Goal: Communication & Community: Answer question/provide support

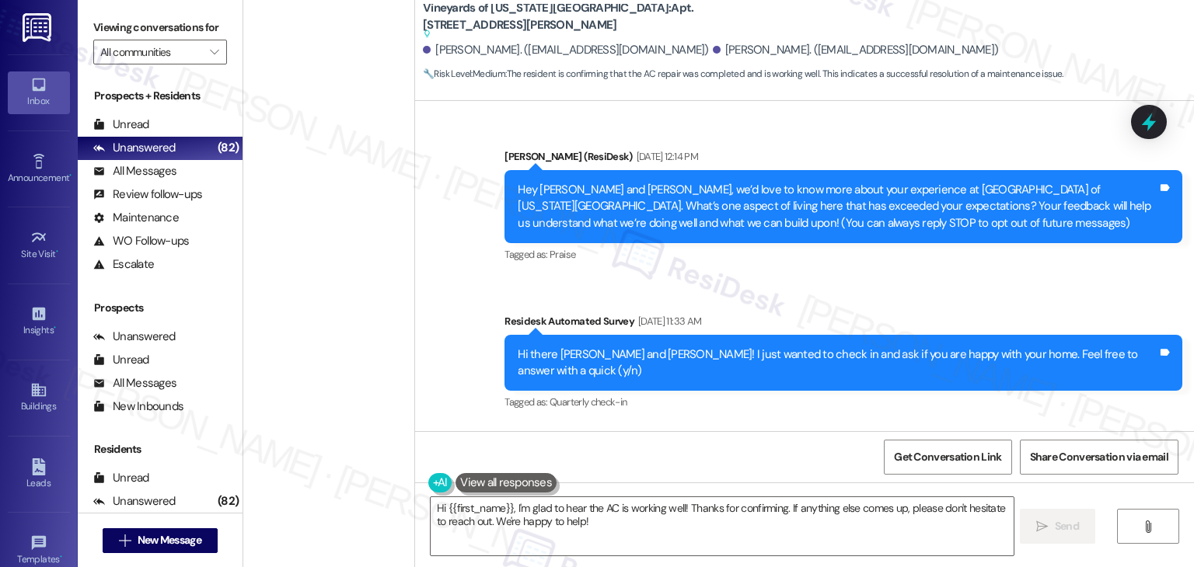
scroll to position [6313, 0]
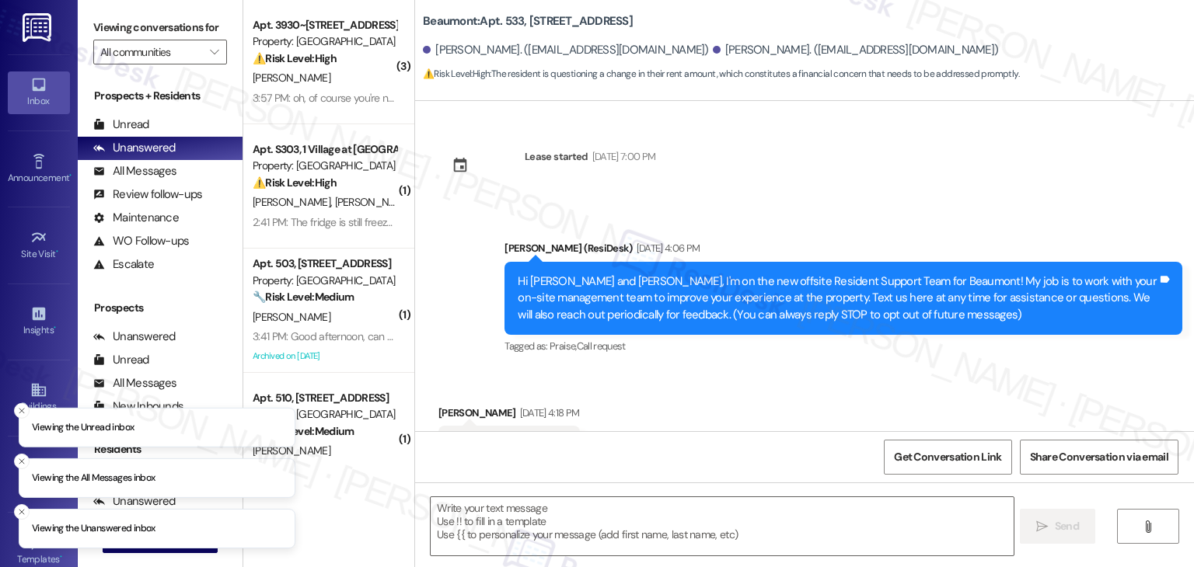
type textarea "Fetching suggested responses. Please feel free to read through the conversation…"
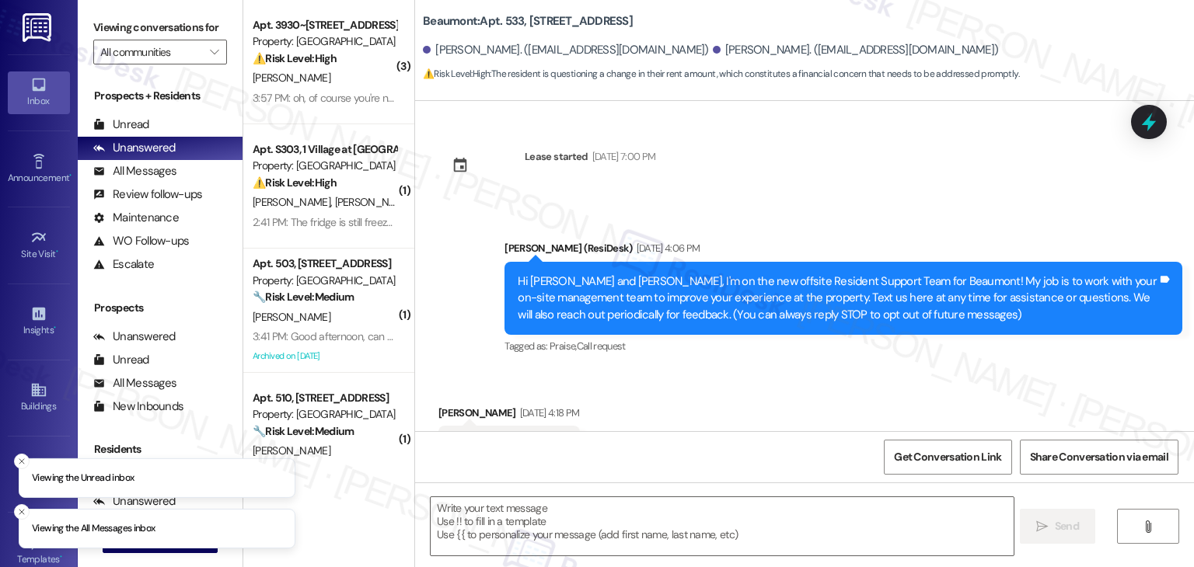
scroll to position [1141, 0]
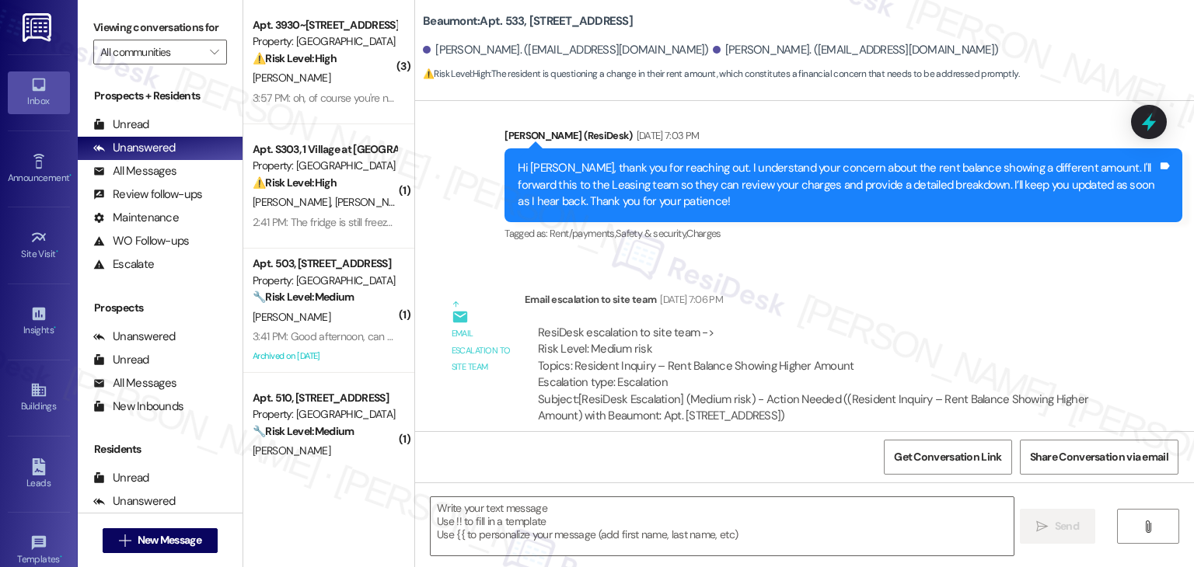
click at [713, 48] on div "Janneth Jimenez. (jjl1209@yahoo.es)" at bounding box center [856, 50] width 286 height 16
copy div "Janneth"
click at [595, 511] on textarea at bounding box center [722, 526] width 582 height 58
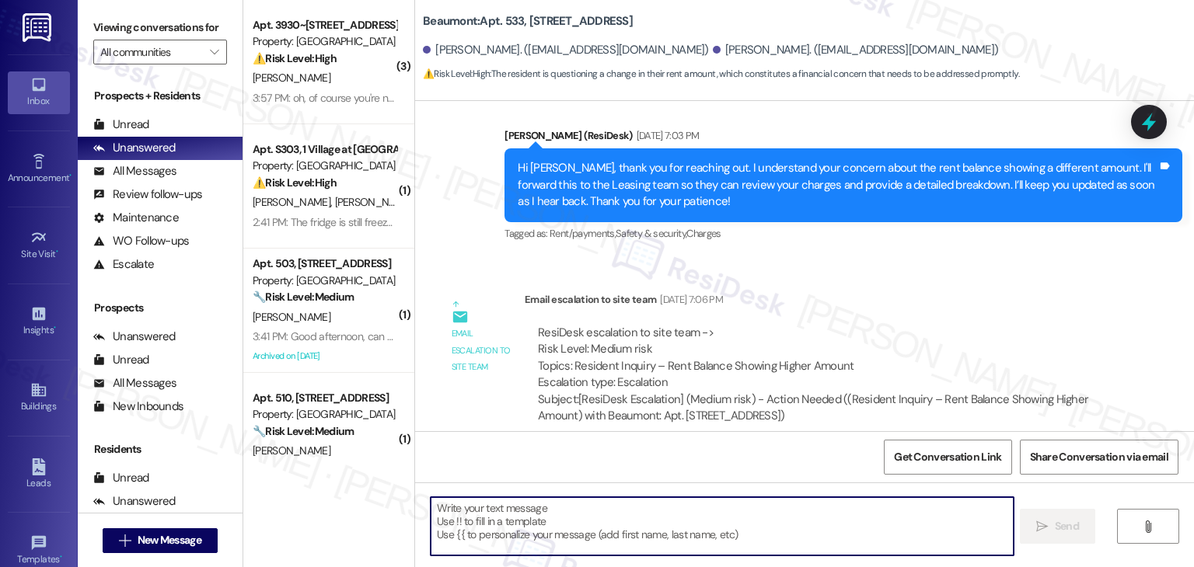
paste textarea "NOT_ALLOWED"
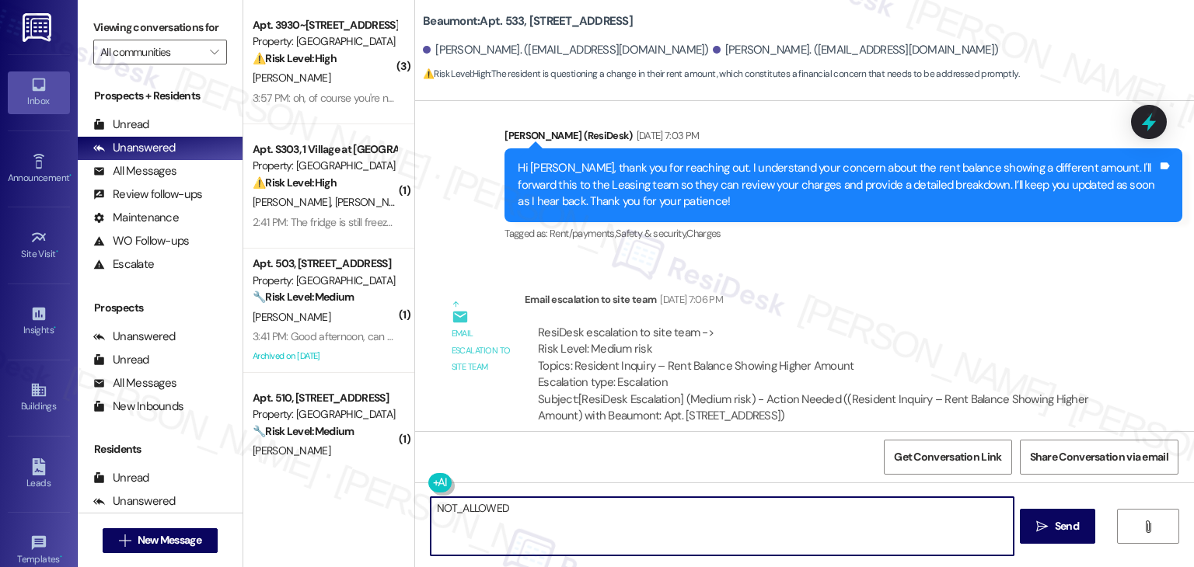
click at [473, 511] on textarea "NOT_ALLOWED" at bounding box center [722, 526] width 582 height 58
type textarea "NOT_ALLOWED"
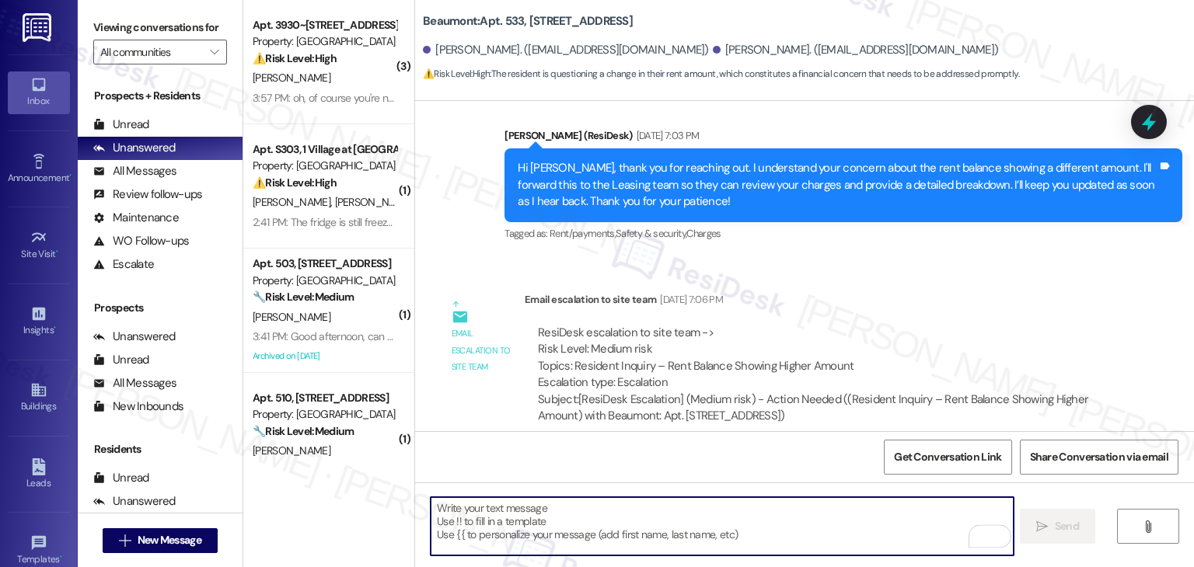
paste textarea "Hi Janneth, I shared your concern with the site team, and they mentioned that t…"
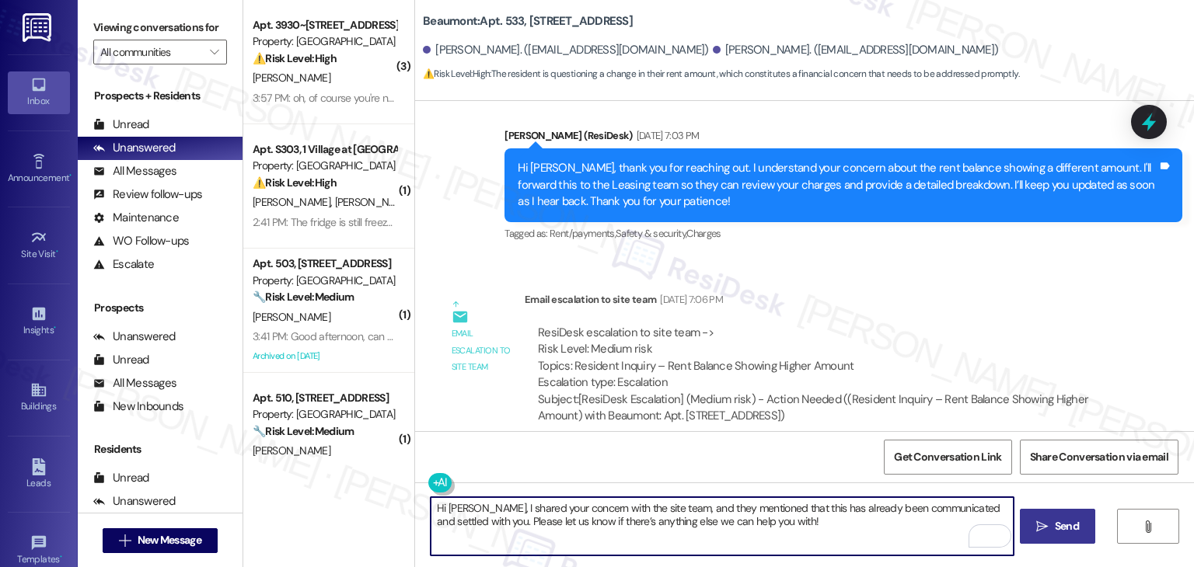
type textarea "Hi Janneth, I shared your concern with the site team, and they mentioned that t…"
click at [1051, 514] on button " Send" at bounding box center [1057, 526] width 75 height 35
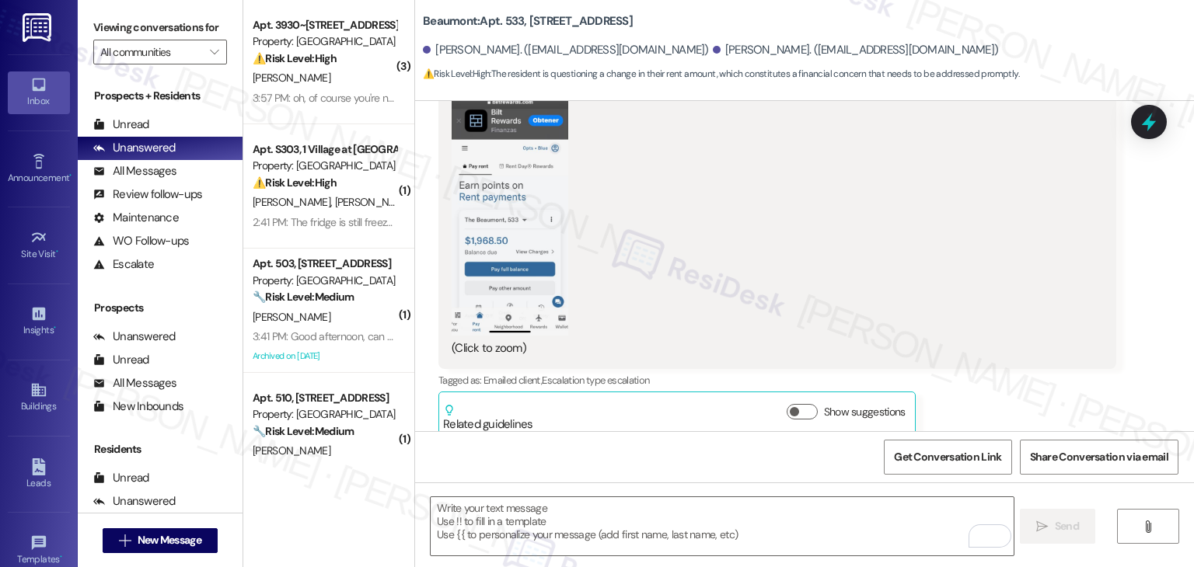
scroll to position [1265, 0]
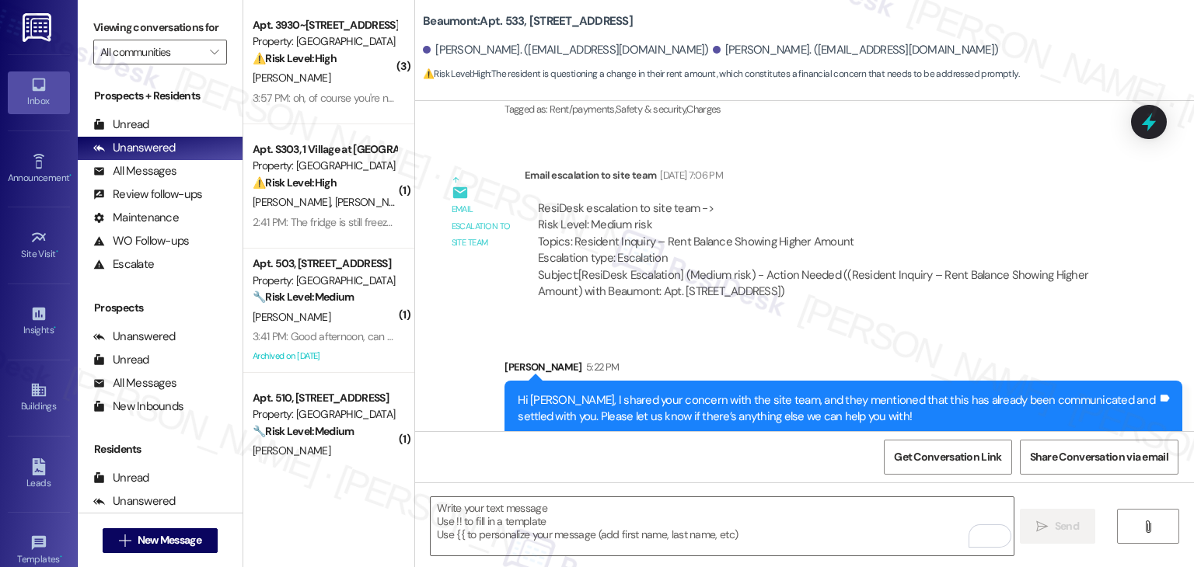
click at [909, 324] on div "Sent via SMS Sarah 5:22 PM Hi Janneth, I shared your concern with the site team…" at bounding box center [804, 386] width 779 height 125
click at [40, 399] on div "Buildings" at bounding box center [39, 407] width 78 height 16
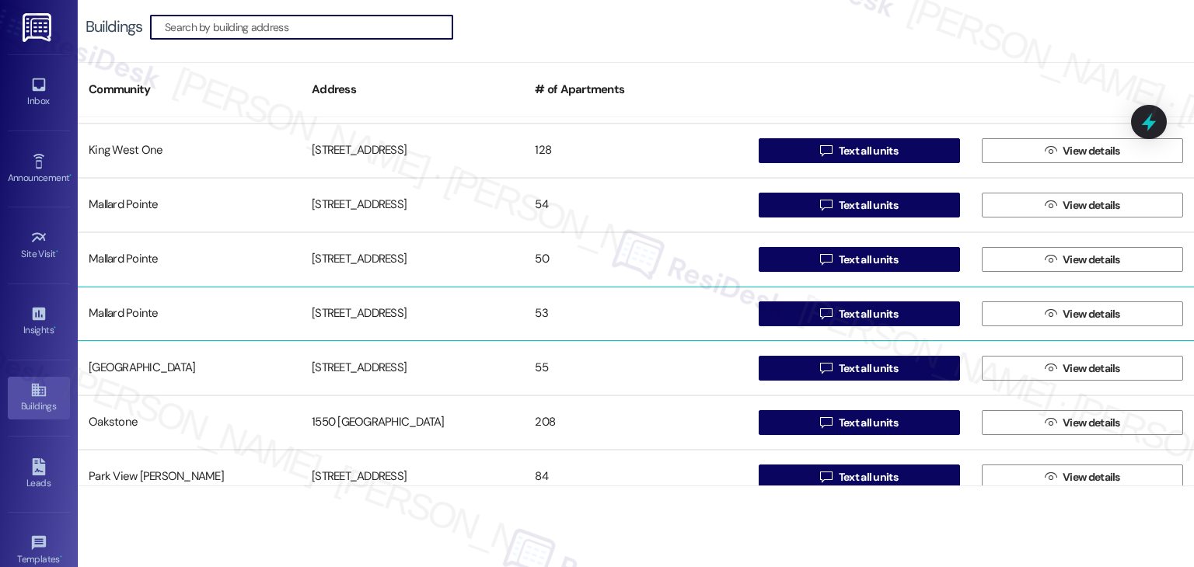
scroll to position [1166, 0]
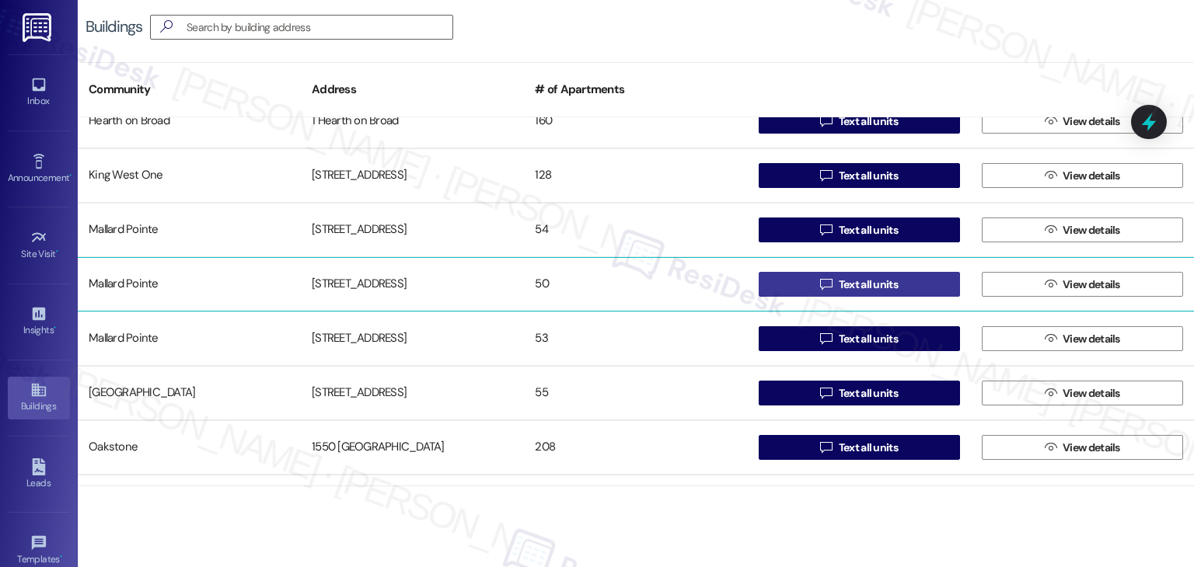
click at [847, 280] on span "Text all units" at bounding box center [868, 285] width 59 height 16
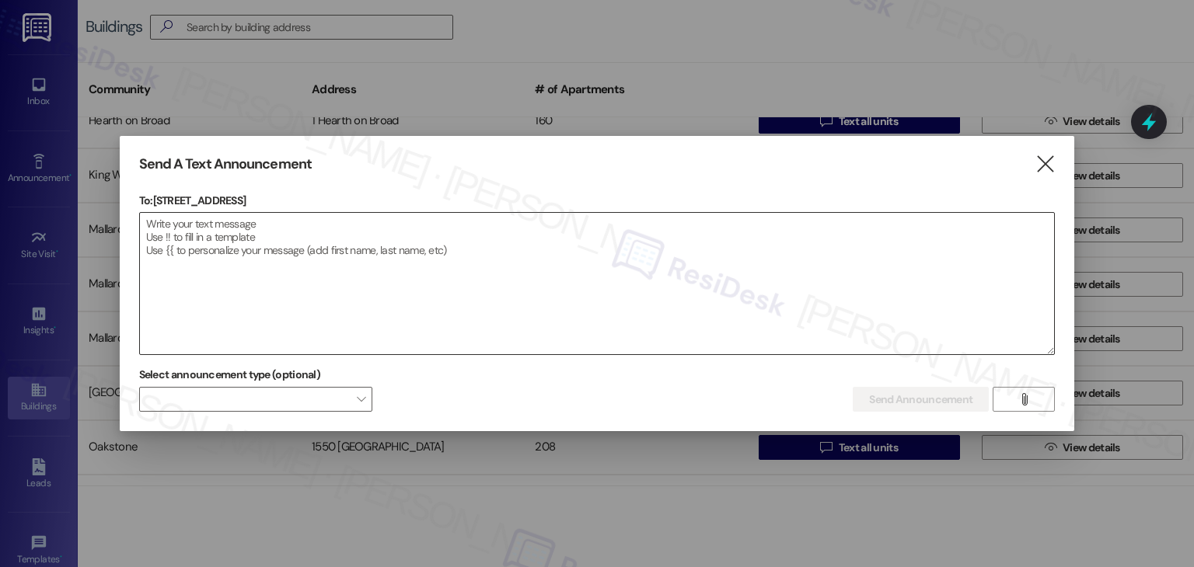
click at [296, 257] on textarea at bounding box center [597, 283] width 915 height 141
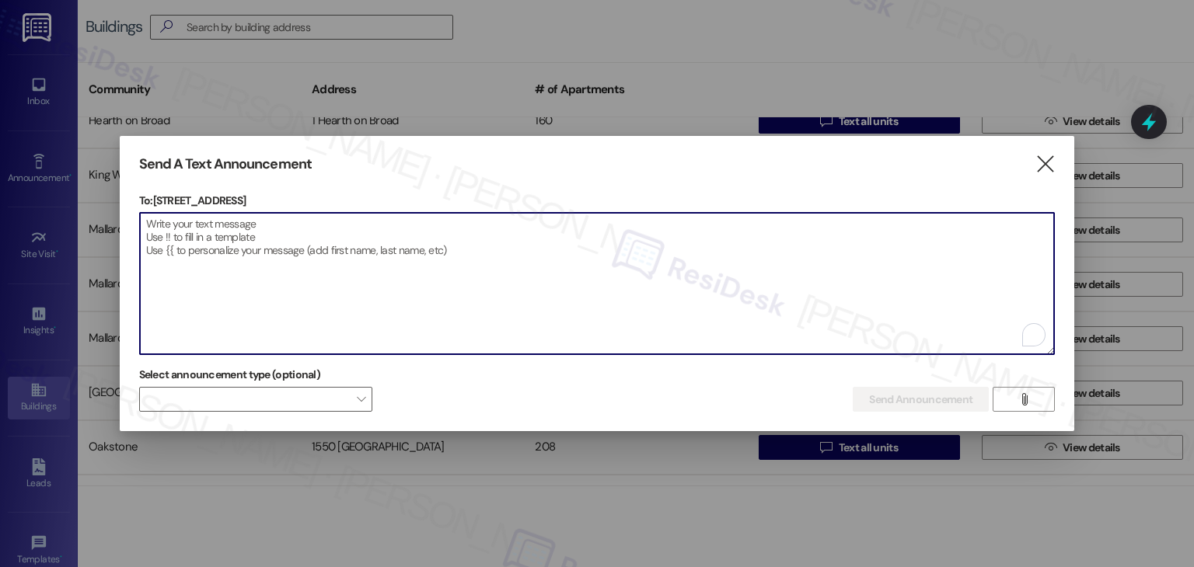
paste textarea "Hi {{first_name}}! The hot water will be turned off to B building for several h…"
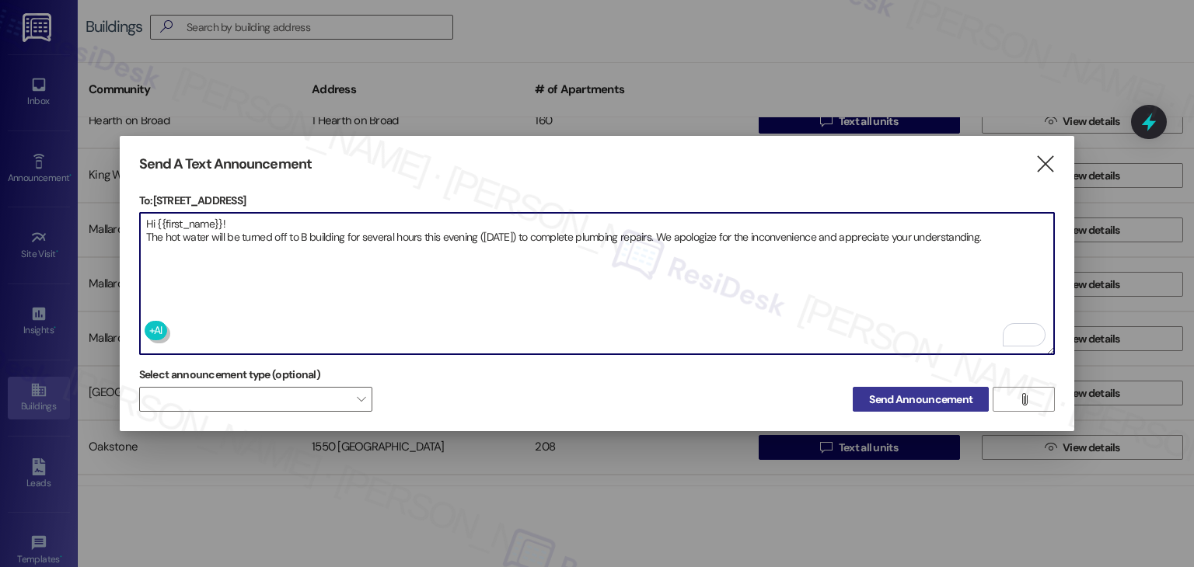
type textarea "Hi {{first_name}}! The hot water will be turned off to B building for several h…"
click at [908, 392] on span "Send Announcement" at bounding box center [920, 400] width 103 height 16
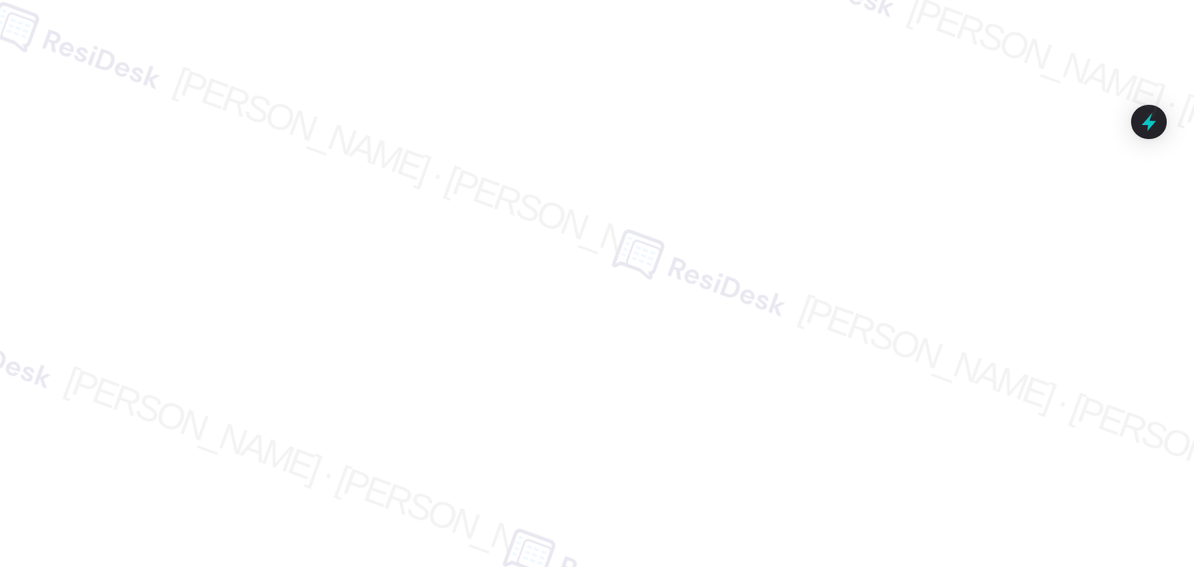
click at [895, 253] on div at bounding box center [597, 283] width 1194 height 567
click at [893, 256] on div at bounding box center [597, 283] width 1194 height 567
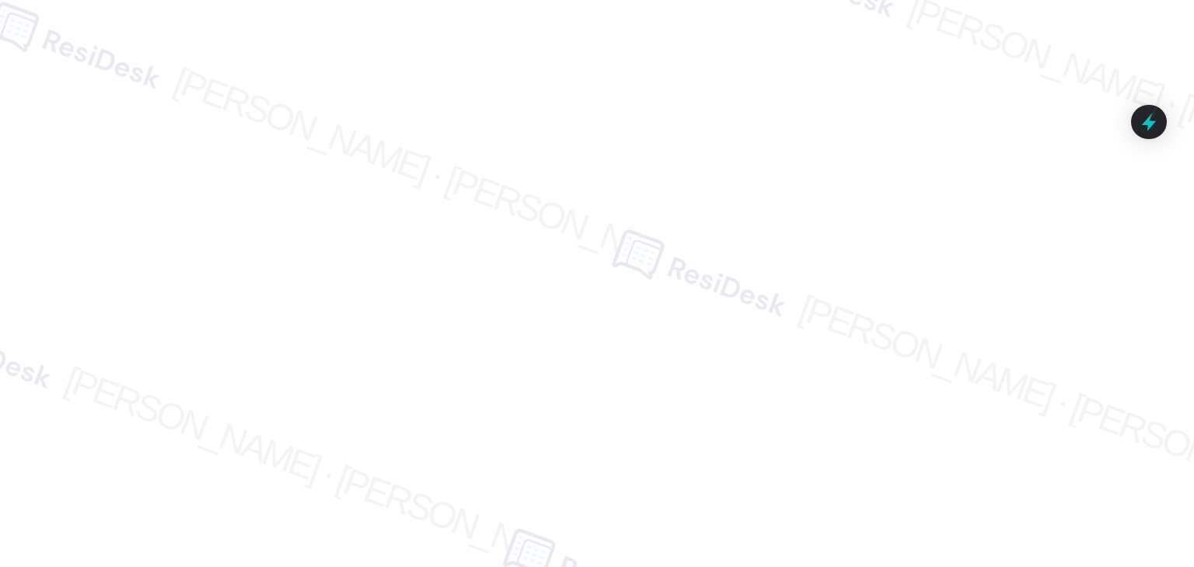
click at [893, 256] on div at bounding box center [597, 283] width 1194 height 567
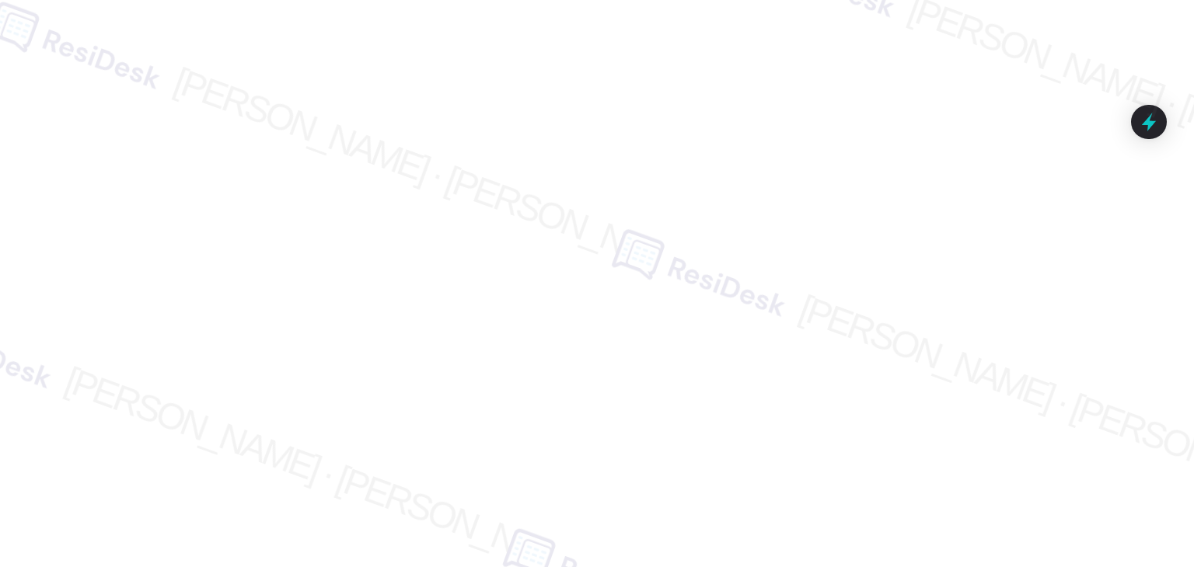
click at [893, 256] on div at bounding box center [597, 283] width 1194 height 567
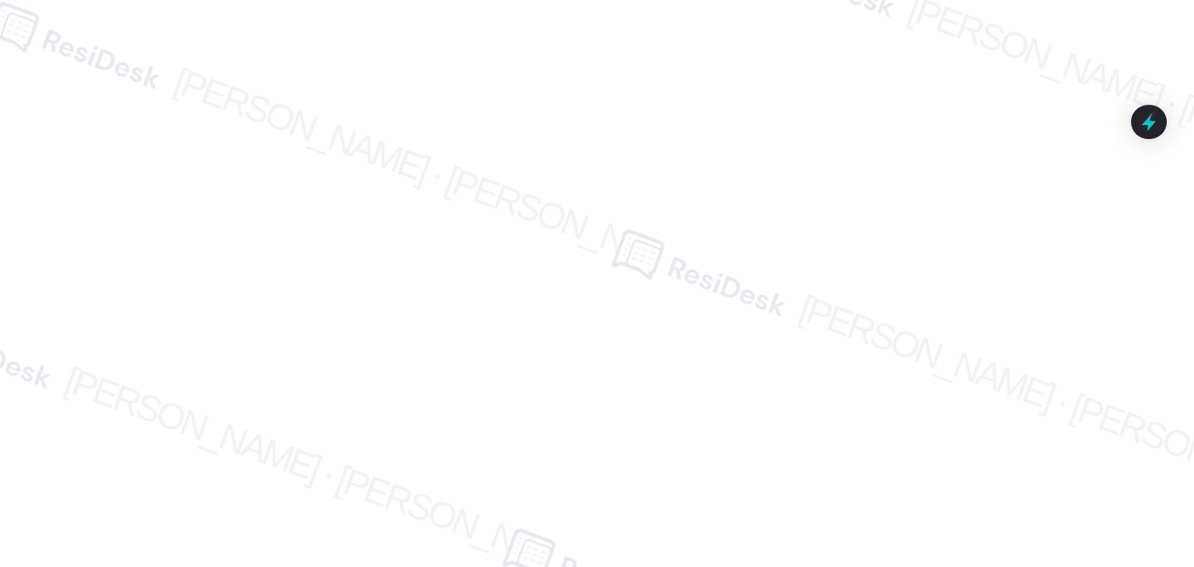
click at [893, 256] on div at bounding box center [597, 283] width 1194 height 567
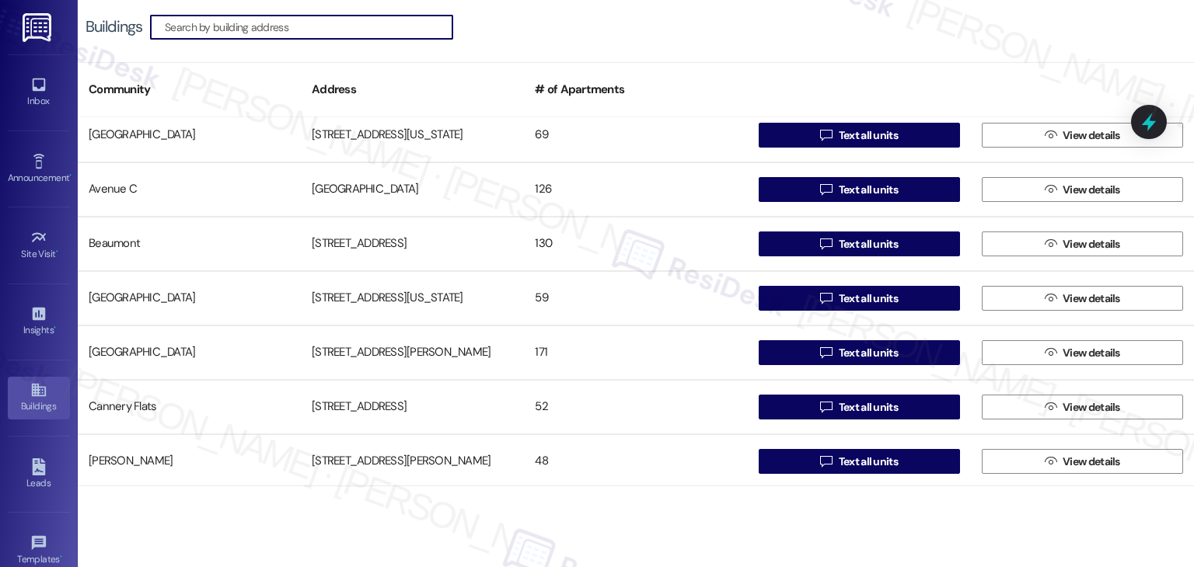
scroll to position [155, 0]
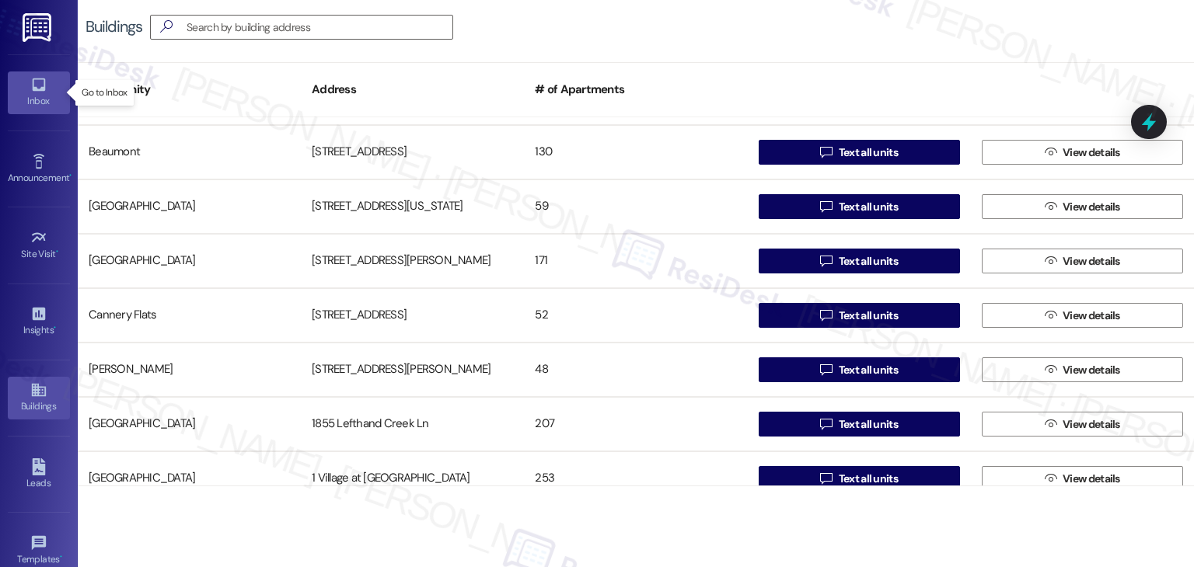
click at [32, 93] on div "Inbox" at bounding box center [39, 101] width 78 height 16
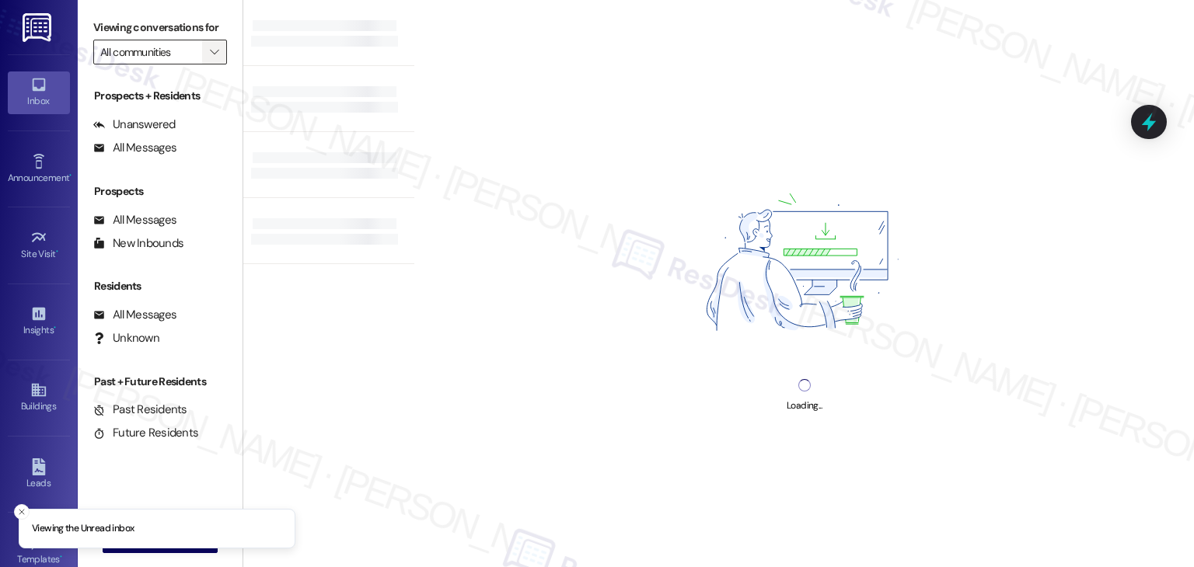
click at [209, 40] on span "" at bounding box center [214, 52] width 15 height 25
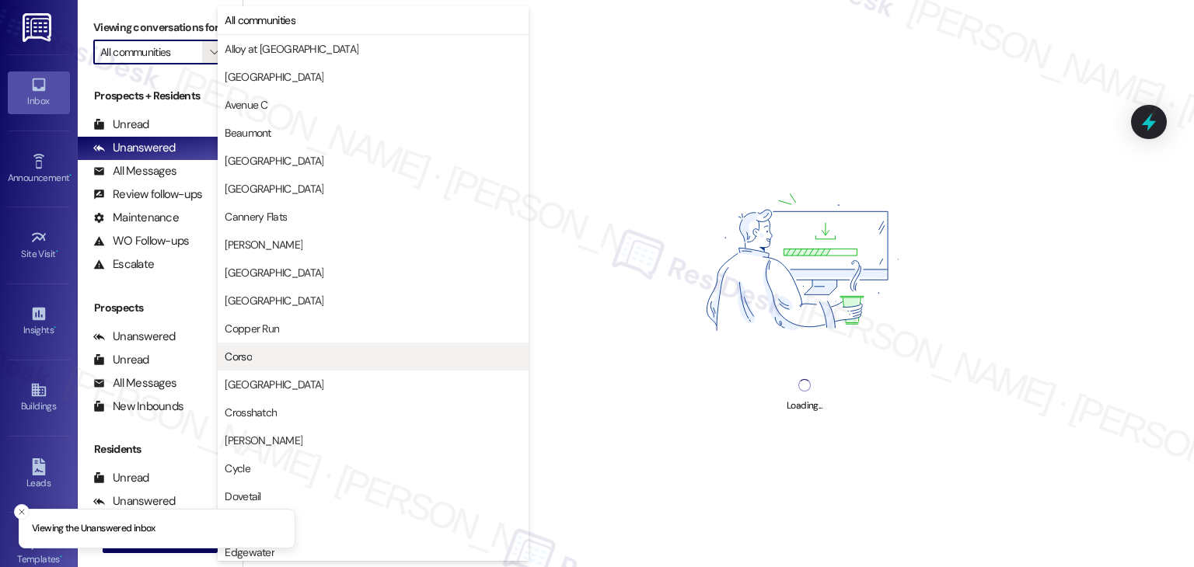
scroll to position [311, 0]
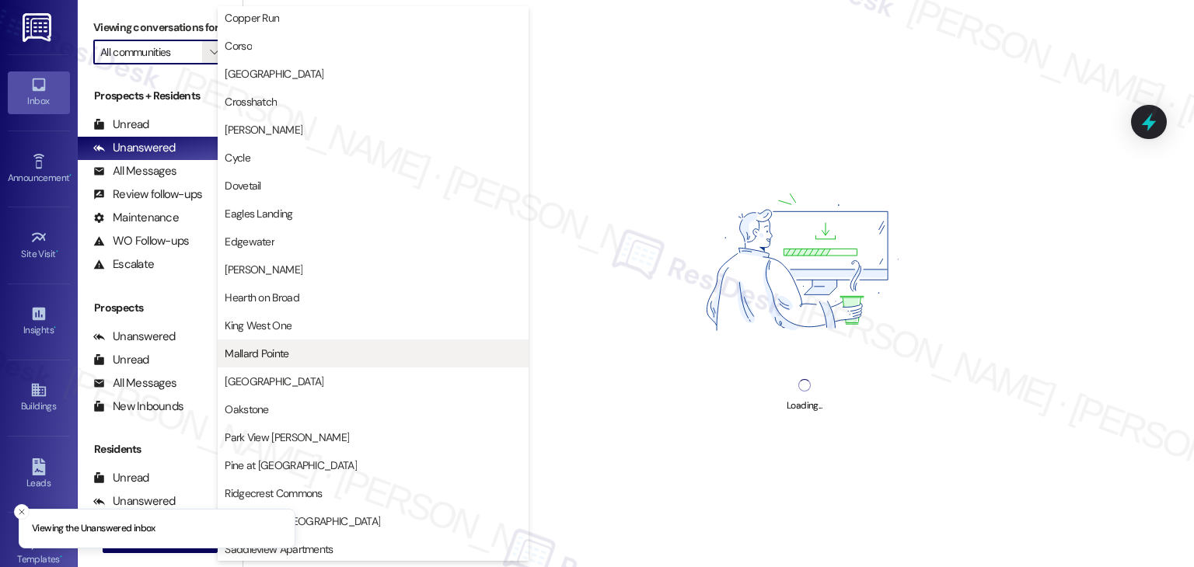
click at [286, 358] on span "Mallard Pointe" at bounding box center [257, 354] width 64 height 16
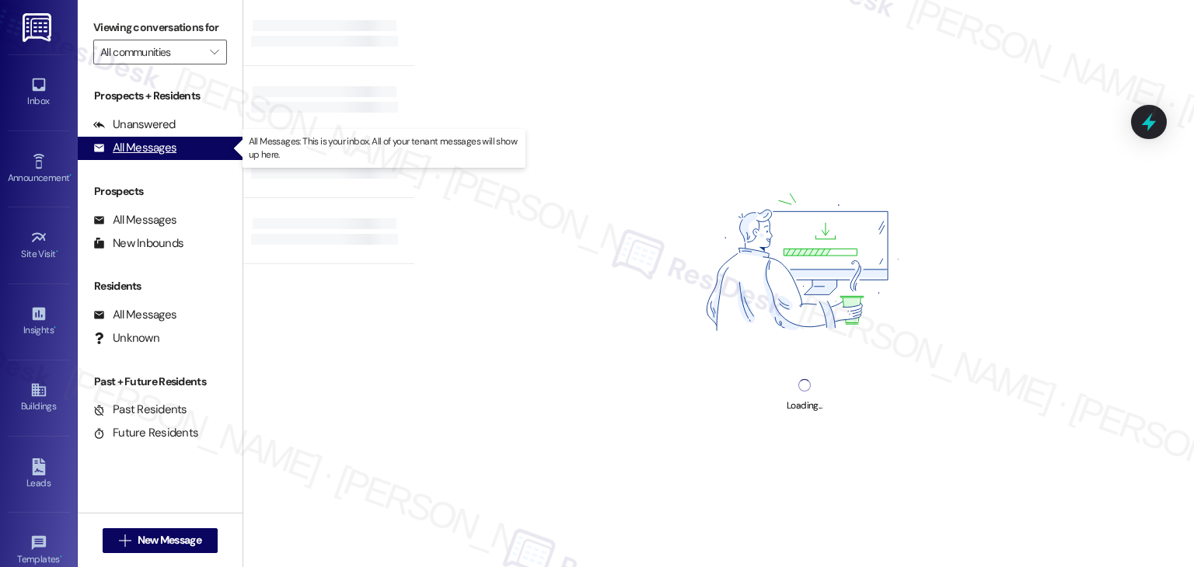
type input "Mallard Pointe"
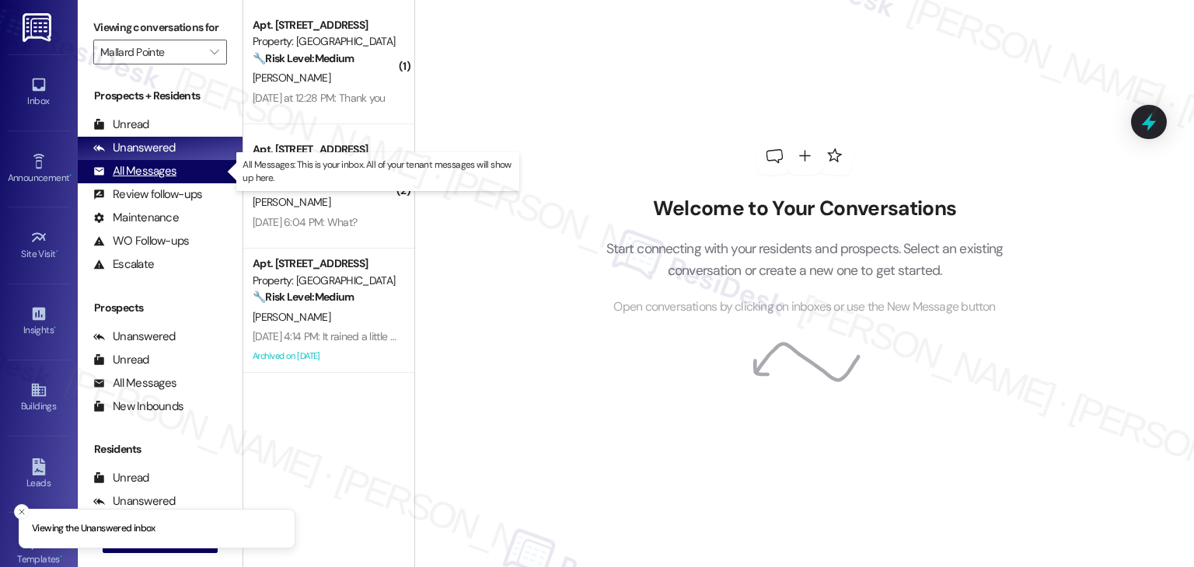
click at [162, 169] on div "All Messages" at bounding box center [134, 171] width 83 height 16
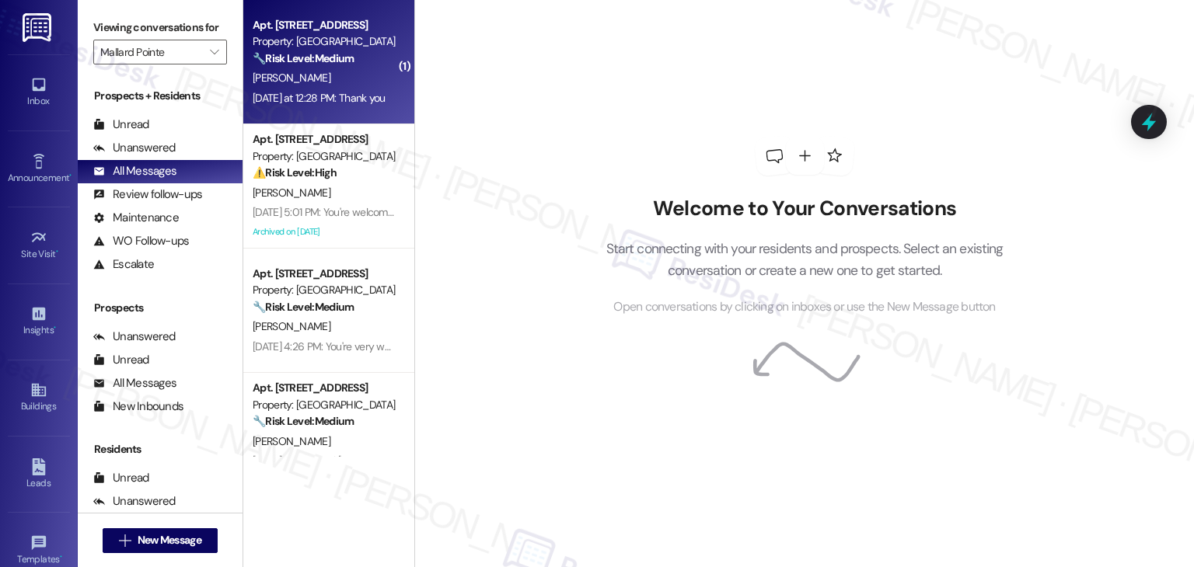
click at [314, 106] on div "Yesterday at 12:28 PM: Thank you Yesterday at 12:28 PM: Thank you" at bounding box center [324, 98] width 147 height 19
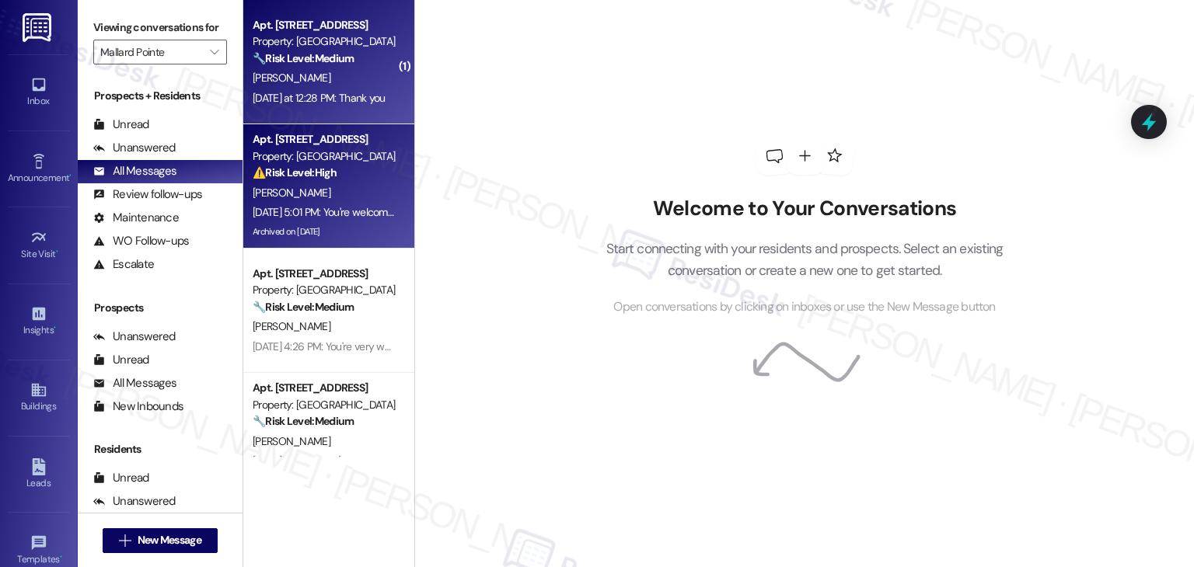
click at [314, 227] on div "Archived on 03/21/2025" at bounding box center [324, 231] width 147 height 19
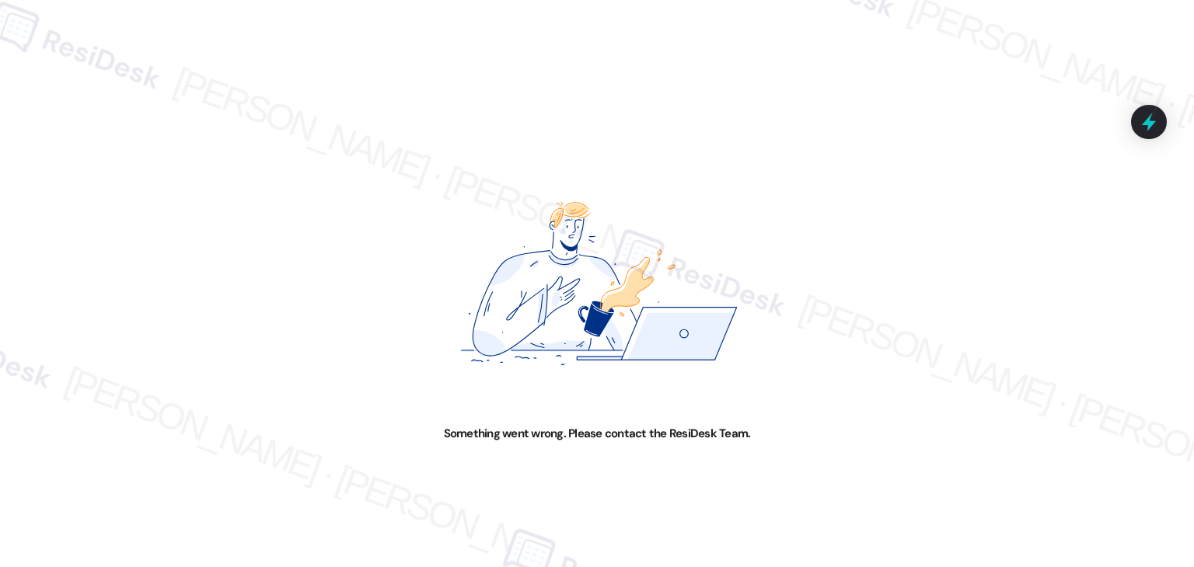
click at [703, 239] on img at bounding box center [596, 284] width 597 height 284
click at [720, 194] on img at bounding box center [596, 284] width 597 height 284
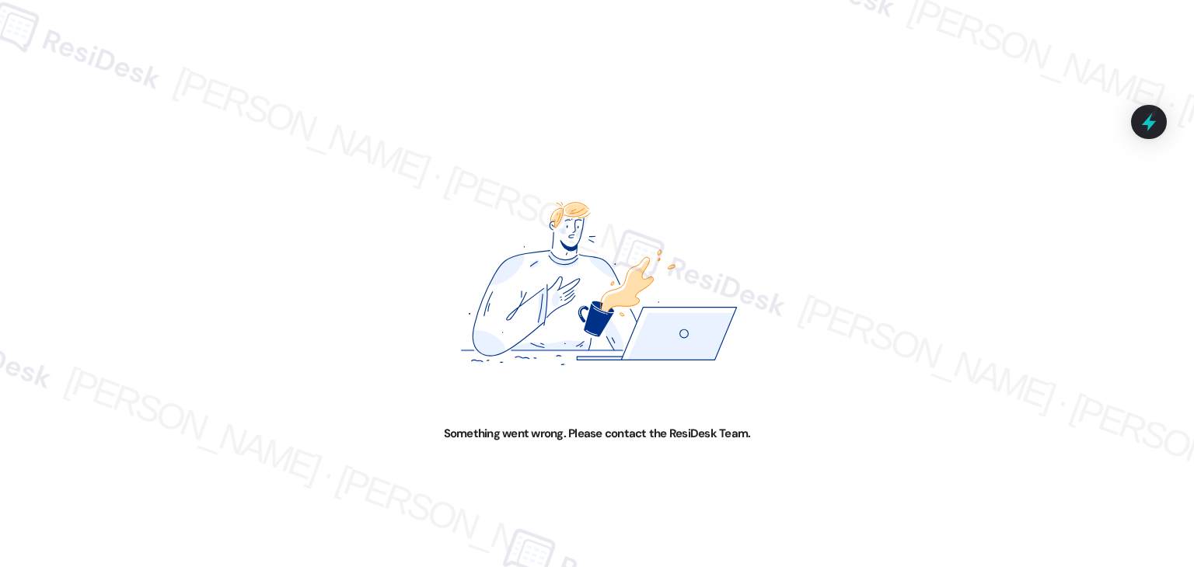
click at [720, 194] on img at bounding box center [596, 284] width 597 height 284
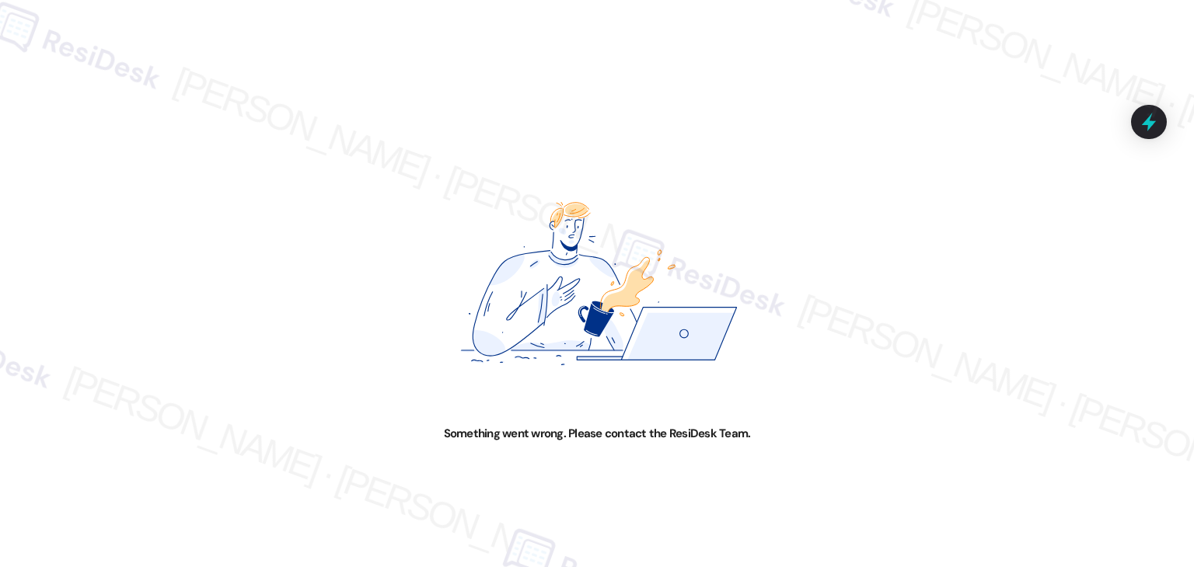
click at [720, 194] on img at bounding box center [596, 284] width 597 height 284
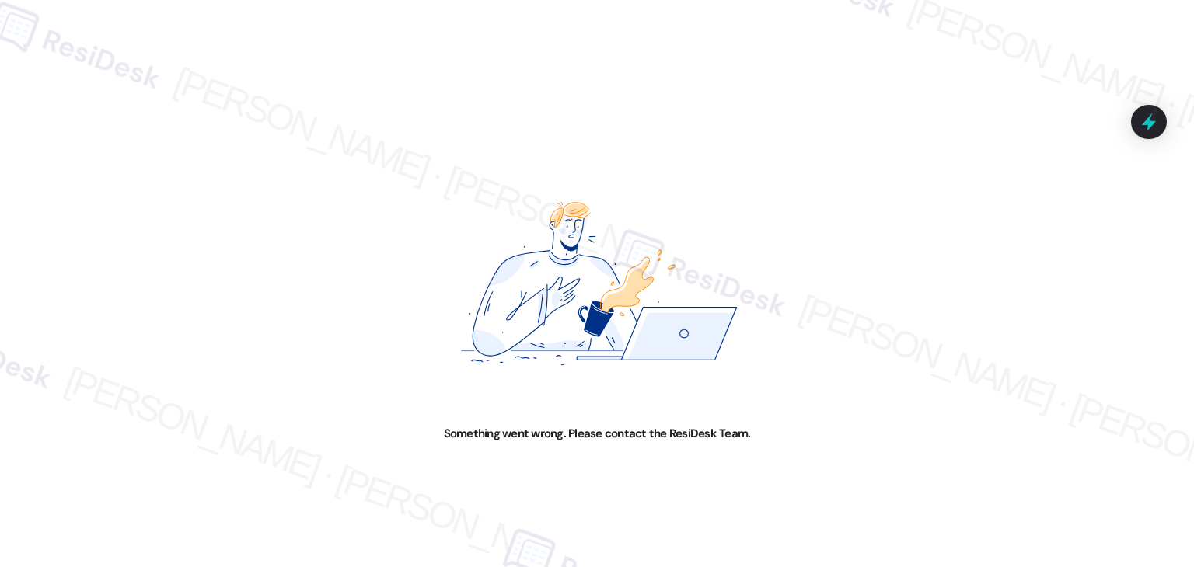
click at [720, 194] on img at bounding box center [596, 284] width 597 height 284
click at [695, 291] on img at bounding box center [596, 284] width 597 height 284
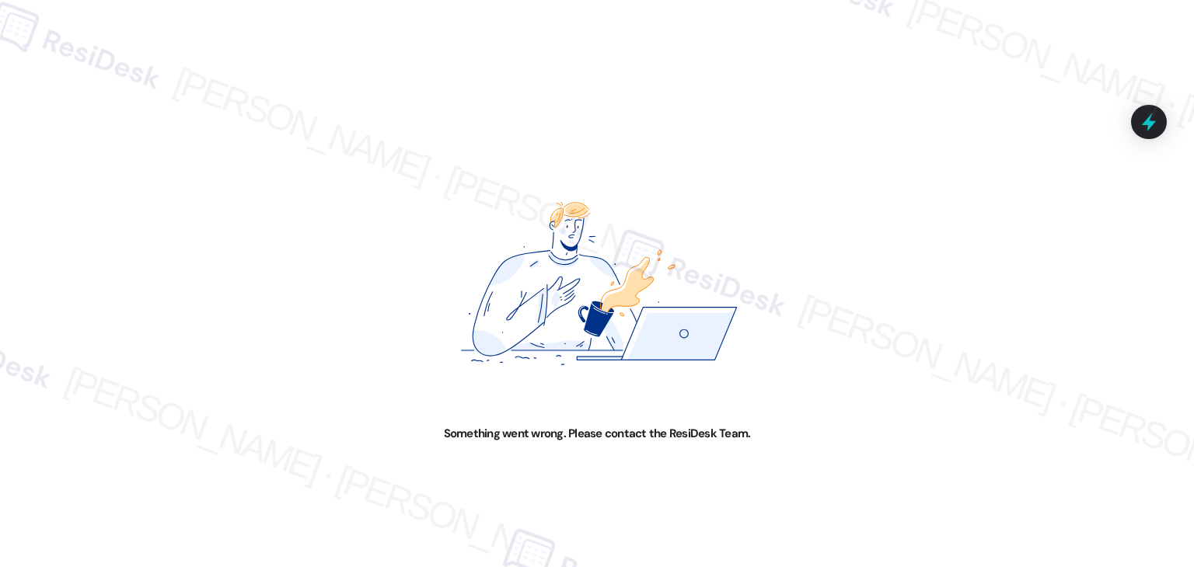
click at [503, 236] on img at bounding box center [596, 284] width 597 height 284
drag, startPoint x: 222, startPoint y: 73, endPoint x: 603, endPoint y: 172, distance: 393.5
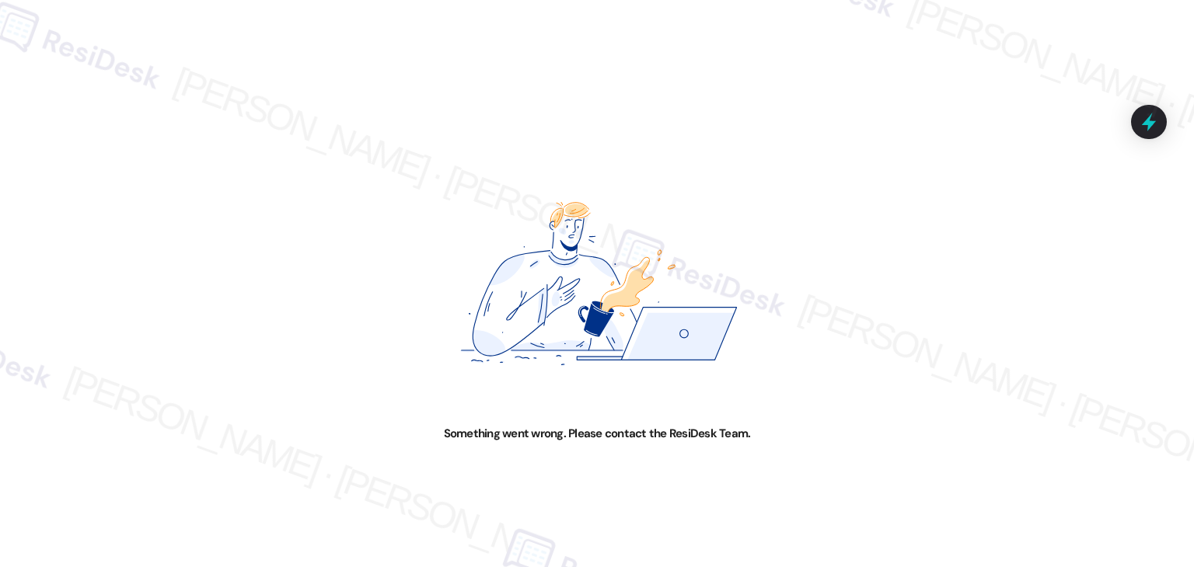
click at [603, 172] on img at bounding box center [596, 284] width 597 height 284
click at [597, 167] on img at bounding box center [596, 284] width 597 height 284
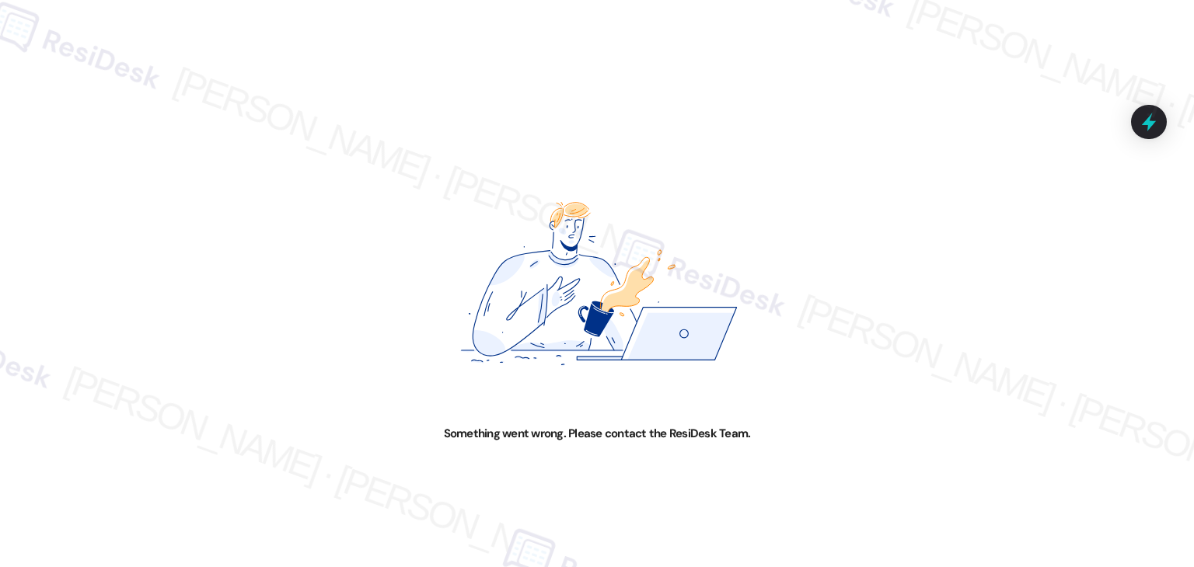
click at [597, 167] on img at bounding box center [596, 284] width 597 height 284
click at [403, 168] on img at bounding box center [596, 284] width 597 height 284
click at [403, 173] on img at bounding box center [596, 284] width 597 height 284
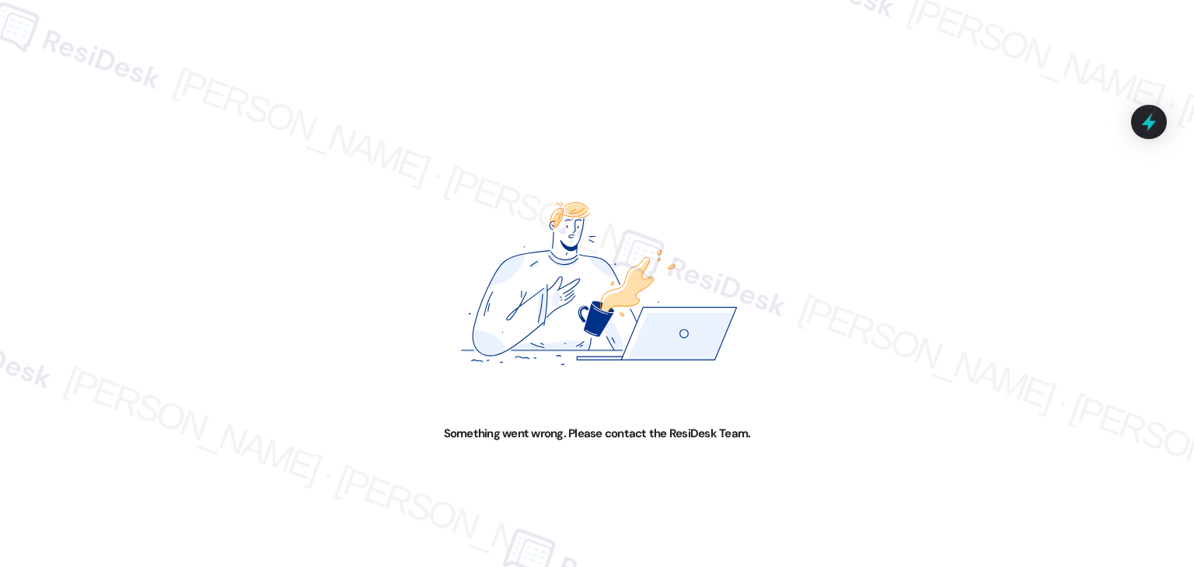
click at [403, 173] on img at bounding box center [596, 284] width 597 height 284
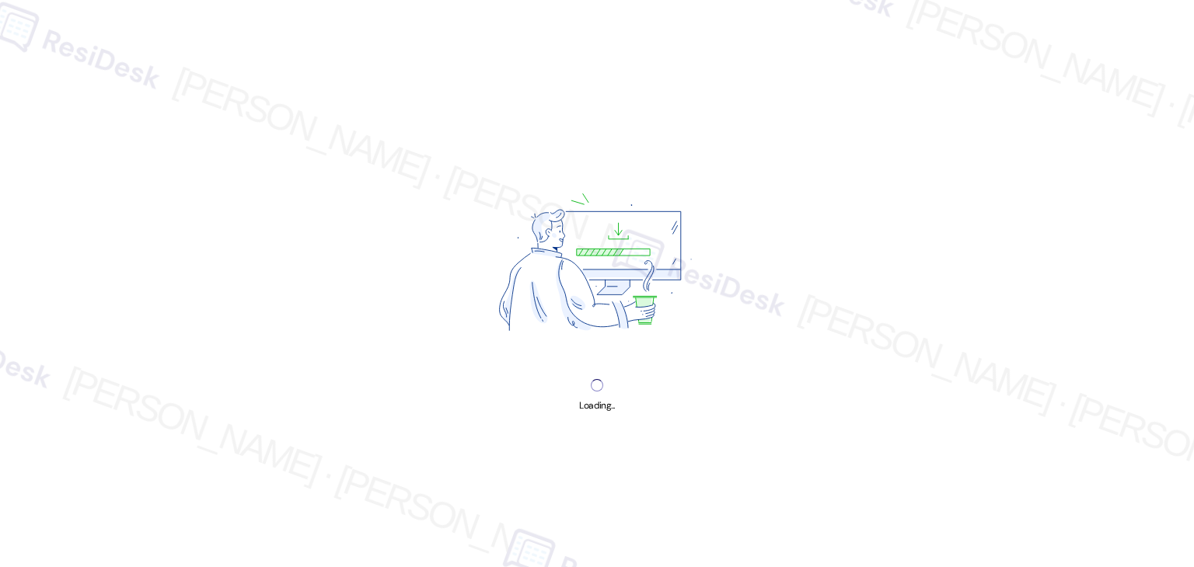
click at [403, 173] on div "Loading..." at bounding box center [597, 283] width 1194 height 567
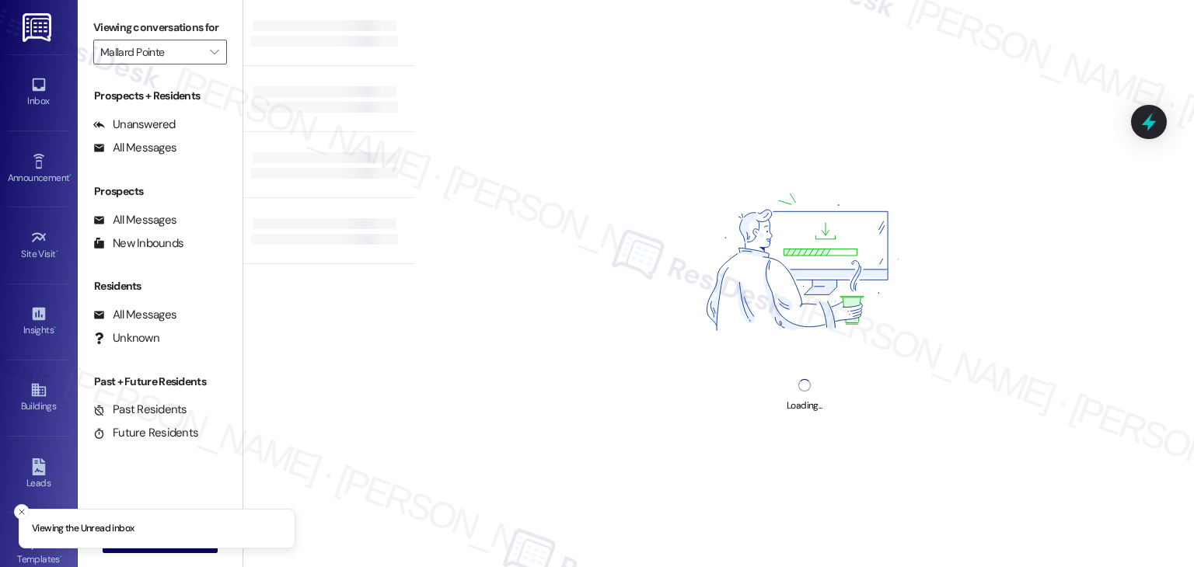
type input "Mallard Pointe"
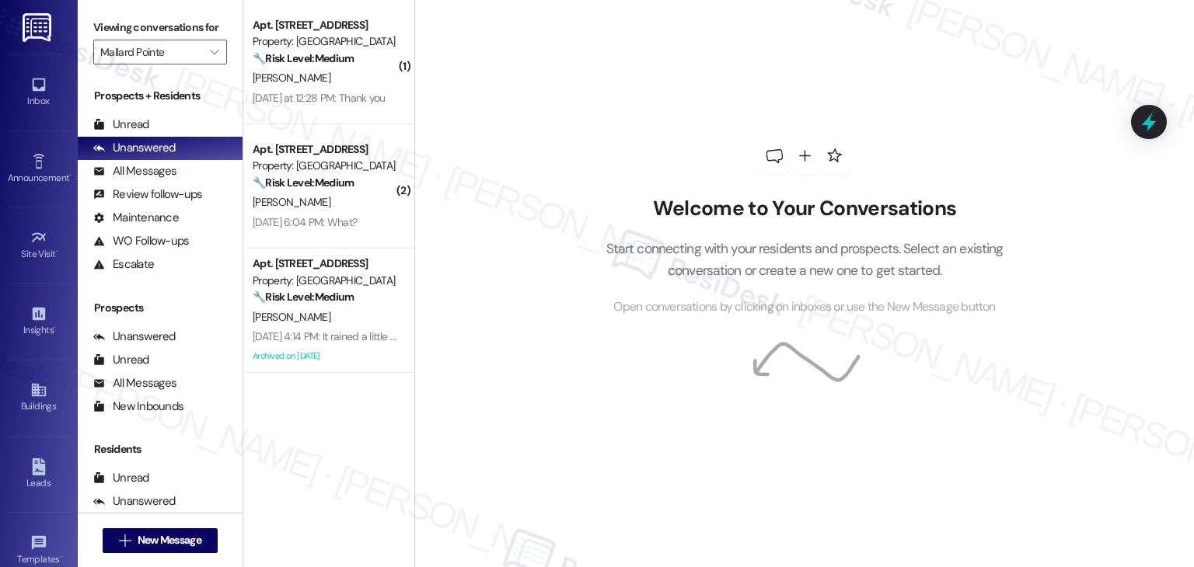
click at [490, 299] on div "Welcome to Your Conversations Start connecting with your residents and prospect…" at bounding box center [804, 283] width 780 height 567
click at [490, 298] on div "Welcome to Your Conversations Start connecting with your residents and prospect…" at bounding box center [804, 283] width 780 height 567
click at [157, 172] on div "All Messages" at bounding box center [134, 171] width 83 height 16
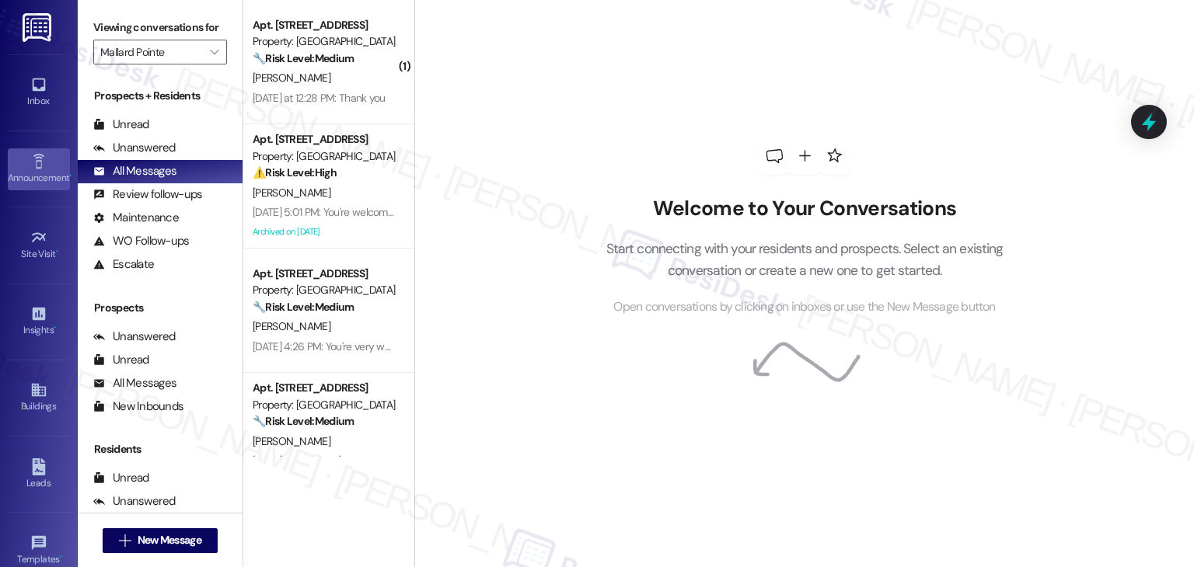
click at [37, 173] on div "Announcement •" at bounding box center [39, 178] width 78 height 16
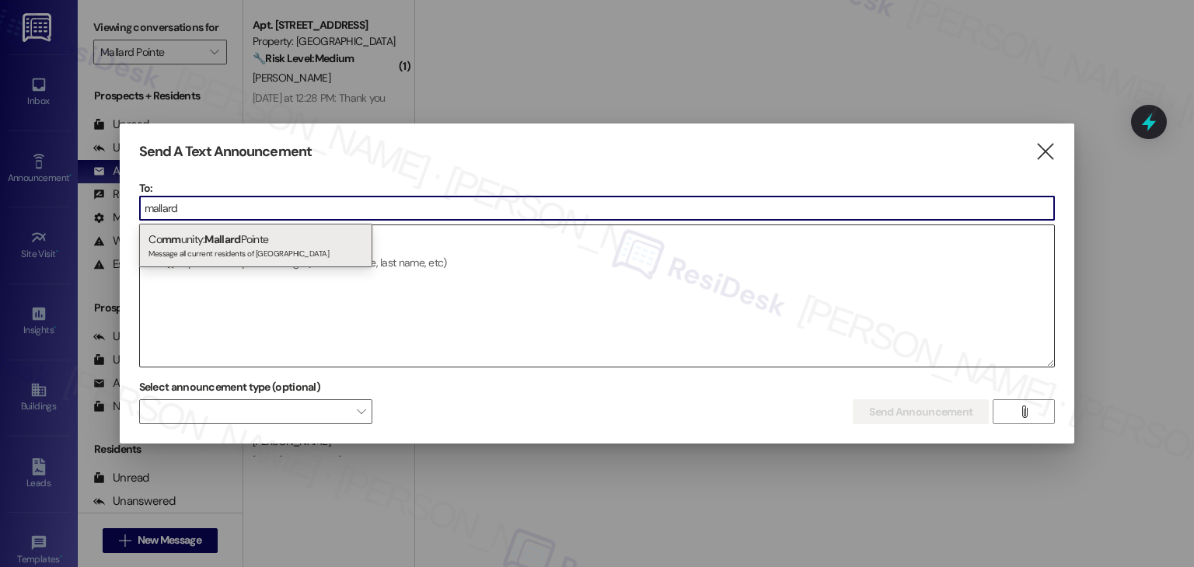
type input "mallard"
click at [314, 301] on textarea at bounding box center [597, 295] width 915 height 141
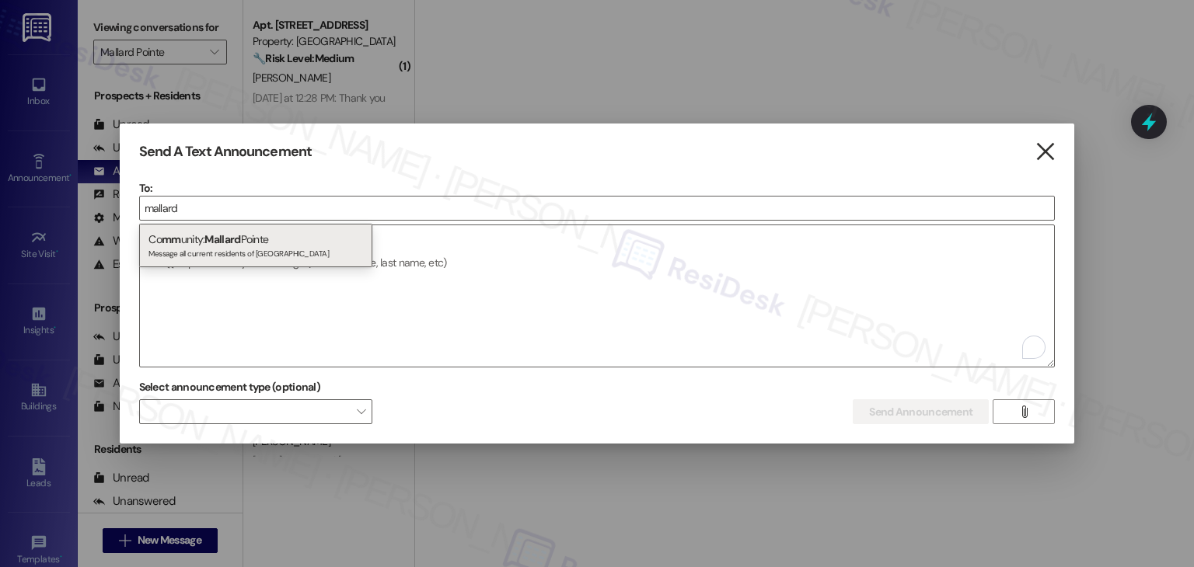
click at [1048, 147] on icon "" at bounding box center [1045, 152] width 21 height 16
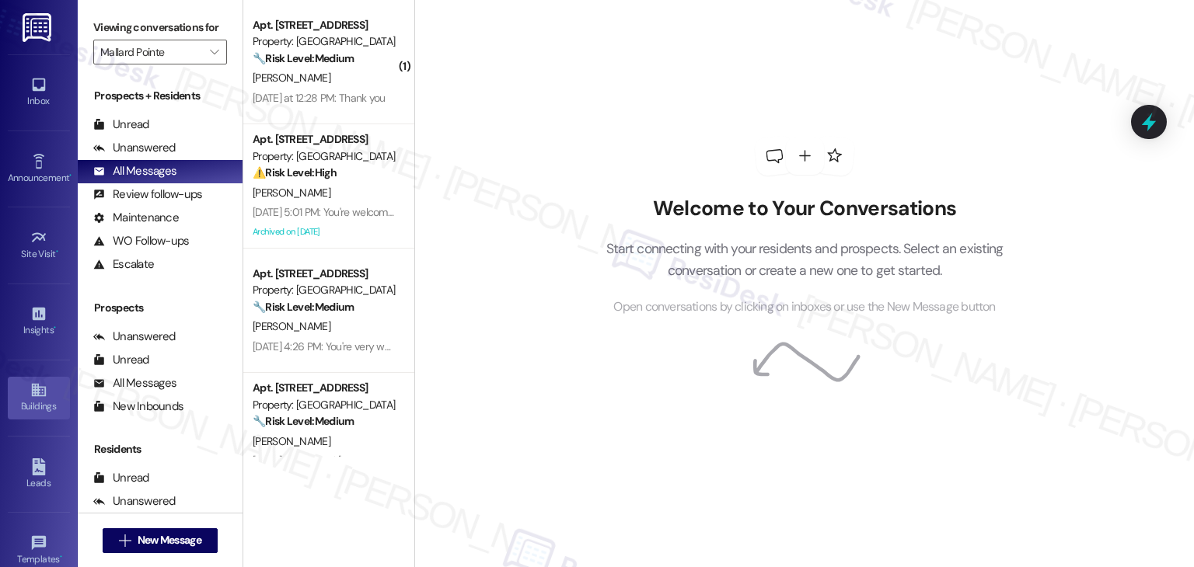
click at [27, 402] on div "Buildings" at bounding box center [39, 407] width 78 height 16
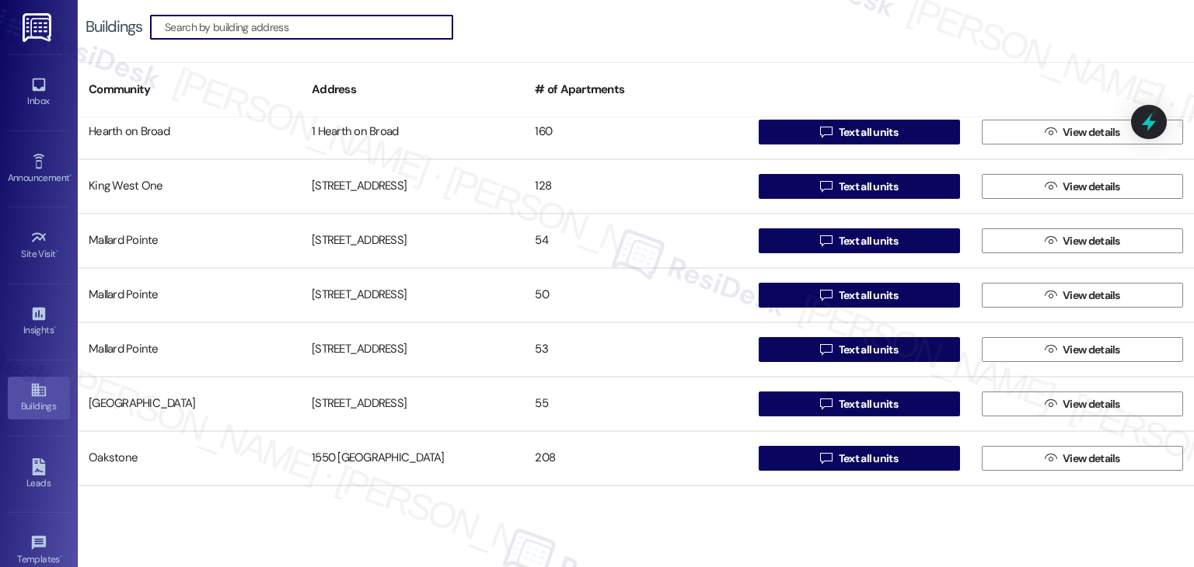
scroll to position [1166, 0]
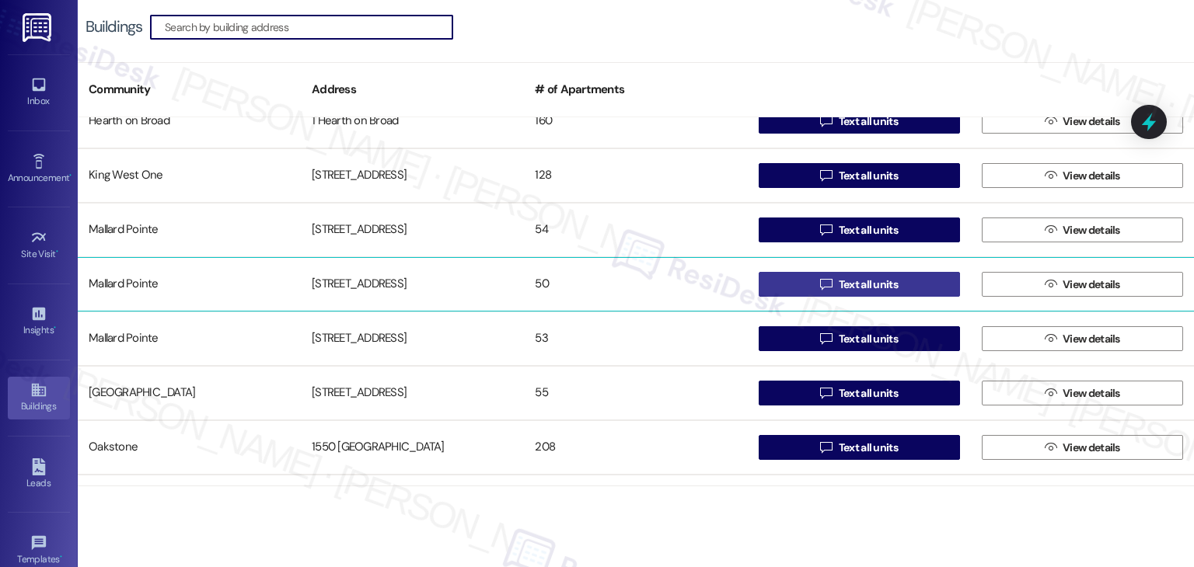
click at [874, 289] on span "Text all units" at bounding box center [868, 285] width 59 height 16
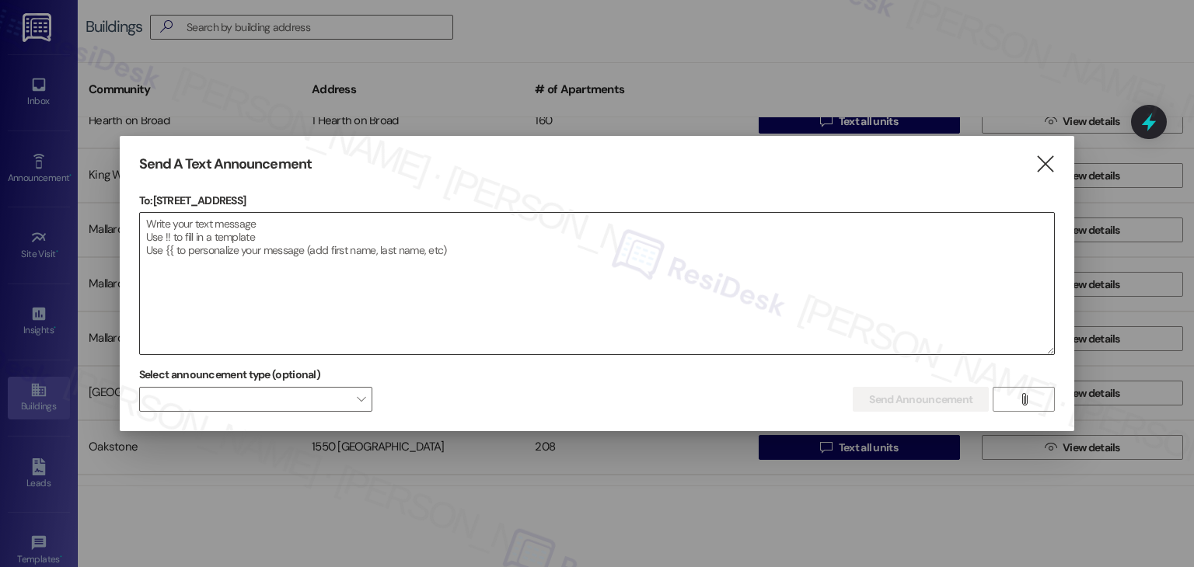
click at [502, 305] on textarea at bounding box center [597, 283] width 915 height 141
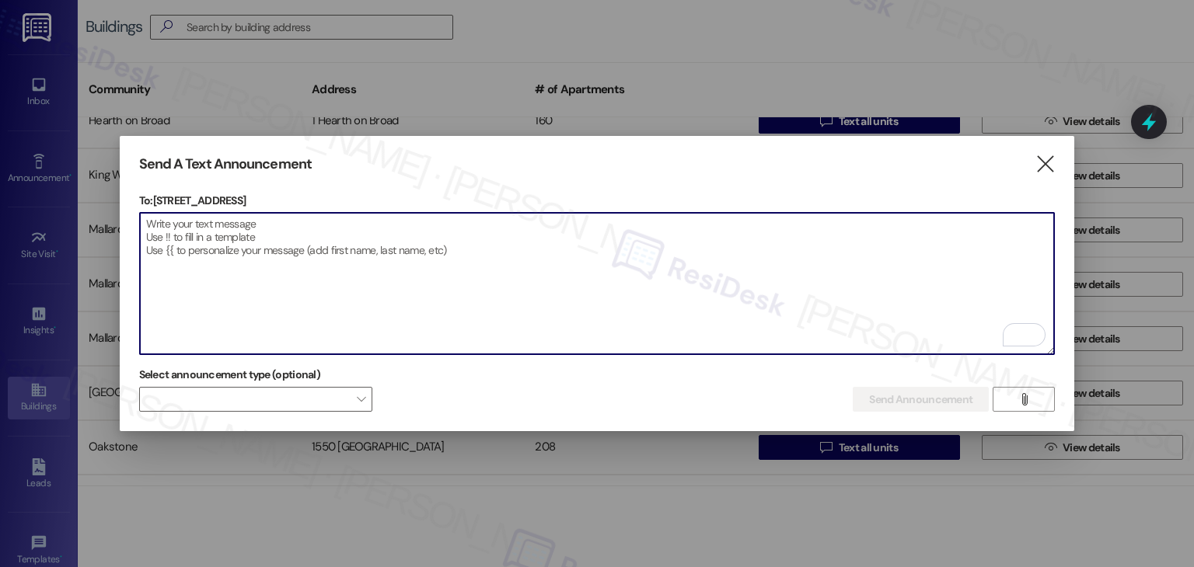
click at [452, 284] on textarea "To enrich screen reader interactions, please activate Accessibility in Grammarl…" at bounding box center [597, 283] width 915 height 141
paste textarea "Hi {{first_name}}! The hot water will be turned off to B building for several h…"
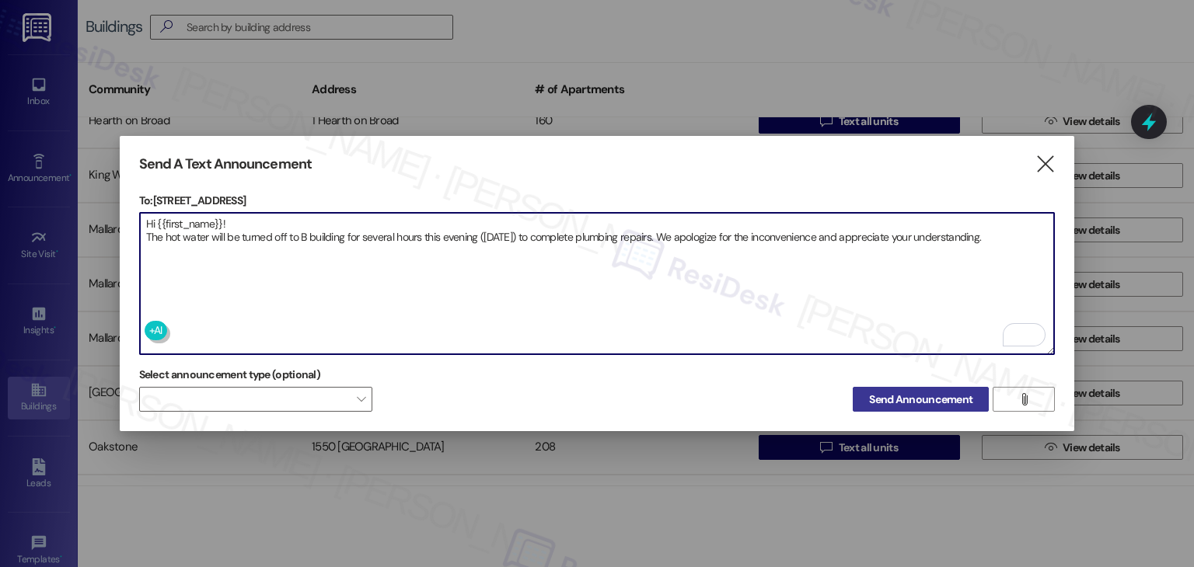
type textarea "Hi {{first_name}}! The hot water will be turned off to B building for several h…"
click at [920, 395] on span "Send Announcement" at bounding box center [920, 400] width 103 height 16
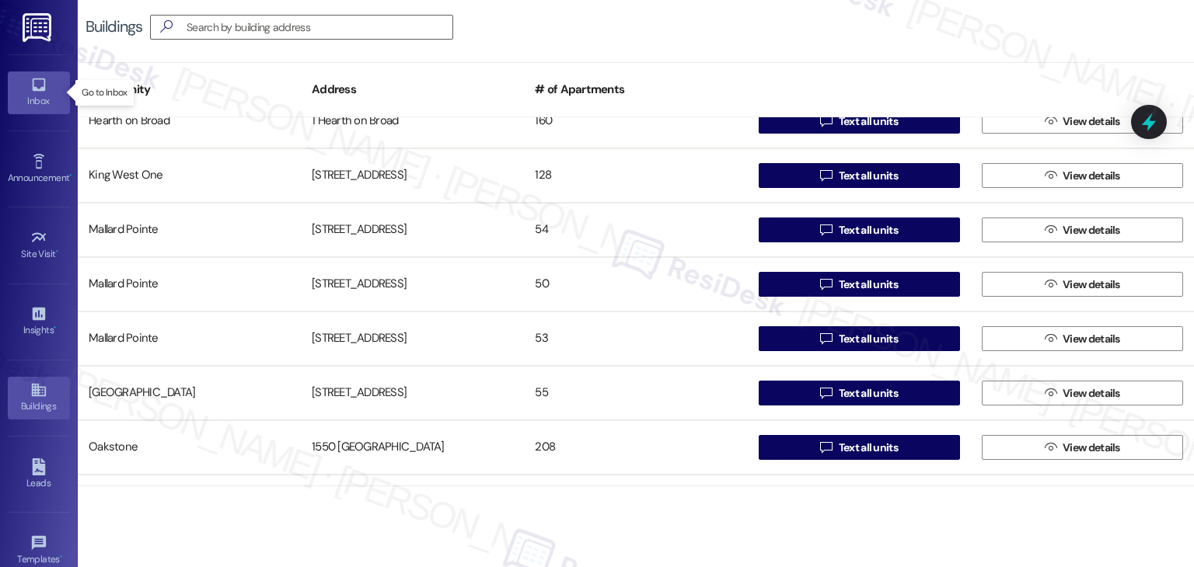
click at [25, 86] on link "Inbox" at bounding box center [39, 93] width 62 height 42
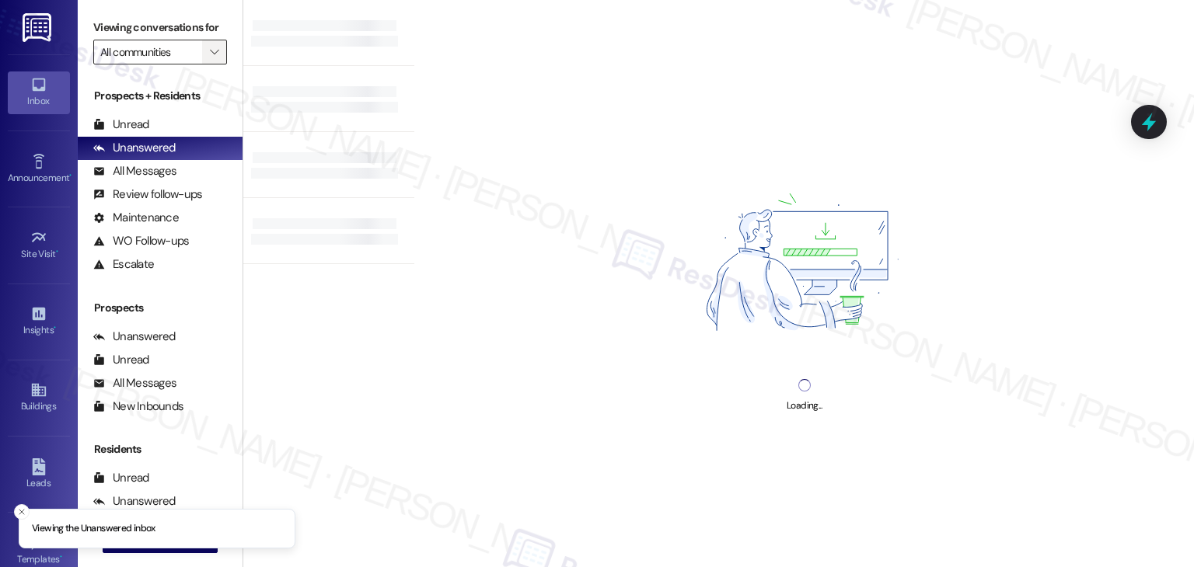
click at [207, 53] on span "" at bounding box center [214, 52] width 15 height 25
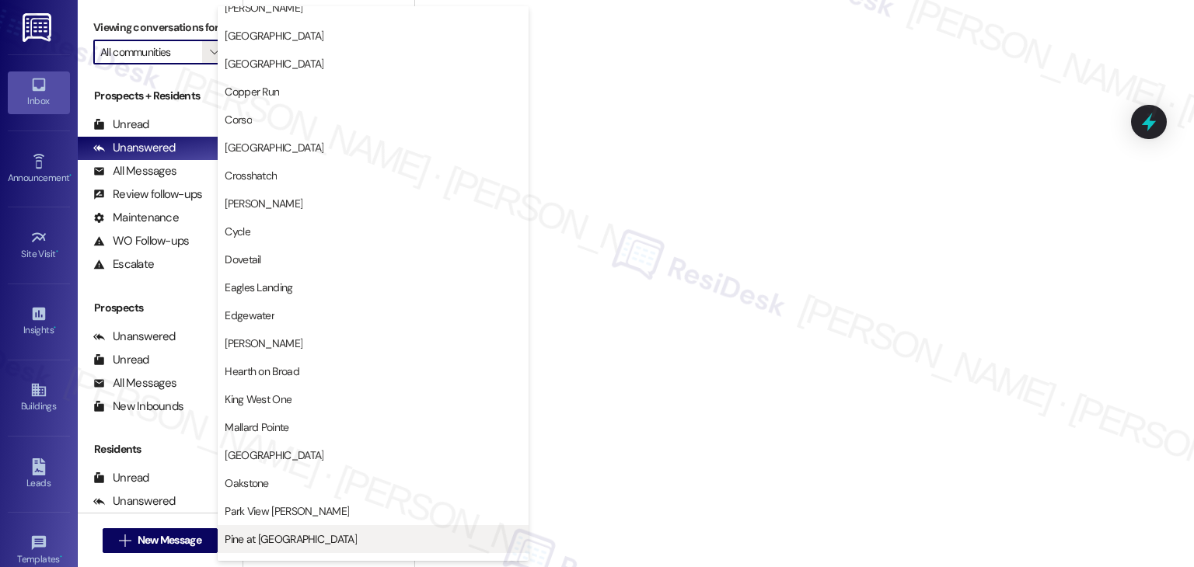
scroll to position [622, 0]
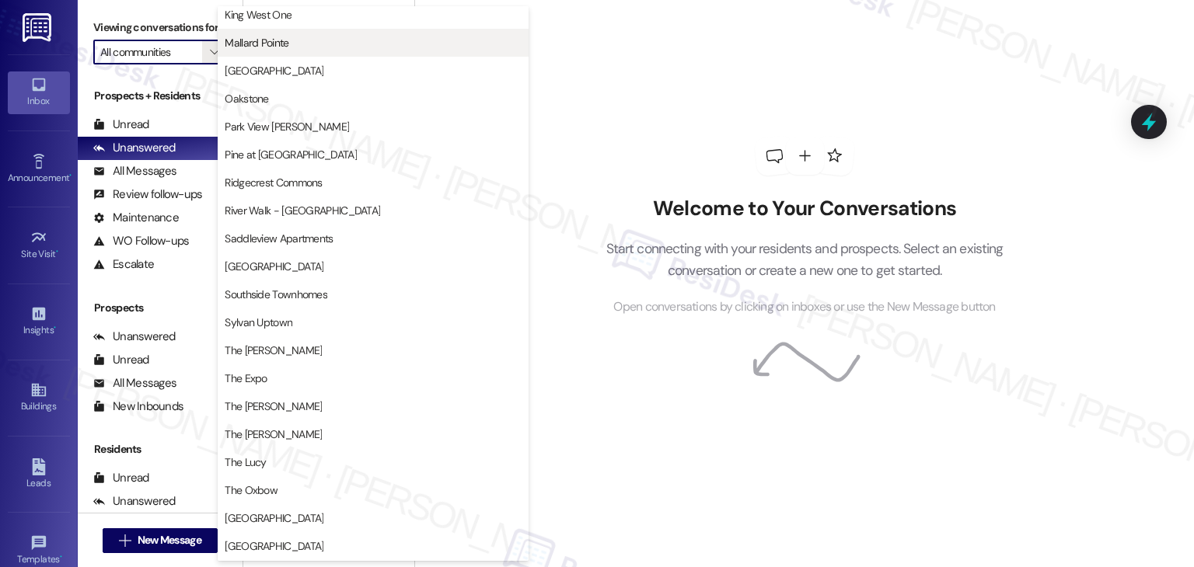
click at [302, 49] on span "Mallard Pointe" at bounding box center [373, 43] width 297 height 16
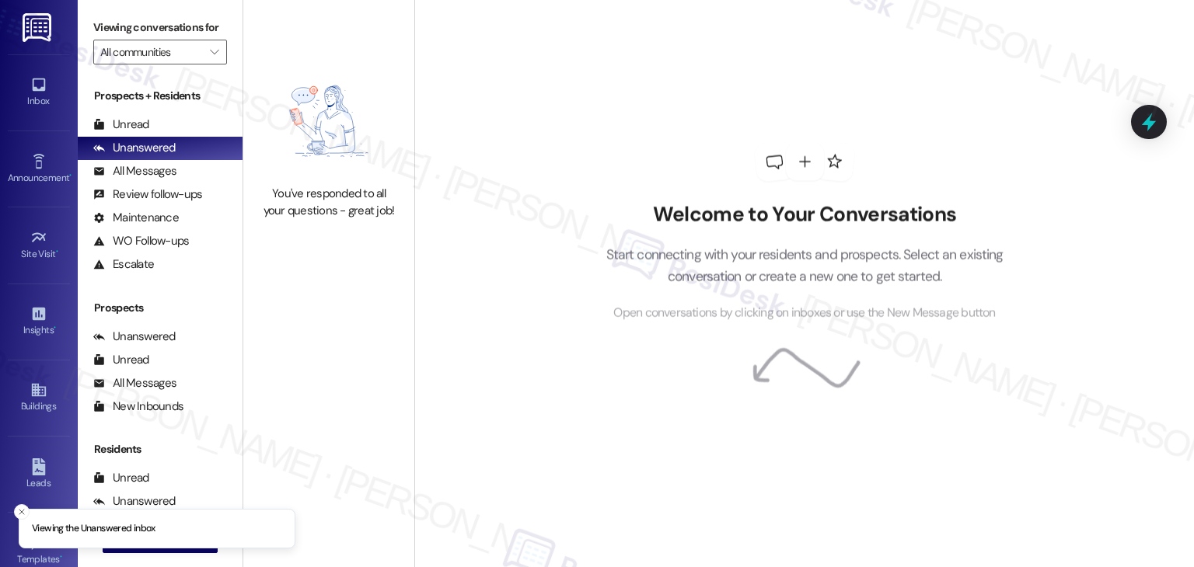
type input "Mallard Pointe"
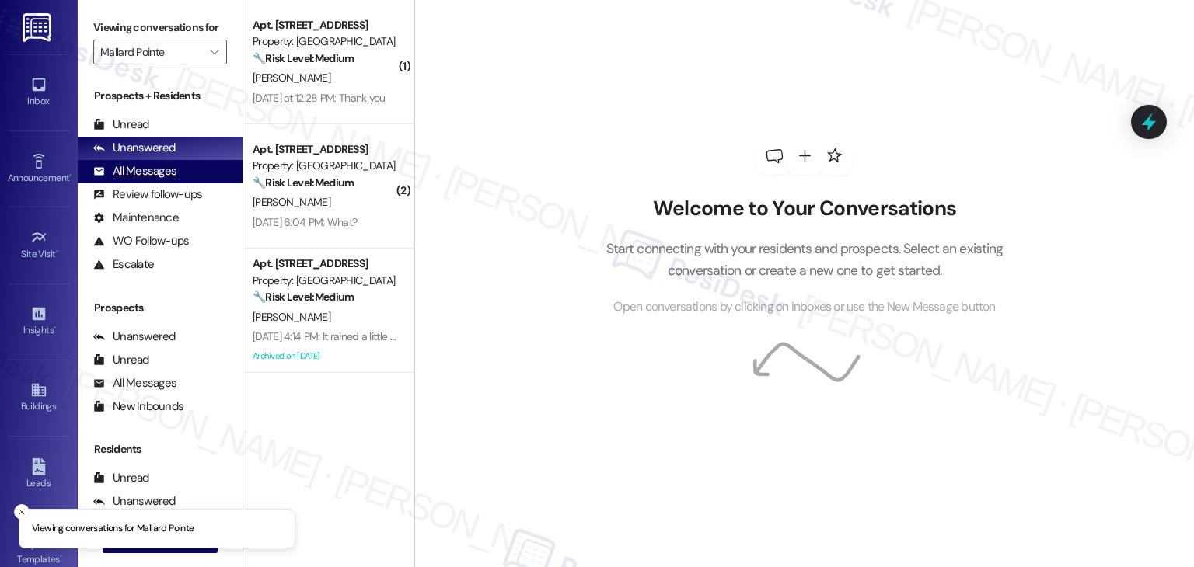
click at [173, 174] on div "All Messages" at bounding box center [134, 171] width 83 height 16
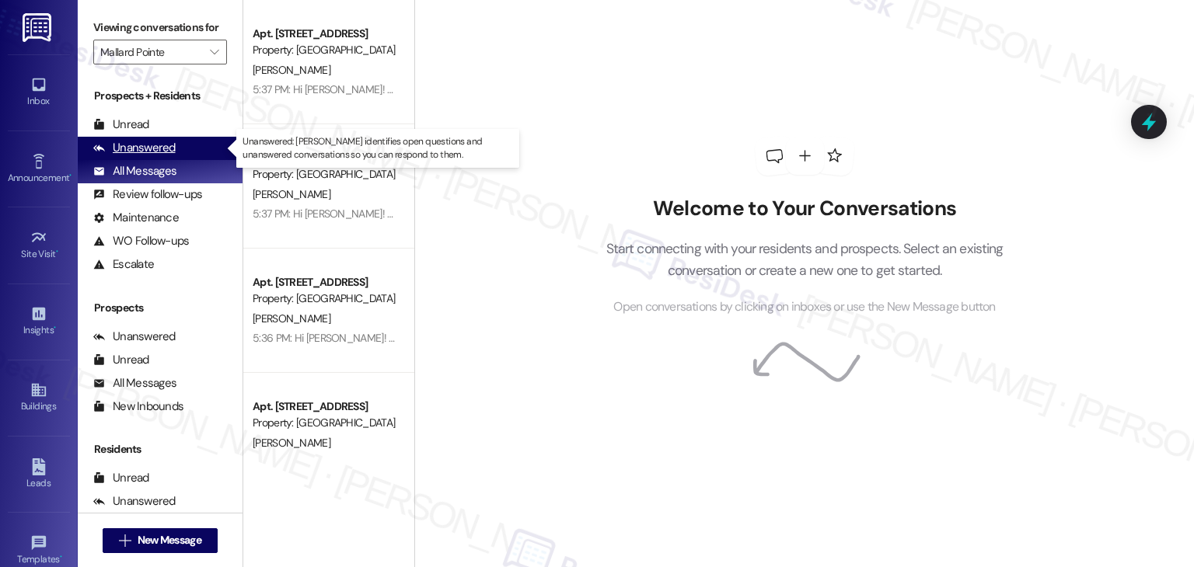
click at [168, 149] on div "Unanswered" at bounding box center [134, 148] width 82 height 16
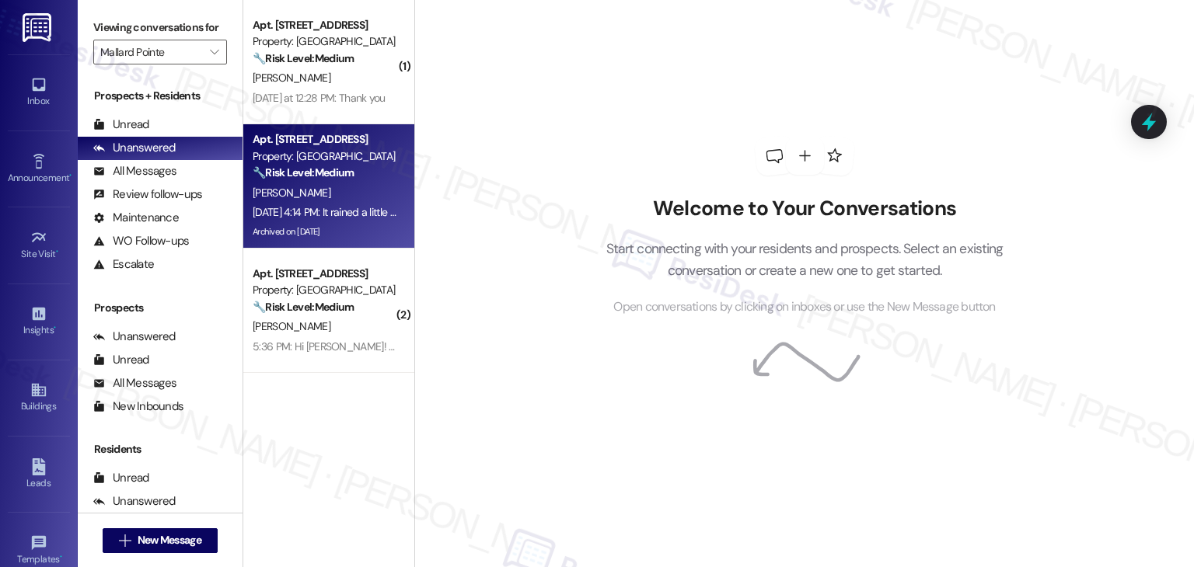
click at [328, 229] on div "Archived on 01/10/2025" at bounding box center [324, 231] width 147 height 19
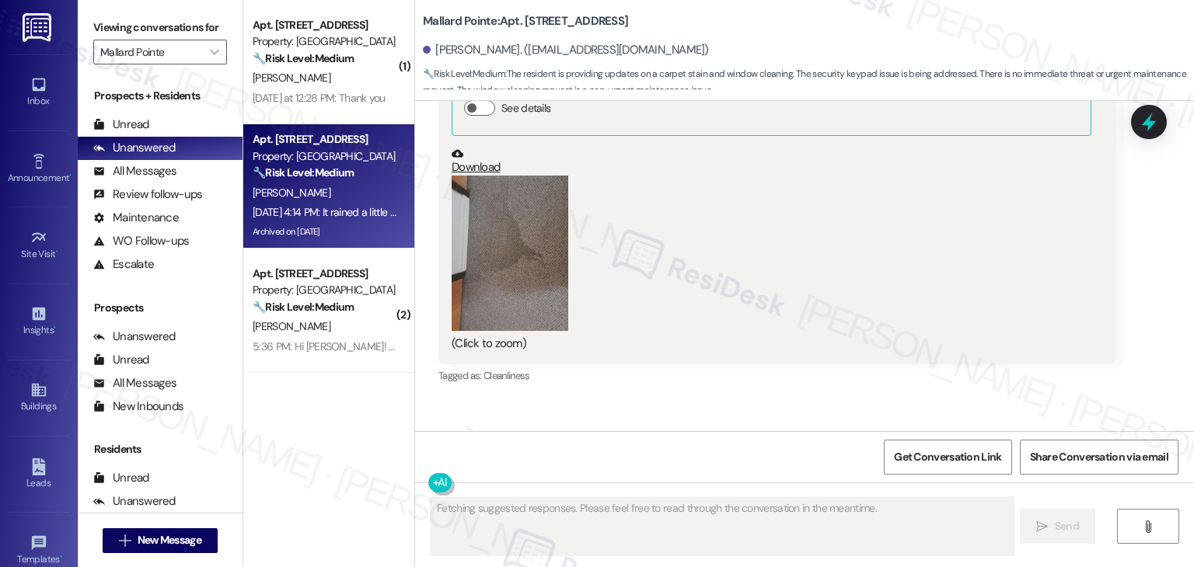
scroll to position [12568, 0]
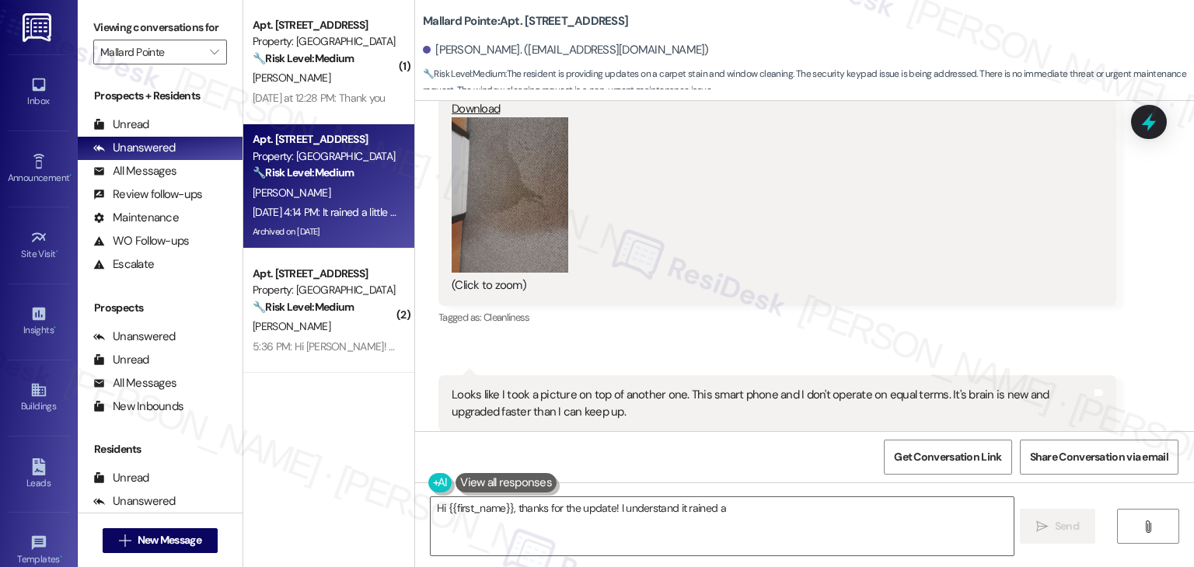
click at [765, 467] on div "Received via SMS Phyllis Poulton Aug 25, 2025 at 4:14 PM It rained a little I g…" at bounding box center [777, 518] width 701 height 102
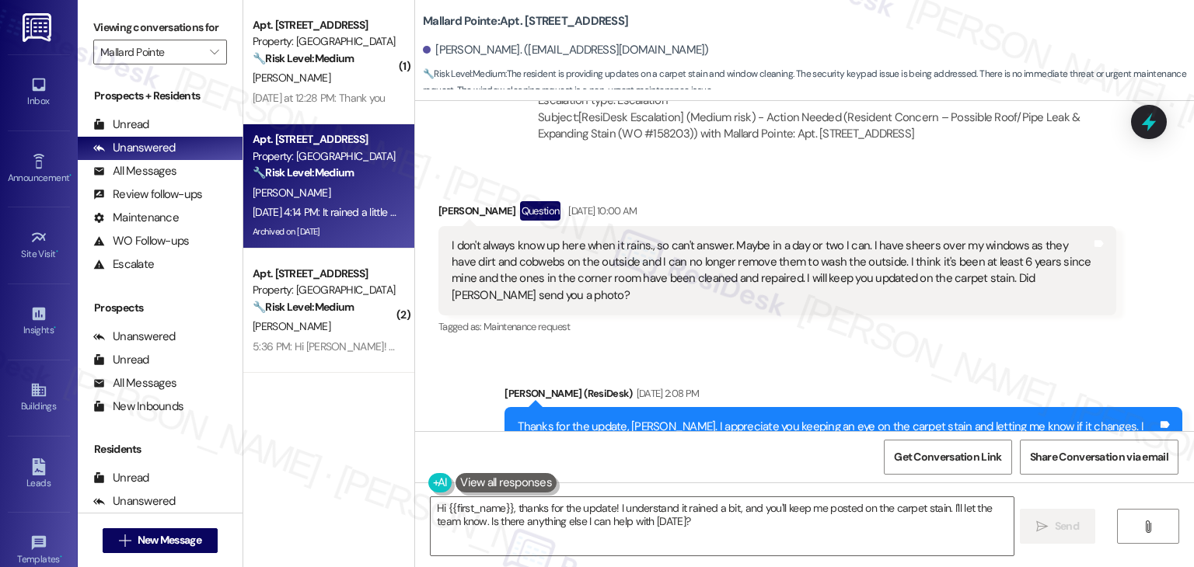
scroll to position [11713, 0]
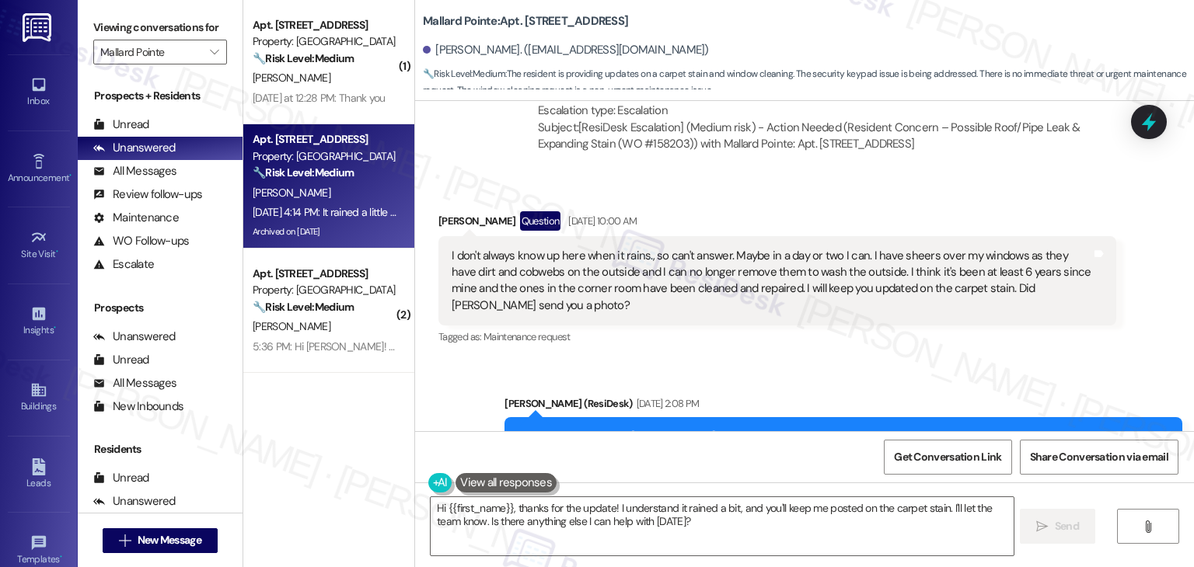
click at [711, 429] on div "Thanks for the update, Phyllis. I appreciate you keeping an eye on the carpet s…" at bounding box center [838, 454] width 640 height 50
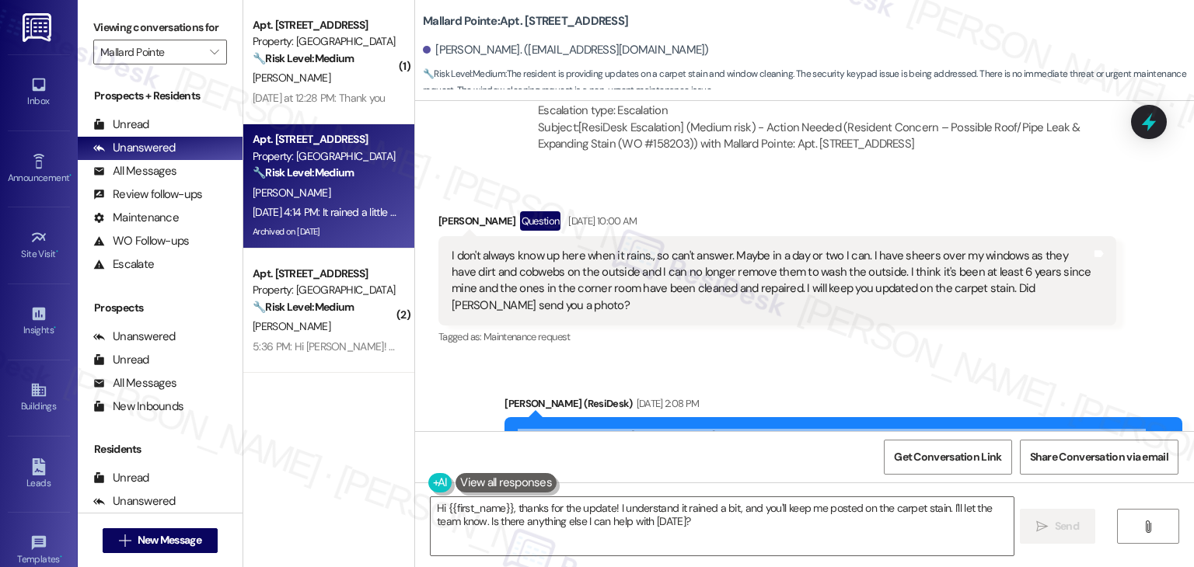
click at [711, 429] on div "Thanks for the update, Phyllis. I appreciate you keeping an eye on the carpet s…" at bounding box center [838, 454] width 640 height 50
copy div "Thanks for the update, Phyllis. I appreciate you keeping an eye on the carpet s…"
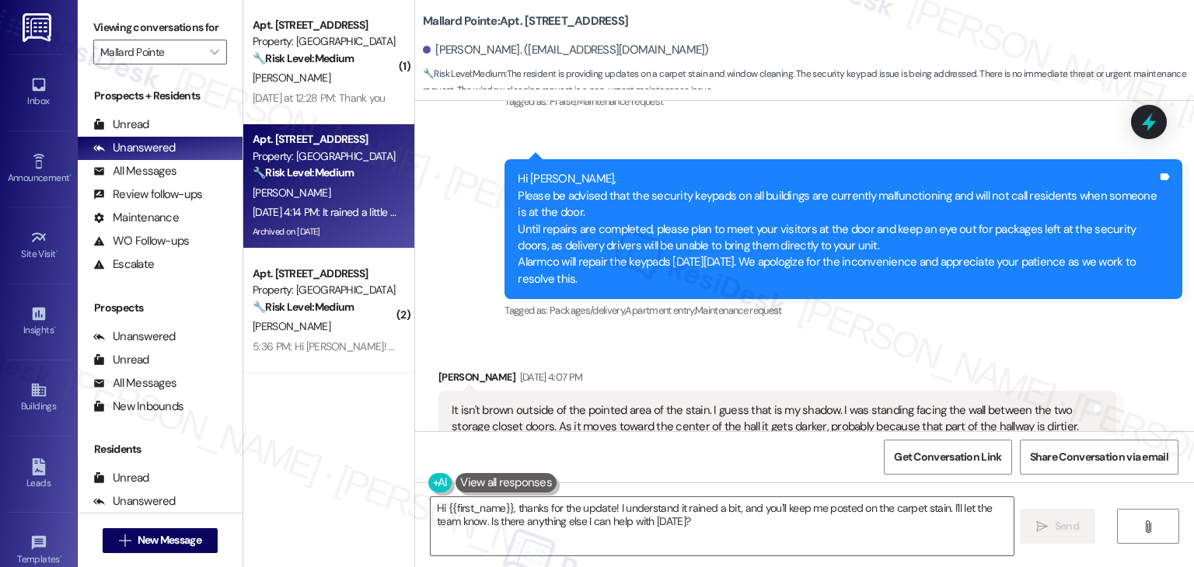
scroll to position [12180, 0]
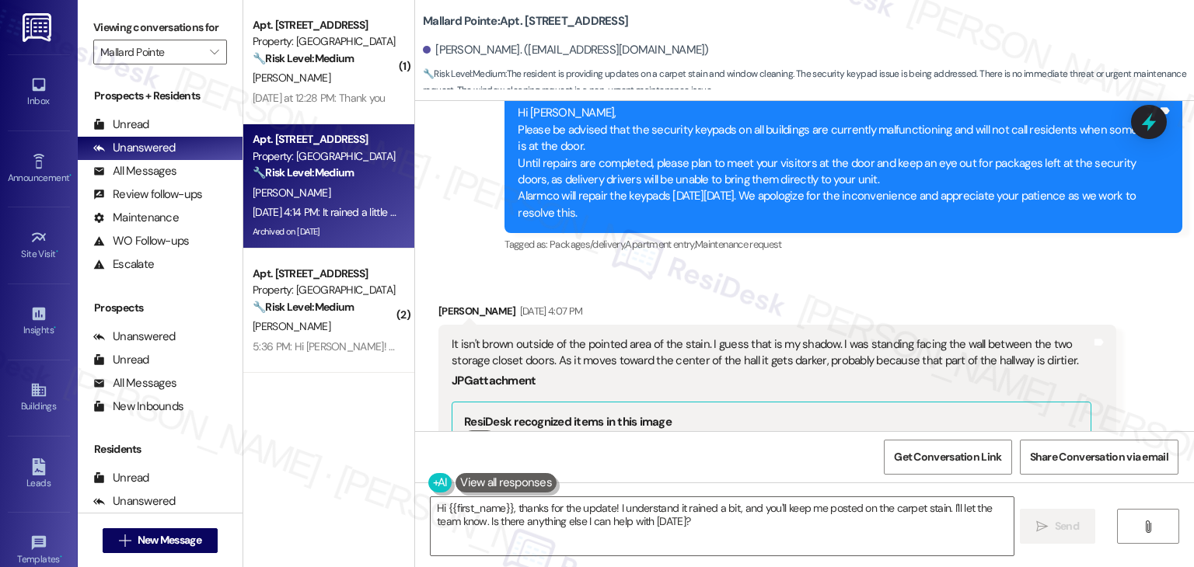
click at [668, 337] on div "It isn't brown outside of the pointed area of the stain. I guess that is my sha…" at bounding box center [772, 353] width 640 height 33
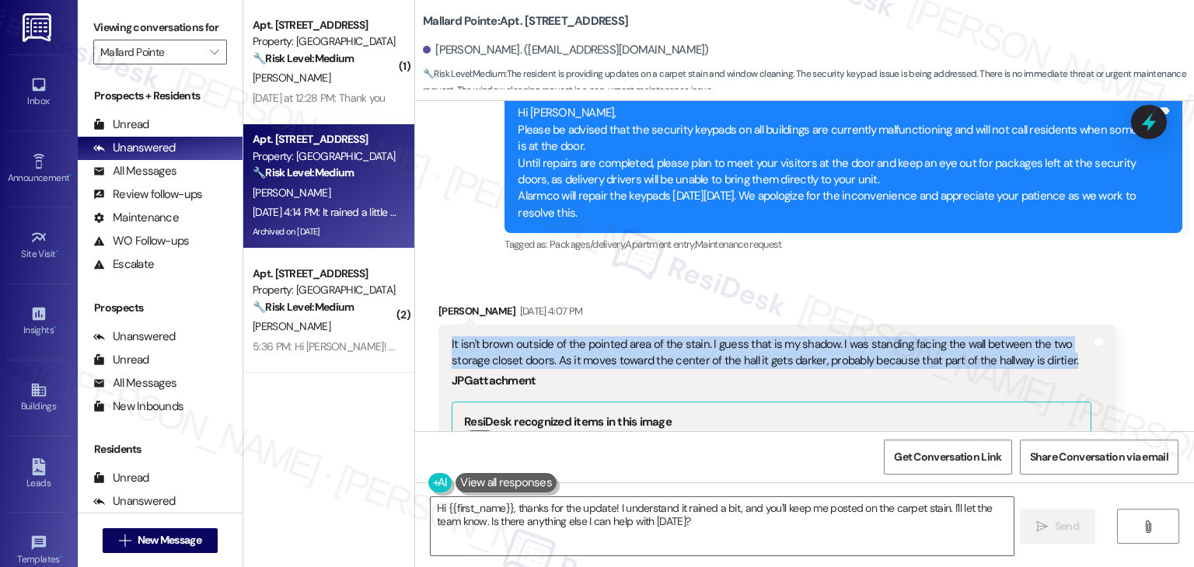
click at [668, 337] on div "It isn't brown outside of the pointed area of the stain. I guess that is my sha…" at bounding box center [772, 353] width 640 height 33
copy div "It isn't brown outside of the pointed area of the stain. I guess that is my sha…"
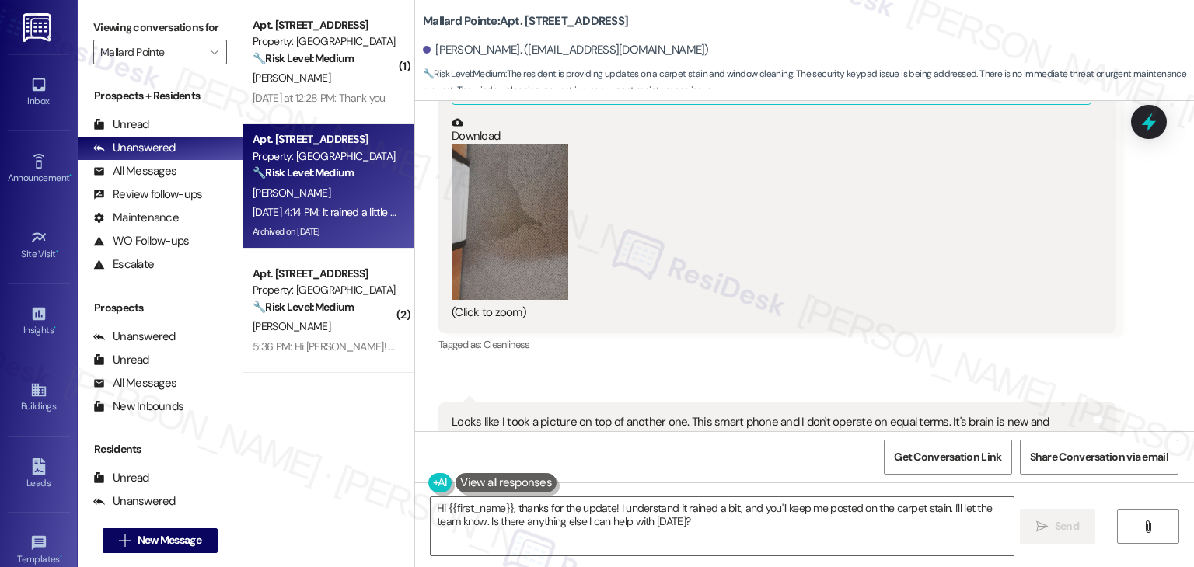
scroll to position [12568, 0]
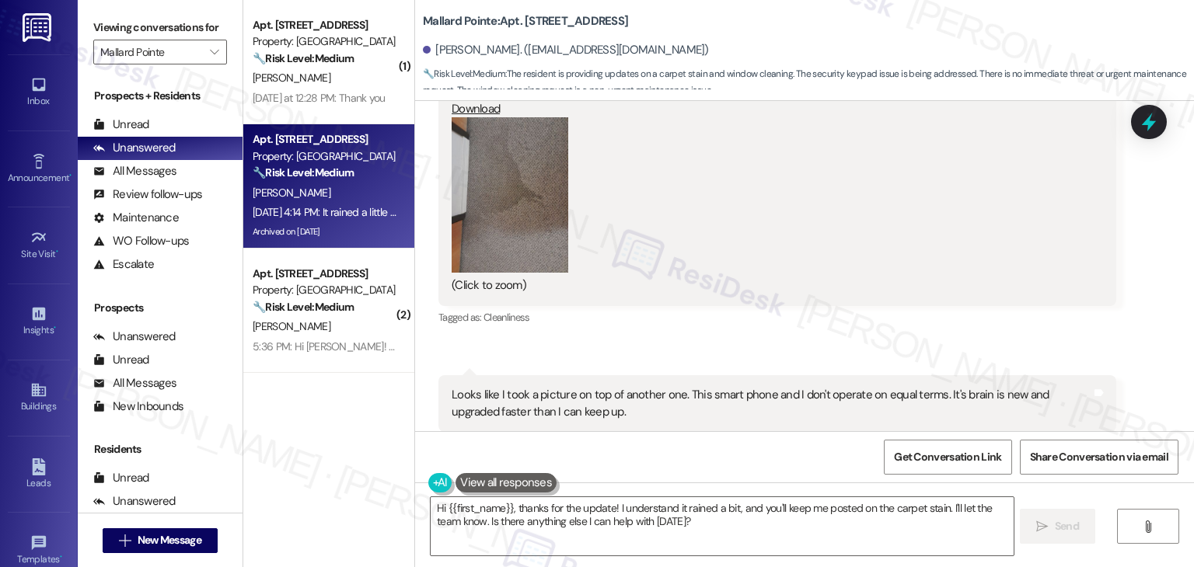
drag, startPoint x: 518, startPoint y: 400, endPoint x: 422, endPoint y: 391, distance: 96.8
click at [427, 467] on div "Received via SMS Phyllis Poulton Aug 25, 2025 at 4:14 PM It rained a little I g…" at bounding box center [777, 518] width 701 height 102
click at [604, 512] on div "It rained a little I guess. I was sitting at my computer in front of the window…" at bounding box center [772, 528] width 640 height 33
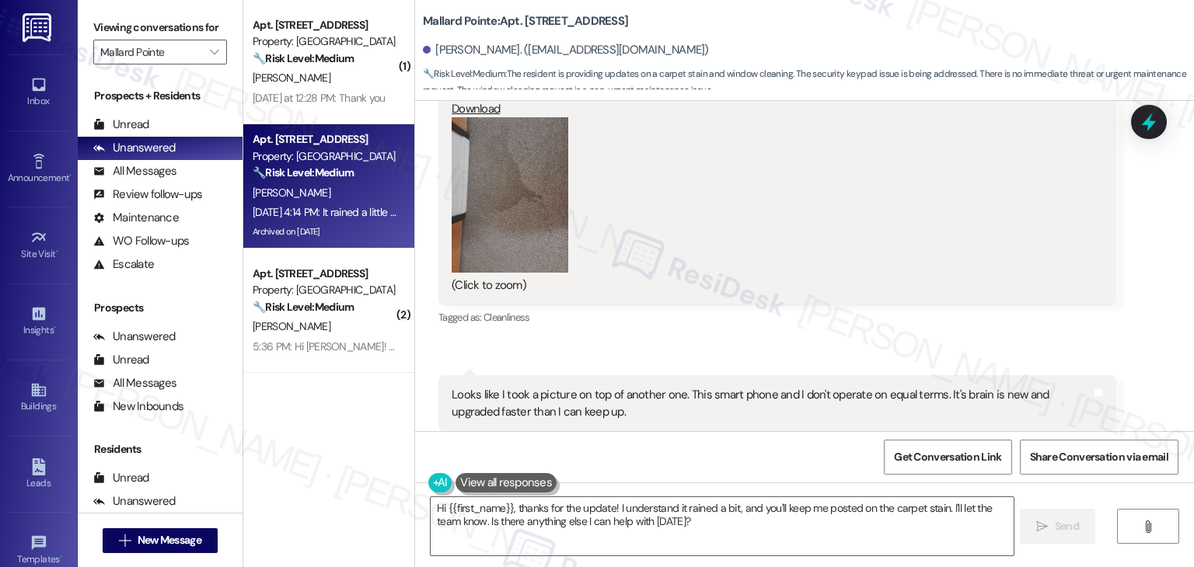
copy div "It rained a little I guess. I was sitting at my computer in front of the window…"
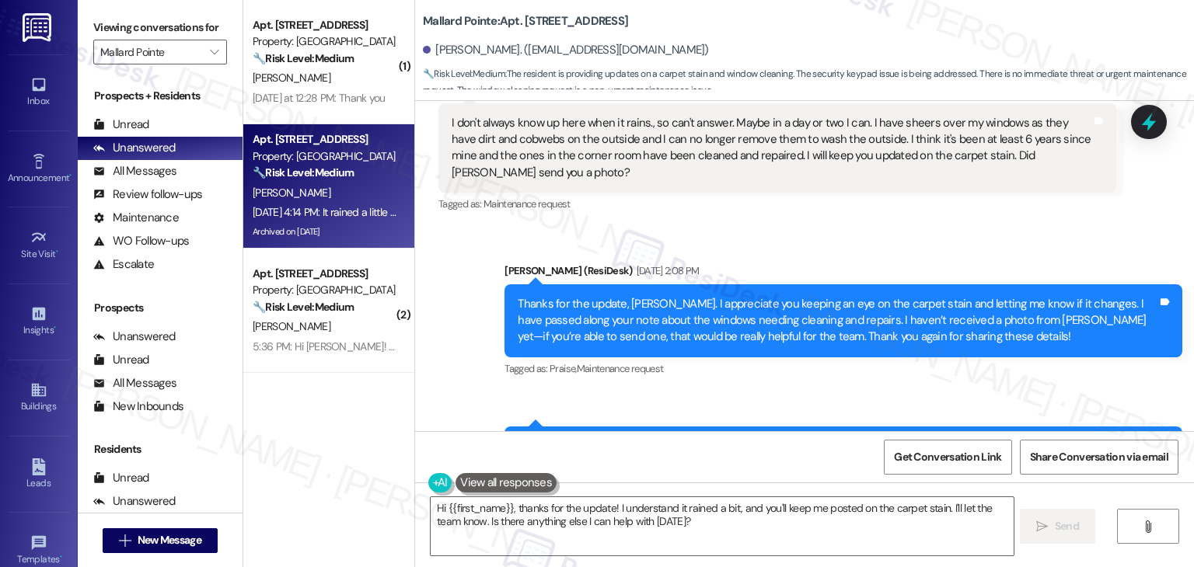
scroll to position [12257, 0]
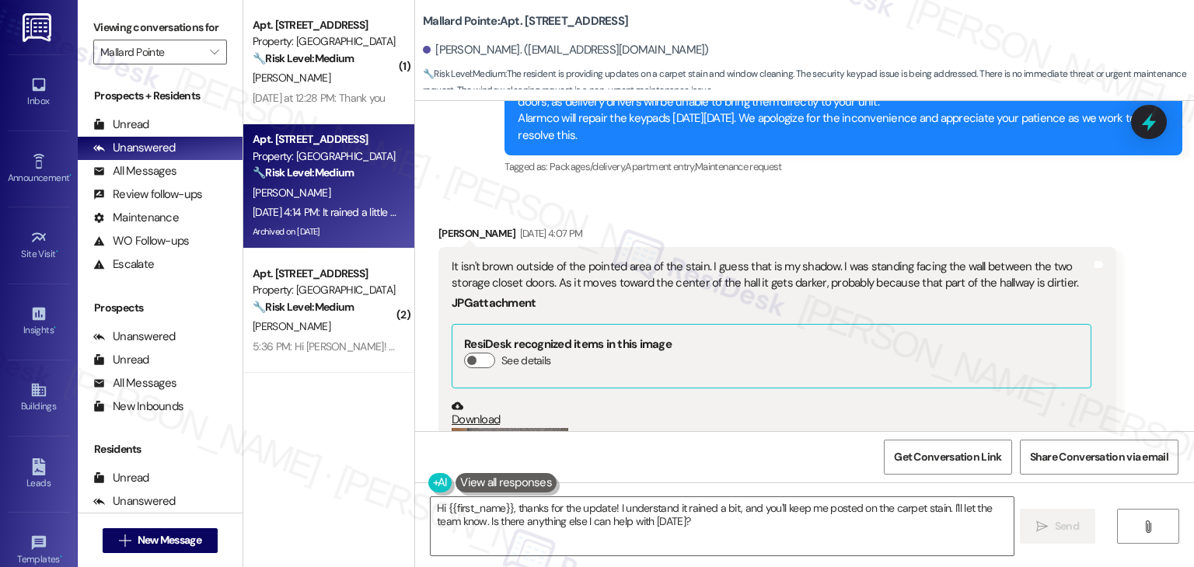
click at [472, 400] on link "Download" at bounding box center [772, 413] width 640 height 27
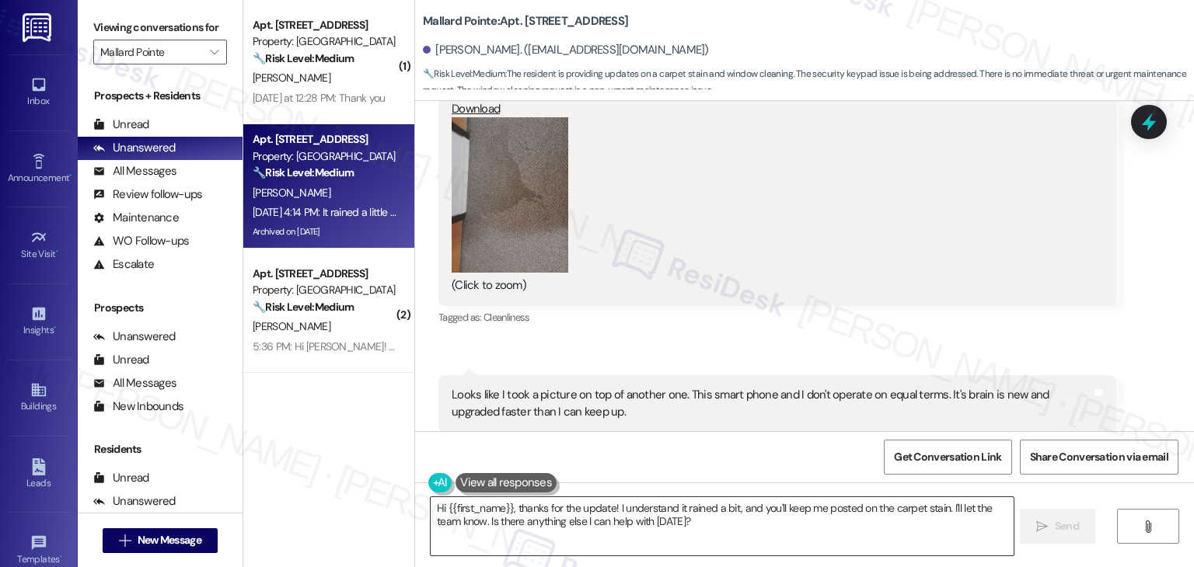
click at [661, 521] on textarea "Hi {{first_name}}, thanks for the update! I understand it rained a bit, and you…" at bounding box center [722, 526] width 582 height 58
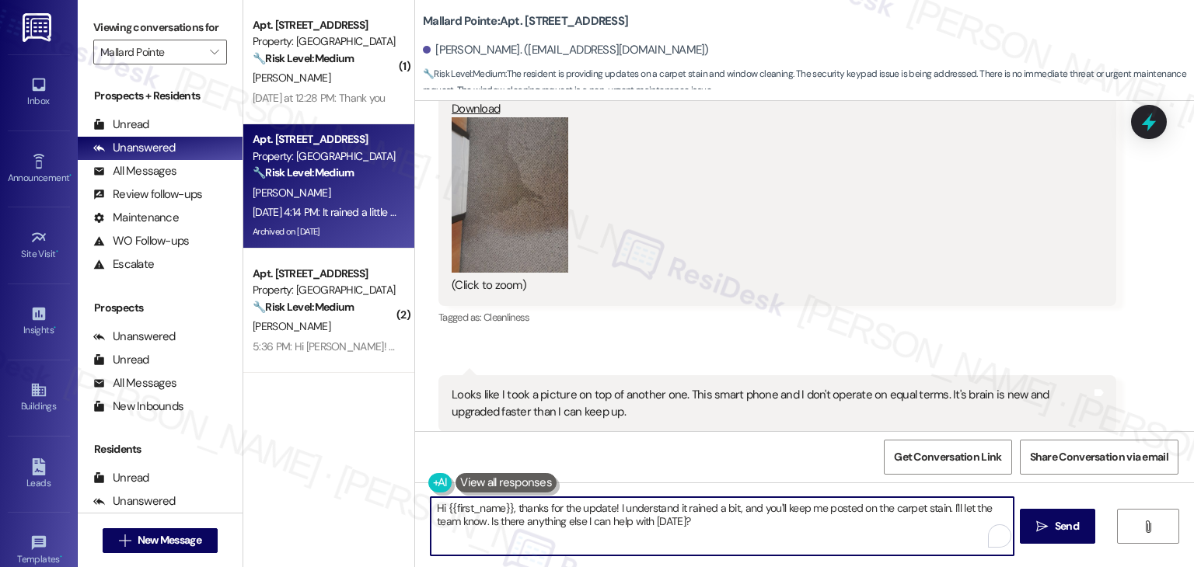
click at [661, 521] on textarea "Hi {{first_name}}, thanks for the update! I understand it rained a bit, and you…" at bounding box center [722, 526] width 582 height 58
paste textarea "Thanks for clarifying, Phyllis! That makes sense about the shadow and the hallw…"
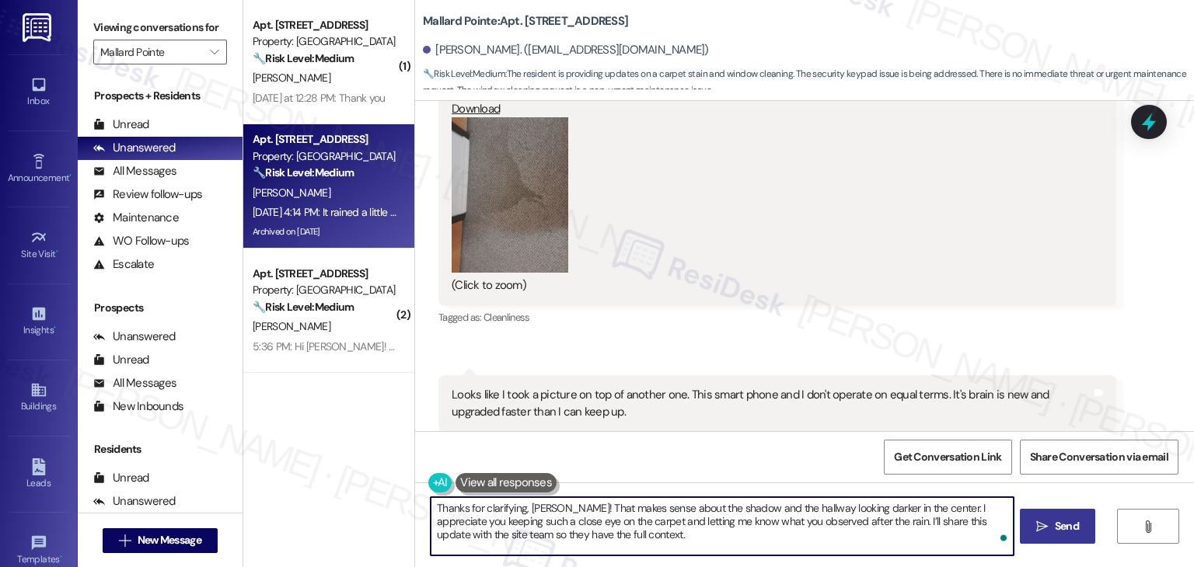
type textarea "Thanks for clarifying, Phyllis! That makes sense about the shadow and the hallw…"
click at [1063, 525] on span "Send" at bounding box center [1067, 526] width 24 height 16
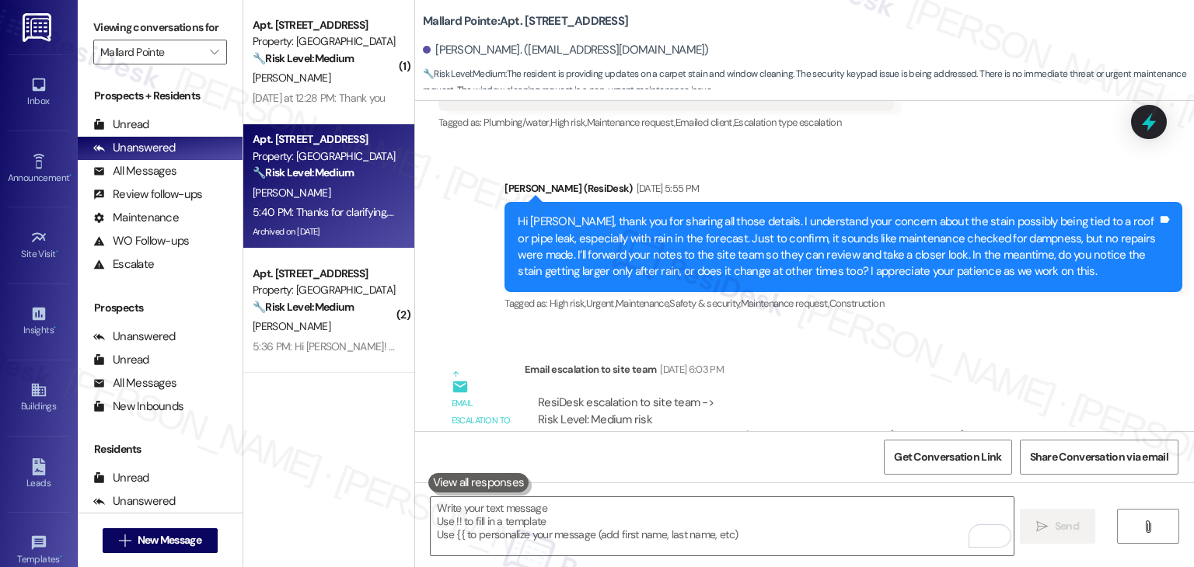
scroll to position [11352, 0]
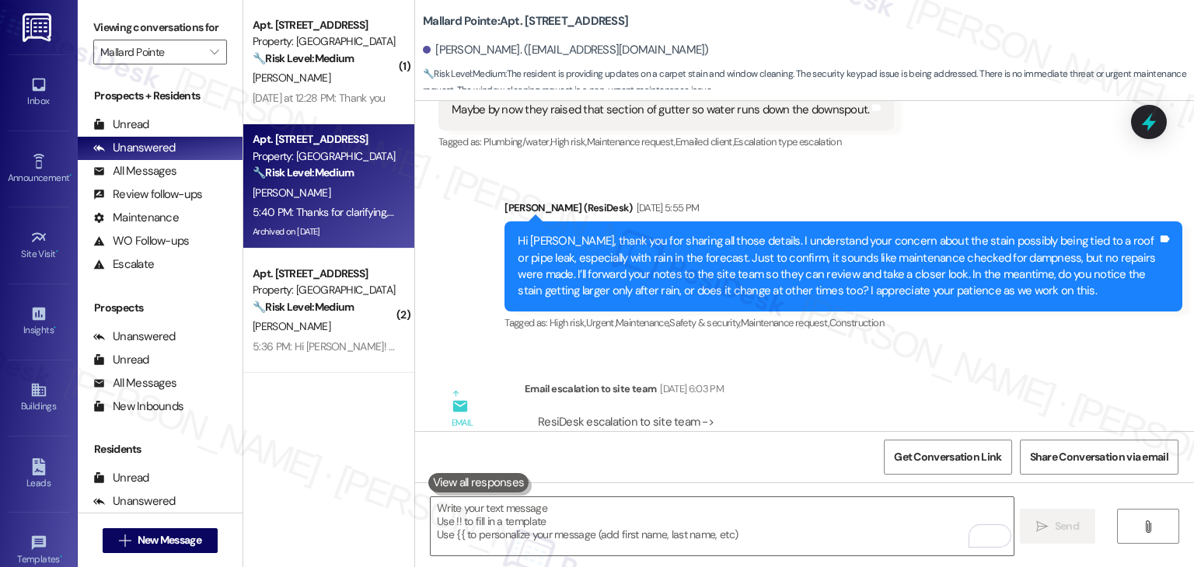
drag, startPoint x: 565, startPoint y: 321, endPoint x: 946, endPoint y: 315, distance: 380.9
click at [946, 414] on div "ResiDesk escalation to site team -> Risk Level: Medium risk Topics: Resident Co…" at bounding box center [820, 447] width 565 height 67
copy div "Resident Concern – Possible Roof/Pipe Leak & Expanding Stain (WO #158203)"
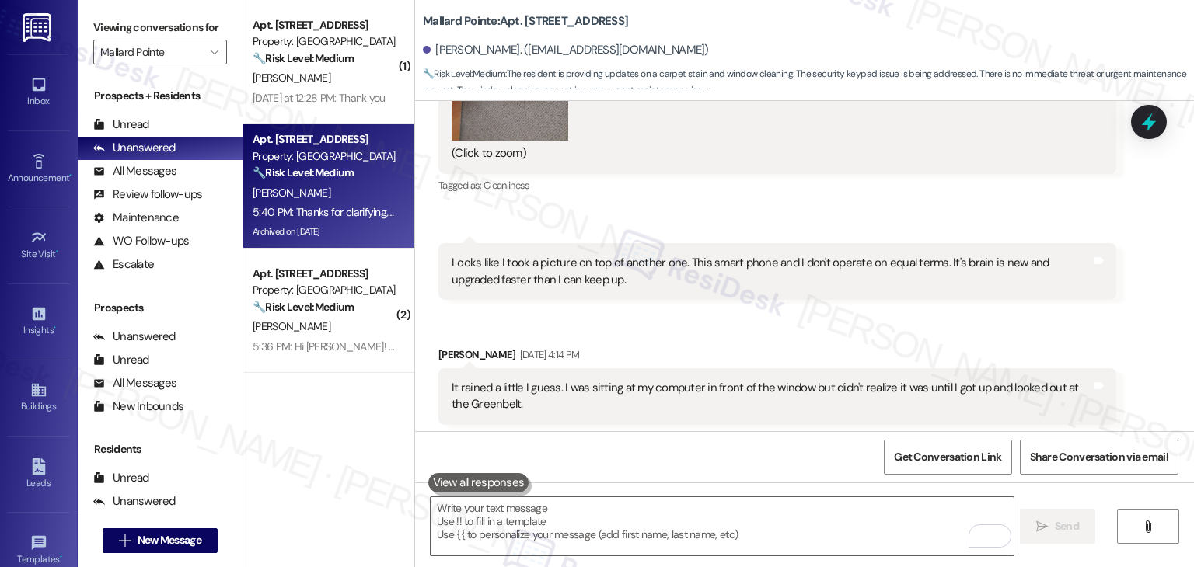
scroll to position [12711, 0]
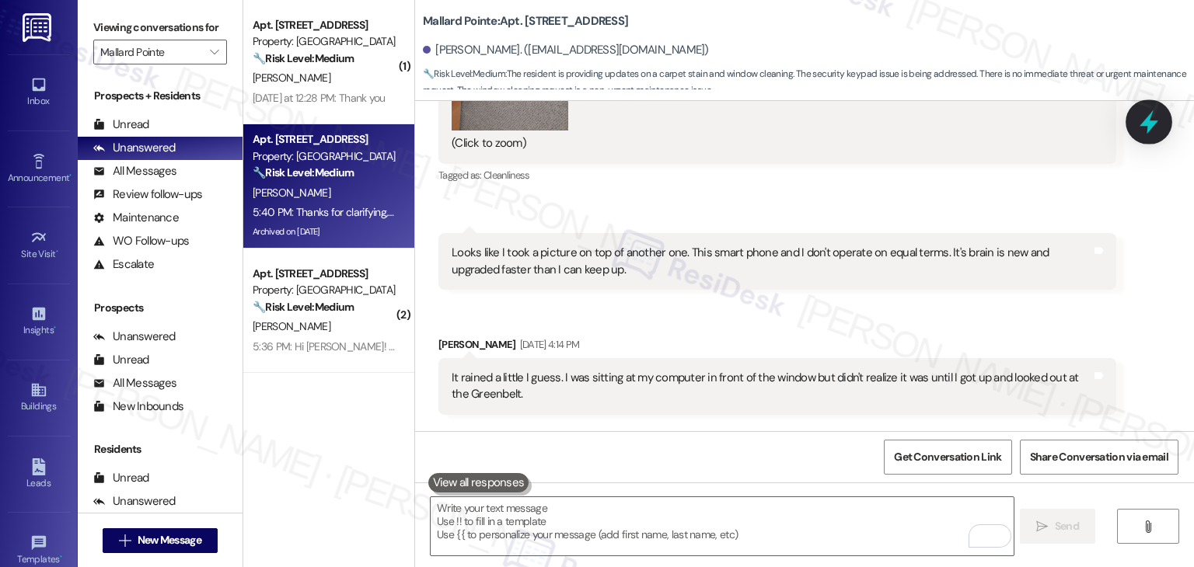
click at [1142, 122] on icon at bounding box center [1149, 122] width 26 height 26
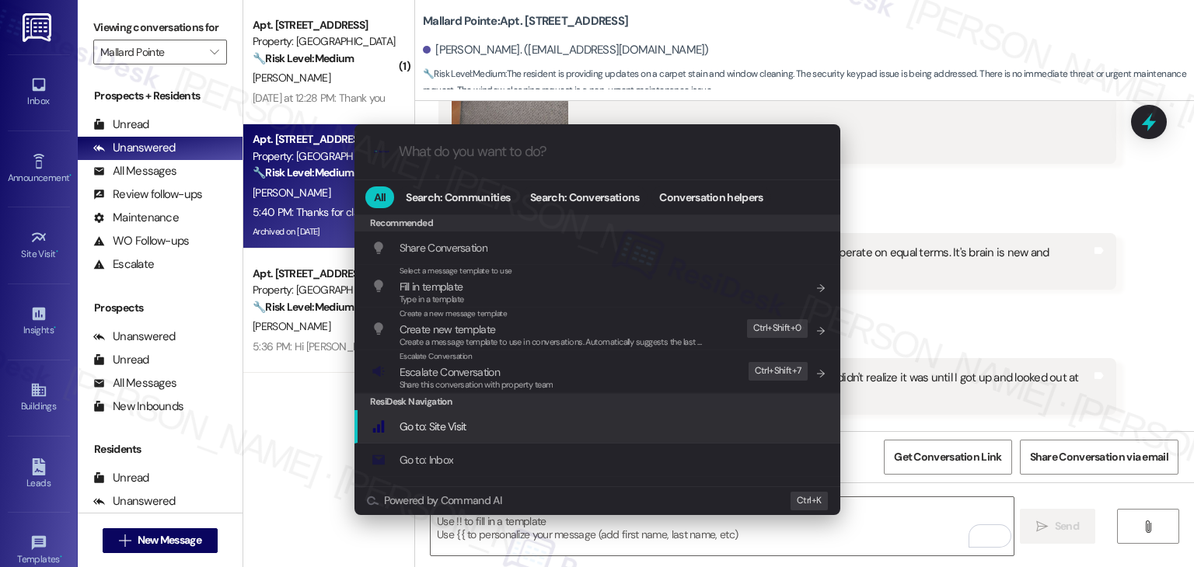
click at [466, 386] on span "Share this conversation with property team" at bounding box center [477, 384] width 154 height 11
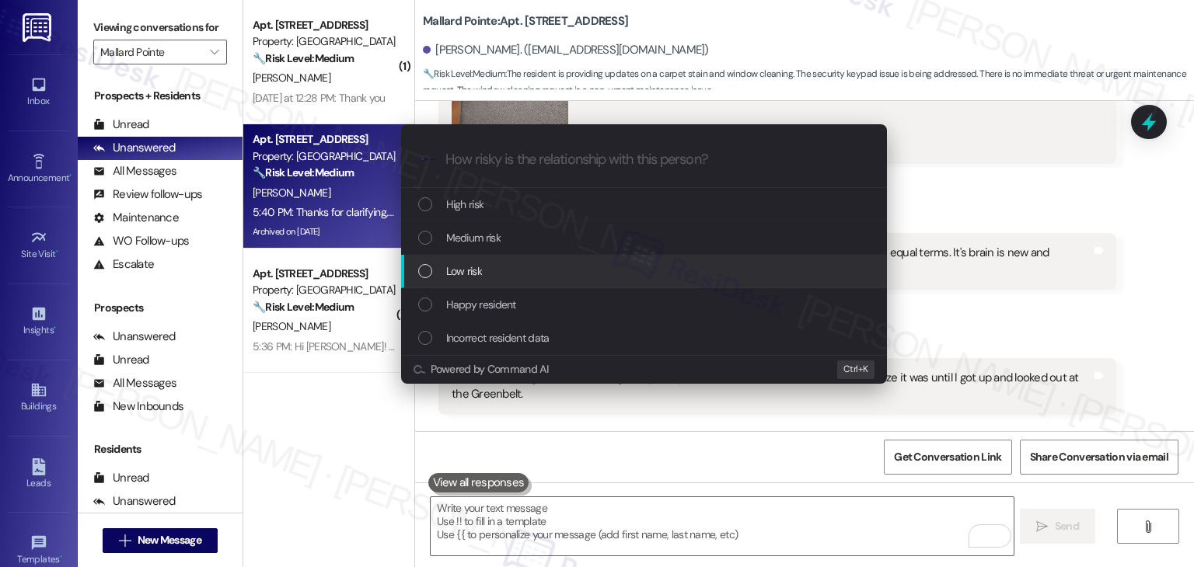
click at [424, 269] on div "List of options" at bounding box center [425, 271] width 14 height 14
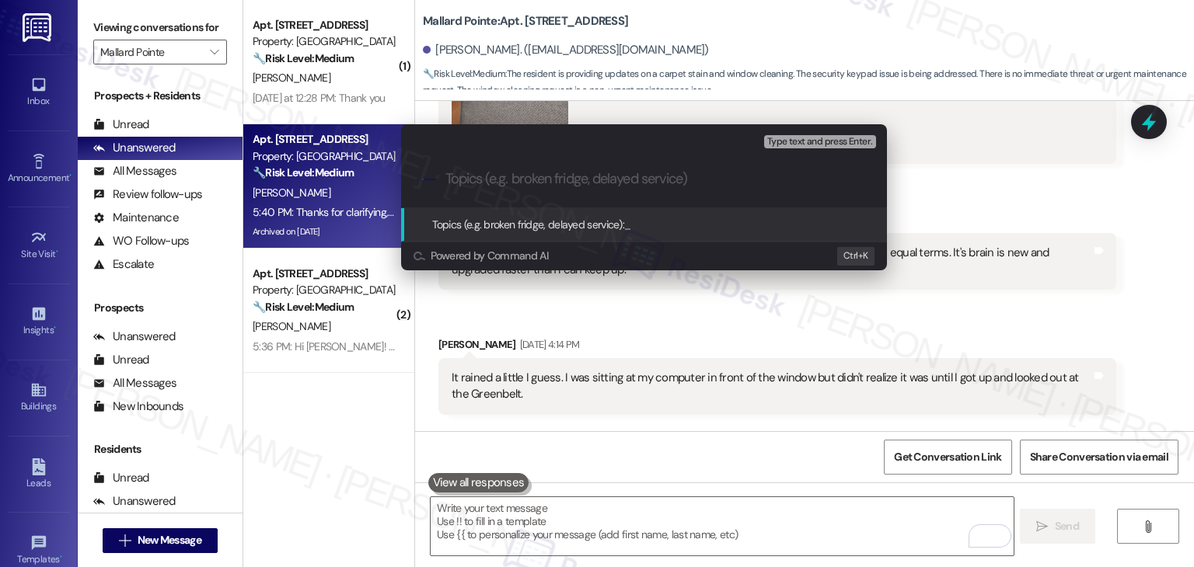
paste input "Resident Concern – Possible Roof/Pipe Leak & Expanding Stain (WO #158203)"
type input "Resident Concern – Possible Roof/Pipe Leak & Expanding Stain (WO #158203)"
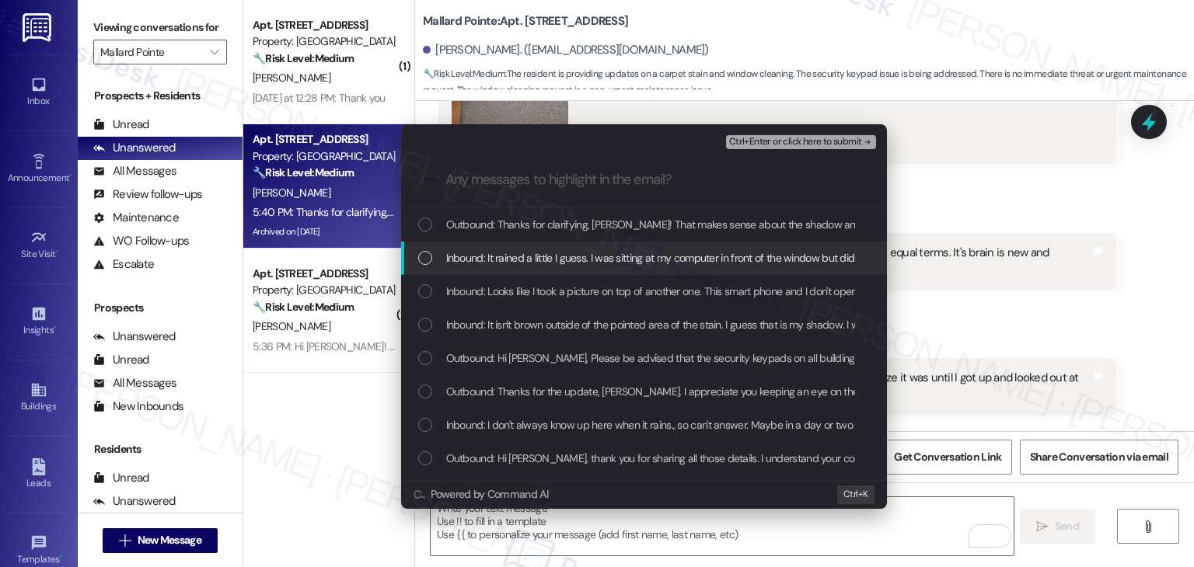
click at [429, 255] on div "List of options" at bounding box center [425, 258] width 14 height 14
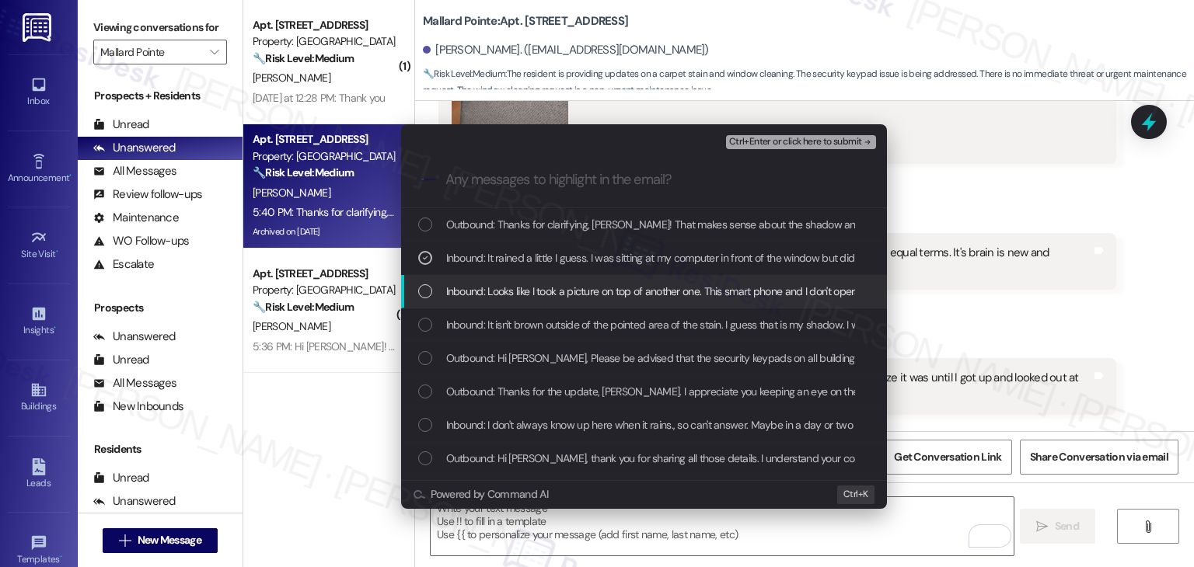
click at [423, 287] on div "List of options" at bounding box center [425, 291] width 14 height 14
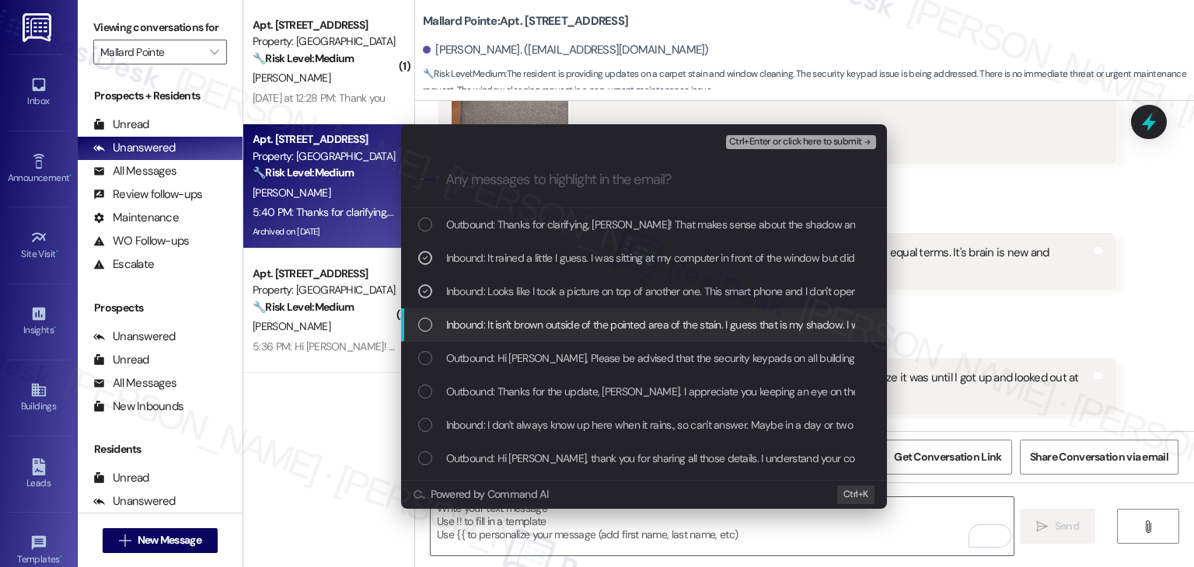
click at [424, 326] on div "List of options" at bounding box center [425, 325] width 14 height 14
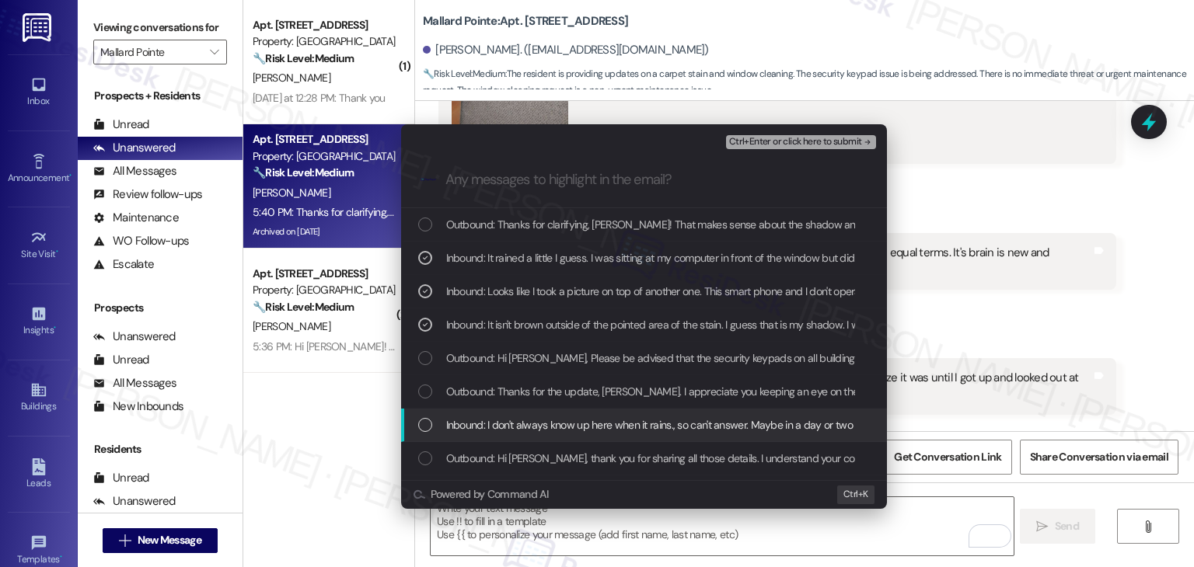
click at [428, 414] on div "Inbound: I don't always know up here when it rains., so can't answer. Maybe in …" at bounding box center [644, 425] width 486 height 33
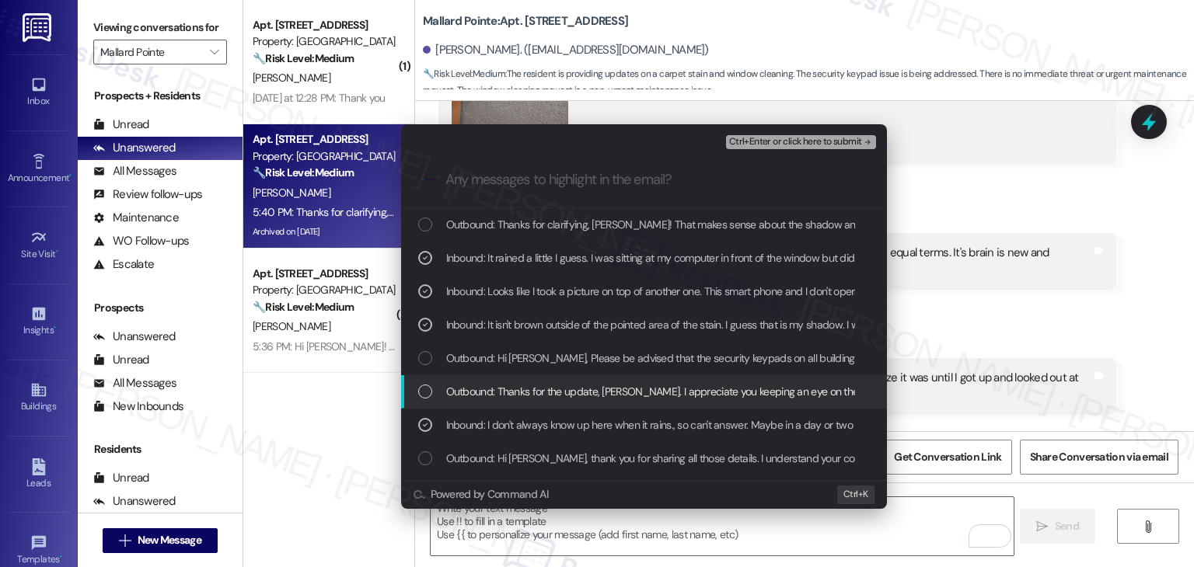
scroll to position [78, 0]
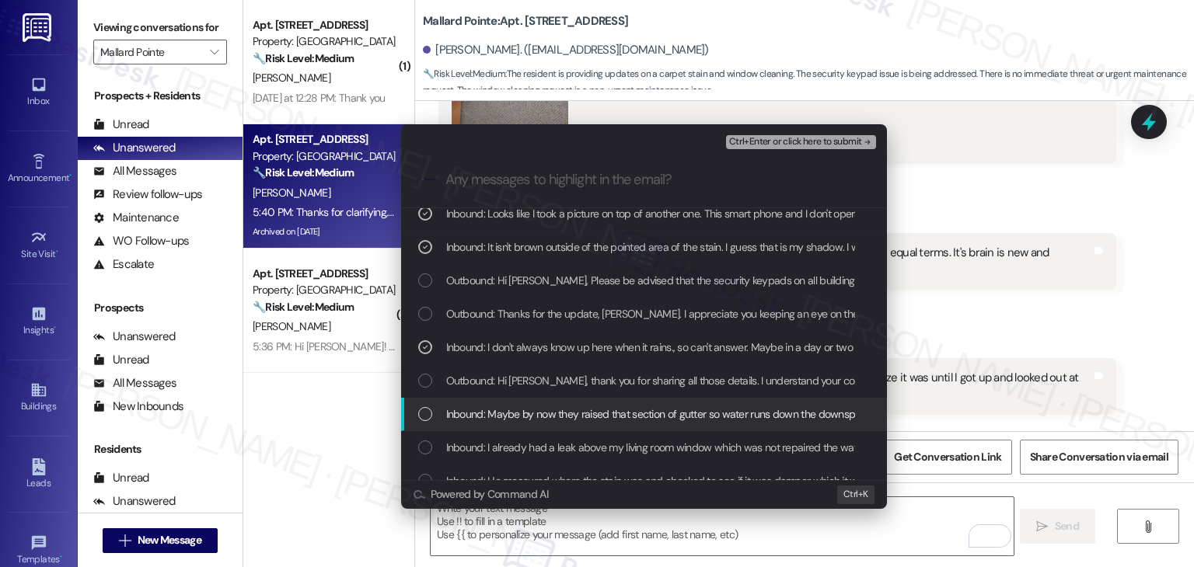
click at [422, 408] on div "List of options" at bounding box center [425, 414] width 14 height 14
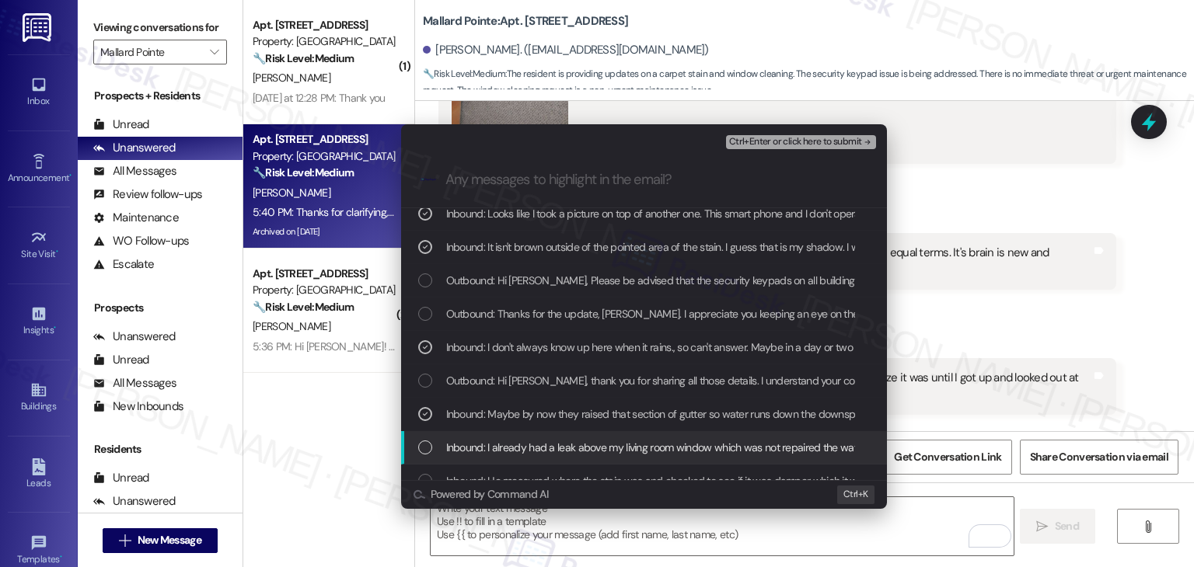
click at [420, 439] on div "Inbound: I already had a leak above my living room window which was not repaire…" at bounding box center [645, 447] width 455 height 17
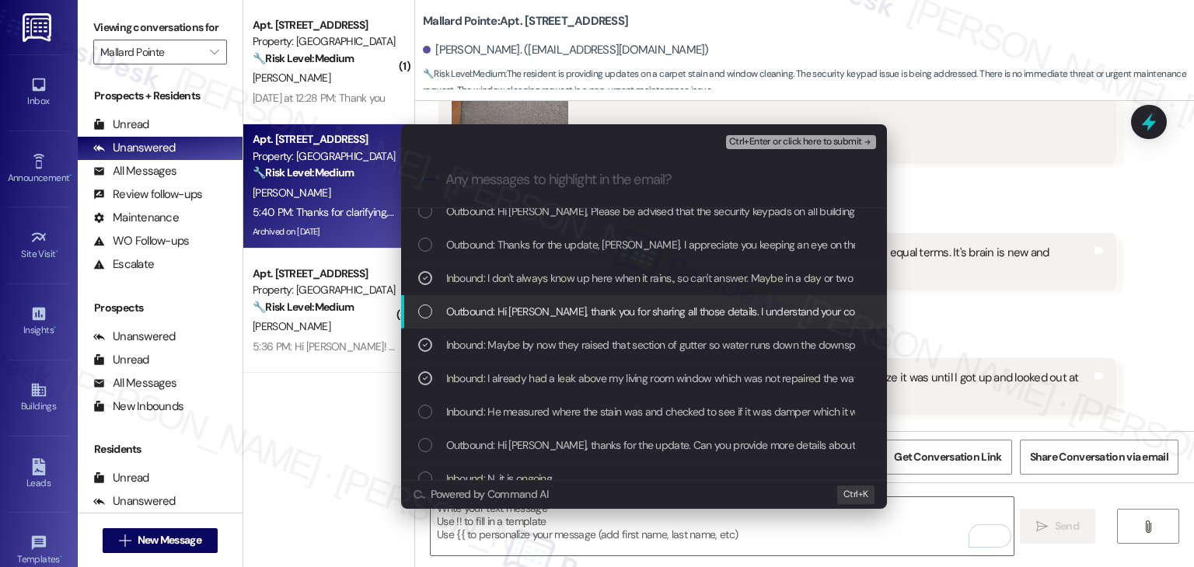
scroll to position [155, 0]
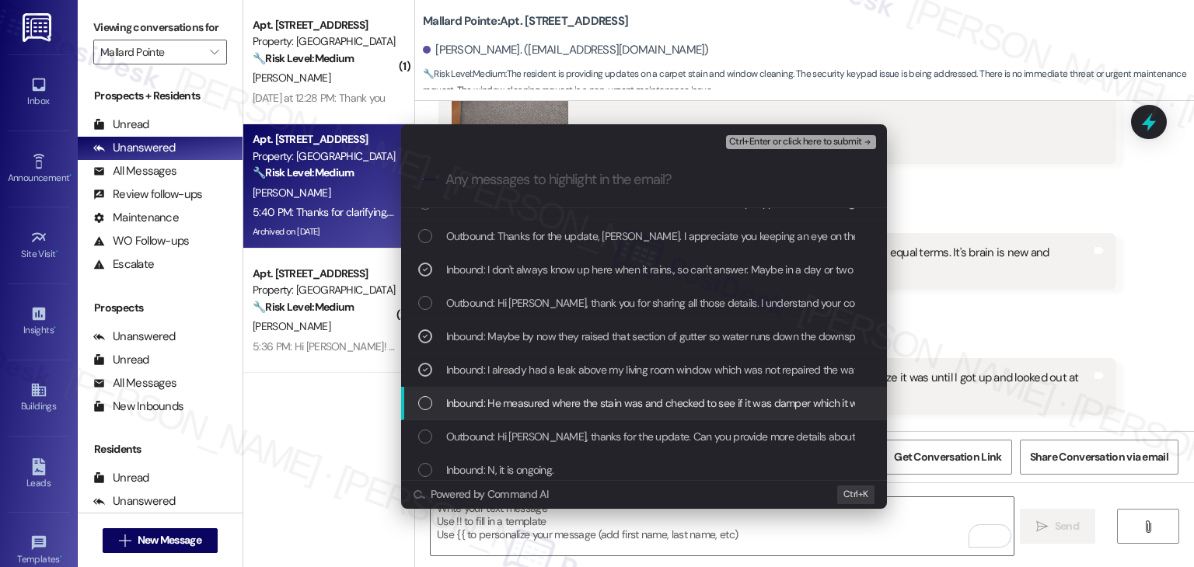
click at [417, 402] on div "Inbound: He measured where the stain was and checked to see if it was damper wh…" at bounding box center [644, 403] width 486 height 33
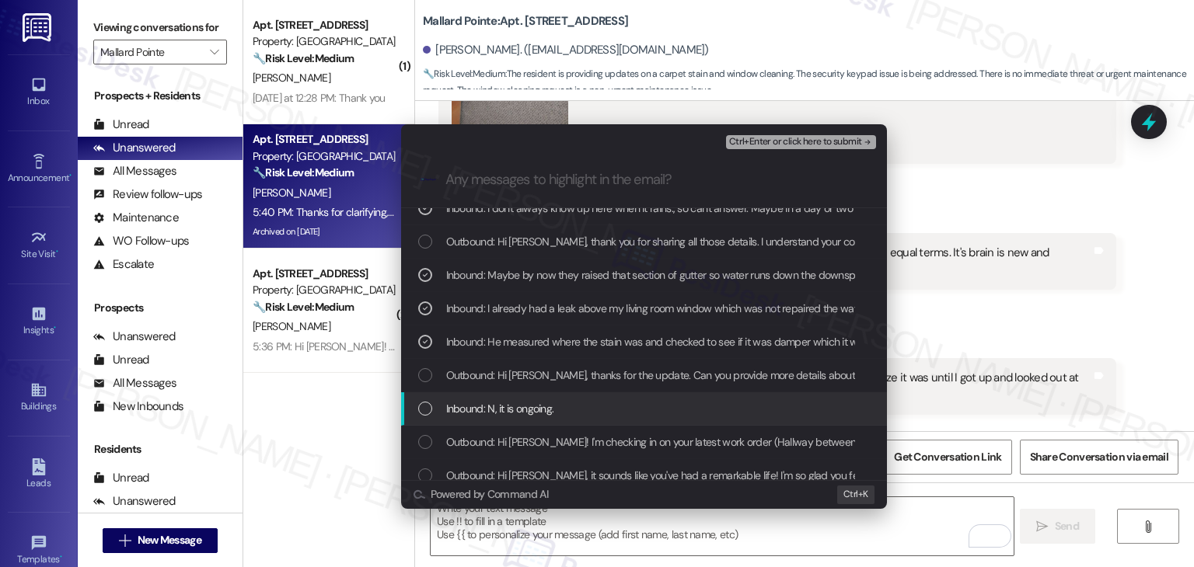
scroll to position [233, 0]
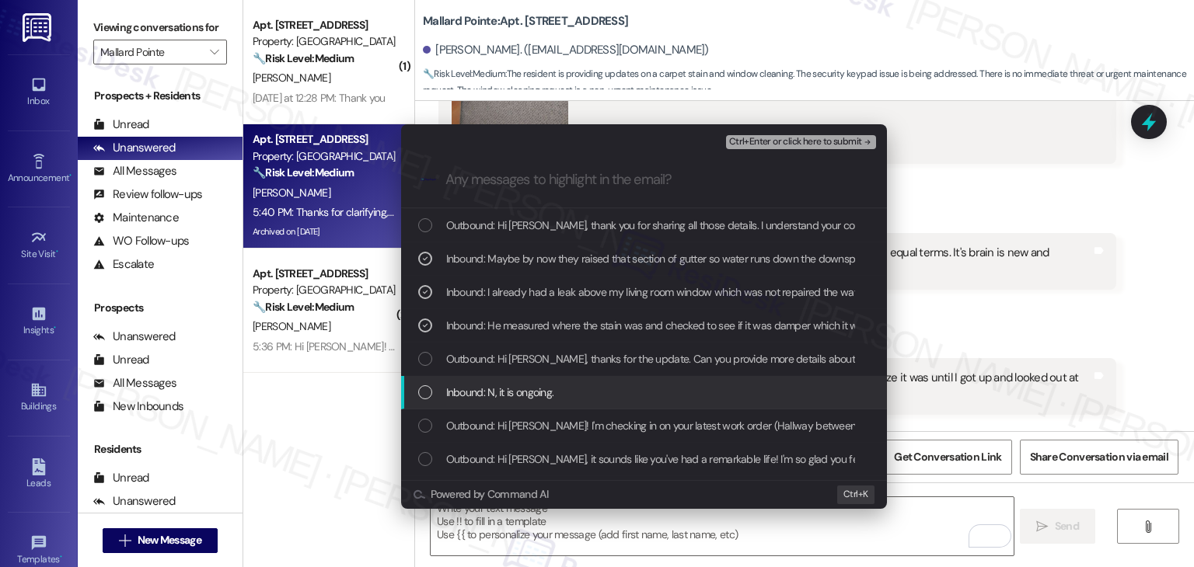
click at [421, 392] on div "List of options" at bounding box center [425, 393] width 14 height 14
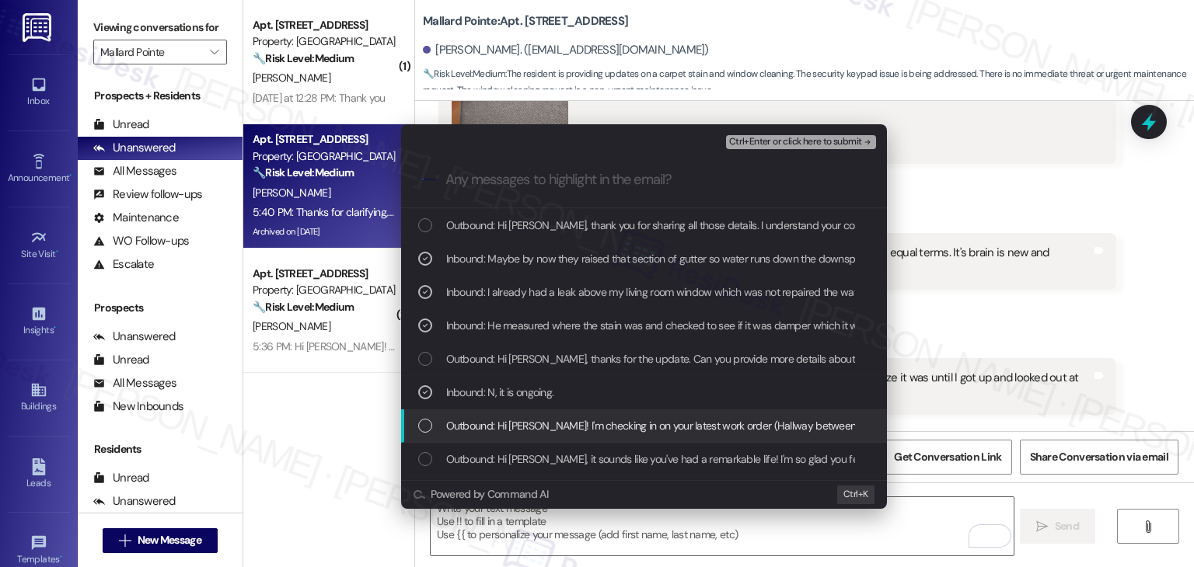
click at [428, 429] on div "List of options" at bounding box center [425, 426] width 14 height 14
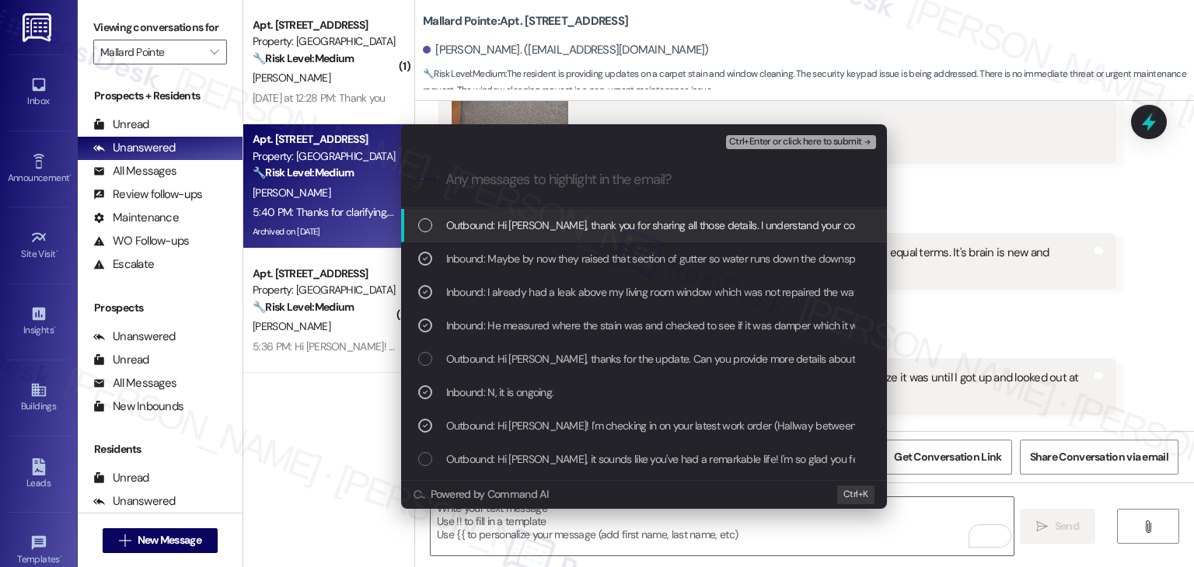
click at [798, 138] on span "Ctrl+Enter or click here to submit" at bounding box center [795, 142] width 133 height 11
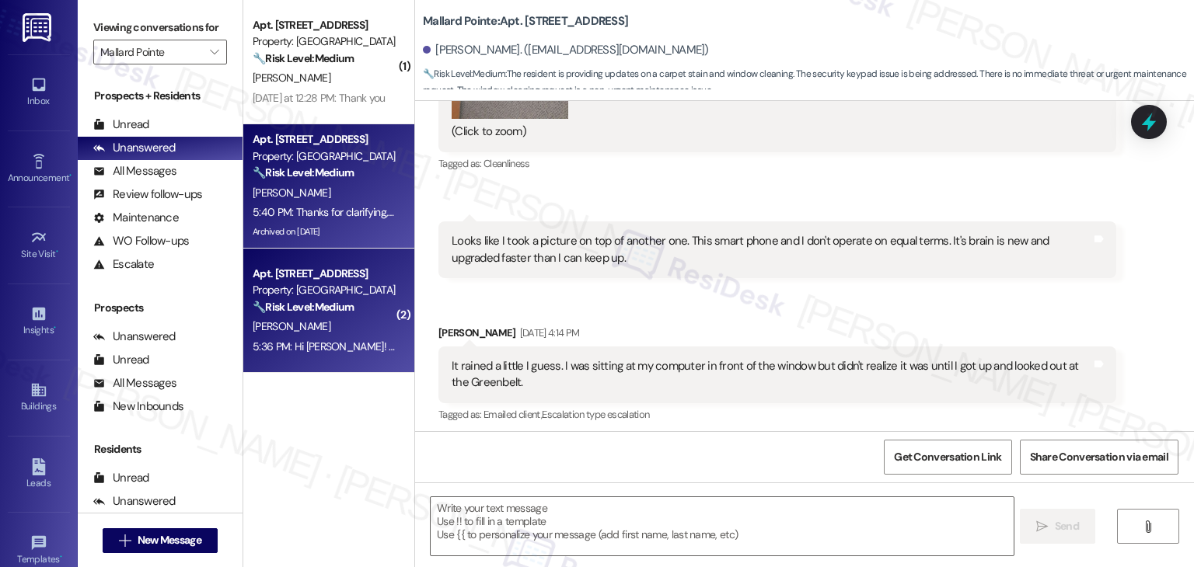
scroll to position [12591, 0]
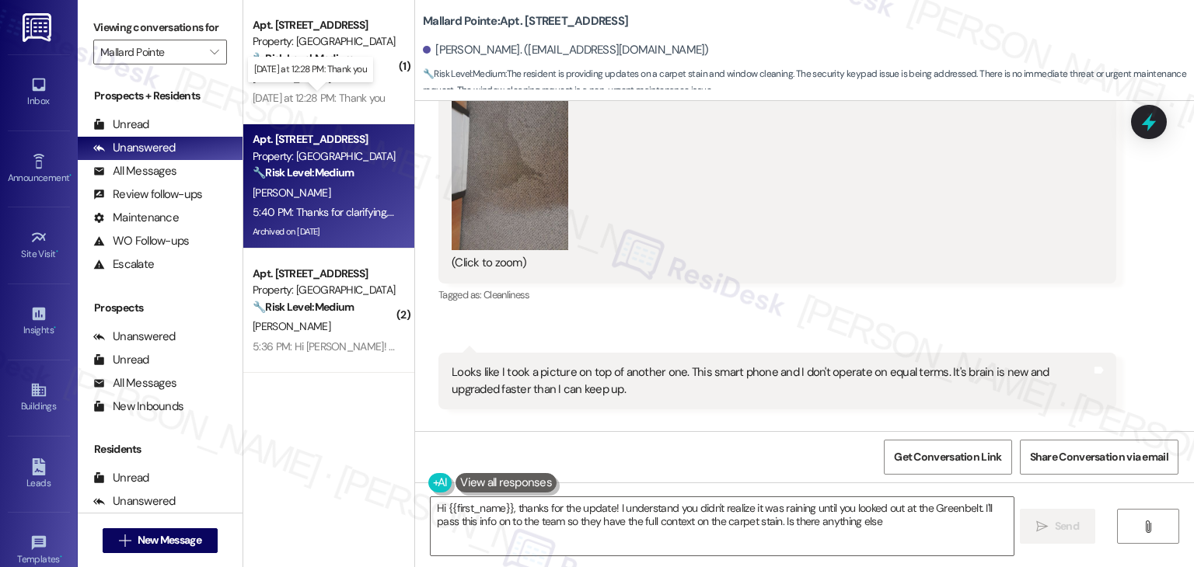
type textarea "Hi {{first_name}}, thanks for the update! I understand you didn't realize it wa…"
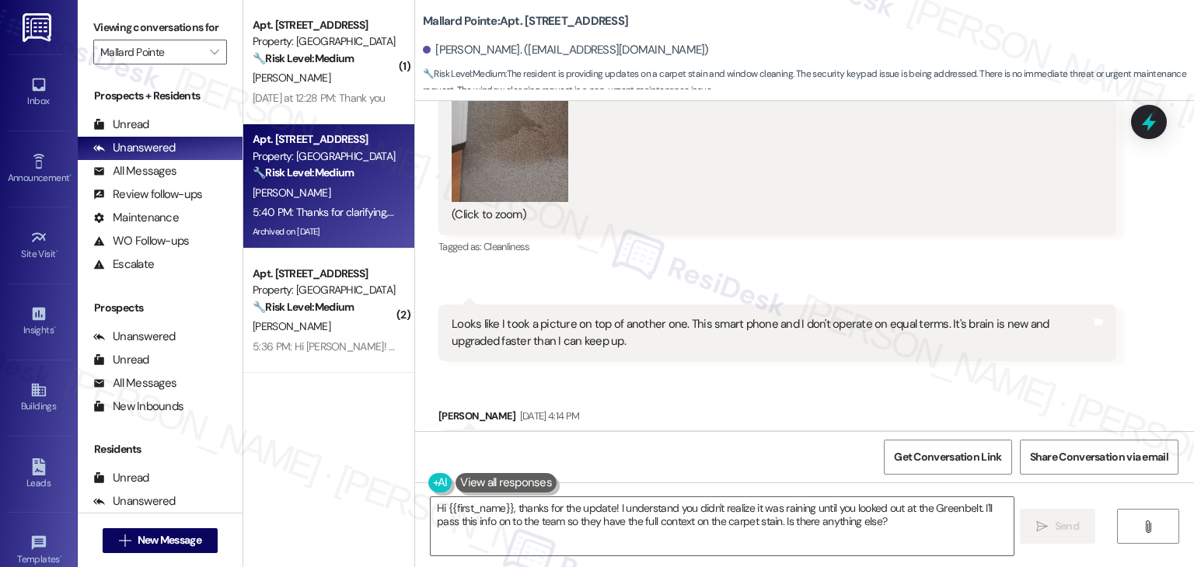
scroll to position [12733, 0]
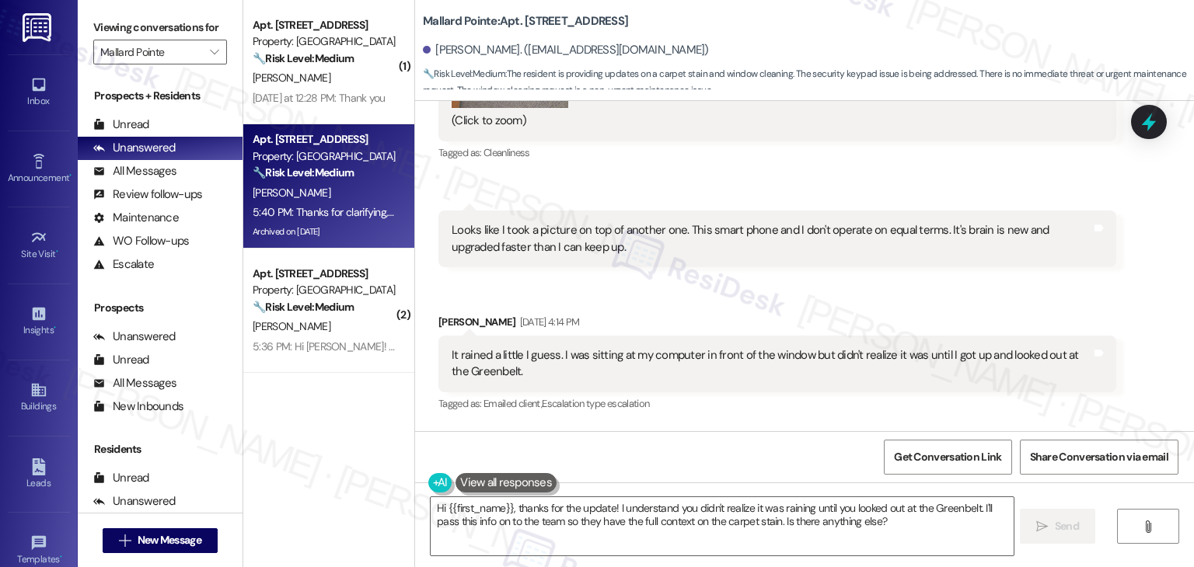
click at [322, 449] on div "( 1 ) Apt. A207, 508 Bldg A E 50th St Property: Mallard Pointe 🔧 Risk Level: Me…" at bounding box center [328, 228] width 171 height 457
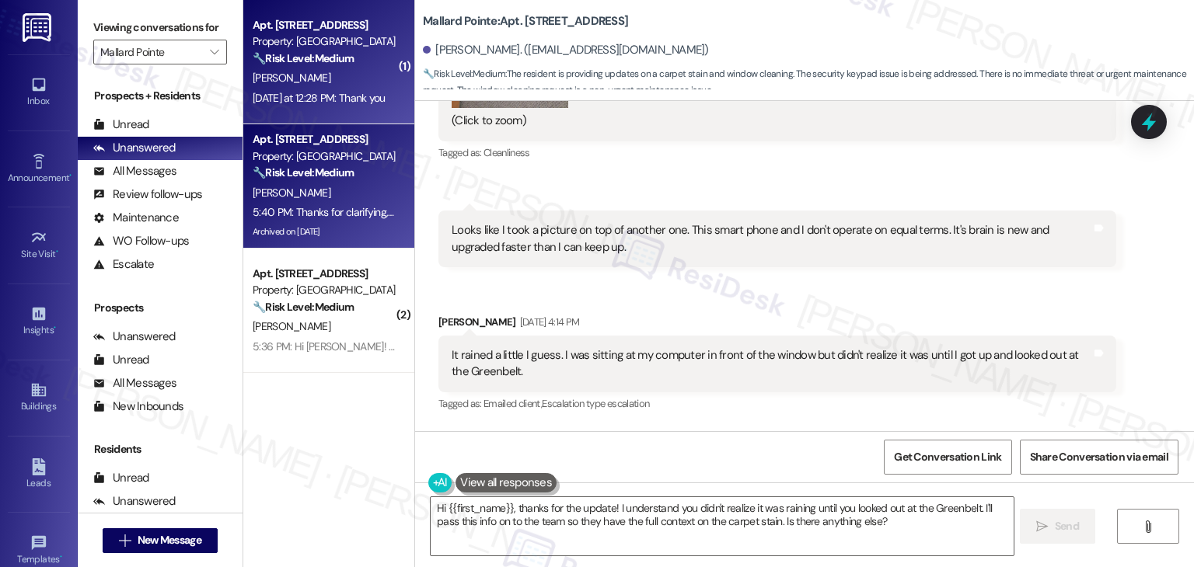
click at [336, 84] on div "K. Lenington" at bounding box center [324, 77] width 147 height 19
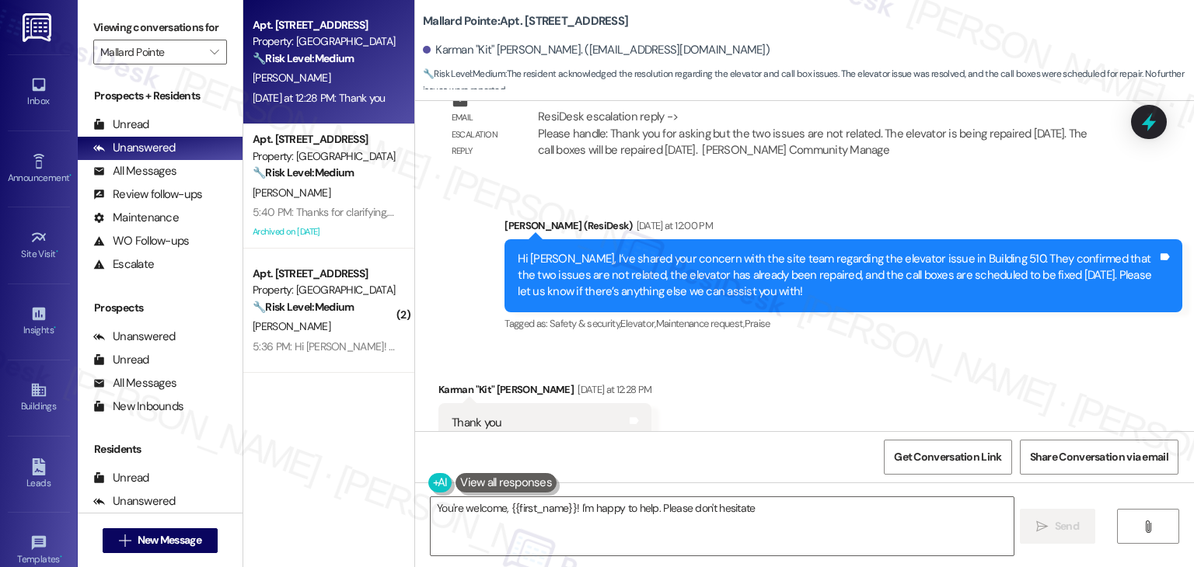
scroll to position [1669, 0]
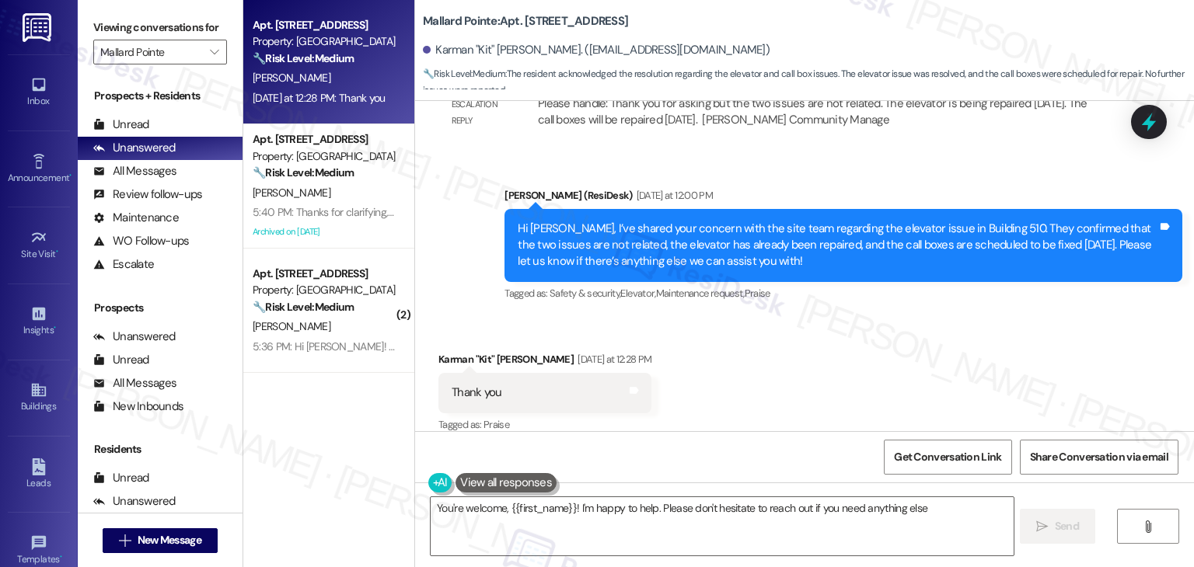
click at [838, 348] on div "Received via SMS Karman "Kit" Lenington Yesterday at 12:28 PM Thank you Tags an…" at bounding box center [804, 381] width 779 height 131
type textarea "You're welcome, {{first_name}}! I'm happy to help. Please don't hesitate to rea…"
click at [838, 348] on div "Received via SMS Karman "Kit" Lenington Yesterday at 12:28 PM Thank you Tags an…" at bounding box center [804, 381] width 779 height 131
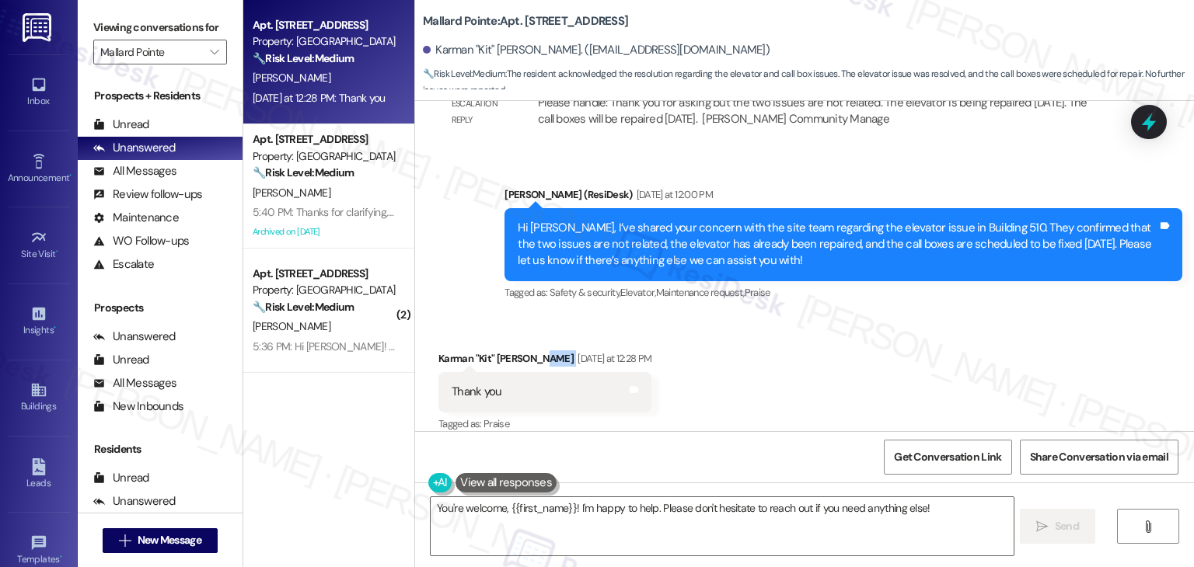
click at [838, 348] on div "Received via SMS Karman "Kit" Lenington Yesterday at 12:28 PM Thank you Tags an…" at bounding box center [804, 381] width 779 height 131
drag, startPoint x: 666, startPoint y: 515, endPoint x: 884, endPoint y: 506, distance: 217.8
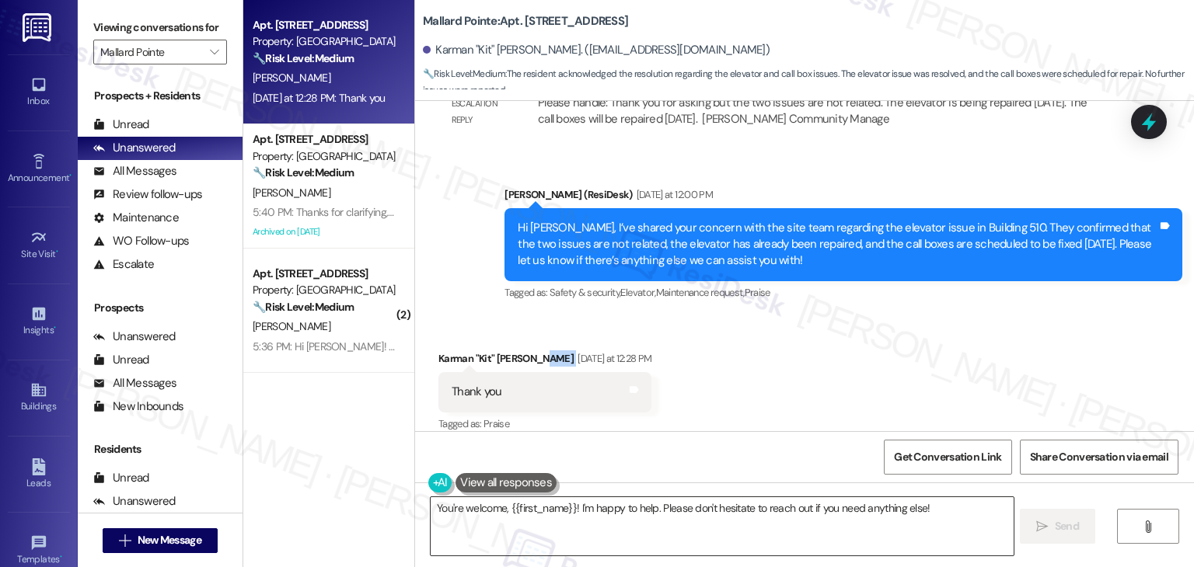
click at [665, 515] on textarea "You're welcome, {{first_name}}! I'm happy to help. Please don't hesitate to rea…" at bounding box center [722, 526] width 582 height 58
click at [764, 516] on textarea "You're welcome, {{first_name}}! I'm happy to help. Please don't hesitate to rea…" at bounding box center [722, 526] width 582 height 58
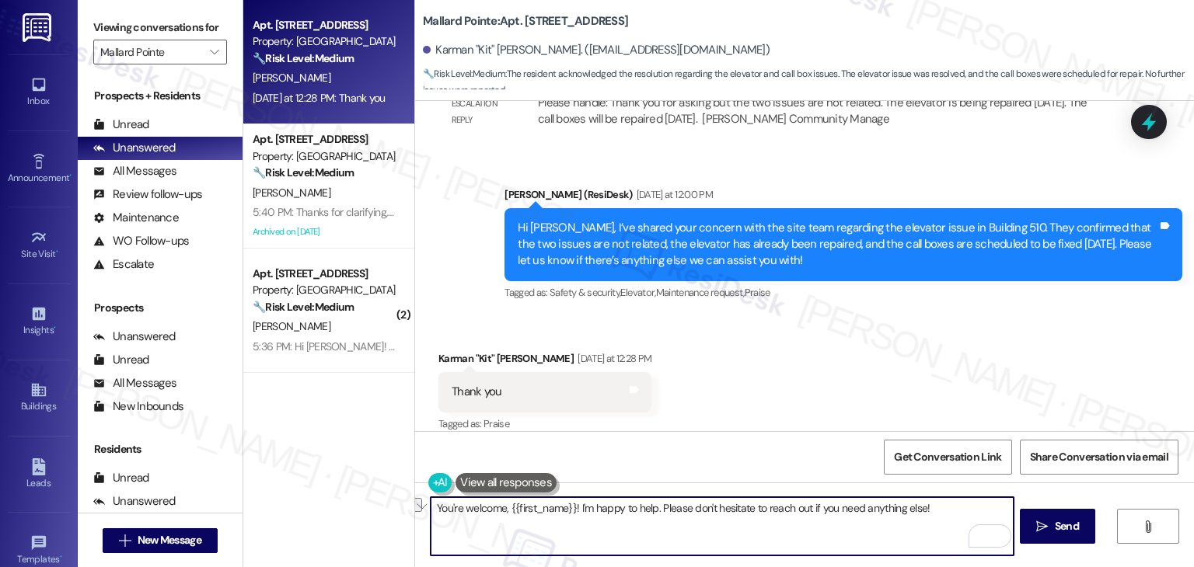
drag, startPoint x: 651, startPoint y: 508, endPoint x: 595, endPoint y: 505, distance: 56.0
click at [595, 505] on textarea "You're welcome, {{first_name}}! I'm happy to help. Please don't hesitate to rea…" at bounding box center [722, 526] width 582 height 58
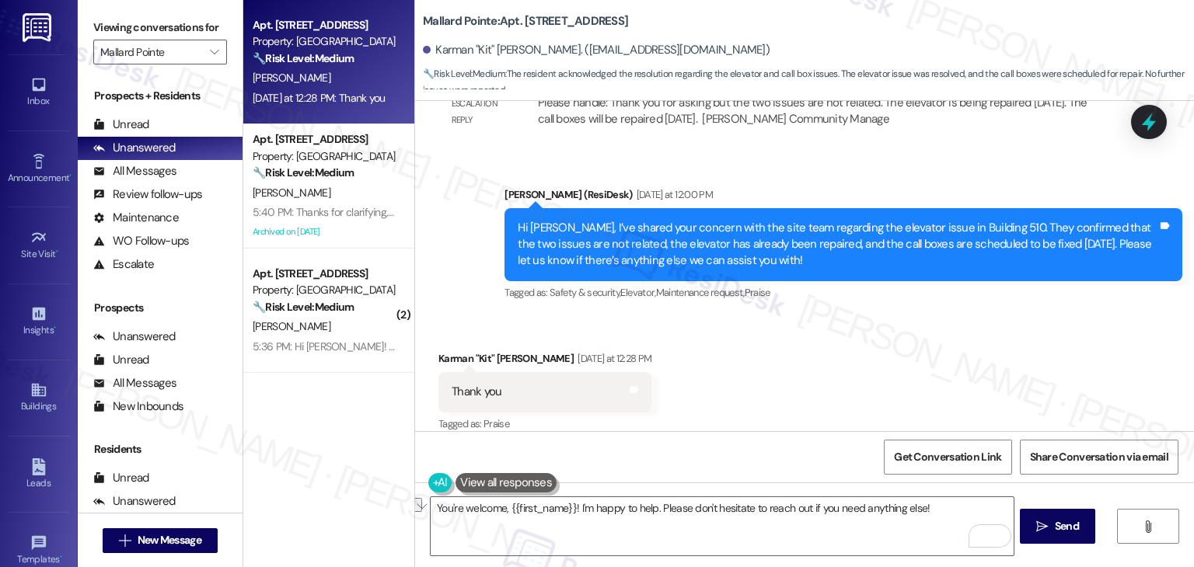
click at [790, 360] on div "Received via SMS Karman "Kit" Lenington Yesterday at 12:28 PM Thank you Tags an…" at bounding box center [804, 381] width 779 height 131
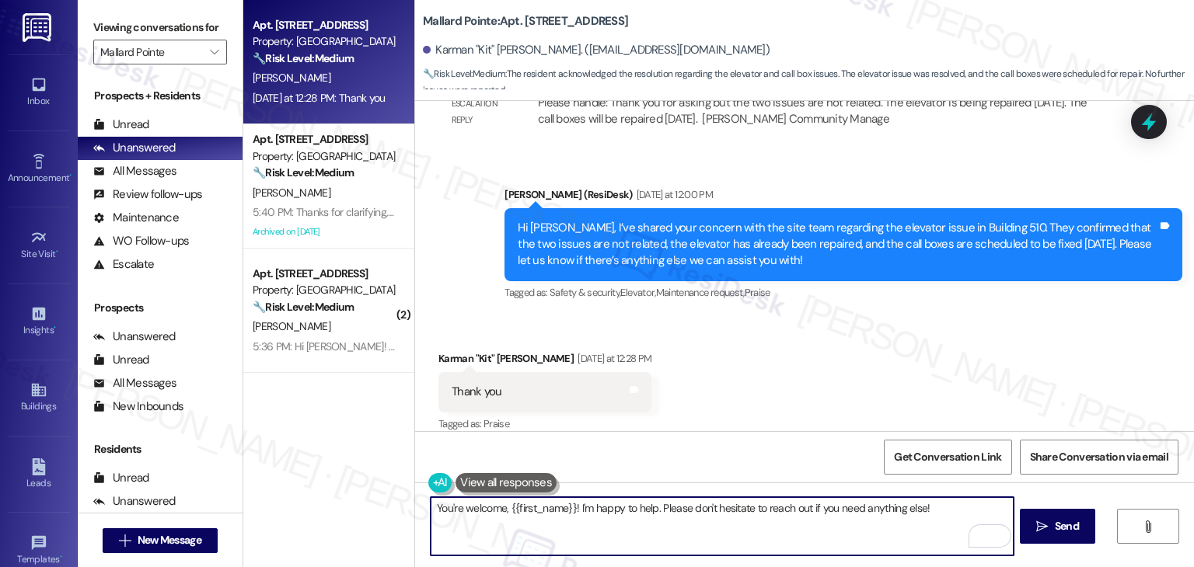
click at [948, 506] on textarea "You're welcome, {{first_name}}! I'm happy to help. Please don't hesitate to rea…" at bounding box center [722, 526] width 582 height 58
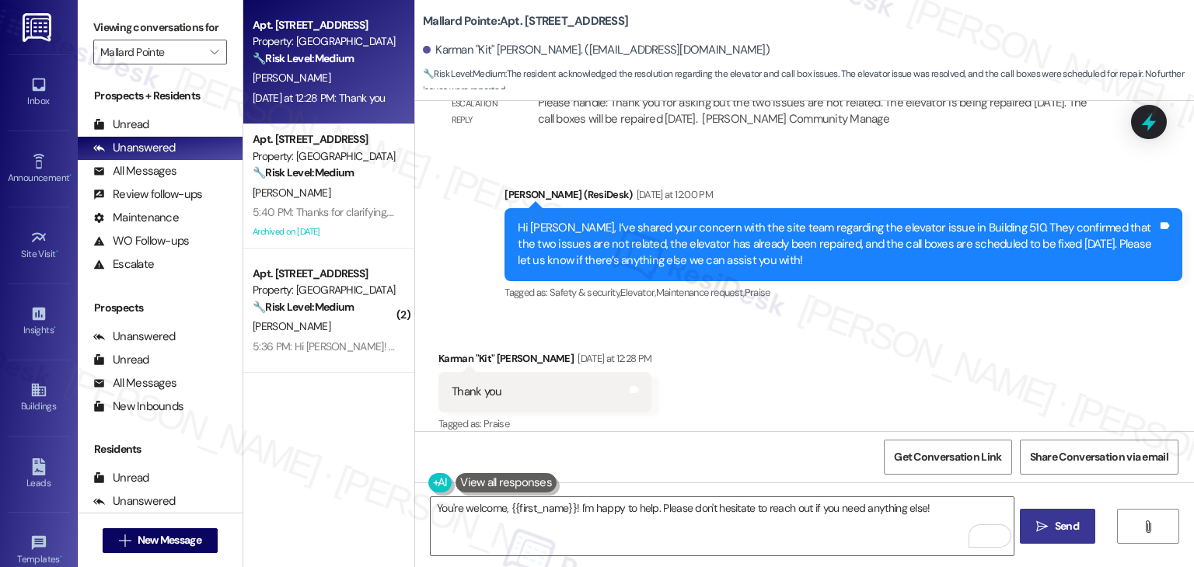
click at [1055, 525] on span "Send" at bounding box center [1067, 526] width 24 height 16
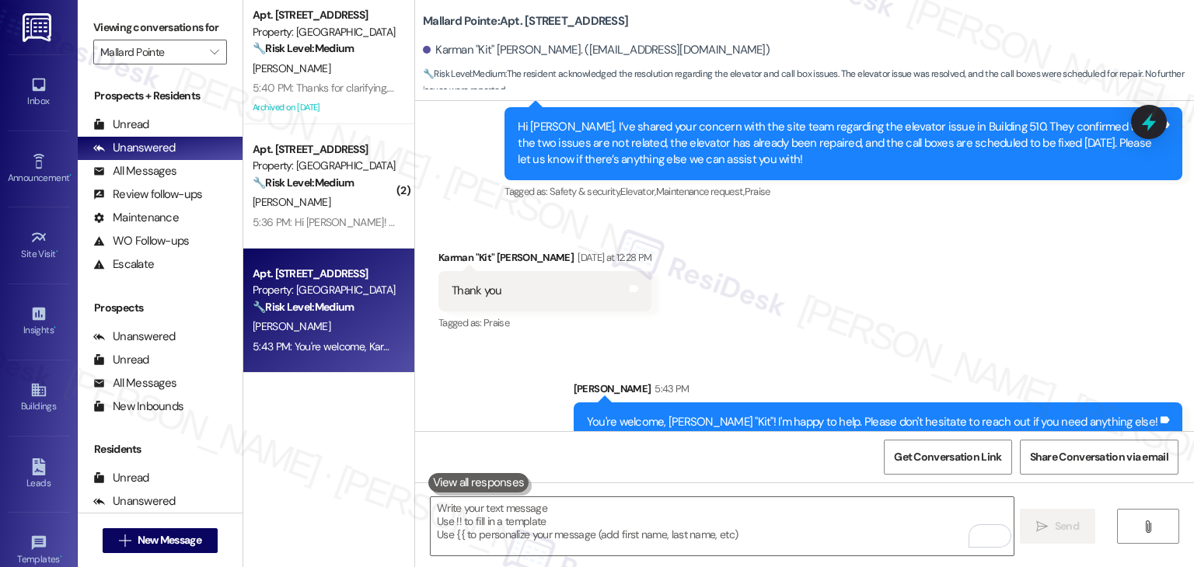
scroll to position [1778, 0]
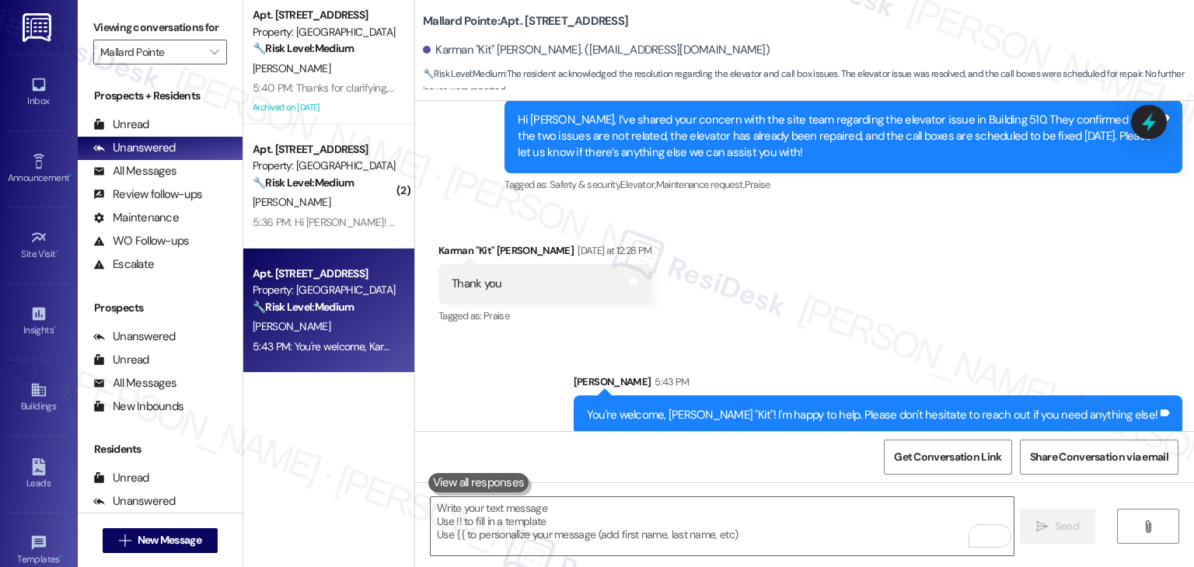
click at [894, 282] on div "Received via SMS Karman "Kit" Lenington Yesterday at 12:28 PM Thank you Tags an…" at bounding box center [804, 273] width 779 height 131
click at [895, 282] on div "Received via SMS Karman "Kit" Lenington Yesterday at 12:28 PM Thank you Tags an…" at bounding box center [804, 273] width 779 height 131
click at [895, 283] on div "Received via SMS Karman "Kit" Lenington Yesterday at 12:28 PM Thank you Tags an…" at bounding box center [804, 273] width 779 height 131
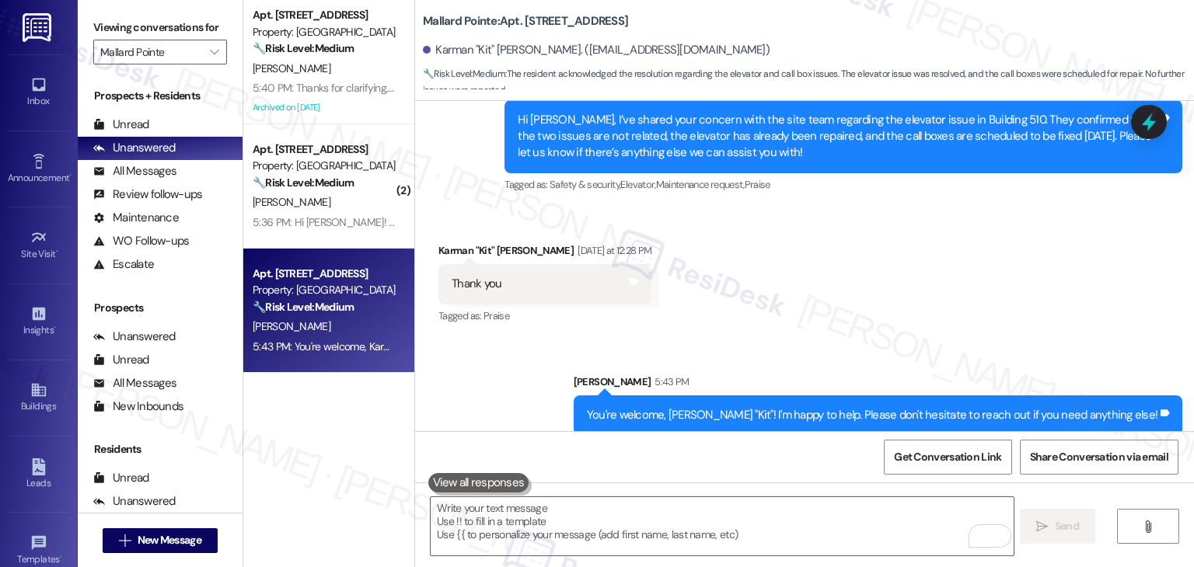
click at [895, 283] on div "Received via SMS Karman "Kit" Lenington Yesterday at 12:28 PM Thank you Tags an…" at bounding box center [804, 273] width 779 height 131
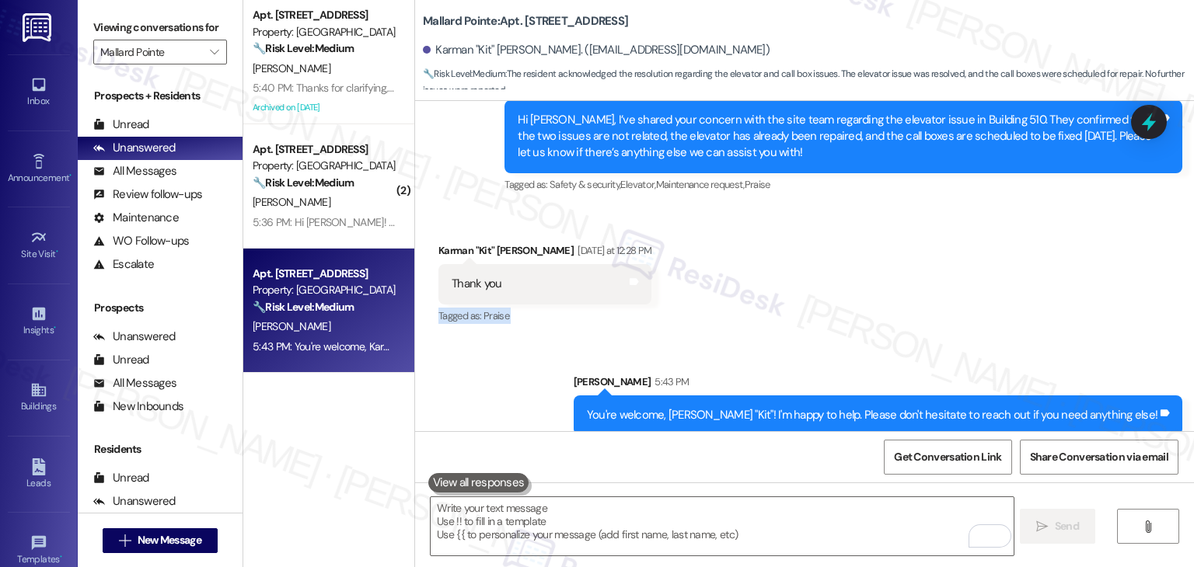
click at [895, 283] on div "Received via SMS Karman "Kit" Lenington Yesterday at 12:28 PM Thank you Tags an…" at bounding box center [804, 273] width 779 height 131
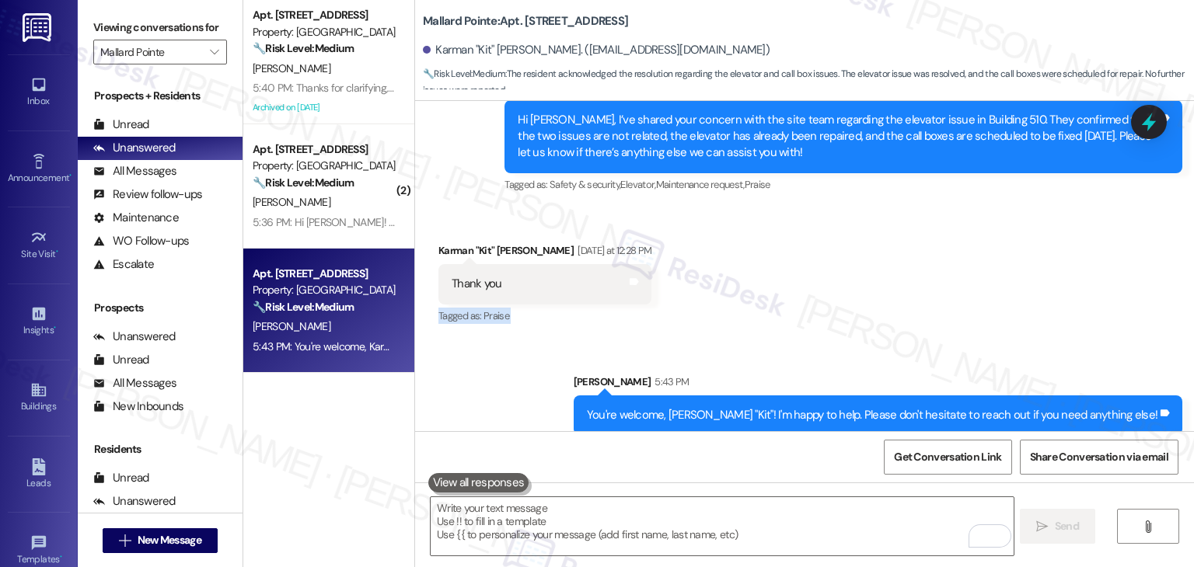
click at [895, 283] on div "Received via SMS Karman "Kit" Lenington Yesterday at 12:28 PM Thank you Tags an…" at bounding box center [804, 273] width 779 height 131
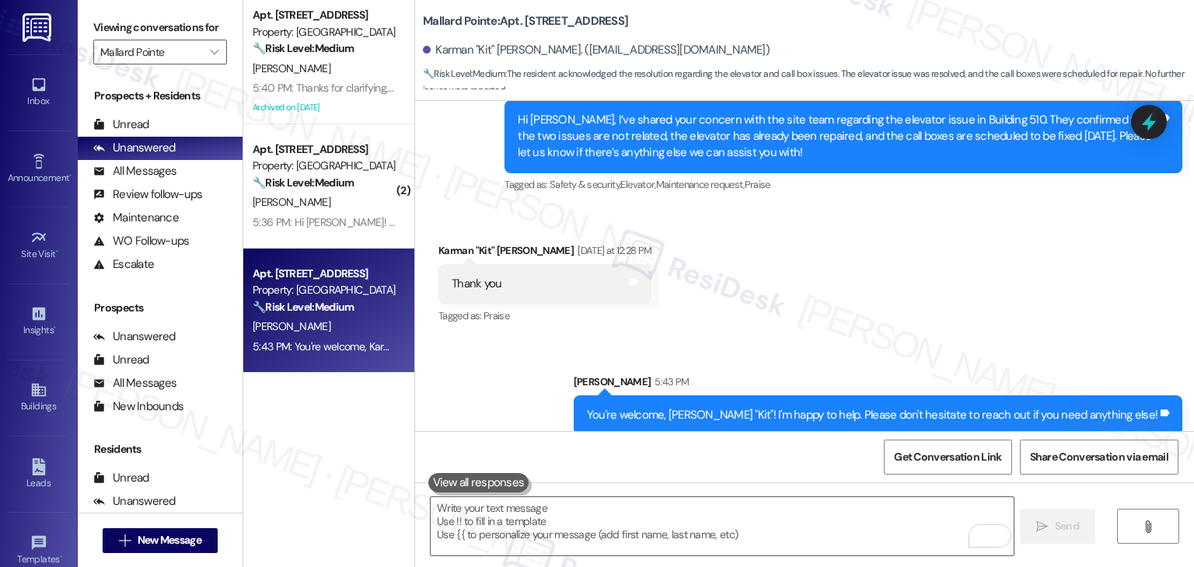
click at [895, 283] on div "Received via SMS Karman "Kit" Lenington Yesterday at 12:28 PM Thank you Tags an…" at bounding box center [804, 273] width 779 height 131
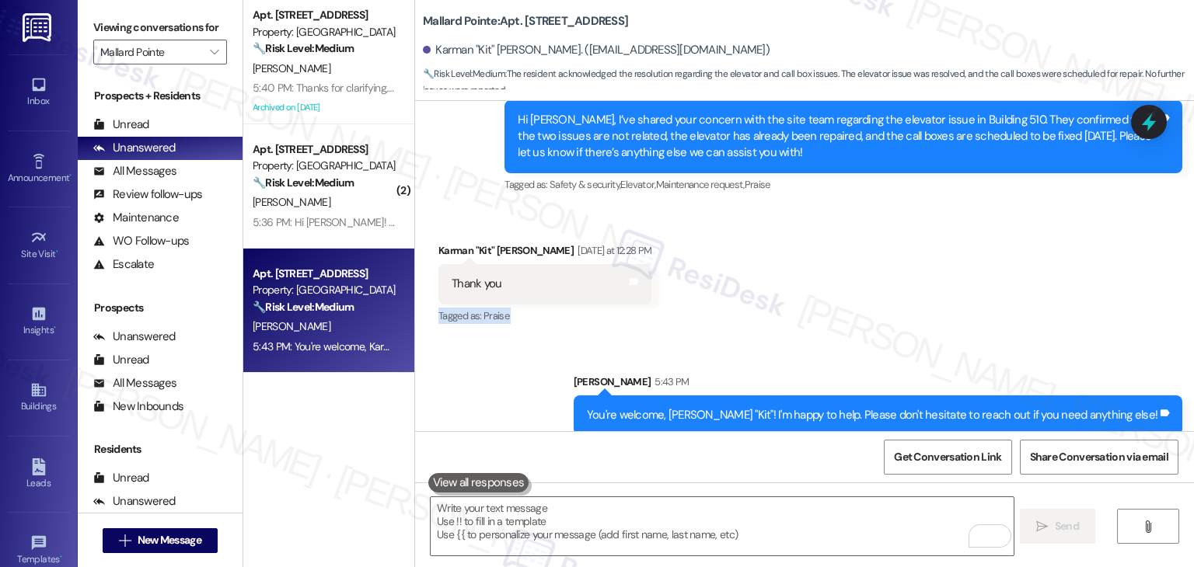
click at [895, 283] on div "Received via SMS Karman "Kit" Lenington Yesterday at 12:28 PM Thank you Tags an…" at bounding box center [804, 273] width 779 height 131
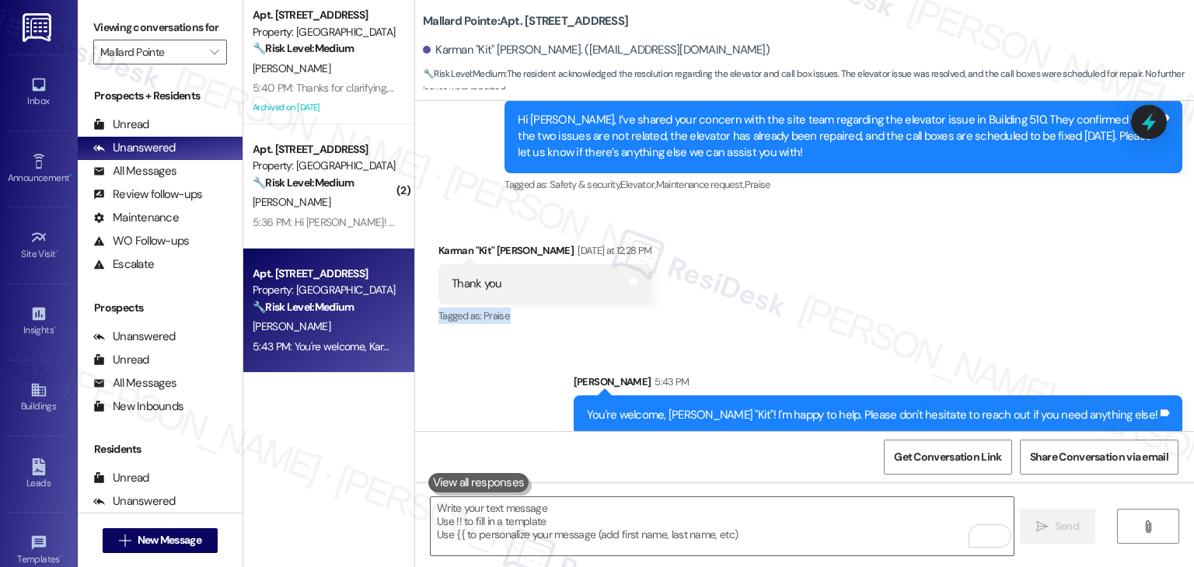
click at [895, 283] on div "Received via SMS Karman "Kit" Lenington Yesterday at 12:28 PM Thank you Tags an…" at bounding box center [804, 273] width 779 height 131
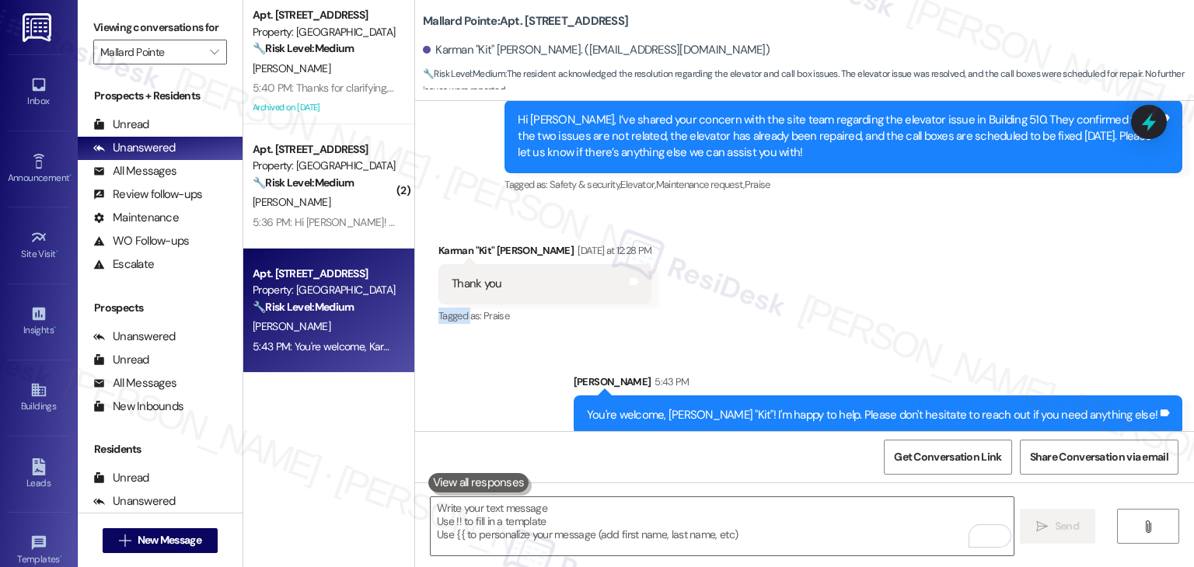
click at [895, 283] on div "Received via SMS Karman "Kit" Lenington Yesterday at 12:28 PM Thank you Tags an…" at bounding box center [804, 273] width 779 height 131
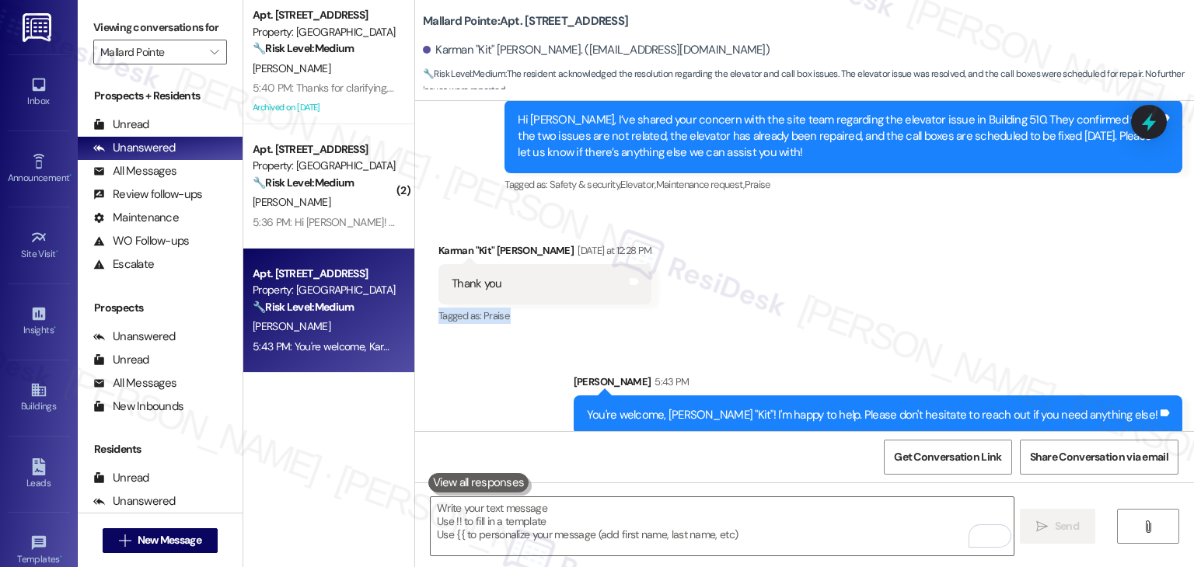
click at [895, 283] on div "Received via SMS Karman "Kit" Lenington Yesterday at 12:28 PM Thank you Tags an…" at bounding box center [804, 273] width 779 height 131
click at [328, 429] on div "Apt. C305, 508 Bldg C E 50th St Property: Mallard Pointe 🔧 Risk Level: Medium T…" at bounding box center [328, 228] width 171 height 457
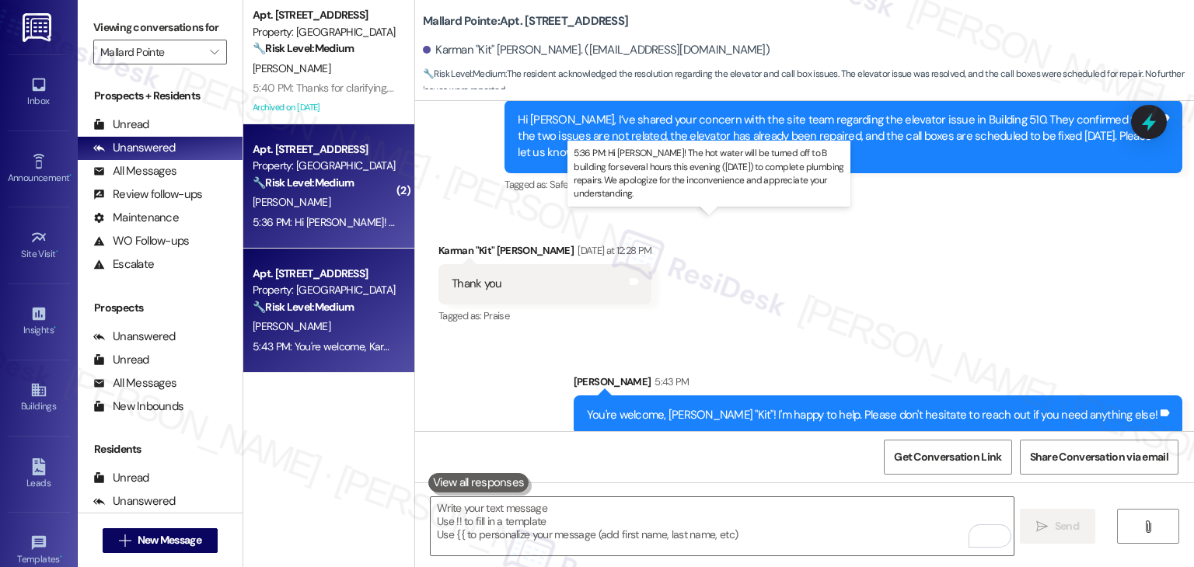
click at [333, 218] on div "5:36 PM: Hi David! The hot water will be turned off to B building for several h…" at bounding box center [739, 222] width 972 height 14
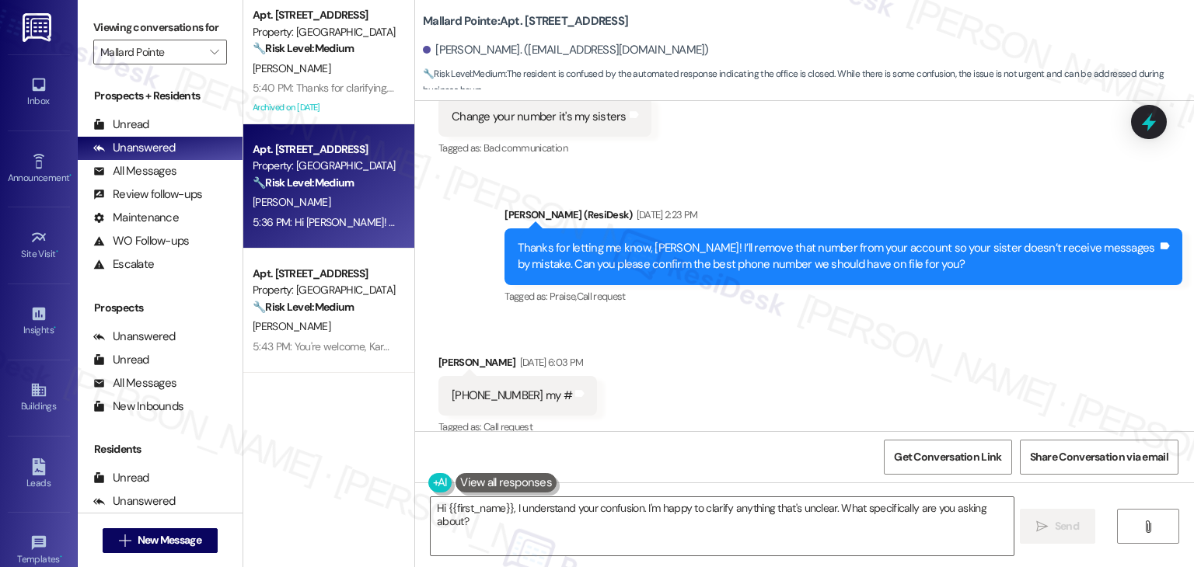
scroll to position [7697, 0]
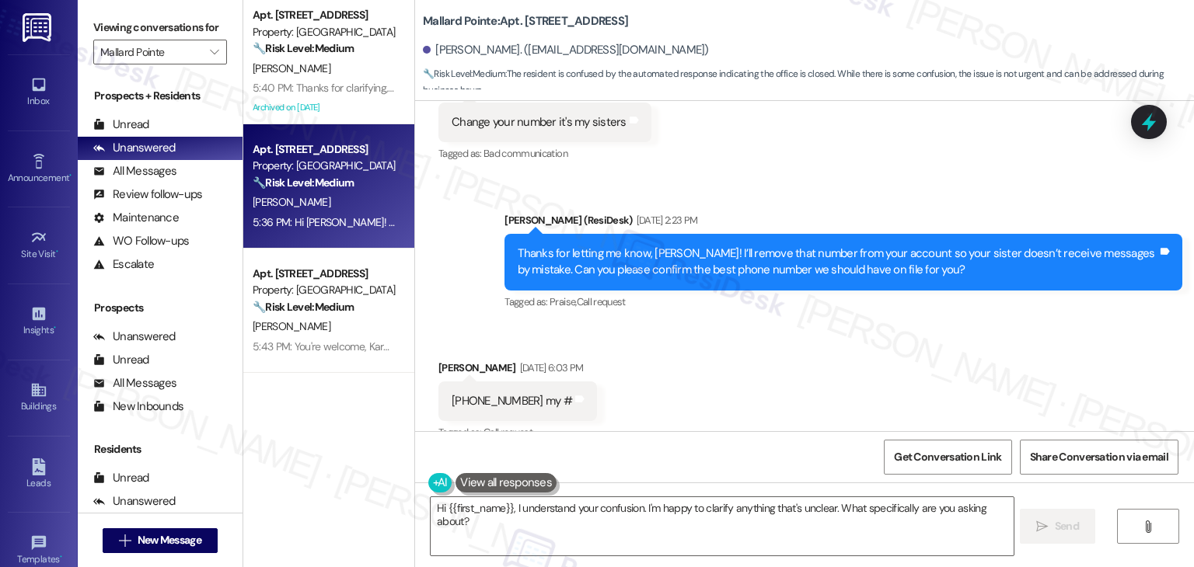
click at [856, 330] on div "Received via SMS David Elvers Aug 25, 2025 at 6:03 PM 208 861 8962 my # Tags an…" at bounding box center [804, 390] width 779 height 131
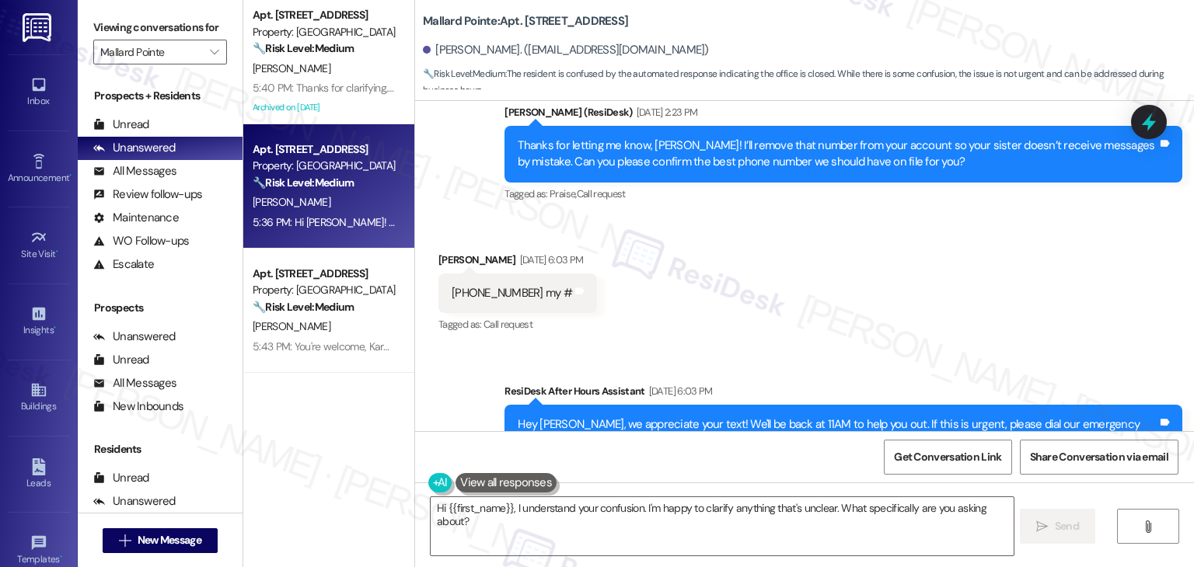
scroll to position [7785, 0]
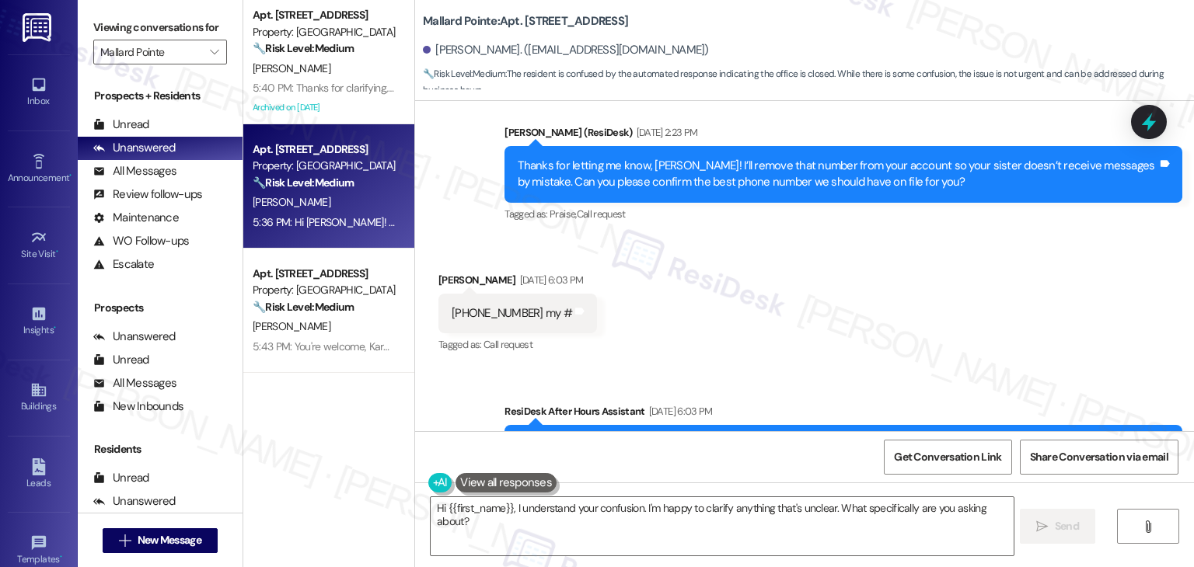
click at [843, 333] on div "Received via SMS David Elvers Aug 25, 2025 at 6:03 PM 208 861 8962 my # Tags an…" at bounding box center [804, 302] width 779 height 131
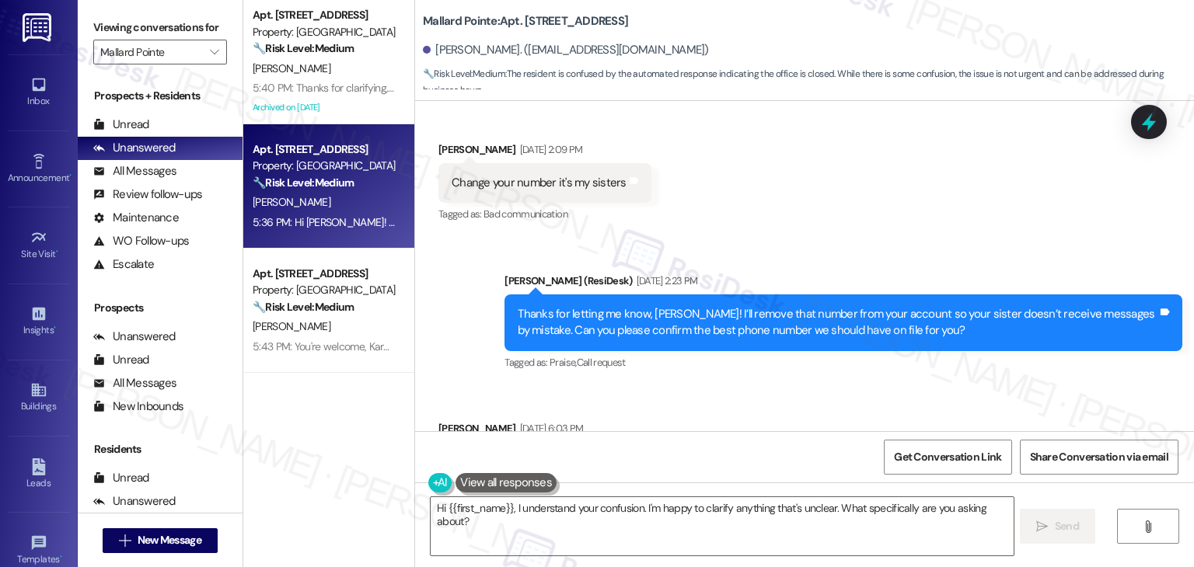
scroll to position [7629, 0]
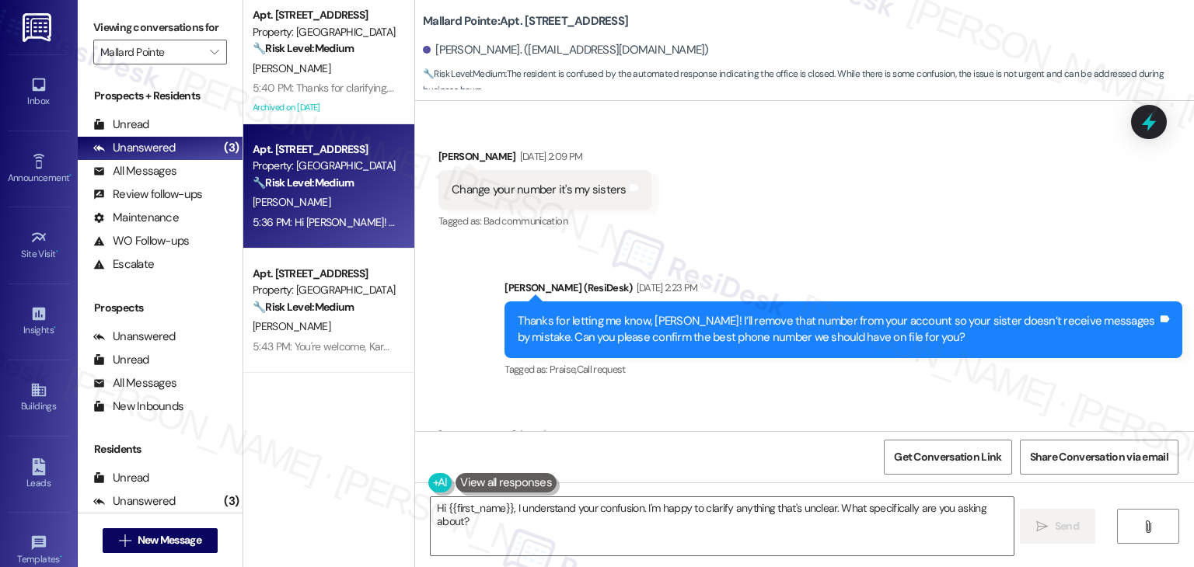
click at [740, 313] on div "Thanks for letting me know, David! I’ll remove that number from your account so…" at bounding box center [838, 329] width 640 height 33
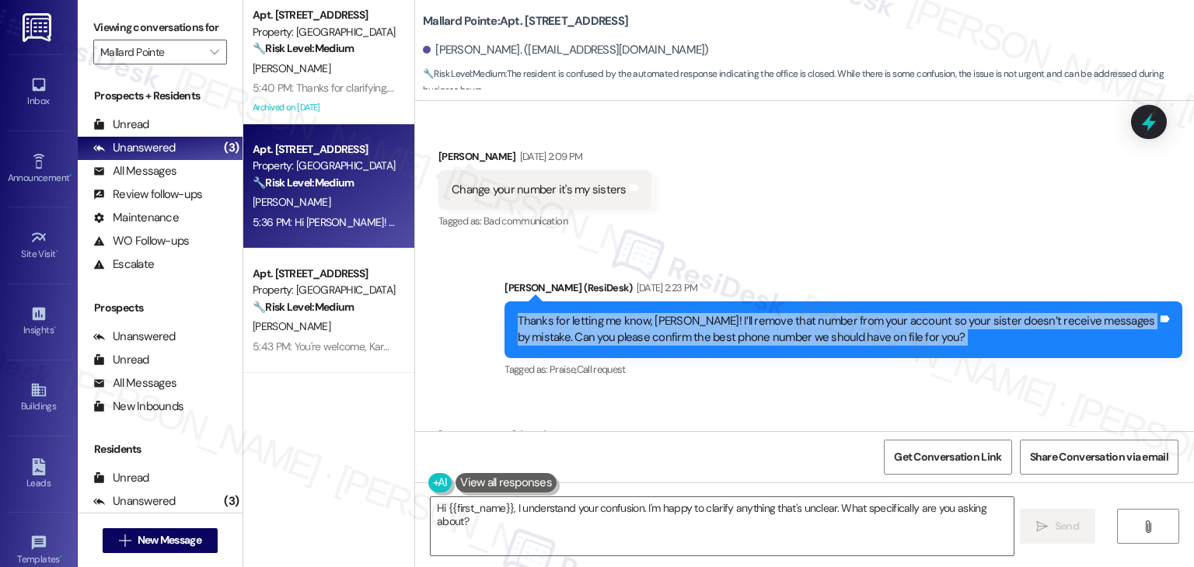
click at [740, 313] on div "Thanks for letting me know, David! I’ll remove that number from your account so…" at bounding box center [838, 329] width 640 height 33
copy div "Thanks for letting me know, David! I’ll remove that number from your account so…"
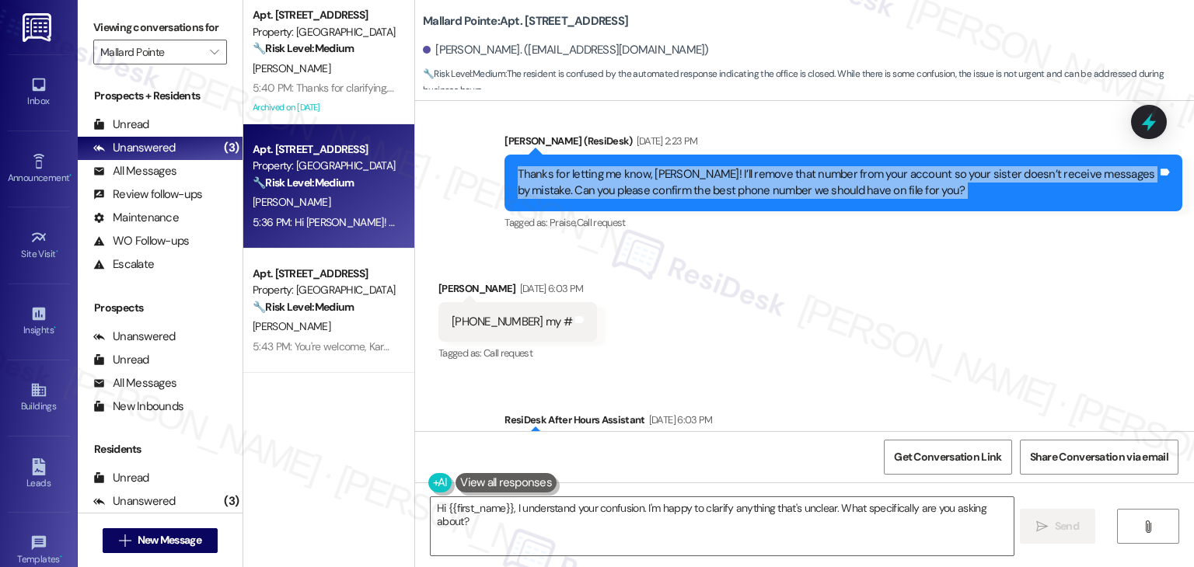
scroll to position [7785, 0]
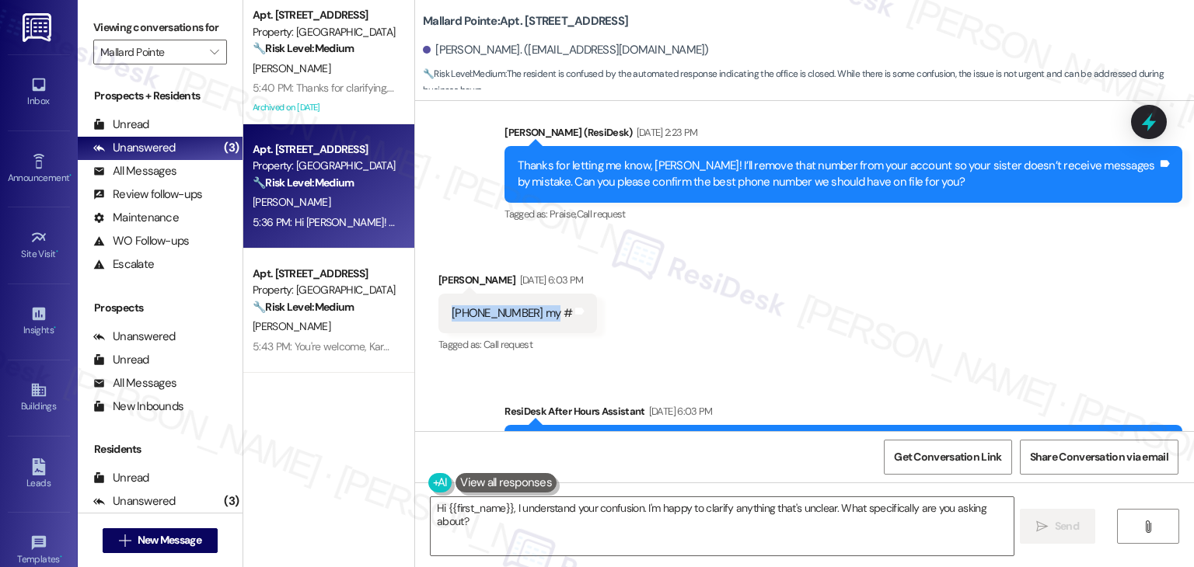
drag, startPoint x: 440, startPoint y: 283, endPoint x: 544, endPoint y: 281, distance: 104.2
click at [544, 294] on div "208 861 8962 my # Tags and notes" at bounding box center [517, 314] width 159 height 40
copy div "208 861 8962 my #"
click at [827, 243] on div "Received via SMS David Elvers Aug 25, 2025 at 6:03 PM 208 861 8962 my # Tags an…" at bounding box center [804, 302] width 779 height 131
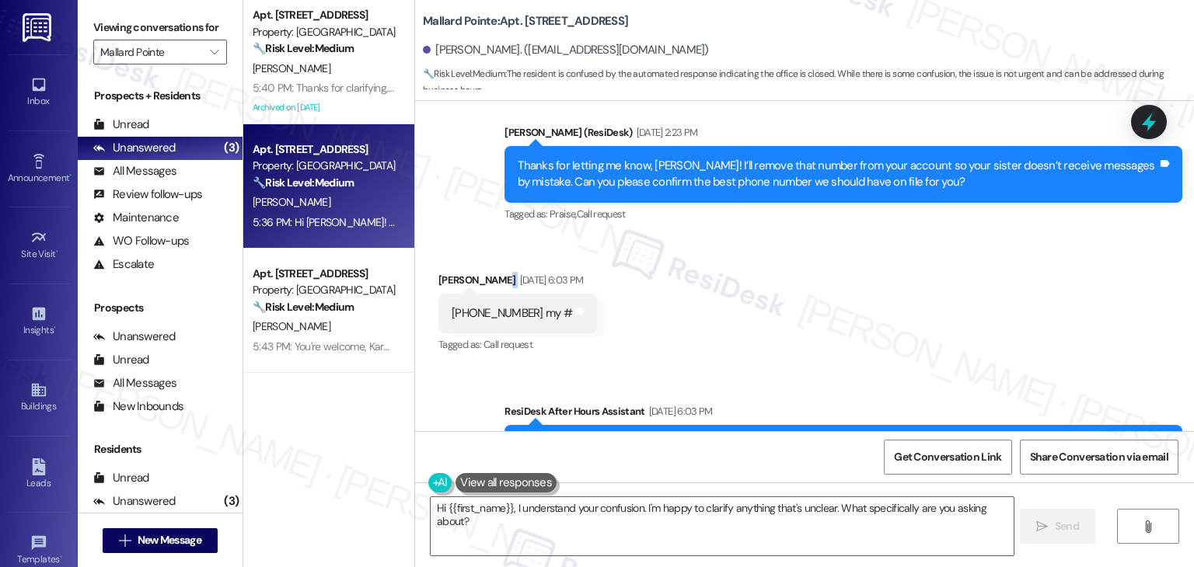
click at [827, 243] on div "Received via SMS David Elvers Aug 25, 2025 at 6:03 PM 208 861 8962 my # Tags an…" at bounding box center [804, 302] width 779 height 131
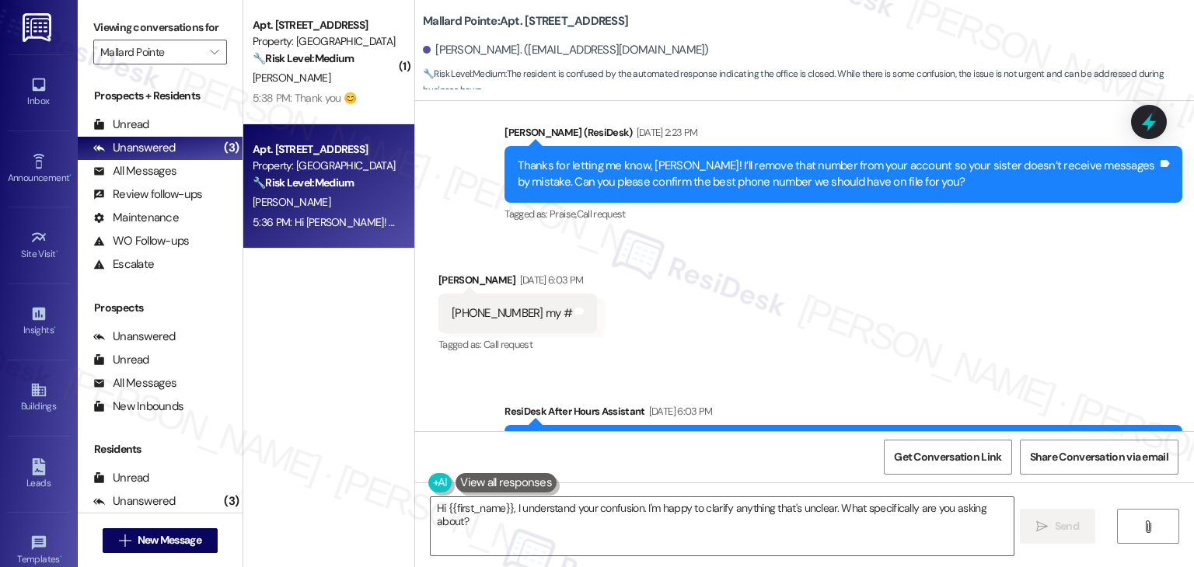
click at [827, 243] on div "Received via SMS David Elvers Aug 25, 2025 at 6:03 PM 208 861 8962 my # Tags an…" at bounding box center [804, 302] width 779 height 131
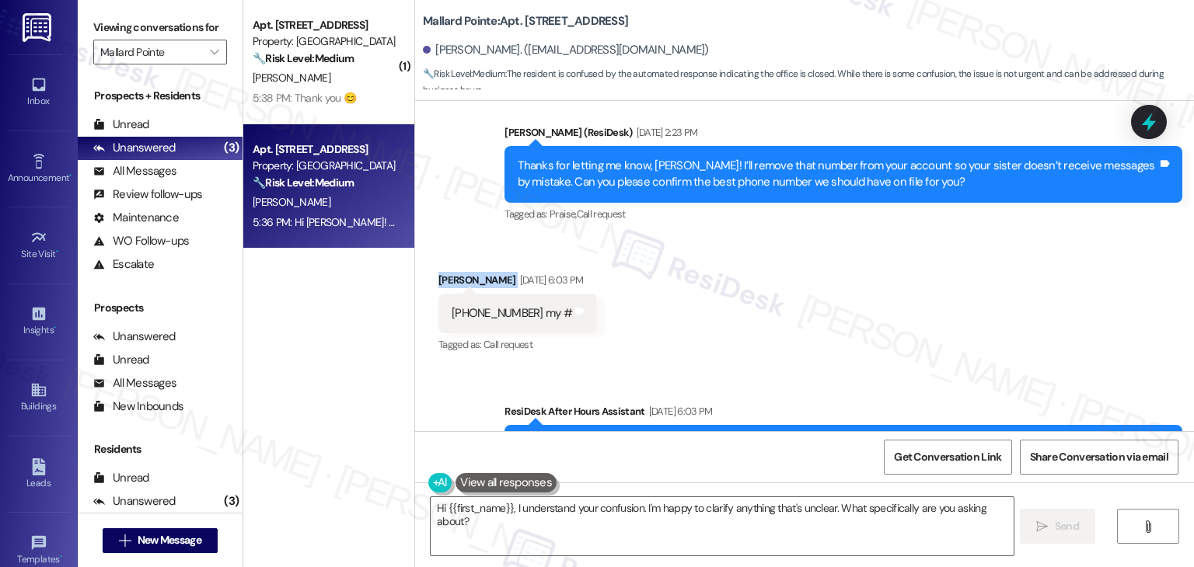
click at [827, 243] on div "Received via SMS David Elvers Aug 25, 2025 at 6:03 PM 208 861 8962 my # Tags an…" at bounding box center [804, 302] width 779 height 131
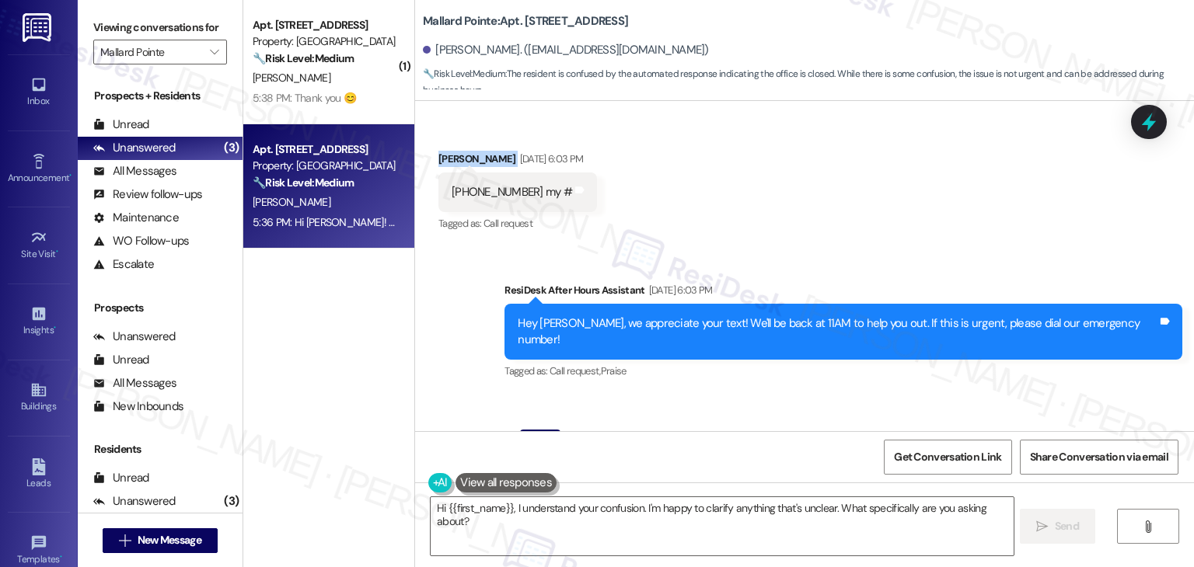
scroll to position [8096, 0]
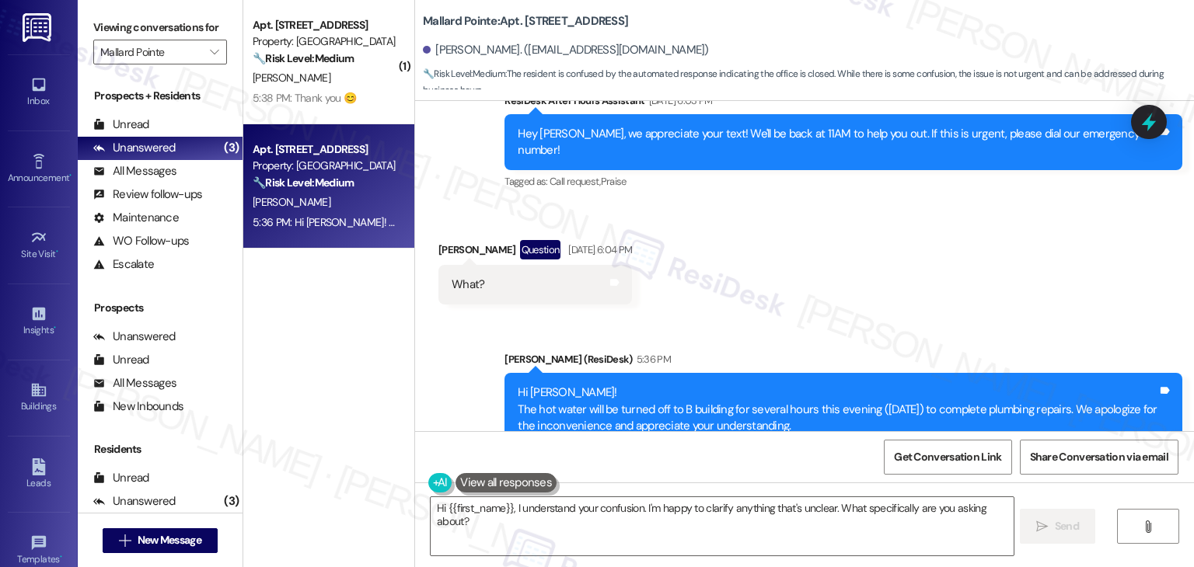
click at [895, 229] on div "Received via SMS David Elvers Question Aug 25, 2025 at 6:04 PM What? Tags and n…" at bounding box center [804, 260] width 779 height 111
click at [593, 502] on textarea "Hi {{first_name}}, I understand your confusion. I'm happy to clarify anything t…" at bounding box center [722, 526] width 582 height 58
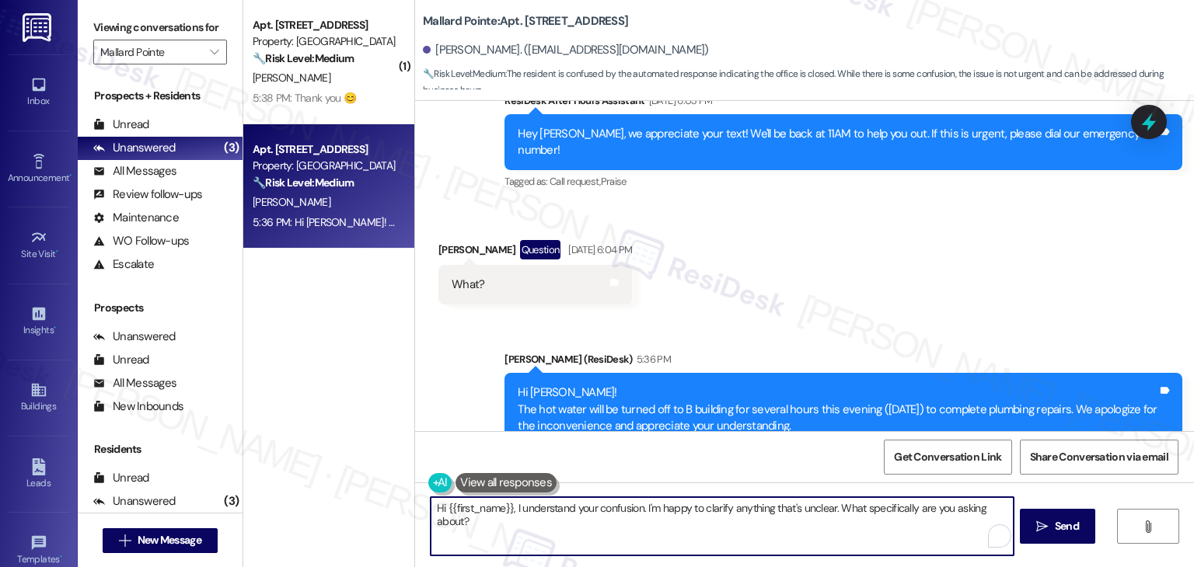
click at [593, 502] on textarea "Hi {{first_name}}, I understand your confusion. I'm happy to clarify anything t…" at bounding box center [722, 526] width 582 height 58
paste textarea "Thanks for confirming your number, David! I’ll update your account so only this…"
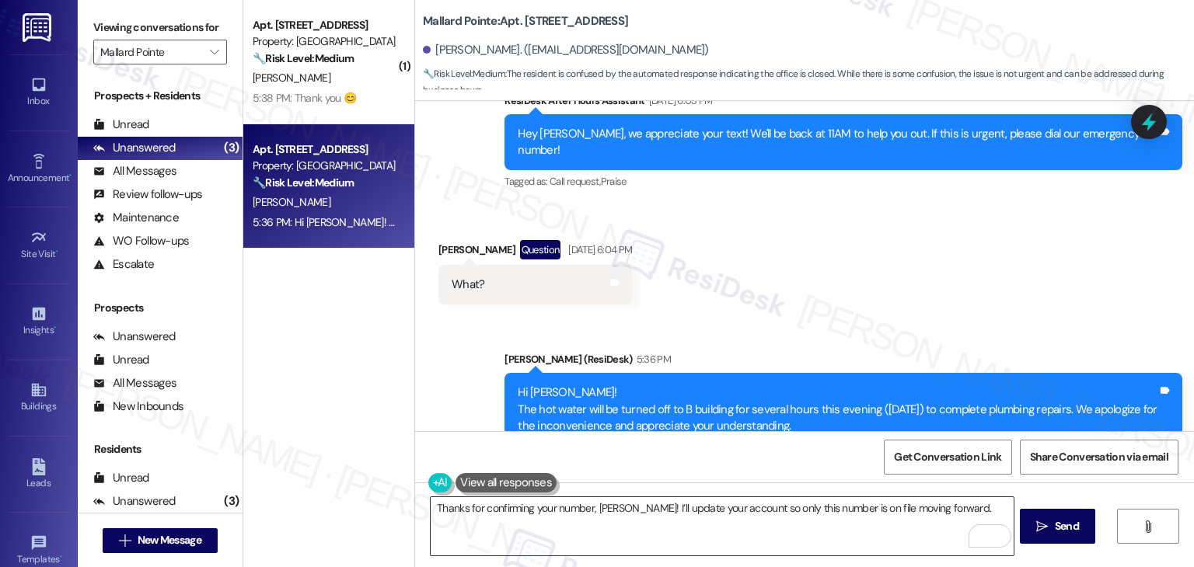
drag, startPoint x: 578, startPoint y: 527, endPoint x: 597, endPoint y: 529, distance: 18.8
click at [578, 527] on textarea "Thanks for confirming your number, David! I’ll update your account so only this…" at bounding box center [722, 526] width 582 height 58
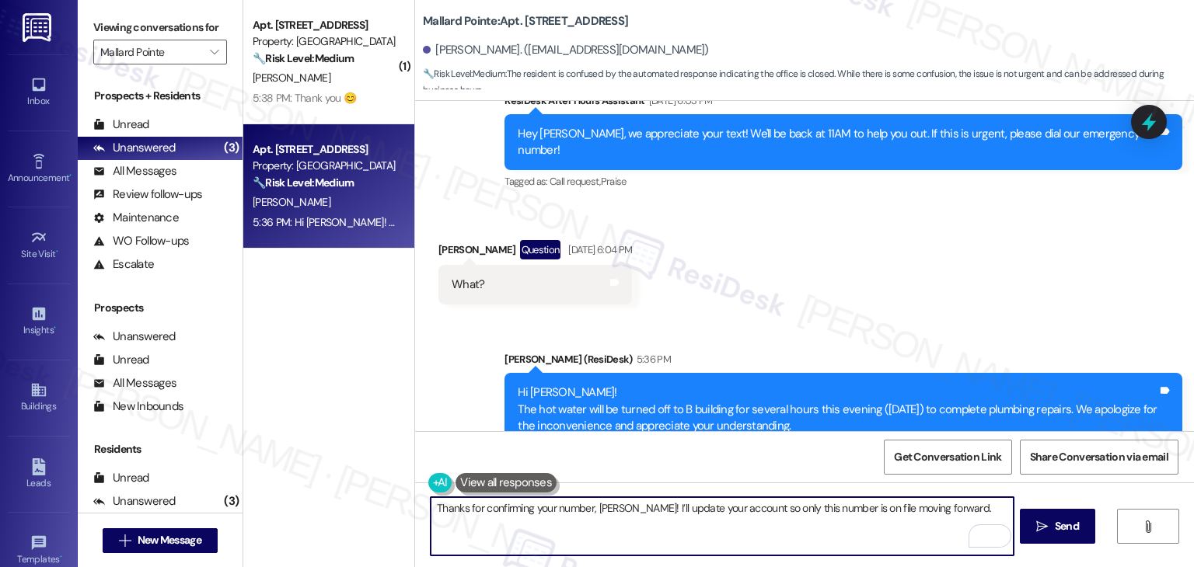
click at [951, 511] on textarea "Thanks for confirming your number, David! I’ll update your account so only this…" at bounding box center [722, 526] width 582 height 58
paste textarea "Let us know if there's anything else we can assist you with!"
type textarea "Thanks for confirming your number, David! I’ll update your account so only this…"
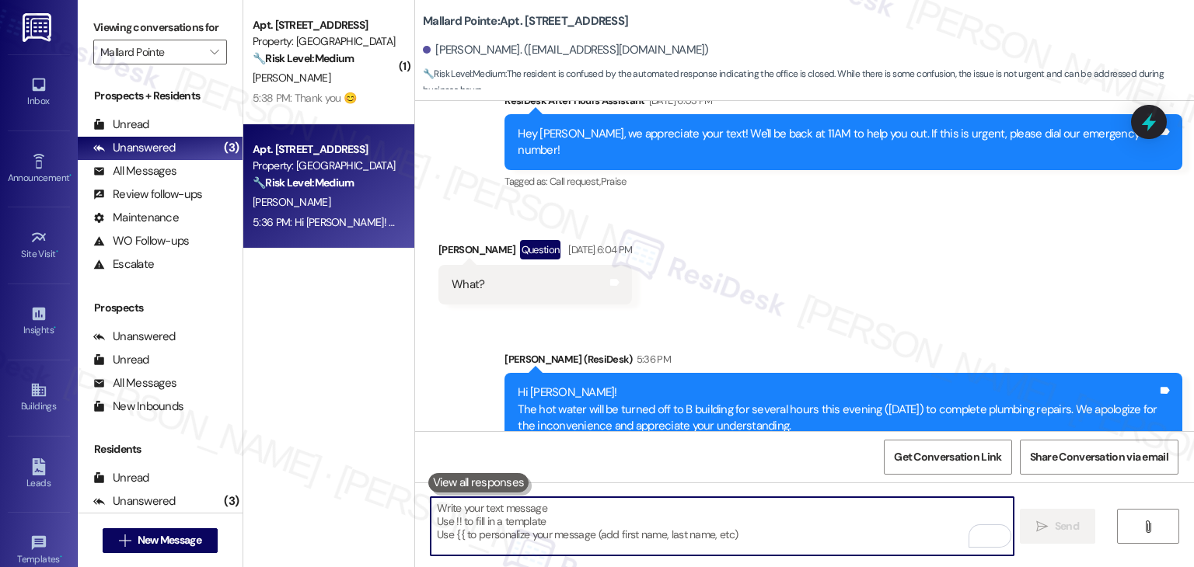
scroll to position [7930, 0]
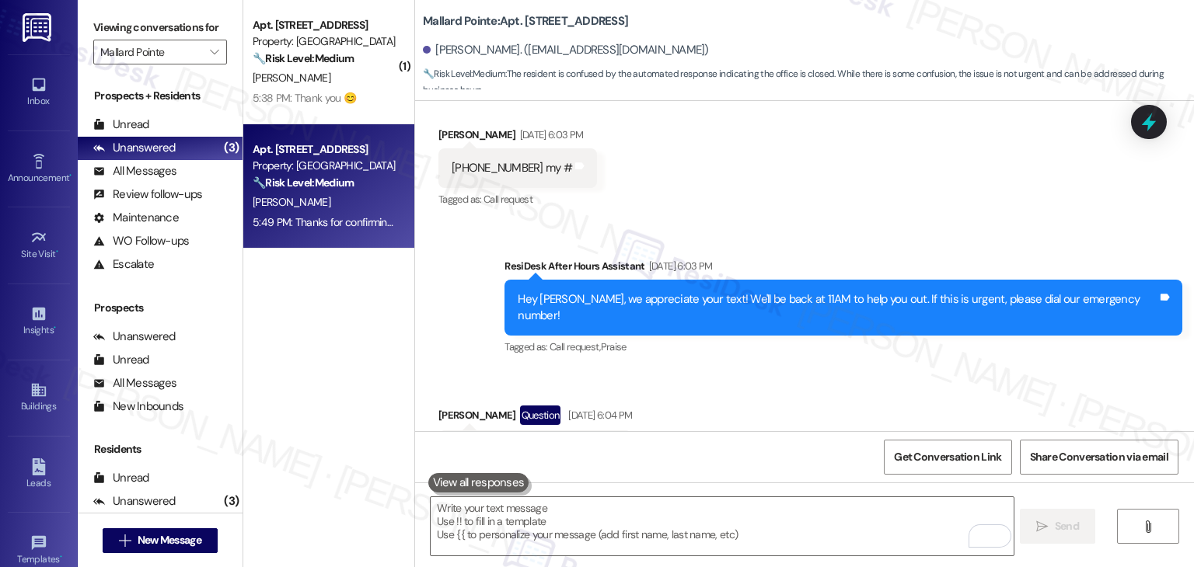
click at [858, 371] on div "Received via SMS David Elvers Question Aug 25, 2025 at 6:04 PM What? Tags and n…" at bounding box center [804, 426] width 779 height 111
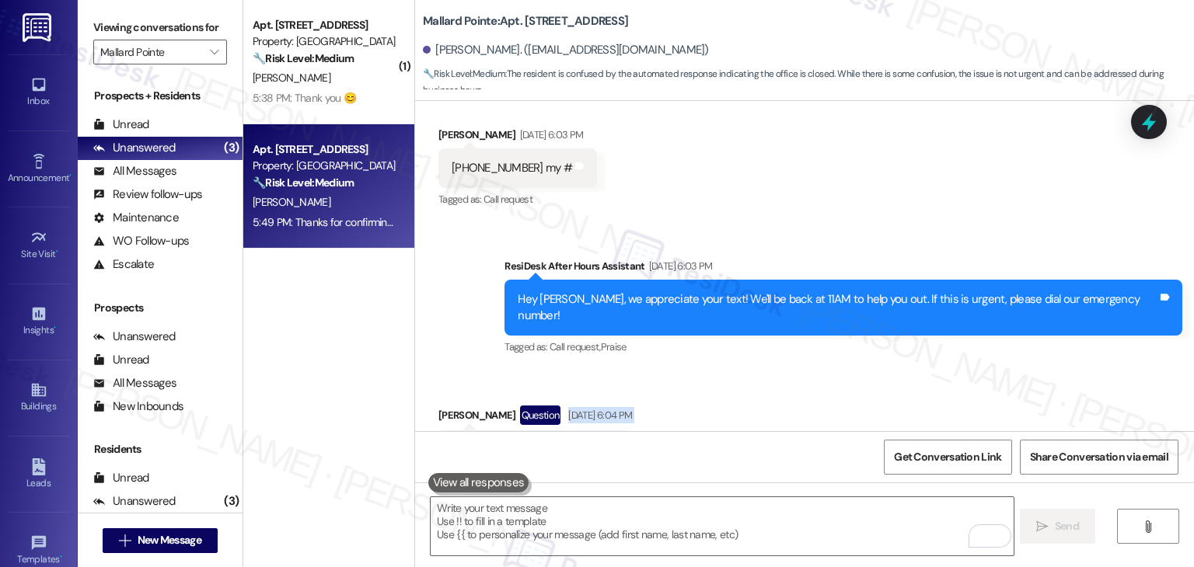
click at [858, 371] on div "Received via SMS David Elvers Question Aug 25, 2025 at 6:04 PM What? Tags and n…" at bounding box center [804, 426] width 779 height 111
click at [851, 371] on div "Received via SMS David Elvers Question Aug 25, 2025 at 6:04 PM What? Tags and n…" at bounding box center [804, 426] width 779 height 111
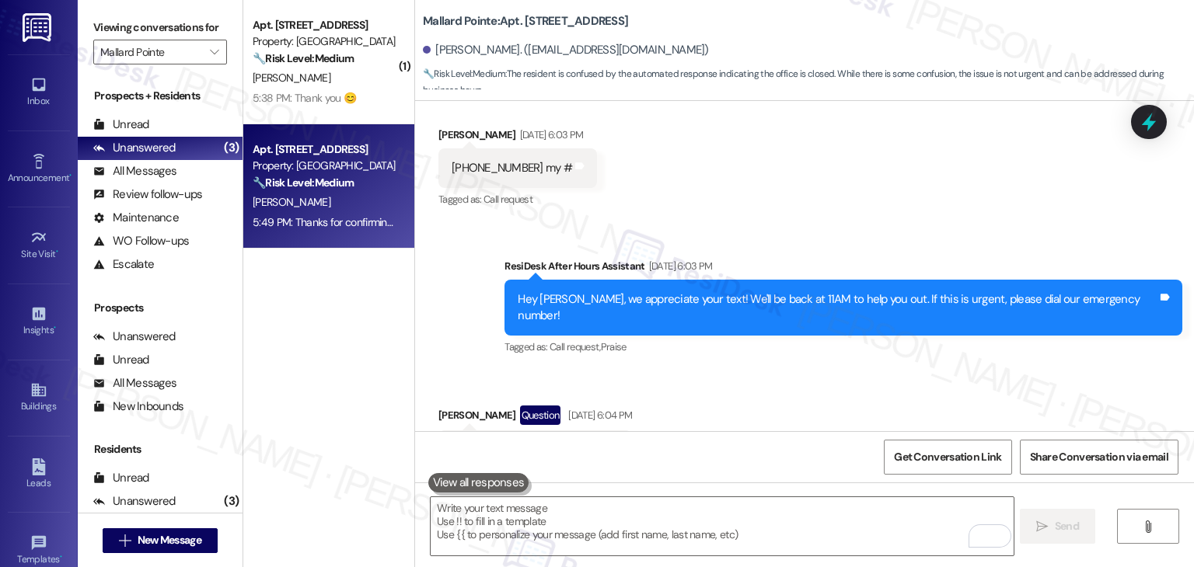
click at [851, 371] on div "Received via SMS David Elvers Question Aug 25, 2025 at 6:04 PM What? Tags and n…" at bounding box center [804, 426] width 779 height 111
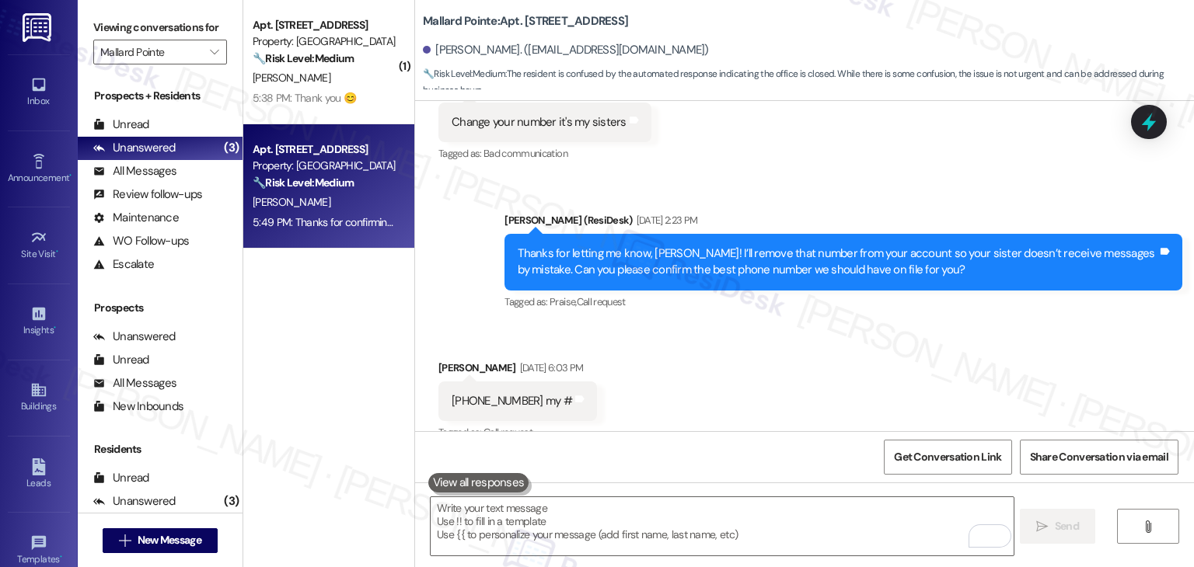
scroll to position [8163, 0]
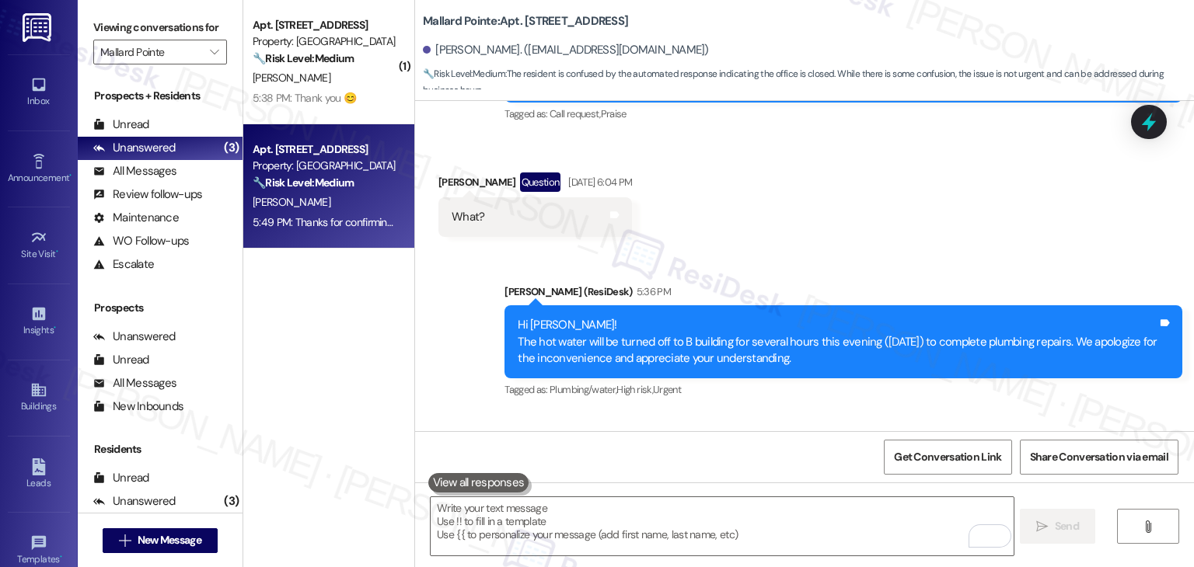
click at [846, 365] on div "Announcement, sent via SMS Dottie (ResiDesk) 5:36 PM Hi David! The hot water wi…" at bounding box center [804, 393] width 779 height 289
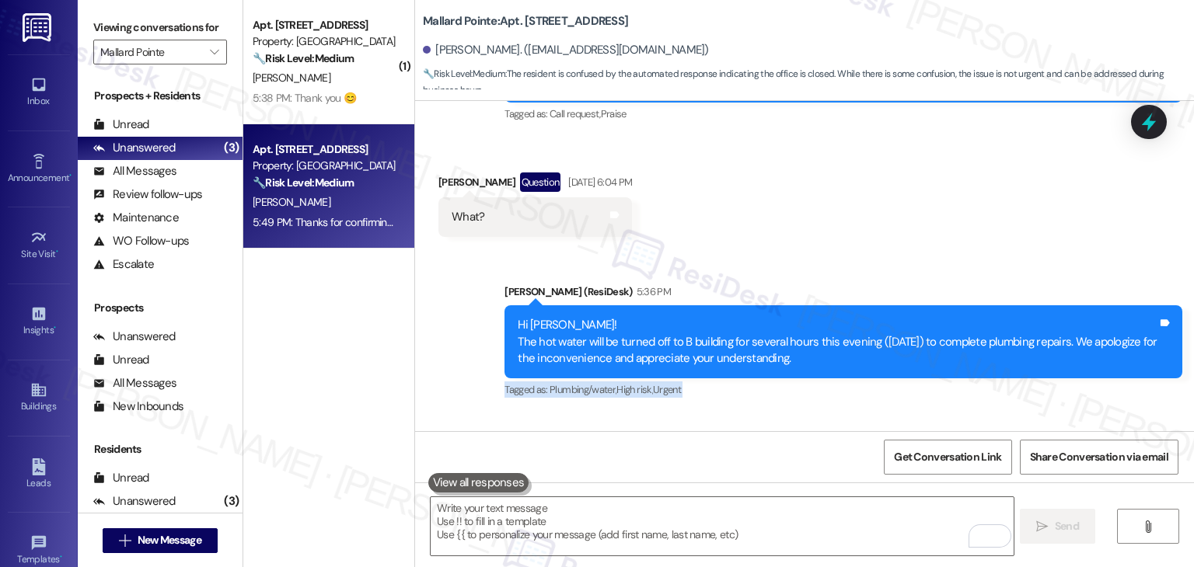
click at [846, 365] on div "Announcement, sent via SMS Dottie (ResiDesk) 5:36 PM Hi David! The hot water wi…" at bounding box center [804, 393] width 779 height 289
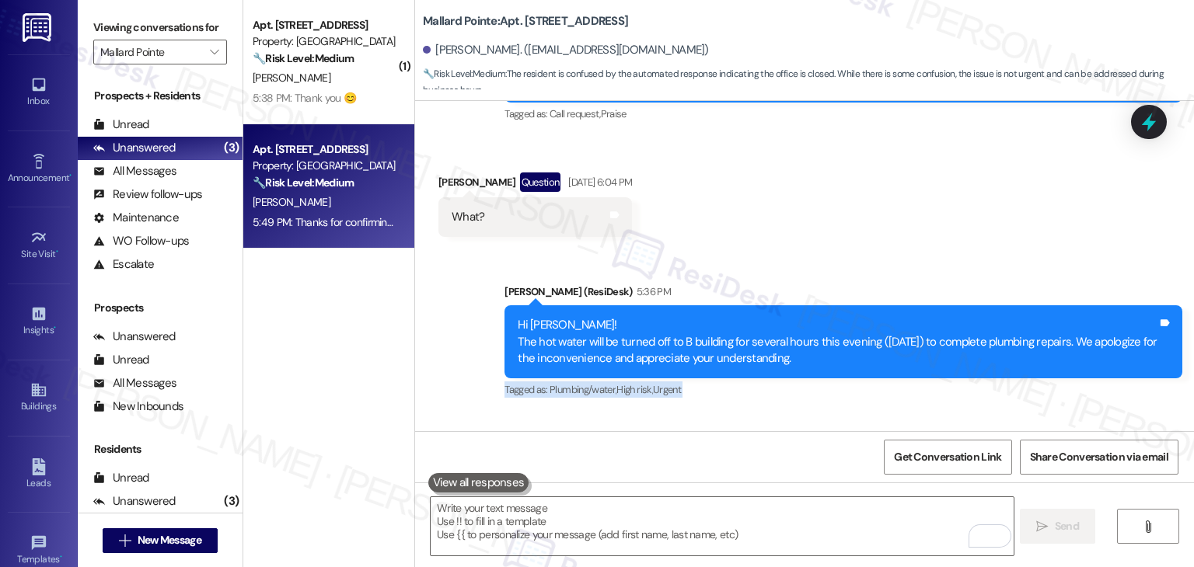
click at [846, 365] on div "Announcement, sent via SMS Dottie (ResiDesk) 5:36 PM Hi David! The hot water wi…" at bounding box center [804, 393] width 779 height 289
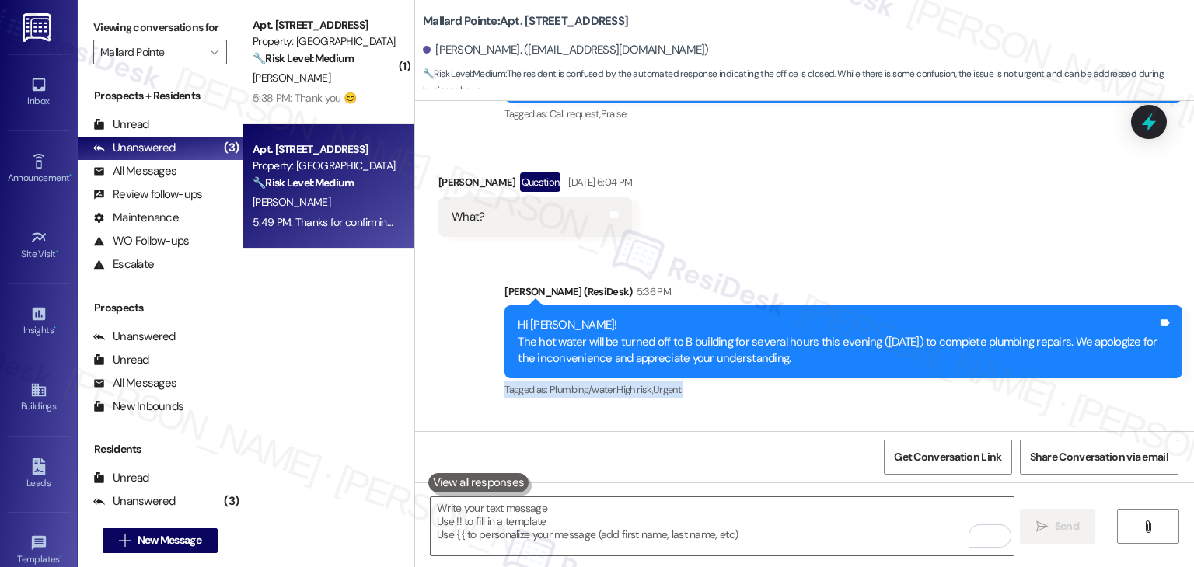
click at [846, 365] on div "Announcement, sent via SMS Dottie (ResiDesk) 5:36 PM Hi David! The hot water wi…" at bounding box center [804, 393] width 779 height 289
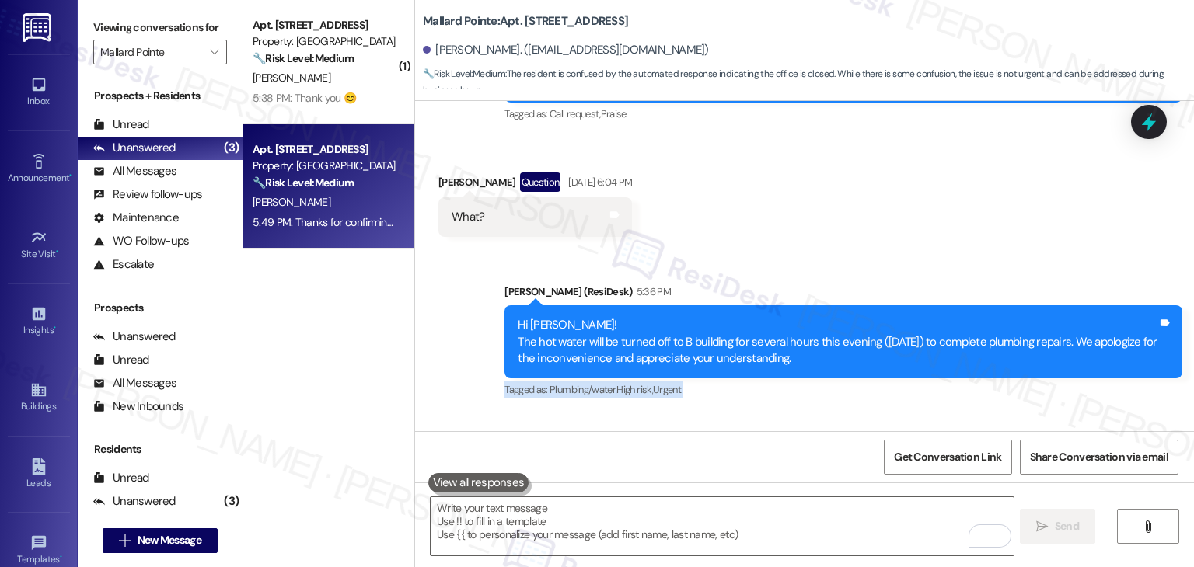
click at [846, 365] on div "Announcement, sent via SMS Dottie (ResiDesk) 5:36 PM Hi David! The hot water wi…" at bounding box center [804, 393] width 779 height 289
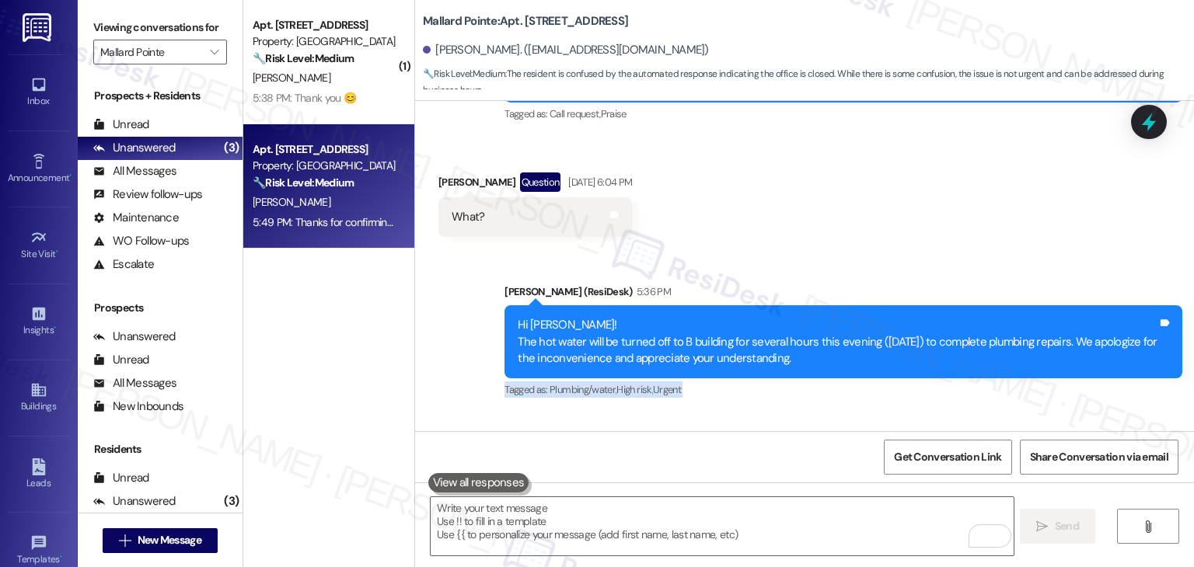
click at [846, 365] on div "Announcement, sent via SMS Dottie (ResiDesk) 5:36 PM Hi David! The hot water wi…" at bounding box center [804, 393] width 779 height 289
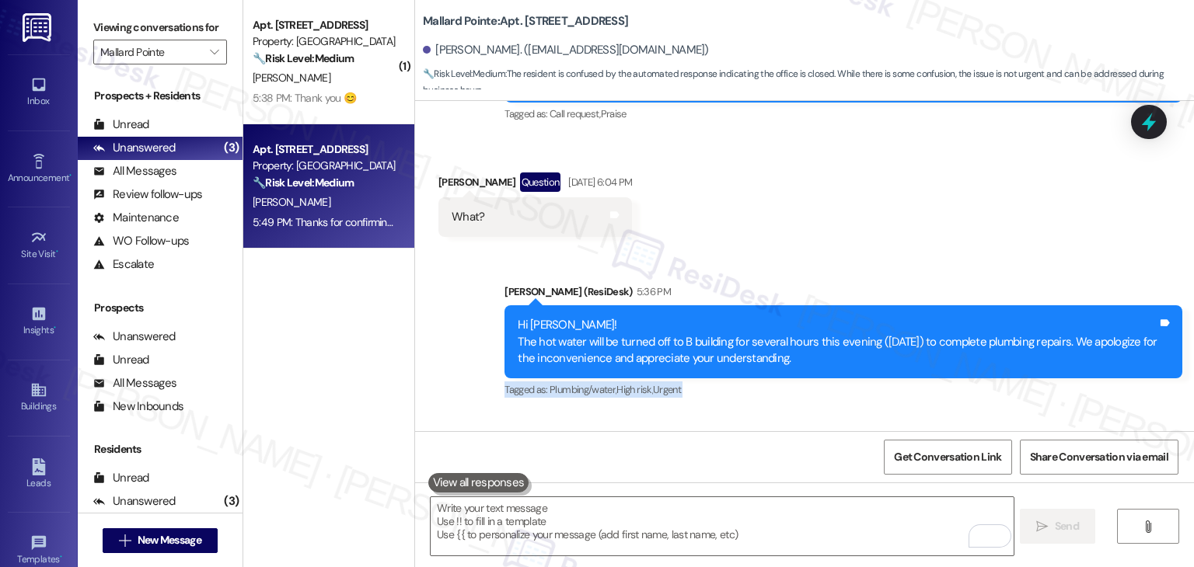
click at [846, 365] on div "Announcement, sent via SMS Dottie (ResiDesk) 5:36 PM Hi David! The hot water wi…" at bounding box center [804, 393] width 779 height 289
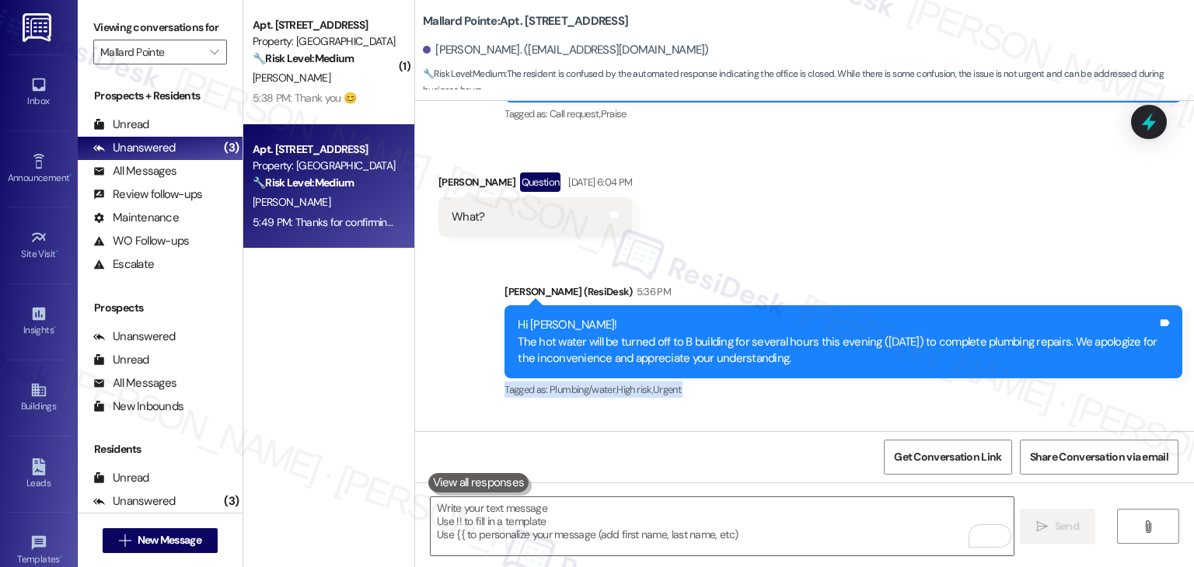
click at [846, 365] on div "Announcement, sent via SMS Dottie (ResiDesk) 5:36 PM Hi David! The hot water wi…" at bounding box center [804, 393] width 779 height 289
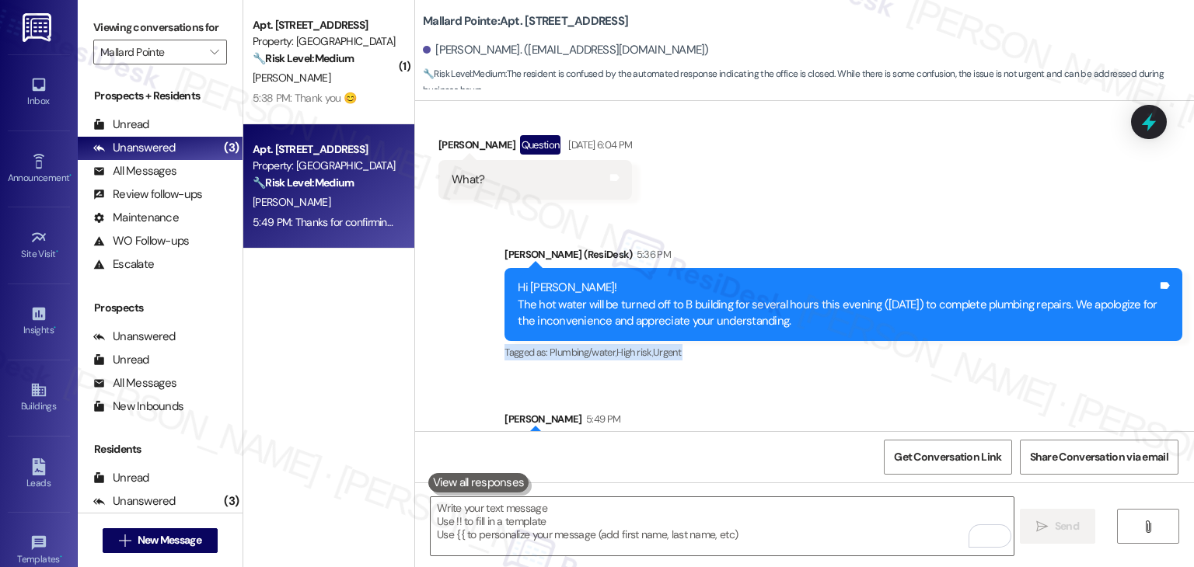
scroll to position [8221, 0]
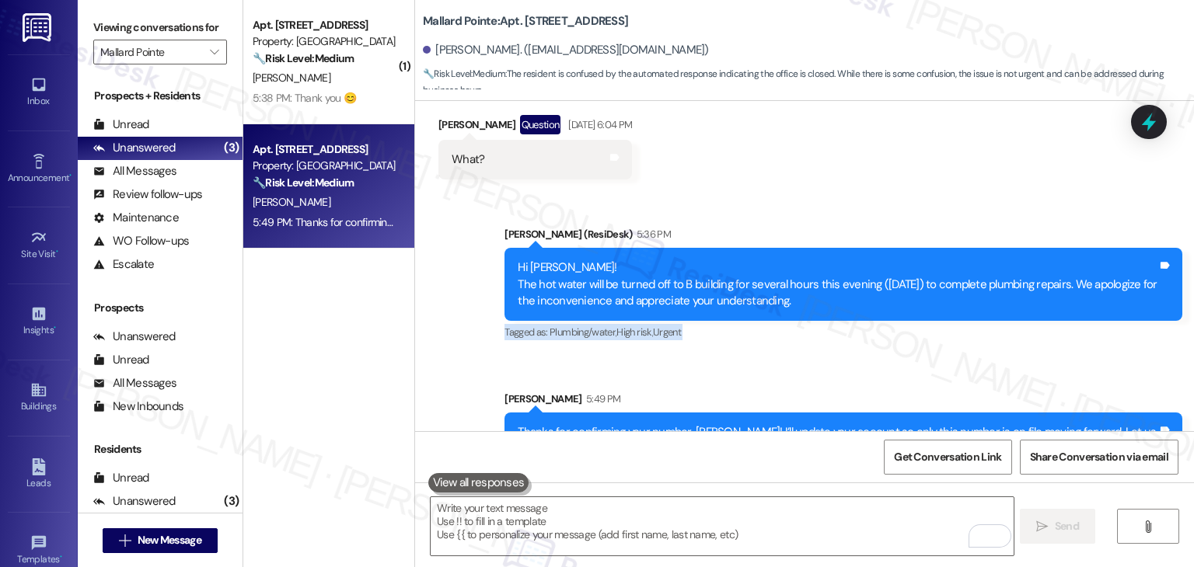
click at [861, 311] on div "Announcement, sent via SMS Dottie (ResiDesk) 5:36 PM Hi David! The hot water wi…" at bounding box center [804, 335] width 779 height 289
click at [837, 321] on div "Announcement, sent via SMS Dottie (ResiDesk) 5:36 PM Hi David! The hot water wi…" at bounding box center [804, 335] width 779 height 289
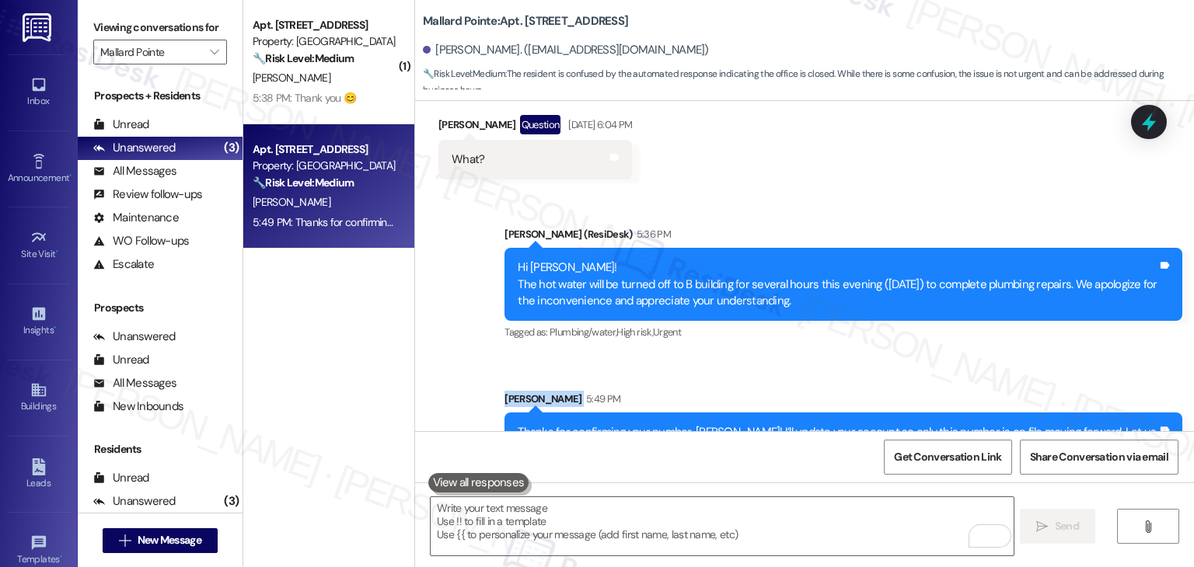
click at [837, 321] on div "Announcement, sent via SMS Dottie (ResiDesk) 5:36 PM Hi David! The hot water wi…" at bounding box center [804, 335] width 779 height 289
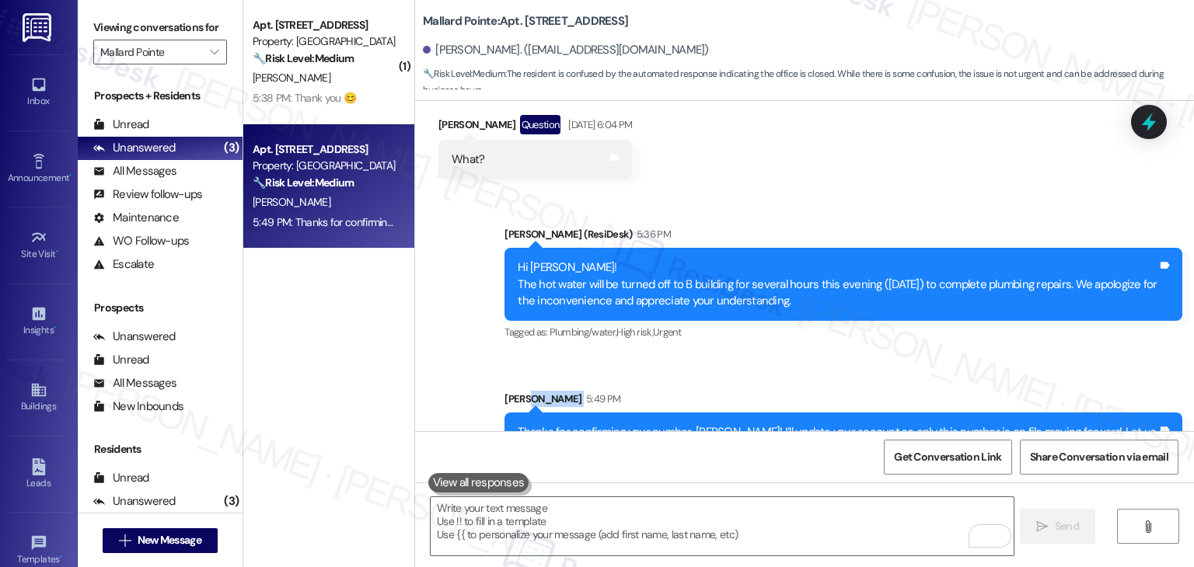
click at [837, 321] on div "Announcement, sent via SMS Dottie (ResiDesk) 5:36 PM Hi David! The hot water wi…" at bounding box center [804, 335] width 779 height 289
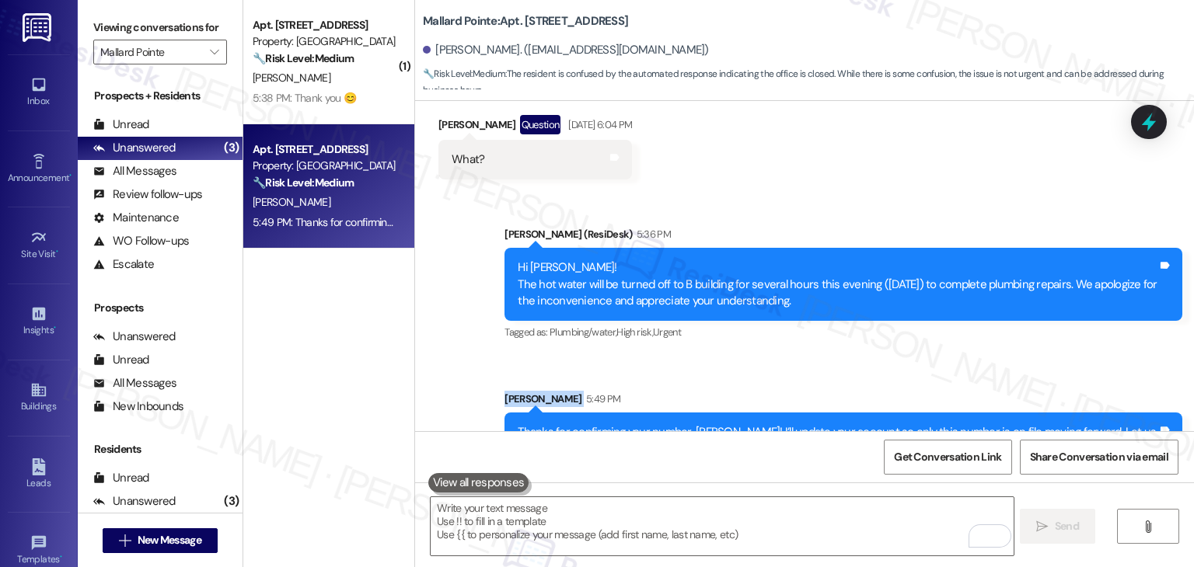
click at [837, 321] on div "Announcement, sent via SMS Dottie (ResiDesk) 5:36 PM Hi David! The hot water wi…" at bounding box center [804, 335] width 779 height 289
click at [851, 302] on div "Announcement, sent via SMS Dottie (ResiDesk) 5:36 PM Hi David! The hot water wi…" at bounding box center [843, 285] width 701 height 141
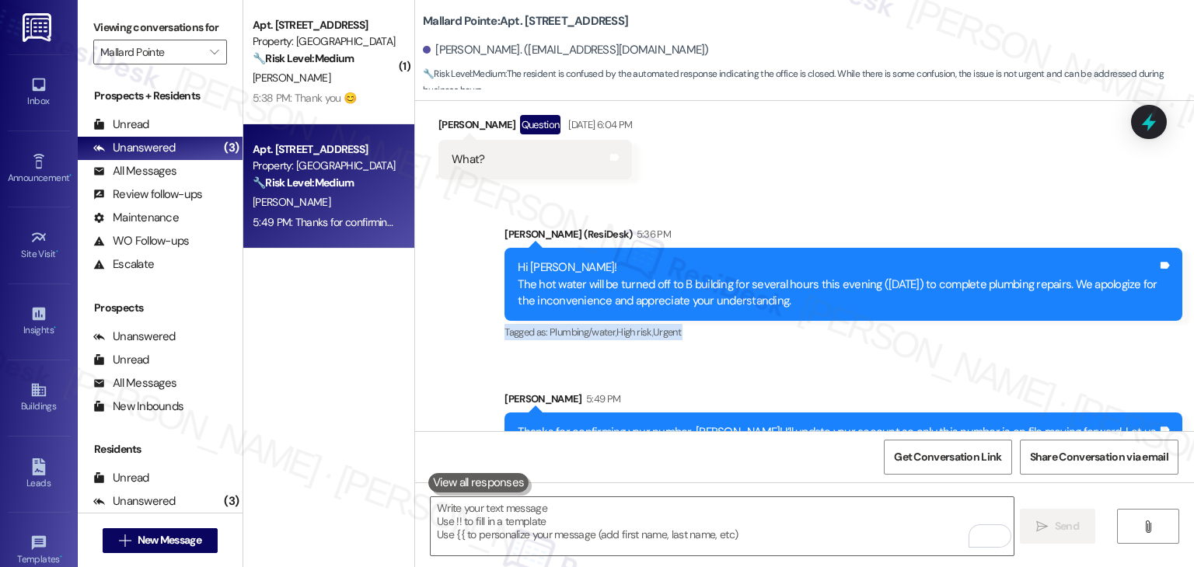
click at [851, 302] on div "Announcement, sent via SMS Dottie (ResiDesk) 5:36 PM Hi David! The hot water wi…" at bounding box center [843, 285] width 701 height 141
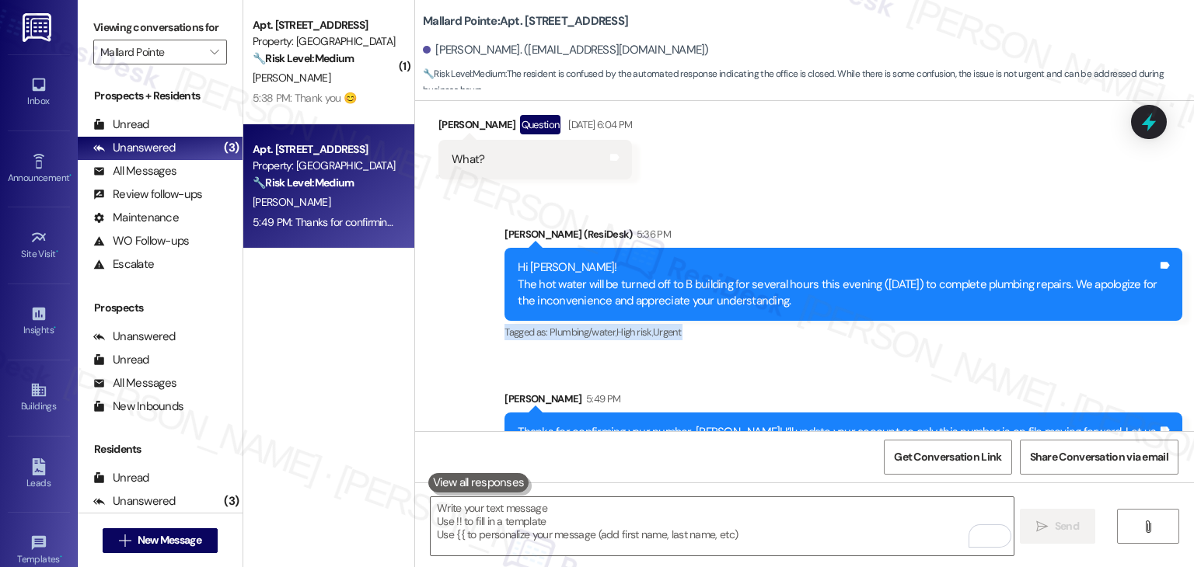
click at [851, 302] on div "Announcement, sent via SMS Dottie (ResiDesk) 5:36 PM Hi David! The hot water wi…" at bounding box center [843, 285] width 701 height 141
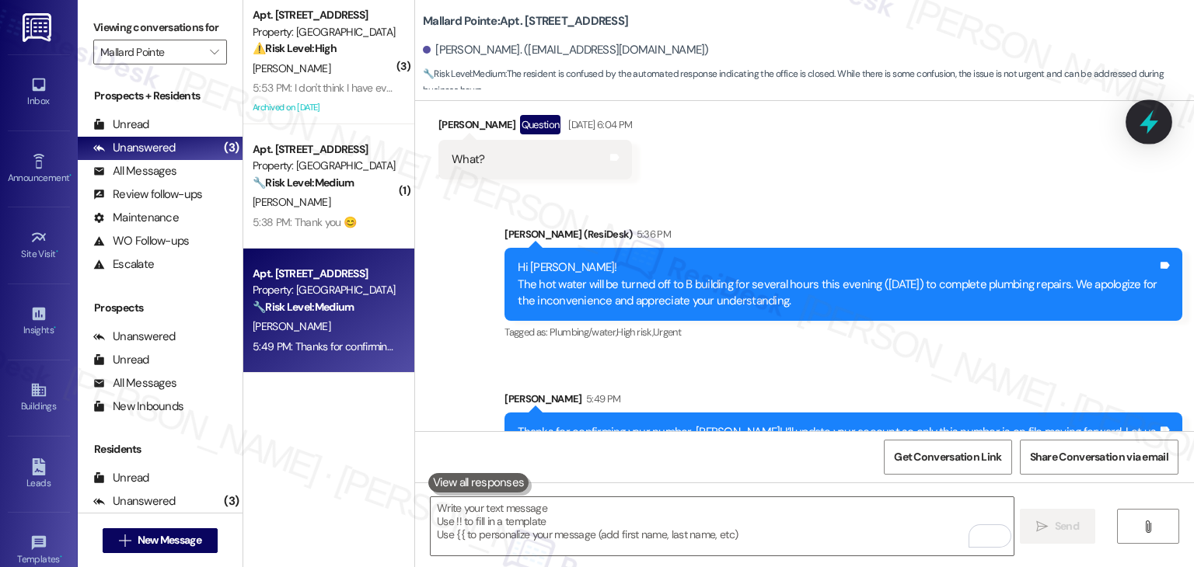
click at [1141, 129] on icon at bounding box center [1149, 122] width 26 height 26
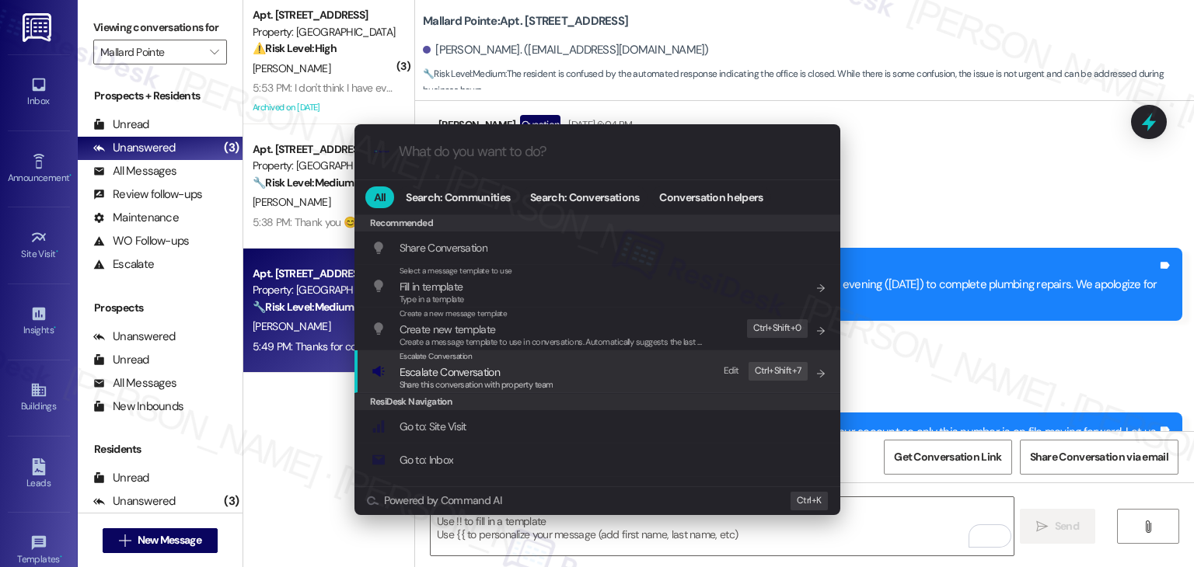
click at [502, 380] on span "Share this conversation with property team" at bounding box center [477, 384] width 154 height 11
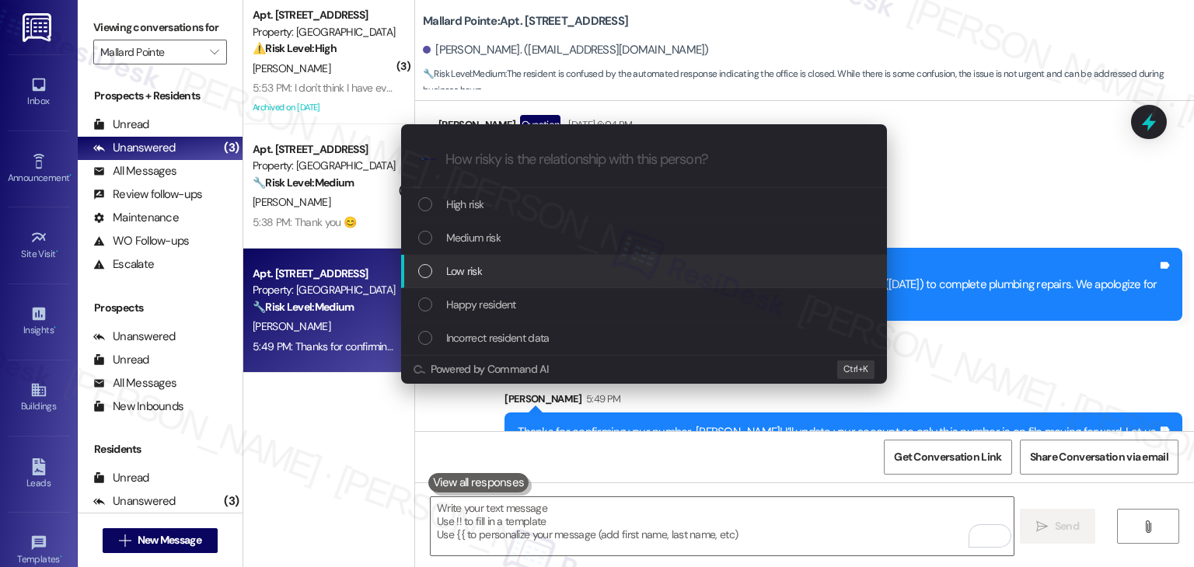
click at [431, 271] on div "List of options" at bounding box center [425, 271] width 14 height 14
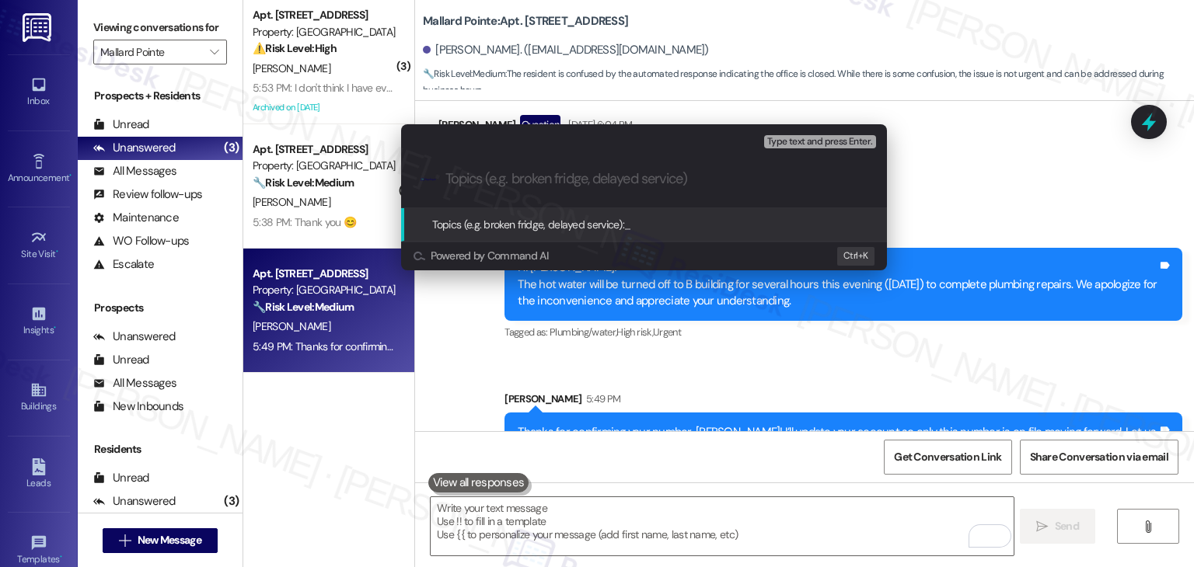
paste input "Update Resident Contact Information – Correct Phone Number for David #208 861 8…"
type input "Update Resident Contact Information – Correct Phone Number for David #208 861 8…"
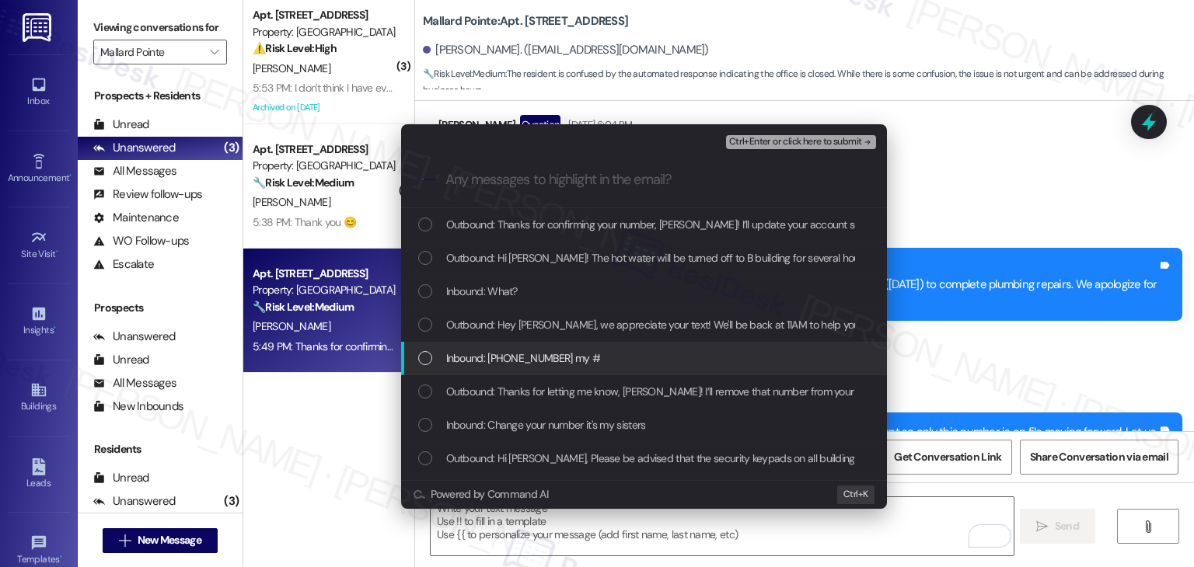
click at [418, 354] on div "List of options" at bounding box center [425, 358] width 14 height 14
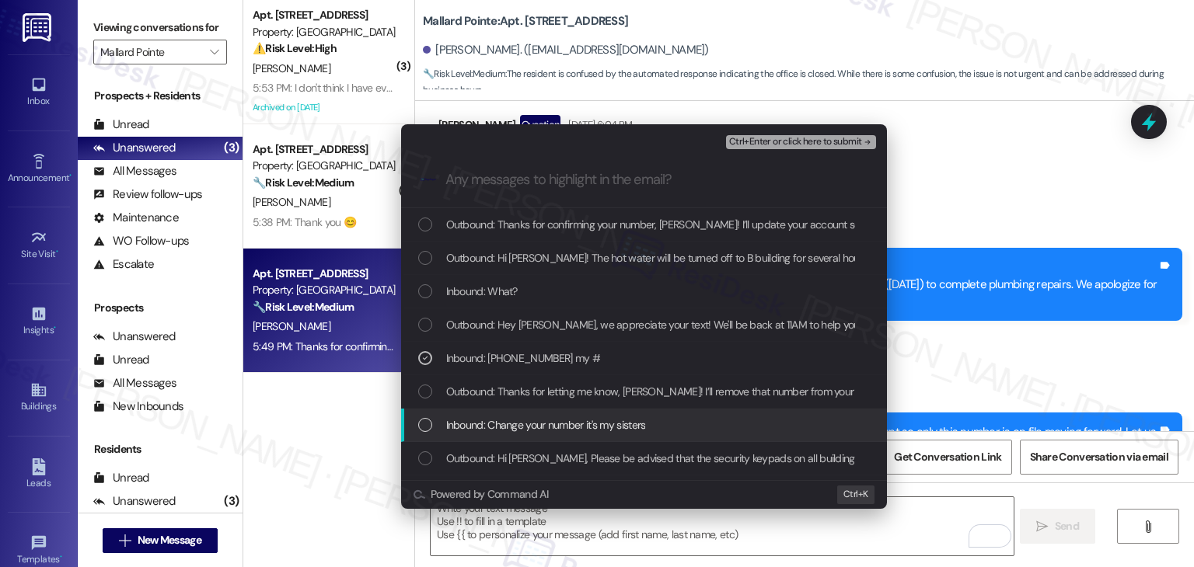
click at [426, 435] on div "Inbound: Change your number it's my sisters" at bounding box center [644, 425] width 486 height 33
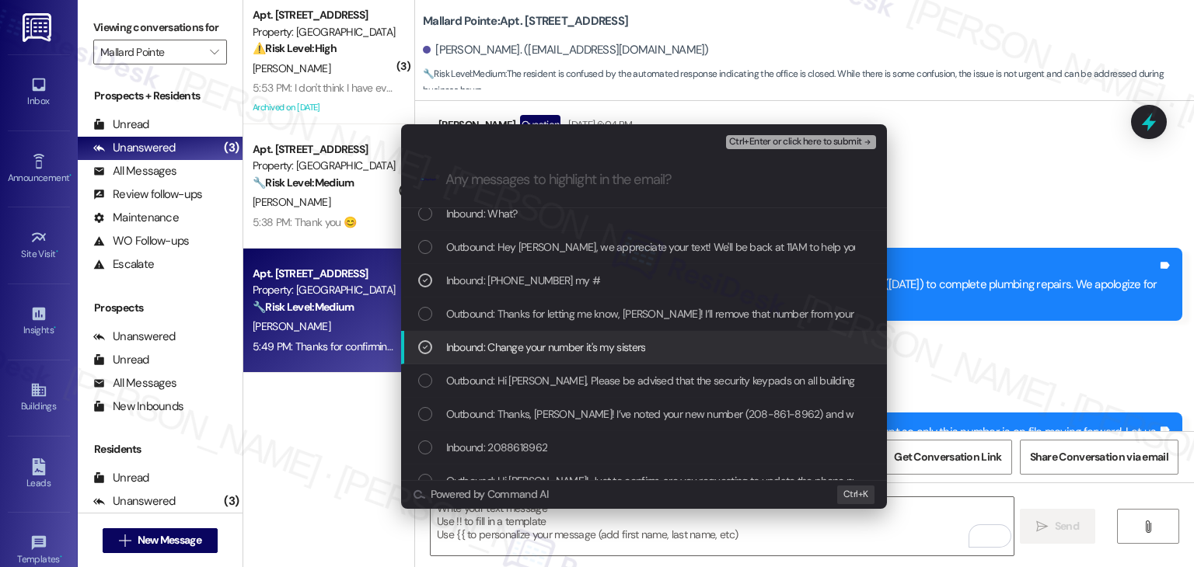
scroll to position [155, 0]
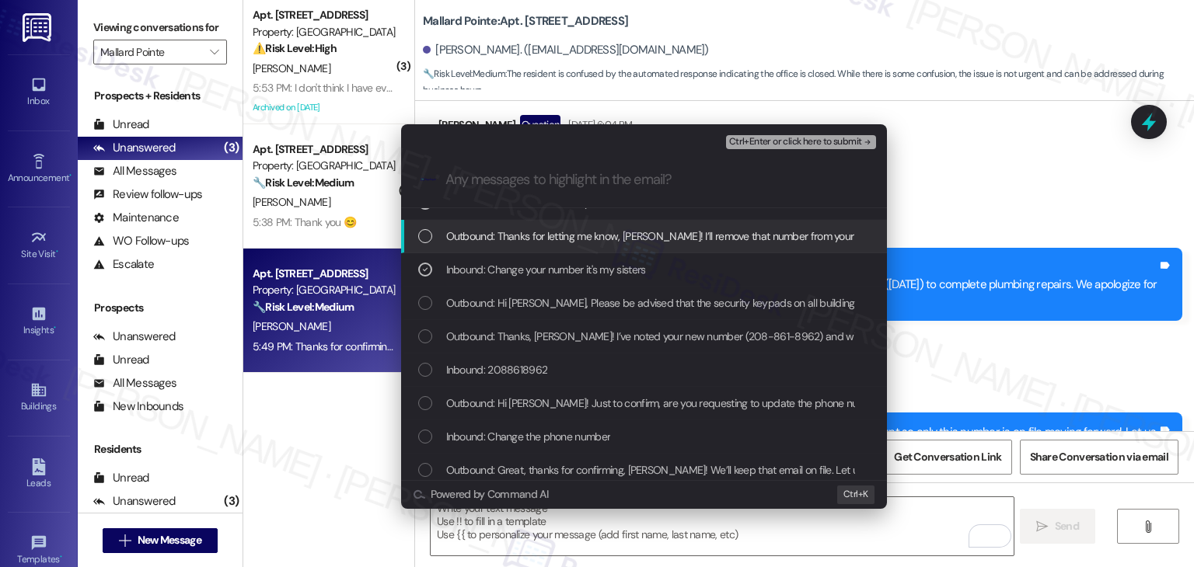
click at [840, 139] on span "Ctrl+Enter or click here to submit" at bounding box center [795, 142] width 133 height 11
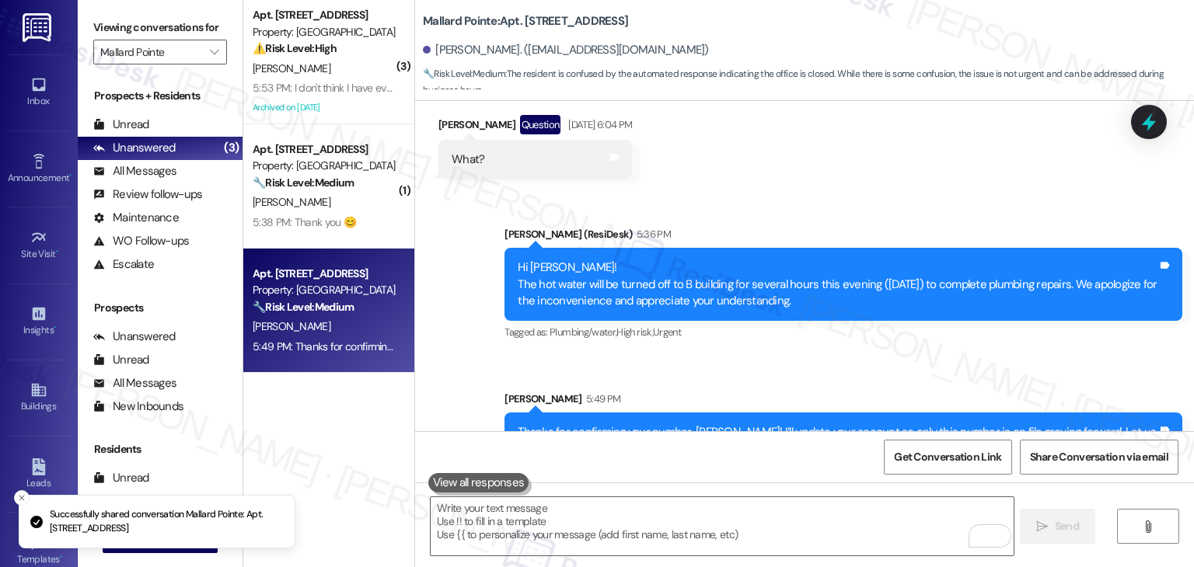
scroll to position [0, 0]
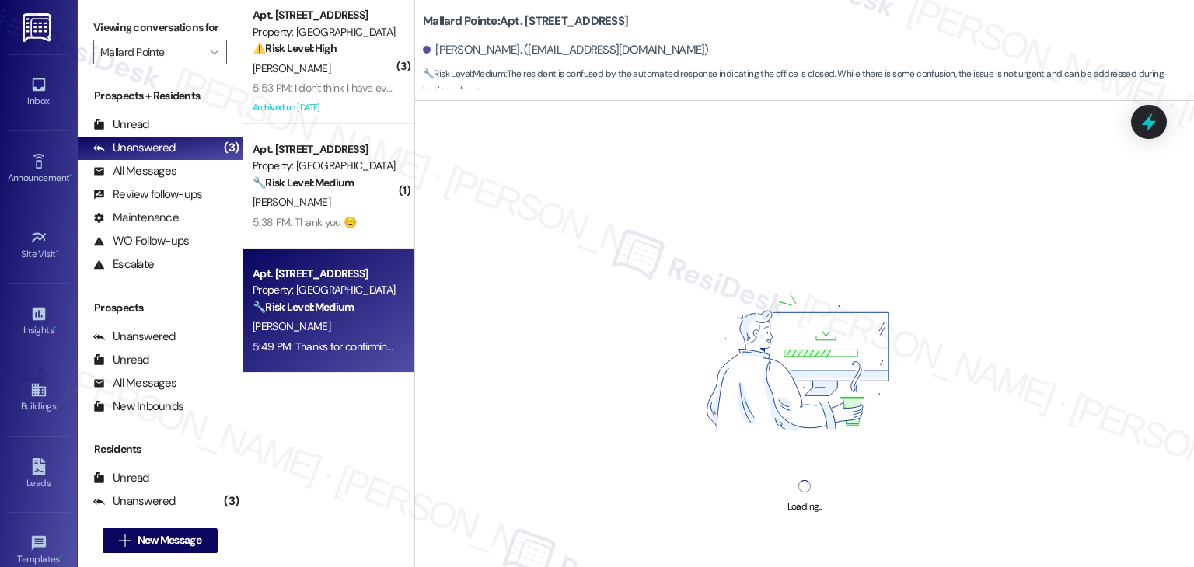
click at [731, 183] on div "Loading..." at bounding box center [804, 384] width 779 height 567
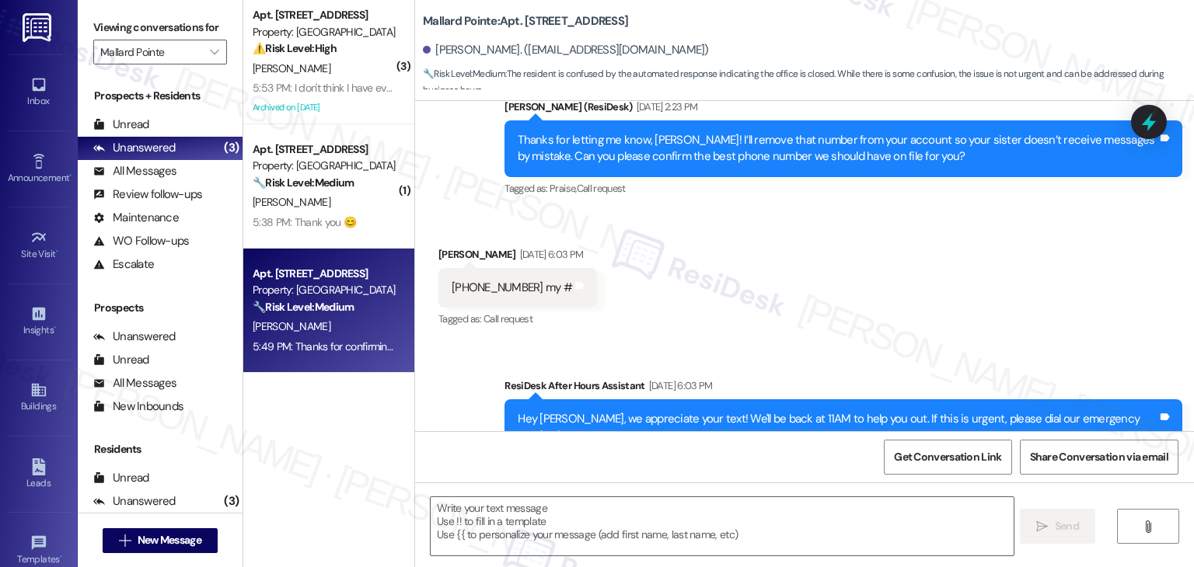
scroll to position [7953, 0]
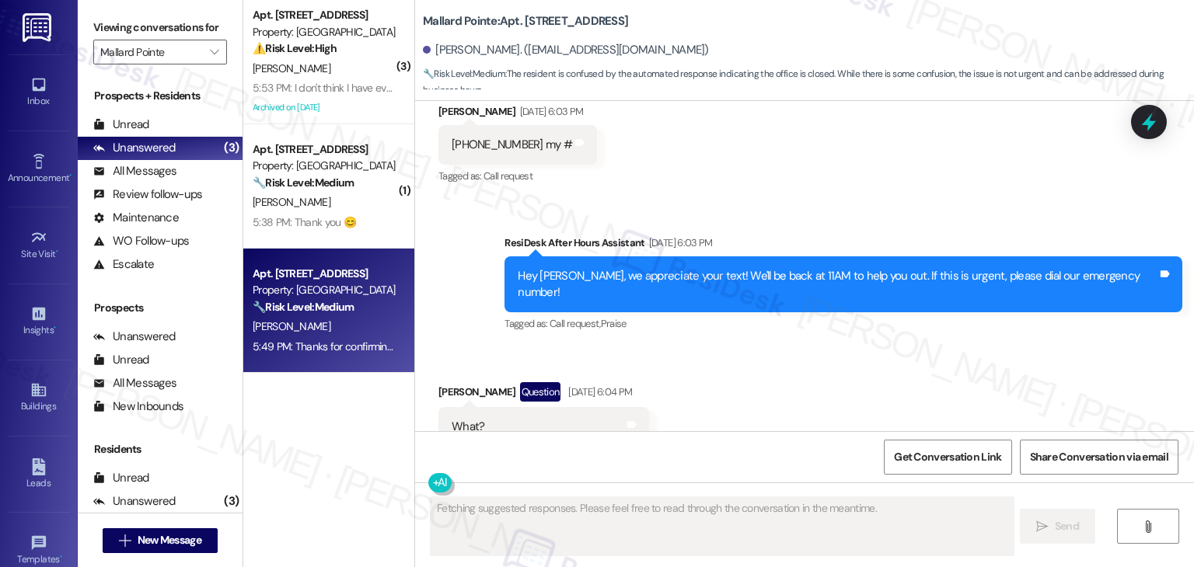
click at [793, 393] on div "Received via SMS David Elvers Question Aug 25, 2025 at 6:04 PM What? Tags and n…" at bounding box center [804, 414] width 779 height 134
click at [793, 395] on div "Received via SMS David Elvers Question Aug 25, 2025 at 6:04 PM What? Tags and n…" at bounding box center [804, 414] width 779 height 134
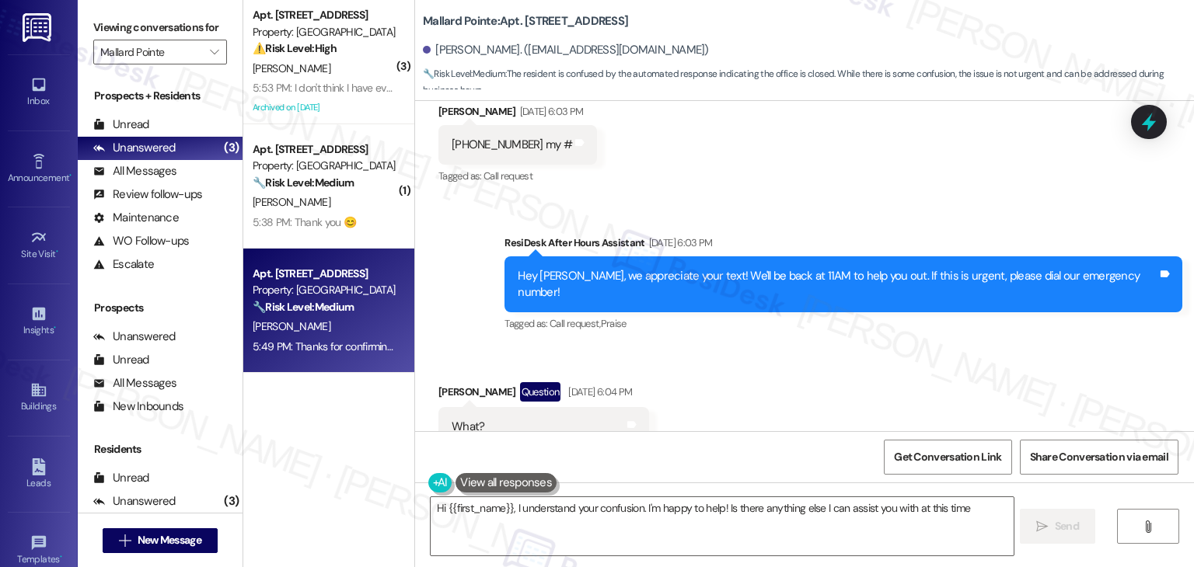
type textarea "Hi {{first_name}}, I understand your confusion. I'm happy to help! Is there any…"
click at [787, 399] on div "Received via SMS David Elvers Question Aug 25, 2025 at 6:04 PM What? Tags and n…" at bounding box center [804, 414] width 779 height 134
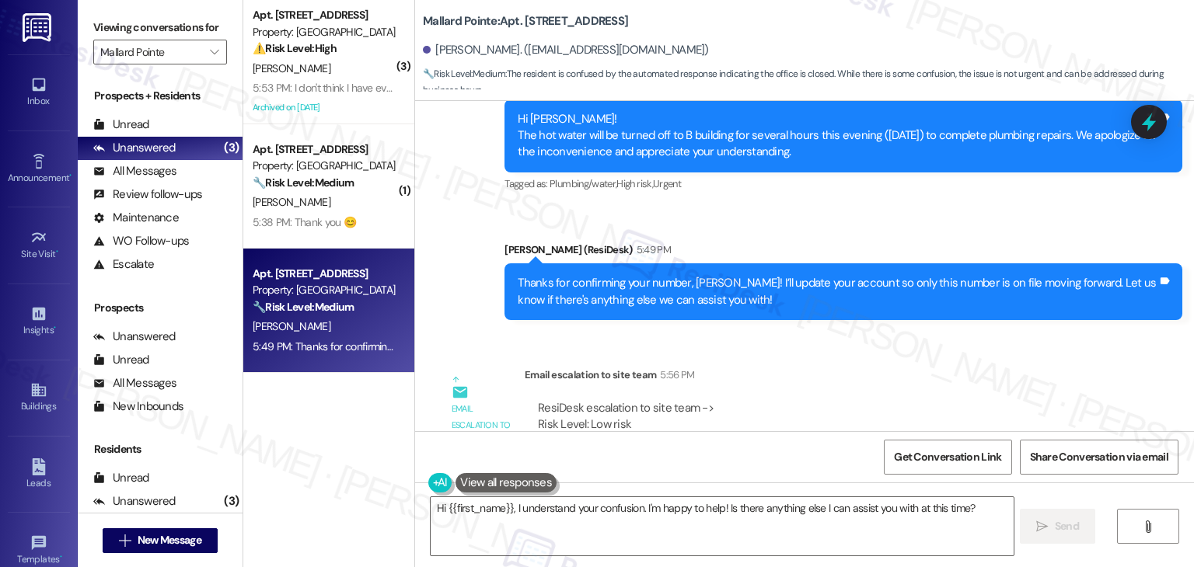
scroll to position [8420, 0]
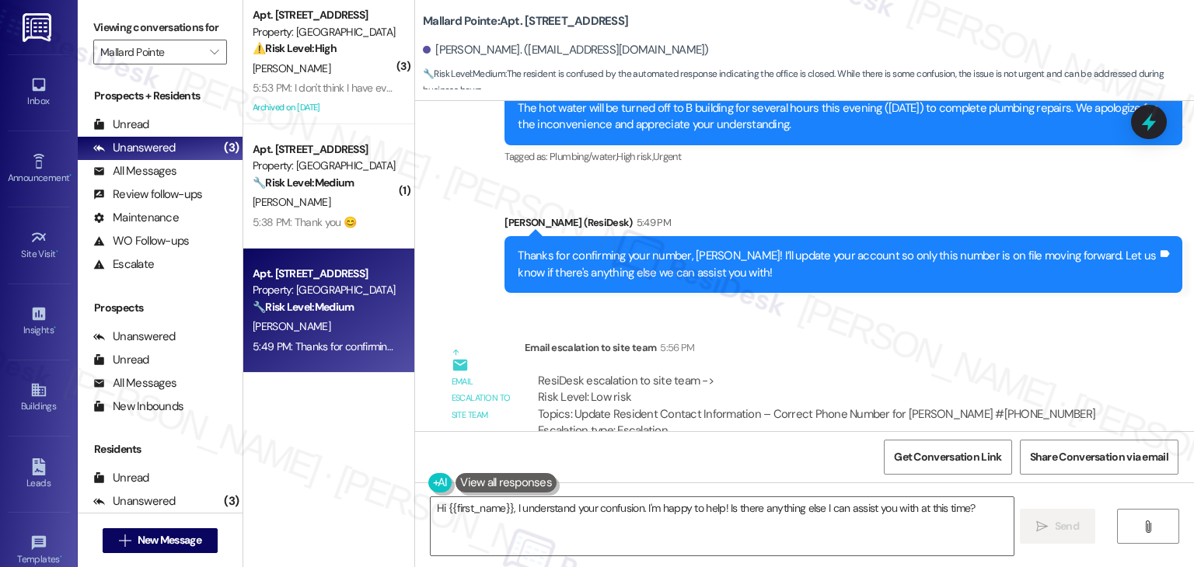
click at [796, 328] on div "Email escalation to site team Email escalation to site team 5:56 PM ResiDesk es…" at bounding box center [777, 412] width 701 height 168
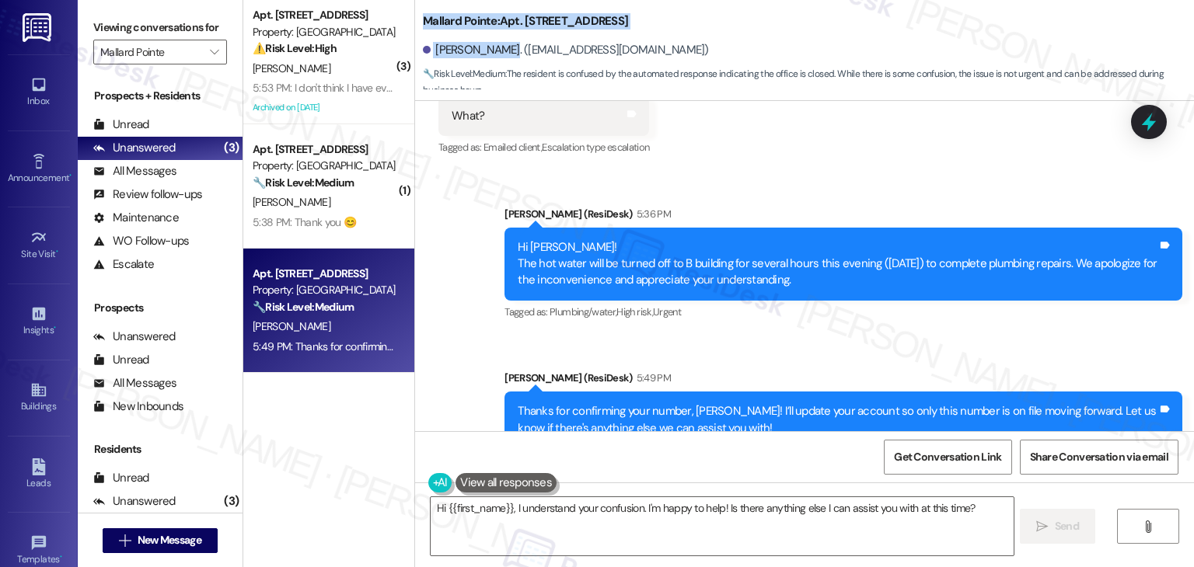
drag, startPoint x: 487, startPoint y: 56, endPoint x: 412, endPoint y: 29, distance: 79.4
click at [415, 29] on div "Mallard Pointe: Apt. B115, 508 Bldg B E 50th St David Elvers. (drddlyon@gmail.c…" at bounding box center [804, 47] width 779 height 86
copy div "Mallard Pointe: Apt. B115, 508 Bldg B E 50th St David Elvers."
click at [933, 455] on span "Get Conversation Link" at bounding box center [947, 457] width 107 height 16
click at [899, 302] on div "Announcement, sent via SMS Dottie (ResiDesk) 5:36 PM Hi David! The hot water wi…" at bounding box center [804, 315] width 779 height 289
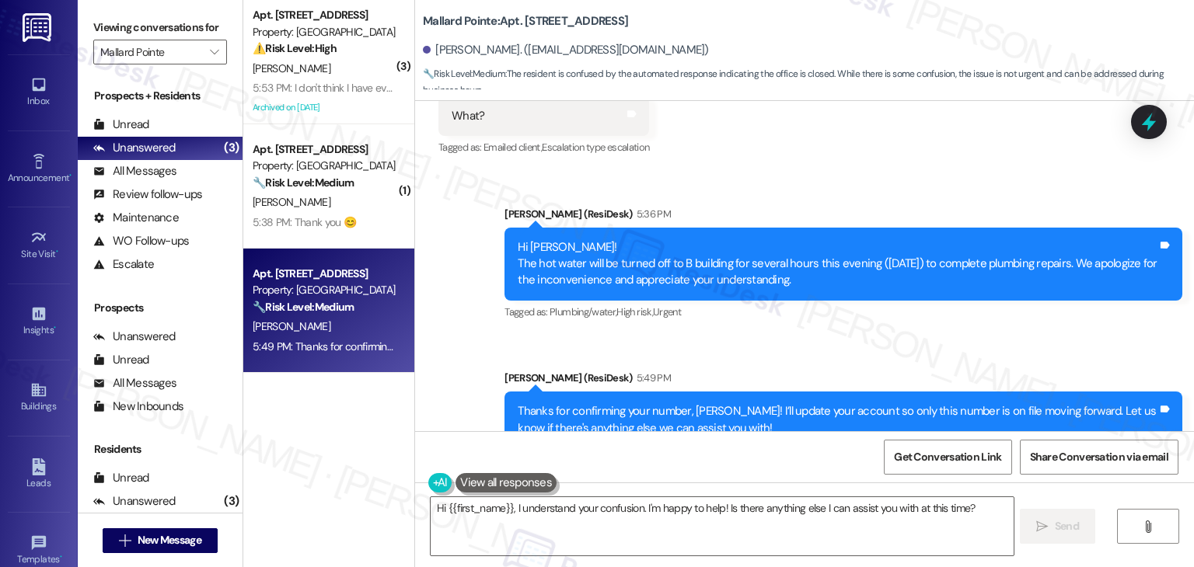
click at [899, 302] on div "Announcement, sent via SMS Dottie (ResiDesk) 5:36 PM Hi David! The hot water wi…" at bounding box center [804, 315] width 779 height 289
click at [900, 302] on div "Announcement, sent via SMS Dottie (ResiDesk) 5:36 PM Hi David! The hot water wi…" at bounding box center [804, 315] width 779 height 289
click at [894, 370] on div "Dottie (ResiDesk) 5:49 PM" at bounding box center [843, 381] width 678 height 22
click at [899, 293] on div "Announcement, sent via SMS Dottie (ResiDesk) 5:36 PM Hi David! The hot water wi…" at bounding box center [804, 315] width 779 height 289
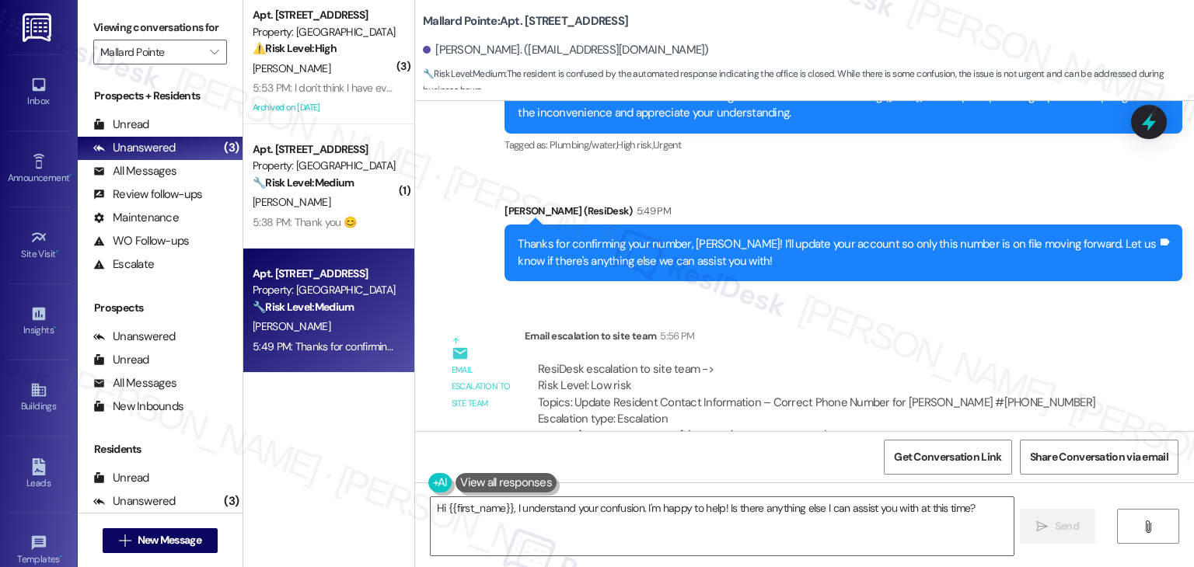
scroll to position [8435, 0]
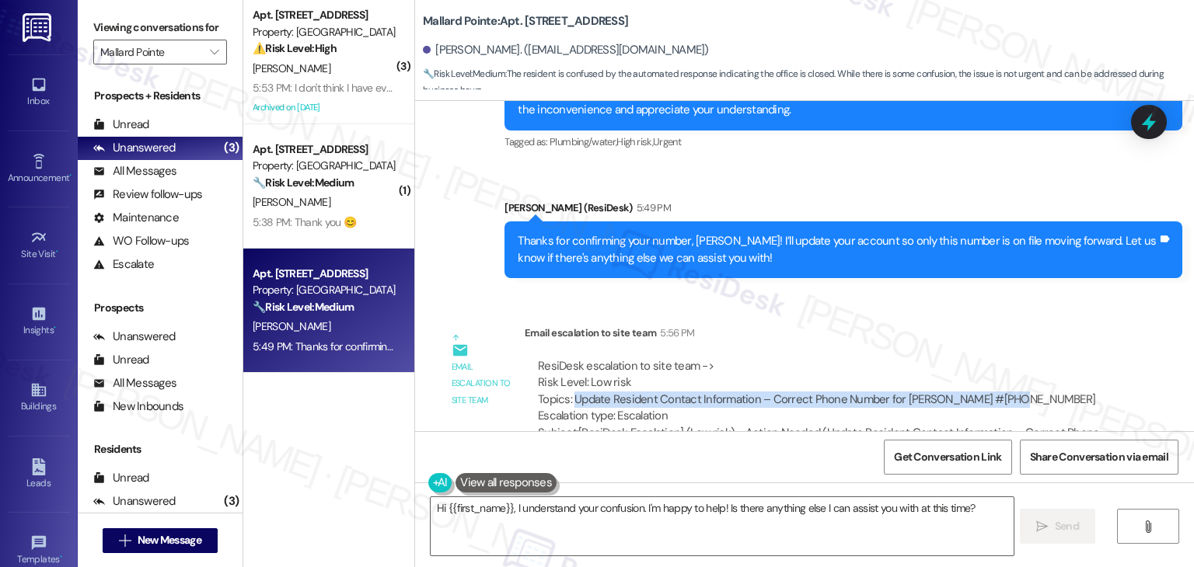
drag, startPoint x: 564, startPoint y: 347, endPoint x: 1002, endPoint y: 349, distance: 437.6
click at [1002, 358] on div "ResiDesk escalation to site team -> Risk Level: Low risk Topics: Update Residen…" at bounding box center [820, 391] width 565 height 67
copy div "Update Resident Contact Information – Correct Phone Number for David #208 861 8…"
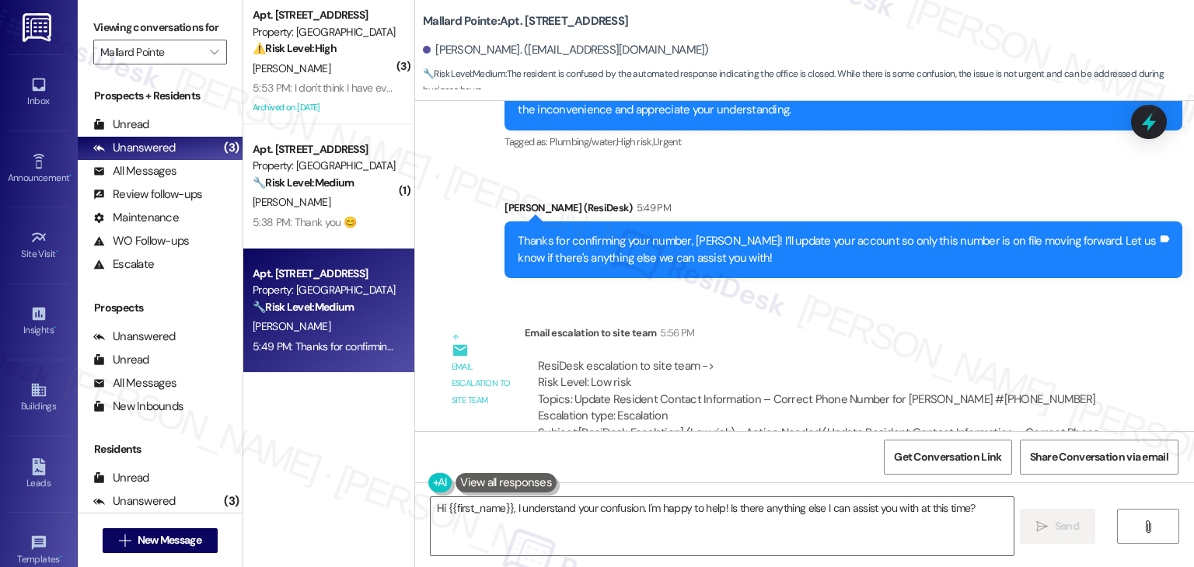
click at [921, 325] on div "Email escalation to site team 5:56 PM" at bounding box center [821, 336] width 592 height 22
click at [922, 325] on div "Email escalation to site team 5:56 PM" at bounding box center [821, 336] width 592 height 22
click at [908, 325] on div "Email escalation to site team 5:56 PM" at bounding box center [821, 336] width 592 height 22
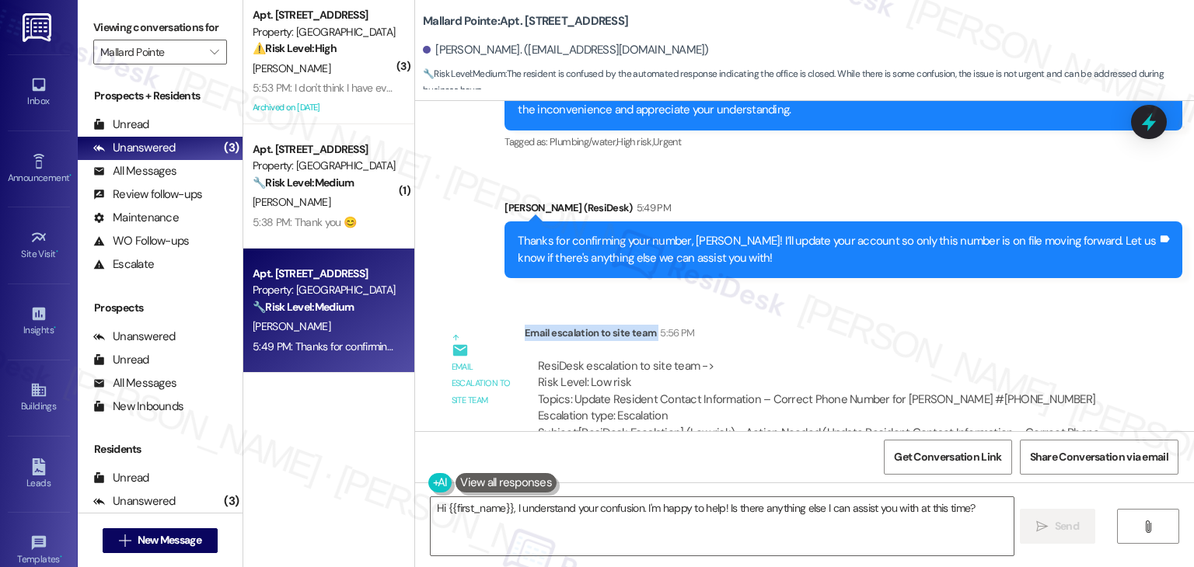
click at [908, 325] on div "Email escalation to site team 5:56 PM" at bounding box center [821, 336] width 592 height 22
click at [906, 325] on div "Email escalation to site team 5:56 PM" at bounding box center [821, 336] width 592 height 22
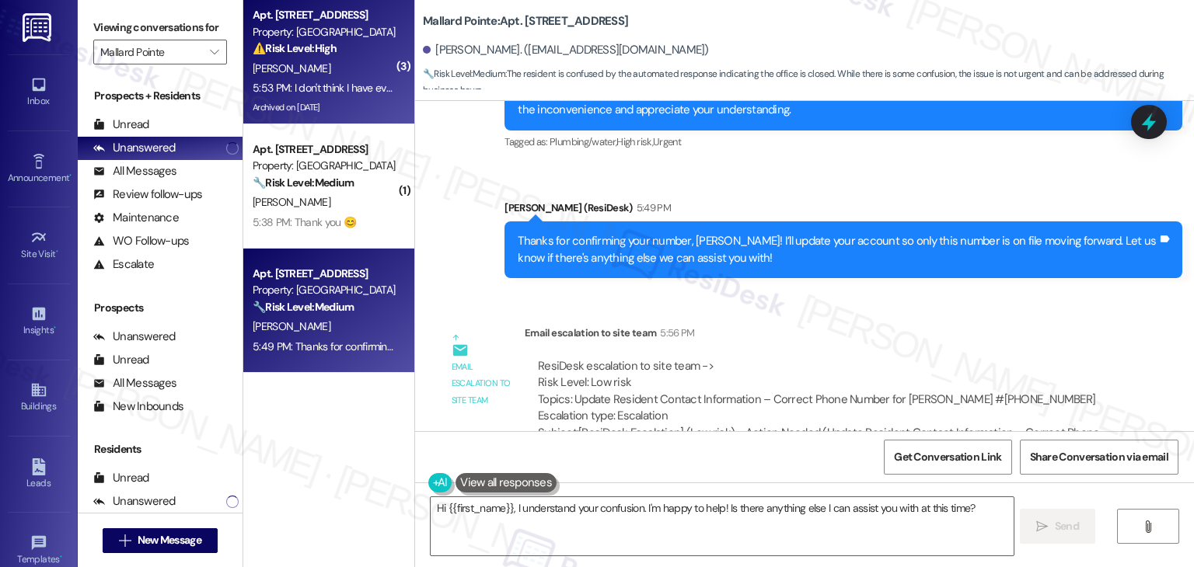
click at [296, 83] on div "5:53 PM: I don't think I have ever seen a spot like that one creep across carpe…" at bounding box center [499, 88] width 493 height 14
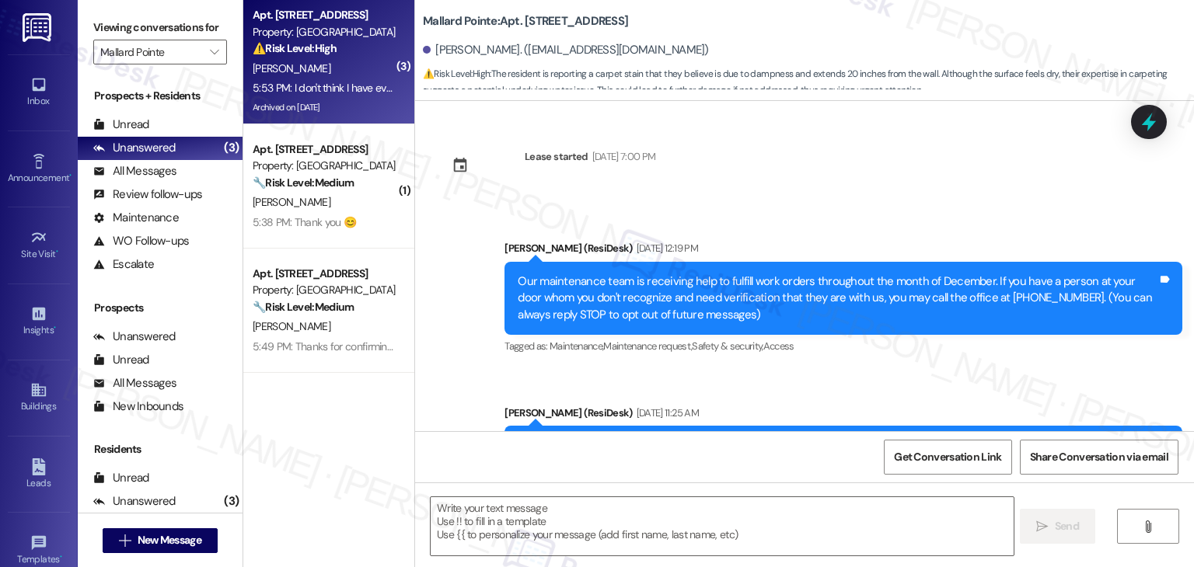
scroll to position [13293, 0]
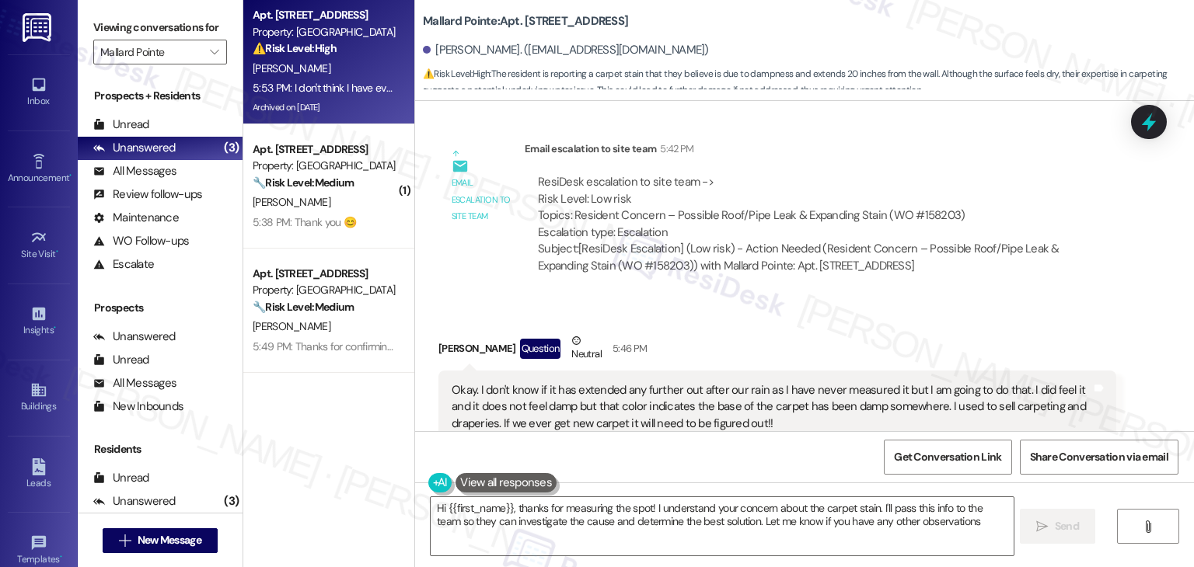
type textarea "Hi {{first_name}}, thanks for measuring the spot! I understand your concern abo…"
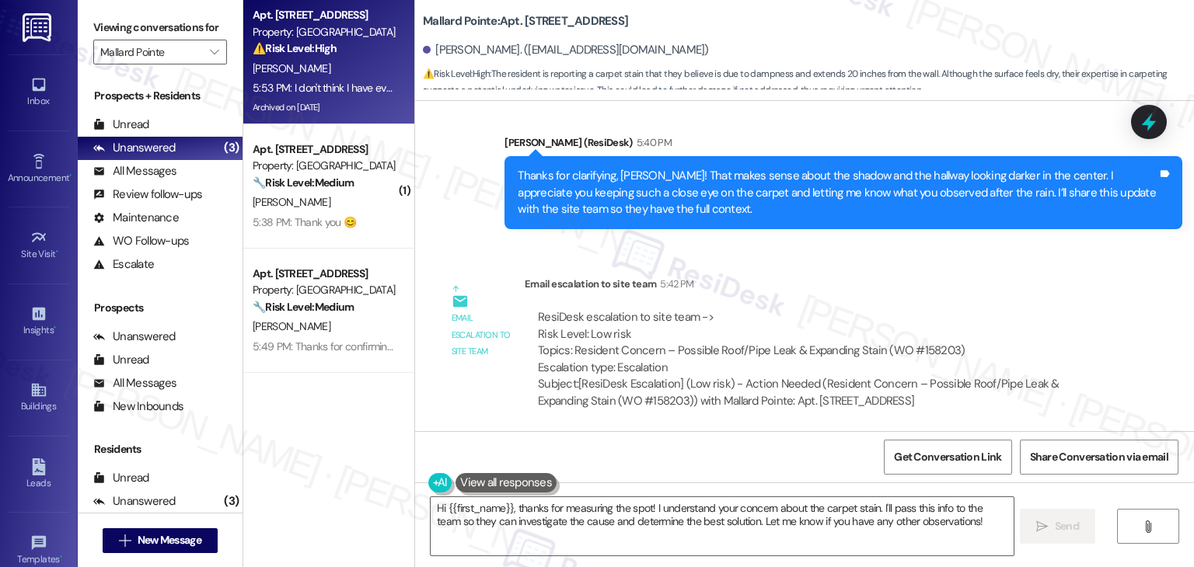
scroll to position [13294, 0]
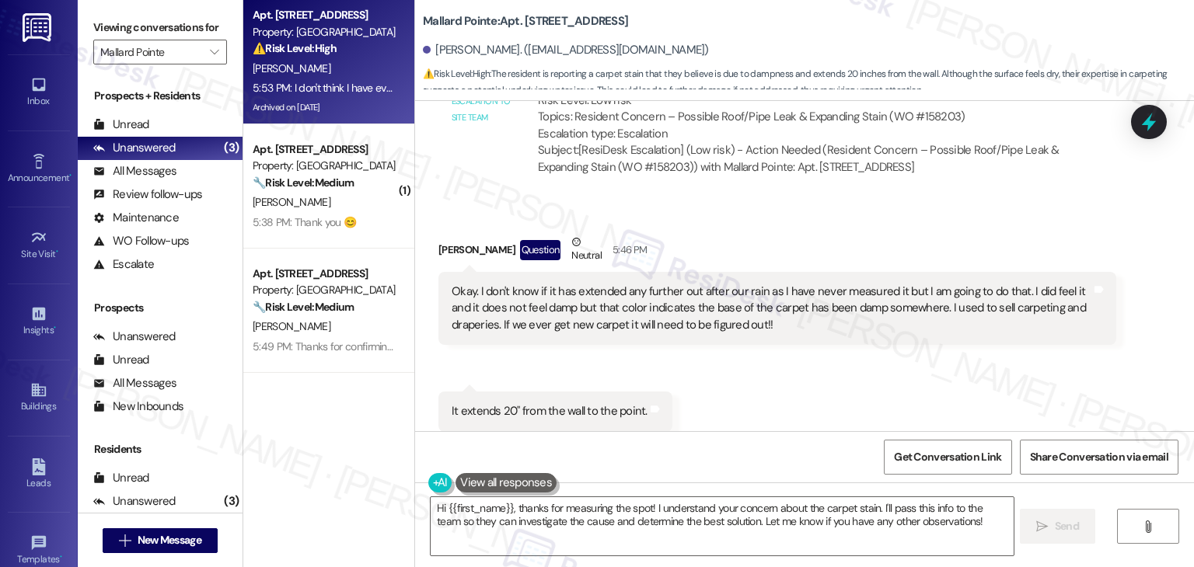
drag, startPoint x: 793, startPoint y: 265, endPoint x: 793, endPoint y: 253, distance: 12.4
click at [794, 260] on div "Received via SMS Phyllis Poulton Question Neutral 5:46 PM Okay. I don't know if…" at bounding box center [804, 383] width 779 height 369
click at [787, 259] on div "Received via SMS Phyllis Poulton Question Neutral 5:46 PM Okay. I don't know if…" at bounding box center [804, 383] width 779 height 369
click at [787, 260] on div "Received via SMS Phyllis Poulton Question Neutral 5:46 PM Okay. I don't know if…" at bounding box center [804, 383] width 779 height 369
click at [33, 96] on div "Inbox" at bounding box center [39, 101] width 78 height 16
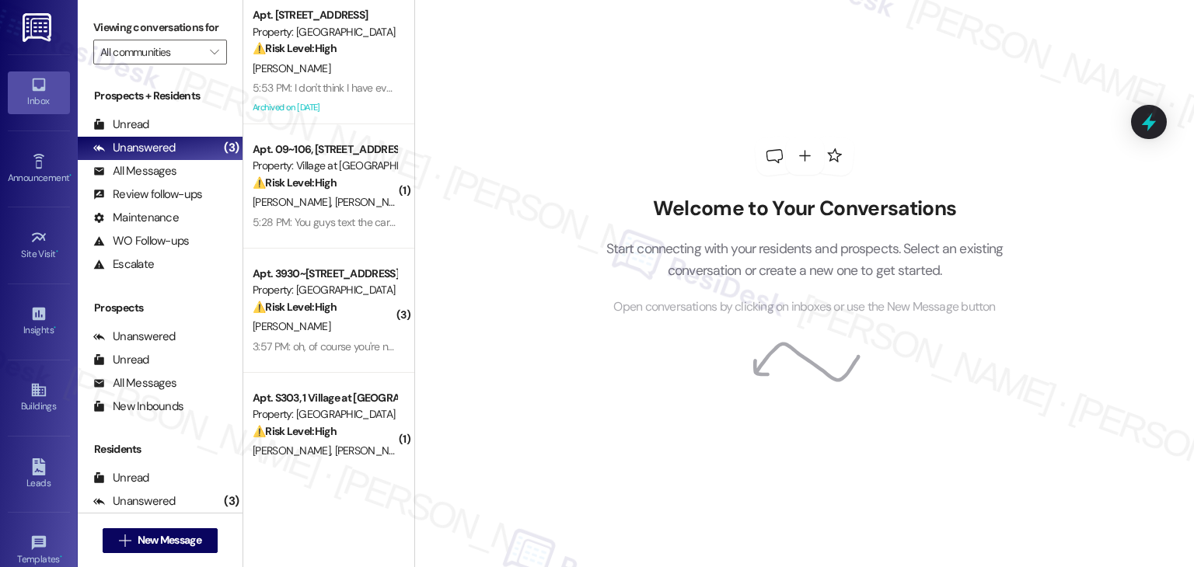
click at [501, 100] on div "Welcome to Your Conversations Start connecting with your residents and prospect…" at bounding box center [804, 283] width 780 height 567
click at [472, 189] on div "Welcome to Your Conversations Start connecting with your residents and prospect…" at bounding box center [804, 283] width 780 height 567
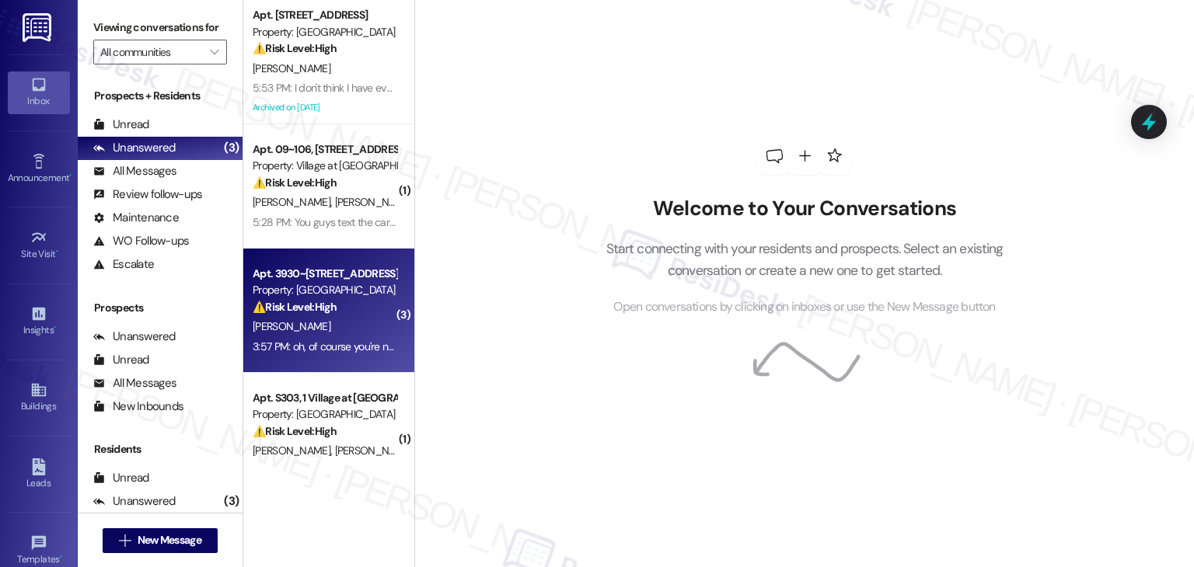
scroll to position [233, 0]
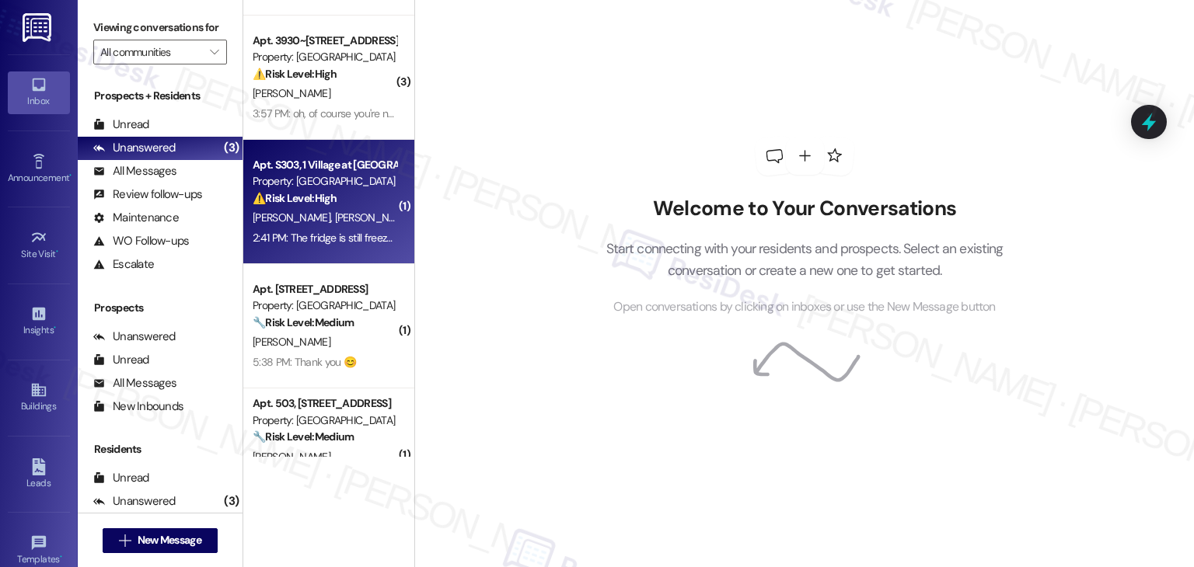
click at [333, 247] on div "2:41 PM: The fridge is still freezeing ice on everything, and went temp turned …" at bounding box center [324, 238] width 147 height 19
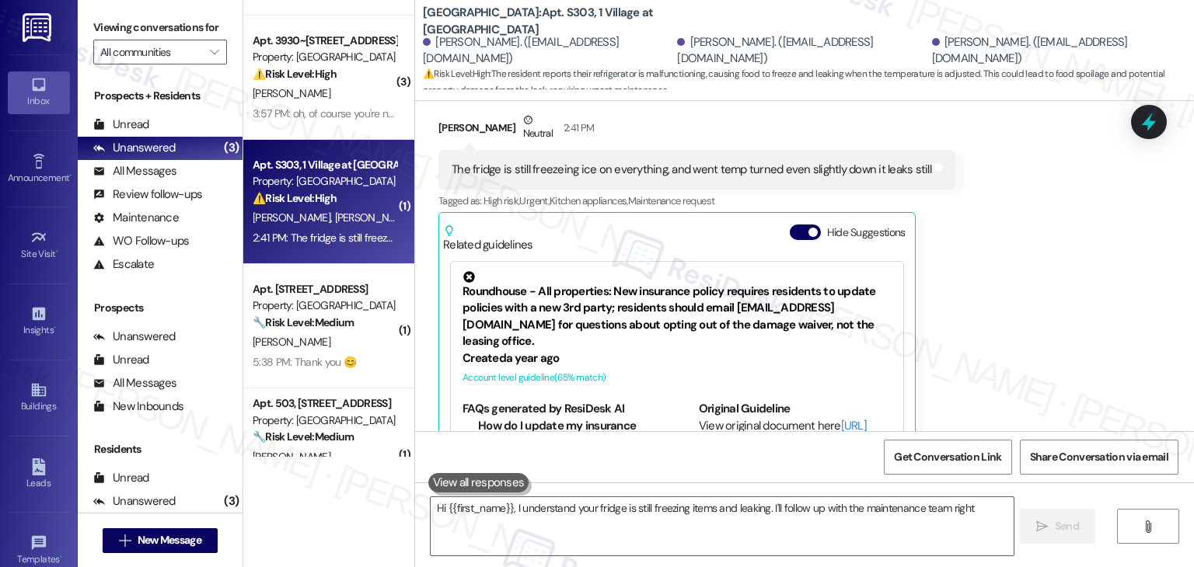
scroll to position [2335, 0]
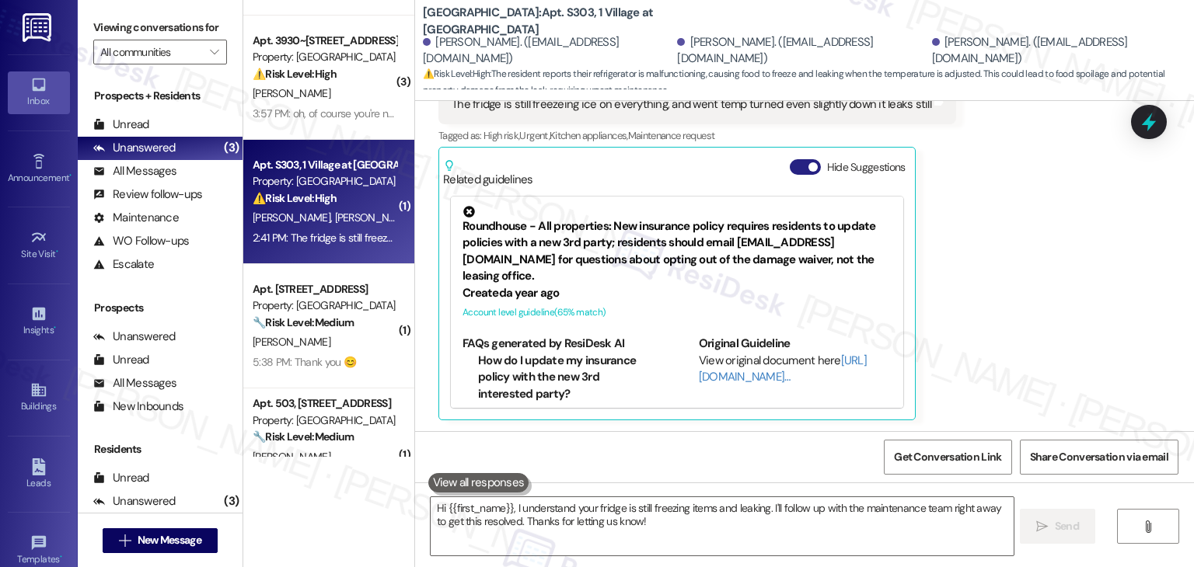
click at [791, 167] on button "Hide Suggestions" at bounding box center [805, 167] width 31 height 16
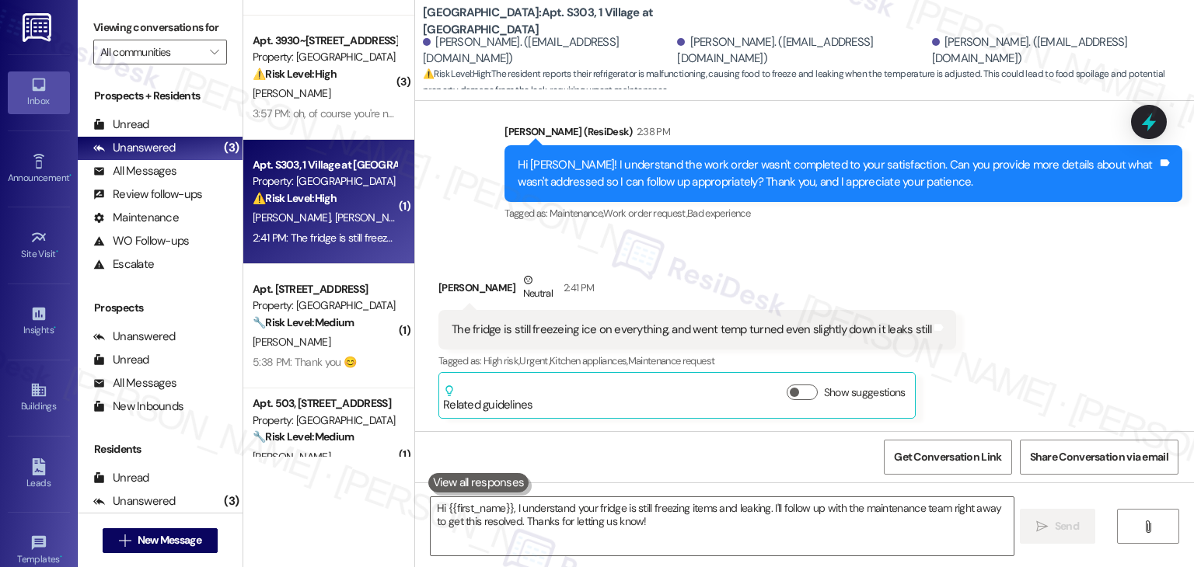
scroll to position [2109, 0]
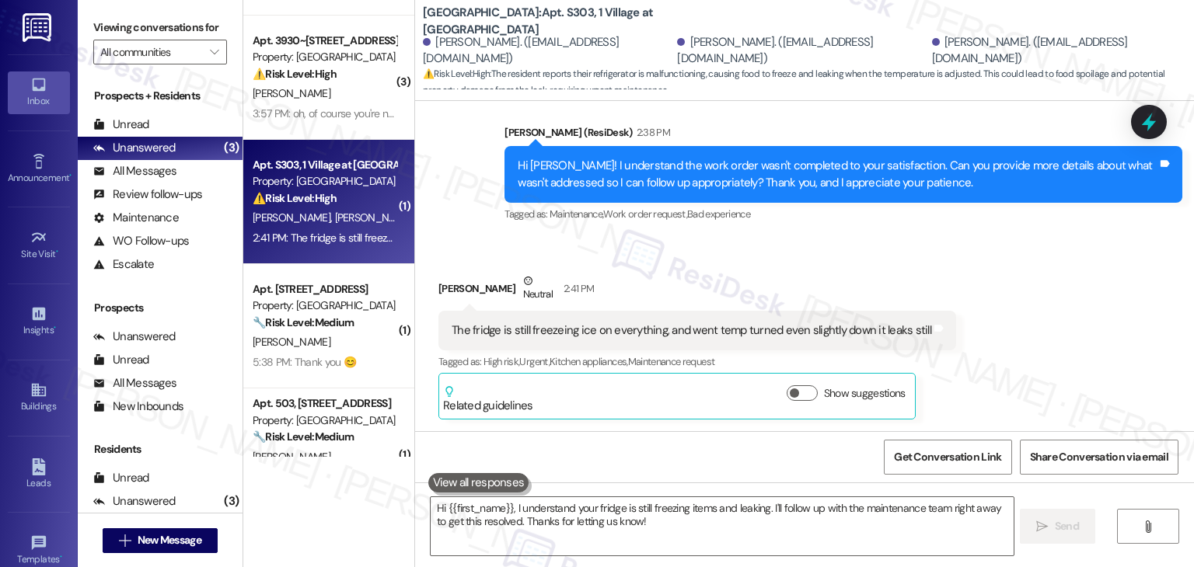
click at [992, 321] on div "Received via SMS Laila-Nisreen Saadi Neutral 2:41 PM The fridge is still freeze…" at bounding box center [804, 335] width 779 height 194
click at [999, 314] on div "Received via SMS Laila-Nisreen Saadi Neutral 2:41 PM The fridge is still freeze…" at bounding box center [804, 335] width 779 height 194
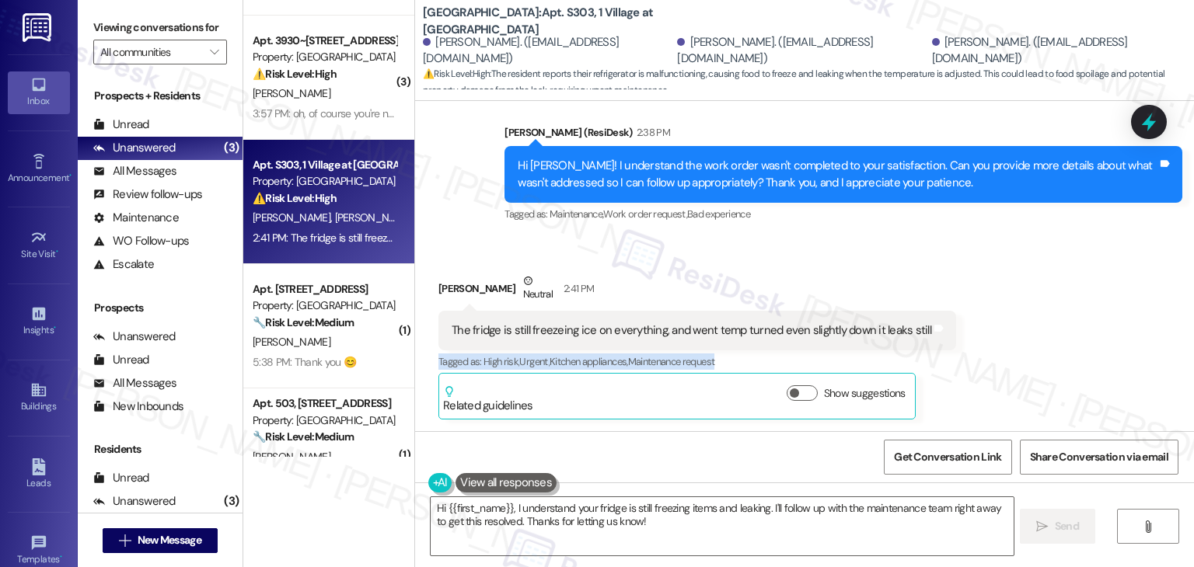
click at [999, 314] on div "Received via SMS Laila-Nisreen Saadi Neutral 2:41 PM The fridge is still freeze…" at bounding box center [804, 335] width 779 height 194
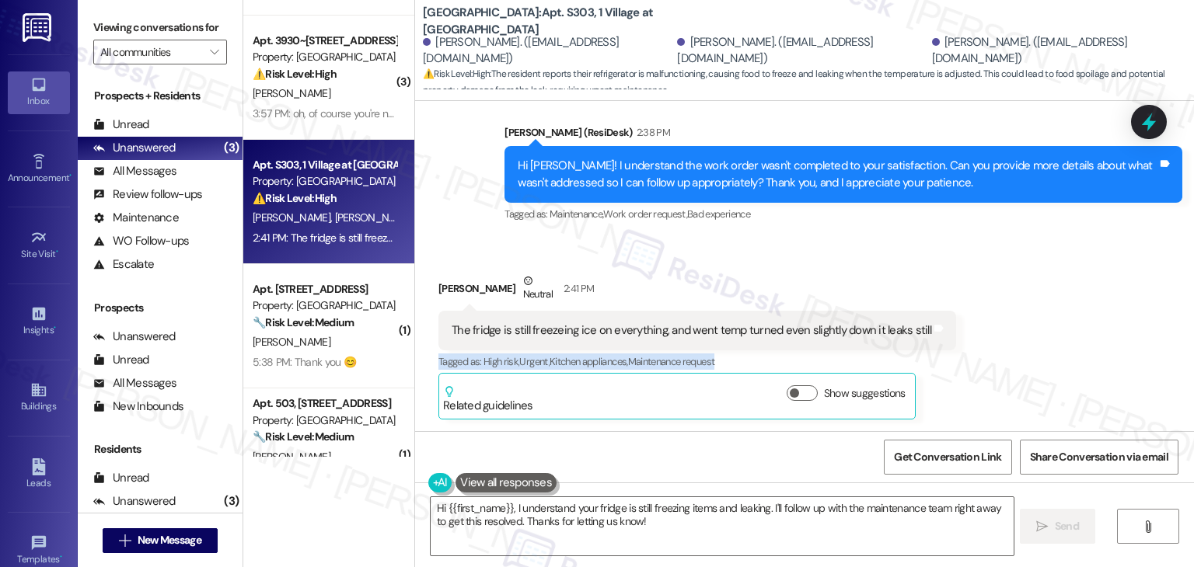
click at [964, 358] on div "Received via SMS Laila-Nisreen Saadi Neutral 2:41 PM The fridge is still freeze…" at bounding box center [804, 335] width 779 height 194
click at [968, 353] on div "Received via SMS Laila-Nisreen Saadi Neutral 2:41 PM The fridge is still freeze…" at bounding box center [804, 335] width 779 height 194
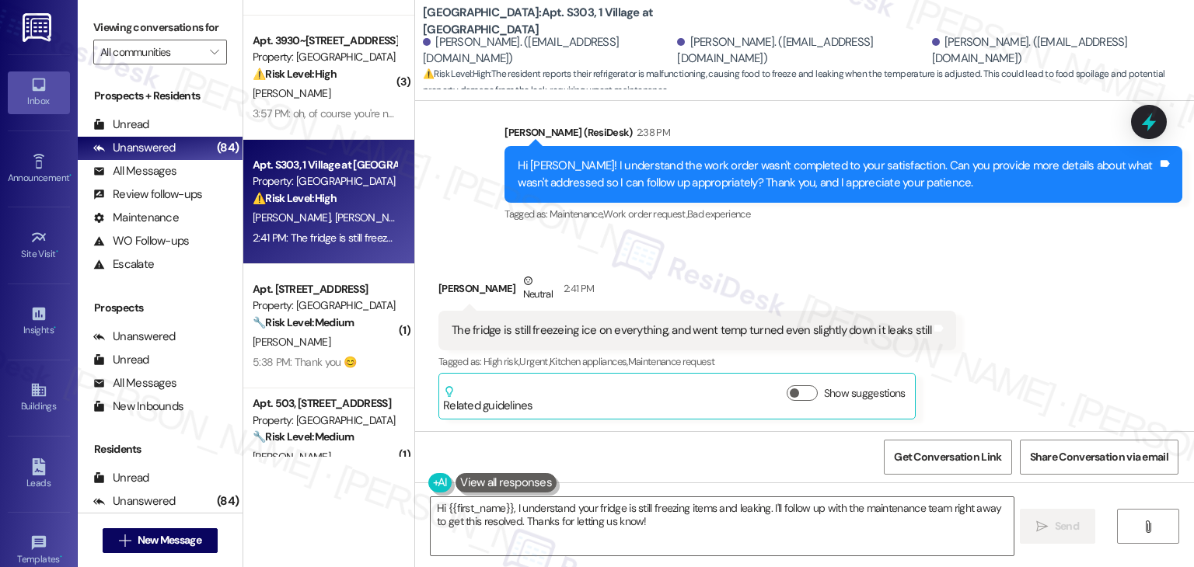
click at [697, 258] on div "Received via SMS Laila-Nisreen Saadi Neutral 2:41 PM The fridge is still freeze…" at bounding box center [804, 335] width 779 height 194
click at [738, 186] on div "Hi Laila-Nisreen! I understand the work order wasn't completed to your satisfac…" at bounding box center [838, 174] width 640 height 33
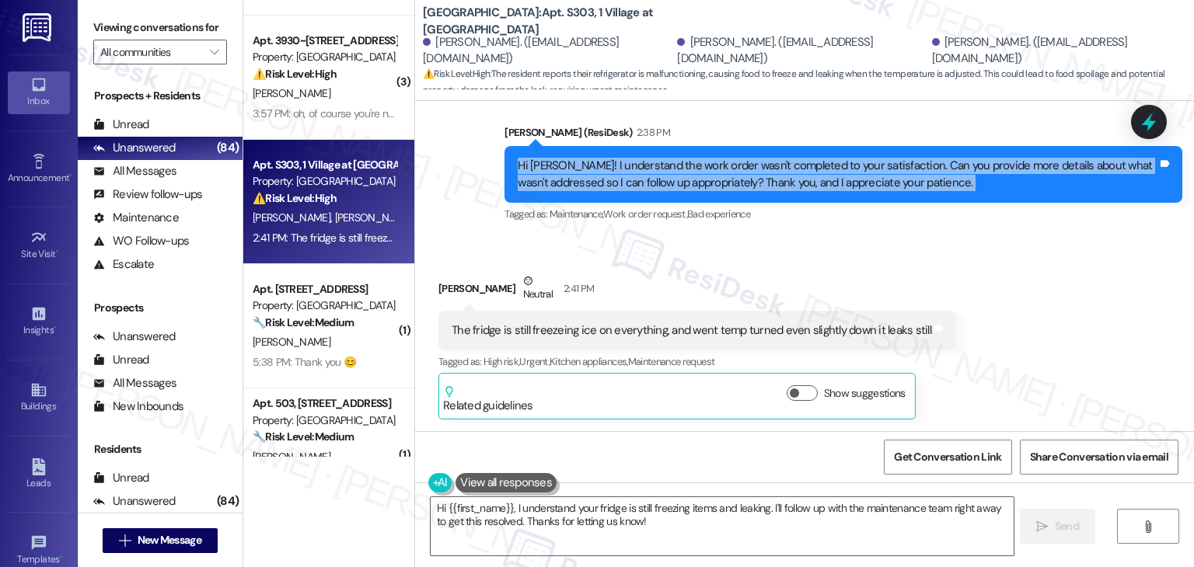
click at [738, 186] on div "Hi Laila-Nisreen! I understand the work order wasn't completed to your satisfac…" at bounding box center [838, 174] width 640 height 33
copy div "Hi Laila-Nisreen! I understand the work order wasn't completed to your satisfac…"
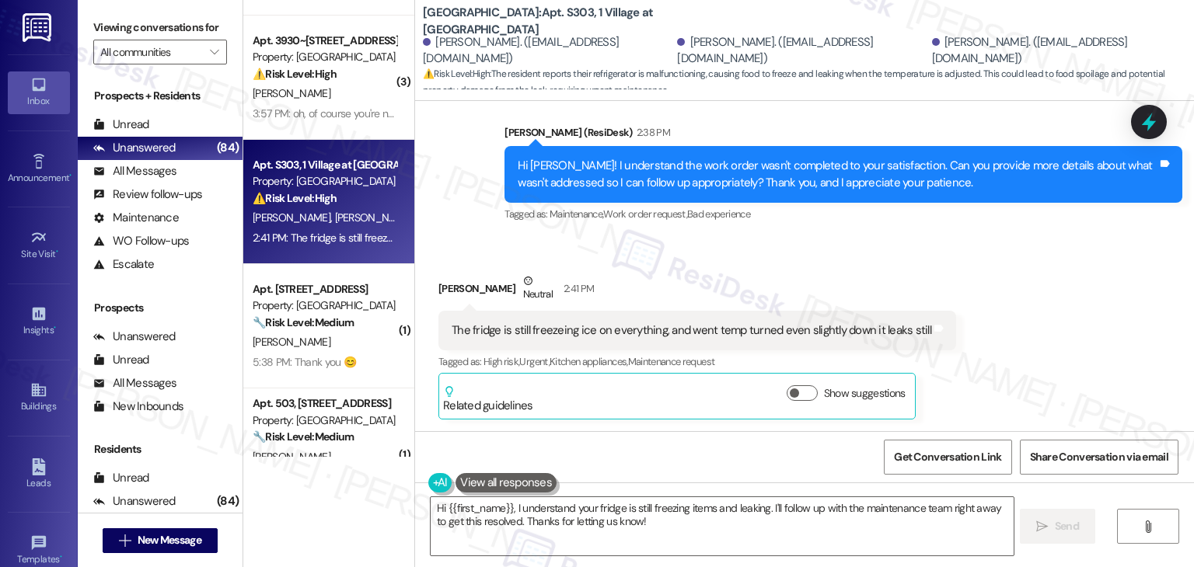
click at [1020, 319] on div "Received via SMS Laila-Nisreen Saadi Neutral 2:41 PM The fridge is still freeze…" at bounding box center [804, 335] width 779 height 194
click at [1077, 283] on div "Received via SMS Laila-Nisreen Saadi Neutral 2:41 PM The fridge is still freeze…" at bounding box center [804, 335] width 779 height 194
click at [774, 176] on div "Hi Laila-Nisreen! I understand the work order wasn't completed to your satisfac…" at bounding box center [838, 174] width 640 height 33
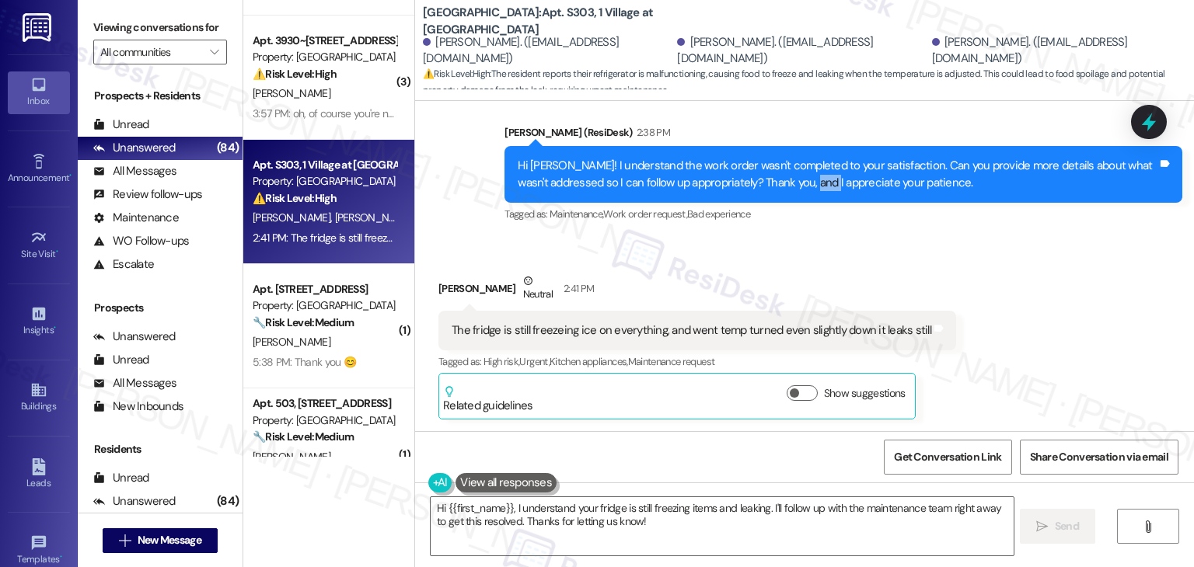
click at [774, 176] on div "Hi Laila-Nisreen! I understand the work order wasn't completed to your satisfac…" at bounding box center [838, 174] width 640 height 33
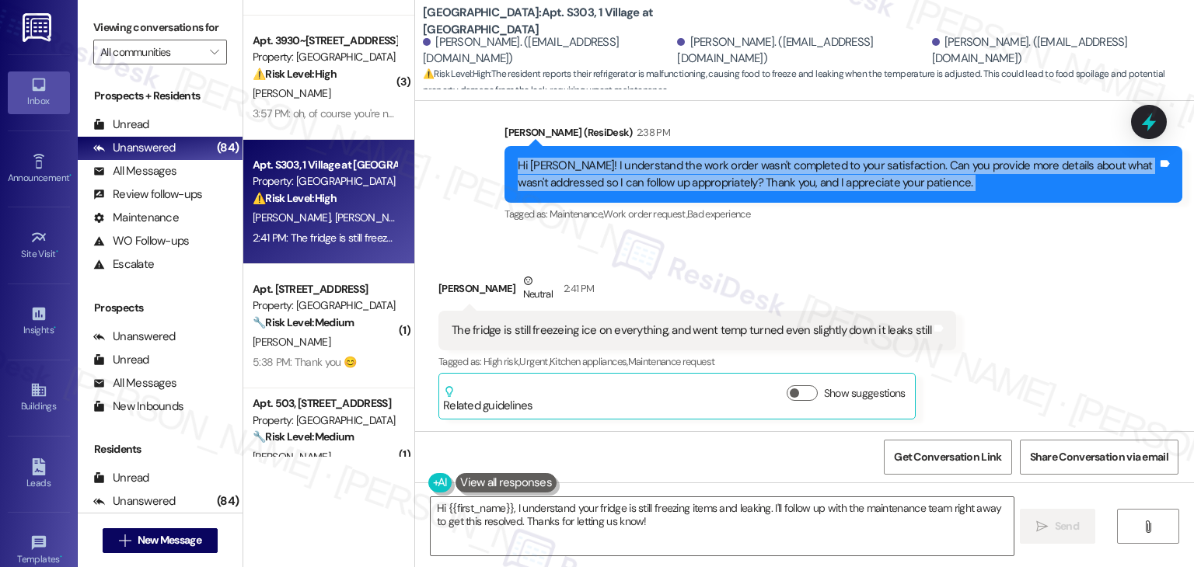
click at [774, 176] on div "Hi Laila-Nisreen! I understand the work order wasn't completed to your satisfac…" at bounding box center [838, 174] width 640 height 33
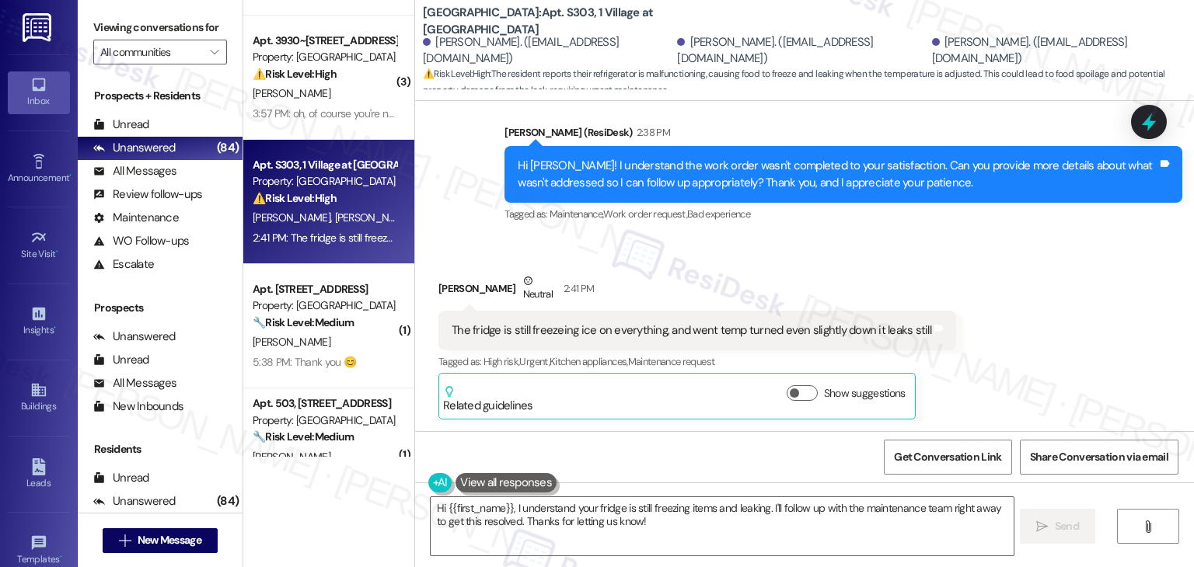
click at [567, 333] on div "The fridge is still freezeing ice on everything, and went temp turned even slig…" at bounding box center [692, 331] width 480 height 16
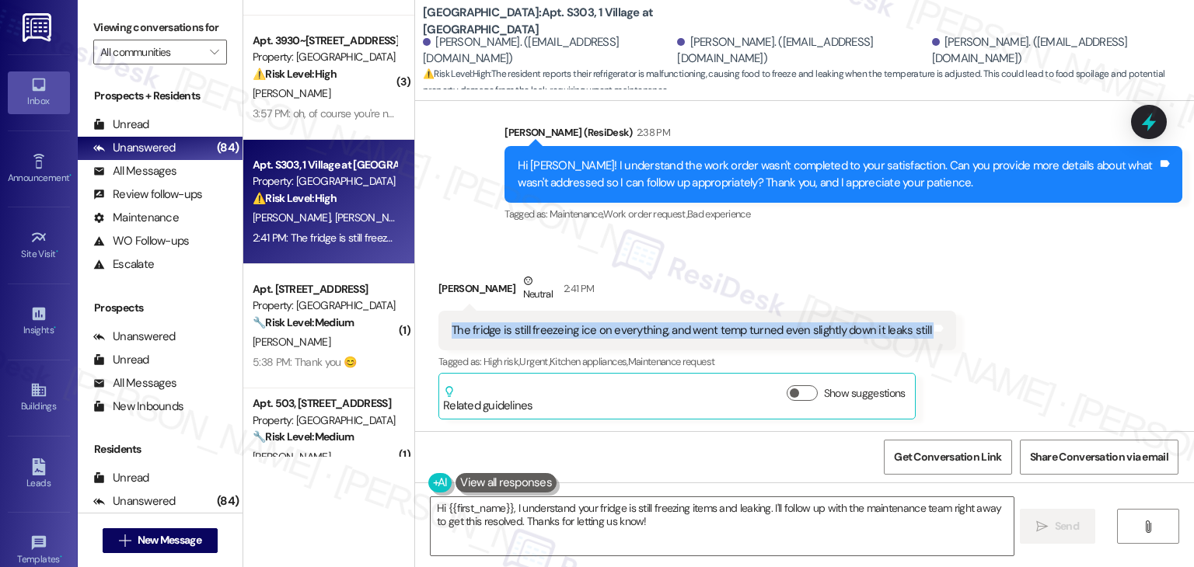
click at [567, 333] on div "The fridge is still freezeing ice on everything, and went temp turned even slig…" at bounding box center [692, 331] width 480 height 16
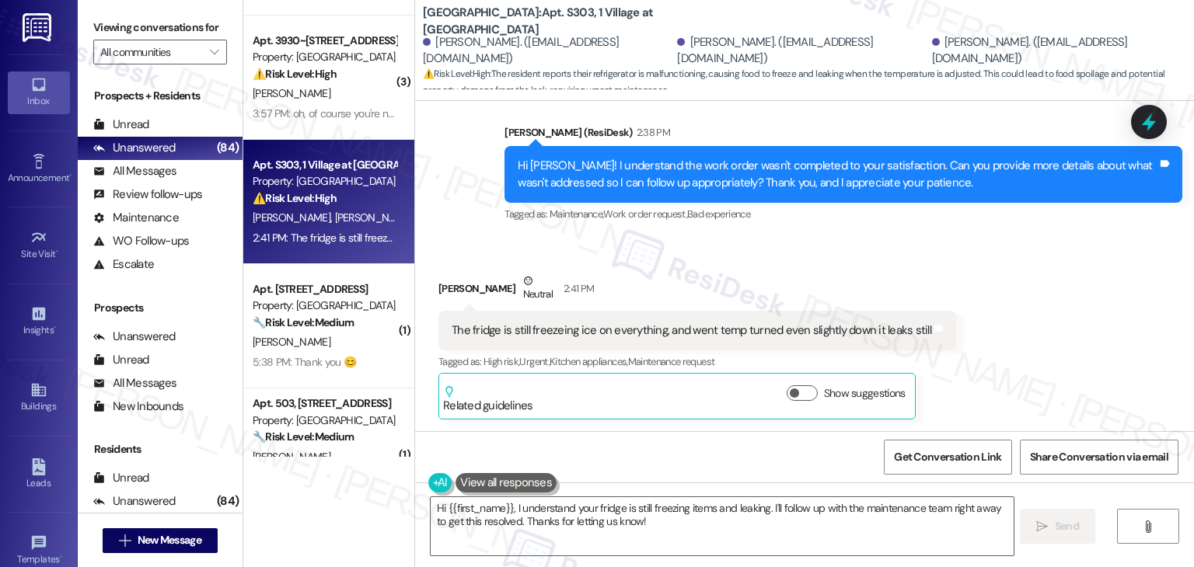
click at [1079, 359] on div "Received via SMS Laila-Nisreen Saadi Neutral 2:41 PM The fridge is still freeze…" at bounding box center [804, 335] width 779 height 194
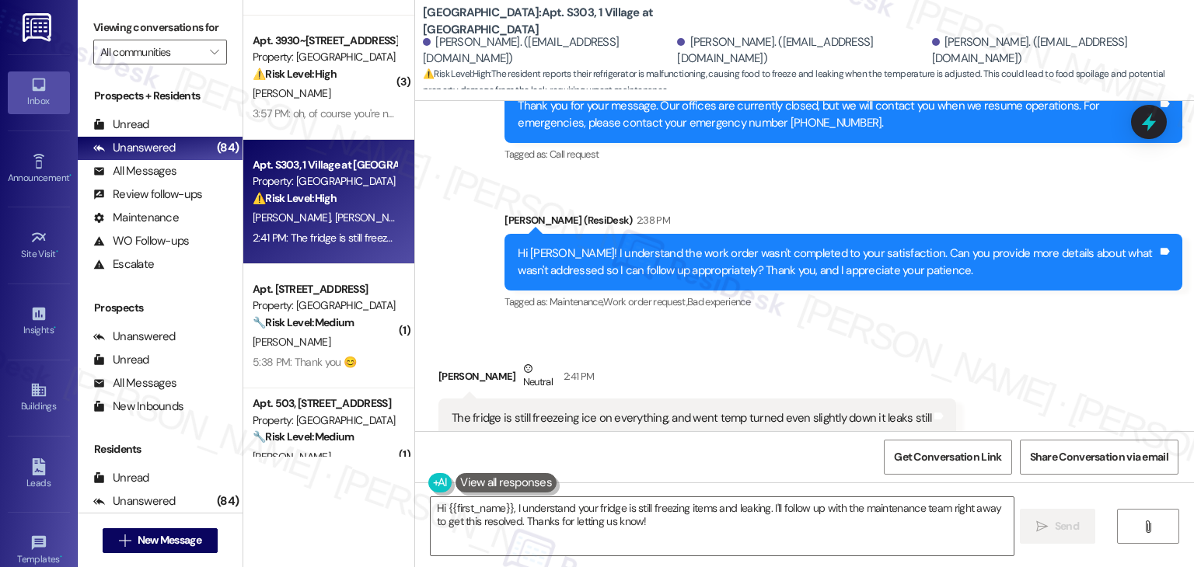
scroll to position [1953, 0]
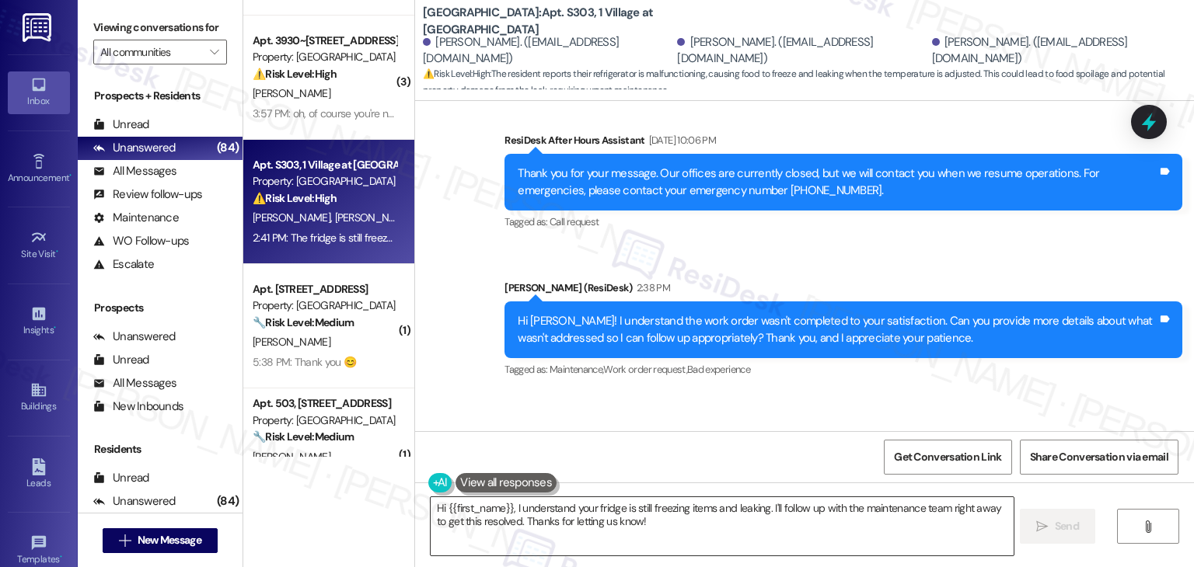
click at [588, 513] on textarea "Hi {{first_name}}, I understand your fridge is still freezing items and leaking…" at bounding box center [722, 526] width 582 height 58
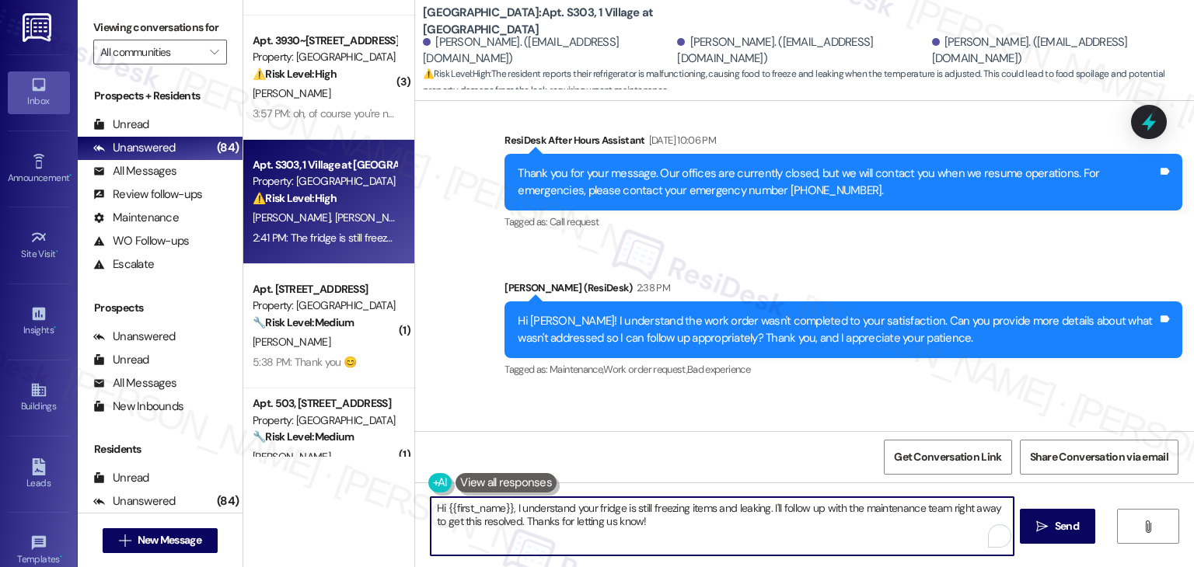
click at [588, 513] on textarea "Hi {{first_name}}, I understand your fridge is still freezing items and leaking…" at bounding box center [722, 526] width 582 height 58
paste textarea "Thanks for clarifying, Laila-Nisreen! I’m sorry to hear the fridge is still fre…"
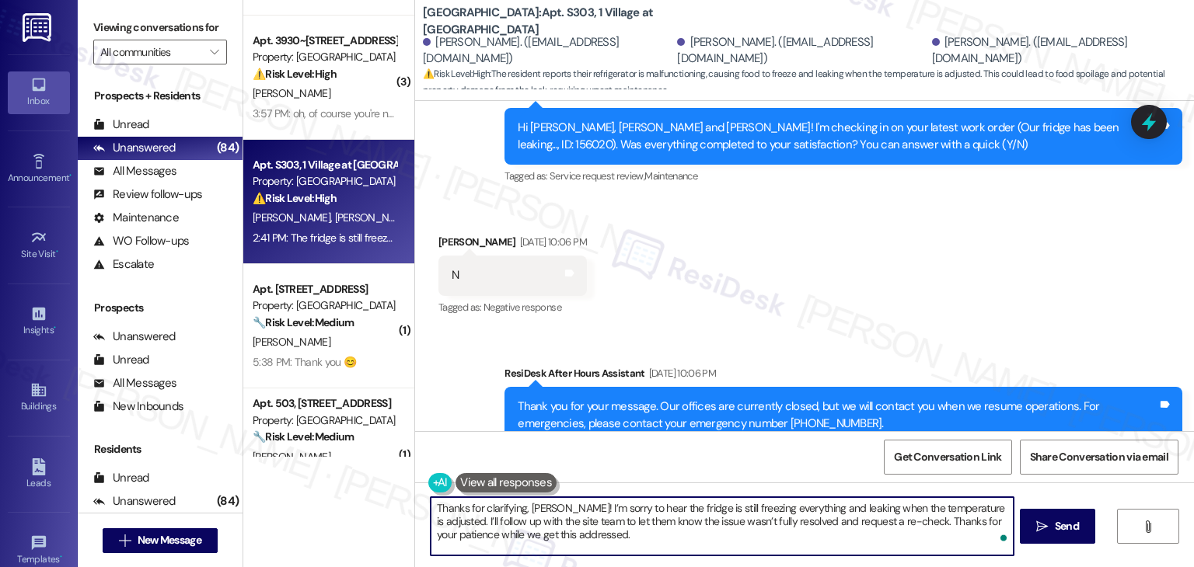
scroll to position [1642, 0]
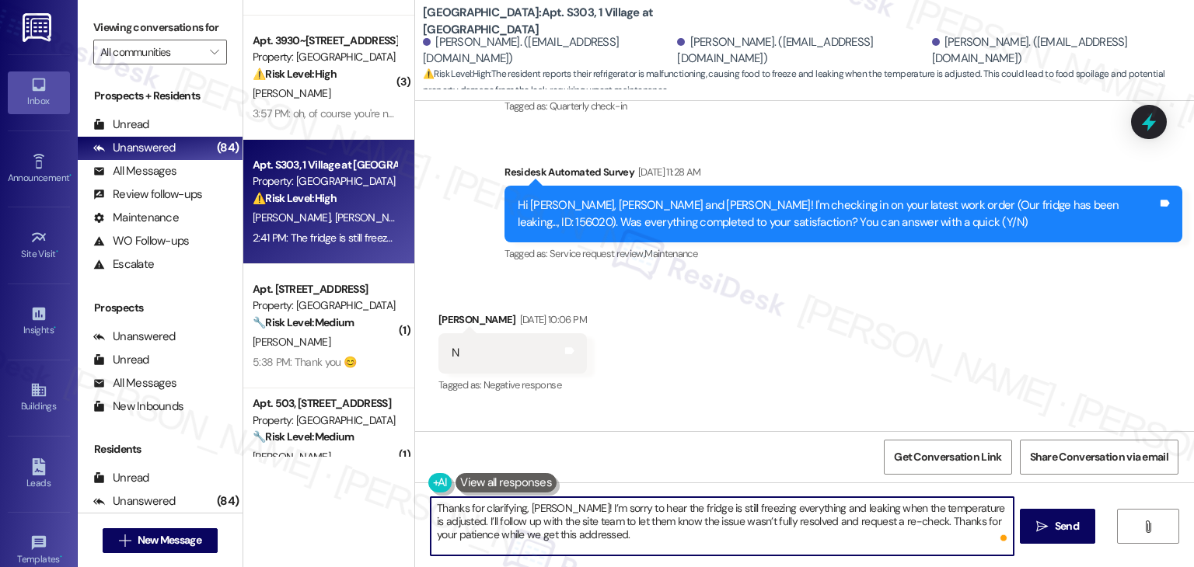
type textarea "Thanks for clarifying, Laila-Nisreen! I’m sorry to hear the fridge is still fre…"
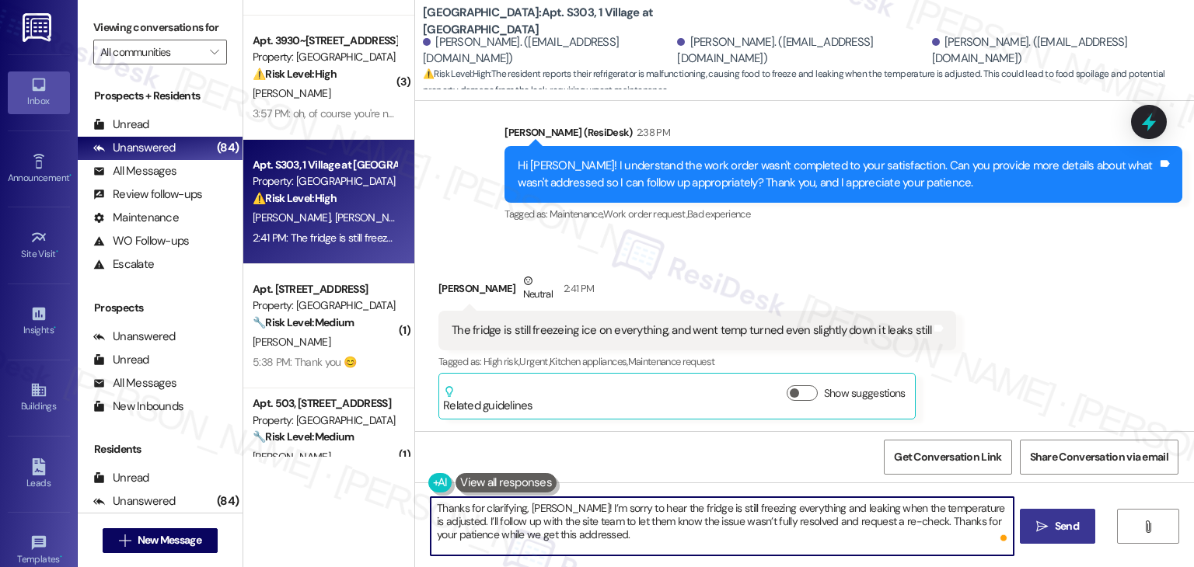
click at [1066, 529] on span "Send" at bounding box center [1067, 526] width 24 height 16
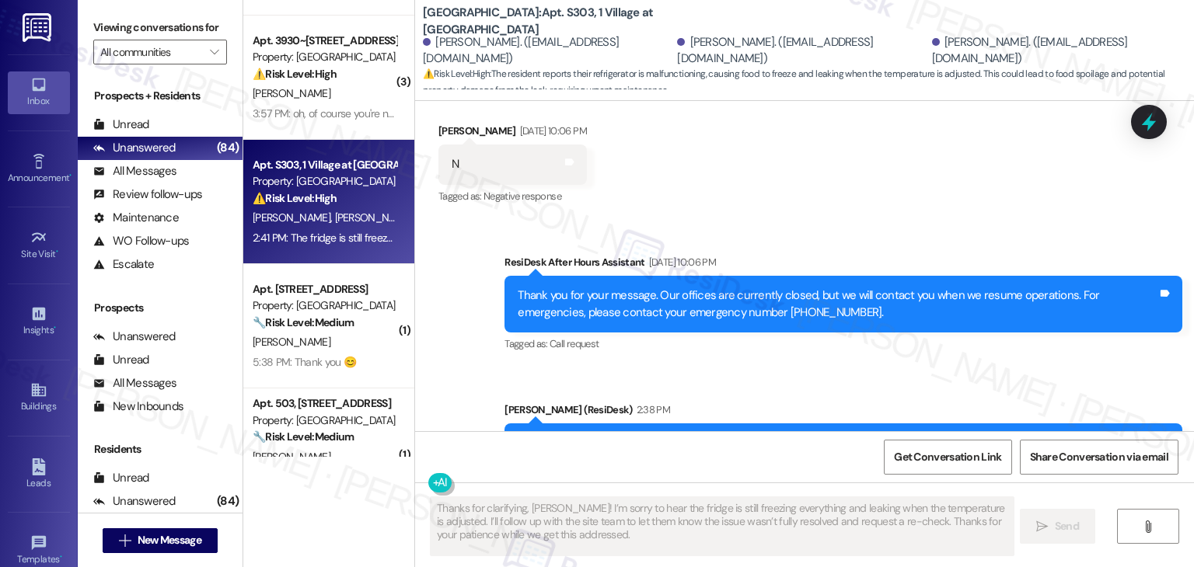
scroll to position [1719, 0]
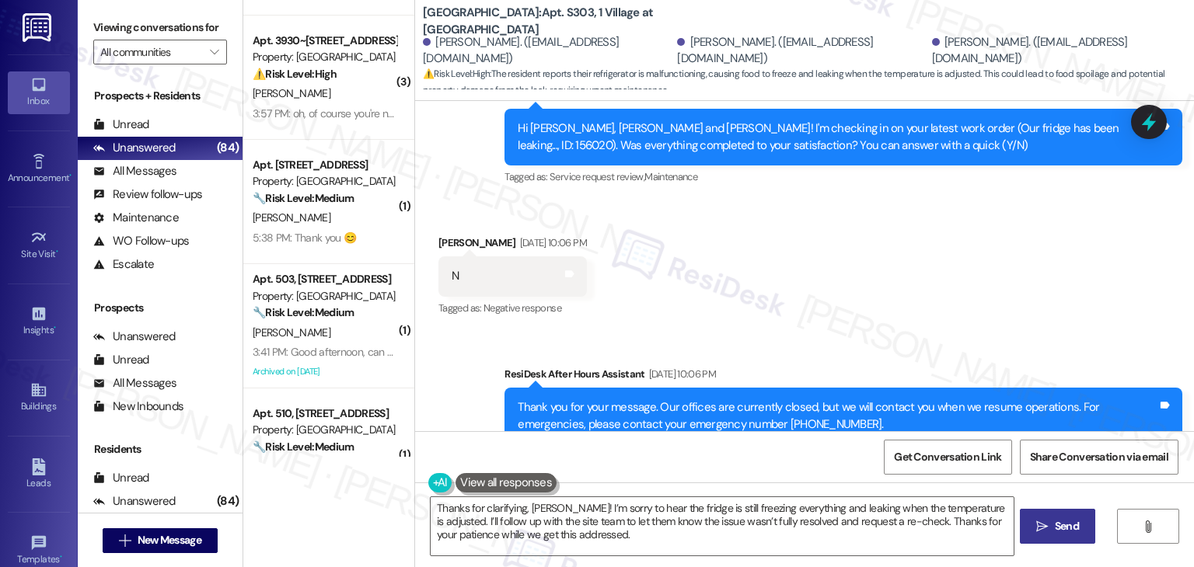
click at [1056, 128] on div "Hi Emily, Alexandra and Laila-Nisreen! I'm checking in on your latest work orde…" at bounding box center [838, 136] width 640 height 33
copy div "156020"
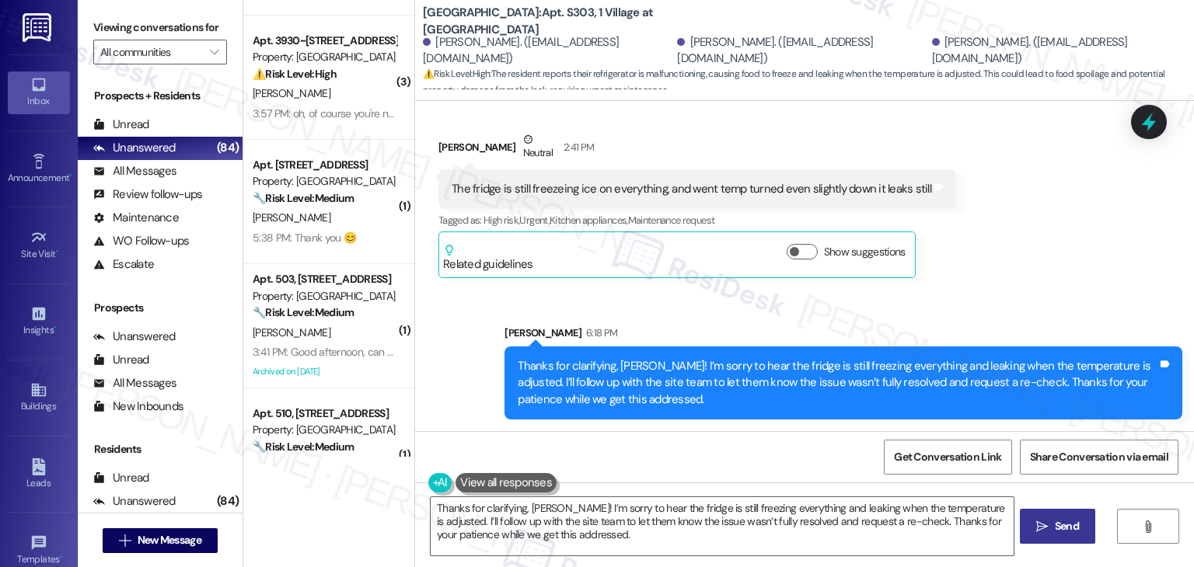
scroll to position [2251, 0]
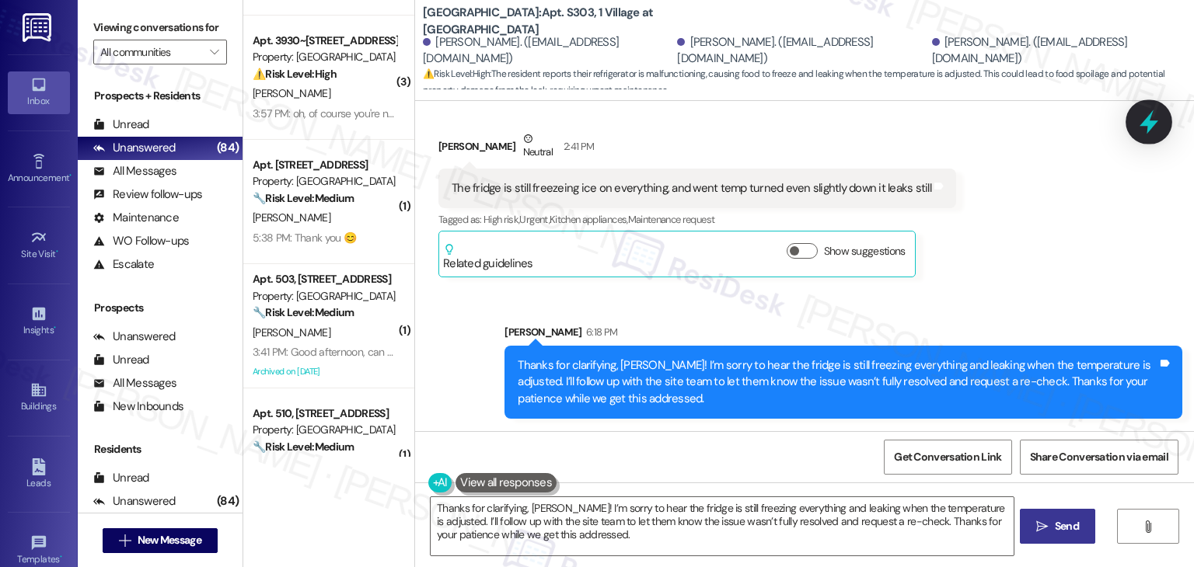
click at [1150, 116] on icon at bounding box center [1149, 122] width 19 height 24
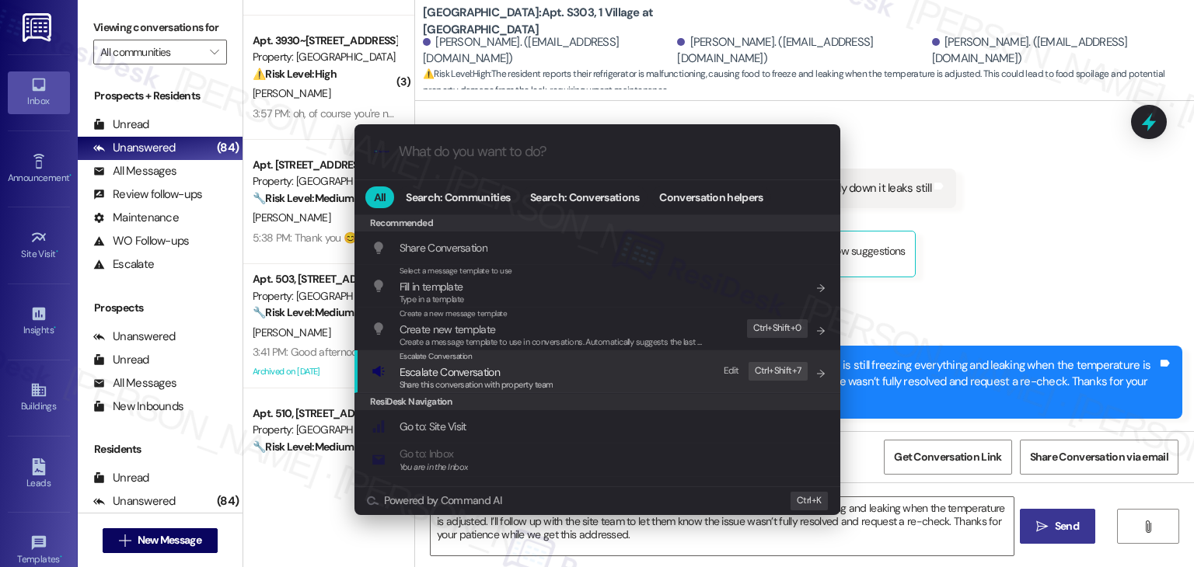
click at [473, 379] on div "Share this conversation with property team" at bounding box center [477, 386] width 154 height 14
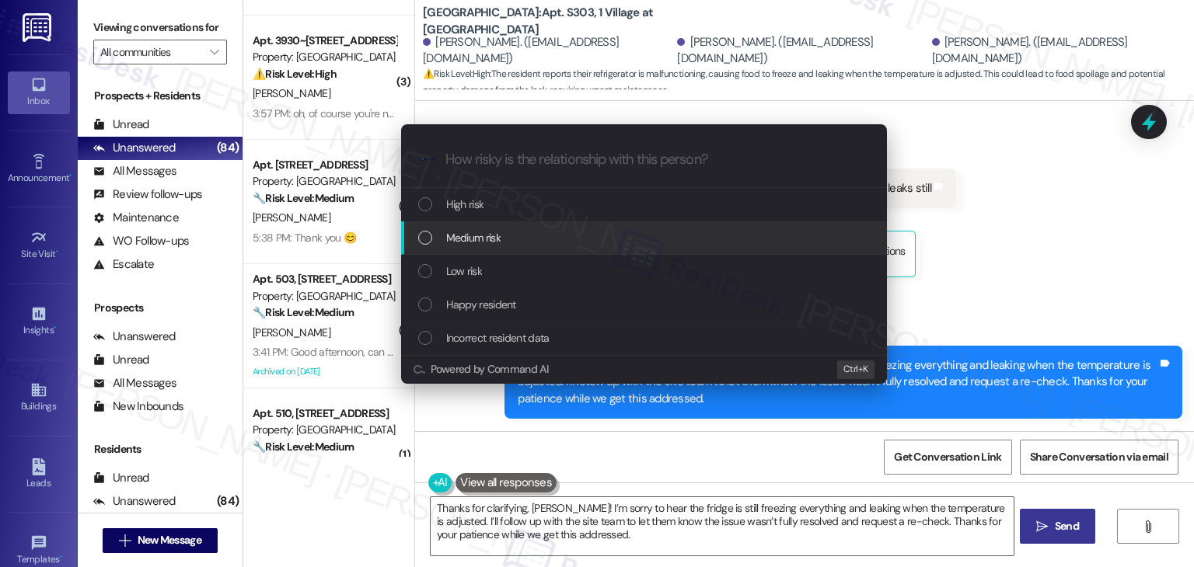
click at [424, 237] on div "List of options" at bounding box center [425, 238] width 14 height 14
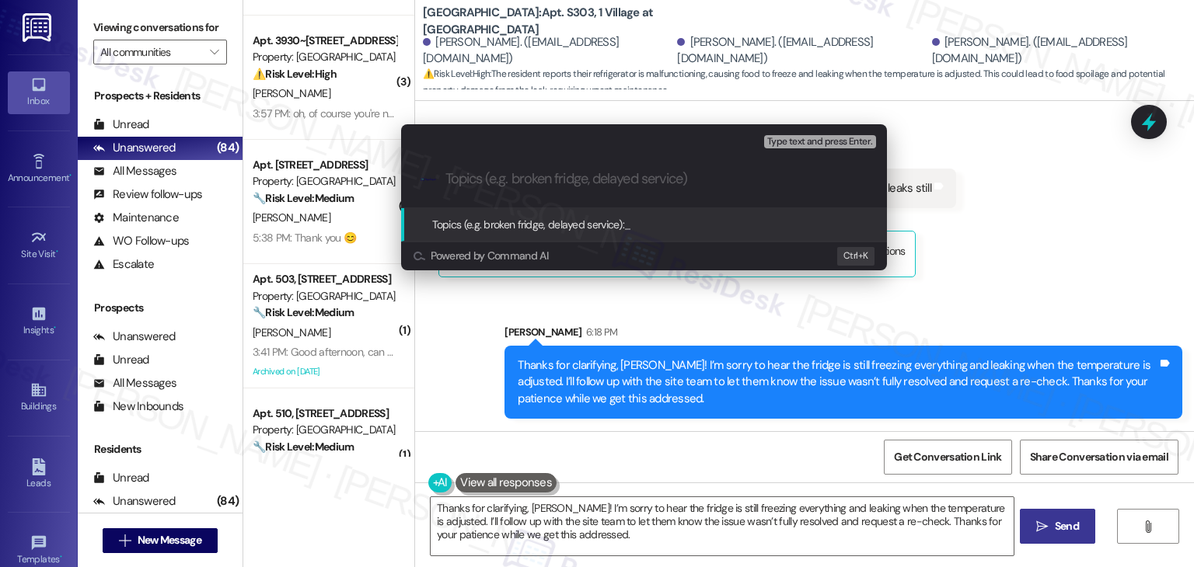
paste input "Follow-Up Needed – Fridge Freezing & Leaking (WO #156020)"
type input "Follow-Up Needed – Fridge Freezing & Leaking (WO #156020)"
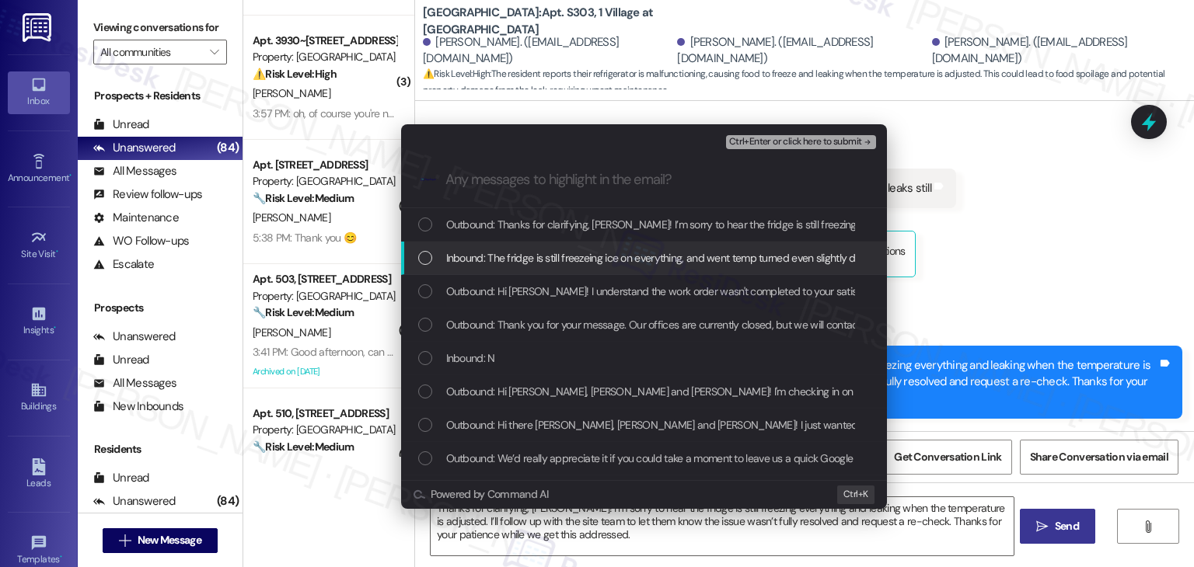
click at [423, 257] on div "List of options" at bounding box center [425, 258] width 14 height 14
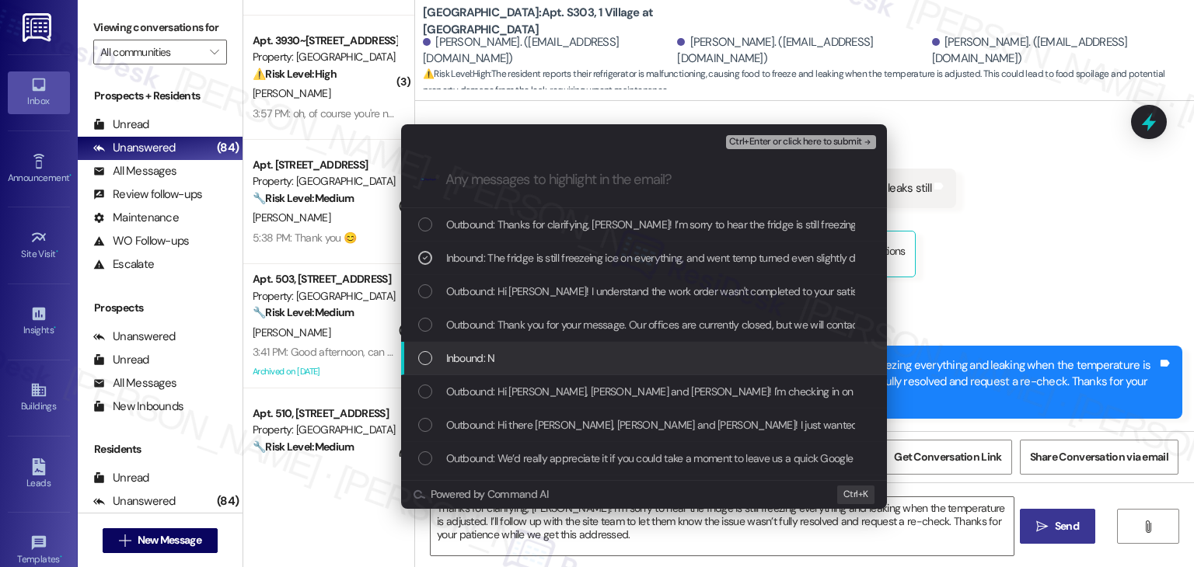
click at [429, 358] on div "List of options" at bounding box center [425, 358] width 14 height 14
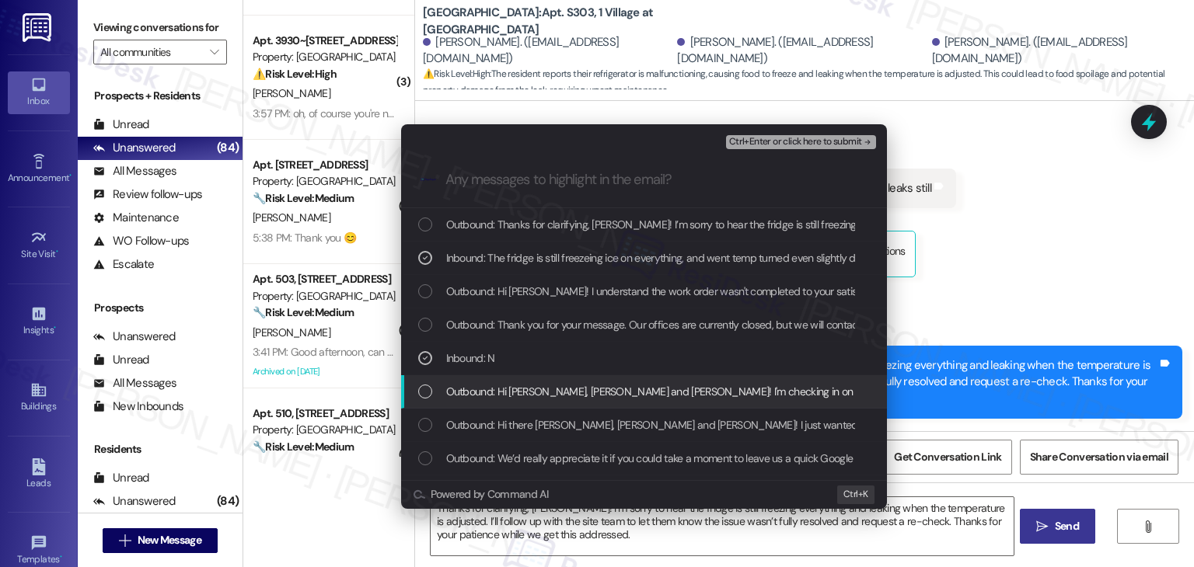
click at [432, 396] on div "Outbound: Hi Emily, Alexandra and Laila-Nisreen! I'm checking in on your latest…" at bounding box center [645, 391] width 455 height 17
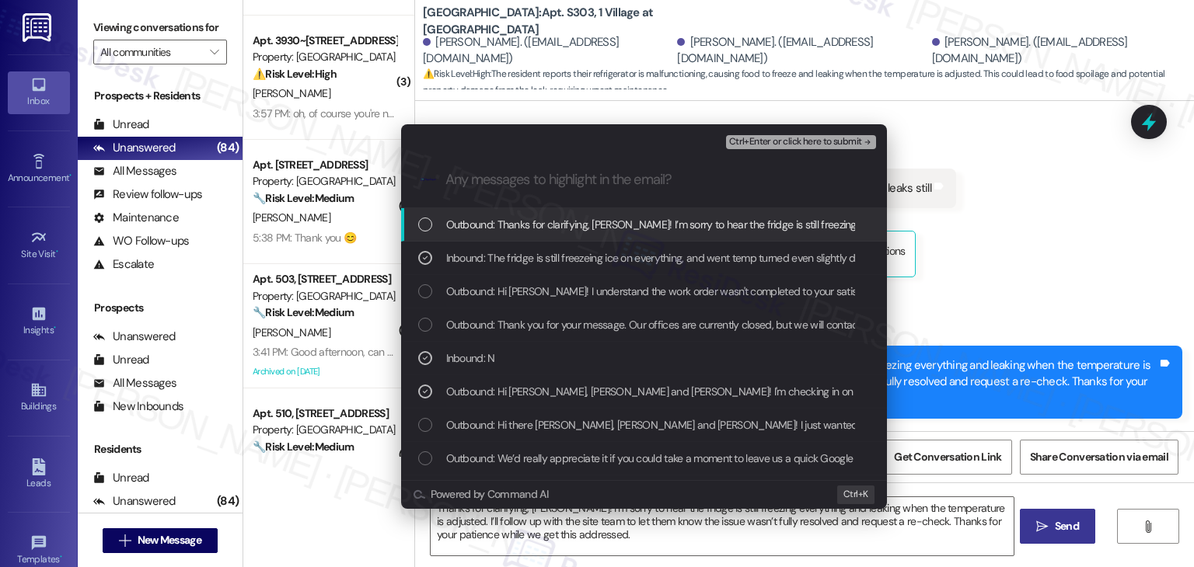
click at [768, 141] on span "Ctrl+Enter or click here to submit" at bounding box center [795, 142] width 133 height 11
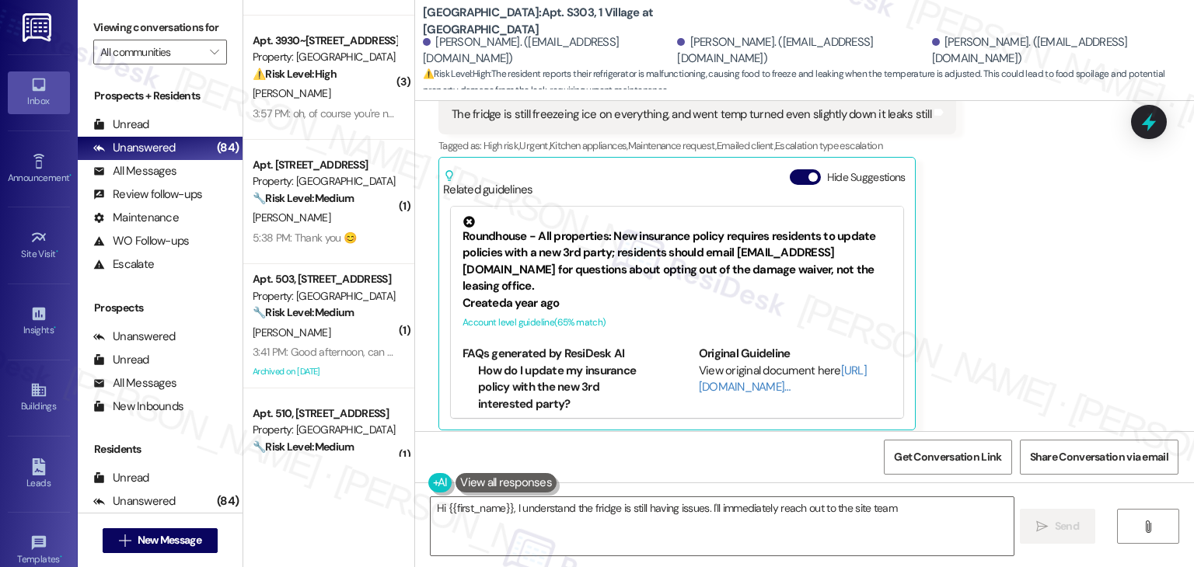
scroll to position [2335, 0]
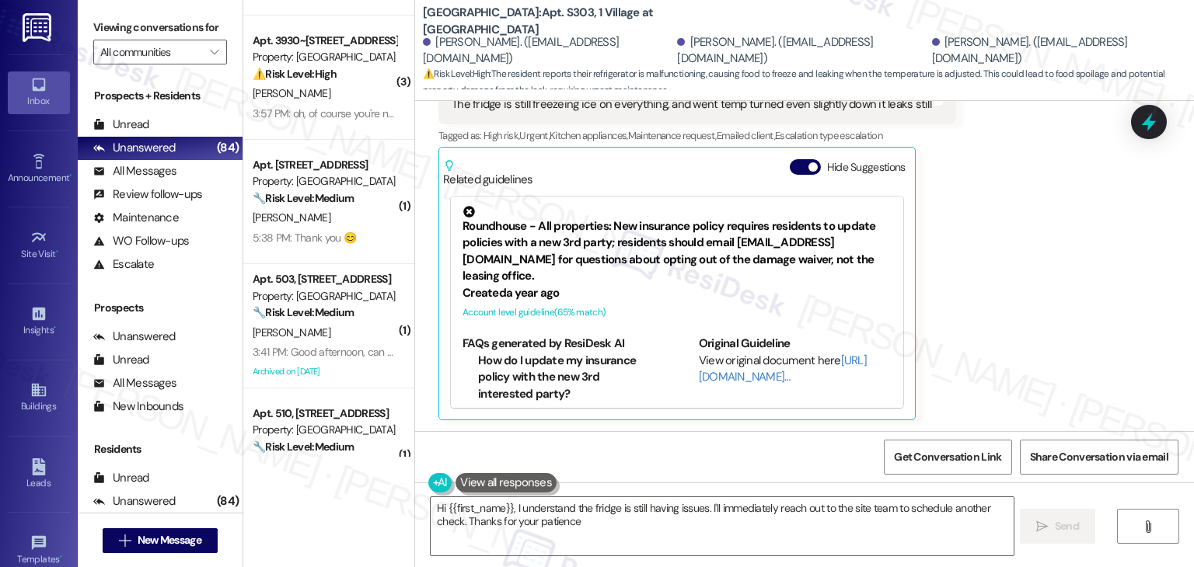
type textarea "Hi {{first_name}}, I understand the fridge is still having issues. I'll immedia…"
click at [790, 166] on button "Hide Suggestions" at bounding box center [805, 167] width 31 height 16
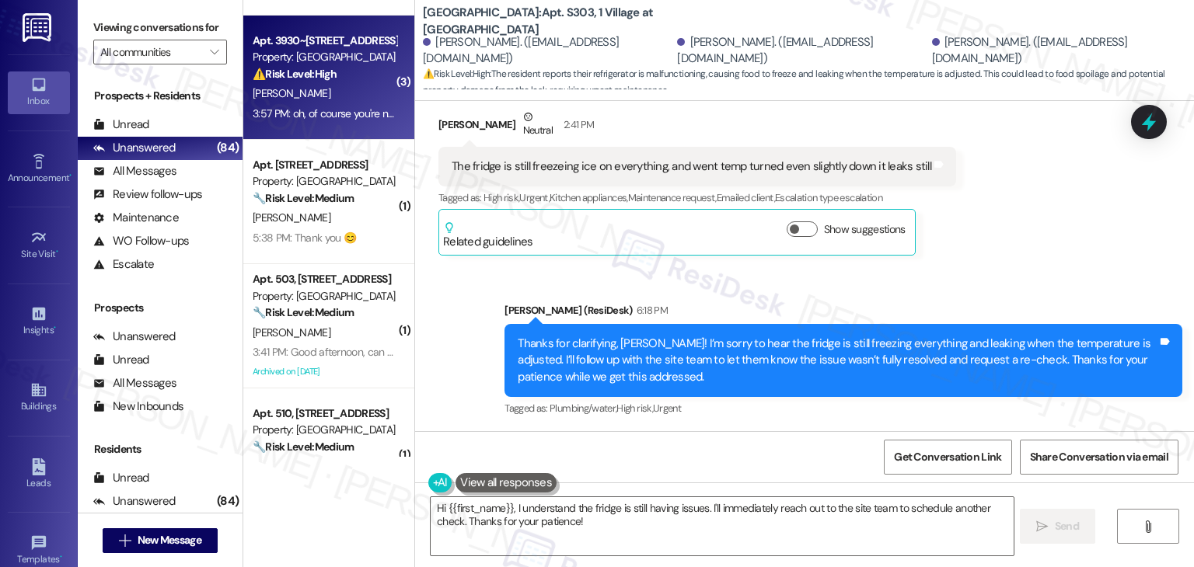
click at [312, 120] on div "3:57 PM: oh, of course you're not a real person. never mind. 3:57 PM: oh, of co…" at bounding box center [384, 113] width 263 height 14
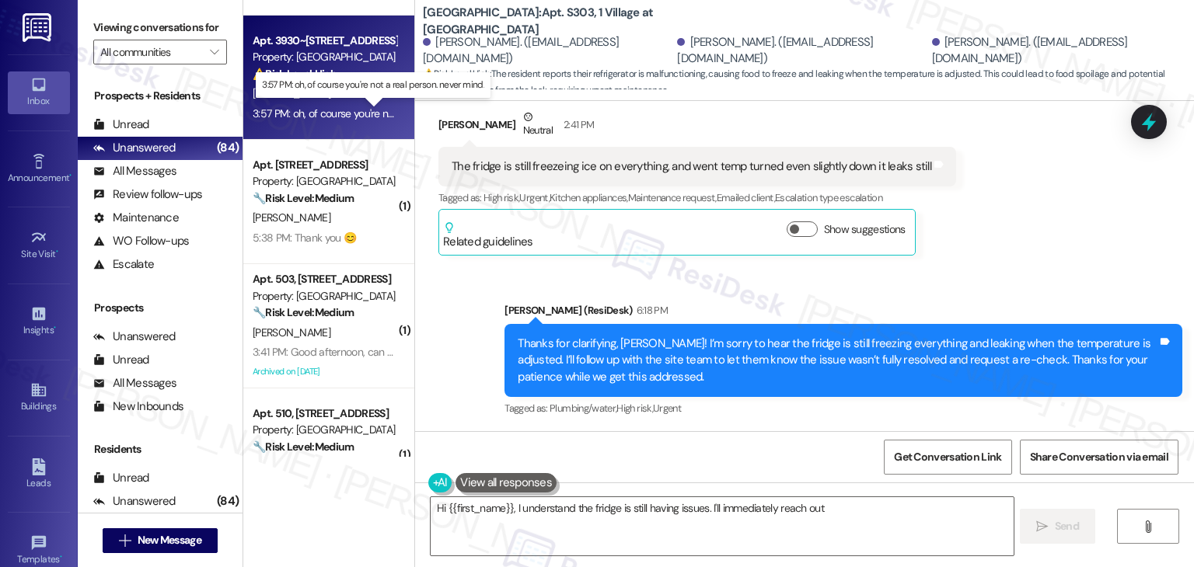
type textarea "Hi {{first_name}}, I understand the fridge is still having issues. I'll immedia…"
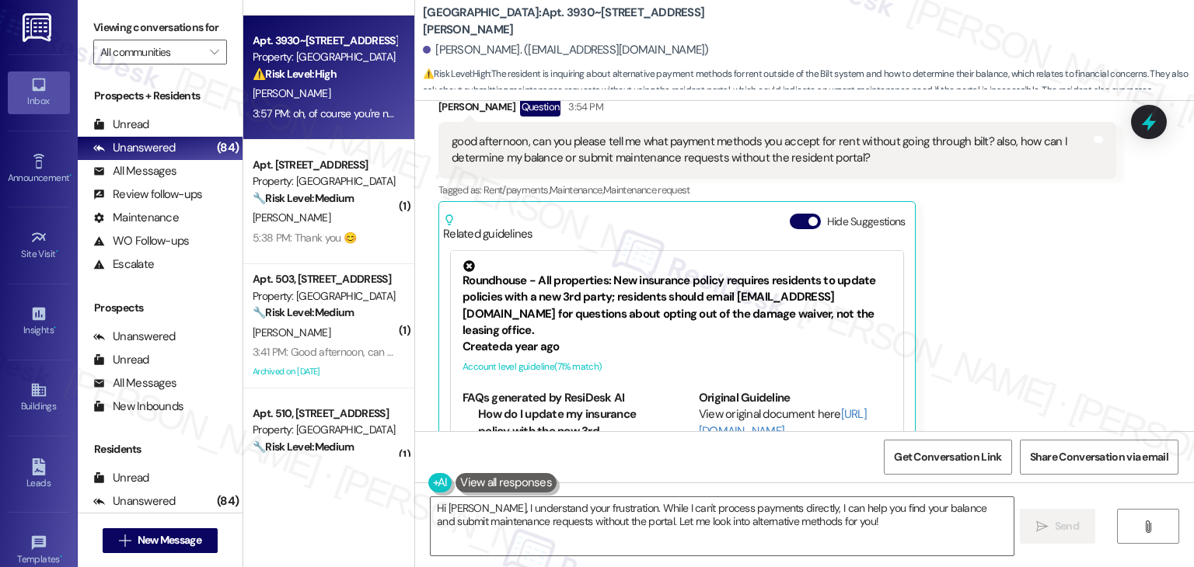
scroll to position [2425, 0]
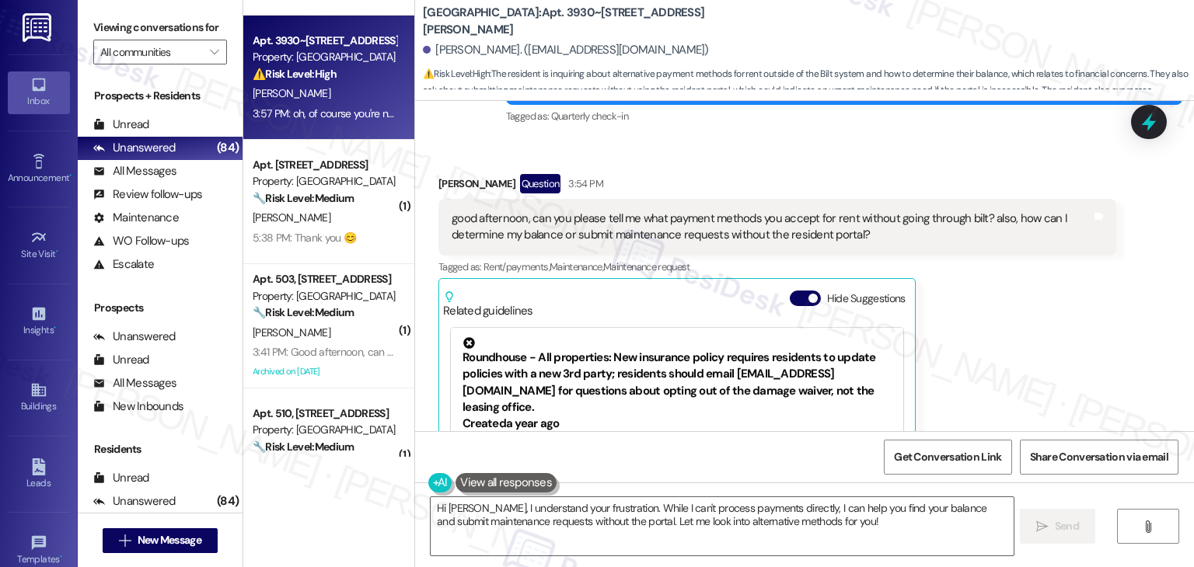
click at [986, 344] on div "Alexa Billow Question 3:54 PM good afternoon, can you please tell me what payme…" at bounding box center [777, 363] width 678 height 378
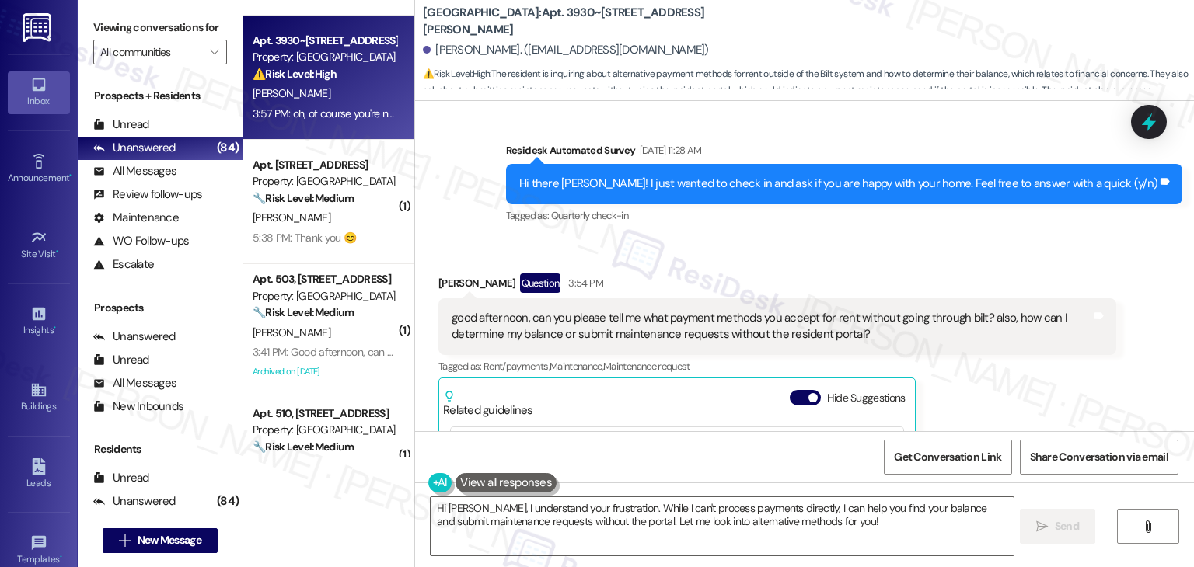
scroll to position [2332, 0]
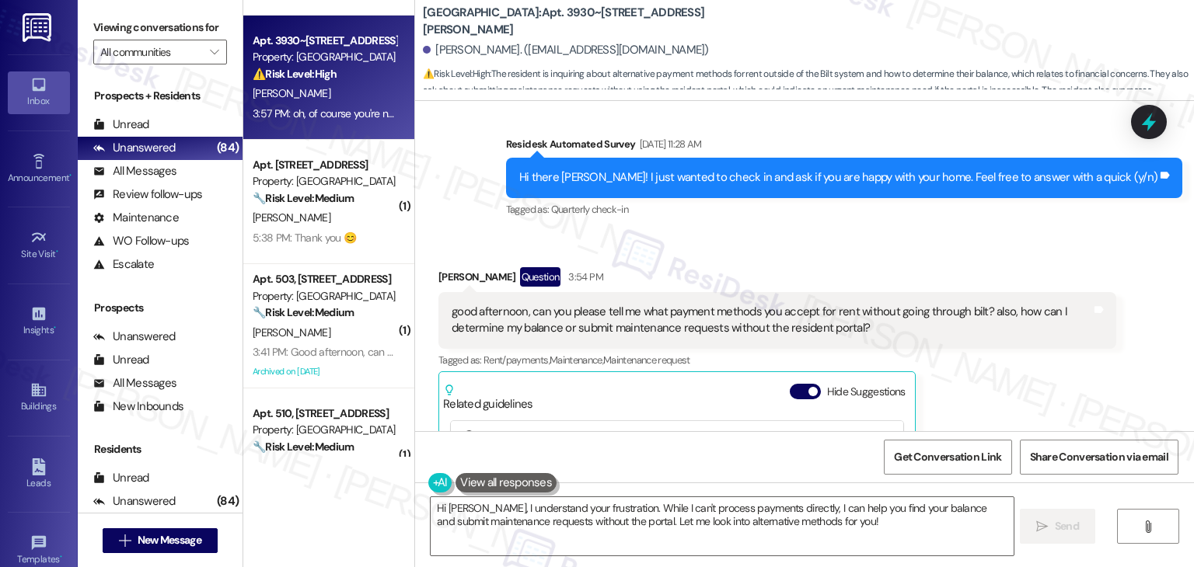
click at [684, 232] on div "Received via SMS Alexa Billow Question 3:54 PM good afternoon, can you please t…" at bounding box center [804, 542] width 779 height 620
click at [1000, 375] on div "Alexa Billow Question 3:54 PM good afternoon, can you please tell me what payme…" at bounding box center [777, 456] width 678 height 378
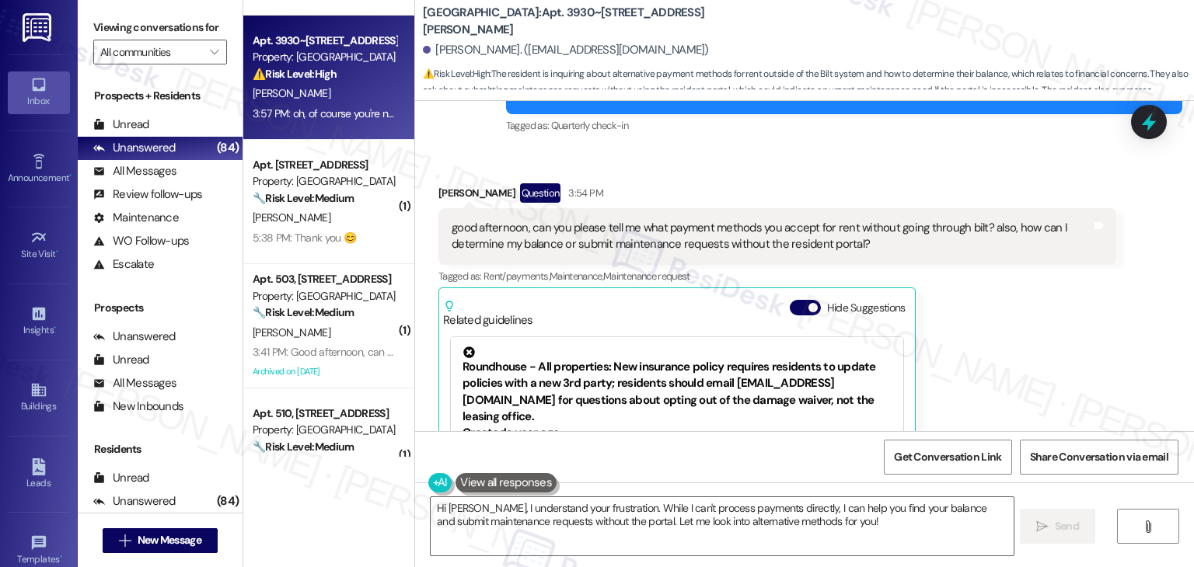
scroll to position [2410, 0]
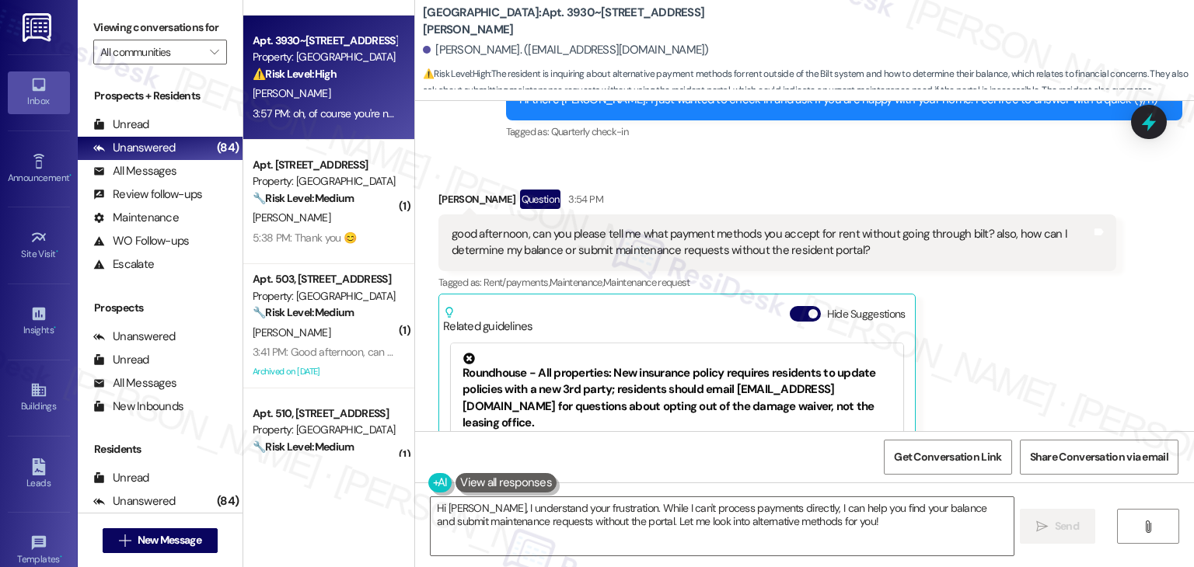
click at [791, 233] on div "good afternoon, can you please tell me what payment methods you accept for rent…" at bounding box center [772, 242] width 640 height 33
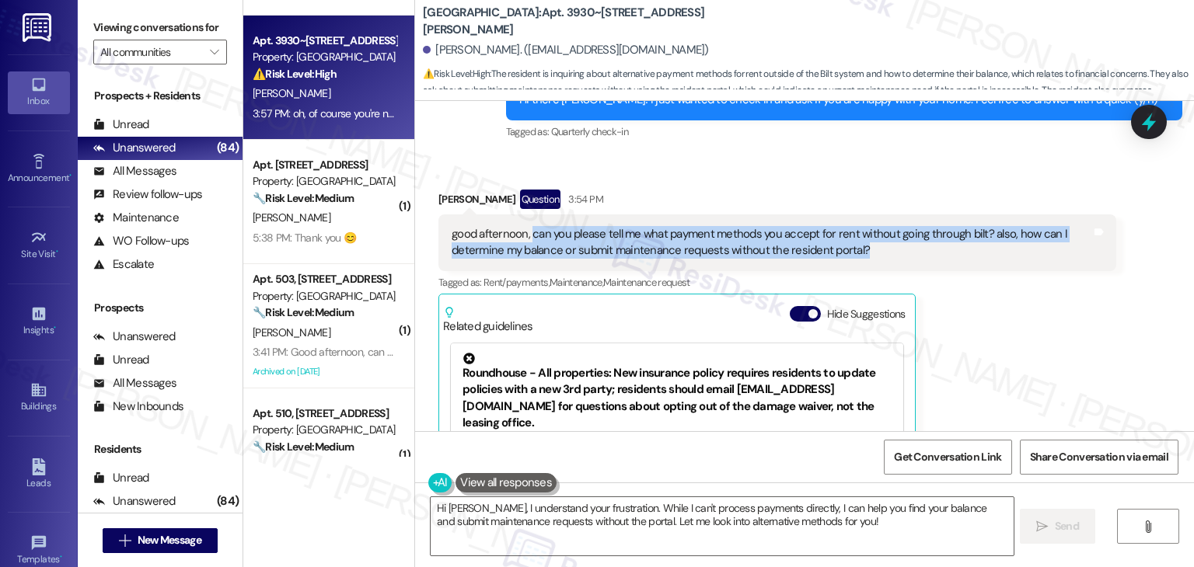
drag, startPoint x: 860, startPoint y: 234, endPoint x: 521, endPoint y: 218, distance: 340.1
click at [521, 226] on div "good afternoon, can you please tell me what payment methods you accept for rent…" at bounding box center [772, 242] width 640 height 33
copy div "can you please tell me what payment methods you accept for rent without going t…"
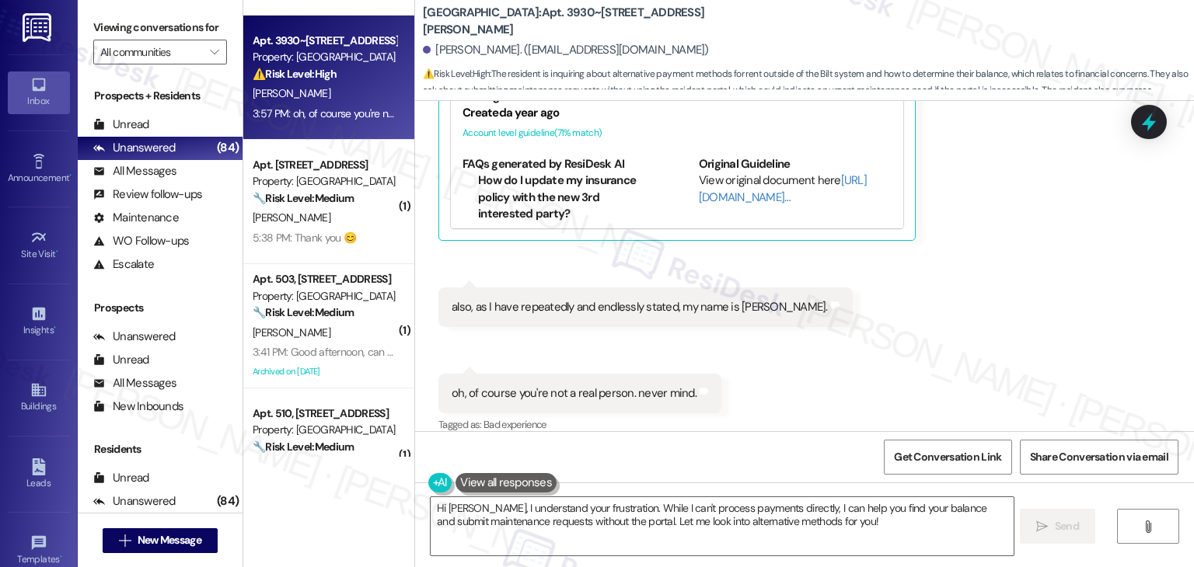
scroll to position [2737, 0]
click at [581, 298] on div "also, as I have repeatedly and endlessly stated, my name is alex." at bounding box center [640, 306] width 376 height 16
copy div "also, as I have repeatedly and endlessly stated, my name is alex. Tags and note…"
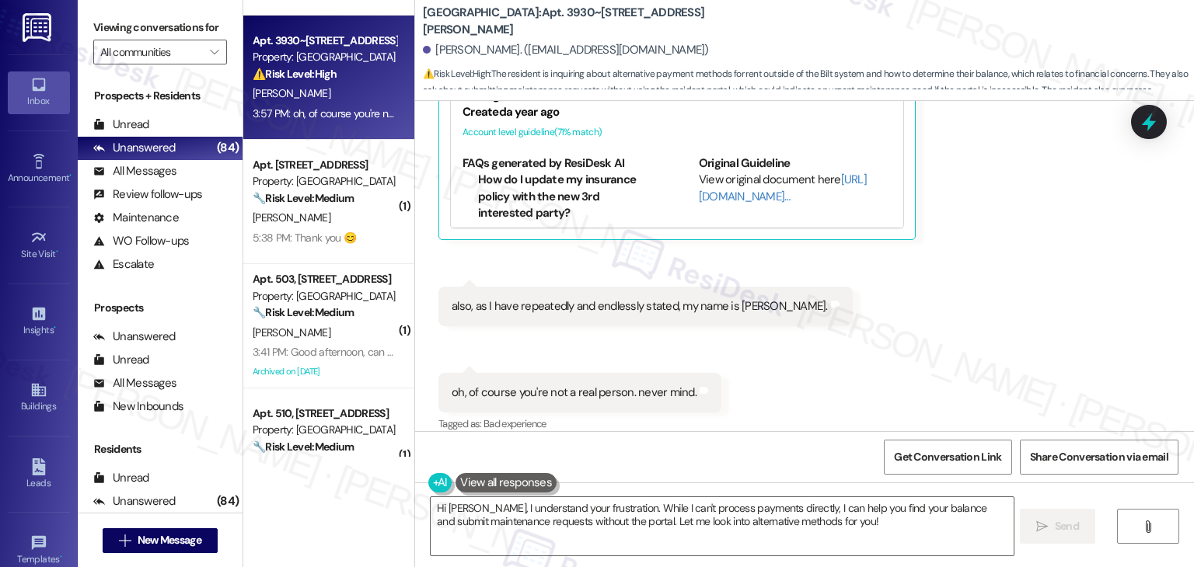
click at [951, 288] on div "Received via SMS Alexa Billow Question 3:54 PM good afternoon, can you please t…" at bounding box center [804, 137] width 779 height 620
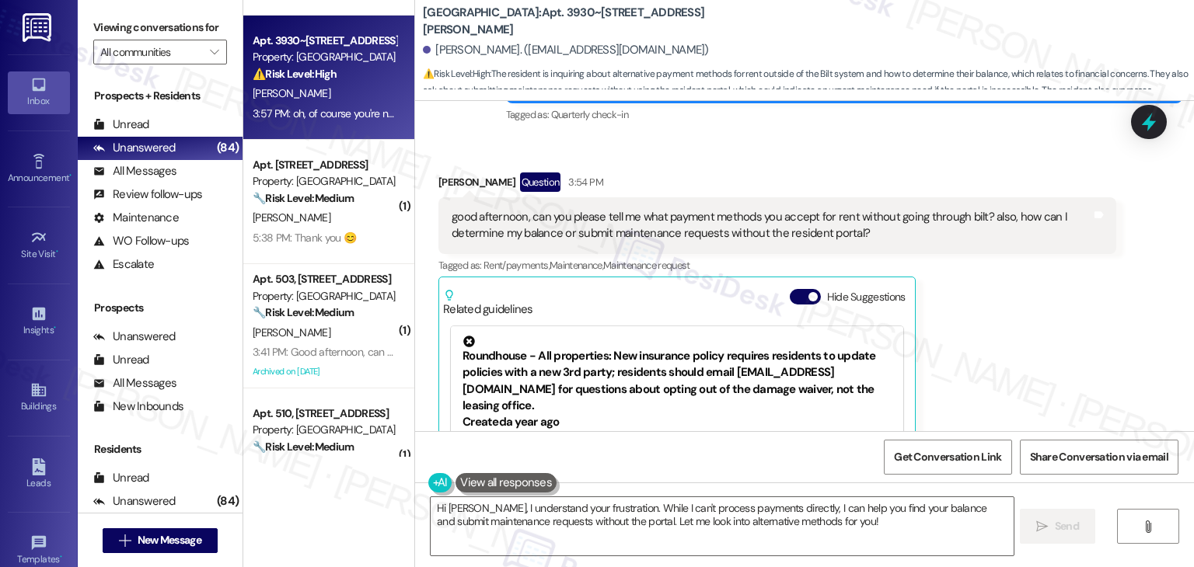
scroll to position [2426, 0]
click at [961, 304] on div "Alexa Billow Question 3:54 PM good afternoon, can you please tell me what payme…" at bounding box center [777, 362] width 678 height 378
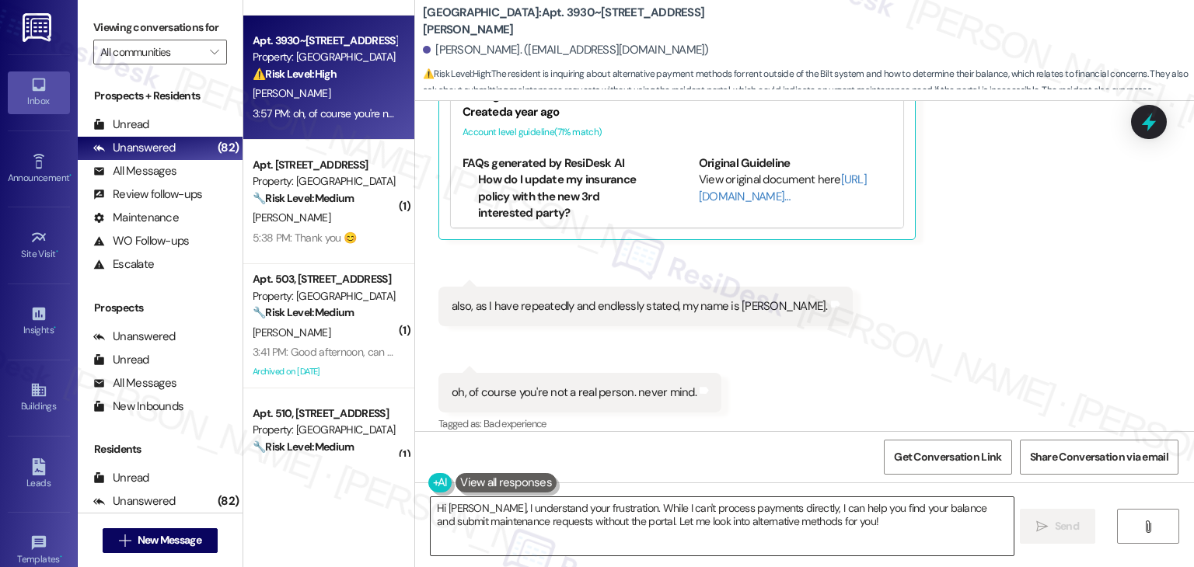
click at [675, 516] on textarea "Hi Alex, I understand your frustration. While I can't process payments directly…" at bounding box center [722, 526] width 582 height 58
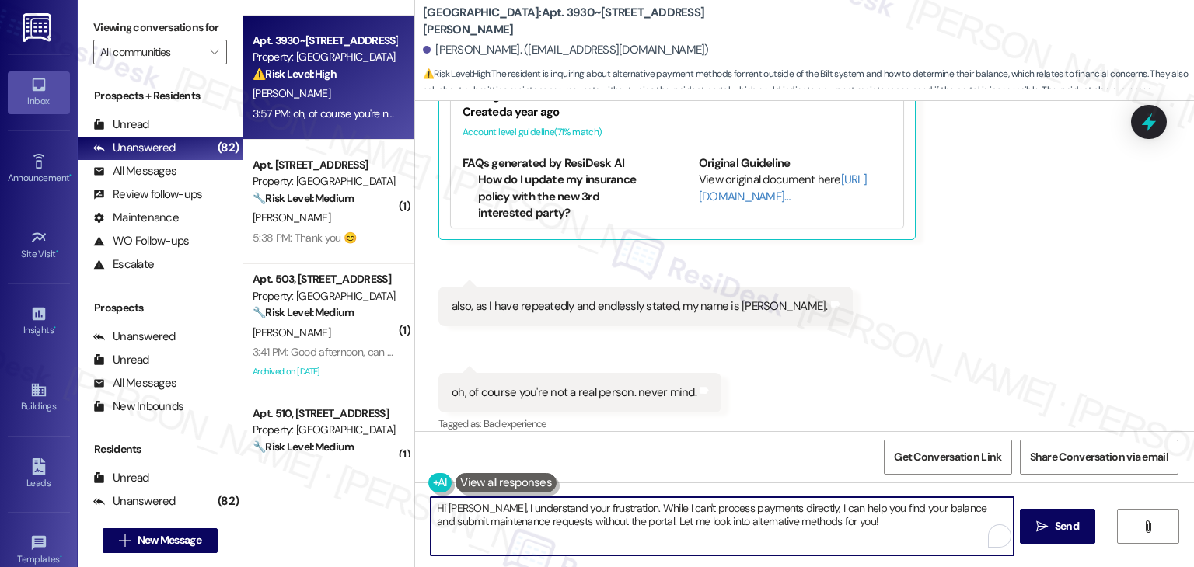
click at [675, 516] on textarea "Hi Alex, I understand your frustration. While I can't process payments directly…" at bounding box center [722, 526] width 582 height 58
paste textarea "thank you for clarifying and I’m sorry for the mix-up earlier. To better assist…"
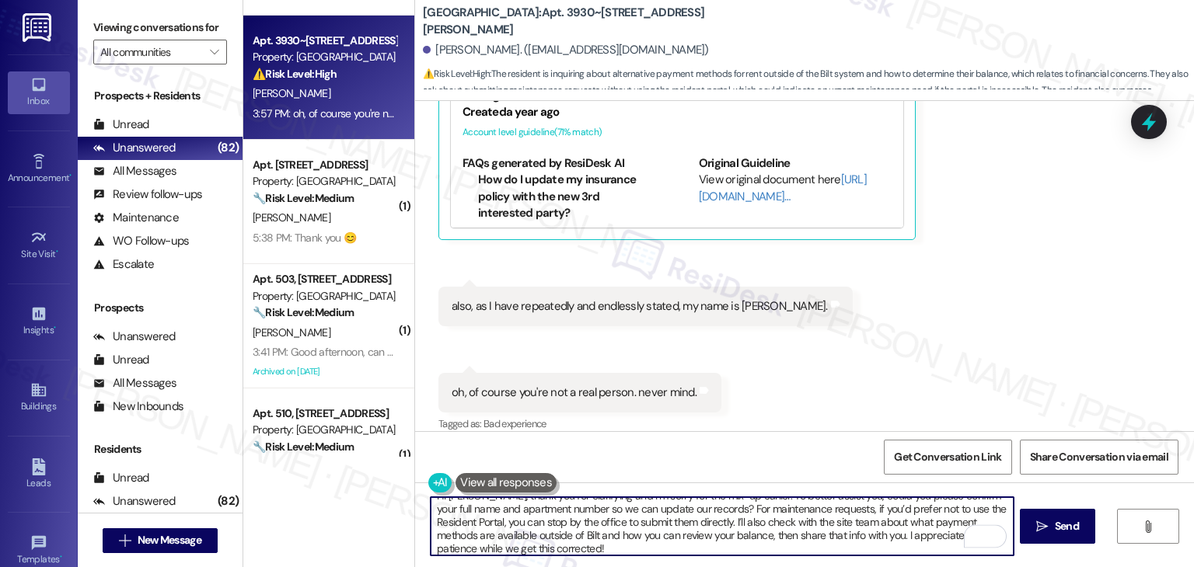
scroll to position [0, 0]
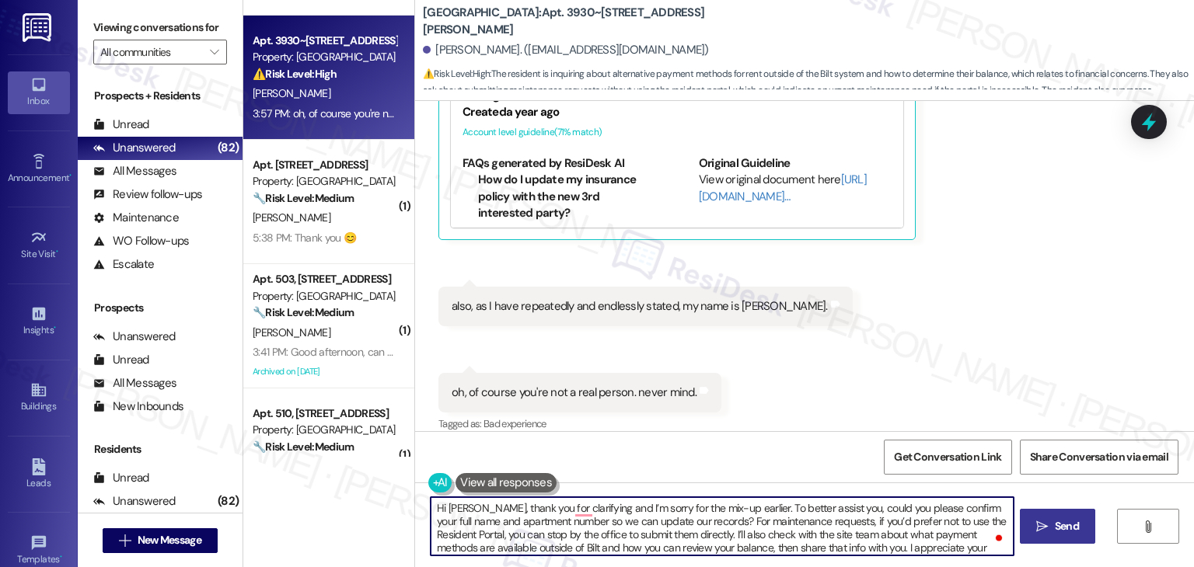
type textarea "Hi Alex, thank you for clarifying and I’m sorry for the mix-up earlier. To bett…"
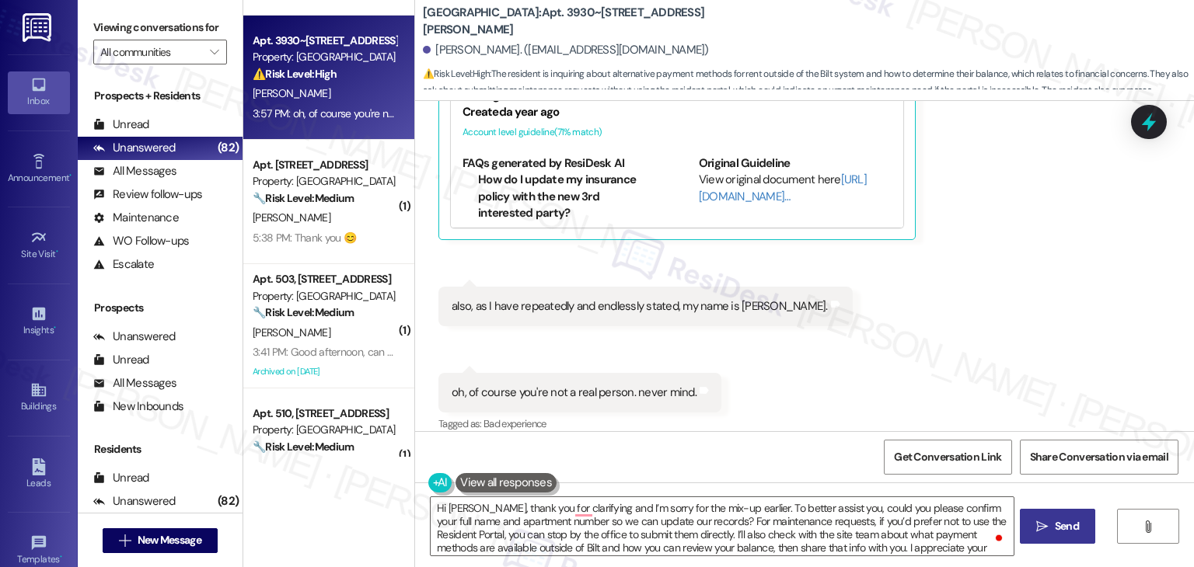
click at [1066, 523] on span "Send" at bounding box center [1067, 526] width 24 height 16
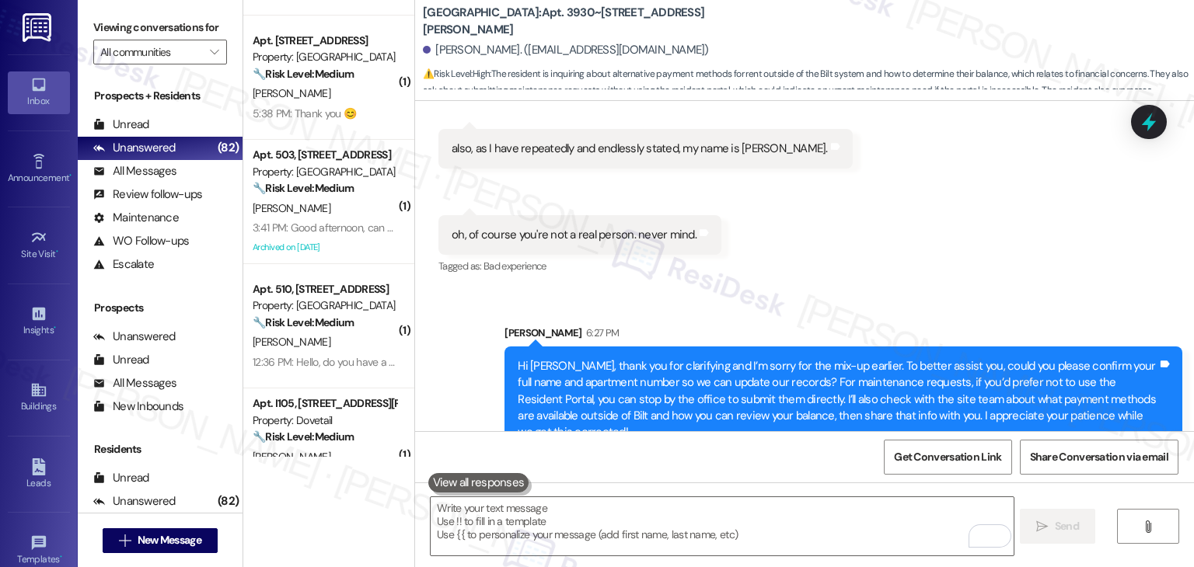
scroll to position [2895, 0]
click at [1145, 127] on icon at bounding box center [1149, 122] width 26 height 26
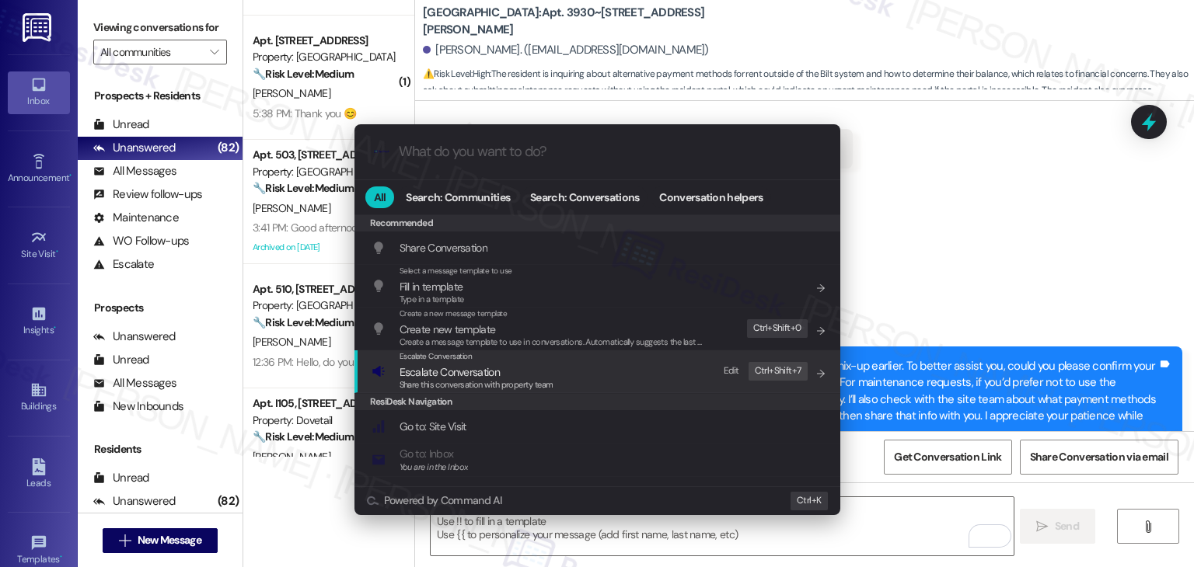
click at [459, 371] on span "Escalate Conversation" at bounding box center [450, 372] width 100 height 14
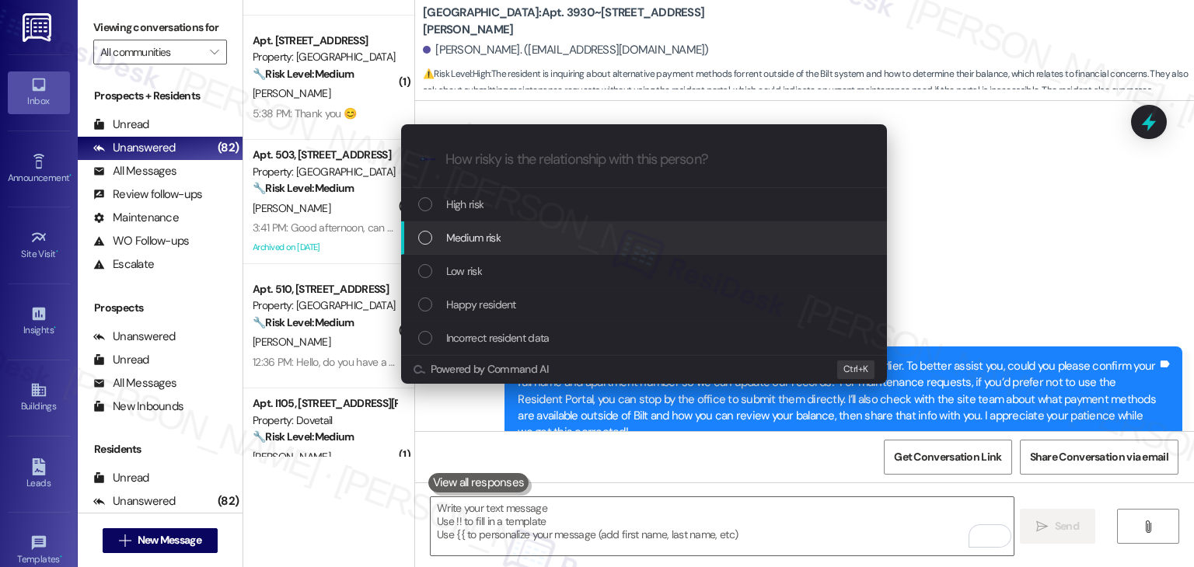
click at [426, 236] on div "List of options" at bounding box center [425, 238] width 14 height 14
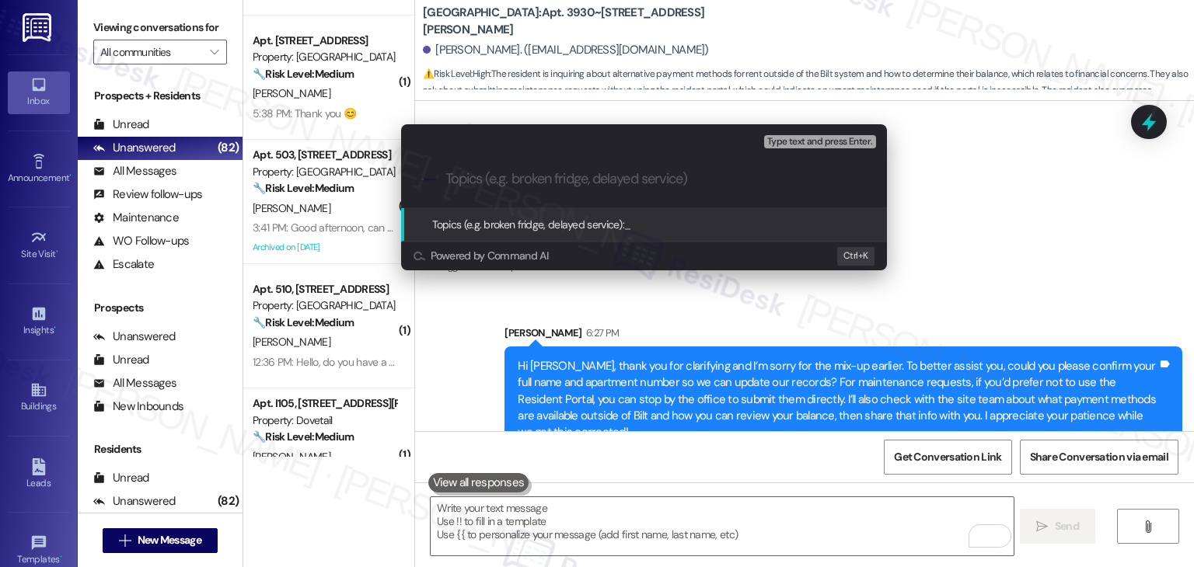
paste input "Resident Request – Payment Methods, Balance Access & Maintenance Submission Wit…"
type input "Resident Request – Payment Methods, Balance Access & Maintenance Submission Wit…"
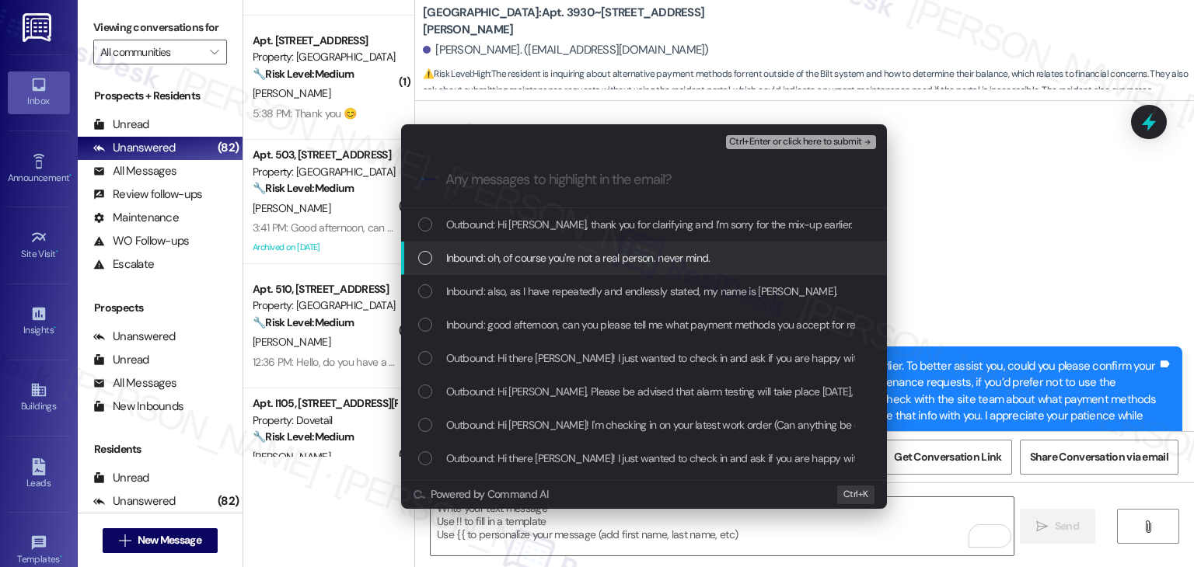
click at [429, 253] on div "List of options" at bounding box center [425, 258] width 14 height 14
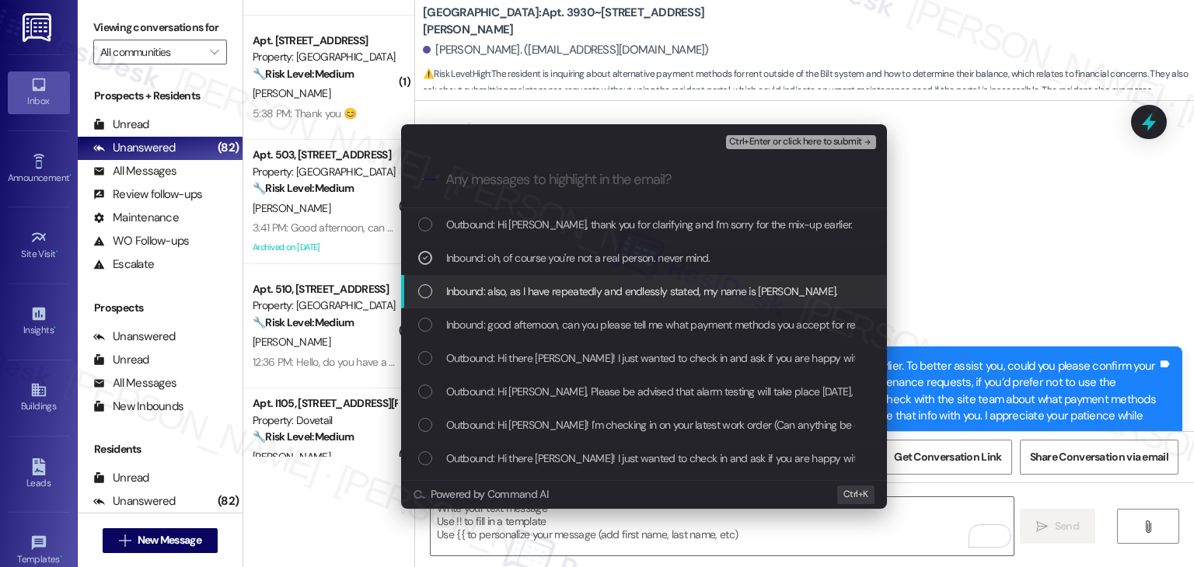
click at [426, 286] on div "List of options" at bounding box center [425, 291] width 14 height 14
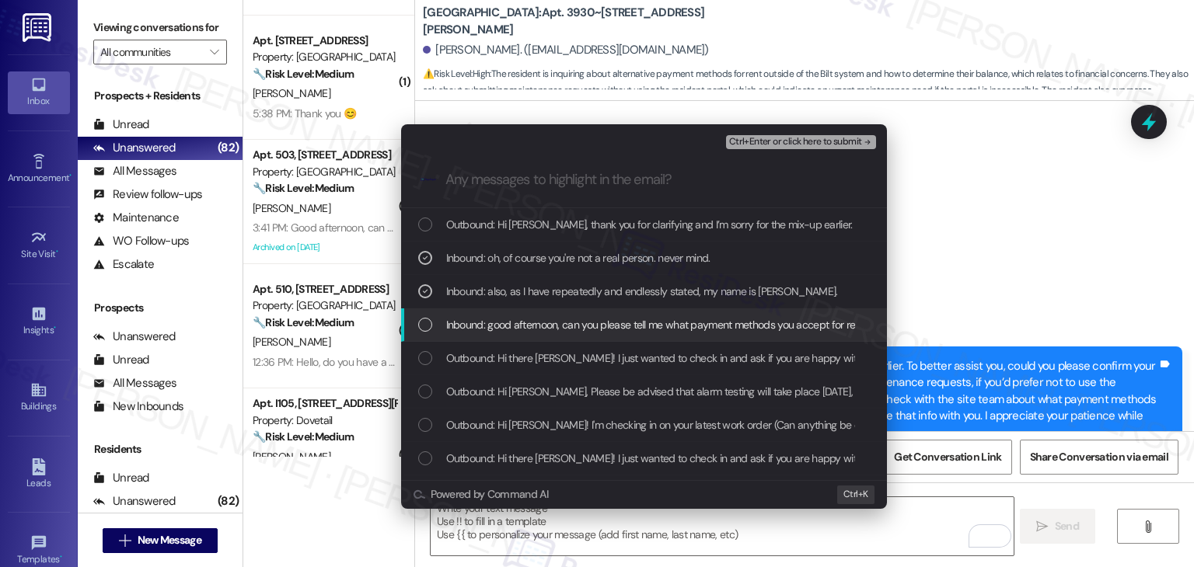
click at [426, 327] on div "List of options" at bounding box center [425, 325] width 14 height 14
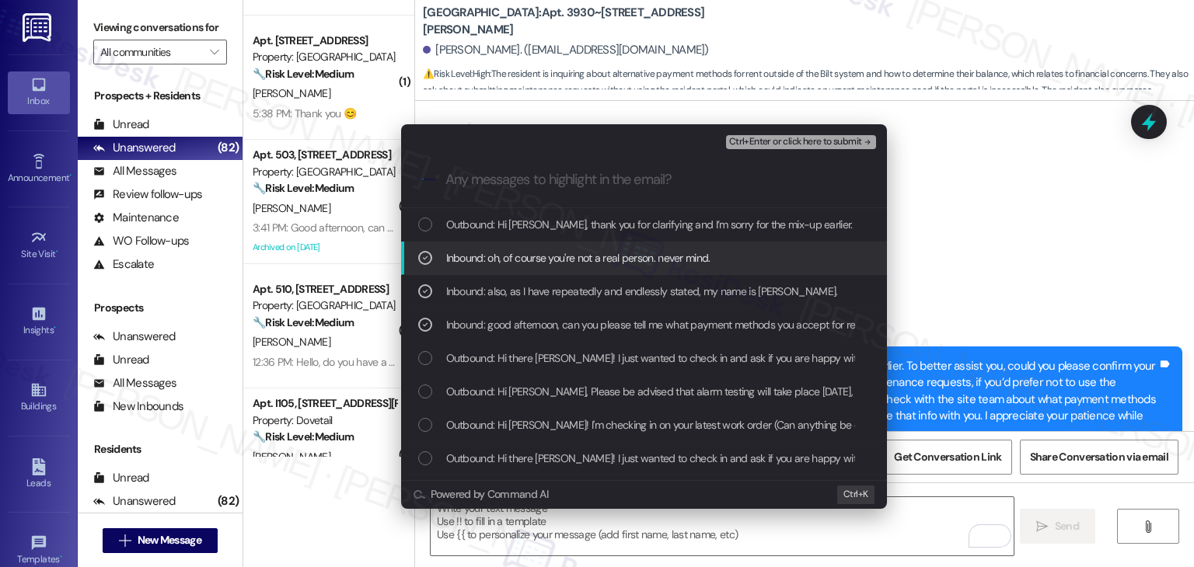
click at [773, 137] on span "Ctrl+Enter or click here to submit" at bounding box center [795, 142] width 133 height 11
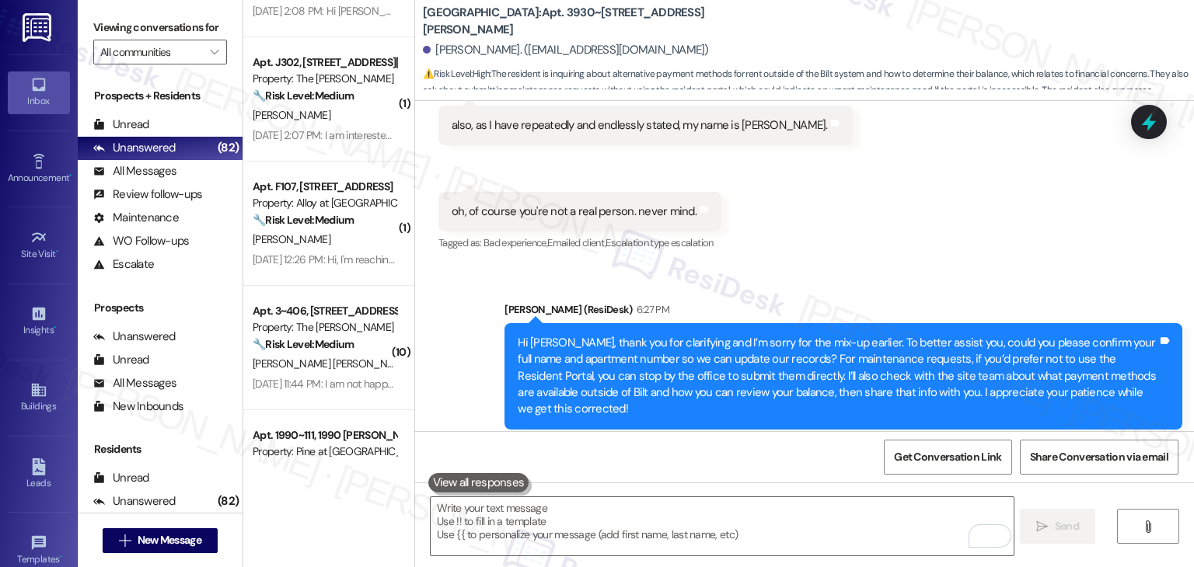
scroll to position [1943, 0]
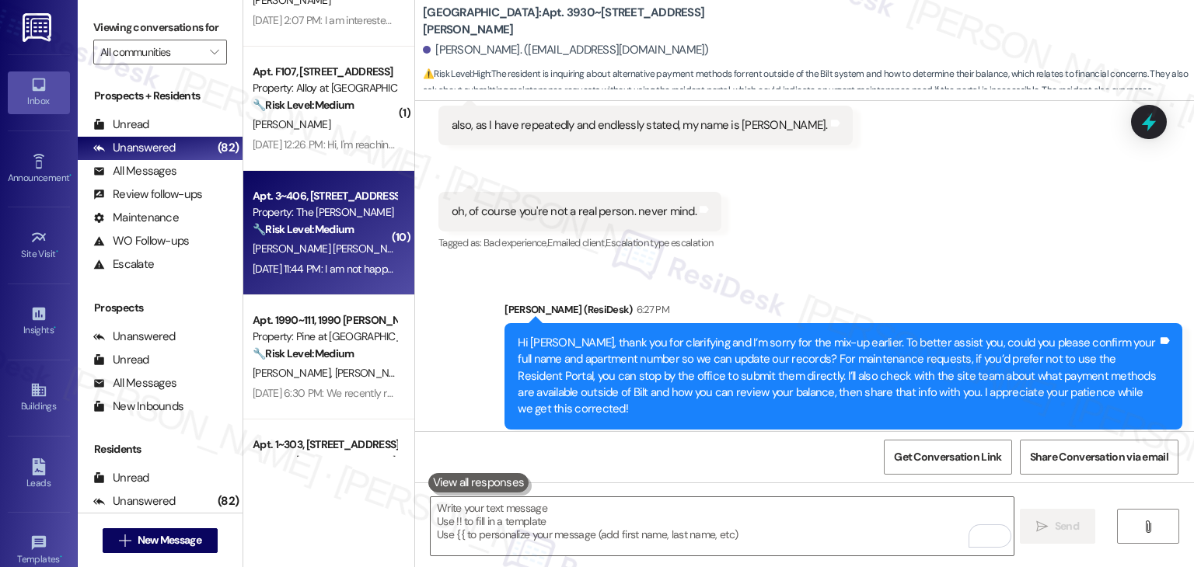
click at [323, 232] on strong "🔧 Risk Level: Medium" at bounding box center [303, 229] width 101 height 14
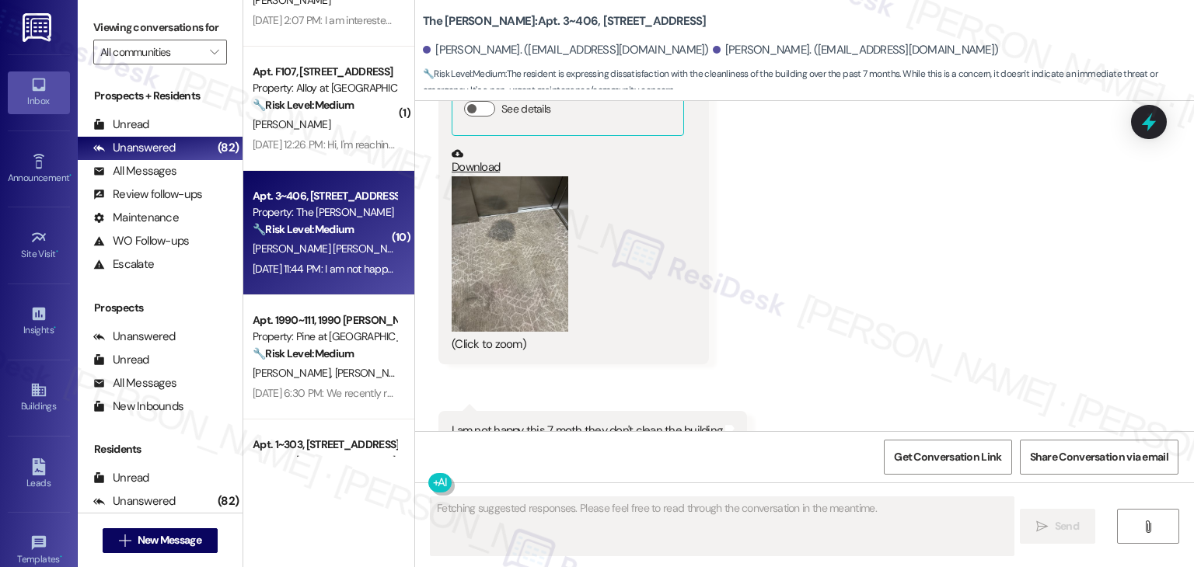
scroll to position [15058, 0]
click at [933, 260] on div "Received via SMS Enduena Jusenovic Aug 23, 2025 at 11:43 PM Like super bad Tags…" at bounding box center [804, 174] width 779 height 624
click at [521, 232] on button "Zoom image" at bounding box center [510, 253] width 117 height 155
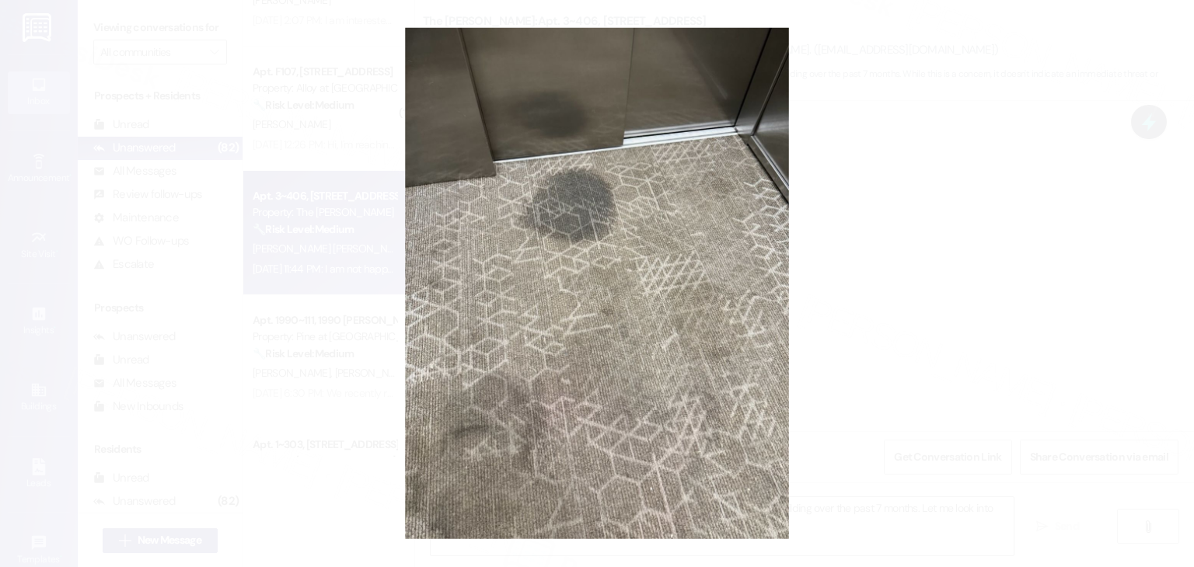
click at [599, 302] on button "Unzoom image" at bounding box center [597, 283] width 1194 height 567
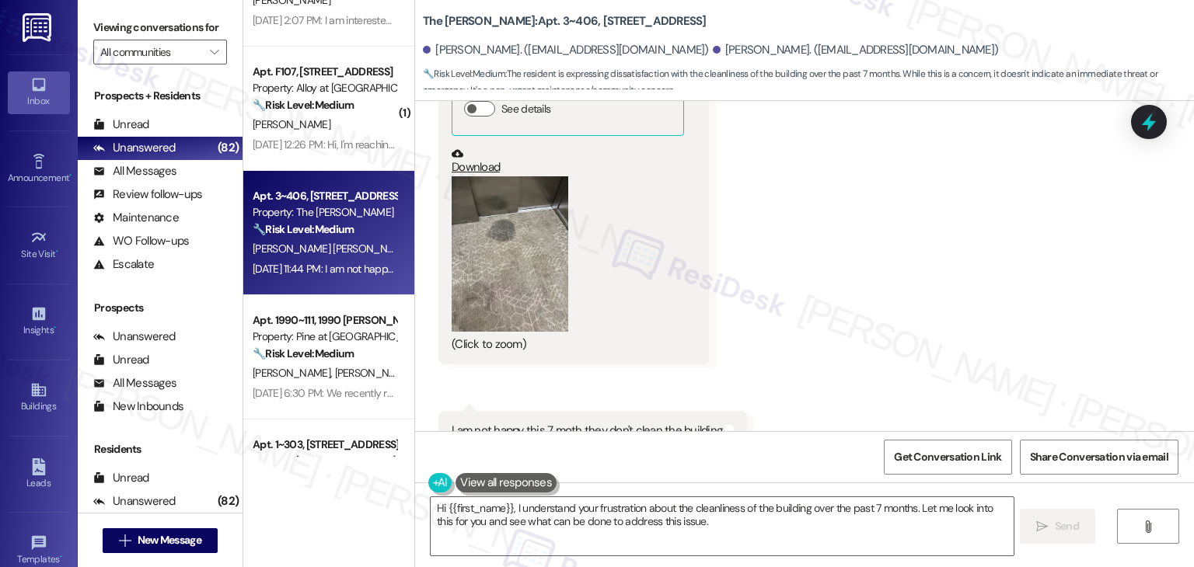
click at [862, 315] on div "Received via SMS Enduena Jusenovic Aug 23, 2025 at 11:43 PM Like super bad Tags…" at bounding box center [804, 174] width 779 height 624
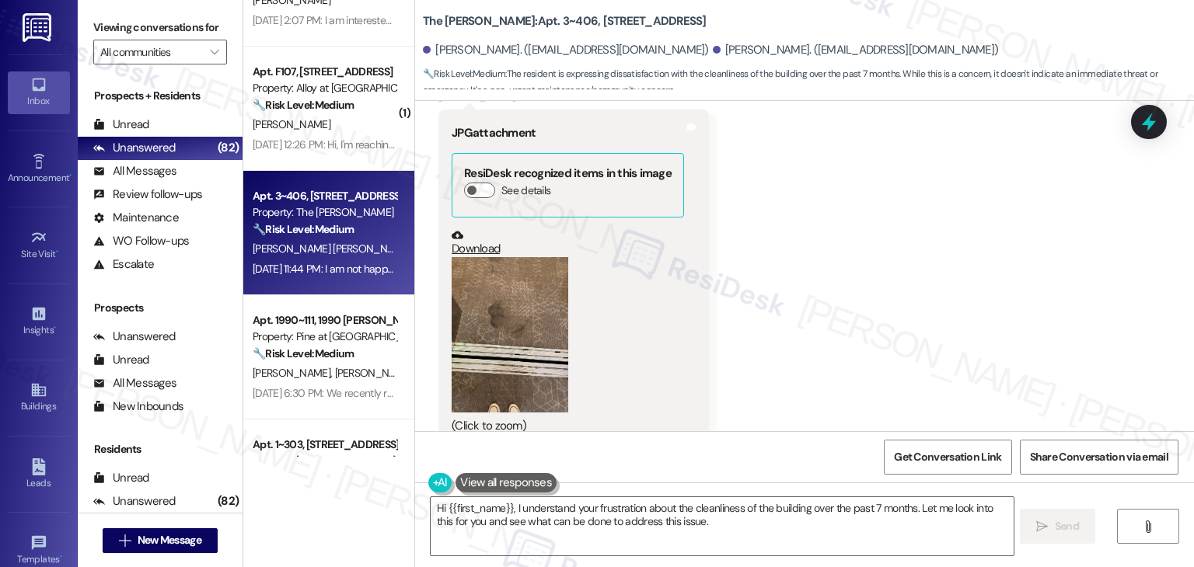
scroll to position [14203, 0]
click at [494, 306] on button "Zoom image" at bounding box center [510, 336] width 117 height 155
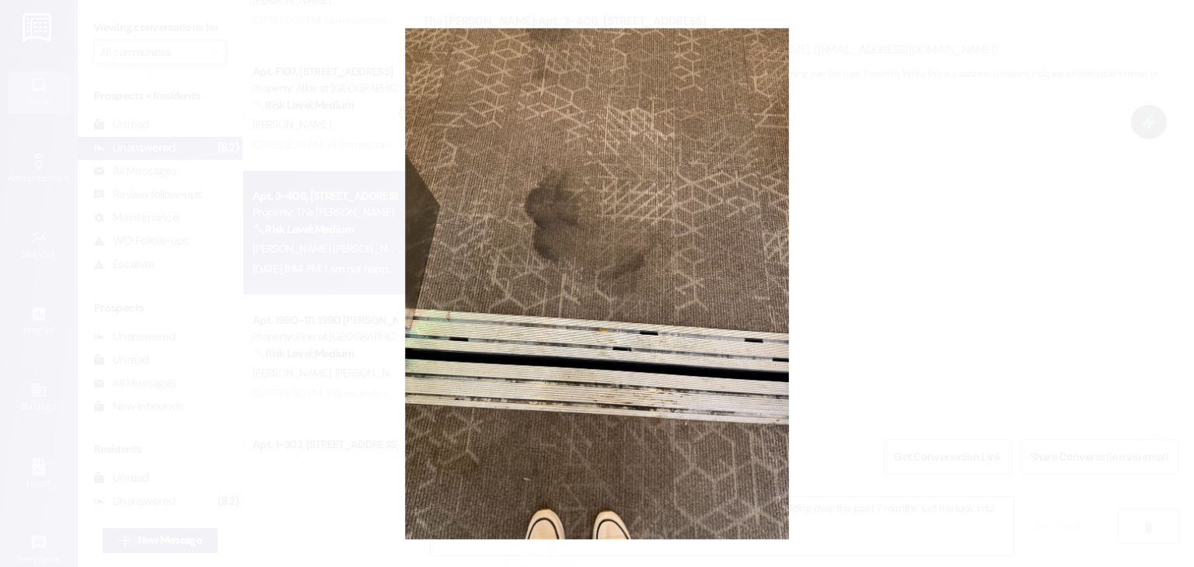
click at [662, 304] on button "Unzoom image" at bounding box center [597, 283] width 1194 height 567
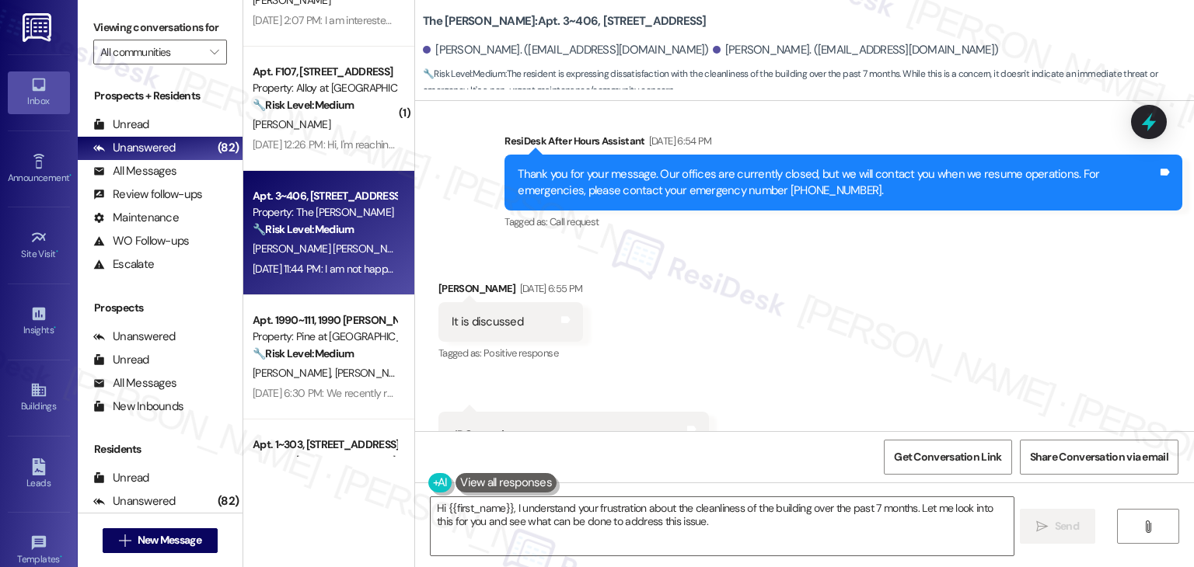
scroll to position [13348, 0]
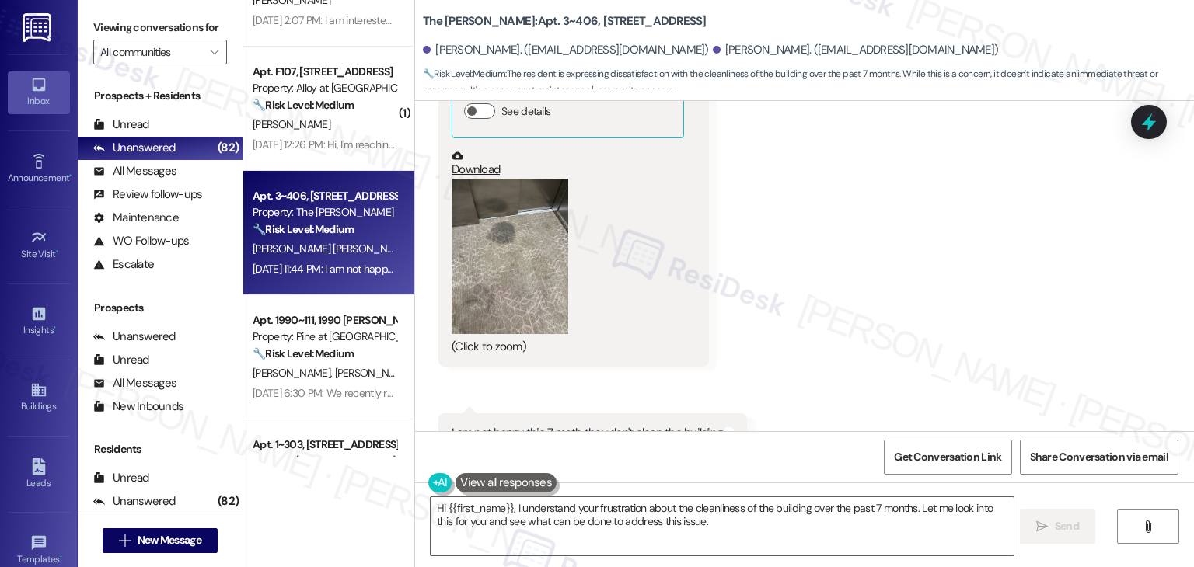
scroll to position [15058, 0]
click at [596, 423] on div "I am not happy this 7 moth they don't clean the building" at bounding box center [587, 431] width 271 height 16
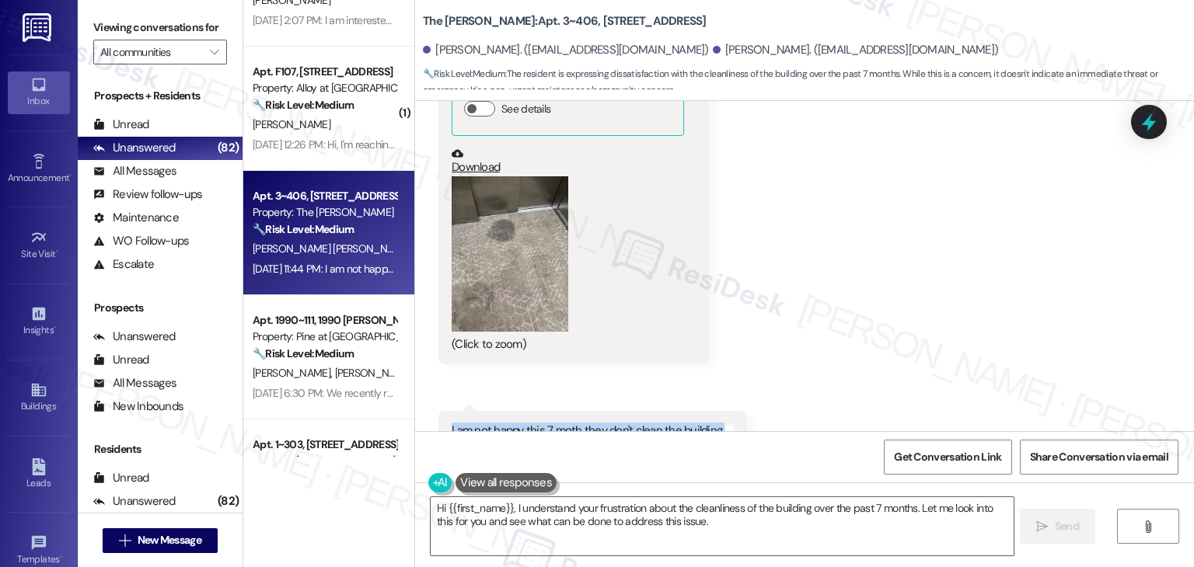
click at [596, 423] on div "I am not happy this 7 moth they don't clean the building" at bounding box center [587, 431] width 271 height 16
copy div "I am not happy this 7 moth they don't clean the building Tags and notes"
click at [864, 247] on div "Received via SMS Enduena Jusenovic Aug 23, 2025 at 11:43 PM Like super bad Tags…" at bounding box center [804, 174] width 779 height 624
drag, startPoint x: 785, startPoint y: 260, endPoint x: 801, endPoint y: 265, distance: 16.5
click at [786, 260] on div "Received via SMS Enduena Jusenovic Aug 23, 2025 at 11:43 PM Like super bad Tags…" at bounding box center [804, 174] width 779 height 624
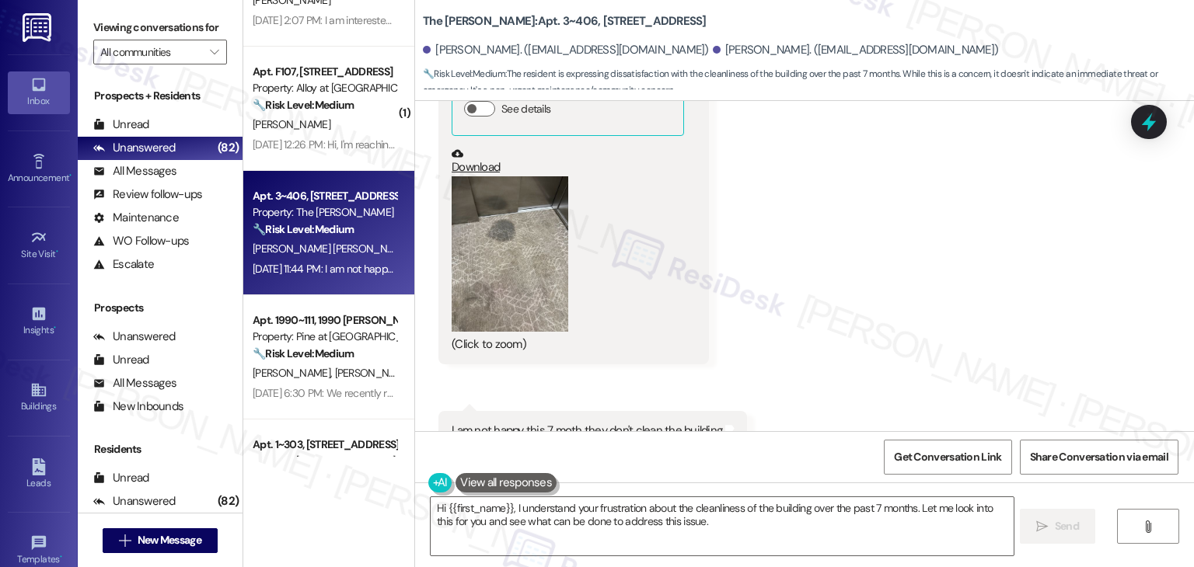
click at [444, 51] on div "Enduena Jusenovic. (anduena_syni10@hotmail.com)" at bounding box center [566, 50] width 286 height 16
copy div "Enduena"
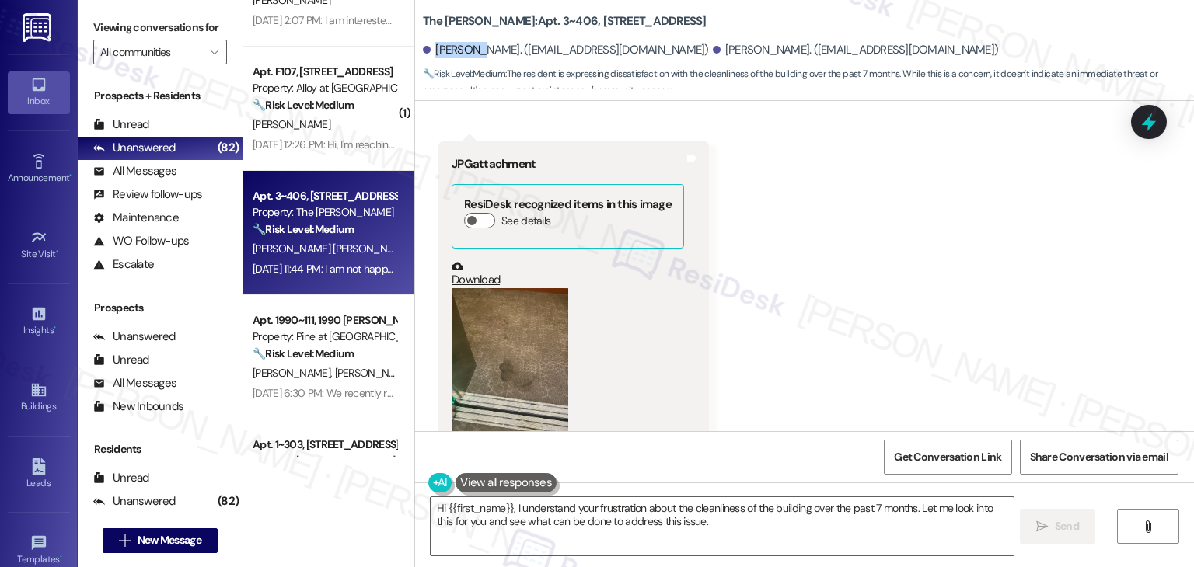
scroll to position [13270, 0]
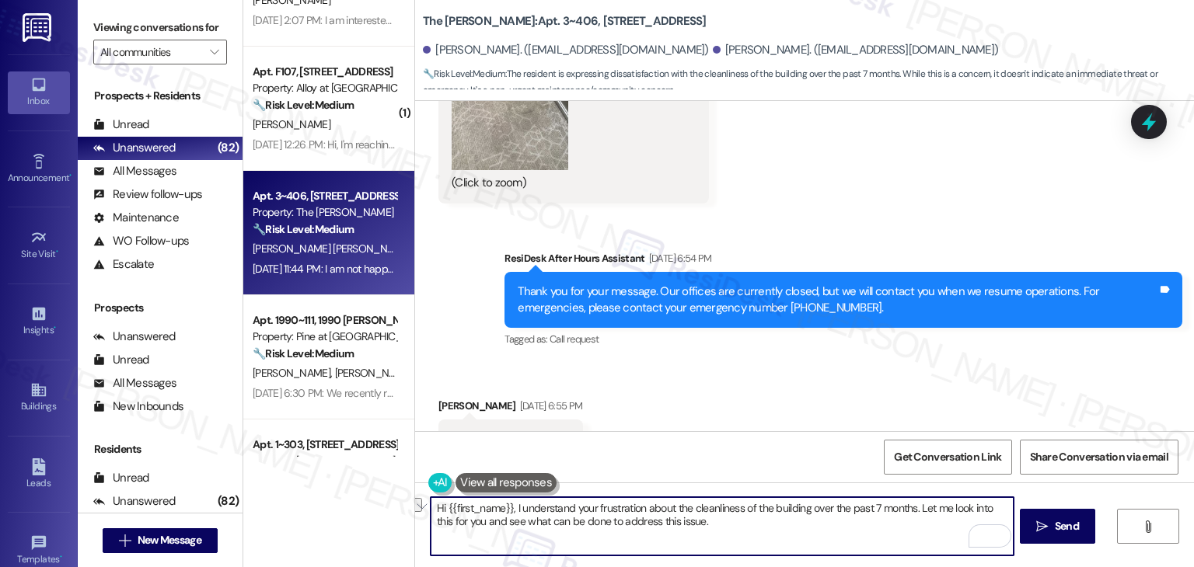
drag, startPoint x: 553, startPoint y: 498, endPoint x: 911, endPoint y: 502, distance: 357.6
click at [911, 502] on textarea "Hi {{first_name}}, I understand your frustration about the cleanliness of the b…" at bounding box center [722, 526] width 582 height 58
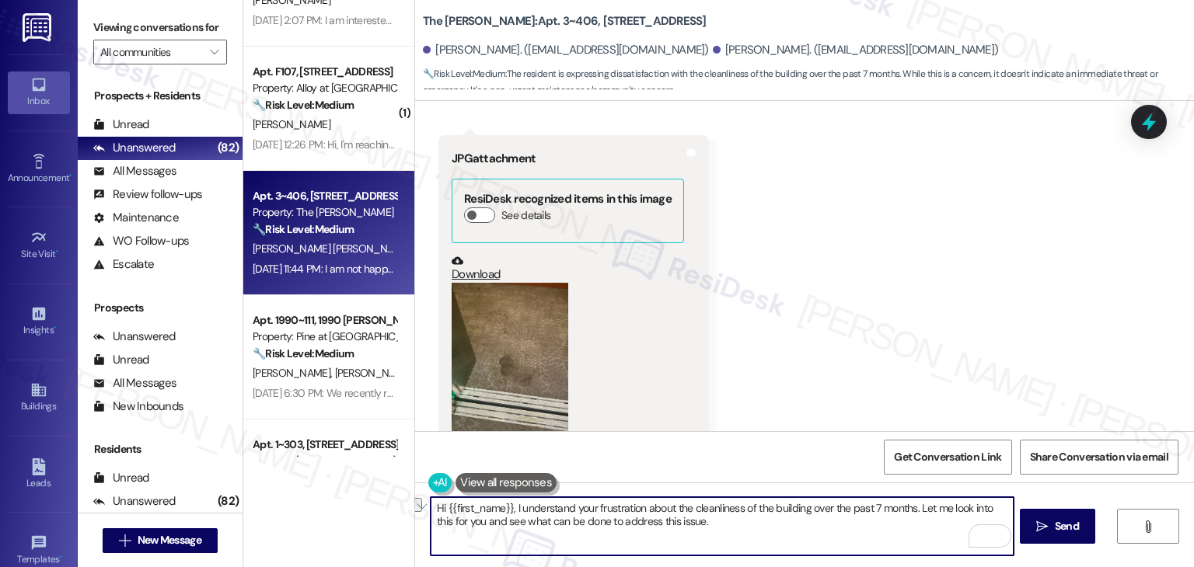
scroll to position [13814, 0]
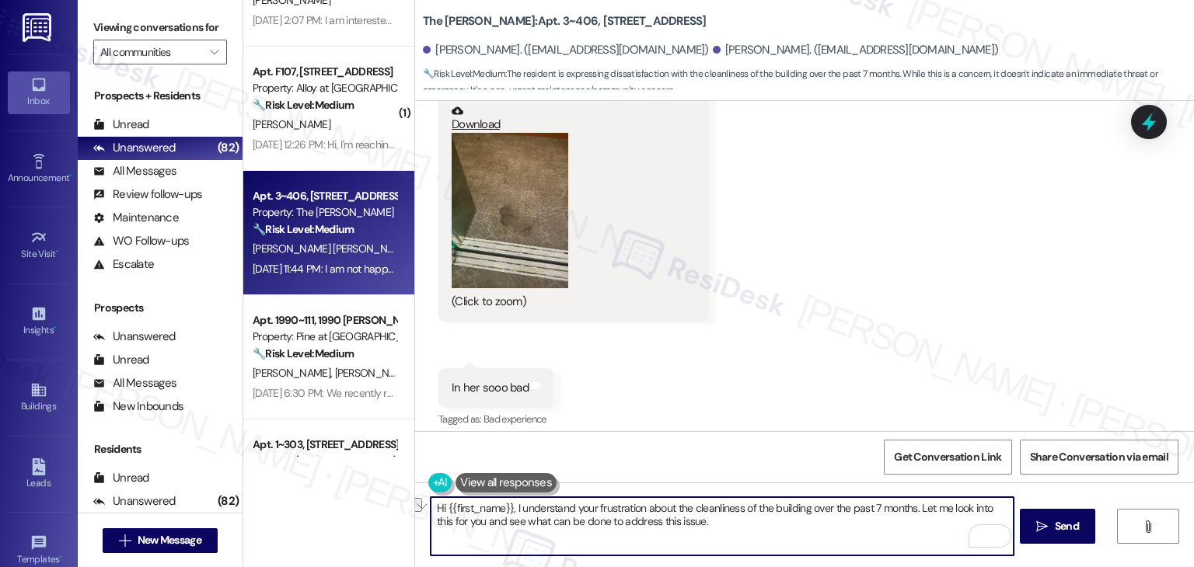
click at [595, 515] on textarea "Hi {{first_name}}, I understand your frustration about the cleanliness of the b…" at bounding box center [722, 526] width 582 height 58
paste textarea "Enduena, I’m sorry to hear you’ve been unhappy with the cleanliness of the buil…"
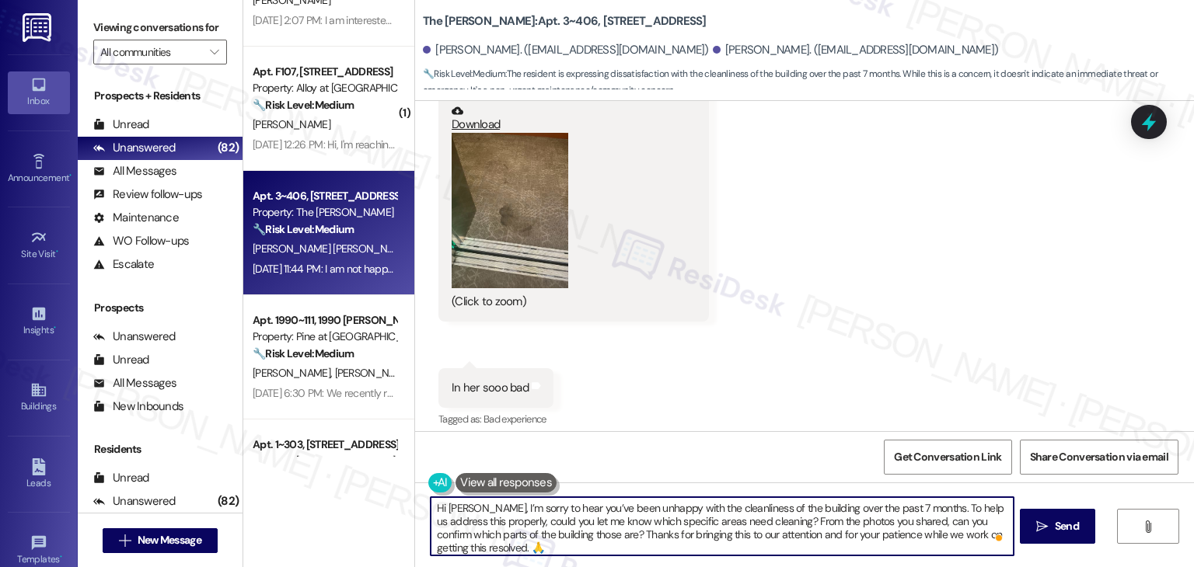
scroll to position [3, 0]
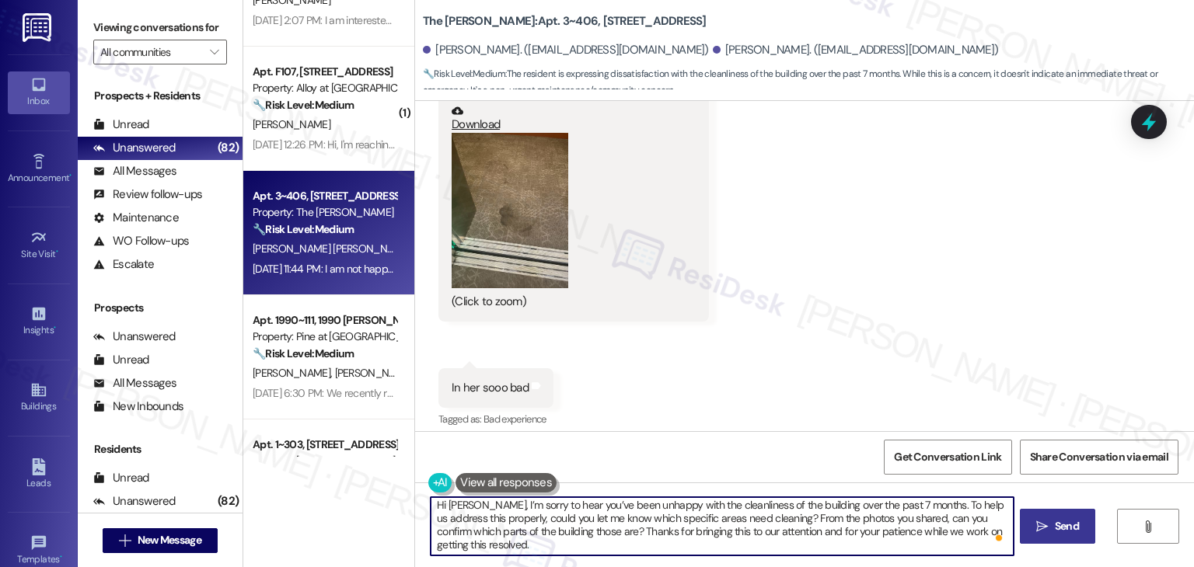
type textarea "Hi Enduena, I’m sorry to hear you’ve been unhappy with the cleanliness of the b…"
click at [1055, 532] on span "Send" at bounding box center [1067, 526] width 24 height 16
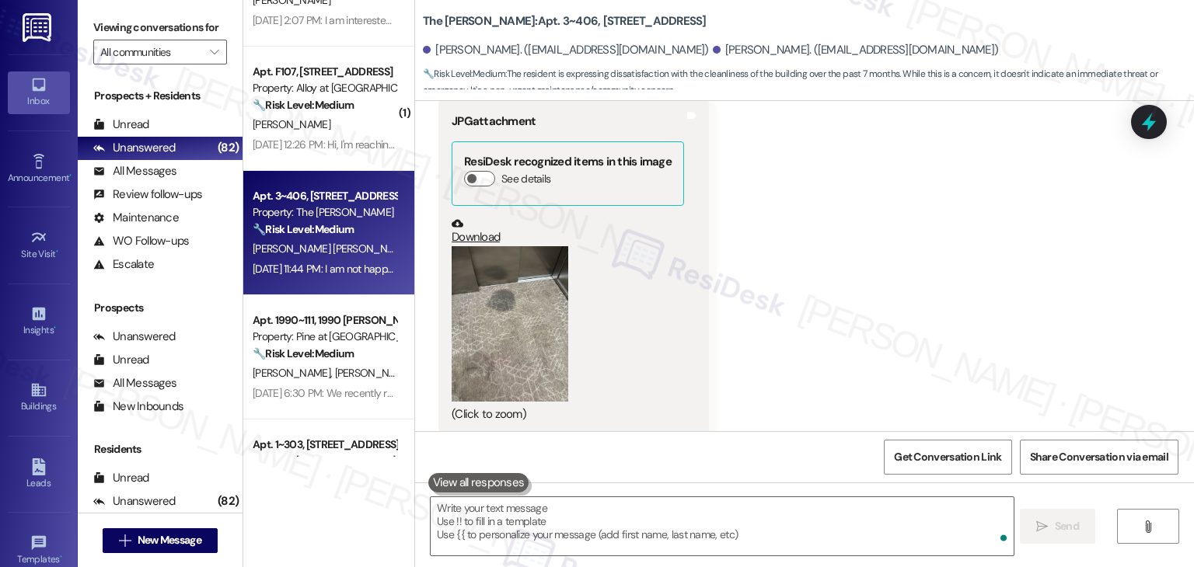
scroll to position [15058, 0]
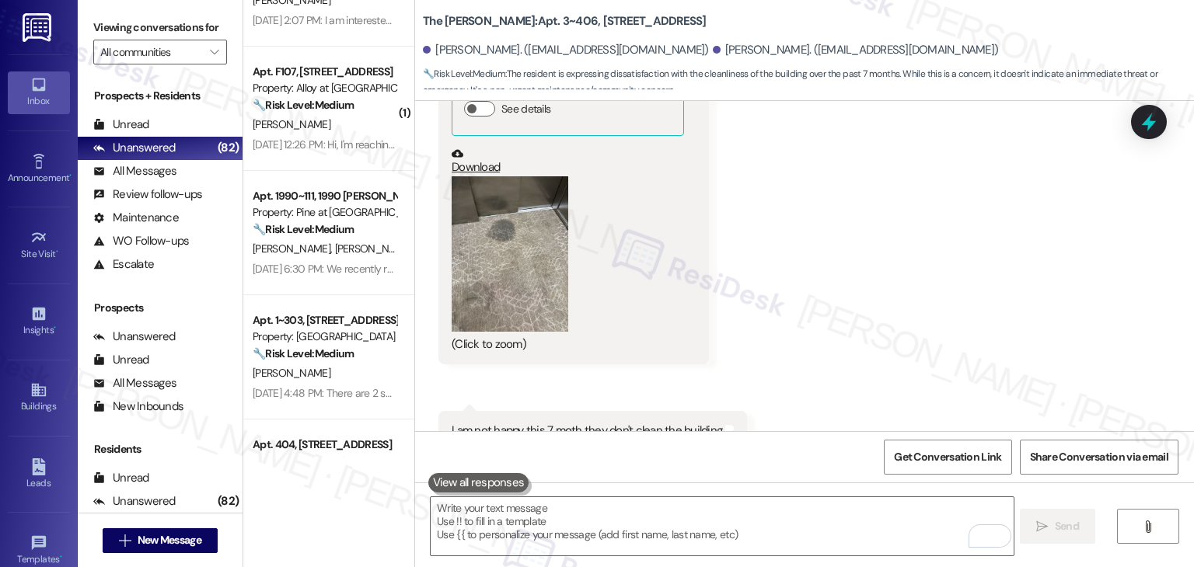
click at [941, 337] on div "Received via SMS Enduena Jusenovic Aug 23, 2025 at 11:43 PM Like super bad Tags…" at bounding box center [804, 174] width 779 height 624
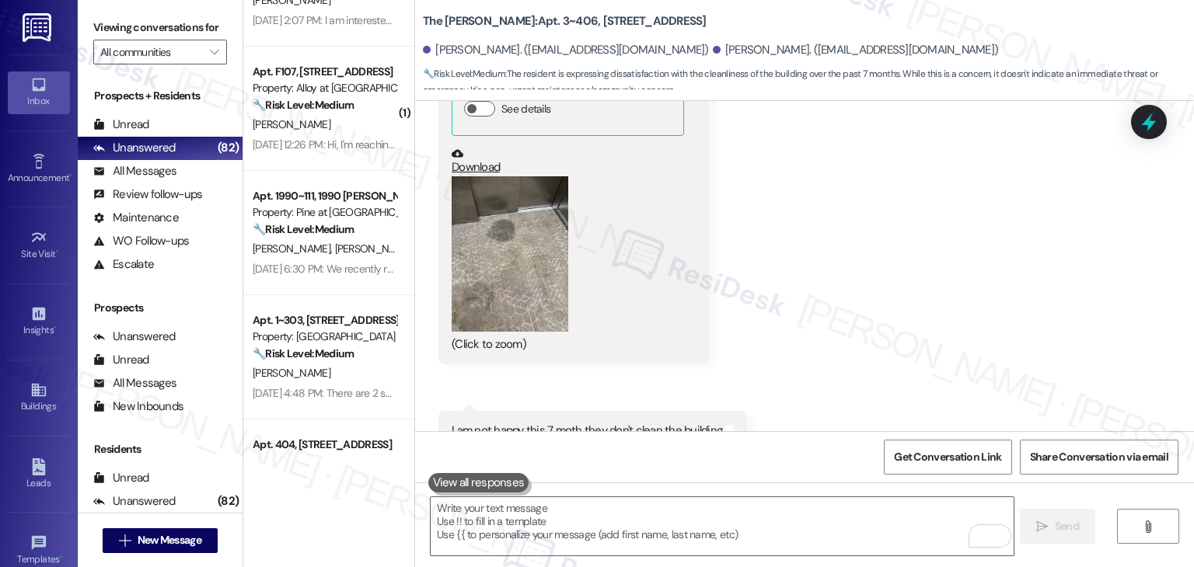
click at [941, 337] on div "Received via SMS Enduena Jusenovic Aug 23, 2025 at 11:43 PM Like super bad Tags…" at bounding box center [804, 174] width 779 height 624
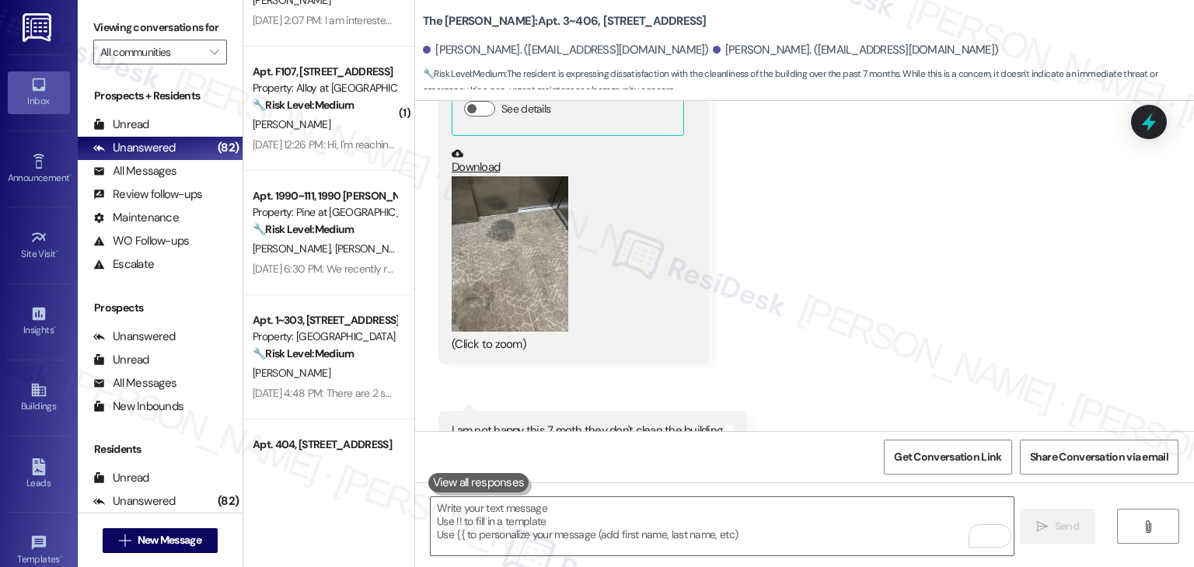
click at [941, 337] on div "Received via SMS Enduena Jusenovic Aug 23, 2025 at 11:43 PM Like super bad Tags…" at bounding box center [804, 174] width 779 height 624
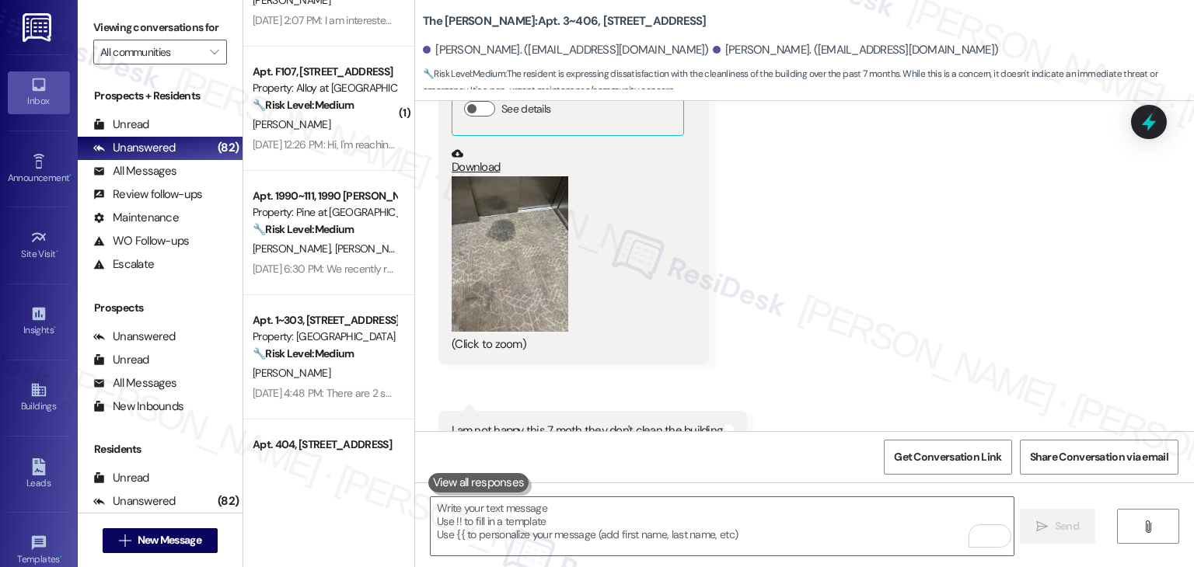
click at [941, 337] on div "Received via SMS Enduena Jusenovic Aug 23, 2025 at 11:43 PM Like super bad Tags…" at bounding box center [804, 174] width 779 height 624
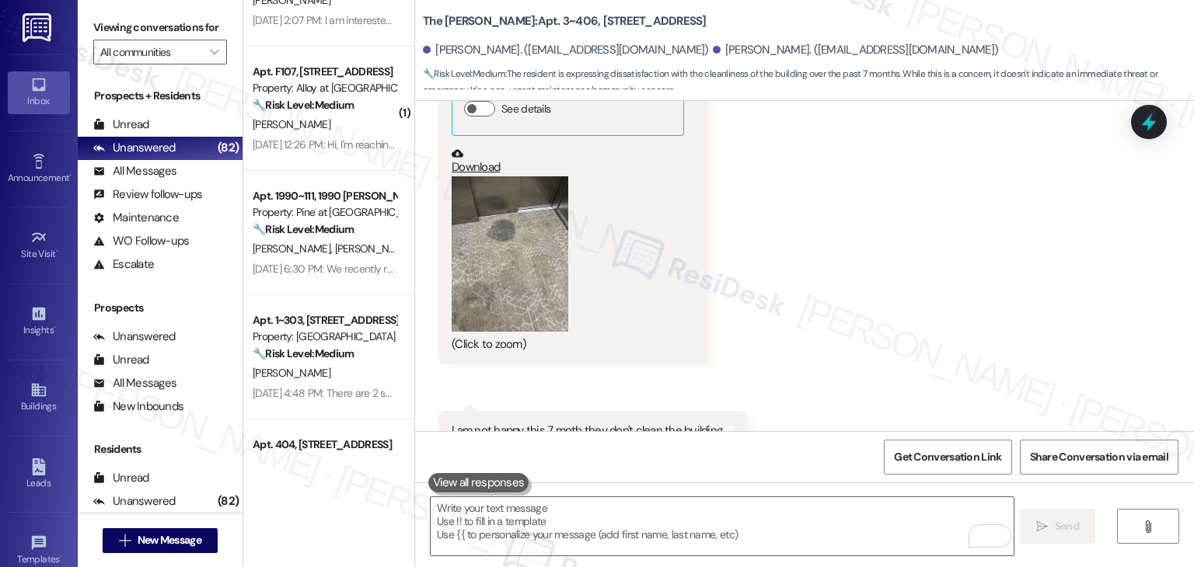
click at [941, 337] on div "Received via SMS Enduena Jusenovic Aug 23, 2025 at 11:43 PM Like super bad Tags…" at bounding box center [804, 174] width 779 height 624
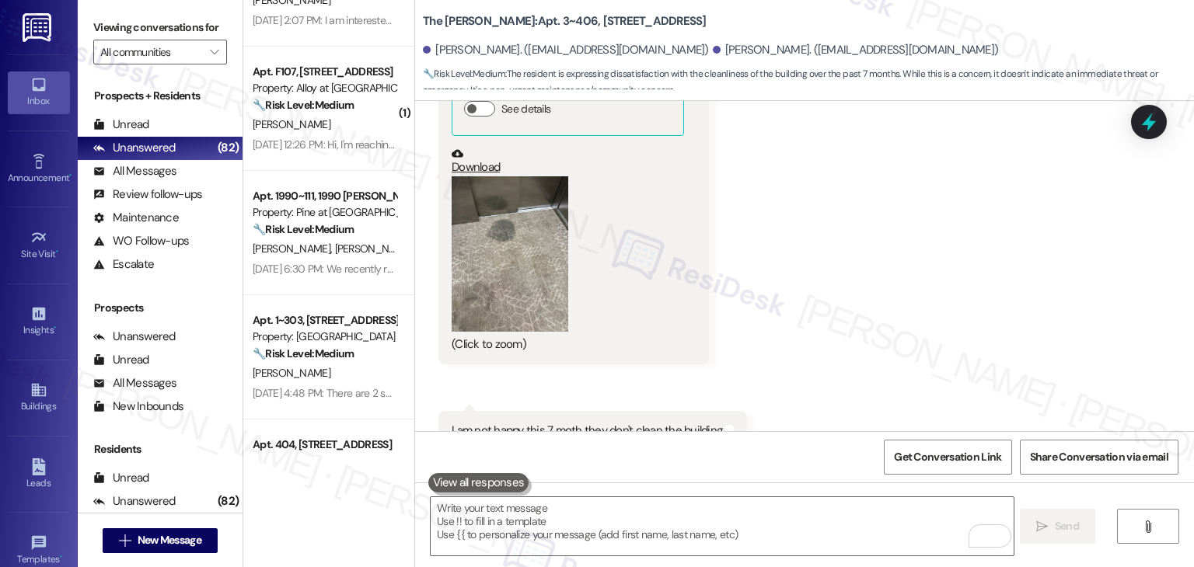
click at [941, 337] on div "Received via SMS Enduena Jusenovic Aug 23, 2025 at 11:43 PM Like super bad Tags…" at bounding box center [804, 174] width 779 height 624
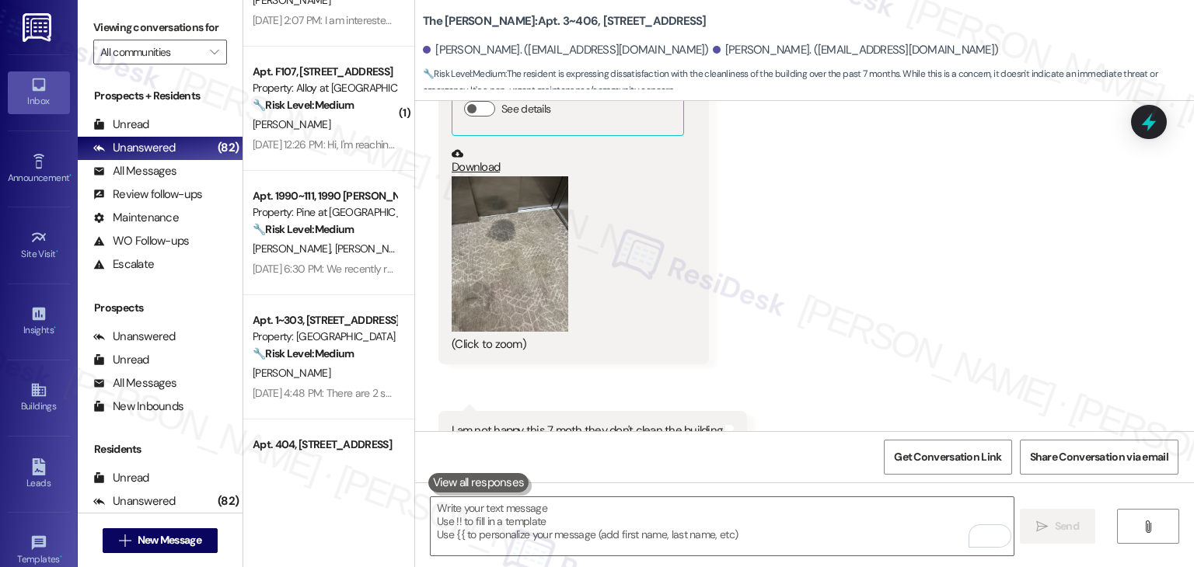
click at [941, 337] on div "Received via SMS Enduena Jusenovic Aug 23, 2025 at 11:43 PM Like super bad Tags…" at bounding box center [804, 174] width 779 height 624
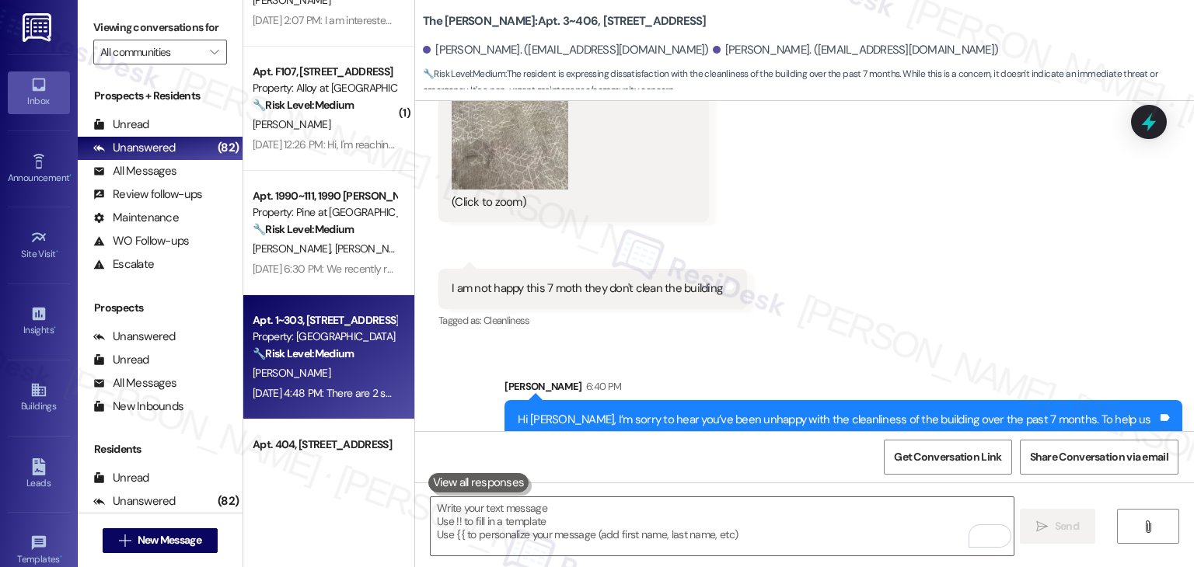
click at [330, 403] on div "Apt. 1~303, 3720 W Tayjan Ln Property: Silver Creek 🔧 Risk Level: Medium The re…" at bounding box center [328, 357] width 171 height 124
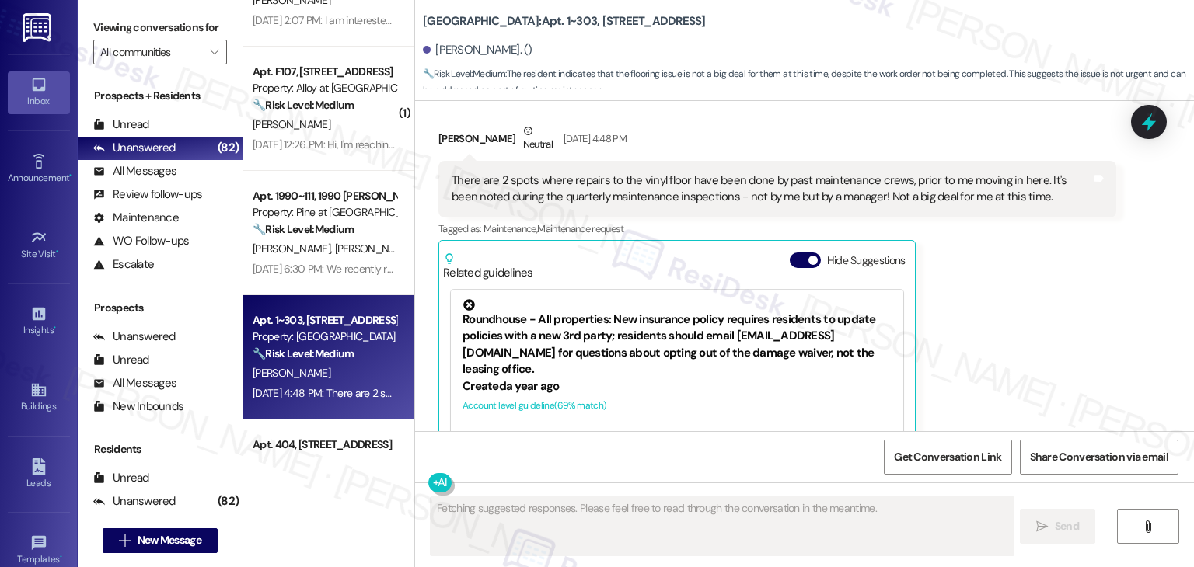
scroll to position [1460, 0]
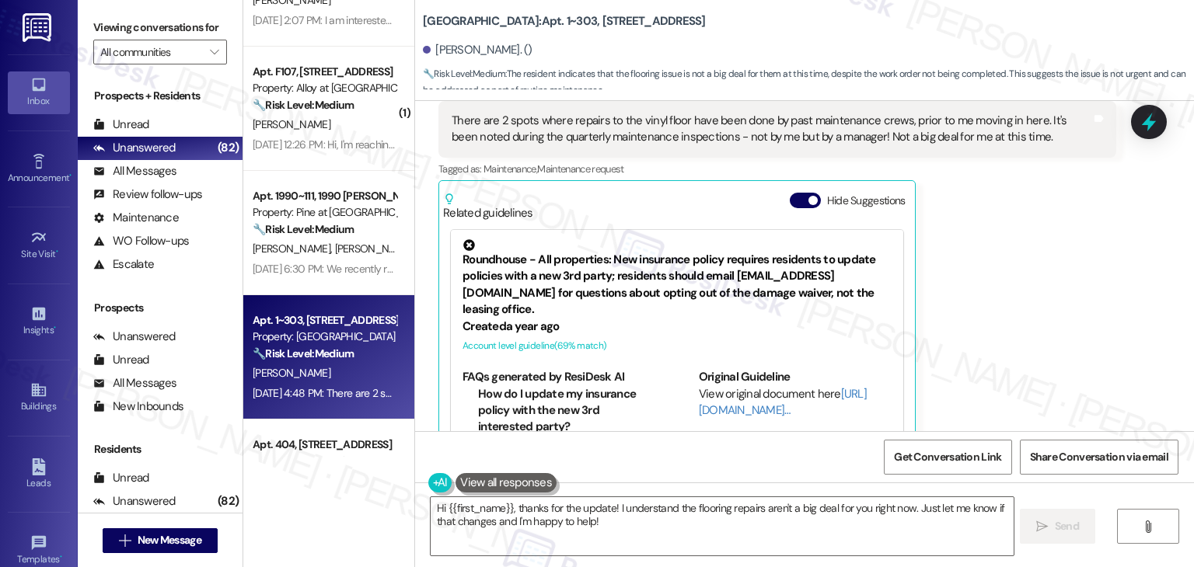
click at [938, 328] on div "Nancy Mock Neutral Aug 22, 2025 at 4:48 PM There are 2 spots where repairs to t…" at bounding box center [777, 258] width 678 height 391
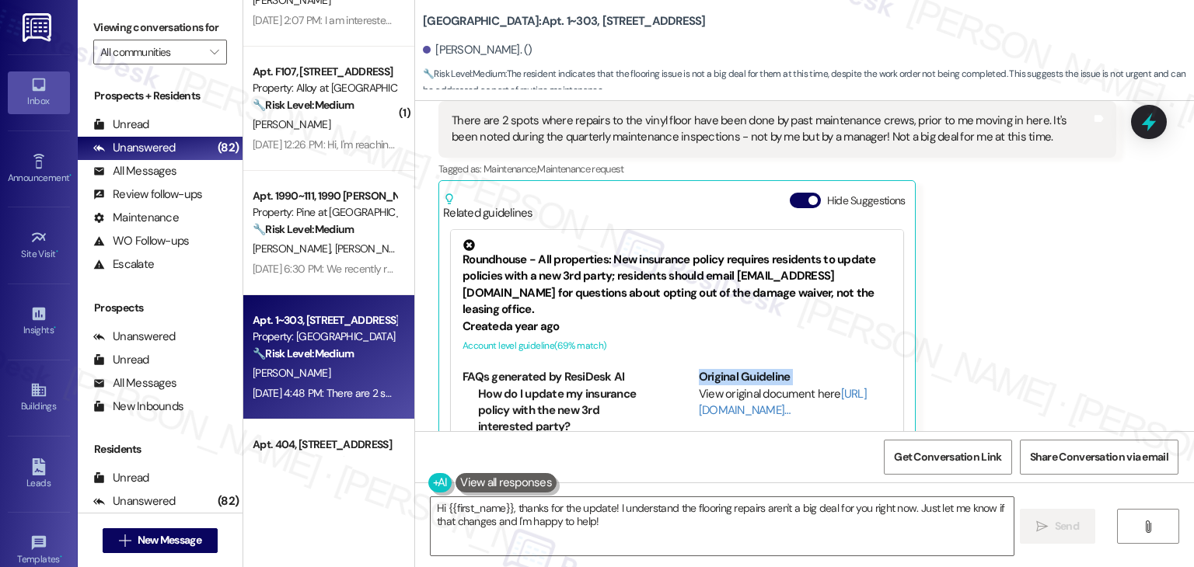
click at [938, 328] on div "Nancy Mock Neutral Aug 22, 2025 at 4:48 PM There are 2 spots where repairs to t…" at bounding box center [777, 258] width 678 height 391
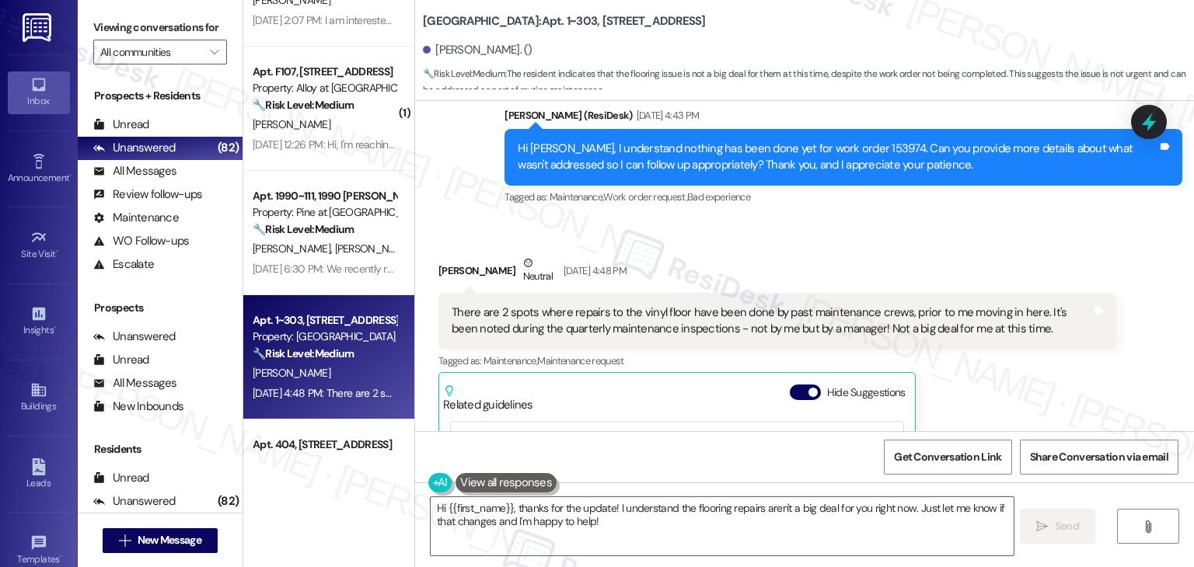
scroll to position [1228, 0]
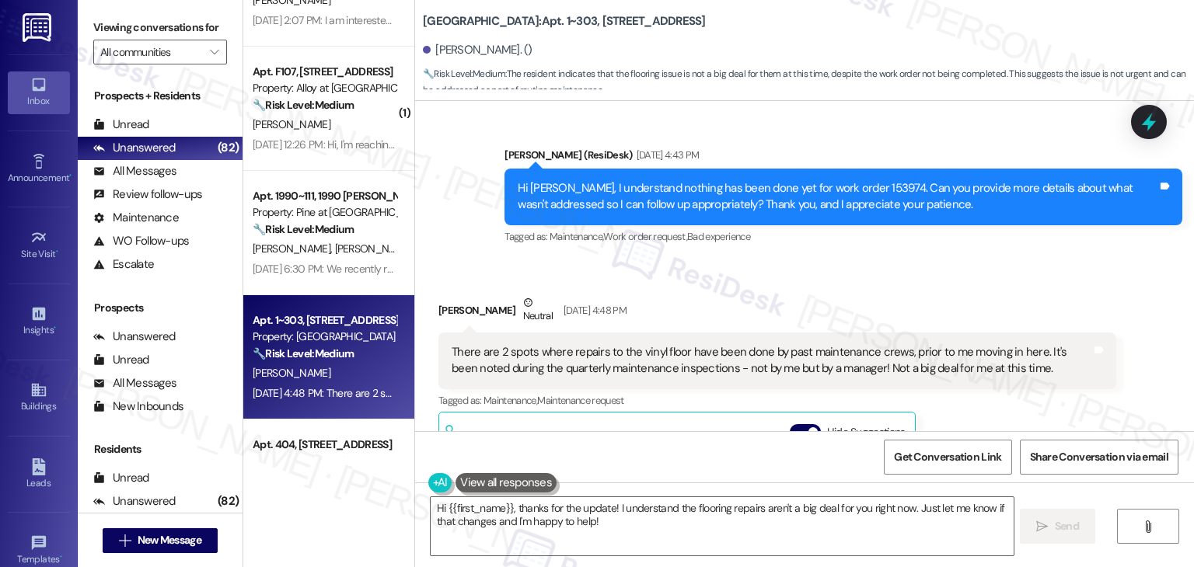
click at [937, 260] on div "Received via SMS Nancy Mock Neutral Aug 22, 2025 at 4:48 PM There are 2 spots w…" at bounding box center [804, 479] width 779 height 438
click at [812, 283] on div "Received via SMS Nancy Mock Neutral Aug 22, 2025 at 4:48 PM There are 2 spots w…" at bounding box center [777, 490] width 701 height 414
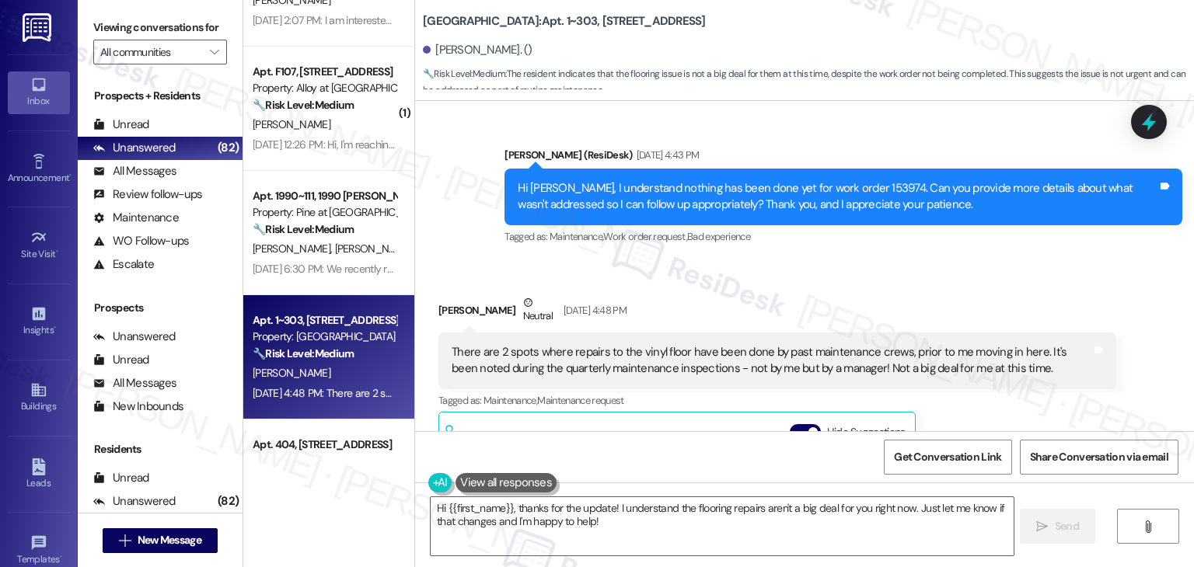
click at [858, 260] on div "Received via SMS Nancy Mock Neutral Aug 22, 2025 at 4:48 PM There are 2 spots w…" at bounding box center [804, 479] width 779 height 438
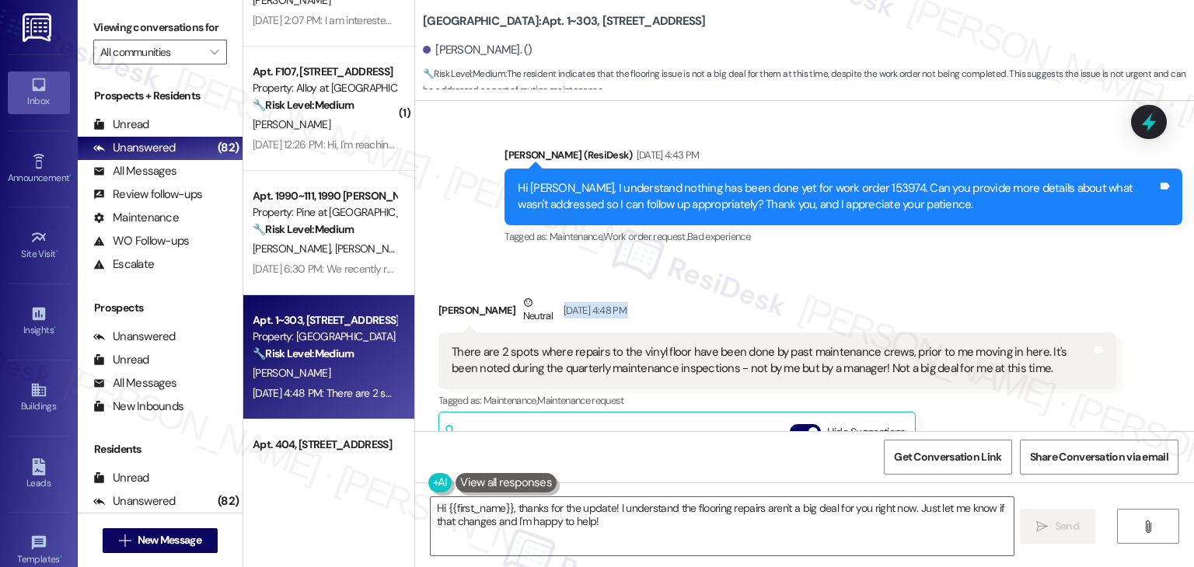
click at [858, 260] on div "Received via SMS Nancy Mock Neutral Aug 22, 2025 at 4:48 PM There are 2 spots w…" at bounding box center [804, 479] width 779 height 438
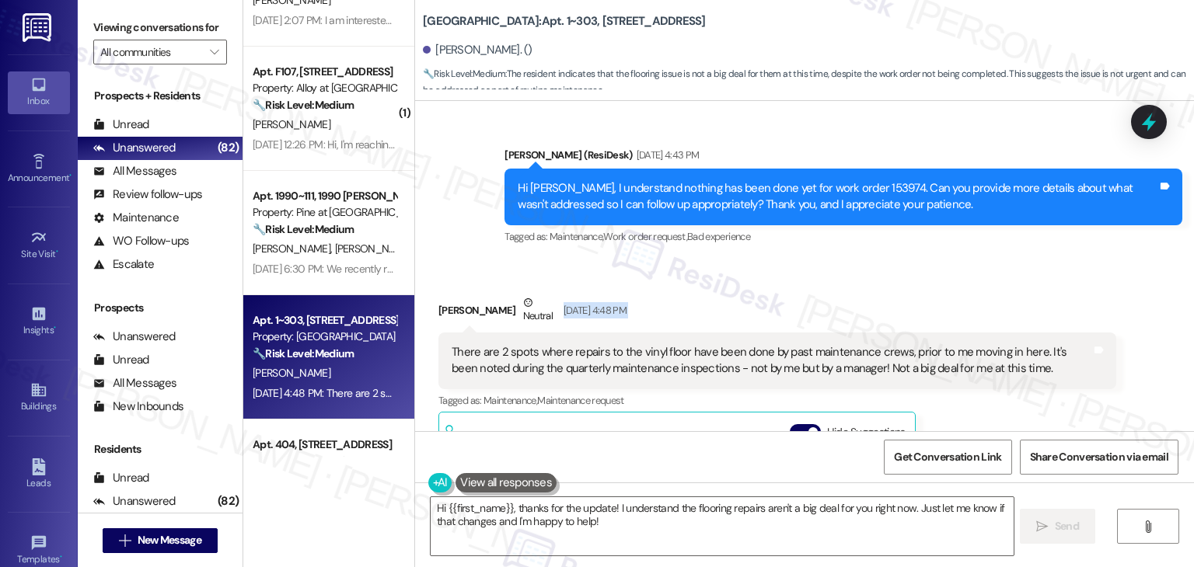
click at [858, 260] on div "Received via SMS Nancy Mock Neutral Aug 22, 2025 at 4:48 PM There are 2 spots w…" at bounding box center [804, 479] width 779 height 438
click at [646, 180] on div "Hi Nancy, I understand nothing has been done yet for work order 153974. Can you…" at bounding box center [838, 196] width 640 height 33
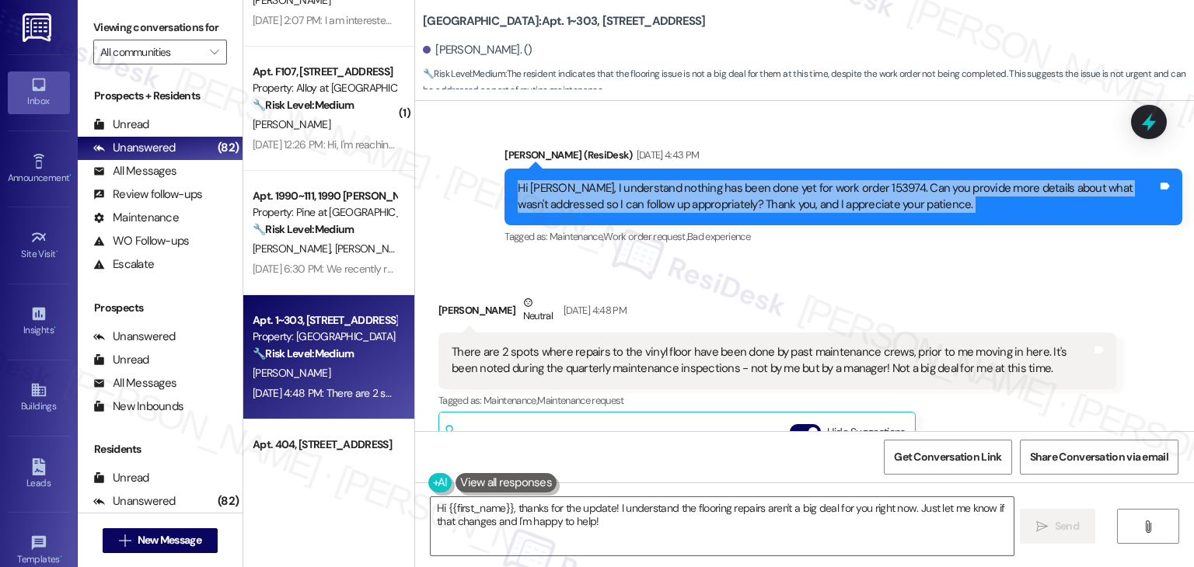
click at [646, 180] on div "Hi Nancy, I understand nothing has been done yet for work order 153974. Can you…" at bounding box center [838, 196] width 640 height 33
copy div "Hi Nancy, I understand nothing has been done yet for work order 153974. Can you…"
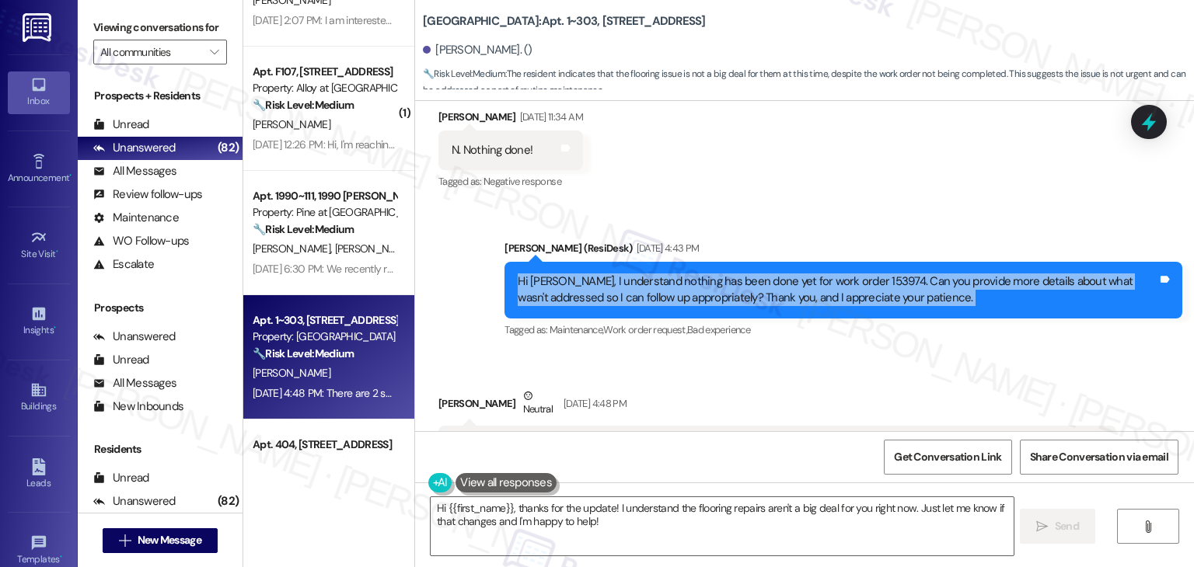
scroll to position [1306, 0]
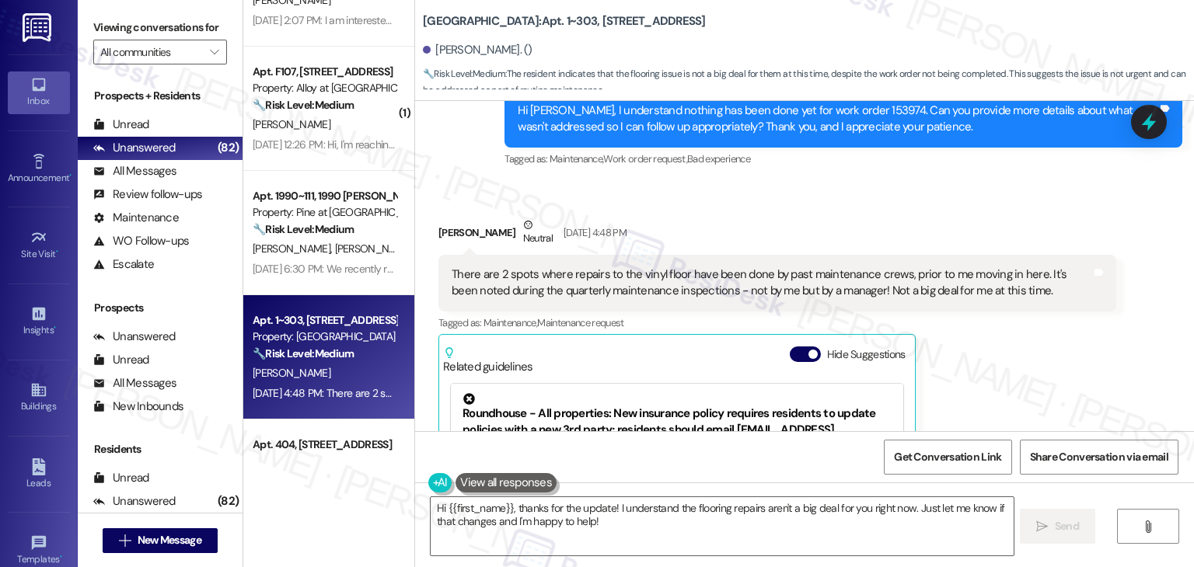
click at [625, 267] on div "There are 2 spots where repairs to the vinyl floor have been done by past maint…" at bounding box center [772, 283] width 640 height 33
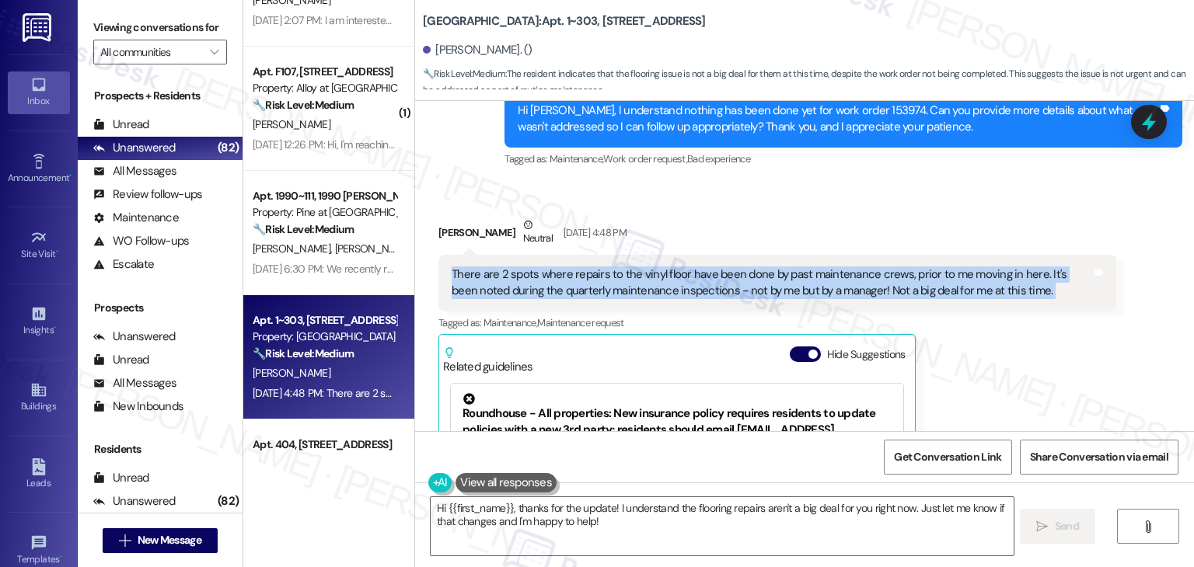
click at [625, 267] on div "There are 2 spots where repairs to the vinyl floor have been done by past maint…" at bounding box center [772, 283] width 640 height 33
copy div "There are 2 spots where repairs to the vinyl floor have been done by past maint…"
click at [619, 505] on textarea "Hi {{first_name}}, thanks for the update! I understand the flooring repairs are…" at bounding box center [722, 526] width 582 height 58
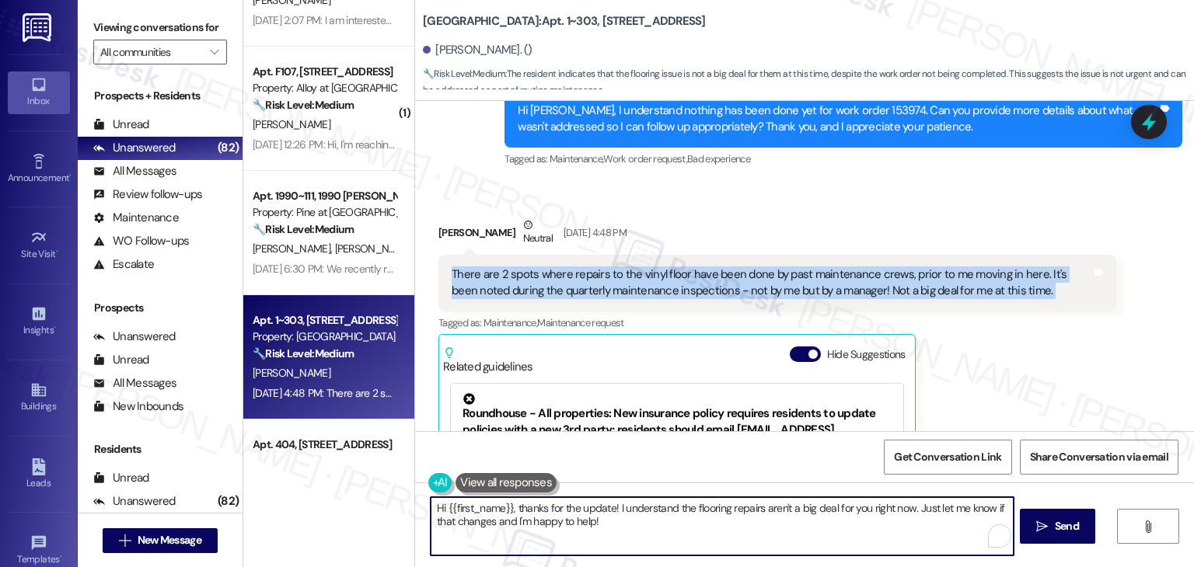
click at [619, 505] on textarea "Hi {{first_name}}, thanks for the update! I understand the flooring repairs are…" at bounding box center [722, 526] width 582 height 58
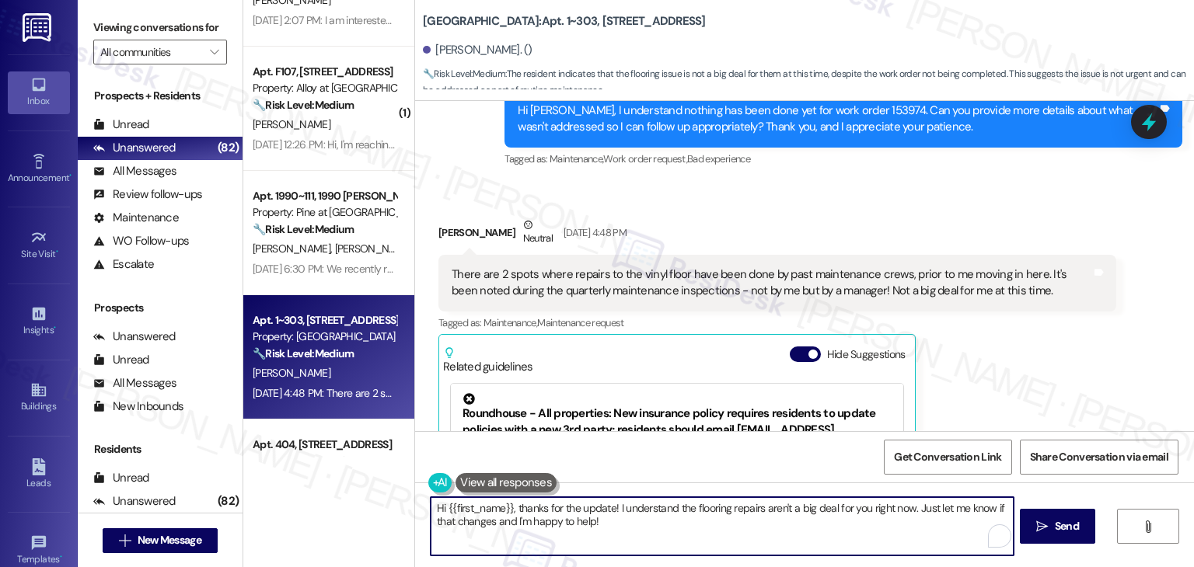
paste textarea "Thanks for clarifying, Nancy! I appreciate you letting me know it’s not a big d…"
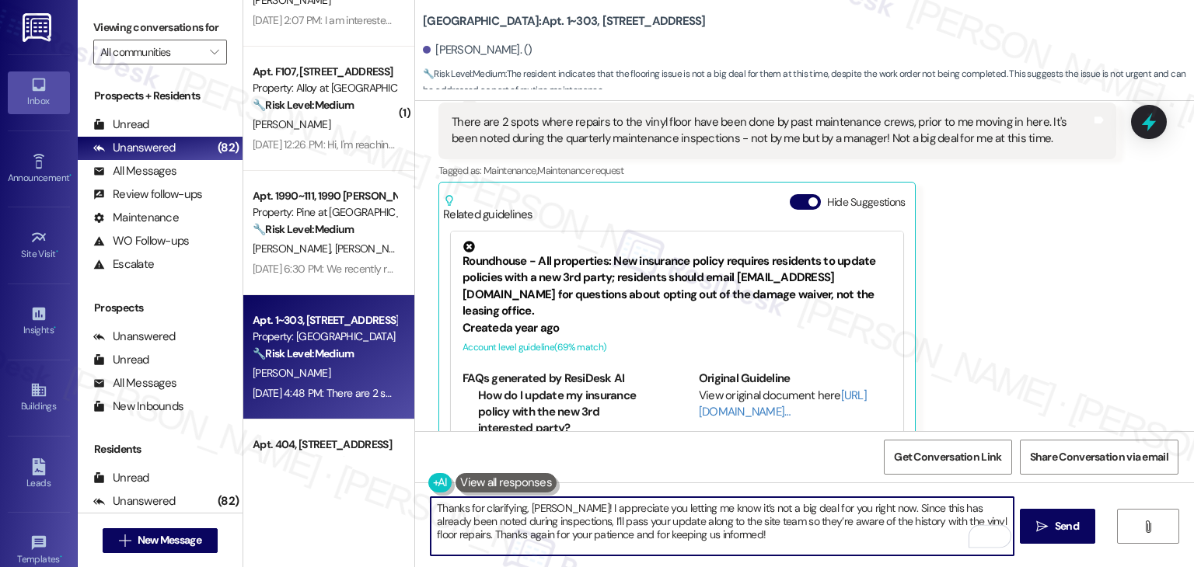
scroll to position [1461, 0]
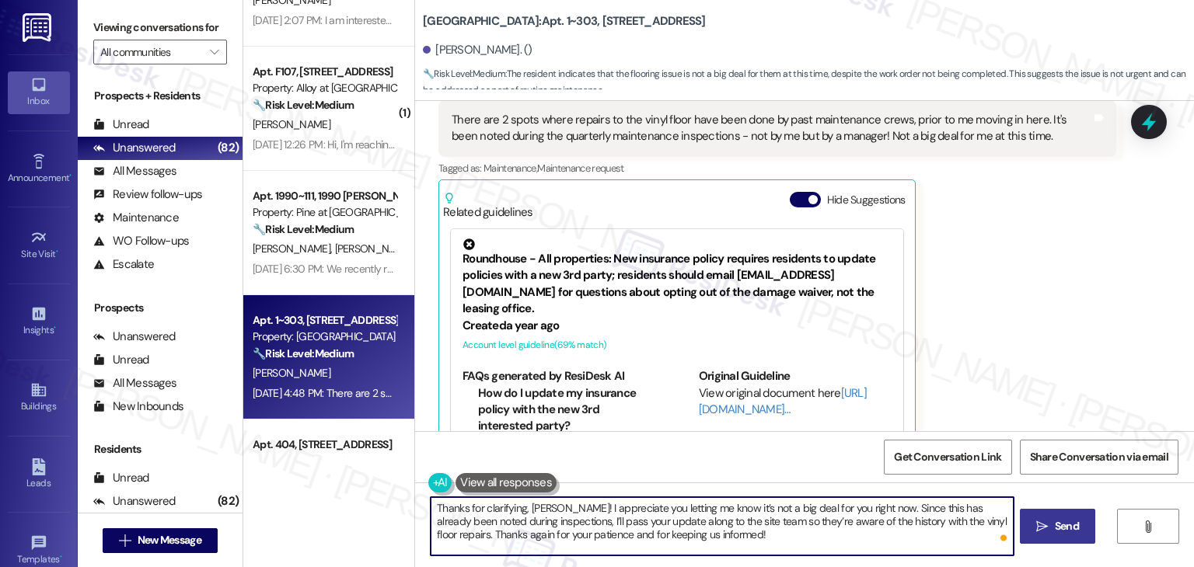
type textarea "Thanks for clarifying, Nancy! I appreciate you letting me know it’s not a big d…"
click at [1056, 521] on span "Send" at bounding box center [1067, 526] width 24 height 16
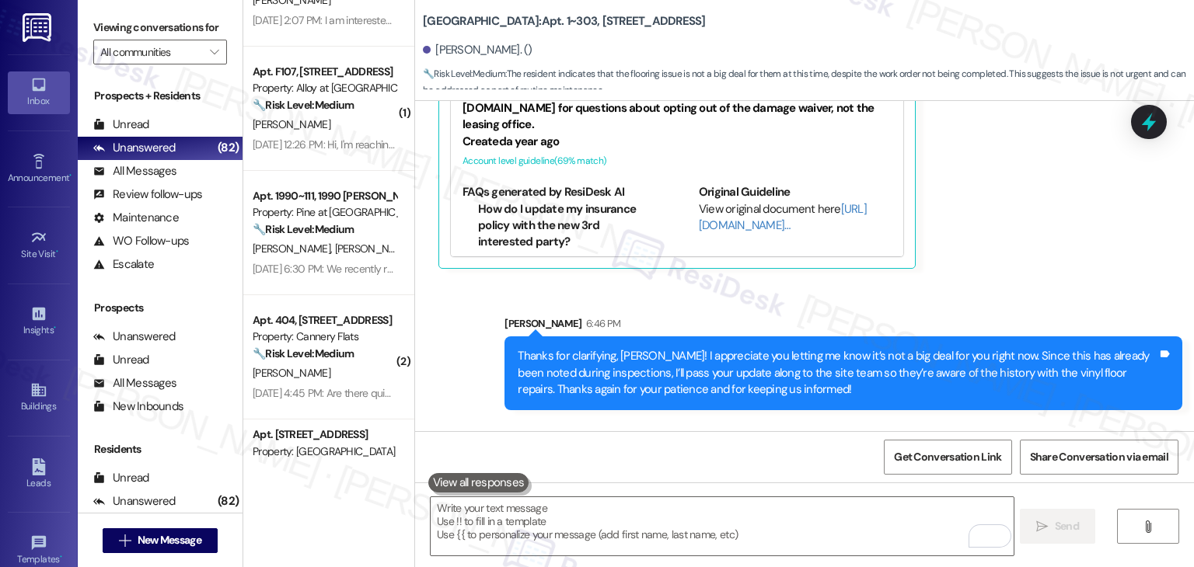
scroll to position [1710, 0]
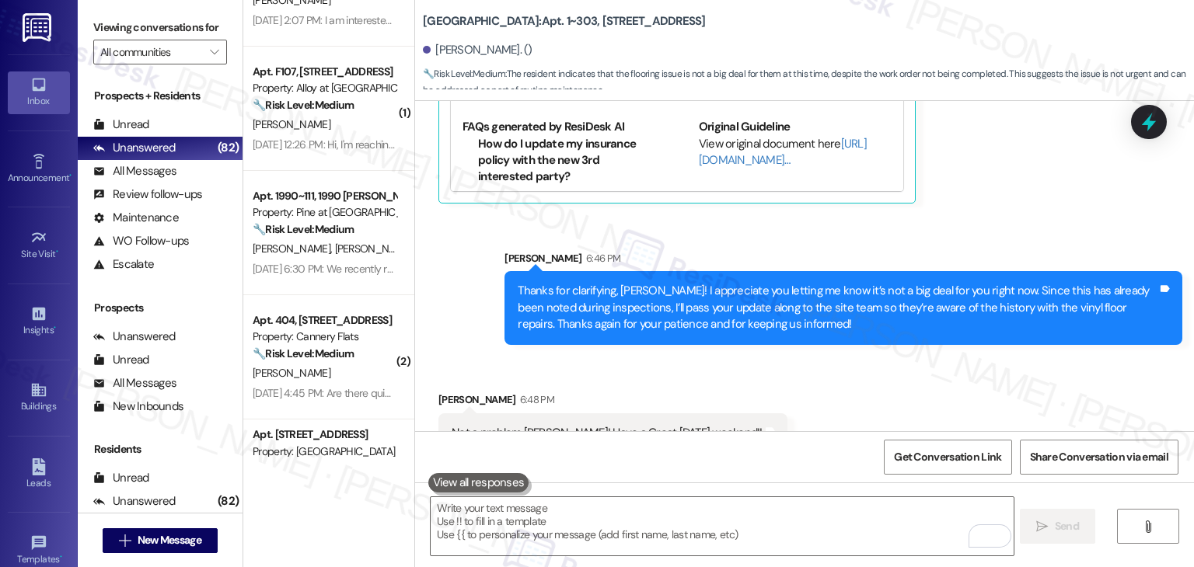
click at [979, 357] on div "Received via SMS Nancy Mock 6:48 PM Not a problem Dottie! Have a Great Labor Da…" at bounding box center [804, 411] width 779 height 108
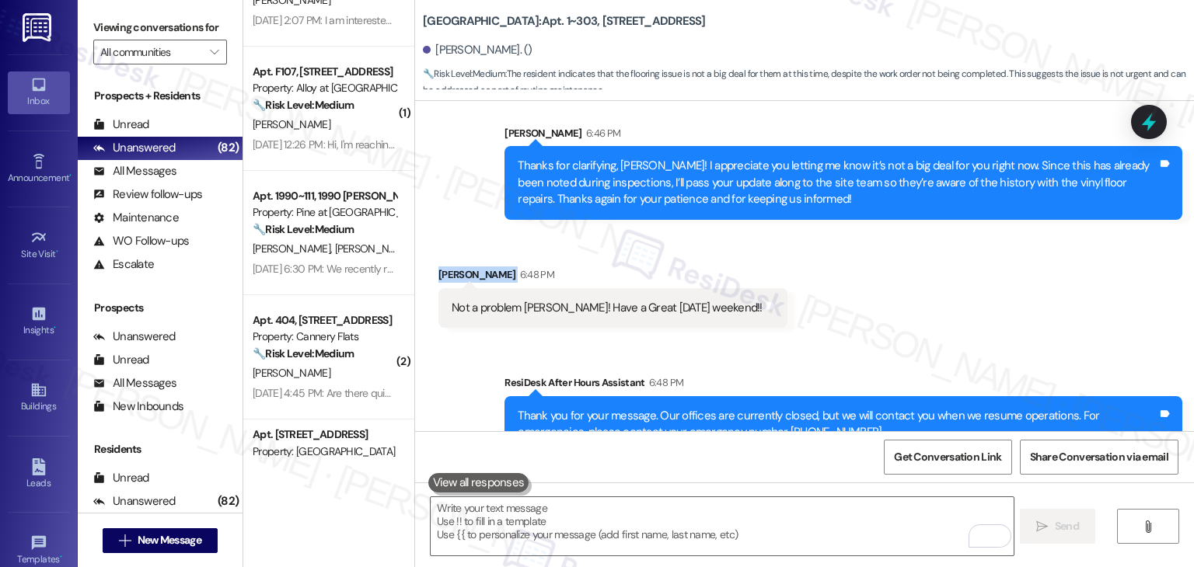
scroll to position [1758, 0]
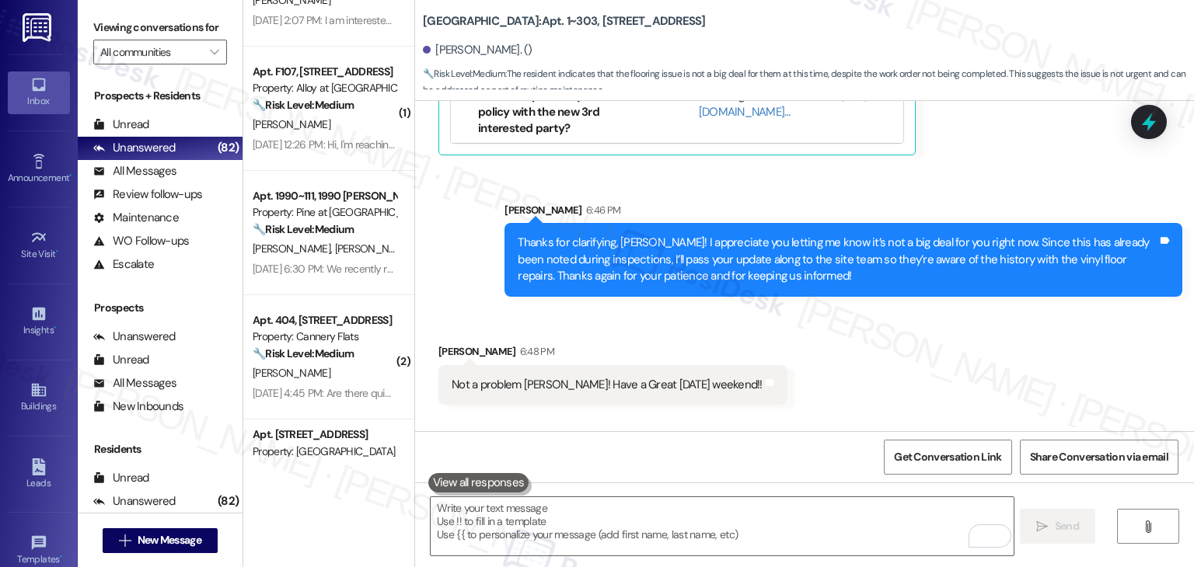
click at [688, 245] on div "Thanks for clarifying, Nancy! I appreciate you letting me know it’s not a big d…" at bounding box center [838, 260] width 640 height 50
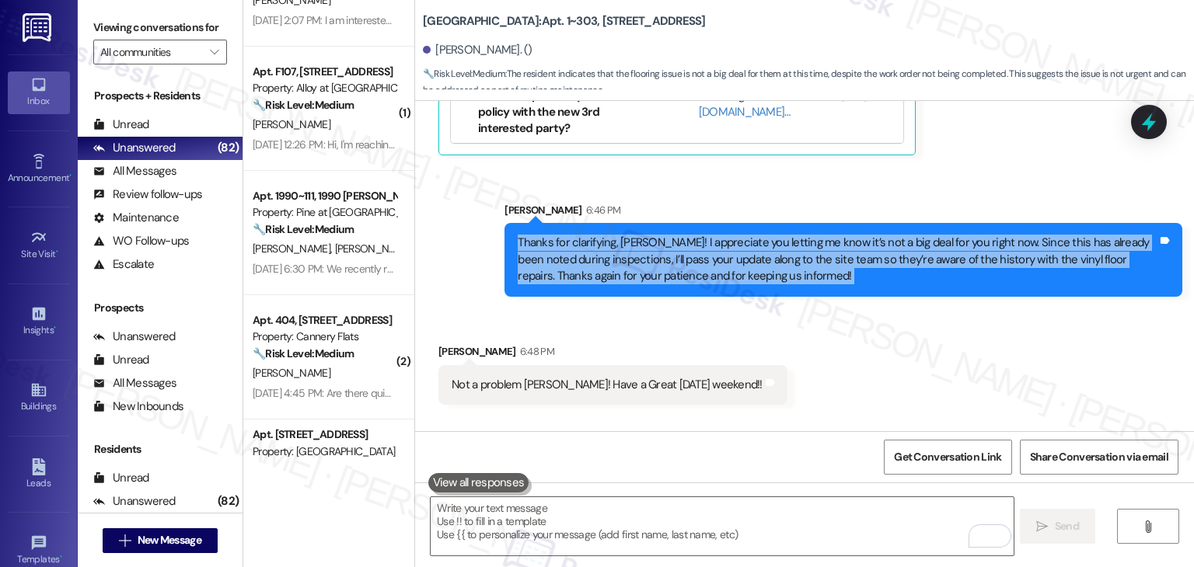
click at [688, 245] on div "Thanks for clarifying, Nancy! I appreciate you letting me know it’s not a big d…" at bounding box center [838, 260] width 640 height 50
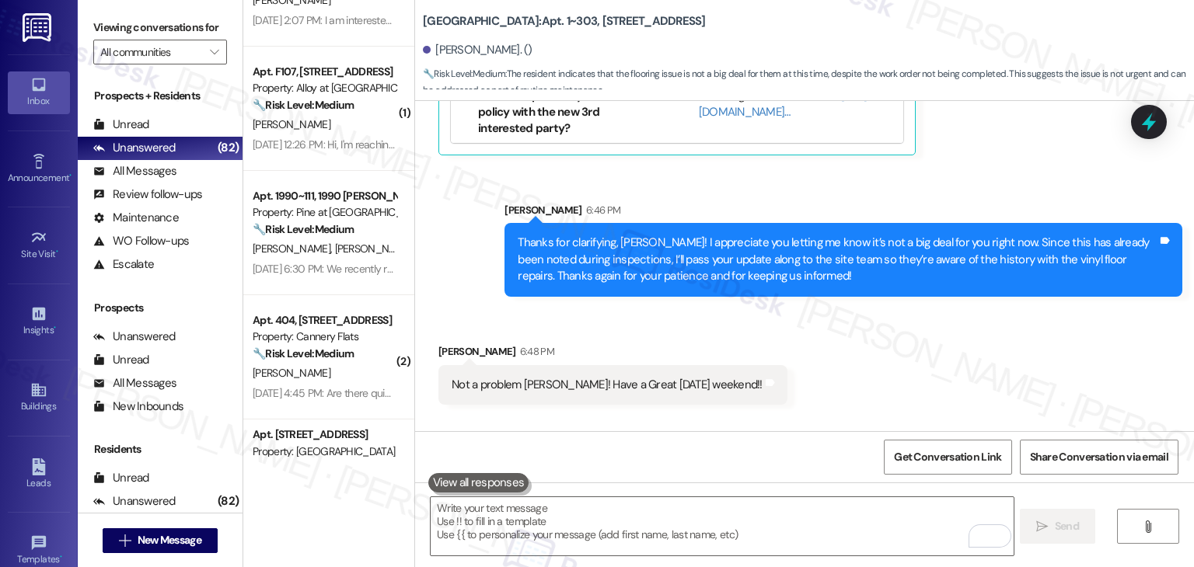
click at [611, 377] on div "Not a problem Dottie! Have a Great Labor Day weekend!!" at bounding box center [607, 385] width 311 height 16
copy div "Not a problem Dottie! Have a Great Labor Day weekend!! Tags and notes Sent via …"
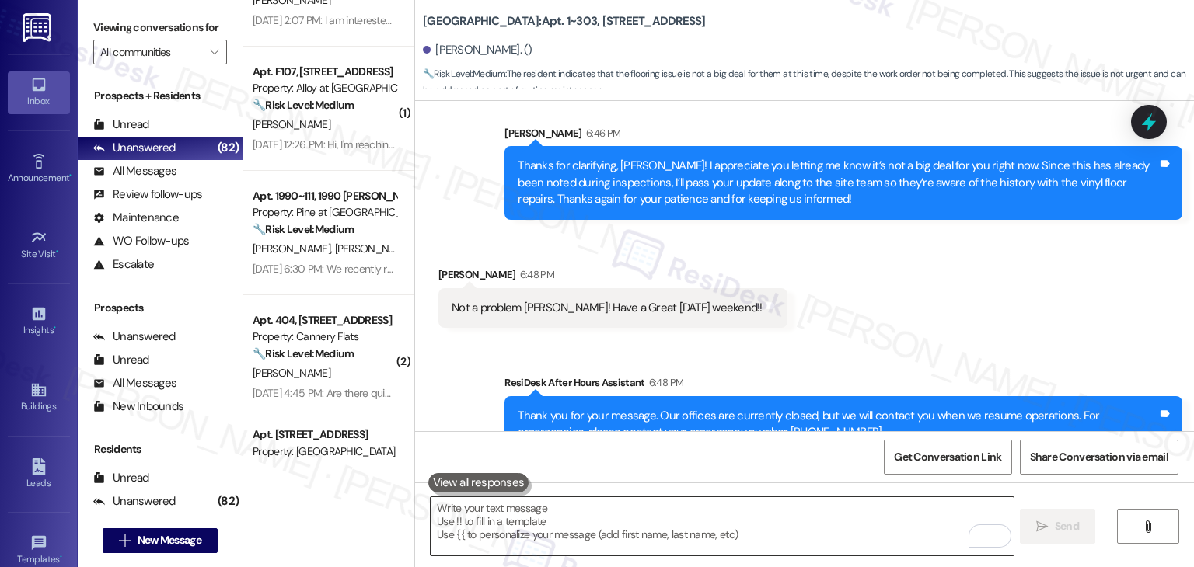
click at [623, 528] on textarea "To enrich screen reader interactions, please activate Accessibility in Grammarl…" at bounding box center [722, 526] width 582 height 58
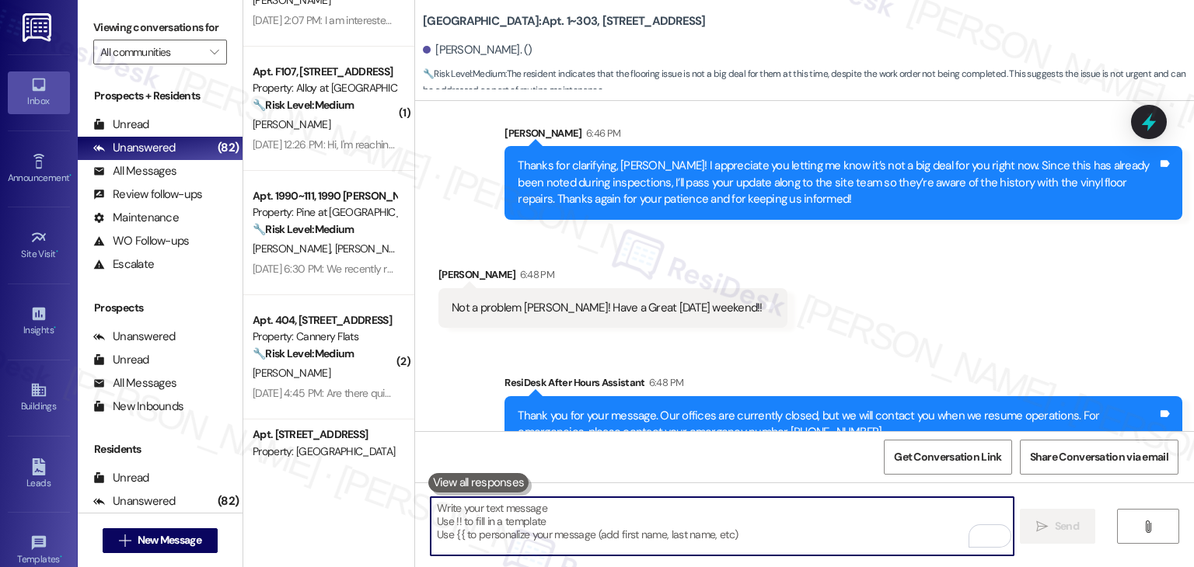
paste textarea "Thanks so much, Nancy! Wishing you a wonderful Labor Day weekend too! 🎉😊"
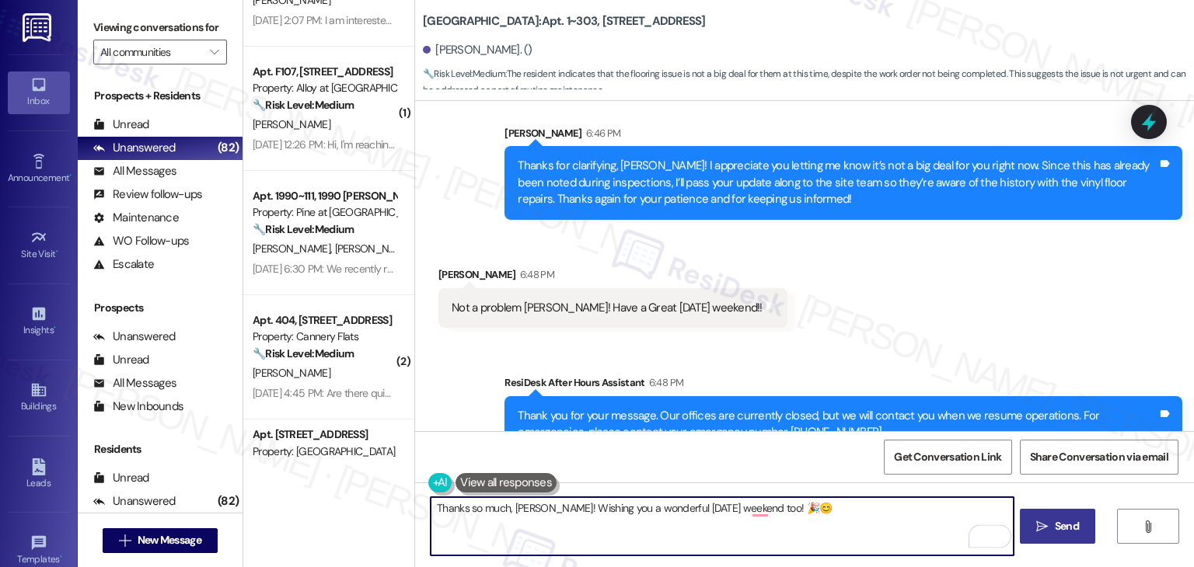
type textarea "Thanks so much, Nancy! Wishing you a wonderful Labor Day weekend too! 🎉😊"
click at [1057, 522] on span "Send" at bounding box center [1067, 526] width 24 height 16
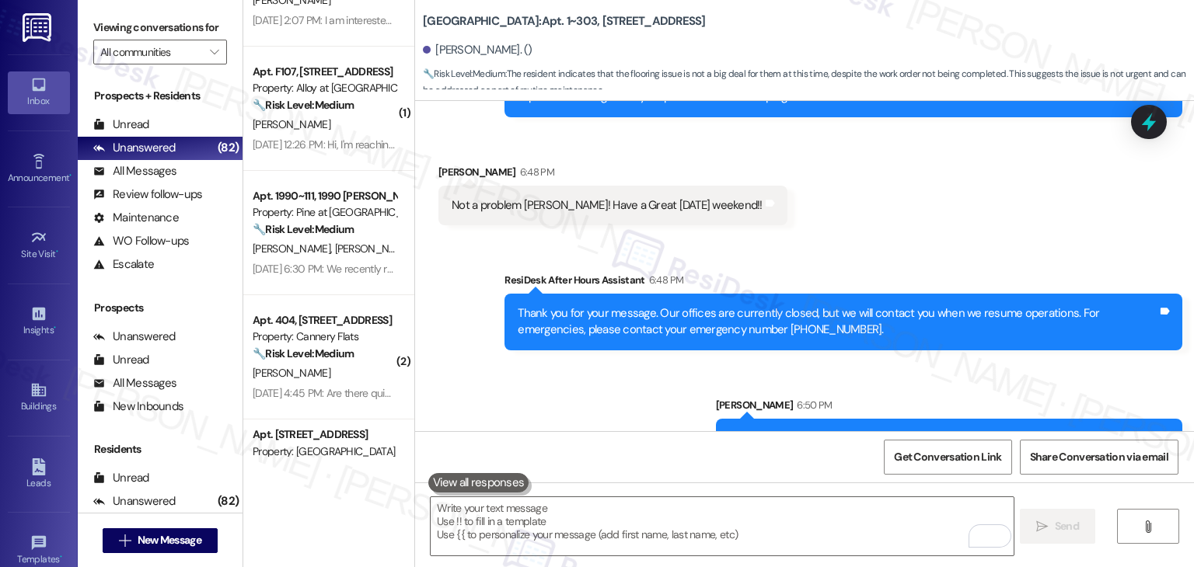
scroll to position [1943, 0]
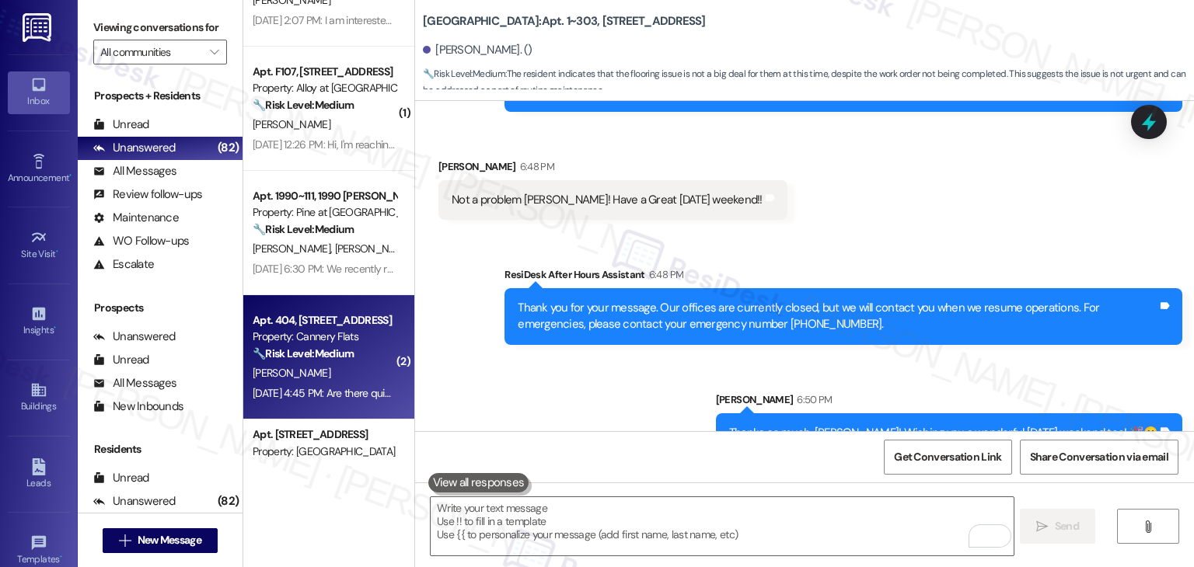
click at [350, 384] on div "Aug 22, 2025 at 4:45 PM: Are there quiet hours in the building? Aug 22, 2025 at…" at bounding box center [324, 393] width 147 height 19
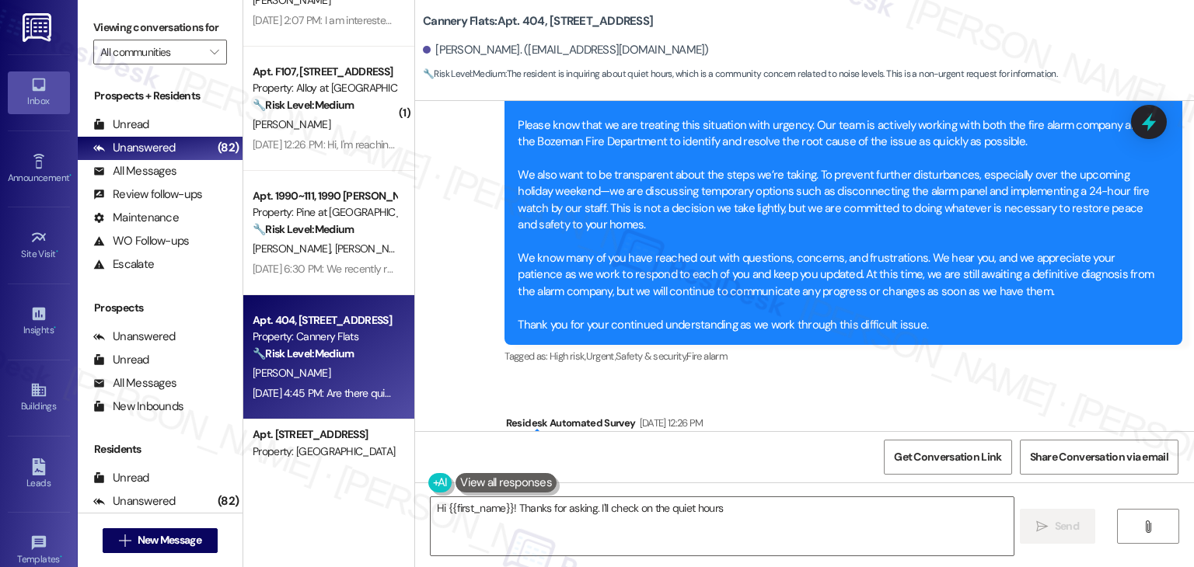
scroll to position [1572, 0]
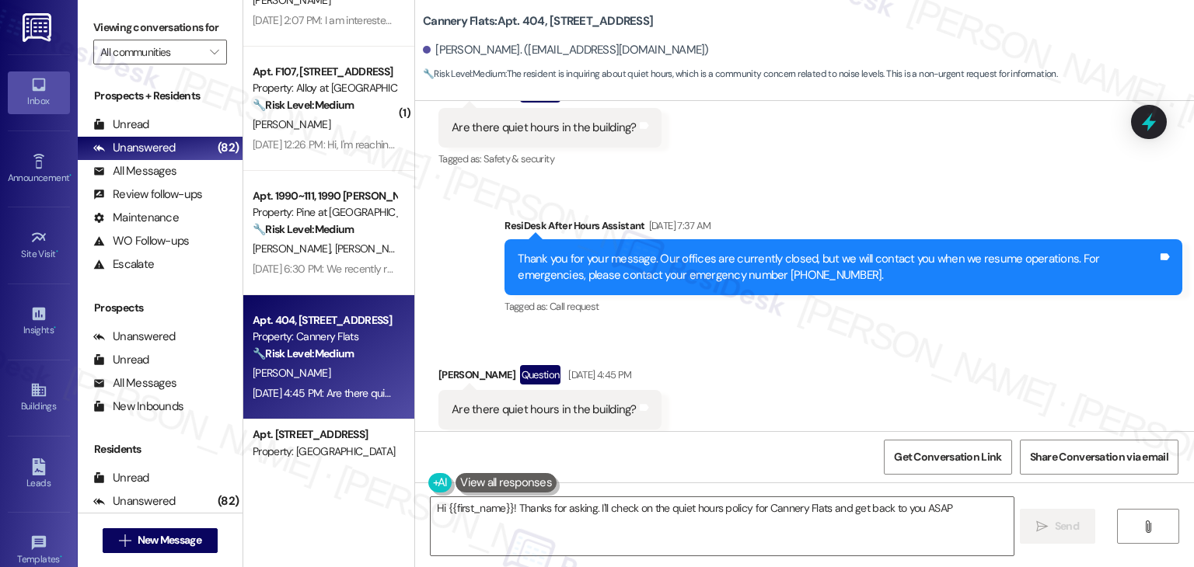
type textarea "Hi {{first_name}}! Thanks for asking. I'll check on the quiet hours policy for …"
click at [787, 340] on div "Received via SMS Maria Certo Question Aug 22, 2025 at 4:45 PM Are there quiet h…" at bounding box center [804, 397] width 779 height 134
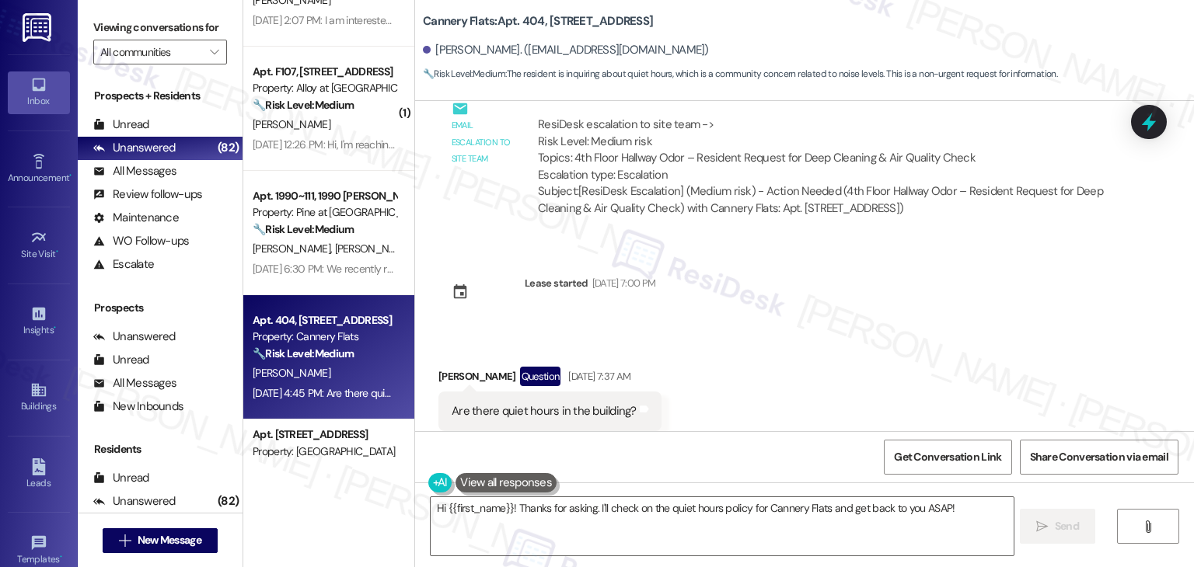
scroll to position [2518, 0]
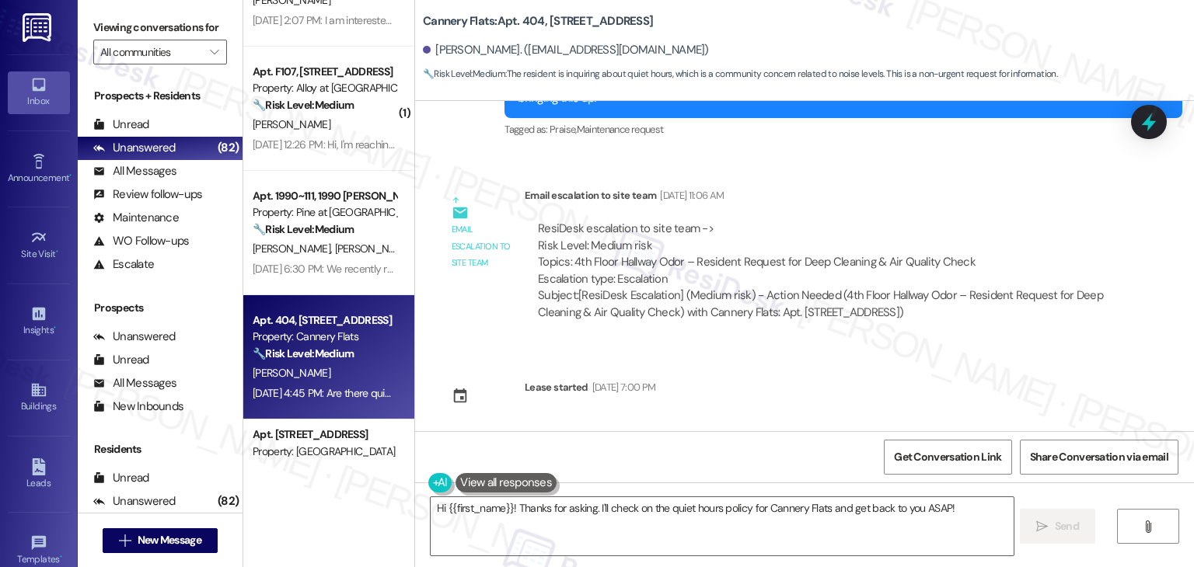
click at [770, 367] on div "Announcement, sent via SMS Dottie (ResiDesk) Sep 04, 2024 at 12:42 PM Hey Maria…" at bounding box center [804, 266] width 779 height 330
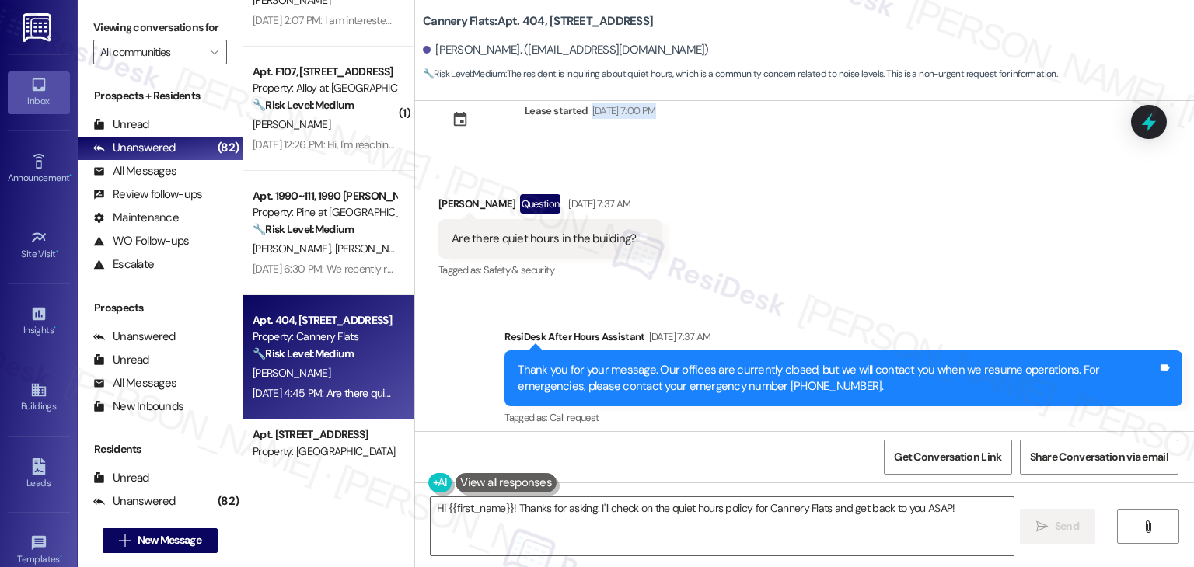
scroll to position [2907, 0]
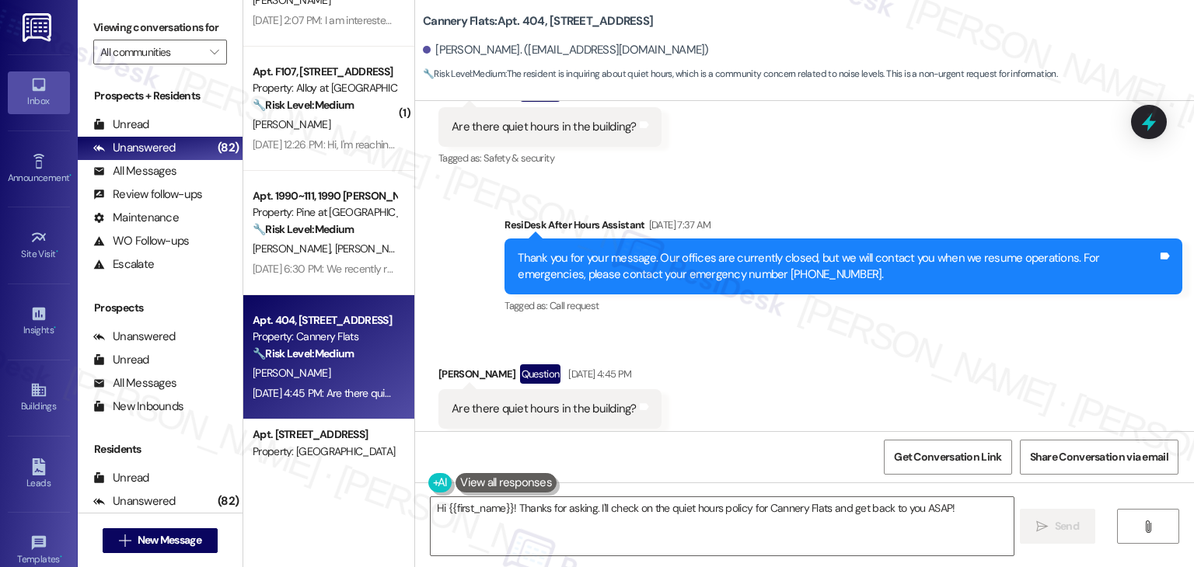
click at [562, 401] on div "Are there quiet hours in the building?" at bounding box center [544, 409] width 185 height 16
copy div "Are there quiet hours in the building? Tags and notes"
click at [937, 331] on div "Received via SMS Maria Certo Question Aug 22, 2025 at 4:45 PM Are there quiet h…" at bounding box center [804, 397] width 779 height 134
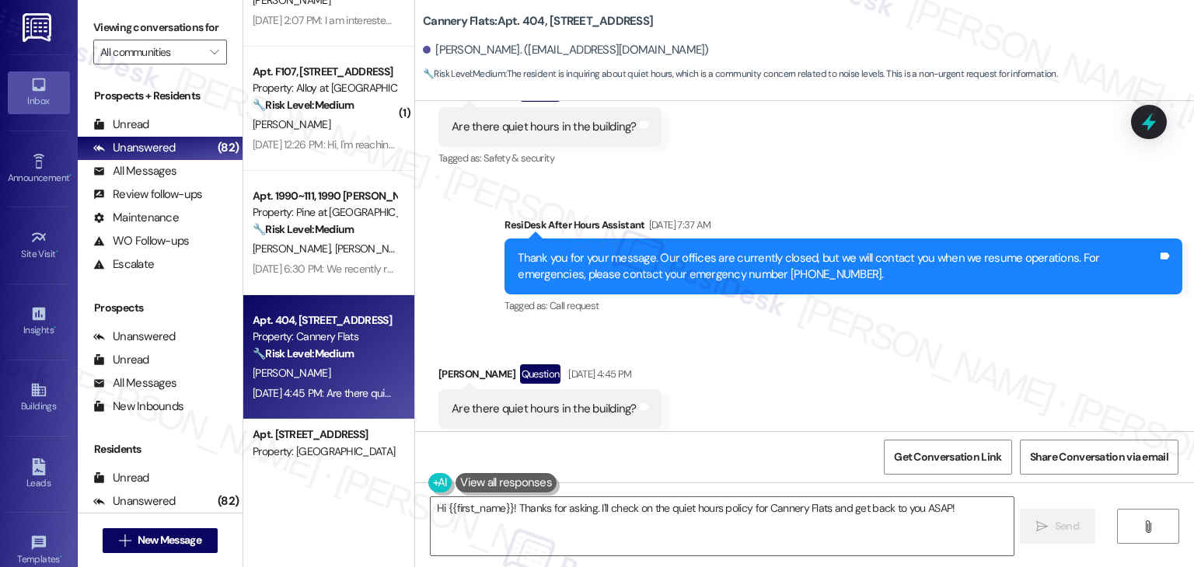
click at [937, 331] on div "Received via SMS Maria Certo Question Aug 22, 2025 at 4:45 PM Are there quiet h…" at bounding box center [804, 397] width 779 height 134
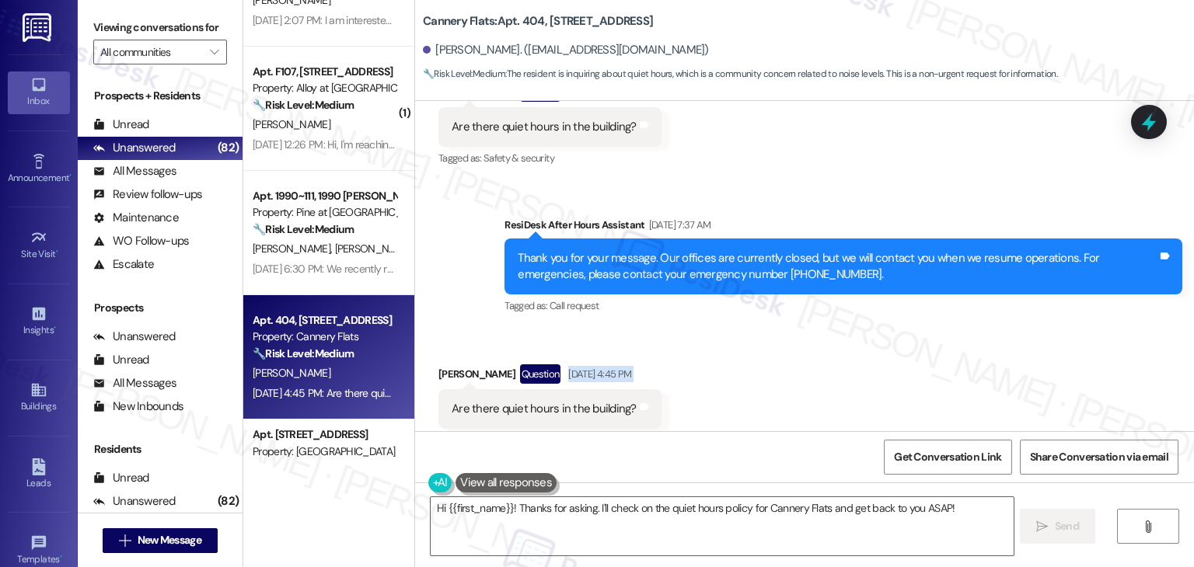
click at [937, 331] on div "Received via SMS Maria Certo Question Aug 22, 2025 at 4:45 PM Are there quiet h…" at bounding box center [804, 397] width 779 height 134
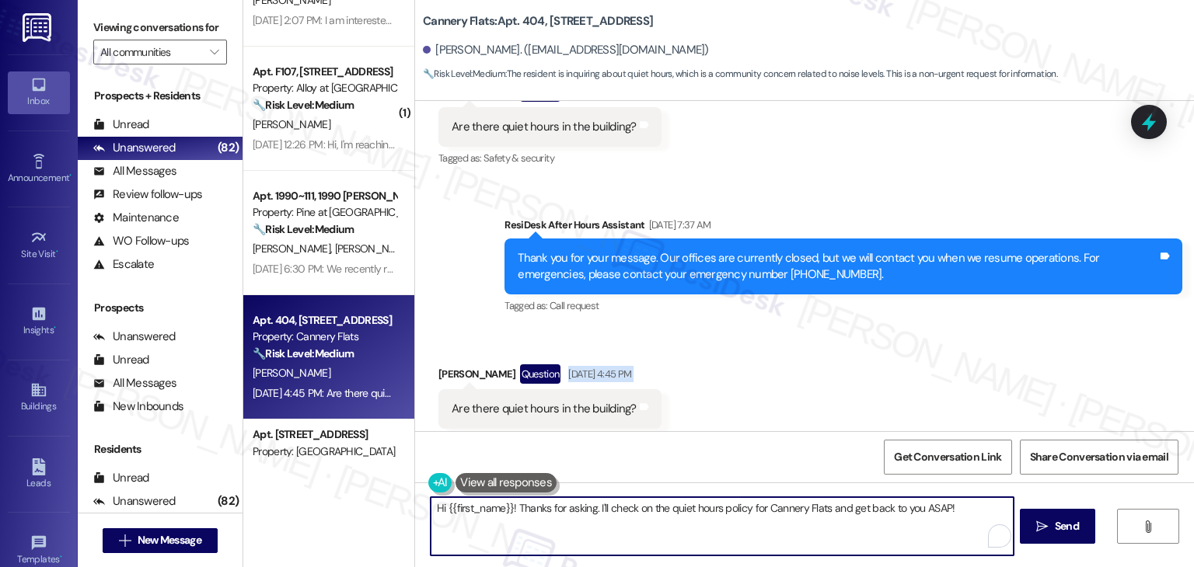
drag, startPoint x: 590, startPoint y: 508, endPoint x: 882, endPoint y: 508, distance: 292.3
click at [882, 508] on textarea "Hi {{first_name}}! Thanks for asking. I'll check on the quiet hours policy for …" at bounding box center [722, 526] width 582 height 58
click at [674, 511] on textarea "Hi {{first_name}}! Thanks for asking. I'll check on the quiet hours policy for …" at bounding box center [722, 526] width 582 height 58
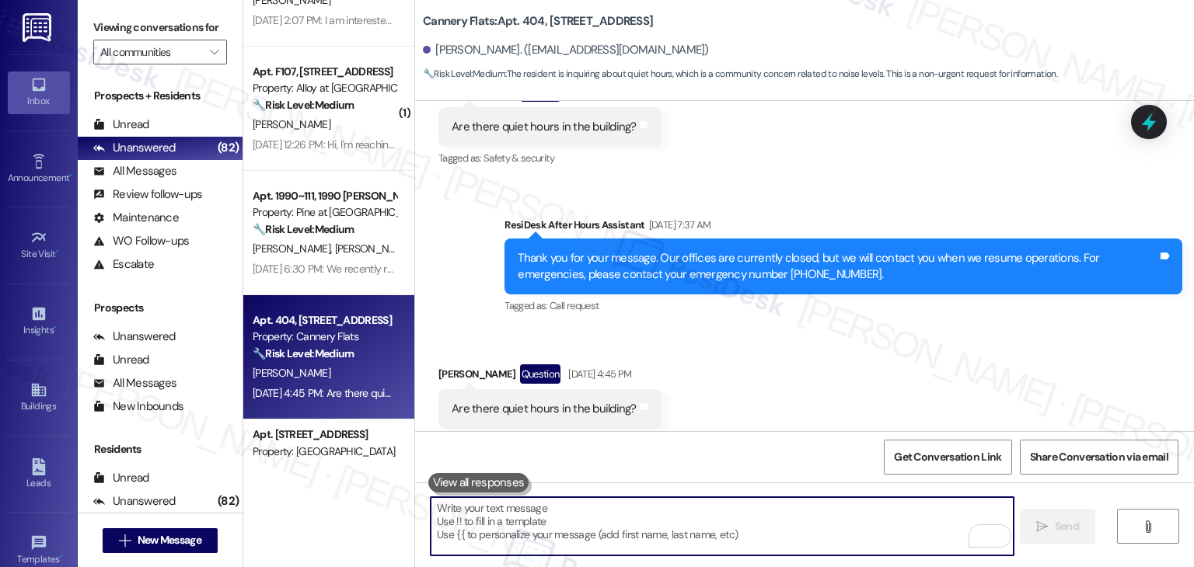
paste textarea "Hi Maria! Thanks for reaching out. Quiet hours can vary by property, so I’d rec…"
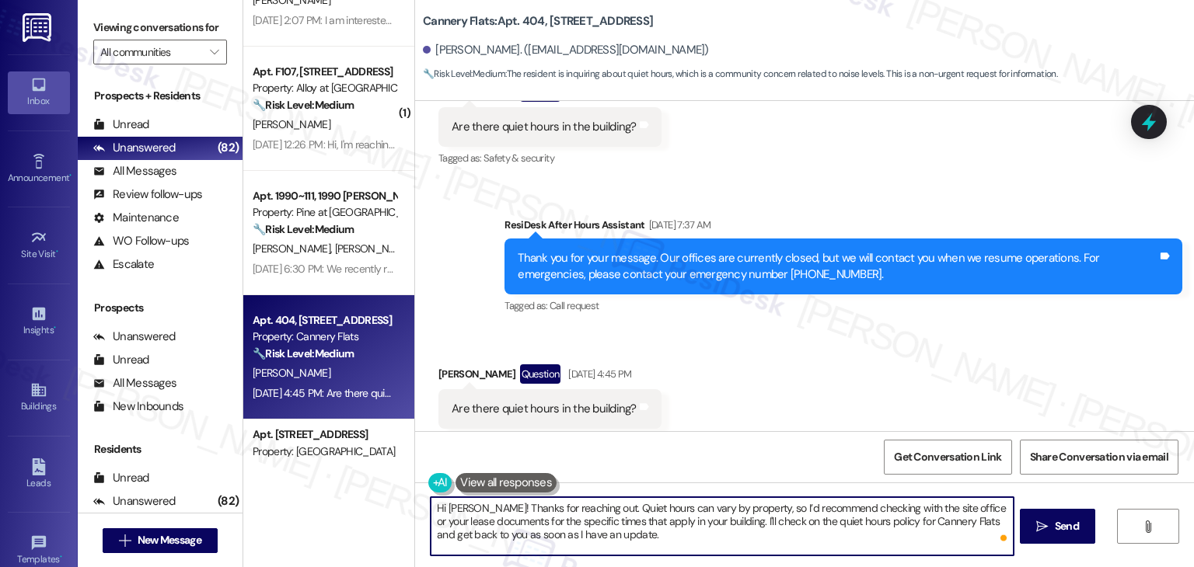
type textarea "Hi Maria! Thanks for reaching out. Quiet hours can vary by property, so I’d rec…"
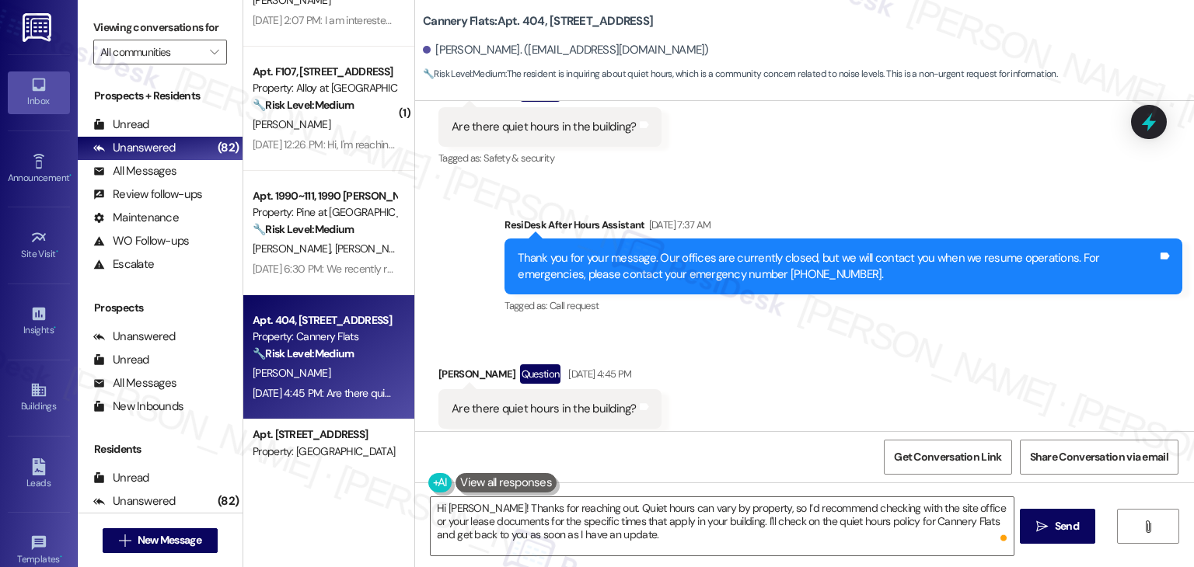
click at [719, 387] on div "Received via SMS Maria Certo Question Aug 22, 2025 at 4:45 PM Are there quiet h…" at bounding box center [804, 397] width 779 height 134
click at [718, 386] on div "Received via SMS Maria Certo Question Aug 22, 2025 at 4:45 PM Are there quiet h…" at bounding box center [804, 397] width 779 height 134
click at [729, 413] on div "Received via SMS Maria Certo Question Aug 22, 2025 at 4:45 PM Are there quiet h…" at bounding box center [804, 397] width 779 height 134
click at [1060, 535] on button " Send" at bounding box center [1057, 526] width 75 height 35
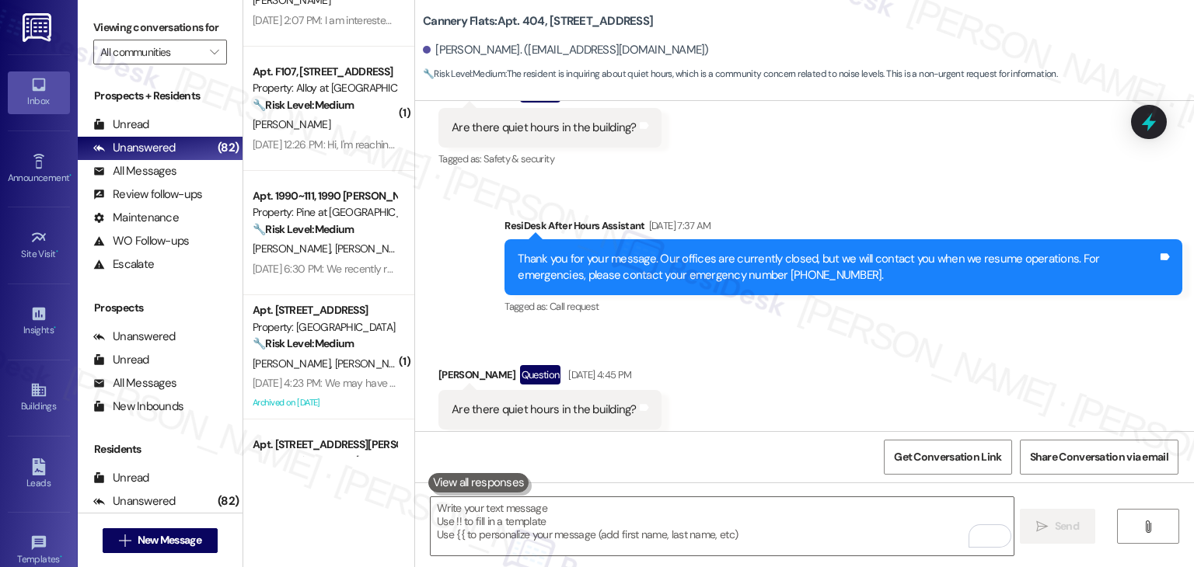
scroll to position [3049, 0]
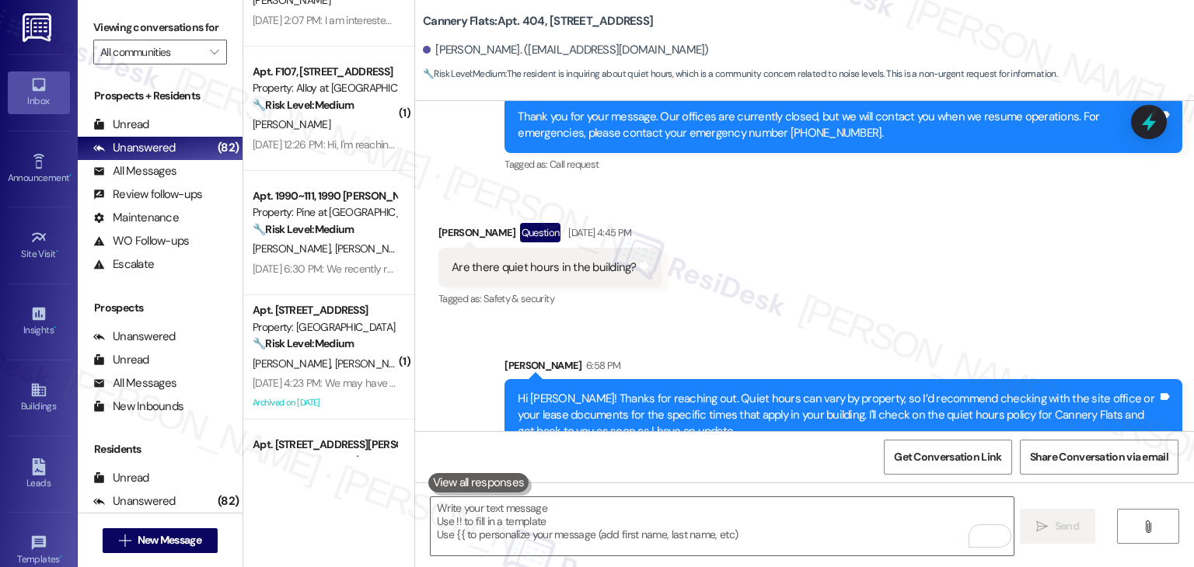
click at [888, 253] on div "Received via SMS Maria Certo Question Aug 22, 2025 at 4:45 PM Are there quiet h…" at bounding box center [804, 255] width 779 height 134
click at [1152, 119] on icon at bounding box center [1149, 122] width 26 height 26
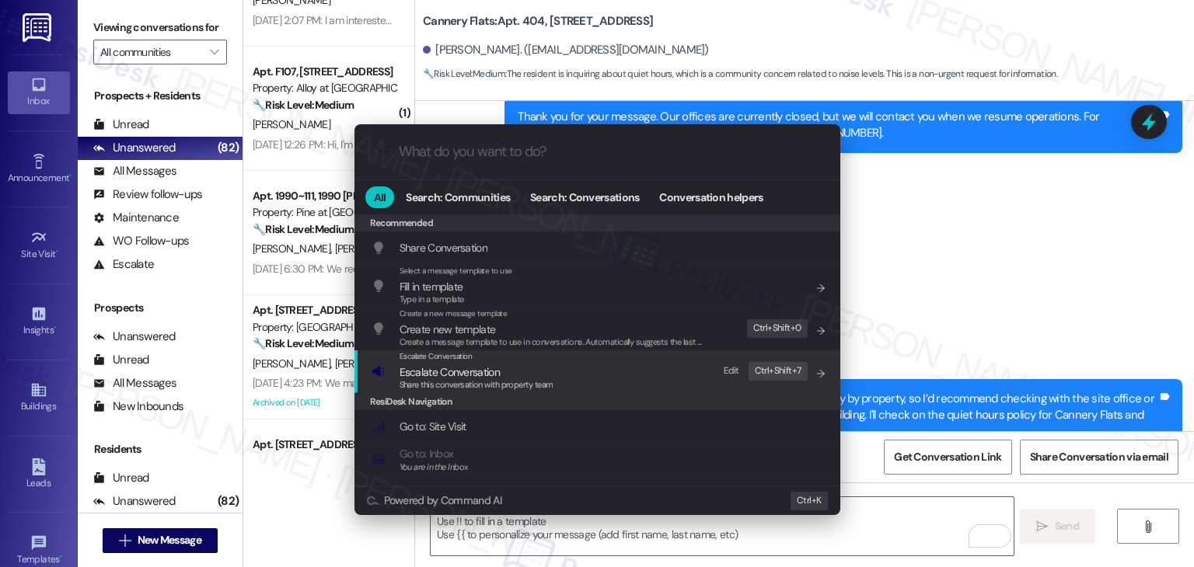
click at [450, 375] on span "Escalate Conversation" at bounding box center [450, 372] width 100 height 14
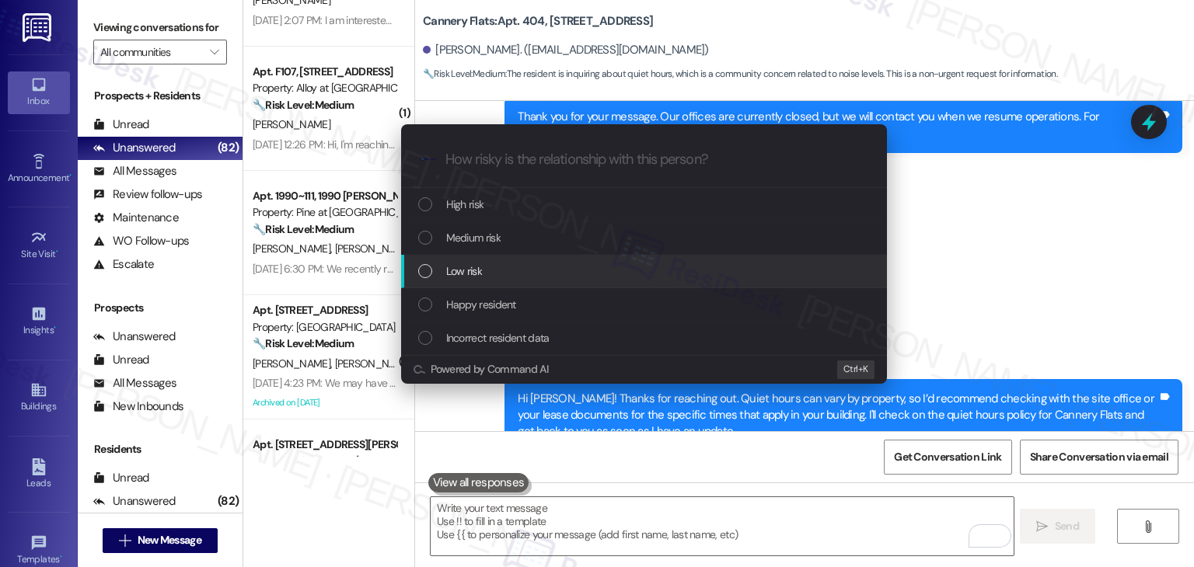
click at [422, 271] on div "List of options" at bounding box center [425, 271] width 14 height 14
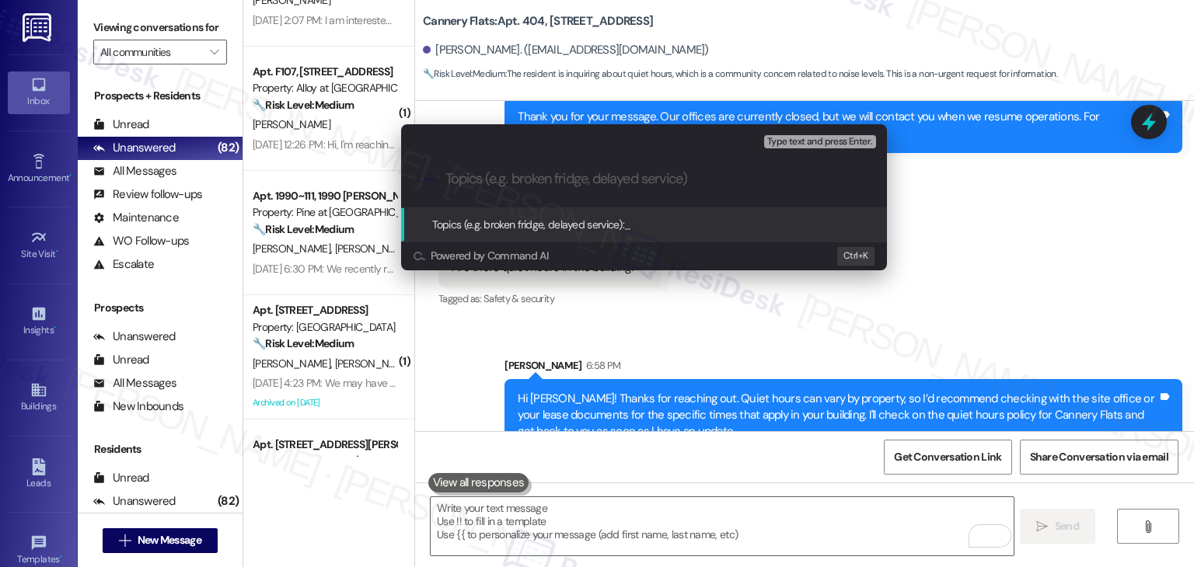
paste input "Resident Inquiry – Quiet Hours Policy"
type input "Resident Inquiry – Quiet Hours Policy"
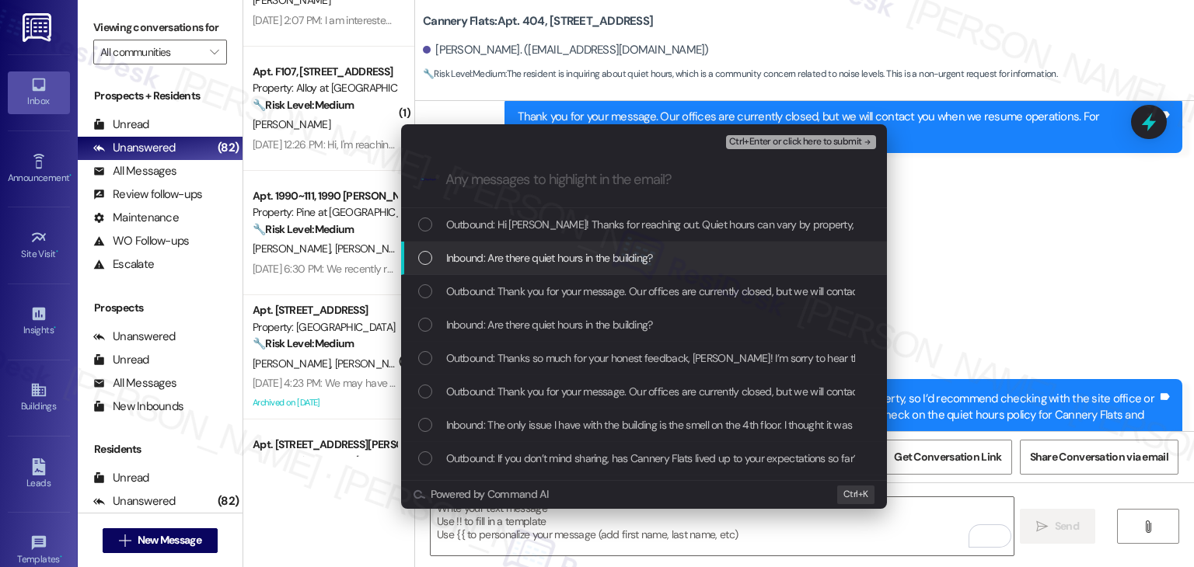
click at [424, 253] on div "List of options" at bounding box center [425, 258] width 14 height 14
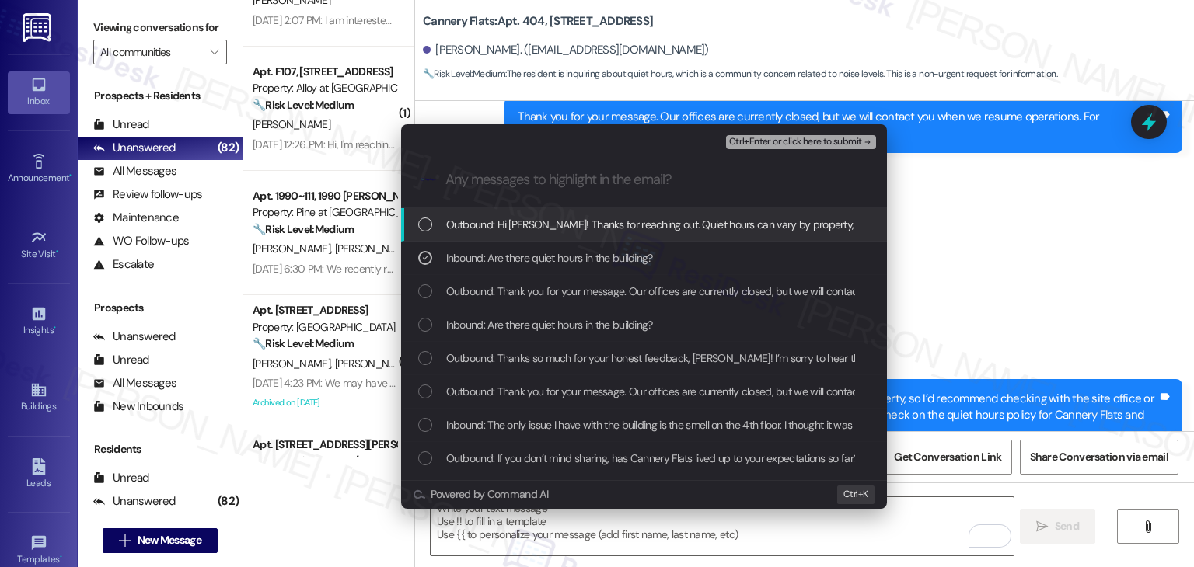
click at [786, 142] on span "Ctrl+Enter or click here to submit" at bounding box center [795, 142] width 133 height 11
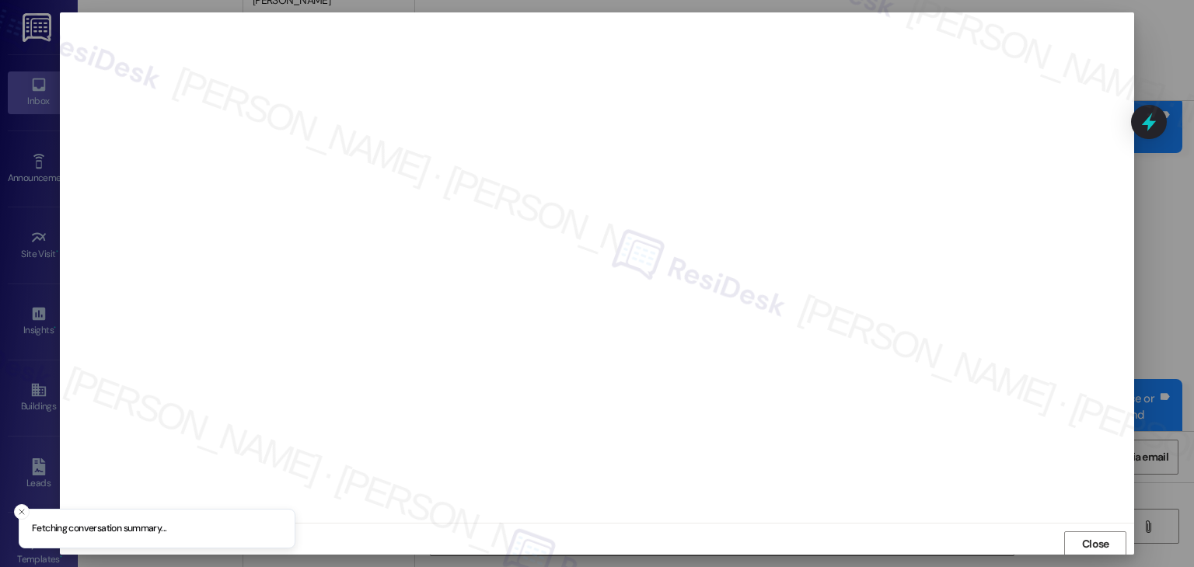
scroll to position [1, 0]
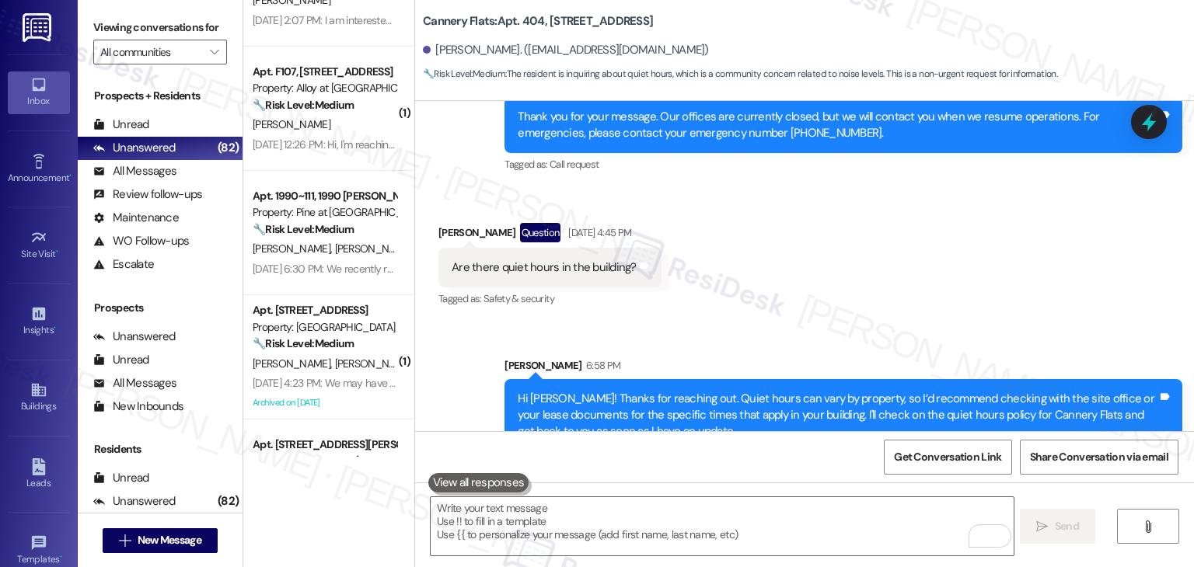
scroll to position [2906, 0]
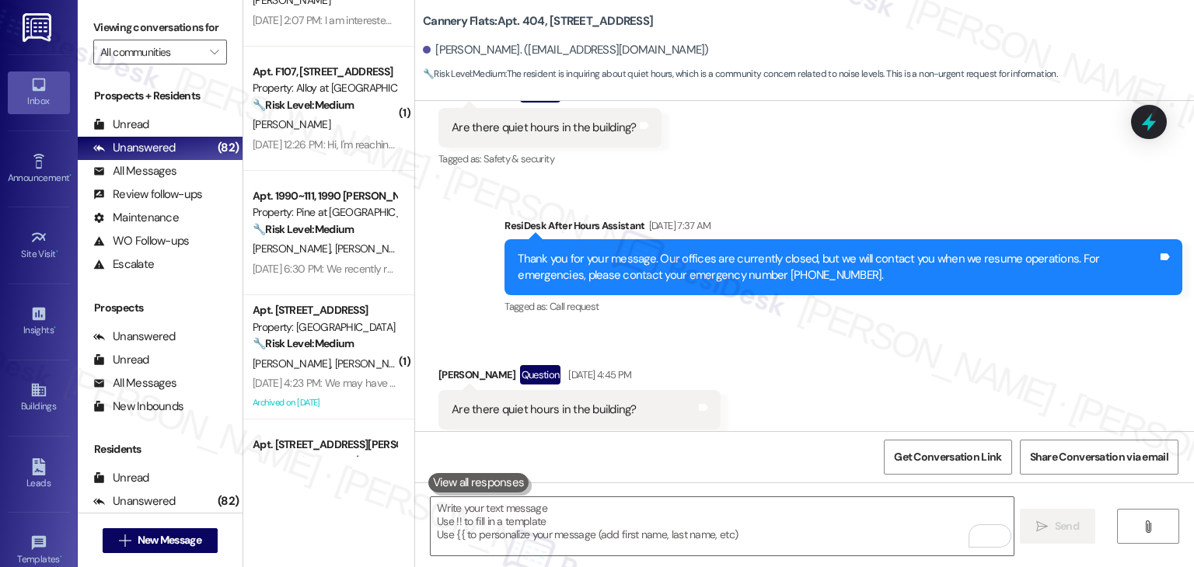
click at [843, 357] on div "Received via SMS [PERSON_NAME] Question [DATE] 4:45 PM Are there quiet hours in…" at bounding box center [804, 397] width 779 height 134
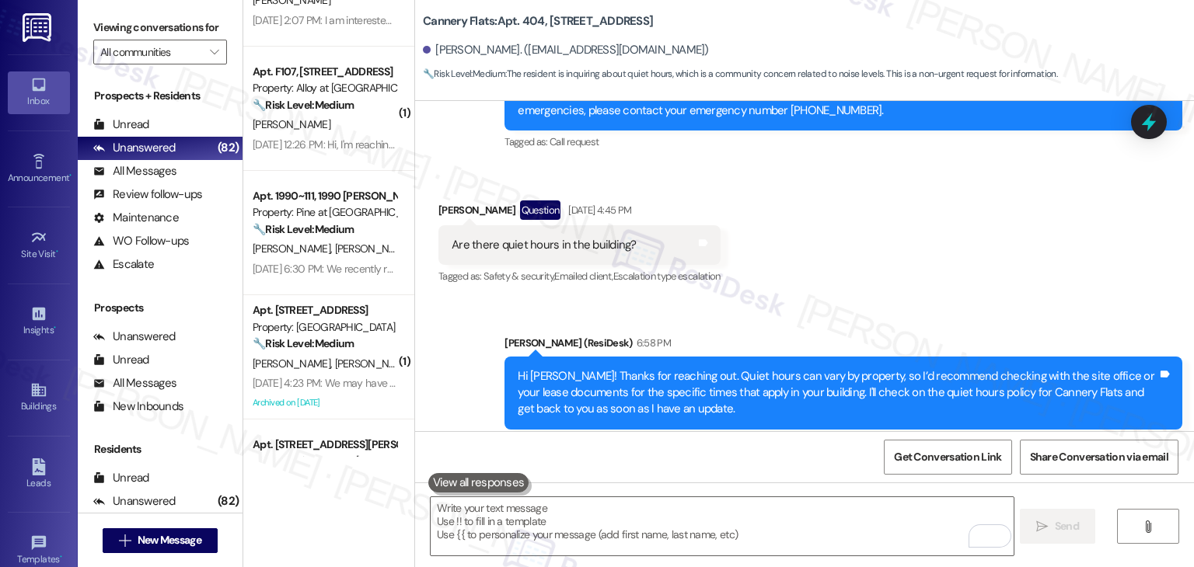
click at [439, 386] on div "Sent via SMS [PERSON_NAME] (ResiDesk) 6:58 PM Hi [PERSON_NAME]! Thanks for reac…" at bounding box center [804, 382] width 779 height 165
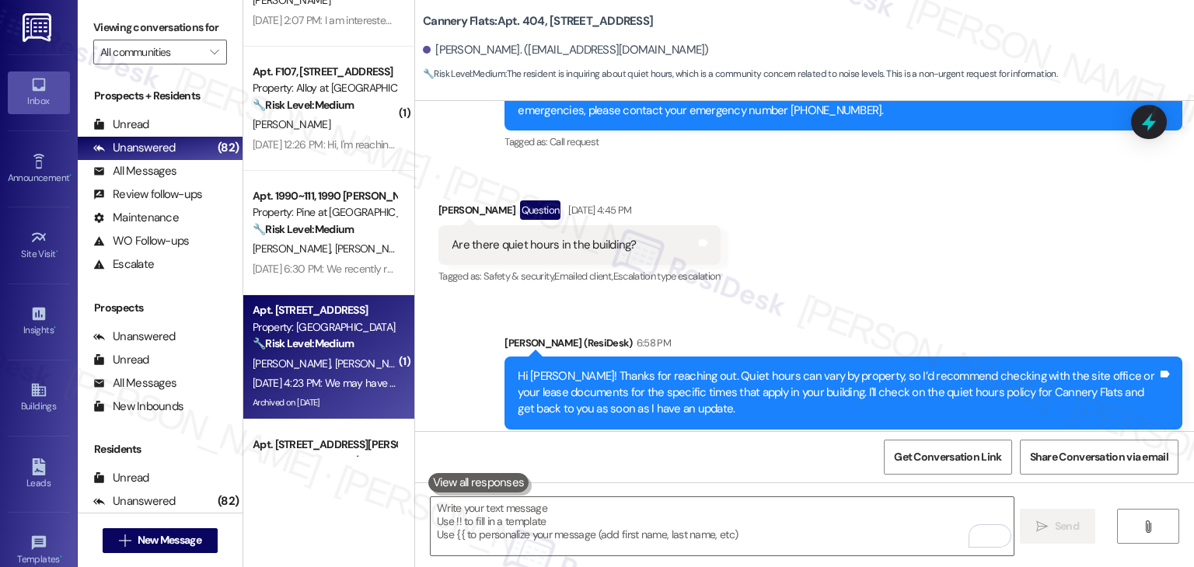
click at [330, 376] on div "[DATE] 4:23 PM: We may have to reboot the car visor but for now the spare is wo…" at bounding box center [455, 383] width 404 height 14
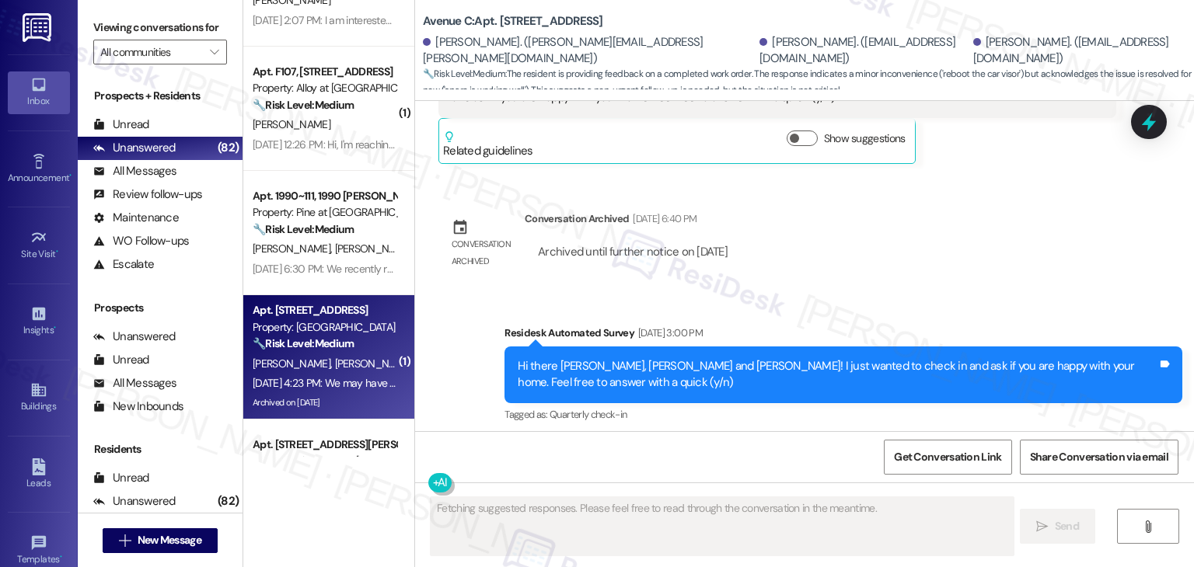
scroll to position [2581, 0]
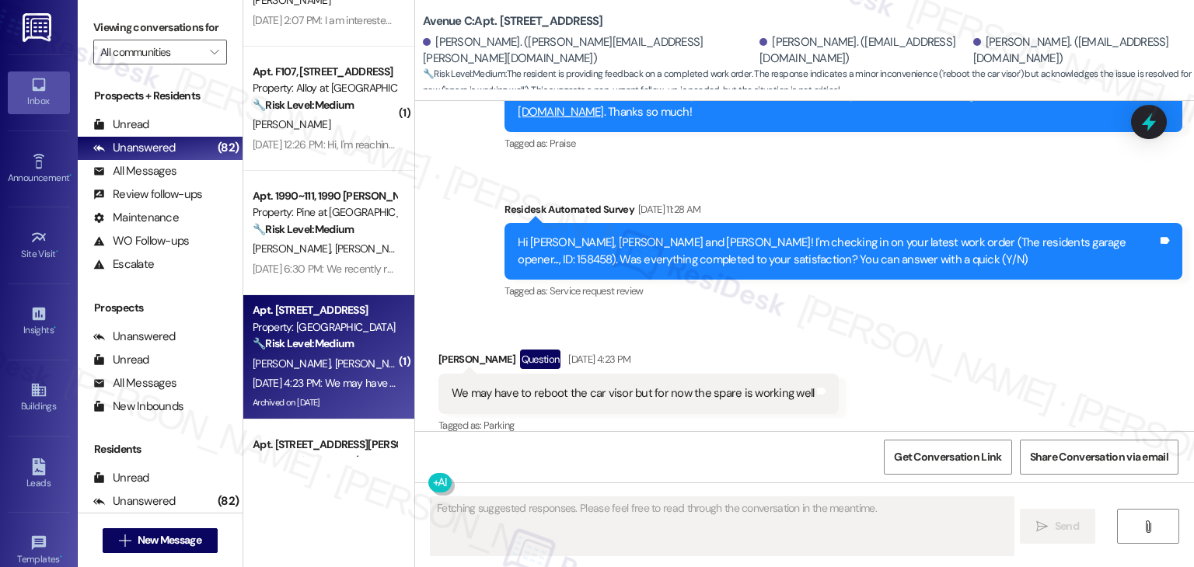
click at [864, 332] on div "Received via SMS Robert Murphy Question Aug 22, 2025 at 4:23 PM We may have to …" at bounding box center [804, 382] width 779 height 134
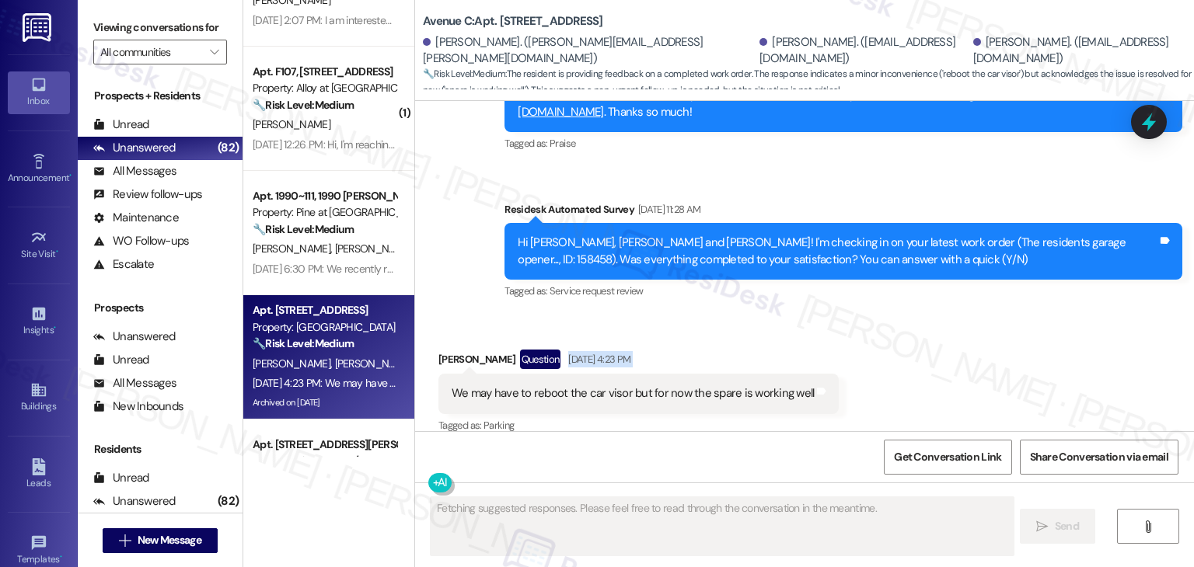
click at [864, 332] on div "Received via SMS Robert Murphy Question Aug 22, 2025 at 4:23 PM We may have to …" at bounding box center [804, 382] width 779 height 134
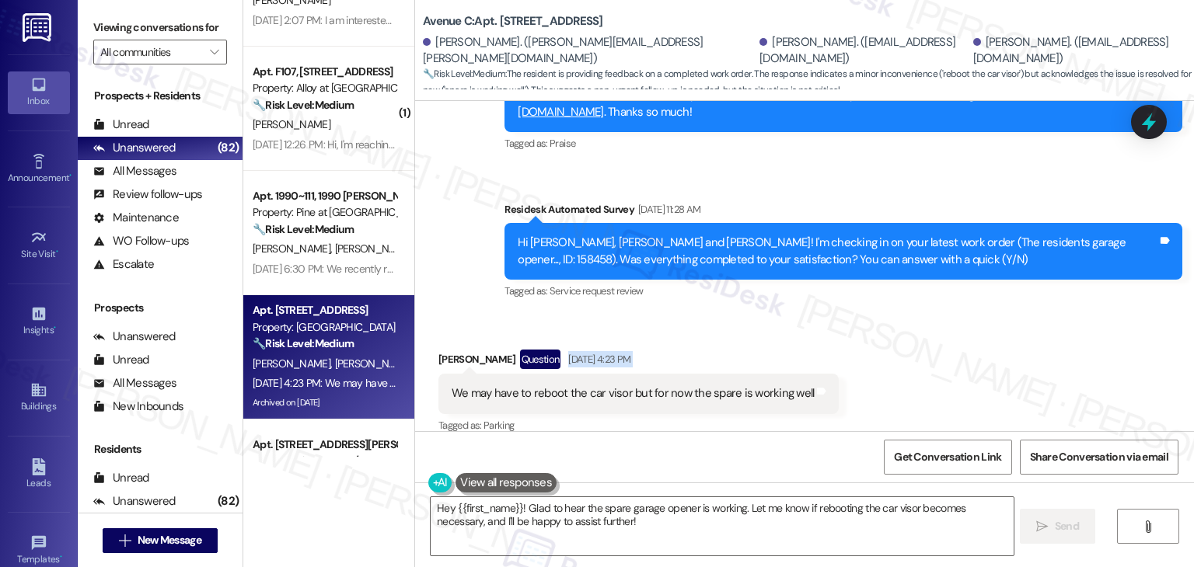
click at [930, 355] on div "Received via SMS Robert Murphy Question Aug 22, 2025 at 4:23 PM We may have to …" at bounding box center [804, 382] width 779 height 134
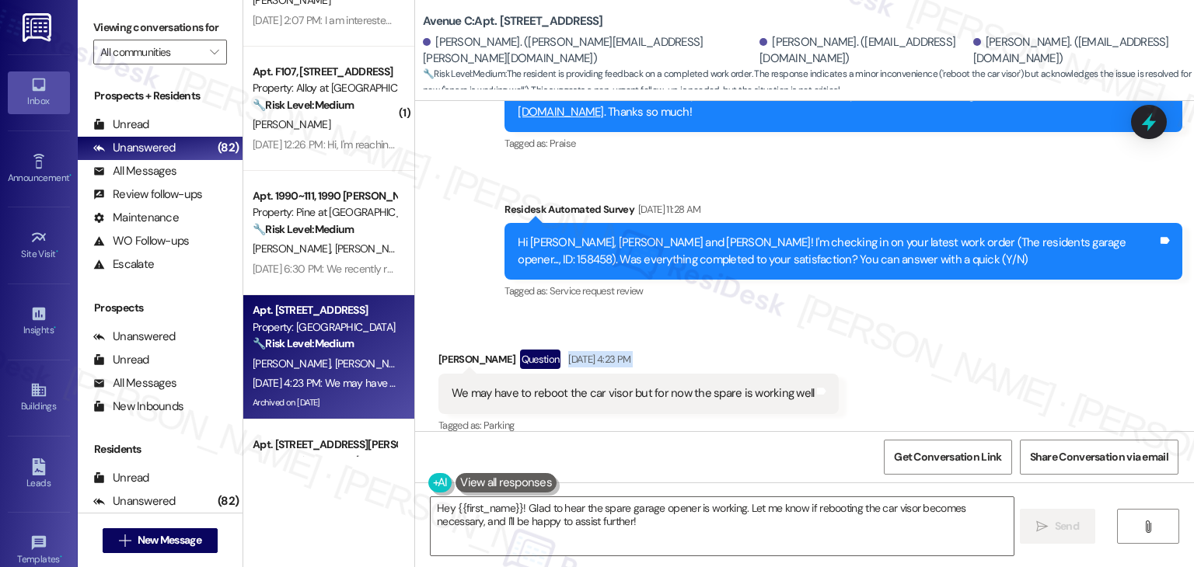
click at [930, 355] on div "Received via SMS Robert Murphy Question Aug 22, 2025 at 4:23 PM We may have to …" at bounding box center [804, 382] width 779 height 134
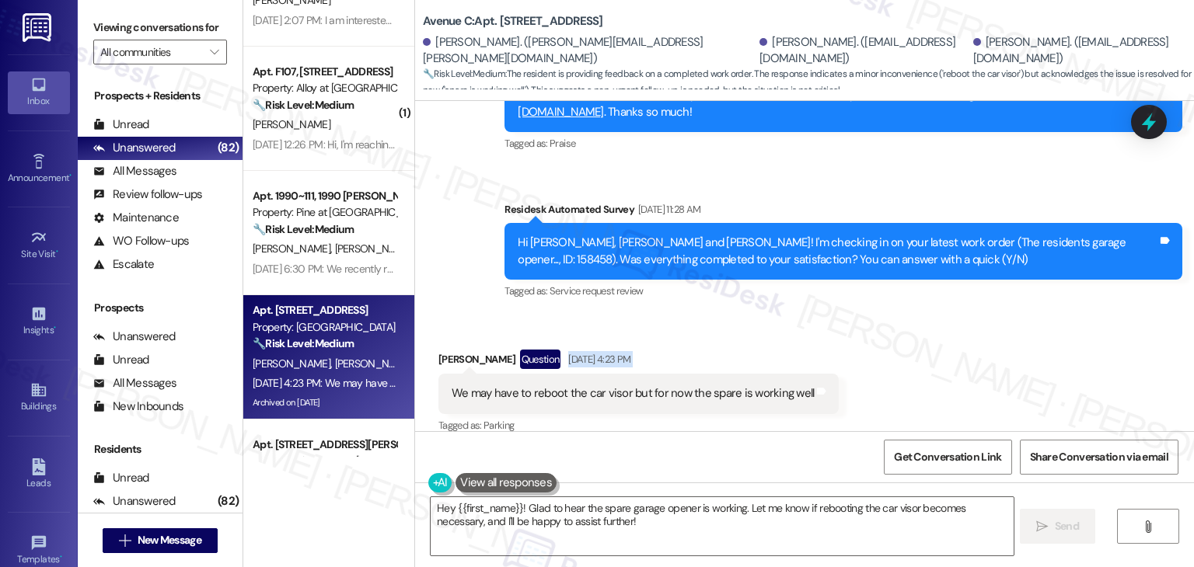
click at [967, 346] on div "Received via SMS Robert Murphy Question Aug 22, 2025 at 4:23 PM We may have to …" at bounding box center [804, 382] width 779 height 134
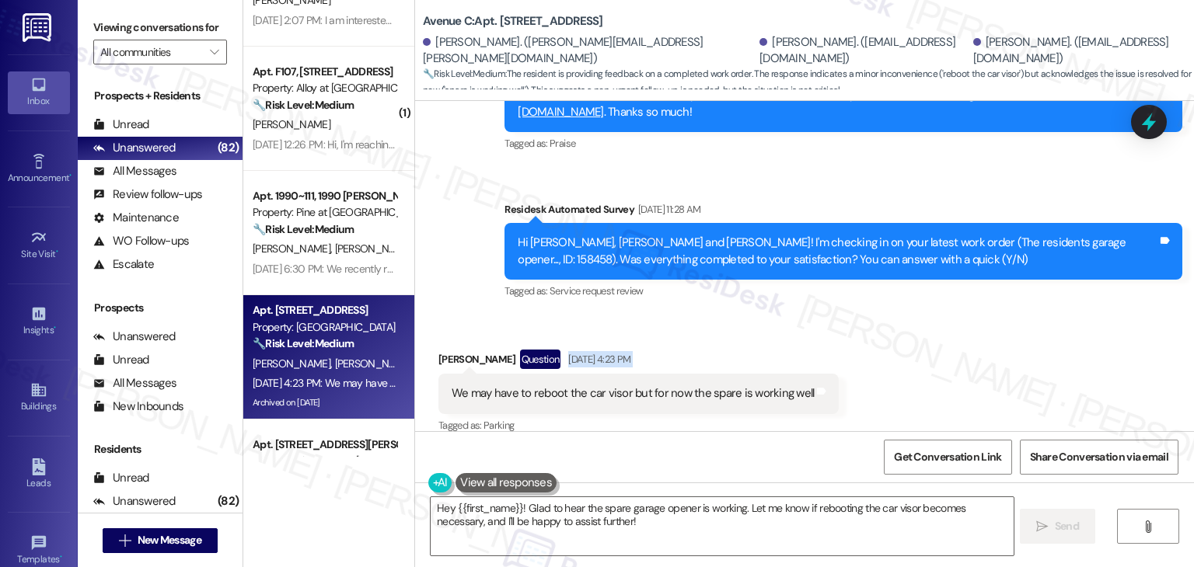
click at [967, 346] on div "Received via SMS Robert Murphy Question Aug 22, 2025 at 4:23 PM We may have to …" at bounding box center [804, 382] width 779 height 134
click at [961, 353] on div "Received via SMS Robert Murphy Question Aug 22, 2025 at 4:23 PM We may have to …" at bounding box center [804, 382] width 779 height 134
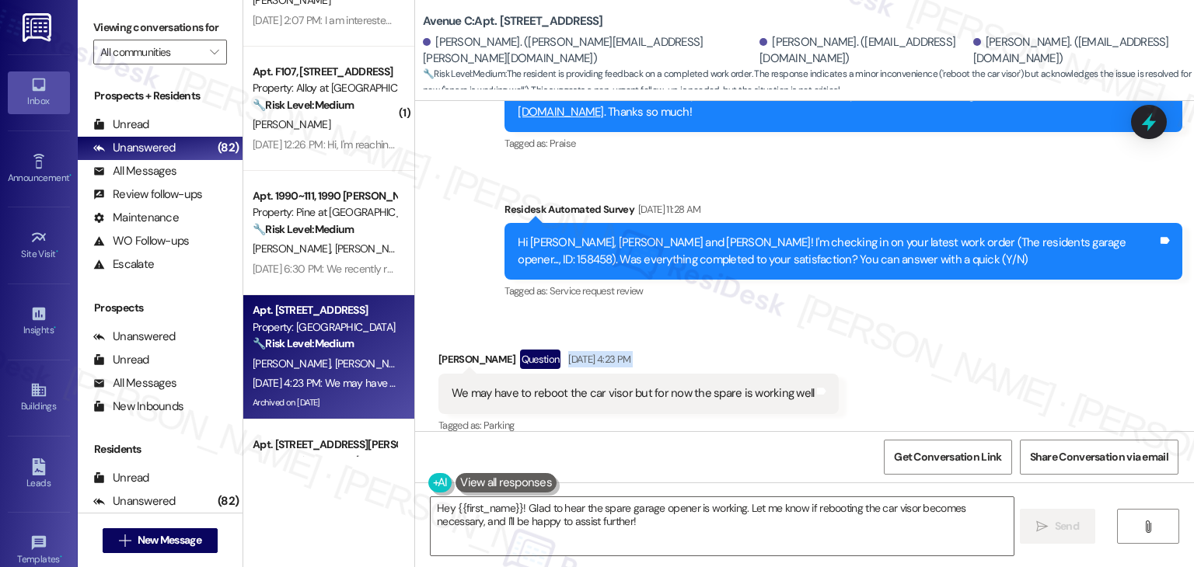
click at [961, 353] on div "Received via SMS Robert Murphy Question Aug 22, 2025 at 4:23 PM We may have to …" at bounding box center [804, 382] width 779 height 134
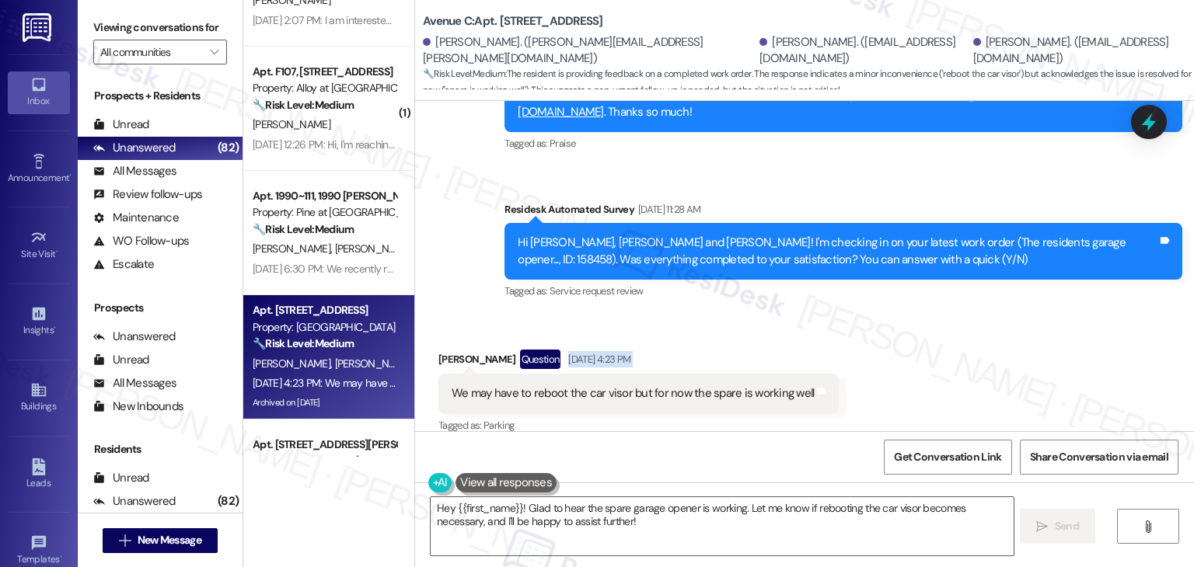
click at [961, 353] on div "Received via SMS Robert Murphy Question Aug 22, 2025 at 4:23 PM We may have to …" at bounding box center [804, 382] width 779 height 134
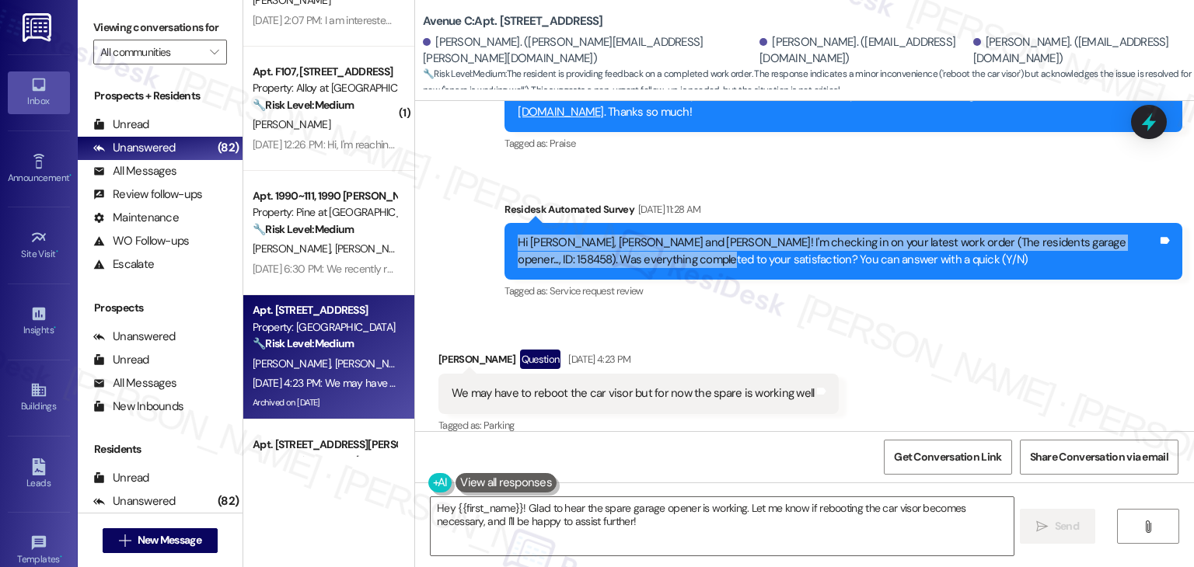
drag, startPoint x: 665, startPoint y: 243, endPoint x: 489, endPoint y: 223, distance: 176.8
click at [493, 223] on div "Survey, sent via SMS Residesk Automated Survey Aug 21, 2025 at 11:28 AM Hi Jon,…" at bounding box center [843, 252] width 701 height 124
copy div "Hi Jon, Mary and Robert! I'm checking in on your latest work order (The residen…"
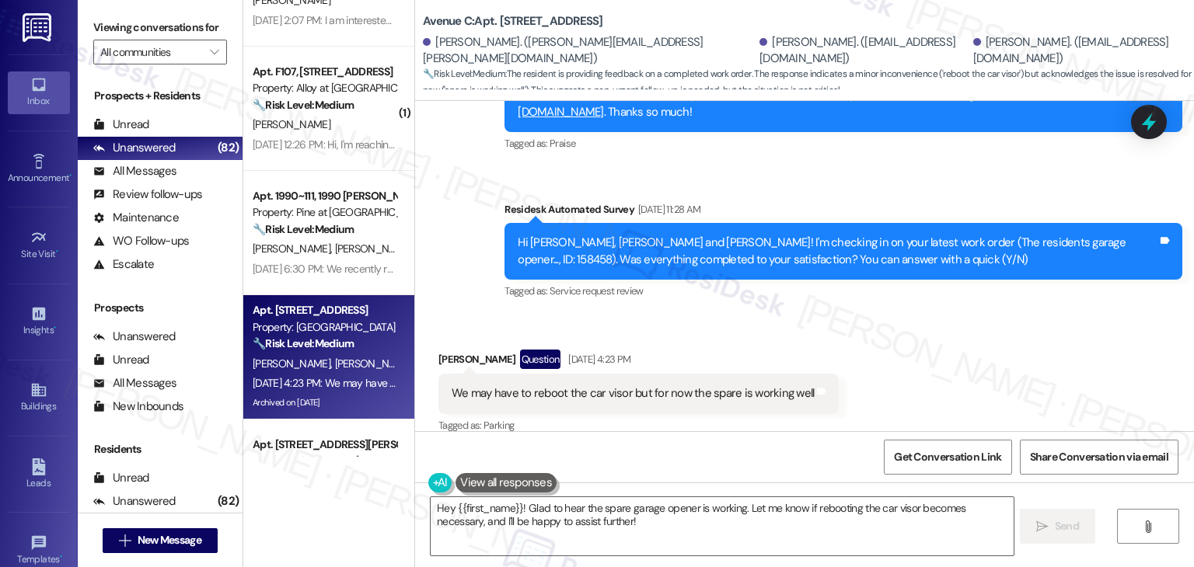
click at [609, 386] on div "We may have to reboot the car visor but for now the spare is working well" at bounding box center [633, 394] width 362 height 16
click at [936, 400] on div "Received via SMS Robert Murphy Question Aug 22, 2025 at 4:23 PM We may have to …" at bounding box center [804, 382] width 779 height 134
click at [942, 360] on div "Received via SMS Robert Murphy Question Aug 22, 2025 at 4:23 PM We may have to …" at bounding box center [804, 382] width 779 height 134
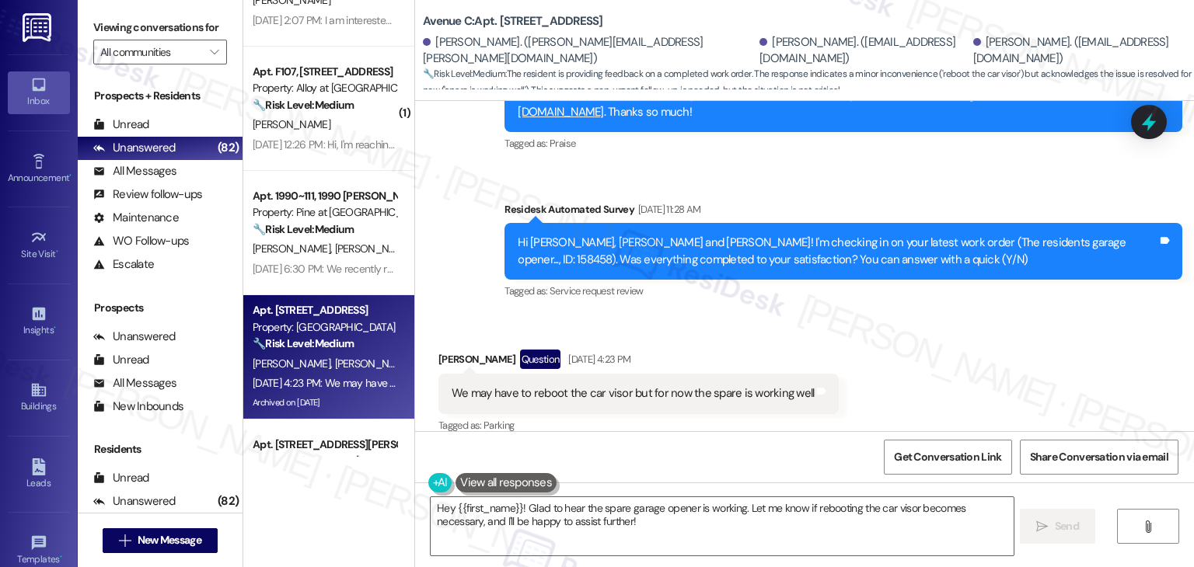
click at [942, 360] on div "Received via SMS Robert Murphy Question Aug 22, 2025 at 4:23 PM We may have to …" at bounding box center [804, 382] width 779 height 134
click at [574, 431] on div "Get Conversation Link Share Conversation via email" at bounding box center [804, 456] width 779 height 51
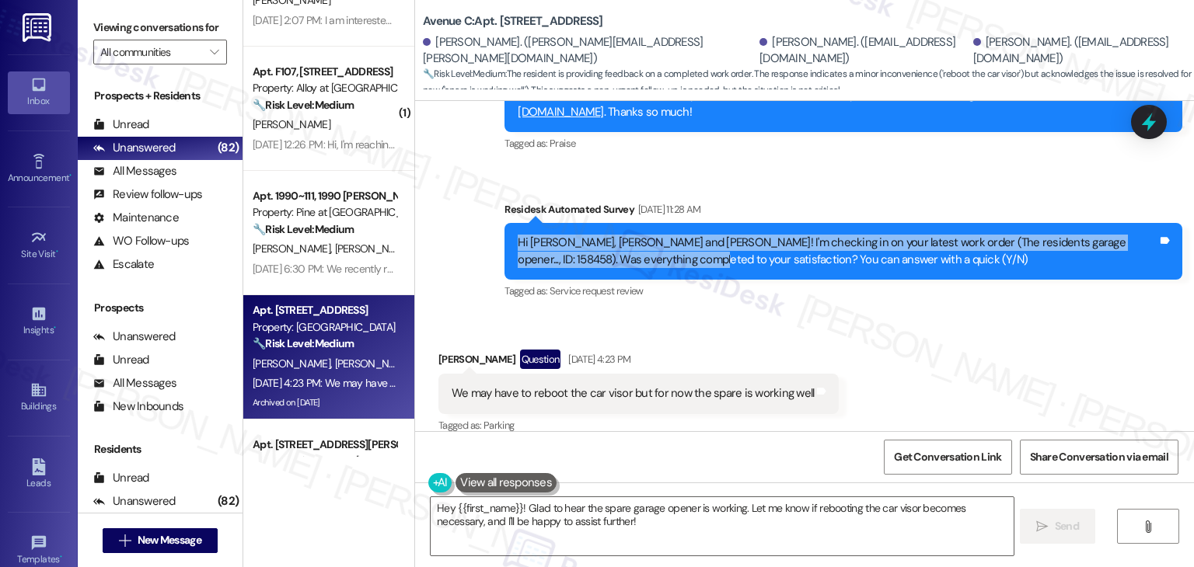
drag, startPoint x: 662, startPoint y: 242, endPoint x: 508, endPoint y: 227, distance: 154.6
click at [518, 235] on div "Hi Jon, Mary and Robert! I'm checking in on your latest work order (The residen…" at bounding box center [838, 251] width 640 height 33
copy div "Hi Jon, Mary and Robert! I'm checking in on your latest work order (The residen…"
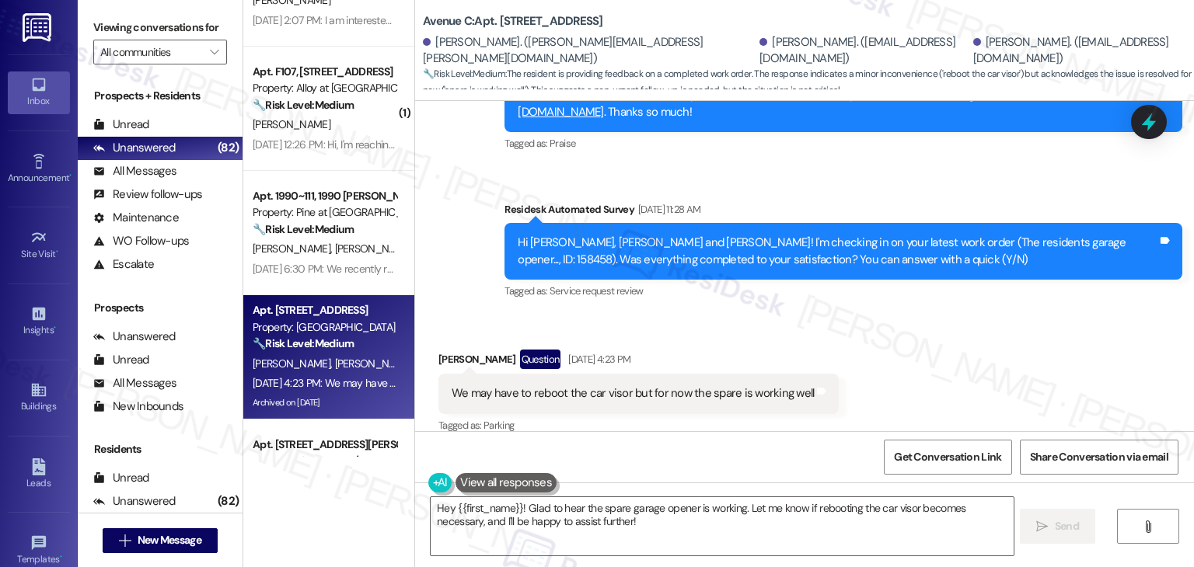
click at [641, 388] on div "We may have to reboot the car visor but for now the spare is working well Tags …" at bounding box center [638, 394] width 400 height 40
copy div "We may have to reboot the car visor but for now the spare is working well Tags …"
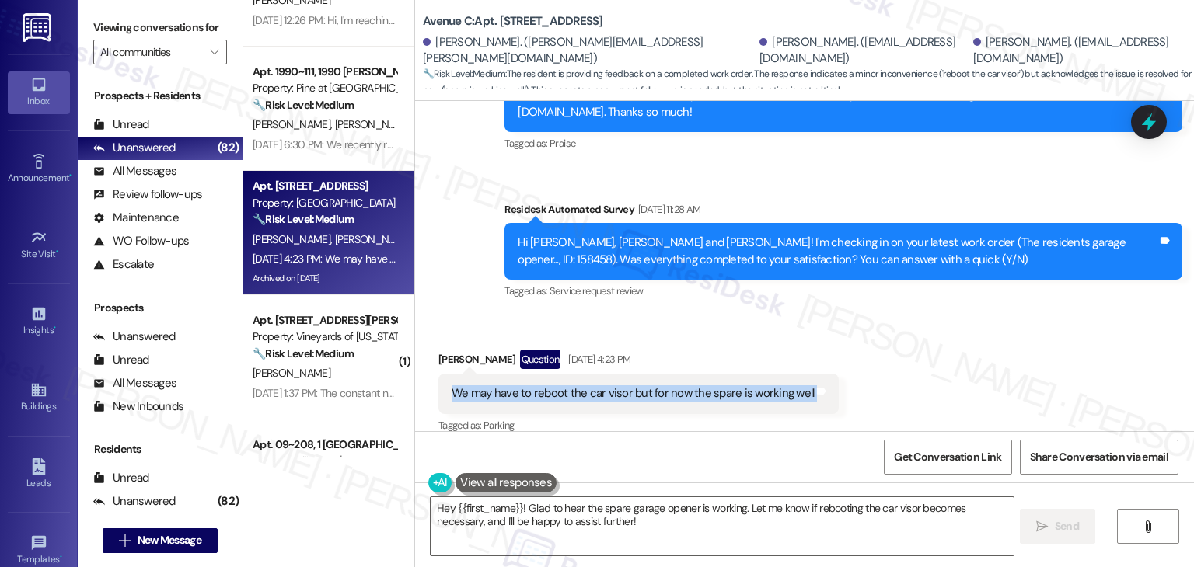
click at [924, 356] on div "Received via SMS Robert Murphy Question Aug 22, 2025 at 4:23 PM We may have to …" at bounding box center [804, 382] width 779 height 134
click at [663, 518] on textarea "Hey {{first_name}}! Glad to hear the spare garage opener is working. Let me kno…" at bounding box center [722, 526] width 582 height 58
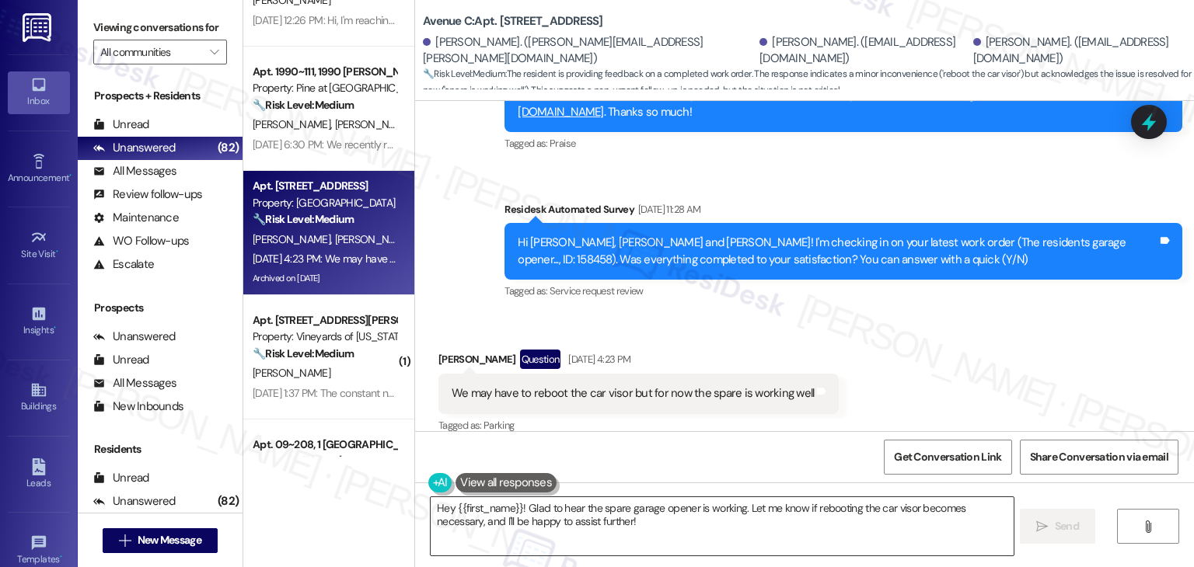
click at [663, 518] on textarea "Hey {{first_name}}! Glad to hear the spare garage opener is working. Let me kno…" at bounding box center [722, 526] width 582 height 58
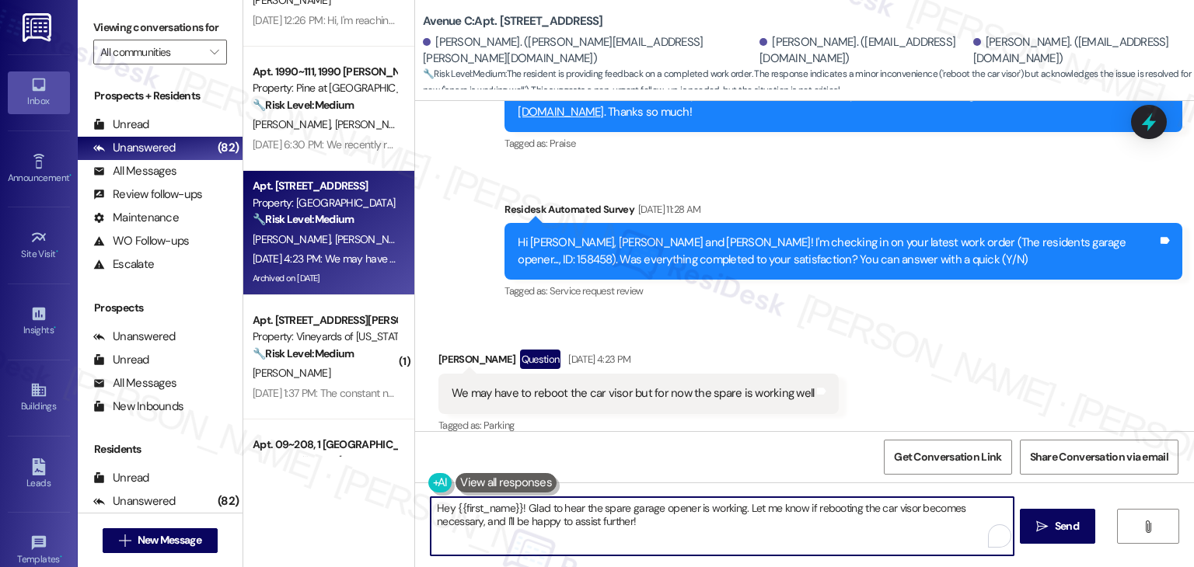
paste textarea "Thanks for the update, Robert! I’m glad to hear the spare opener is working for…"
click at [803, 504] on textarea "Thanks for the update, Robert! I’m glad to hear the spare opener is working for…" at bounding box center [722, 526] width 582 height 58
type textarea "Thanks for the update, Robert! I’m glad to hear the spare opener is working for…"
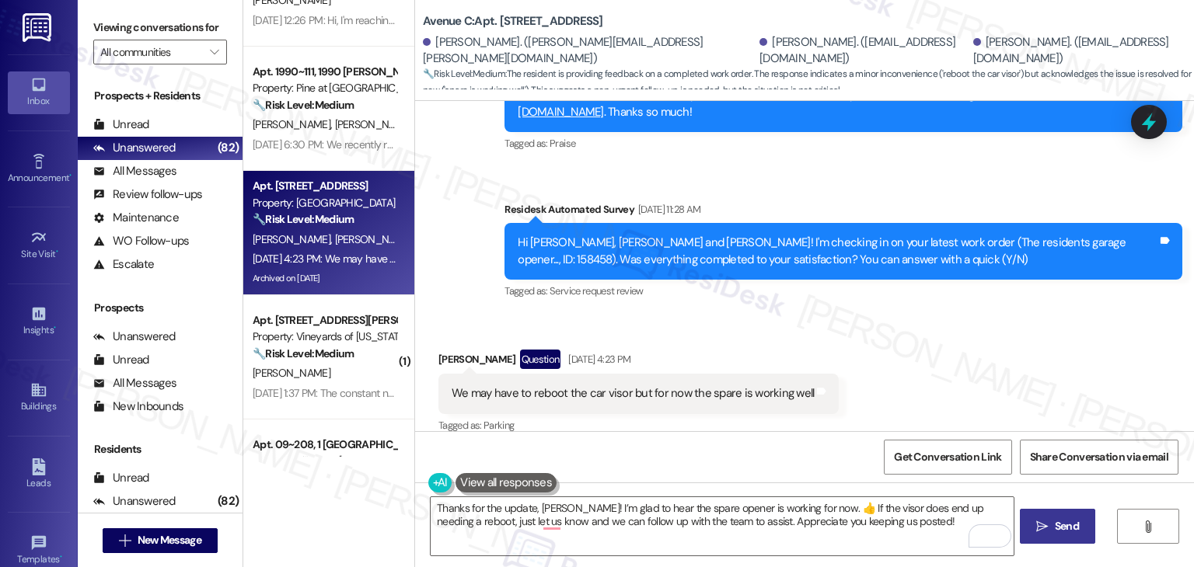
click at [1071, 527] on span "Send" at bounding box center [1067, 526] width 24 height 16
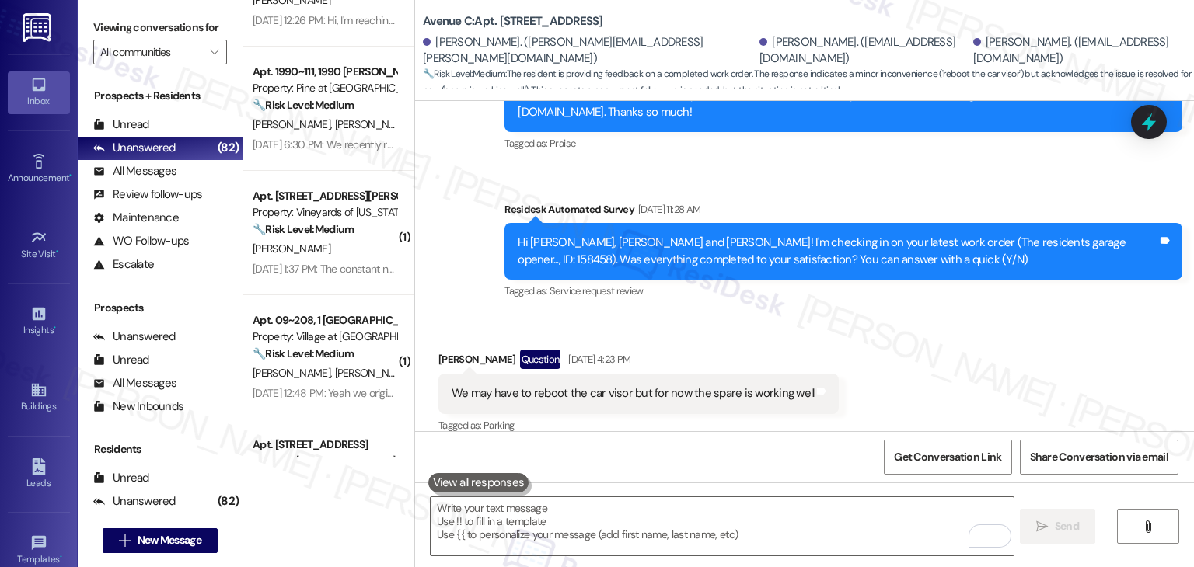
scroll to position [2706, 0]
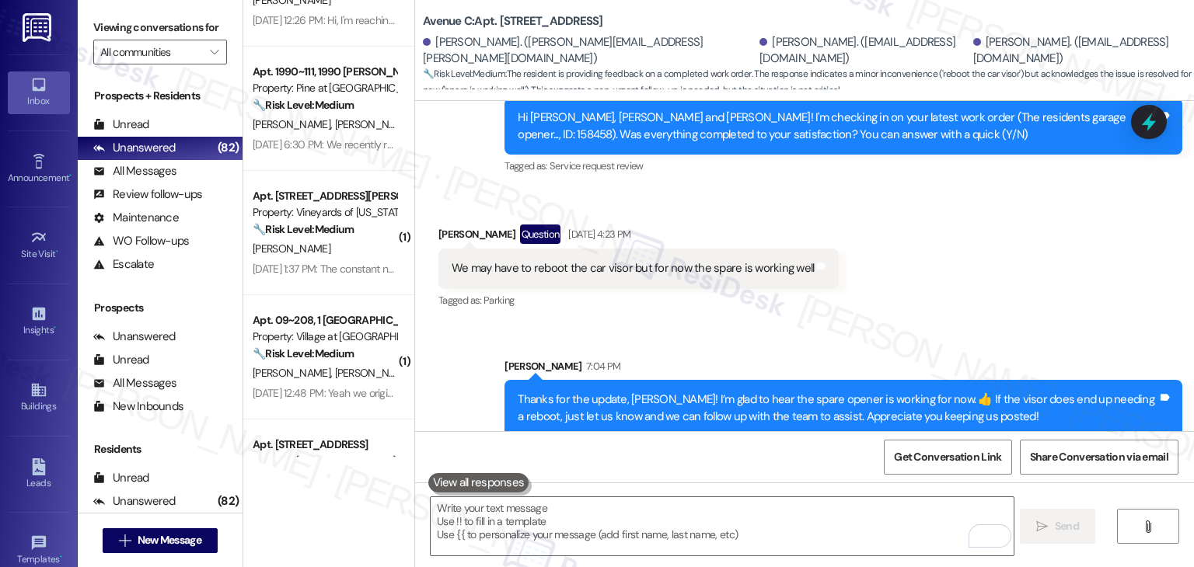
click at [957, 293] on div "Received via SMS Robert Murphy Question Aug 22, 2025 at 4:23 PM We may have to …" at bounding box center [804, 257] width 779 height 134
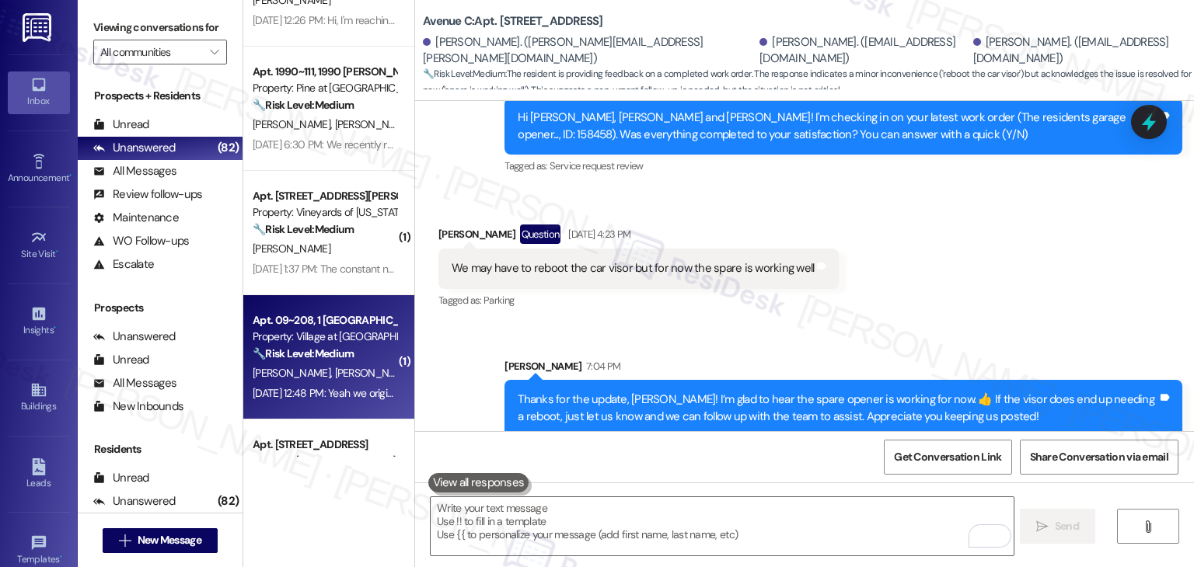
click at [353, 384] on div "Aug 22, 2025 at 12:48 PM: Yeah we originally submitted one, but we haven't subm…" at bounding box center [324, 393] width 147 height 19
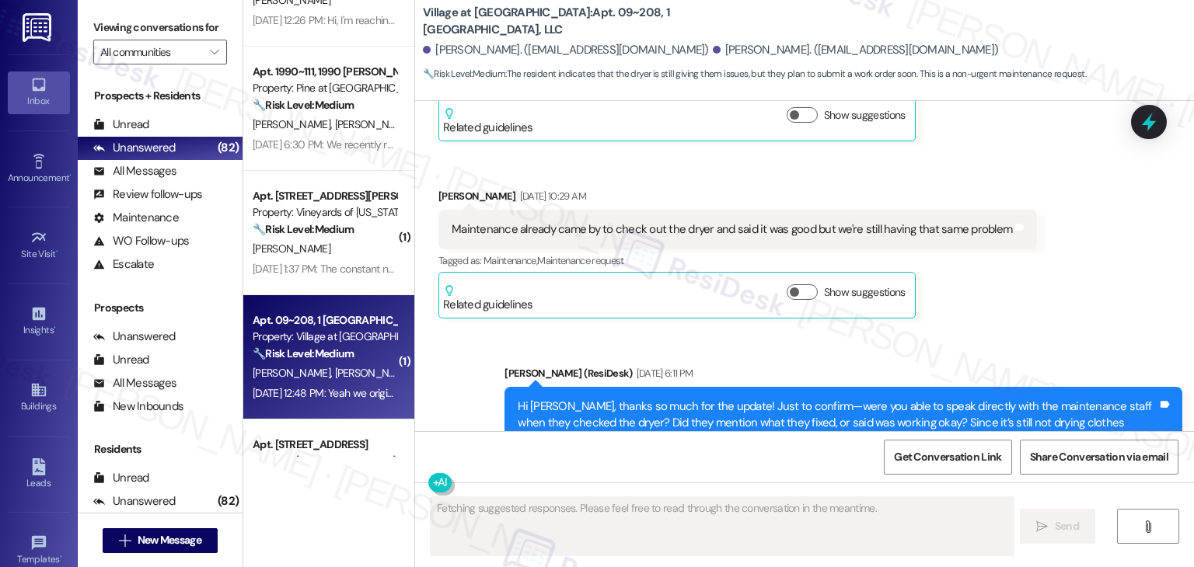
scroll to position [3227, 0]
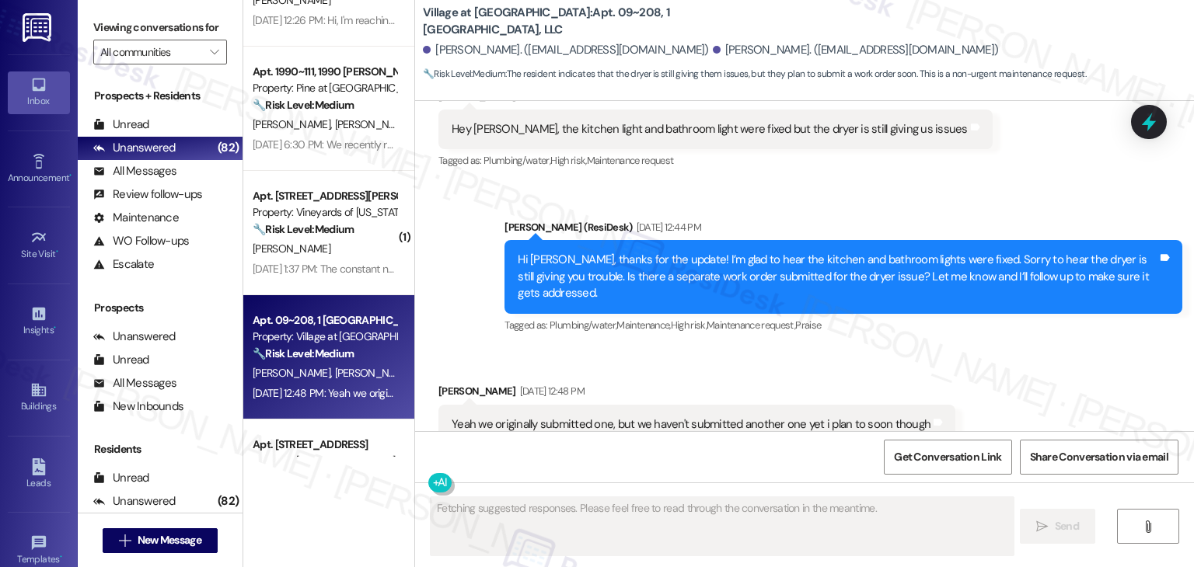
click at [818, 348] on div "Received via SMS Anthony Medina Aug 22, 2025 at 12:48 PM Yeah we originally sub…" at bounding box center [804, 413] width 779 height 131
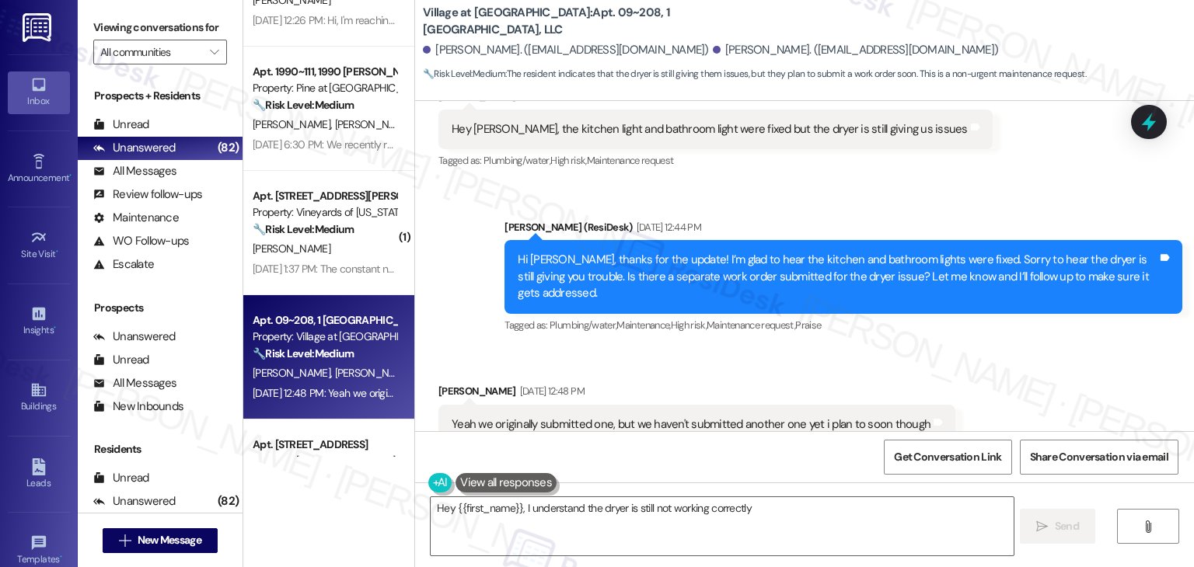
click at [815, 348] on div "Received via SMS Anthony Medina Aug 22, 2025 at 12:48 PM Yeah we originally sub…" at bounding box center [804, 413] width 779 height 131
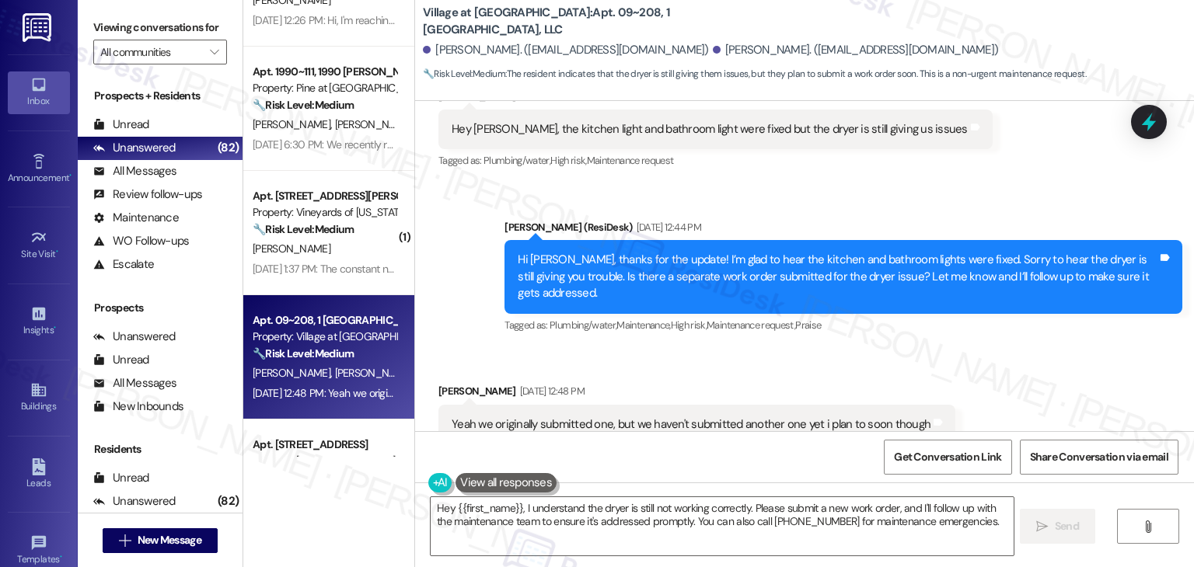
click at [700, 252] on div "Hi Anthony, thanks for the update! I’m glad to hear the kitchen and bathroom li…" at bounding box center [838, 277] width 640 height 50
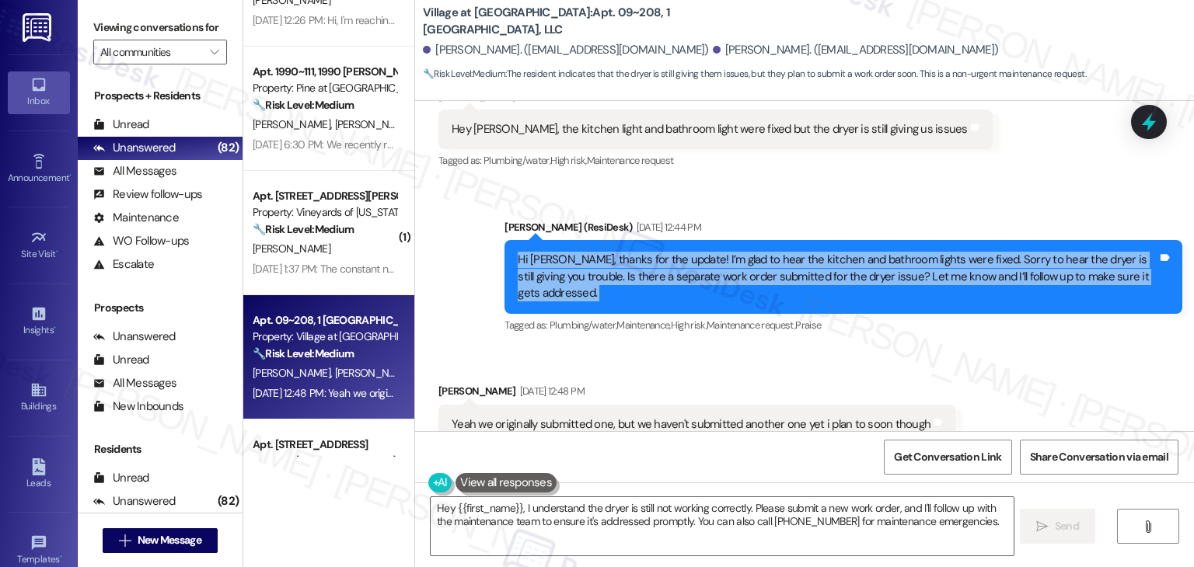
click at [700, 252] on div "Hi Anthony, thanks for the update! I’m glad to hear the kitchen and bathroom li…" at bounding box center [838, 277] width 640 height 50
copy div "Hi Anthony, thanks for the update! I’m glad to hear the kitchen and bathroom li…"
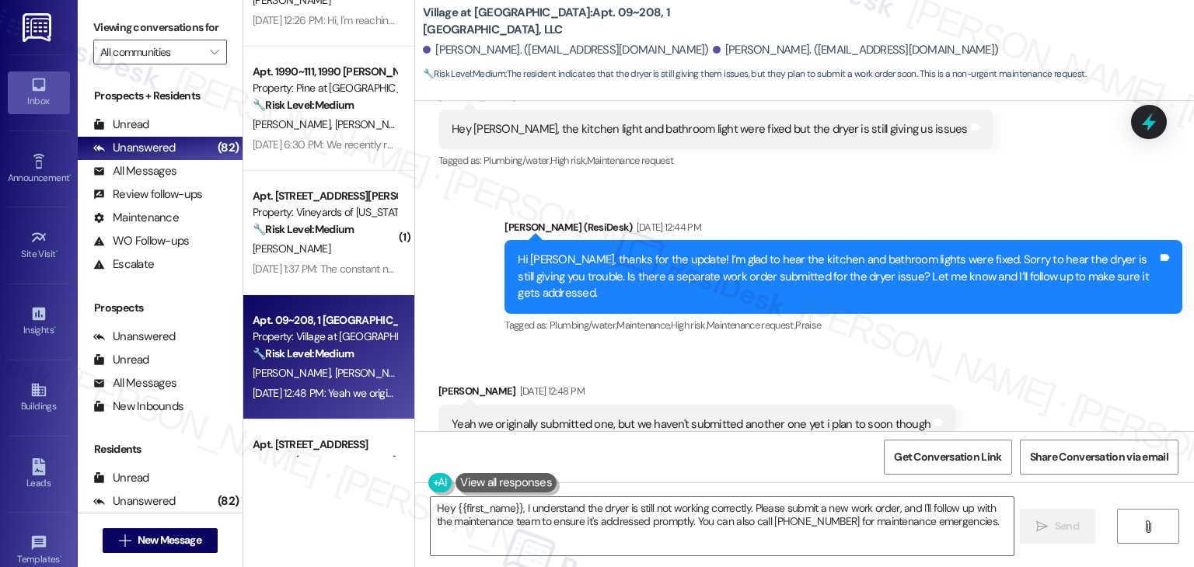
click at [487, 417] on div "Yeah we originally submitted one, but we haven't submitted another one yet i pl…" at bounding box center [691, 425] width 479 height 16
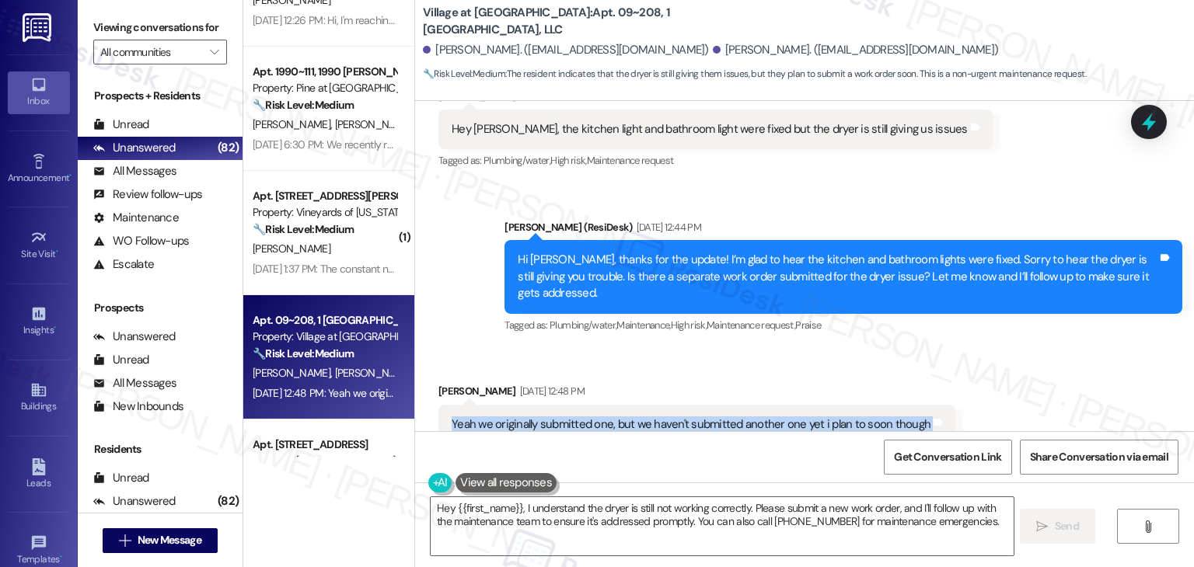
click at [487, 417] on div "Yeah we originally submitted one, but we haven't submitted another one yet i pl…" at bounding box center [691, 425] width 479 height 16
copy div "Yeah we originally submitted one, but we haven't submitted another one yet i pl…"
click at [1045, 357] on div "Received via SMS Anthony Medina Aug 22, 2025 at 12:48 PM Yeah we originally sub…" at bounding box center [804, 413] width 779 height 131
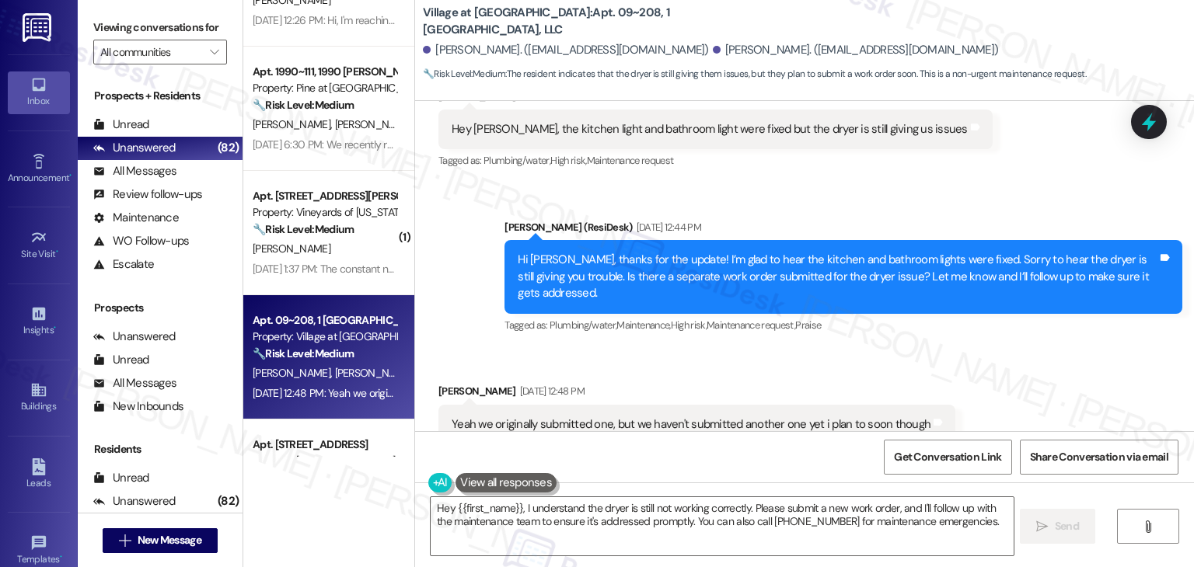
click at [1045, 357] on div "Received via SMS Anthony Medina Aug 22, 2025 at 12:48 PM Yeah we originally sub…" at bounding box center [804, 413] width 779 height 131
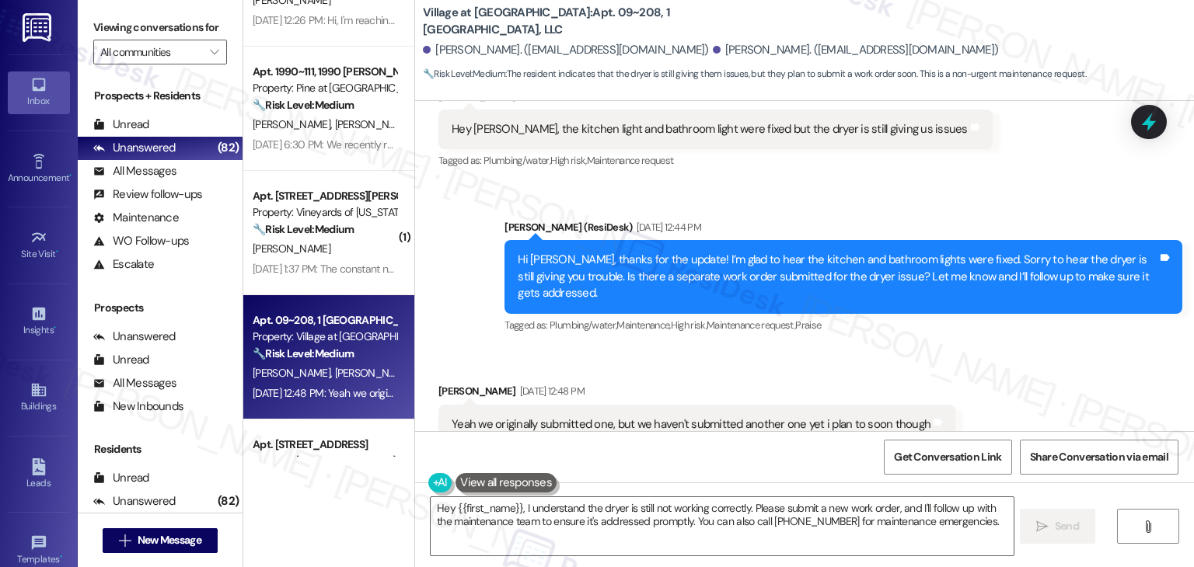
click at [1045, 357] on div "Received via SMS Anthony Medina Aug 22, 2025 at 12:48 PM Yeah we originally sub…" at bounding box center [804, 413] width 779 height 131
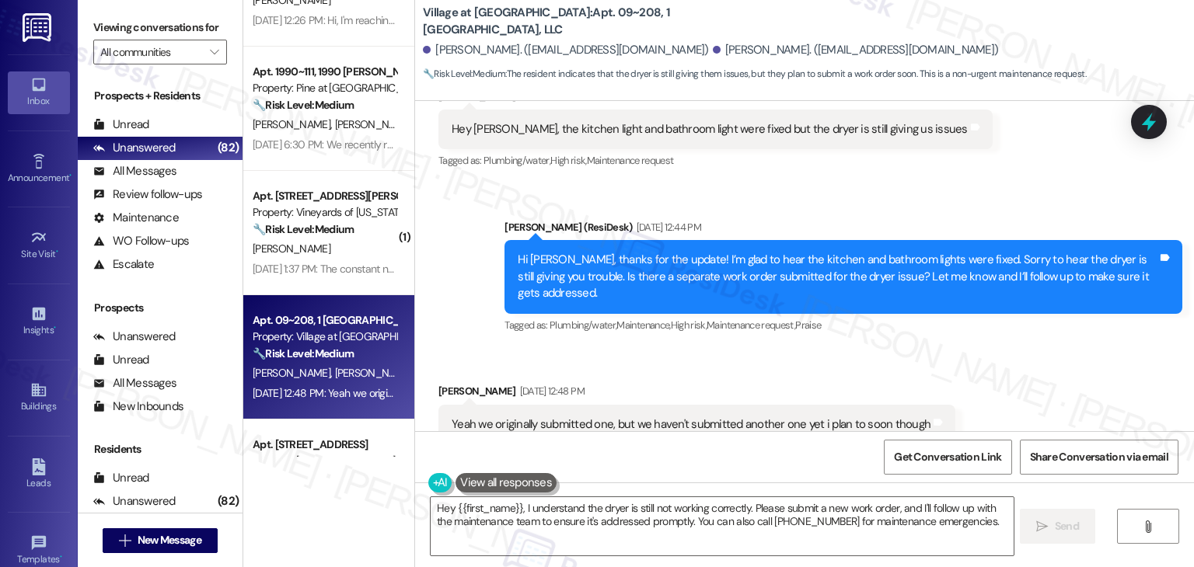
click at [1045, 357] on div "Received via SMS Anthony Medina Aug 22, 2025 at 12:48 PM Yeah we originally sub…" at bounding box center [804, 413] width 779 height 131
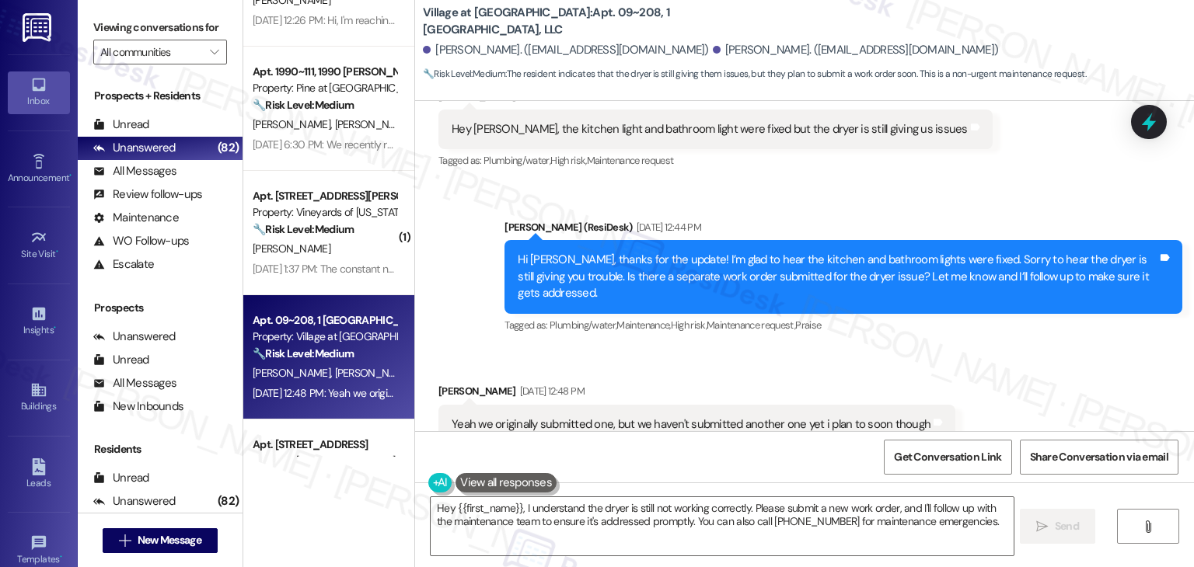
click at [1045, 357] on div "Received via SMS Anthony Medina Aug 22, 2025 at 12:48 PM Yeah we originally sub…" at bounding box center [804, 413] width 779 height 131
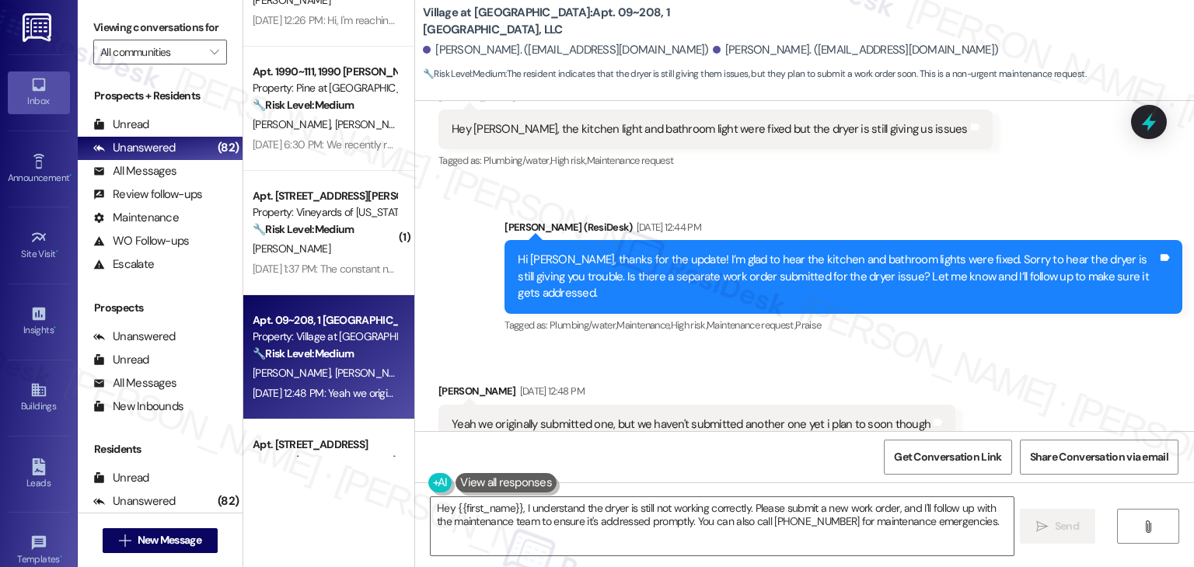
click at [1045, 357] on div "Received via SMS Anthony Medina Aug 22, 2025 at 12:48 PM Yeah we originally sub…" at bounding box center [804, 413] width 779 height 131
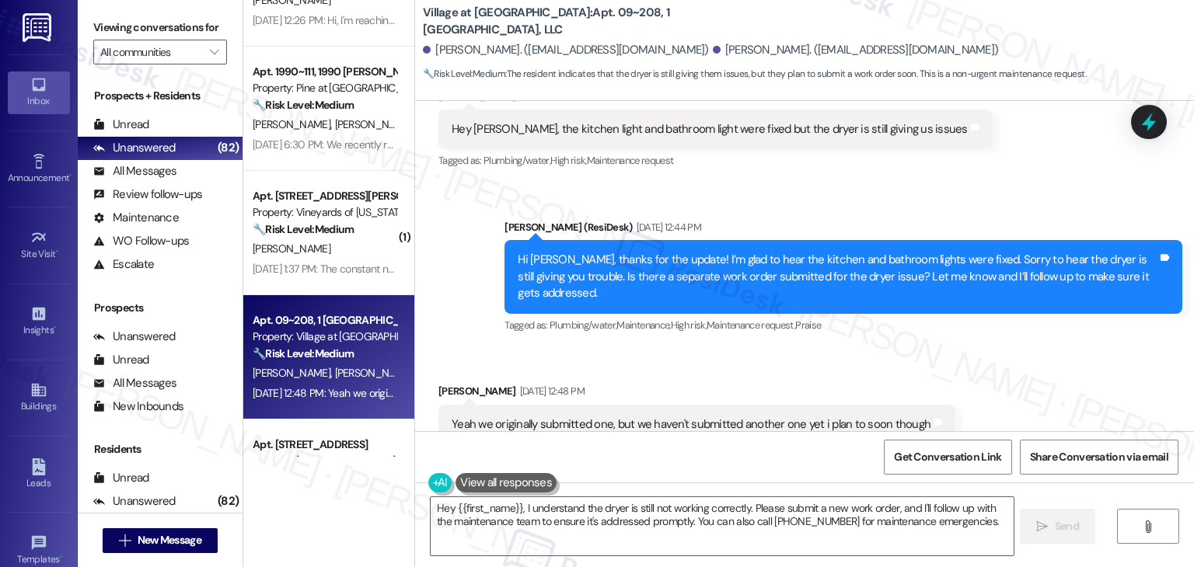
click at [1045, 357] on div "Received via SMS Anthony Medina Aug 22, 2025 at 12:48 PM Yeah we originally sub…" at bounding box center [804, 413] width 779 height 131
click at [583, 417] on div "Yeah we originally submitted one, but we haven't submitted another one yet i pl…" at bounding box center [691, 425] width 479 height 16
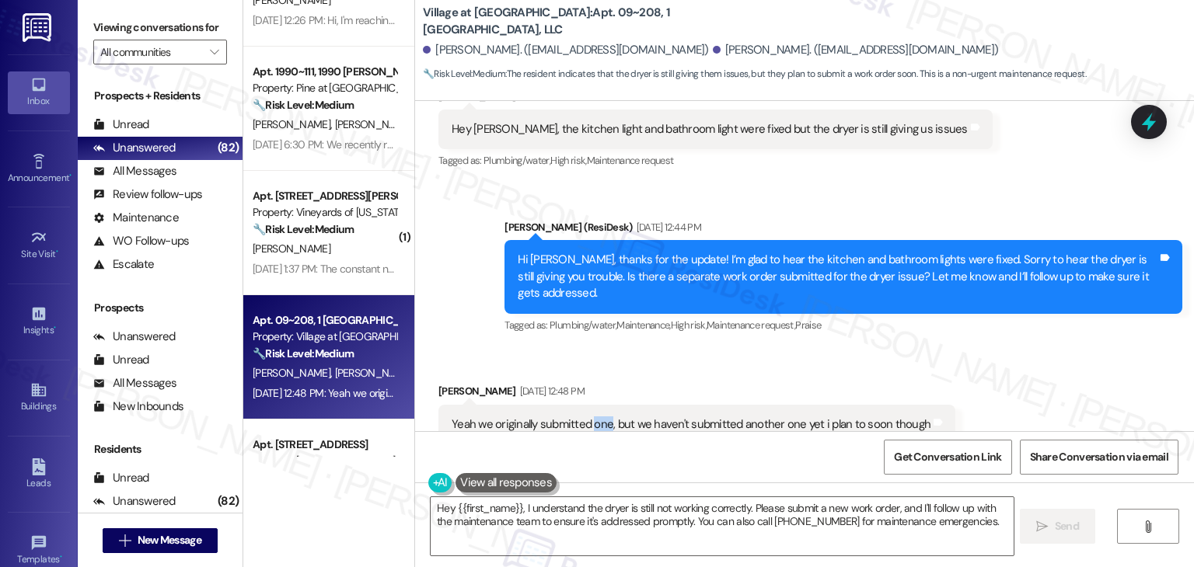
click at [583, 417] on div "Yeah we originally submitted one, but we haven't submitted another one yet i pl…" at bounding box center [691, 425] width 479 height 16
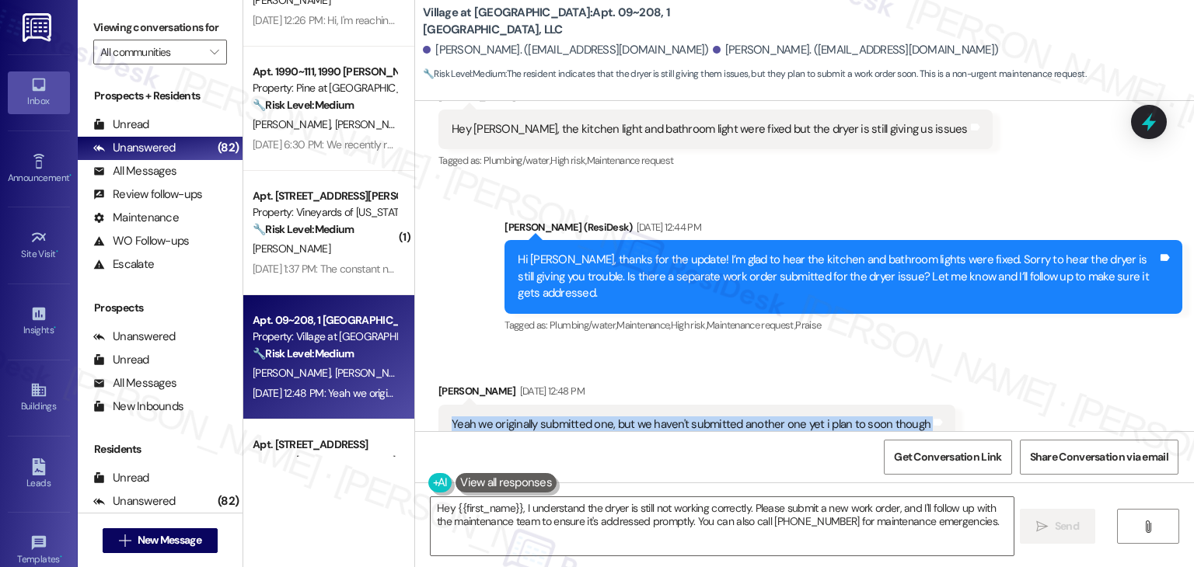
click at [583, 417] on div "Yeah we originally submitted one, but we haven't submitted another one yet i pl…" at bounding box center [691, 425] width 479 height 16
copy div "Yeah we originally submitted one, but we haven't submitted another one yet i pl…"
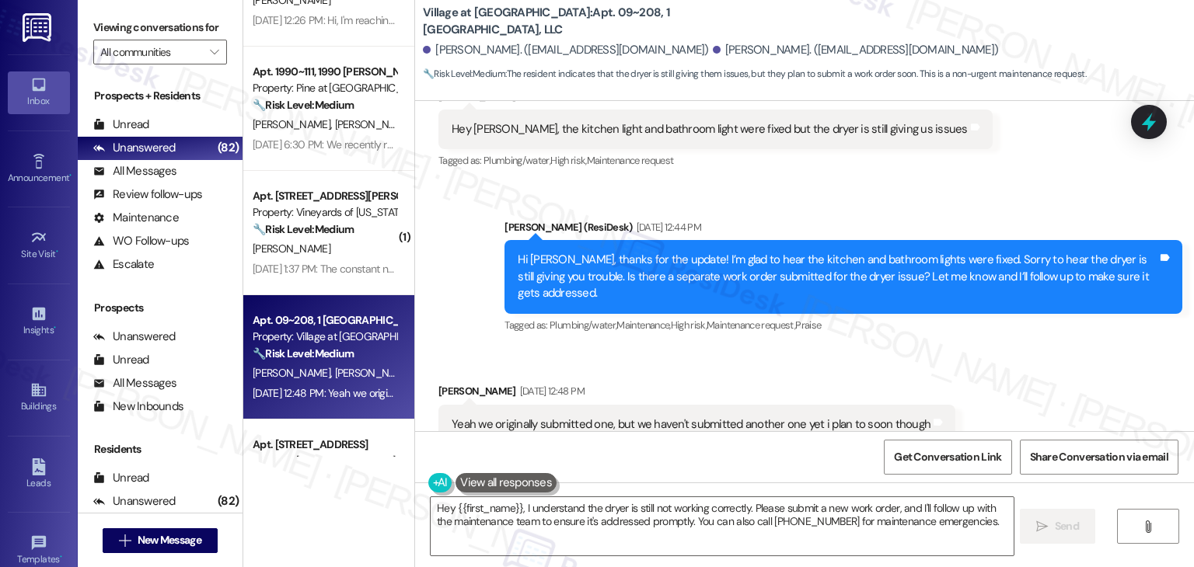
click at [909, 348] on div "Received via SMS Anthony Medina Aug 22, 2025 at 12:48 PM Yeah we originally sub…" at bounding box center [804, 413] width 779 height 131
click at [588, 514] on textarea "Hey {{first_name}}, I understand the dryer is still not working correctly. Plea…" at bounding box center [722, 526] width 582 height 58
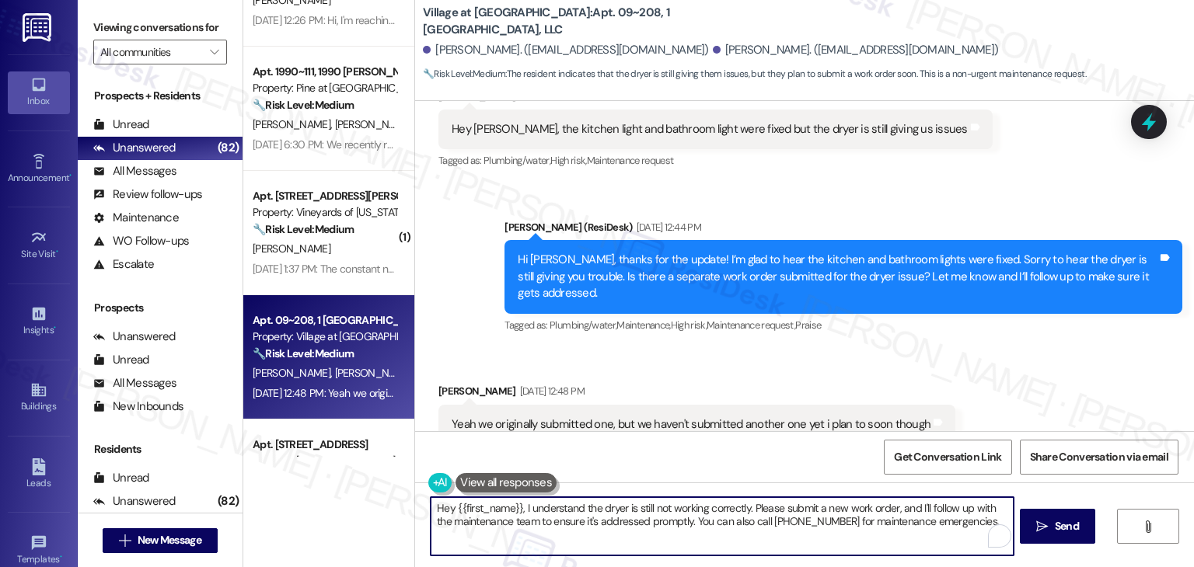
paste textarea "Got it, thanks for letting me know, Anthony! Since the dryer is still an issue,…"
drag, startPoint x: 491, startPoint y: 536, endPoint x: 728, endPoint y: 527, distance: 237.2
click at [728, 527] on textarea "Got it, thanks for letting me know, Anthony! Since the dryer is still an issue,…" at bounding box center [722, 526] width 582 height 58
type textarea "Got it, thanks for letting me know, Anthony! Since the dryer is still an issue,…"
click at [1042, 531] on icon "" at bounding box center [1042, 527] width 12 height 12
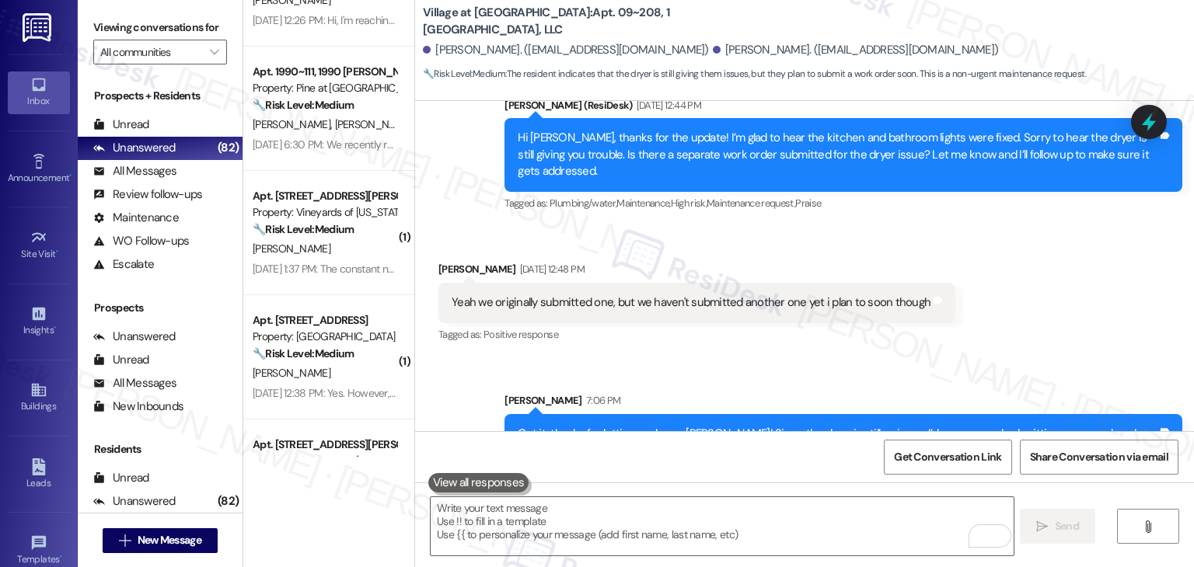
scroll to position [3353, 0]
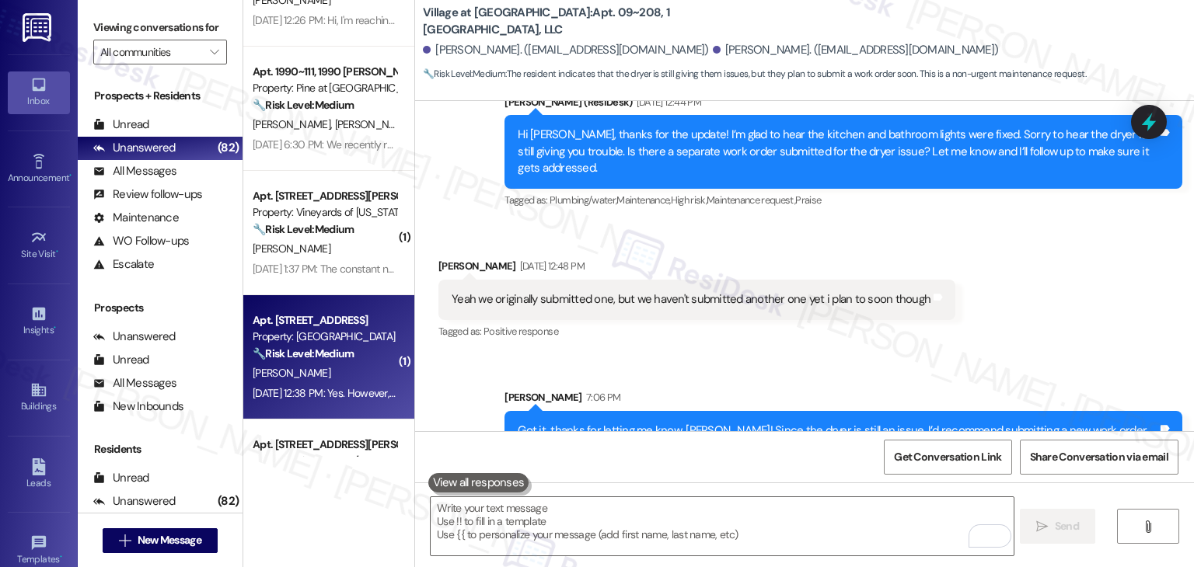
click at [325, 393] on div "Aug 22, 2025 at 12:38 PM: Yes. However, the shower glass has not been addressed…" at bounding box center [614, 393] width 722 height 14
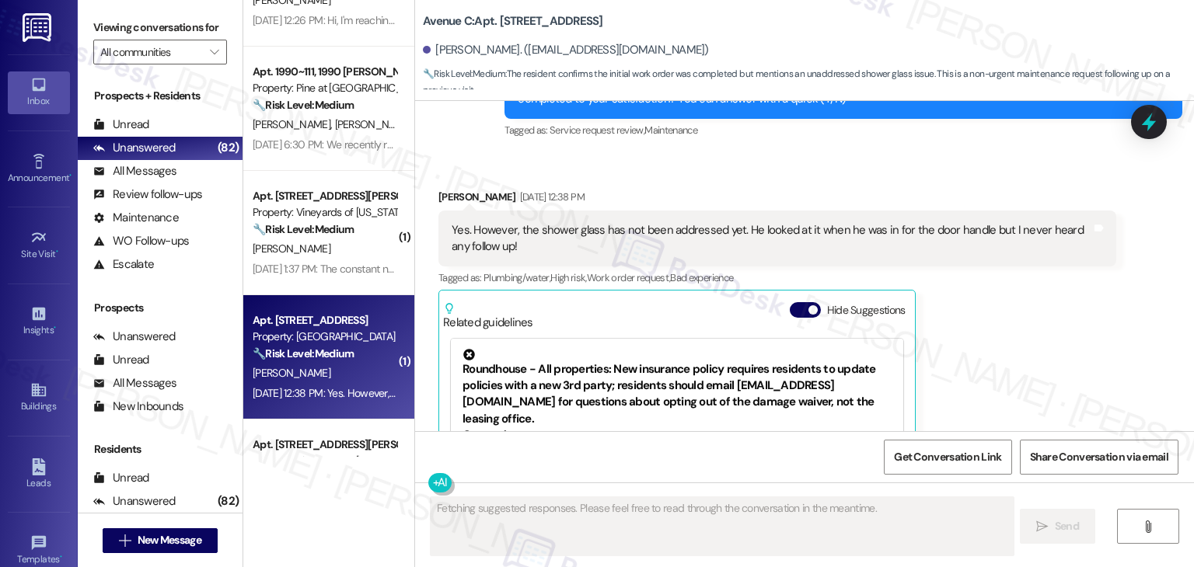
scroll to position [1073, 0]
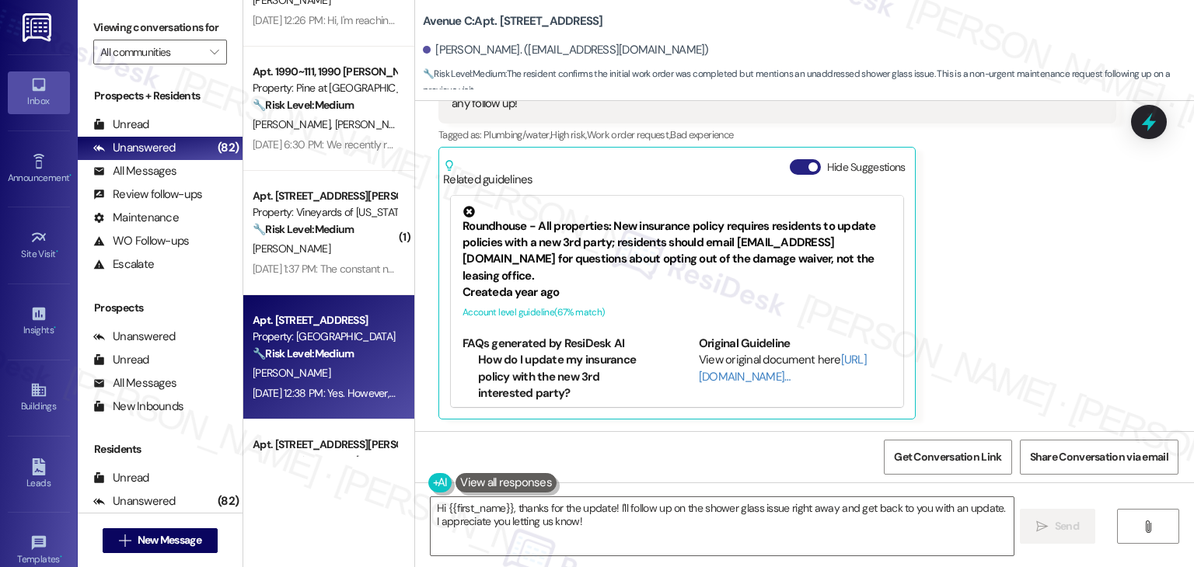
click at [792, 159] on button "Hide Suggestions" at bounding box center [805, 167] width 31 height 16
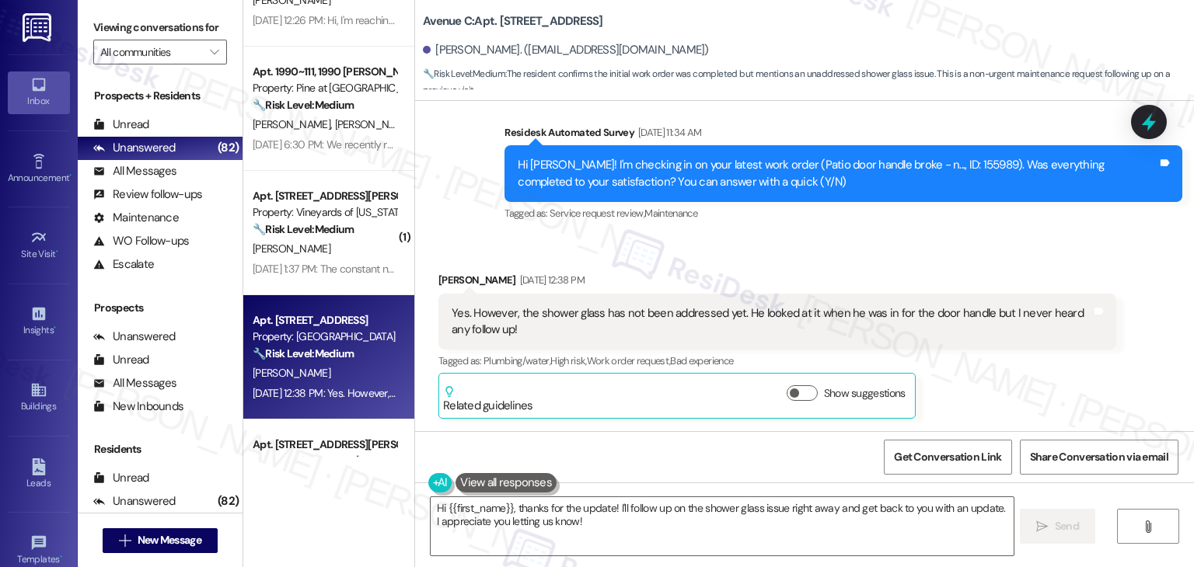
scroll to position [846, 0]
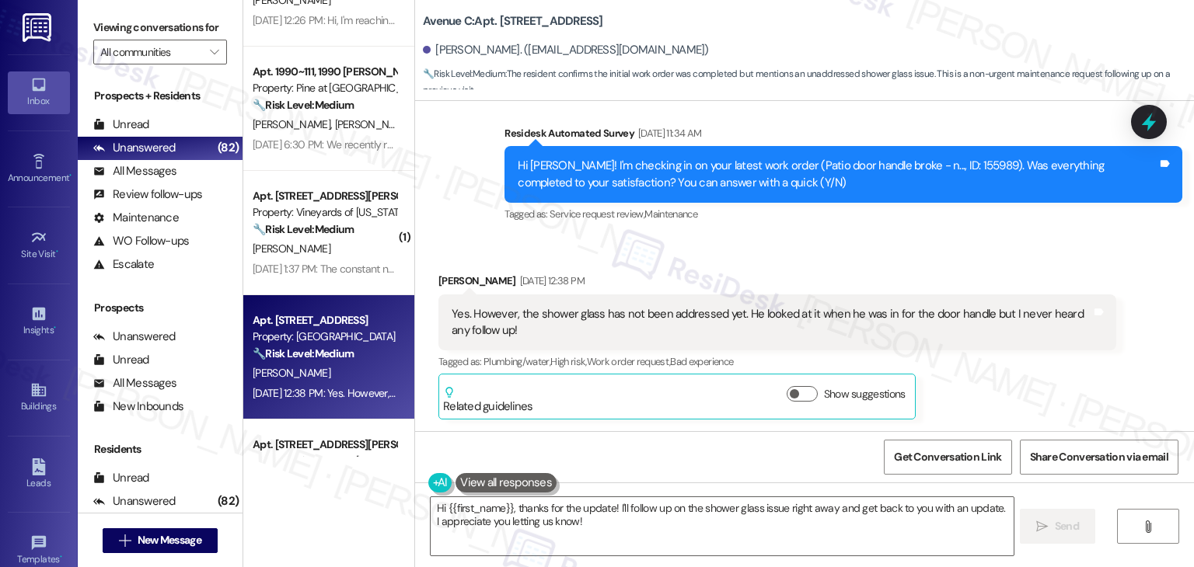
click at [967, 261] on div "Received via SMS Ashley Kirby Aug 22, 2025 at 12:38 PM Yes. However, the shower…" at bounding box center [777, 346] width 701 height 171
click at [967, 257] on div "Received via SMS Ashley Kirby Aug 22, 2025 at 12:38 PM Yes. However, the shower…" at bounding box center [804, 335] width 779 height 194
click at [964, 257] on div "Received via SMS Ashley Kirby Aug 22, 2025 at 12:38 PM Yes. However, the shower…" at bounding box center [804, 335] width 779 height 194
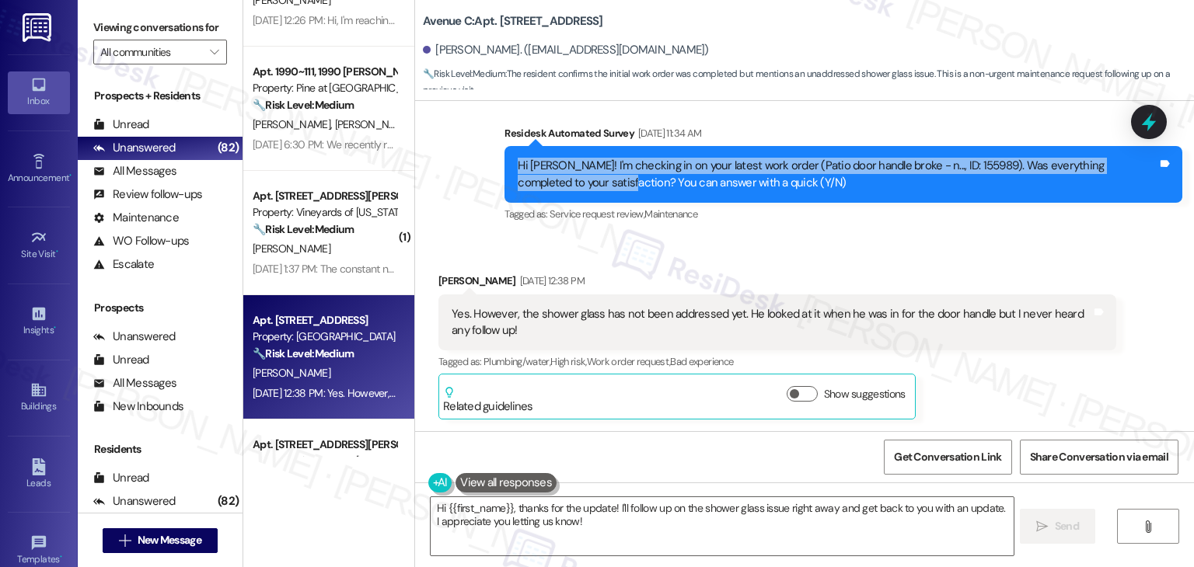
drag, startPoint x: 570, startPoint y: 183, endPoint x: 496, endPoint y: 167, distance: 75.6
click at [504, 167] on div "Hi Ashley! I'm checking in on your latest work order (Patio door handle broke -…" at bounding box center [843, 174] width 678 height 57
copy div "Hi Ashley! I'm checking in on your latest work order (Patio door handle broke -…"
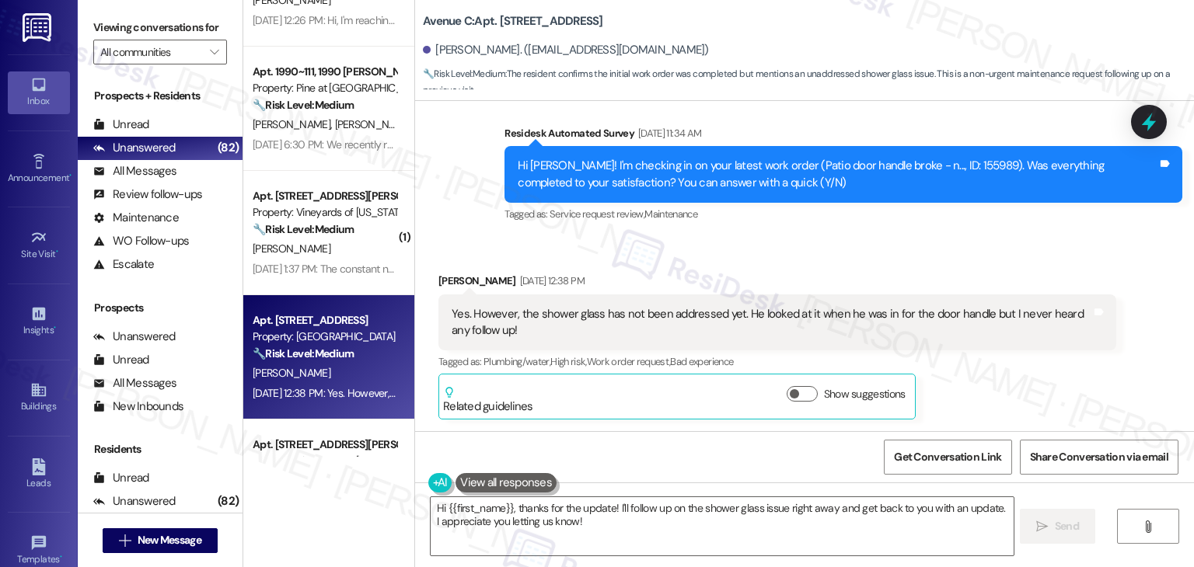
click at [488, 330] on div "Yes. However, the shower glass has not been addressed yet. He looked at it when…" at bounding box center [772, 322] width 640 height 33
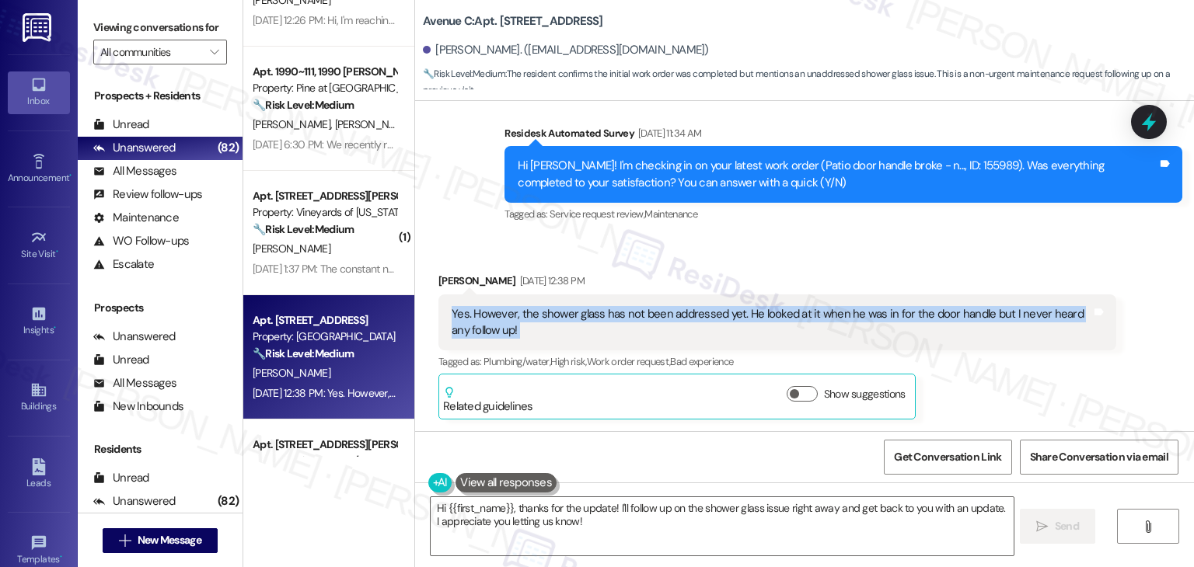
click at [488, 329] on div "Yes. However, the shower glass has not been addressed yet. He looked at it when…" at bounding box center [772, 322] width 640 height 33
copy div "Yes. However, the shower glass has not been addressed yet. He looked at it when…"
click at [608, 513] on textarea "Hi {{first_name}}, thanks for the update! I'll follow up on the shower glass is…" at bounding box center [722, 526] width 582 height 58
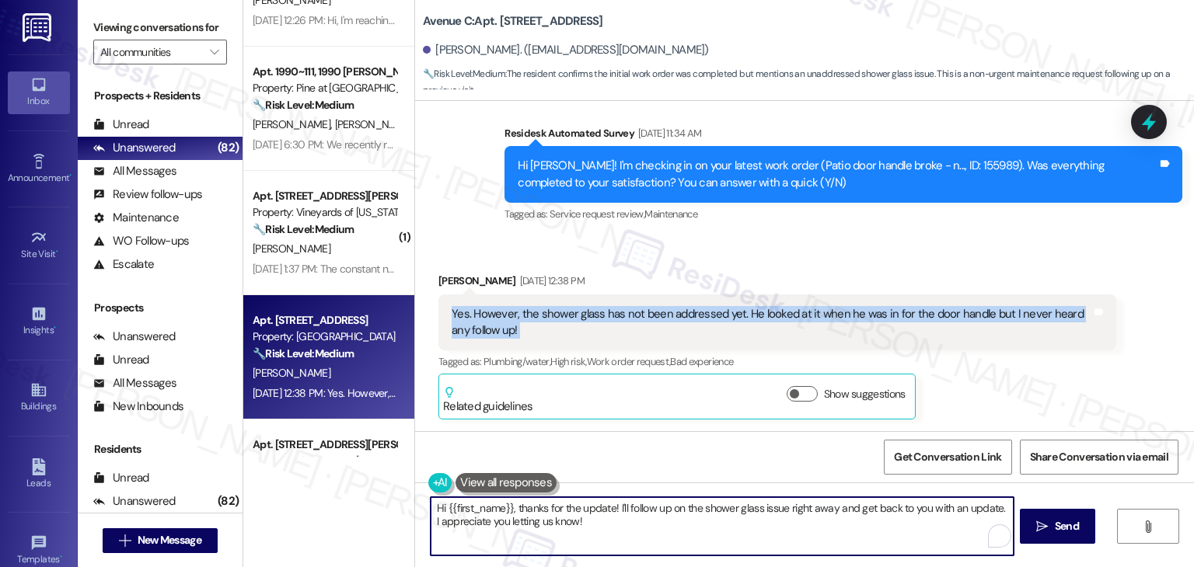
click at [608, 513] on textarea "Hi {{first_name}}, thanks for the update! I'll follow up on the shower glass is…" at bounding box center [722, 526] width 582 height 58
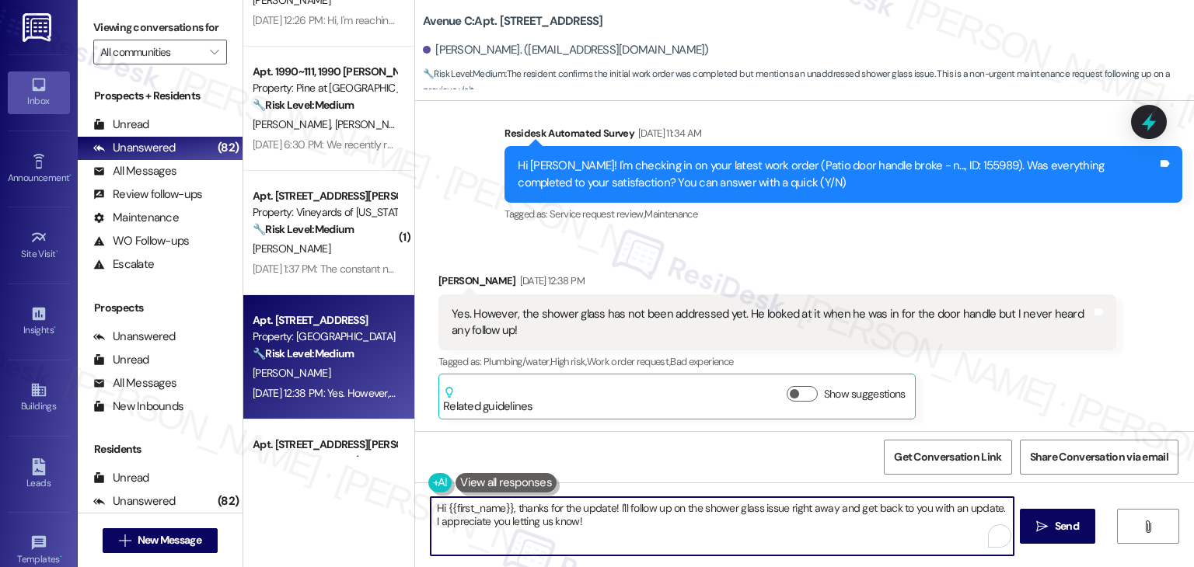
paste textarea "Thanks for confirming, Ashley! I’m glad the patio door handle was fixed, but I’…"
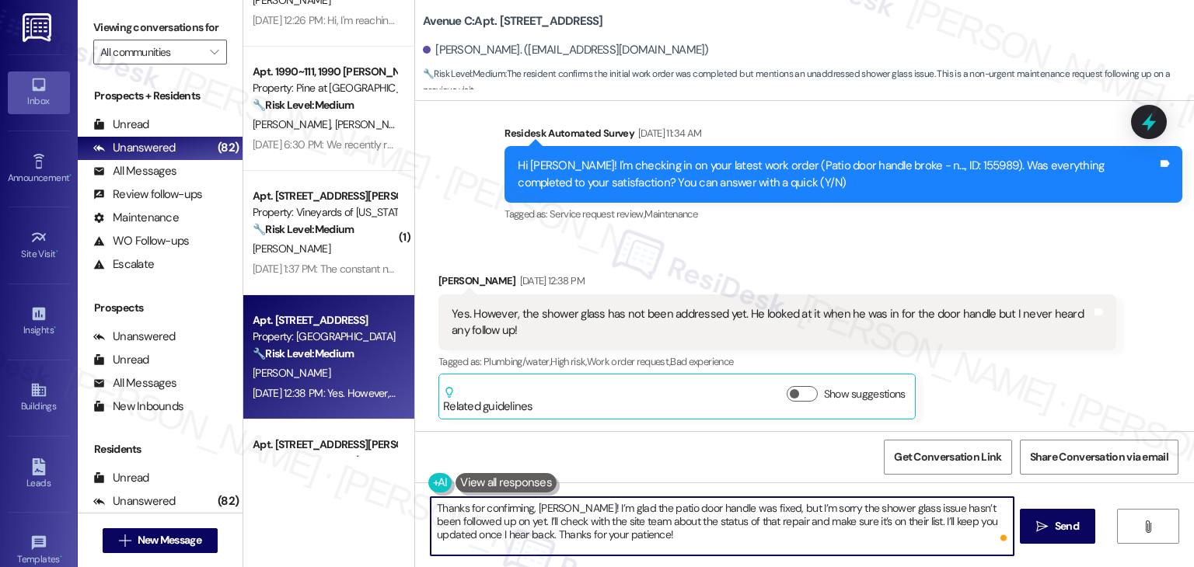
click at [657, 510] on textarea "Thanks for confirming, Ashley! I’m glad the patio door handle was fixed, but I’…" at bounding box center [722, 526] width 582 height 58
paste textarea "s there a separate work order for this? Please provide me with the ticket numbe…"
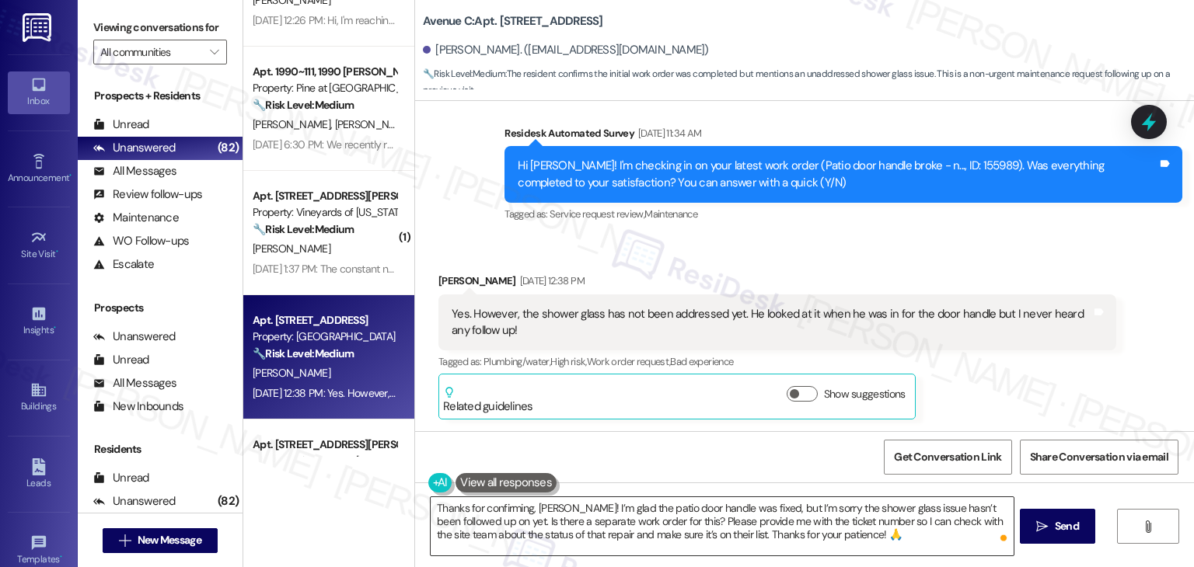
click at [836, 539] on textarea "Thanks for confirming, Ashley! I’m glad the patio door handle was fixed, but I’…" at bounding box center [722, 526] width 582 height 58
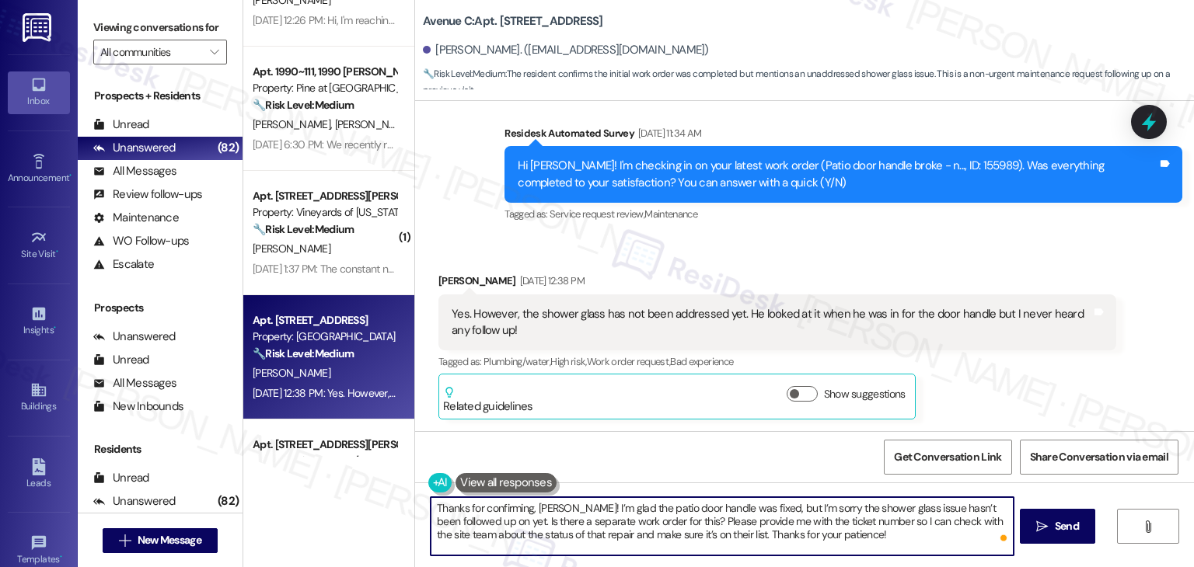
type textarea "Thanks for confirming, Ashley! I’m glad the patio door handle was fixed, but I’…"
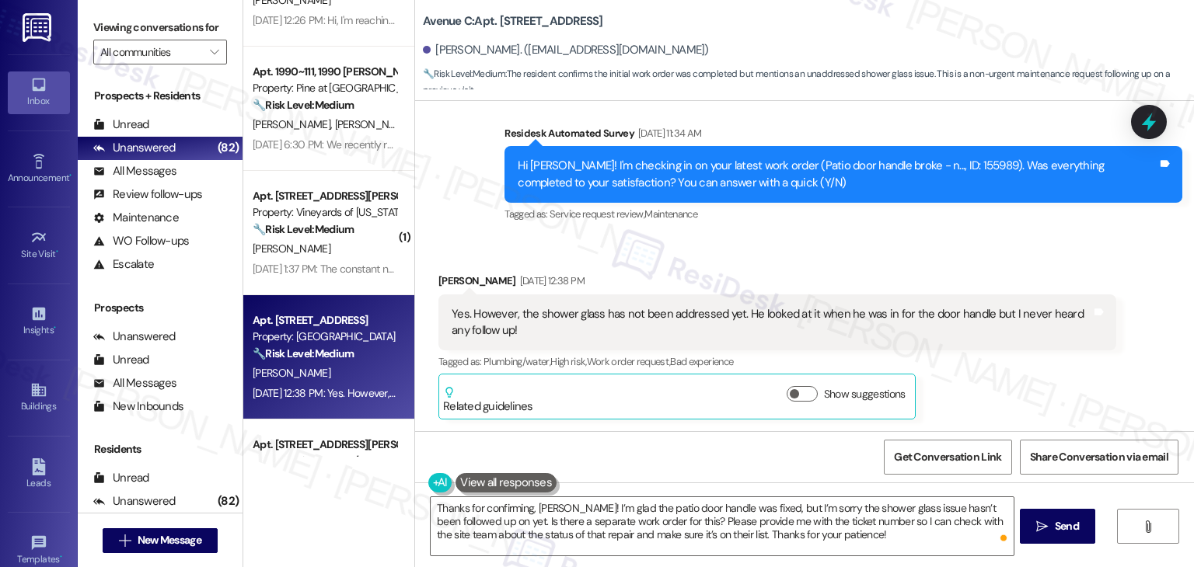
click at [976, 391] on div "Ashley Kirby Aug 22, 2025 at 12:38 PM Yes. However, the shower glass has not be…" at bounding box center [777, 347] width 678 height 148
click at [1066, 526] on span "Send" at bounding box center [1067, 526] width 24 height 16
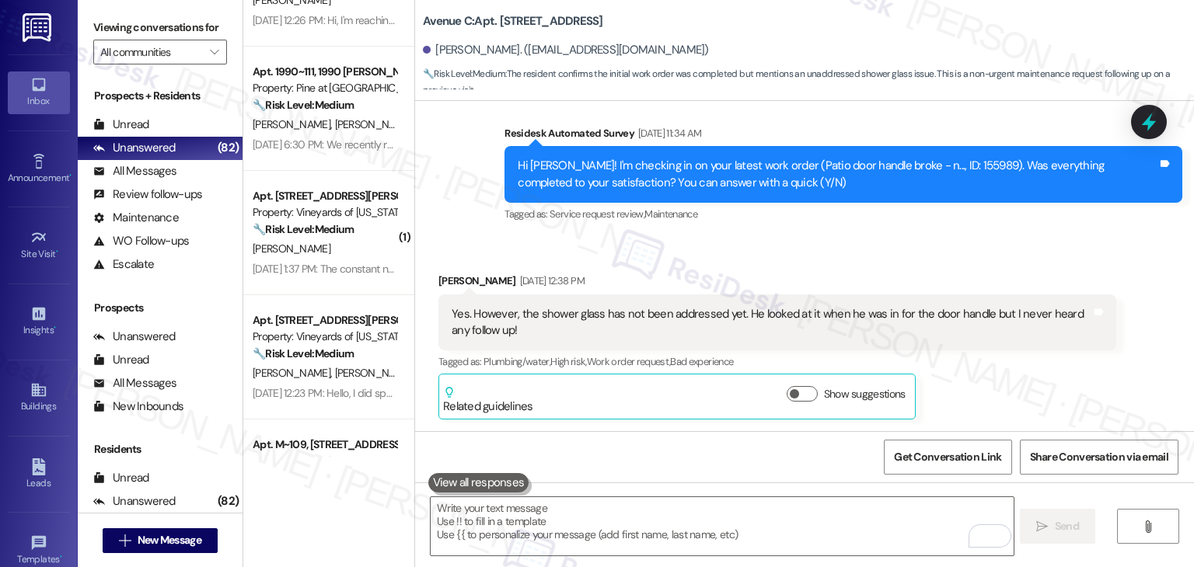
scroll to position [988, 0]
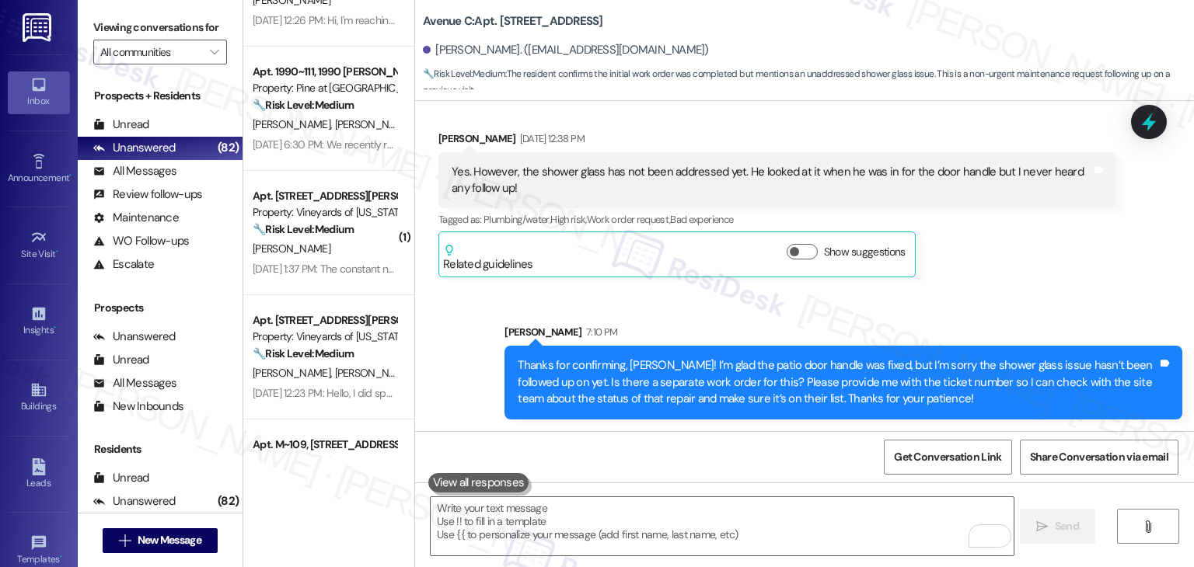
click at [1027, 290] on div "Sent via SMS Sarah 7:10 PM Thanks for confirming, Ashley! I’m glad the patio do…" at bounding box center [804, 359] width 779 height 141
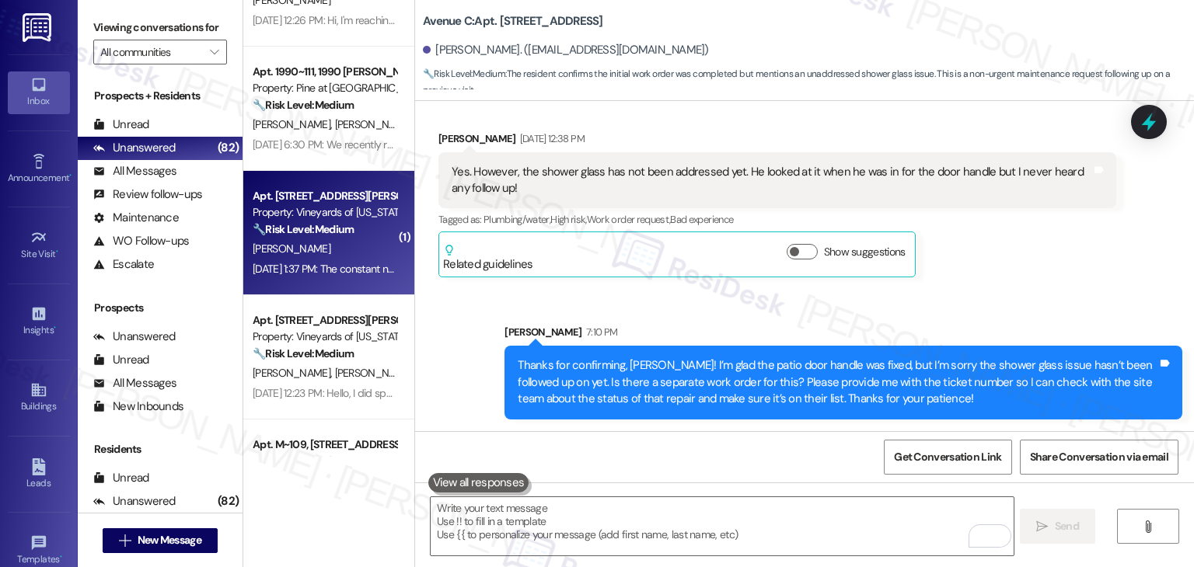
click at [340, 270] on div "Aug 22, 2025 at 1:37 PM: The constant noise. Noise from neighbors, construction…" at bounding box center [760, 269] width 1014 height 14
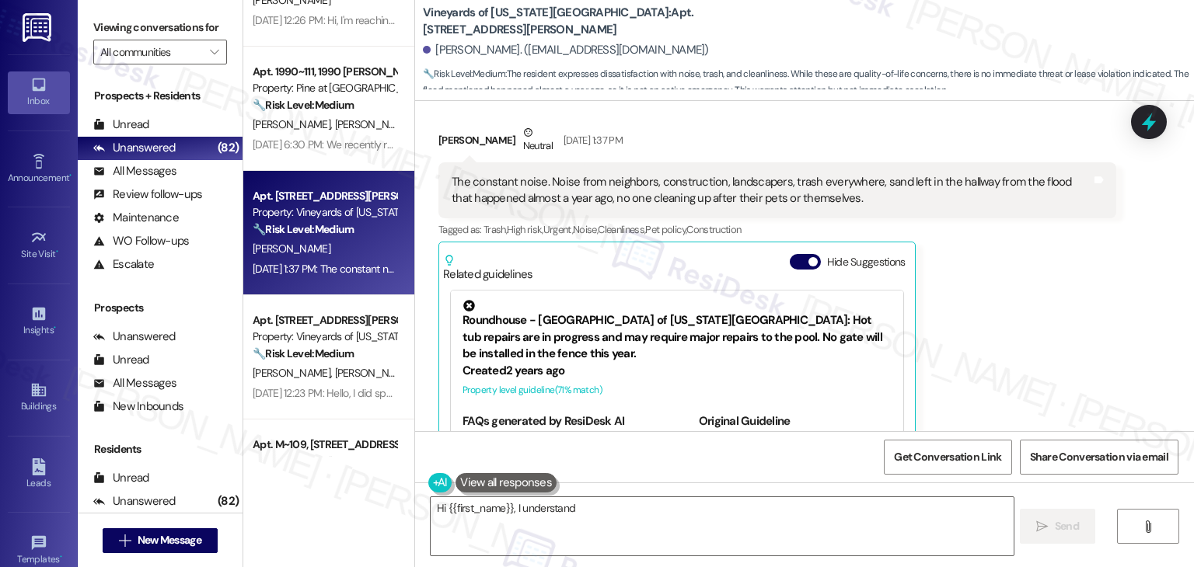
scroll to position [6195, 0]
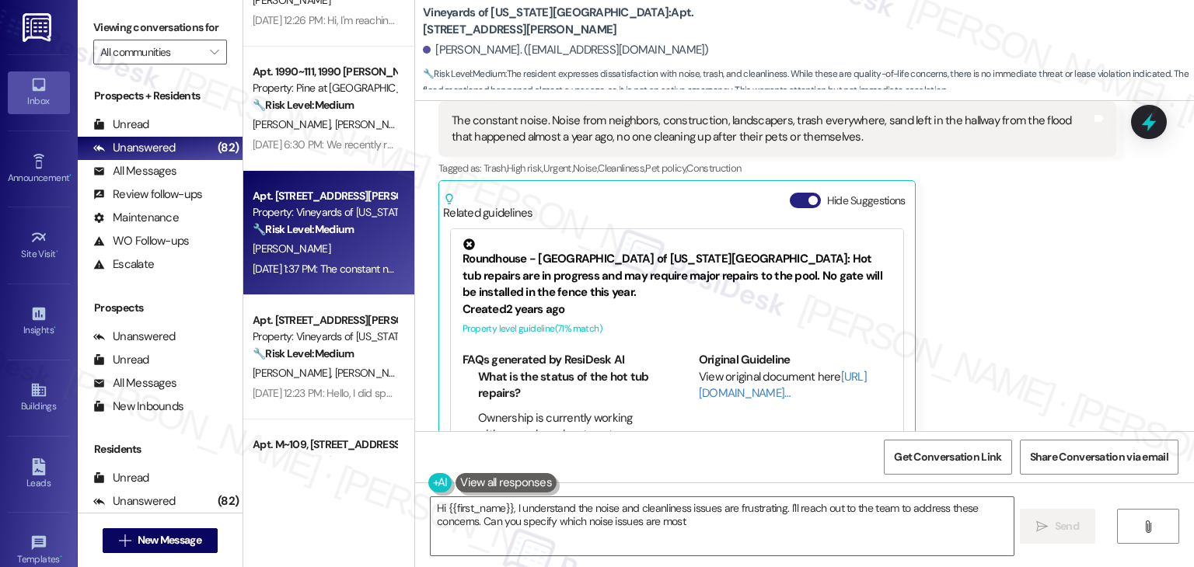
click at [794, 193] on button "Hide Suggestions" at bounding box center [805, 201] width 31 height 16
type textarea "Hi {{first_name}}, I understand the noise and cleanliness issues are frustratin…"
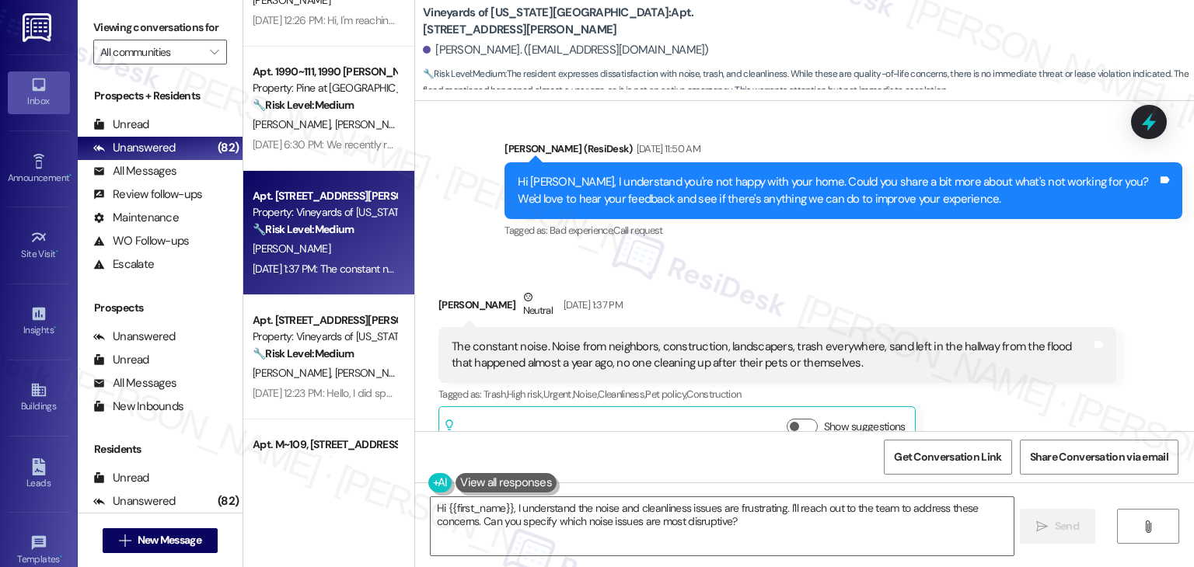
click at [998, 389] on div "Ashley Dufour Neutral Aug 22, 2025 at 1:37 PM The constant noise. Noise from ne…" at bounding box center [777, 371] width 678 height 164
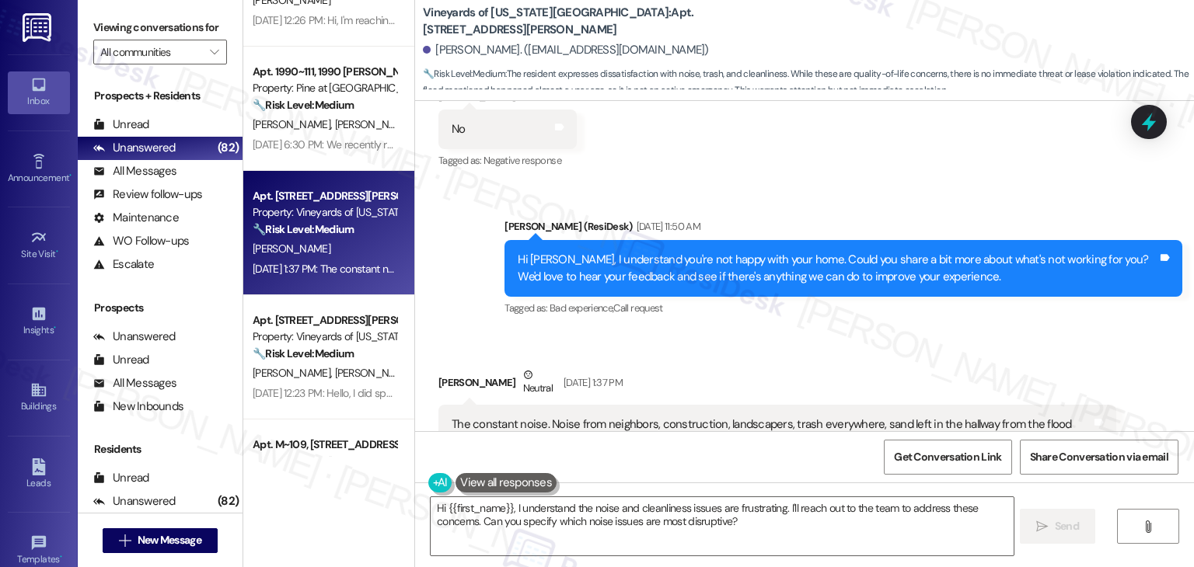
click at [853, 252] on div "Hi Ashley, I understand you're not happy with your home. Could you share a bit …" at bounding box center [838, 268] width 640 height 33
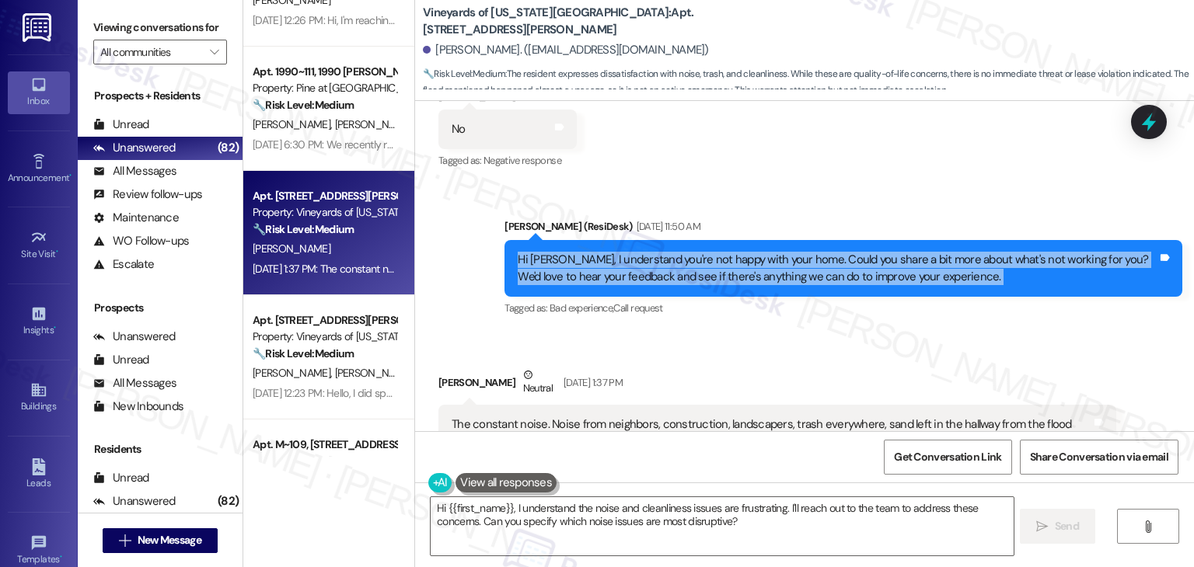
click at [853, 252] on div "Hi Ashley, I understand you're not happy with your home. Could you share a bit …" at bounding box center [838, 268] width 640 height 33
copy div "Hi Ashley, I understand you're not happy with your home. Could you share a bit …"
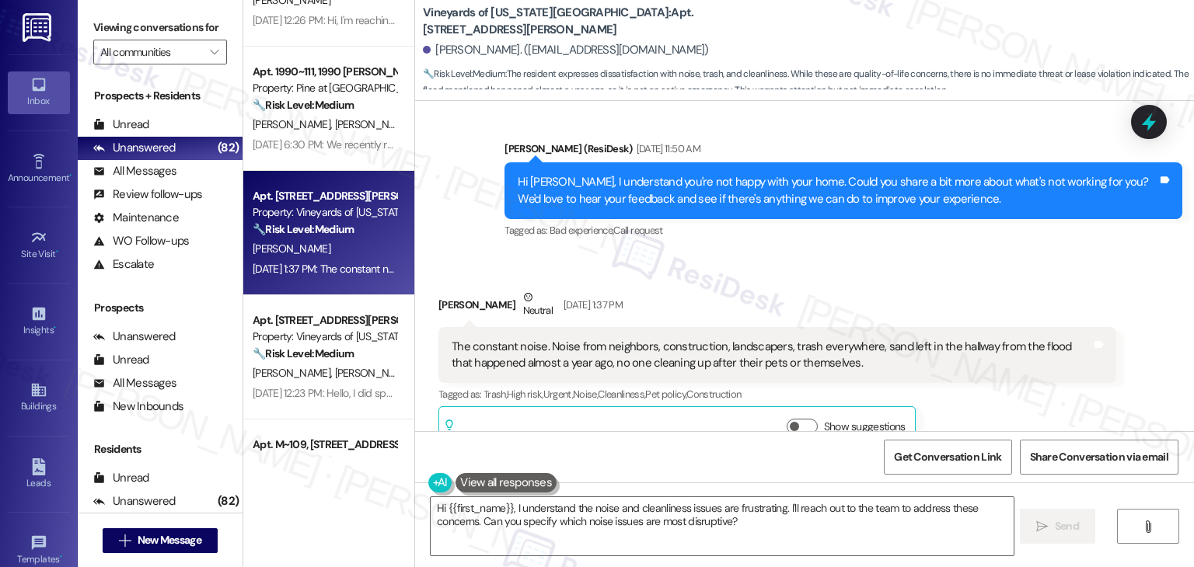
click at [637, 339] on div "The constant noise. Noise from neighbors, construction, landscapers, trash ever…" at bounding box center [772, 355] width 640 height 33
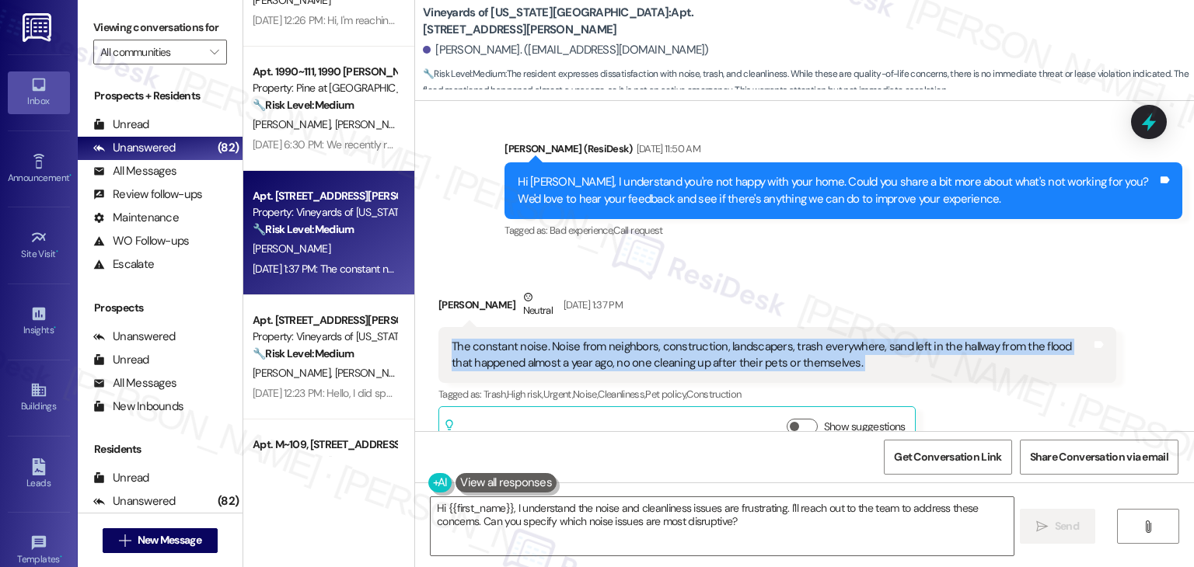
click at [637, 339] on div "The constant noise. Noise from neighbors, construction, landscapers, trash ever…" at bounding box center [772, 355] width 640 height 33
copy div "The constant noise. Noise from neighbors, construction, landscapers, trash ever…"
click at [672, 520] on textarea "Hi {{first_name}}, I understand the noise and cleanliness issues are frustratin…" at bounding box center [722, 526] width 582 height 58
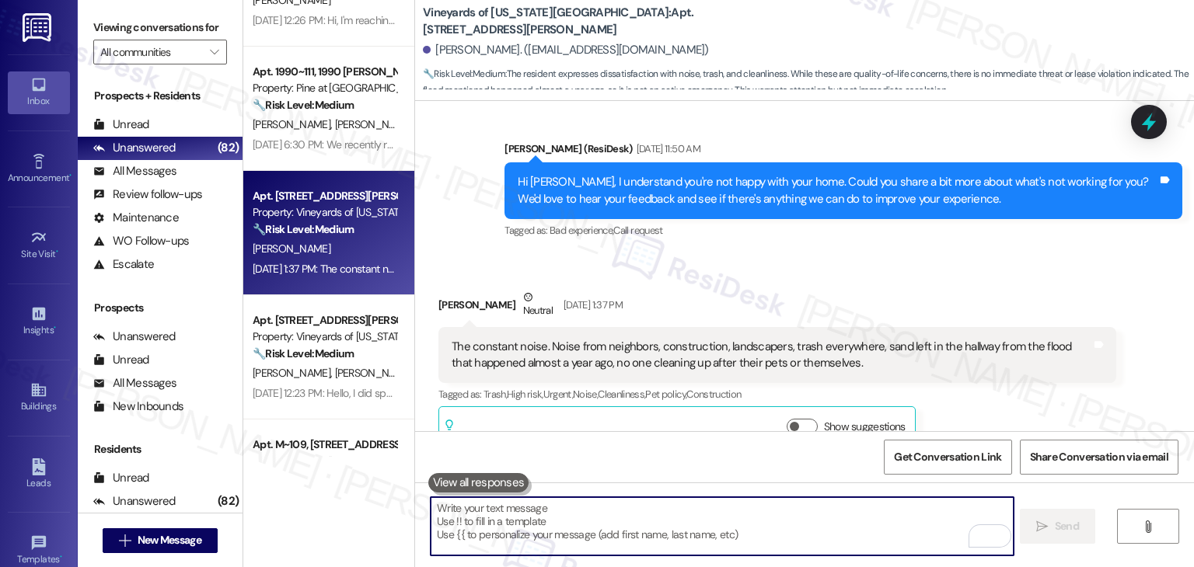
paste textarea "Hi Ashley, thank you for sharing this with me. I’m sorry you’ve been dealing wi…"
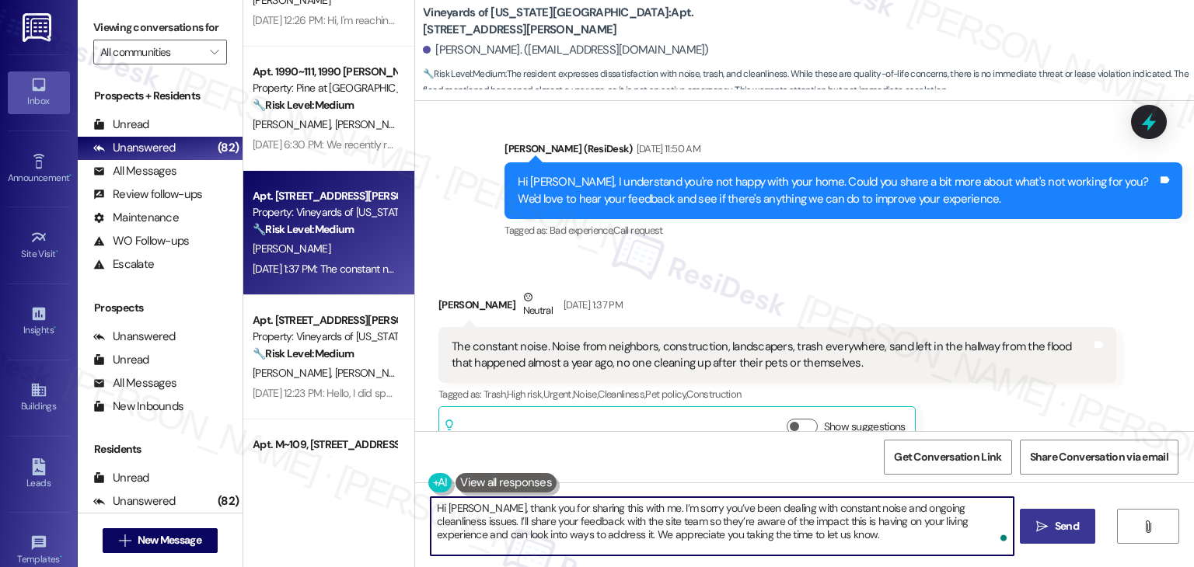
type textarea "Hi Ashley, thank you for sharing this with me. I’m sorry you’ve been dealing wi…"
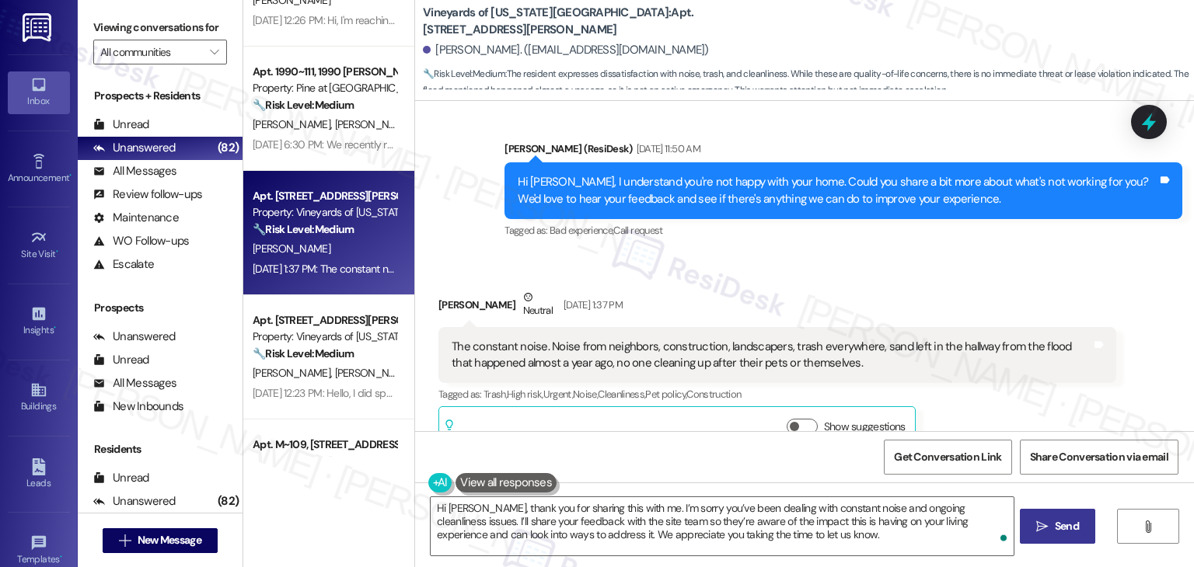
click at [1065, 520] on span "Send" at bounding box center [1067, 526] width 24 height 16
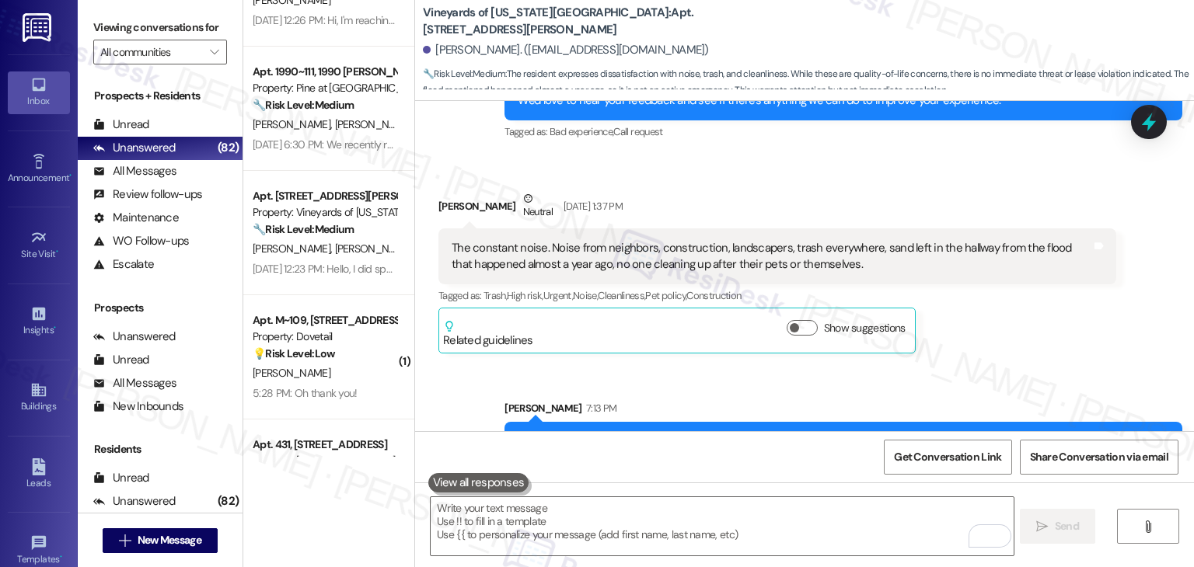
scroll to position [6110, 0]
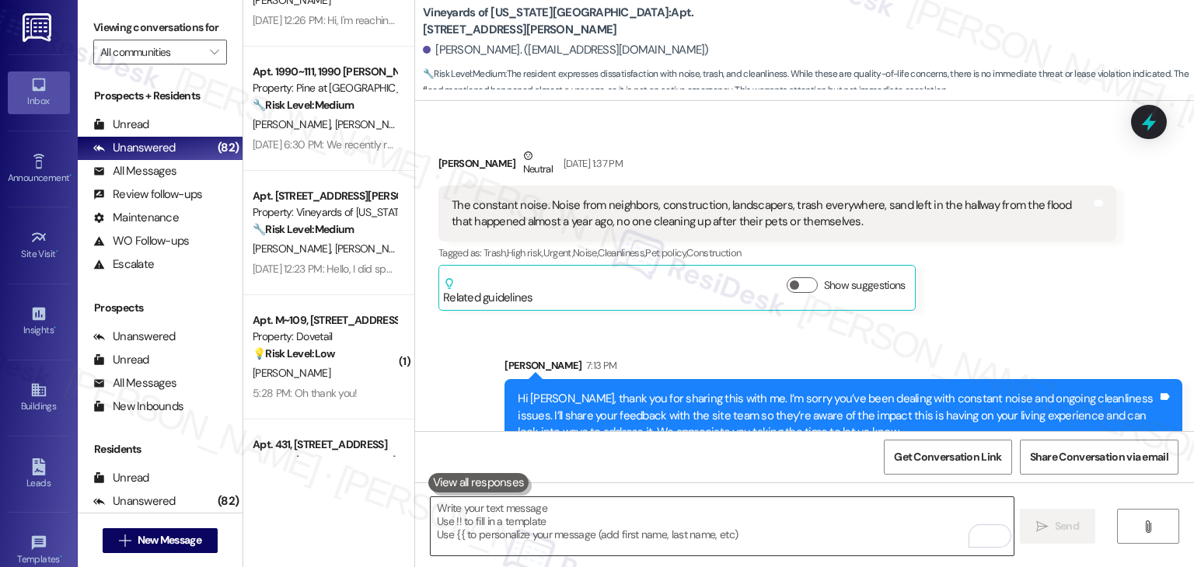
click at [567, 524] on textarea "To enrich screen reader interactions, please activate Accessibility in Grammarl…" at bounding box center [722, 526] width 582 height 58
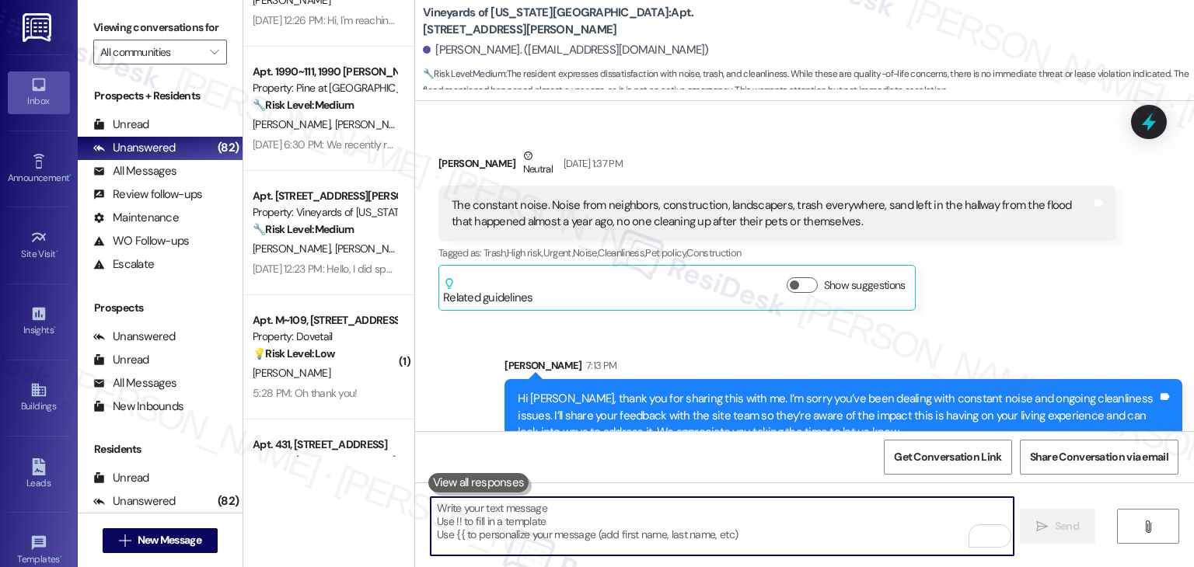
click at [570, 520] on textarea "To enrich screen reader interactions, please activate Accessibility in Grammarl…" at bounding box center [722, 526] width 582 height 58
click at [570, 520] on textarea "as" at bounding box center [722, 526] width 582 height 58
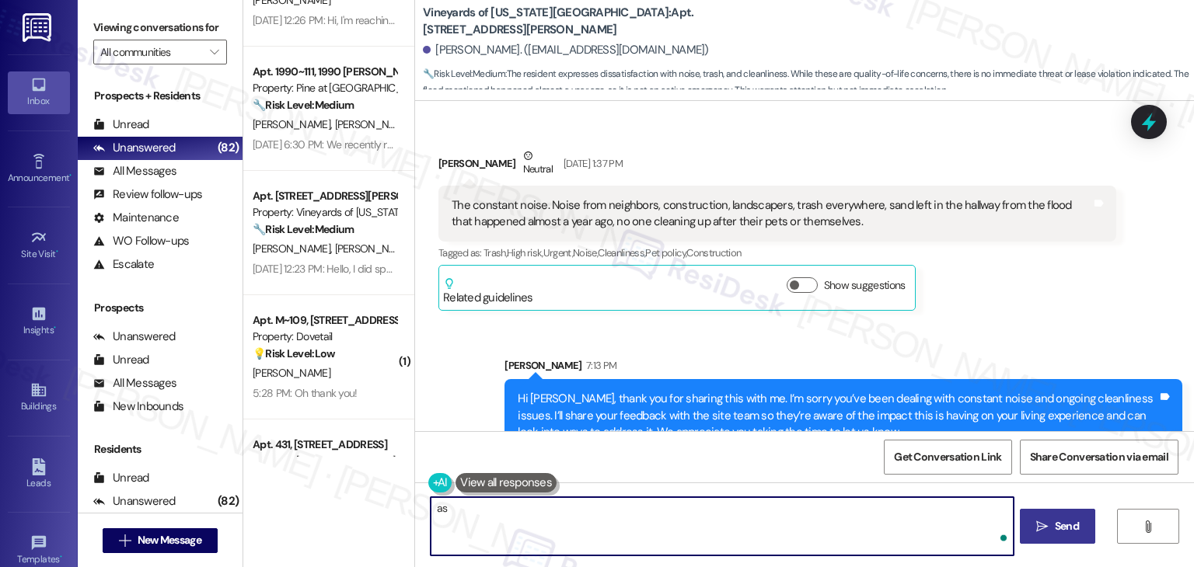
click at [570, 520] on textarea "as" at bounding box center [722, 526] width 582 height 58
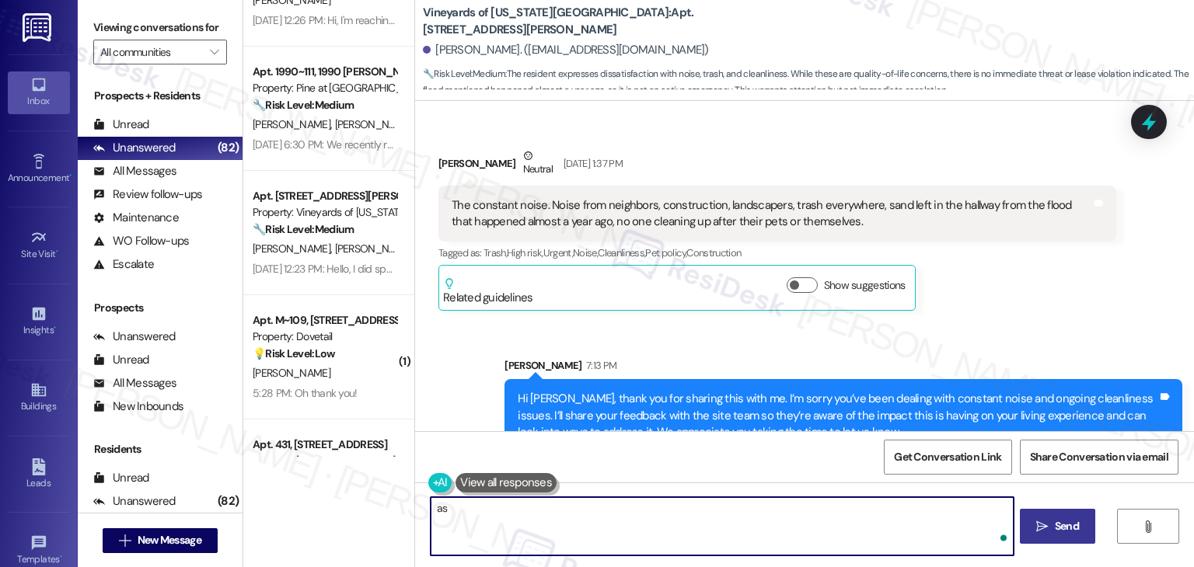
click at [570, 520] on textarea "a" at bounding box center [722, 526] width 582 height 58
type textarea "a"
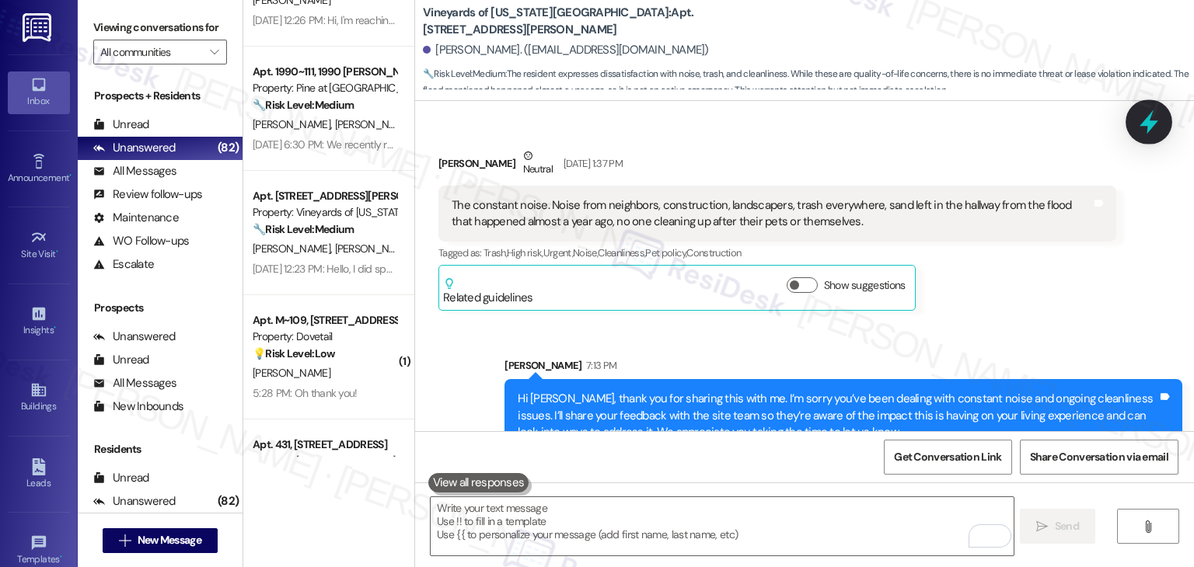
click at [1147, 122] on icon at bounding box center [1149, 122] width 19 height 24
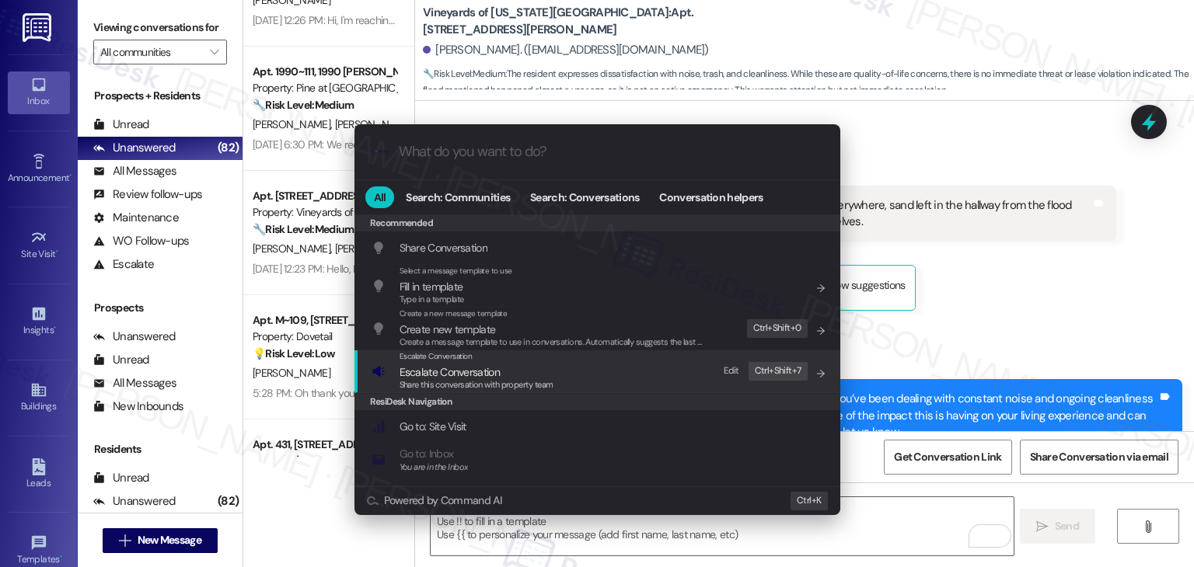
click at [510, 386] on span "Share this conversation with property team" at bounding box center [477, 384] width 154 height 11
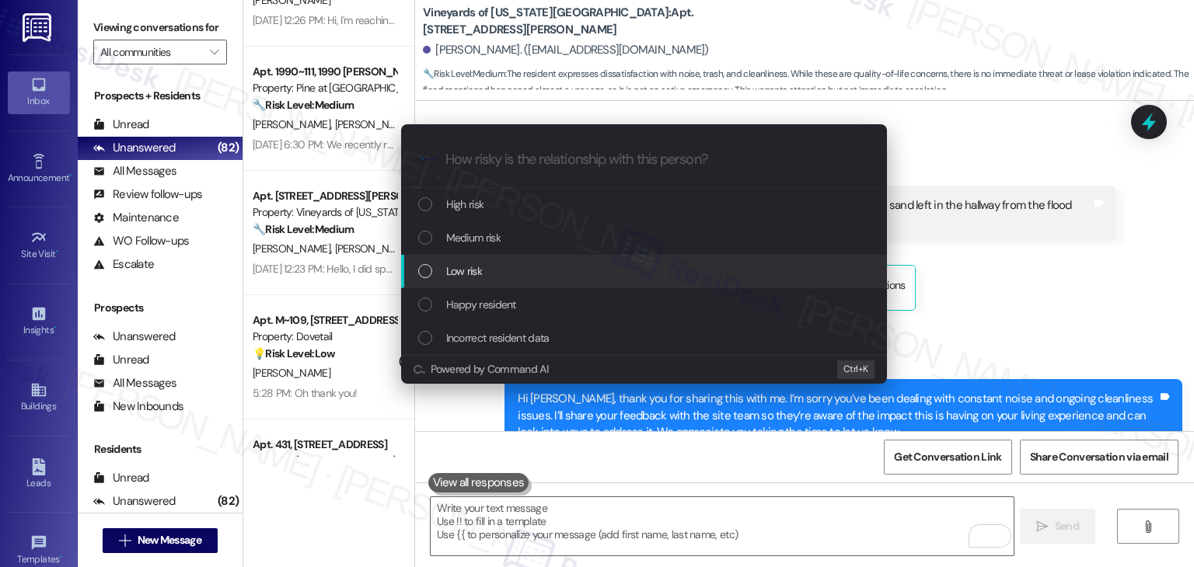
click at [421, 270] on div "List of options" at bounding box center [425, 271] width 14 height 14
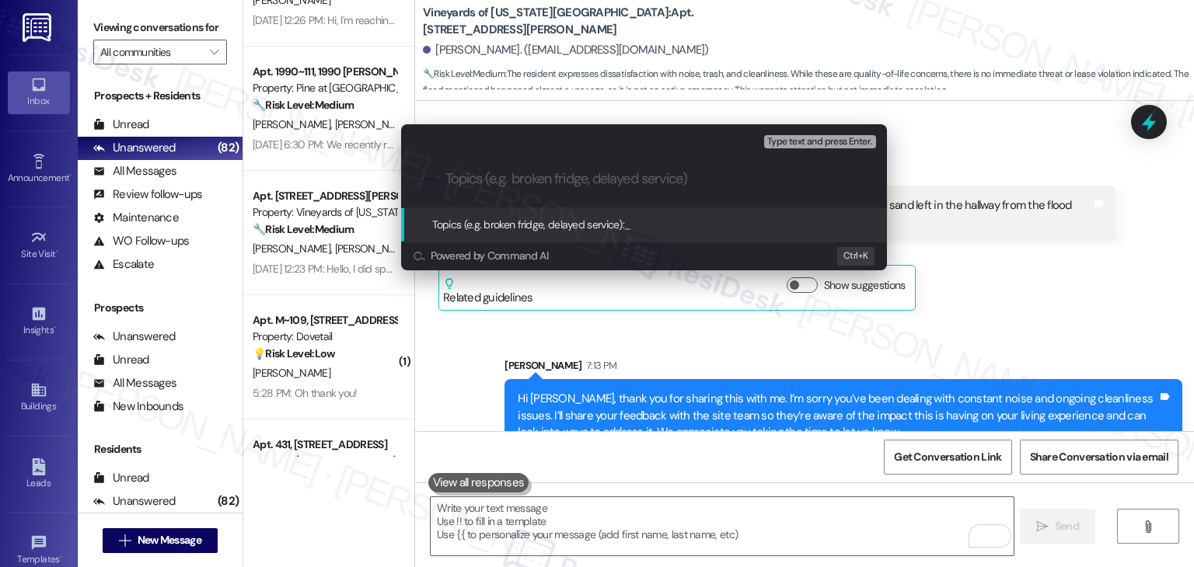
paste input "Resident Concern – Noise & Cleanliness Issues Affecting Living Experience"
type input "Resident Concern – Noise & Cleanliness Issues Affecting Living Experience"
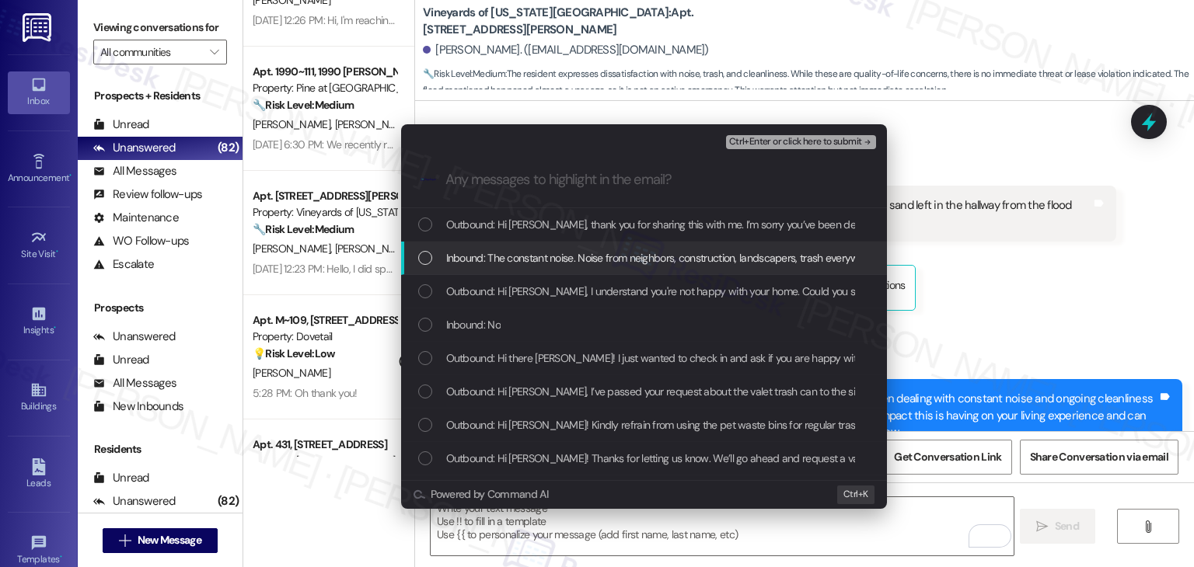
click at [418, 256] on div "List of options" at bounding box center [425, 258] width 14 height 14
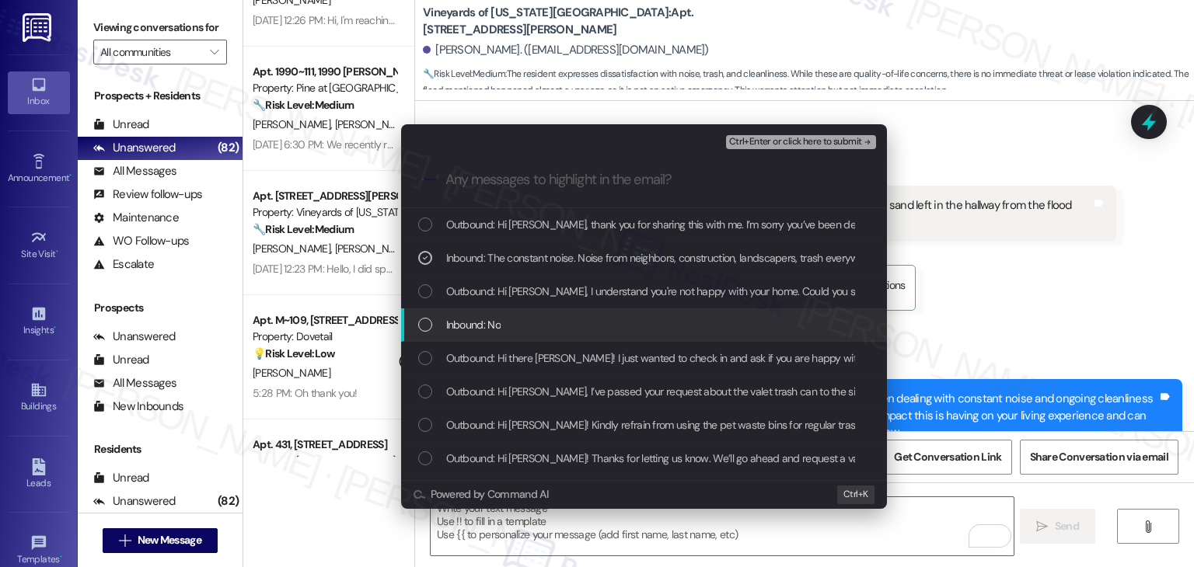
click at [418, 322] on div "List of options" at bounding box center [425, 325] width 14 height 14
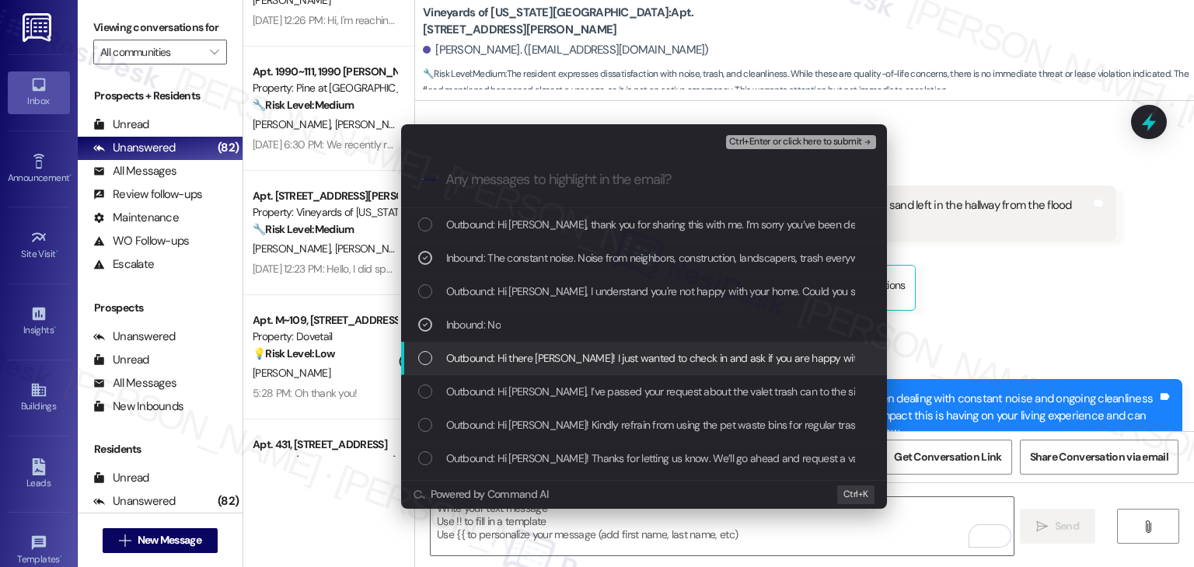
click at [427, 357] on div "List of options" at bounding box center [425, 358] width 14 height 14
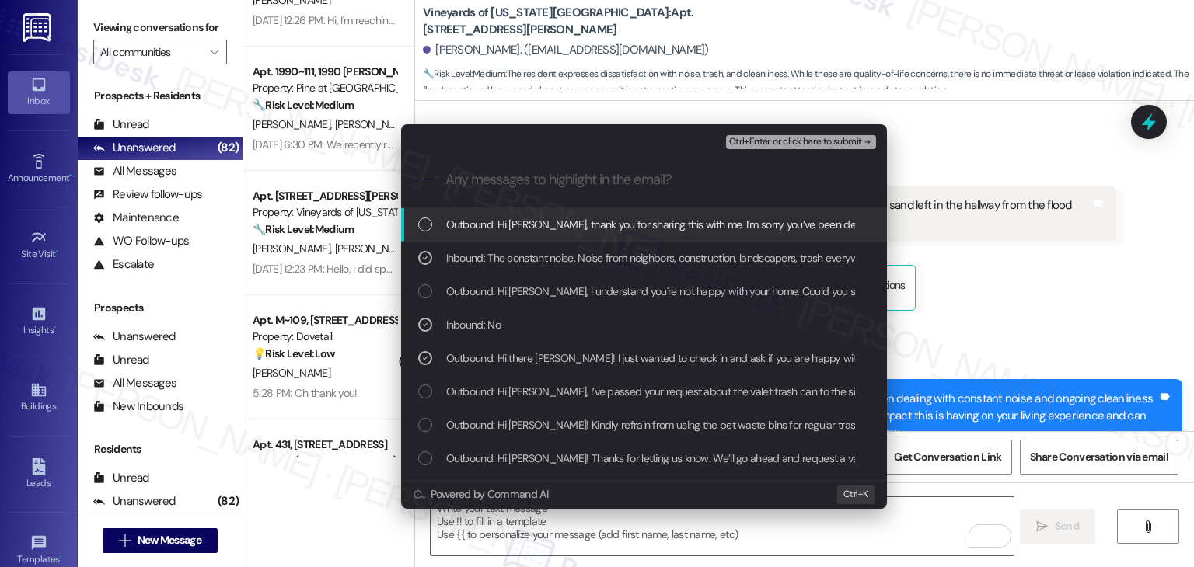
click at [802, 141] on span "Ctrl+Enter or click here to submit" at bounding box center [795, 142] width 133 height 11
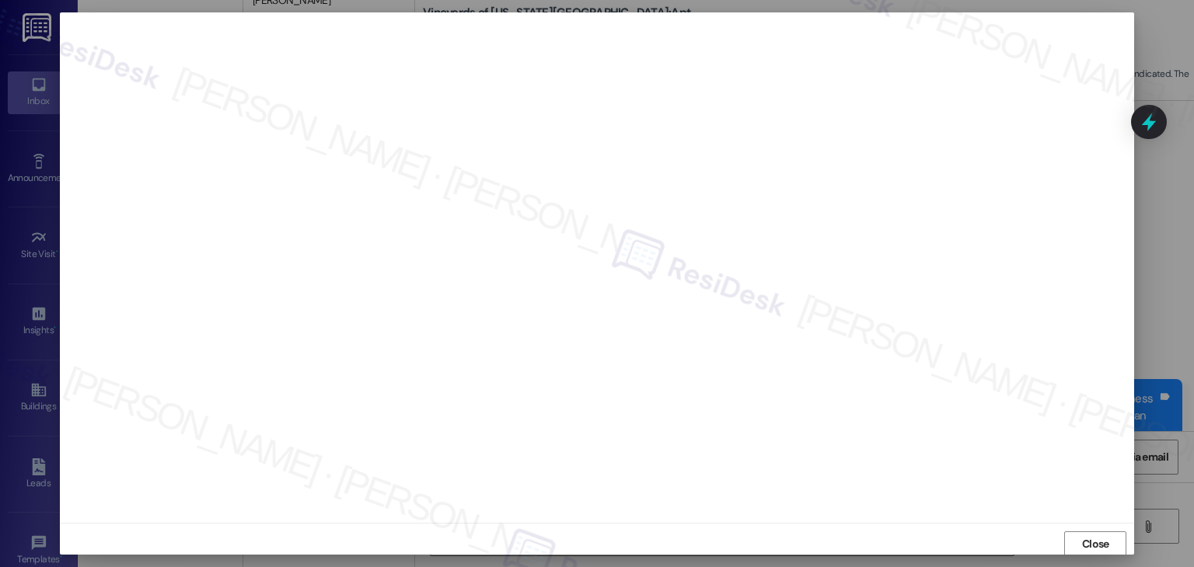
scroll to position [1, 0]
click at [1045, 514] on div at bounding box center [597, 267] width 1074 height 511
click at [1082, 546] on span "Close" at bounding box center [1095, 544] width 27 height 16
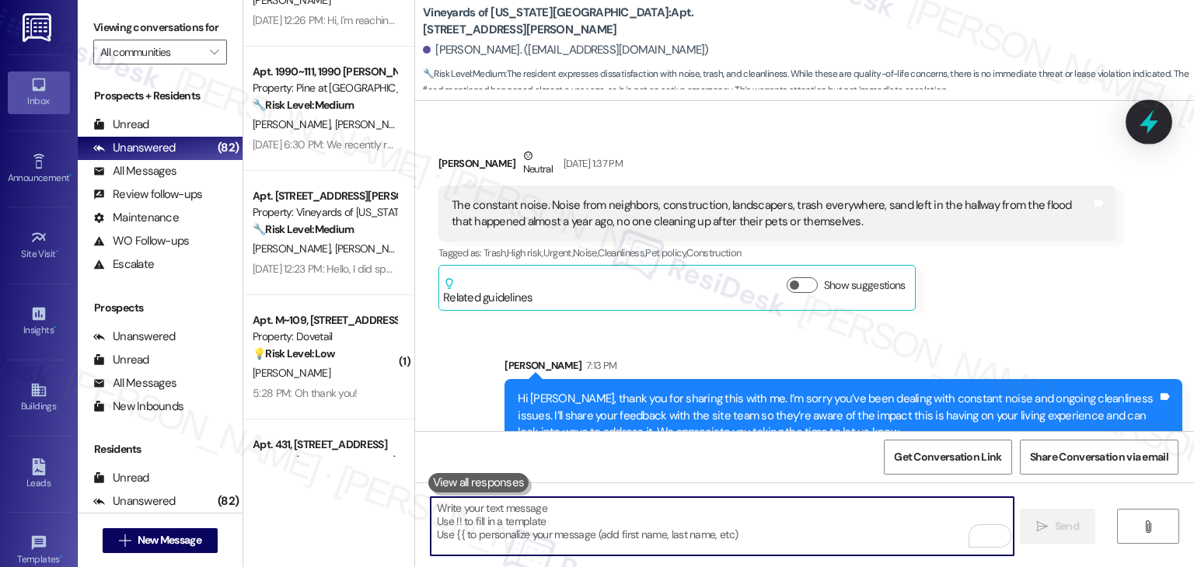
click at [1147, 131] on icon at bounding box center [1149, 122] width 26 height 26
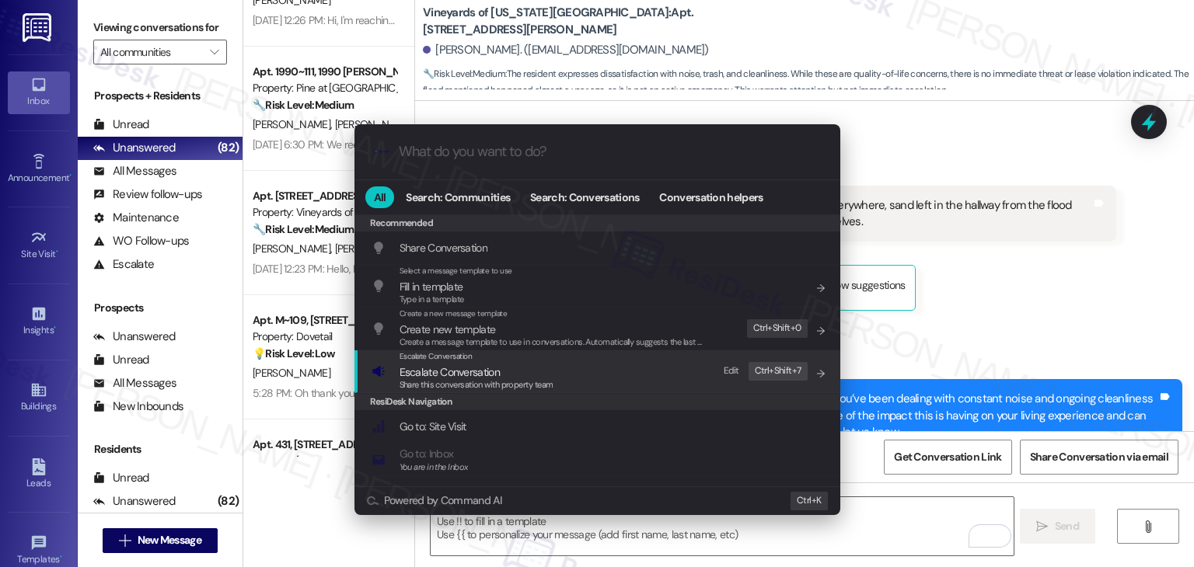
click at [491, 377] on span "Escalate Conversation" at bounding box center [450, 372] width 100 height 14
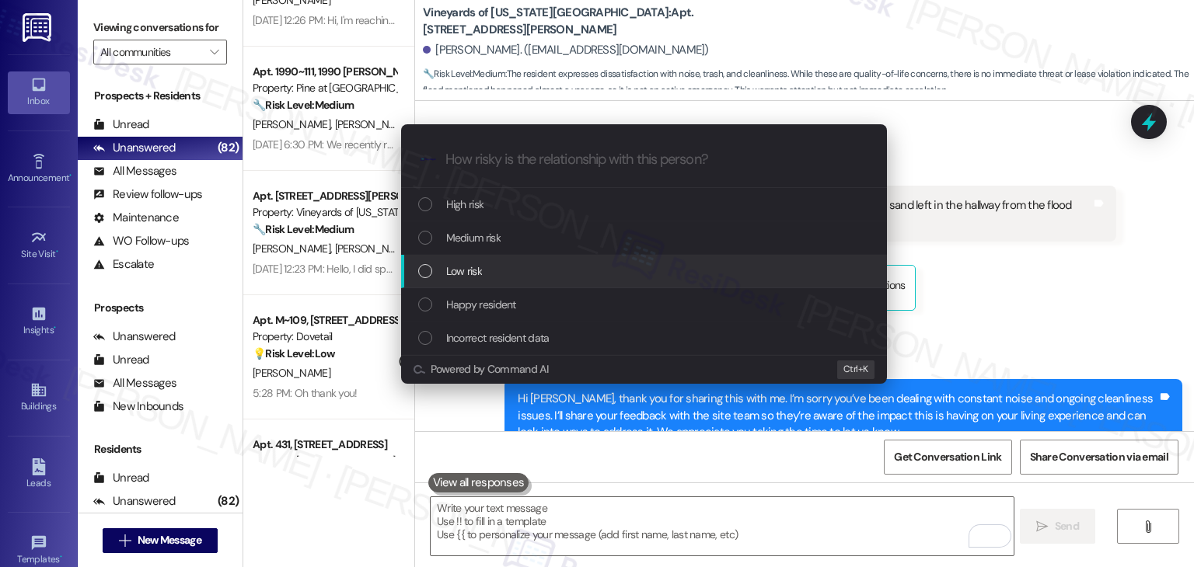
click at [424, 268] on div "List of options" at bounding box center [425, 271] width 14 height 14
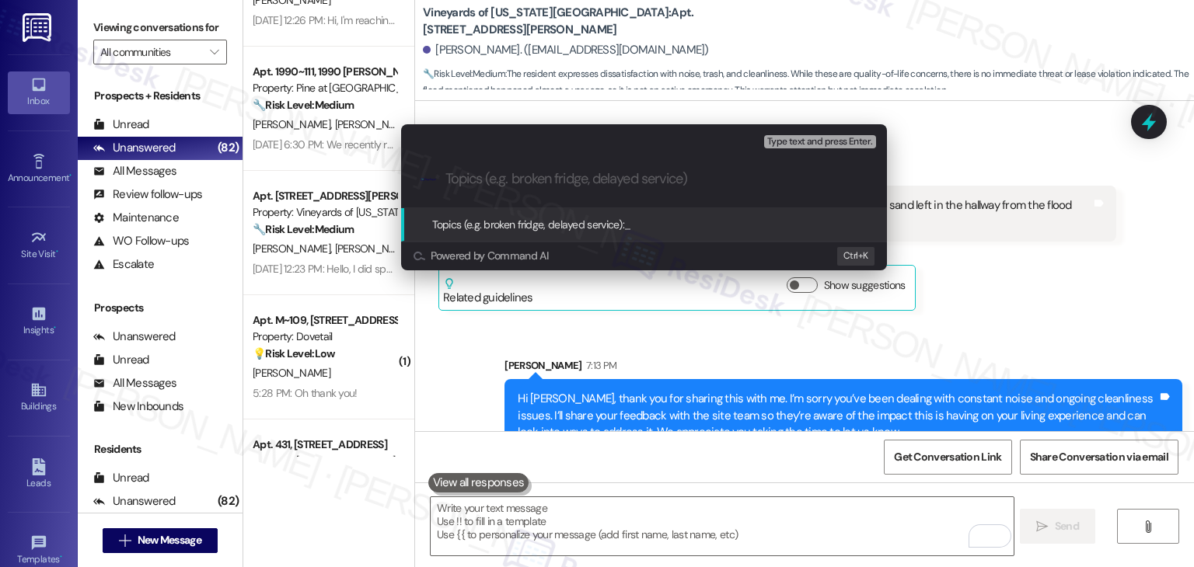
paste input "Resident Concern – Noise & Cleanliness Issues Affecting Living Experience"
type input "Resident Concern – Noise & Cleanliness Issues Affecting Living Experience"
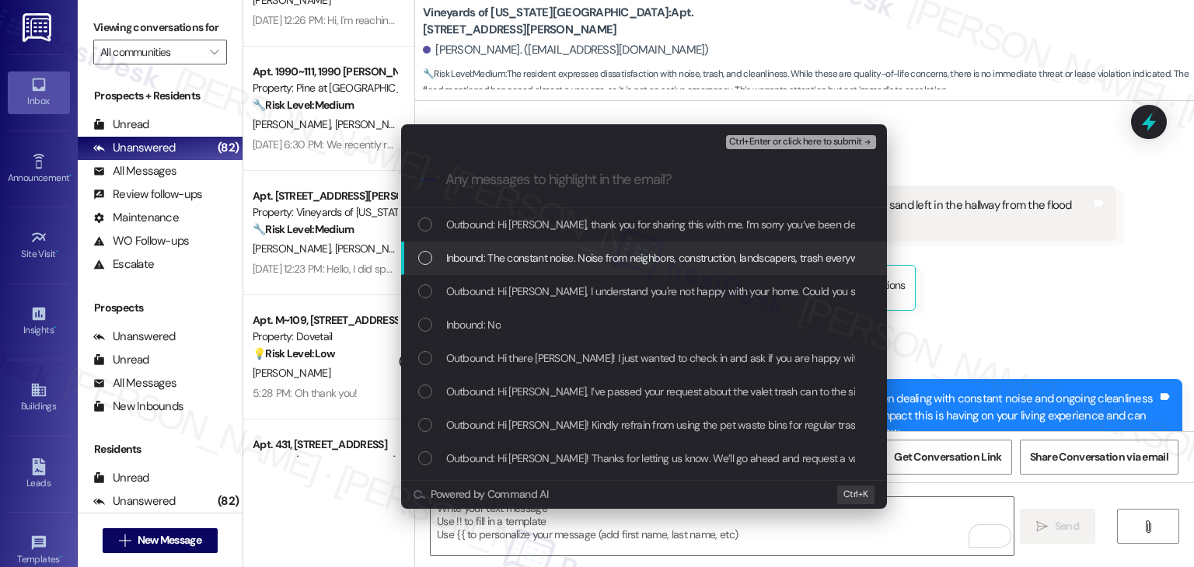
click at [419, 259] on div "List of options" at bounding box center [425, 258] width 14 height 14
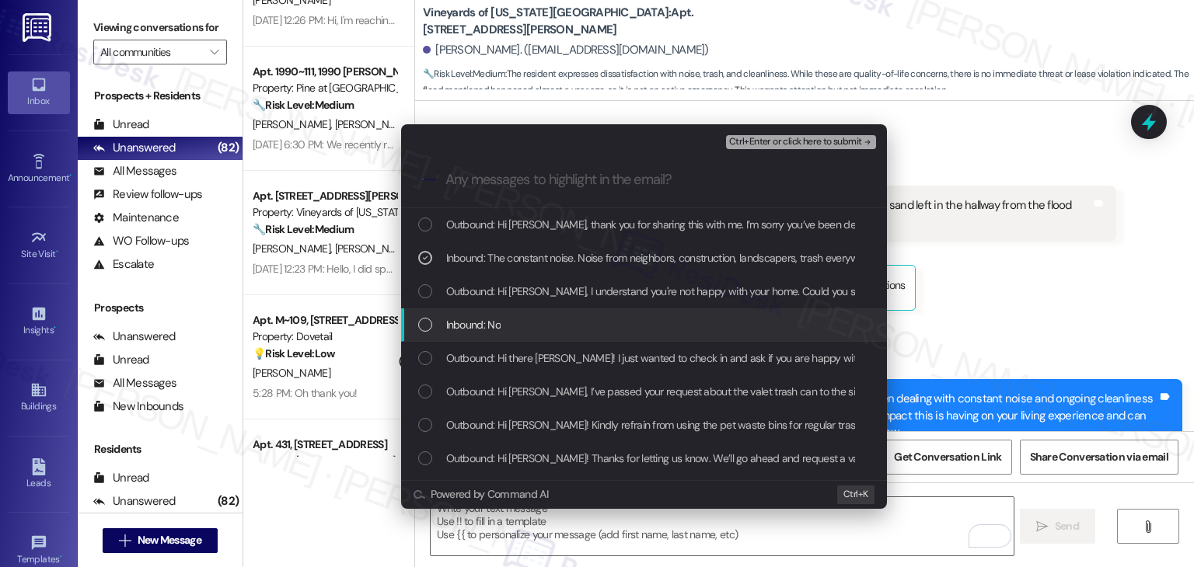
click at [418, 329] on div "List of options" at bounding box center [425, 325] width 14 height 14
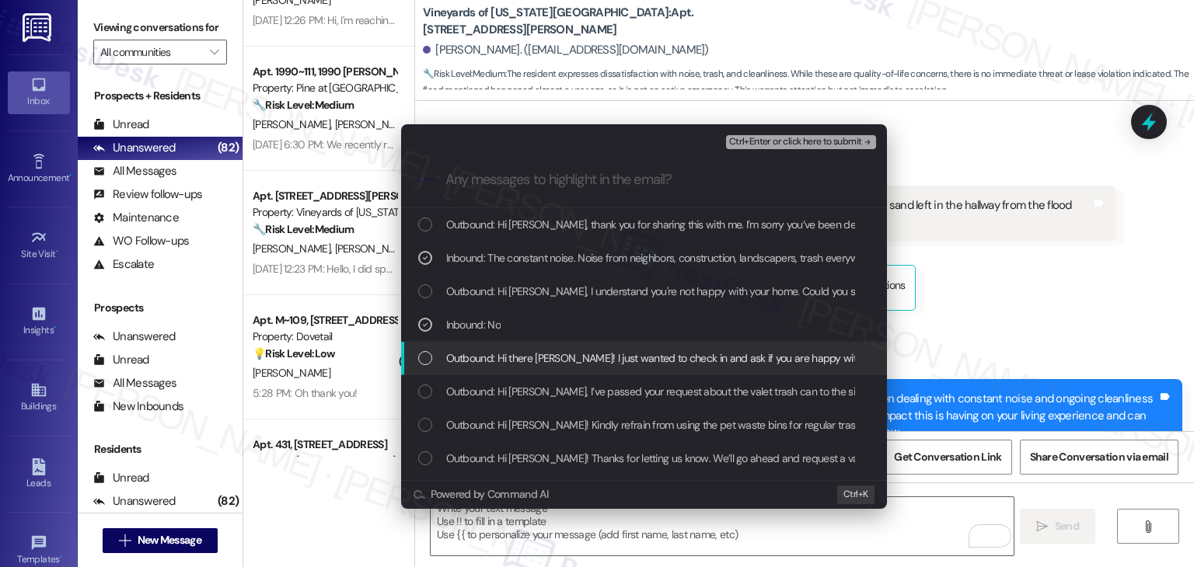
click at [426, 361] on div "List of options" at bounding box center [425, 358] width 14 height 14
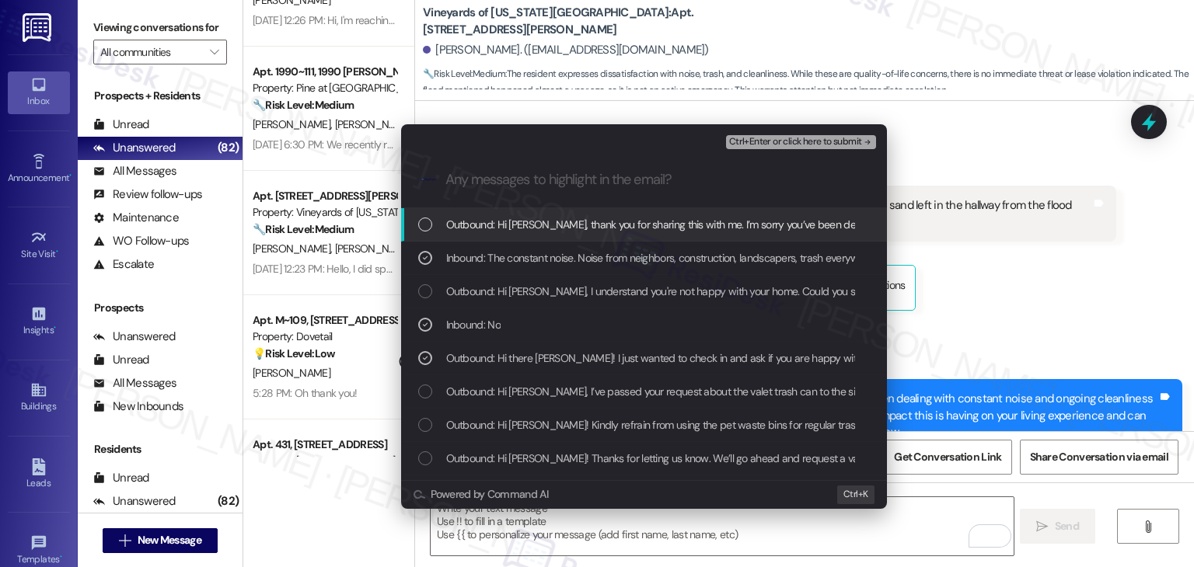
click at [819, 140] on span "Ctrl+Enter or click here to submit" at bounding box center [795, 142] width 133 height 11
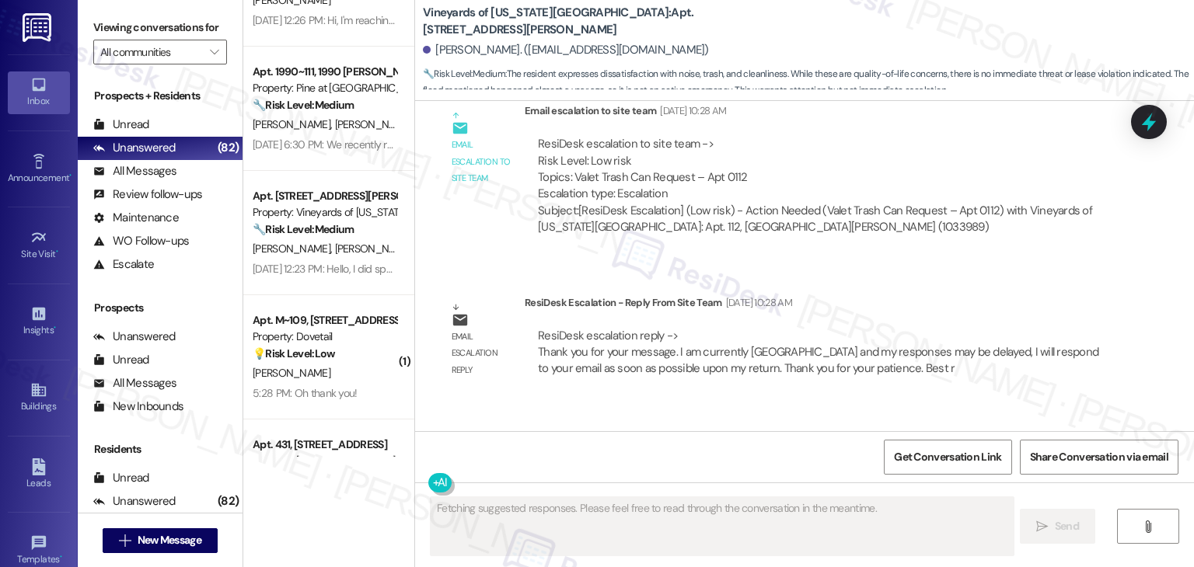
scroll to position [6195, 0]
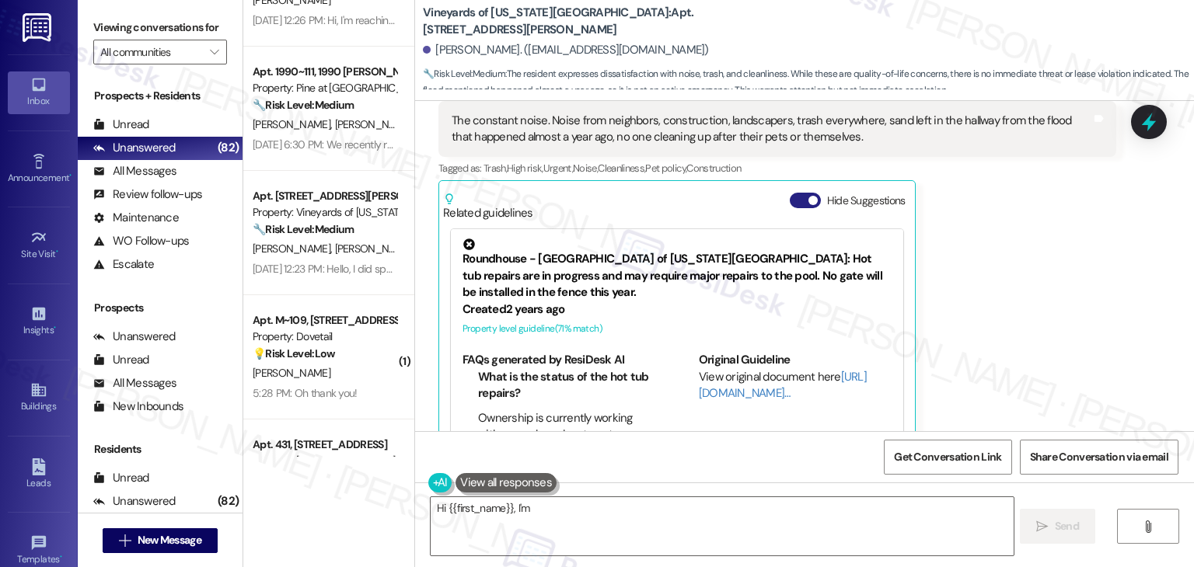
click at [798, 193] on button "Hide Suggestions" at bounding box center [805, 201] width 31 height 16
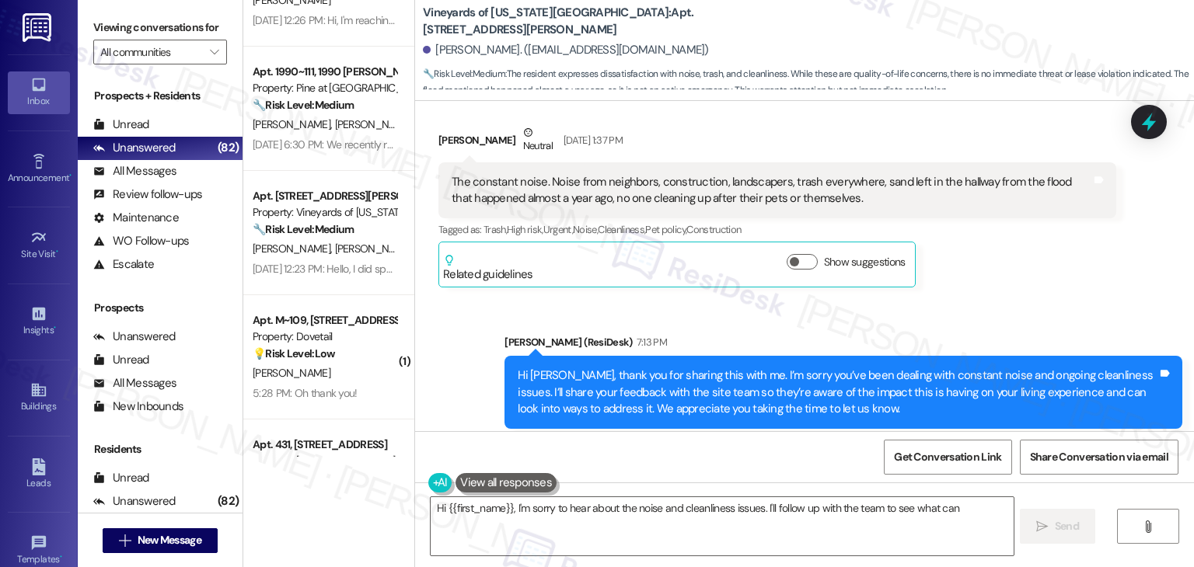
click at [975, 259] on div "Received via SMS Ashley Dufour Neutral Aug 22, 2025 at 1:37 PM The constant noi…" at bounding box center [777, 206] width 701 height 187
click at [976, 256] on div "Received via SMS Ashley Dufour Neutral Aug 22, 2025 at 1:37 PM The constant noi…" at bounding box center [777, 206] width 701 height 187
type textarea "Hi {{first_name}}, I'm sorry to hear about the noise and cleanliness issues. I'…"
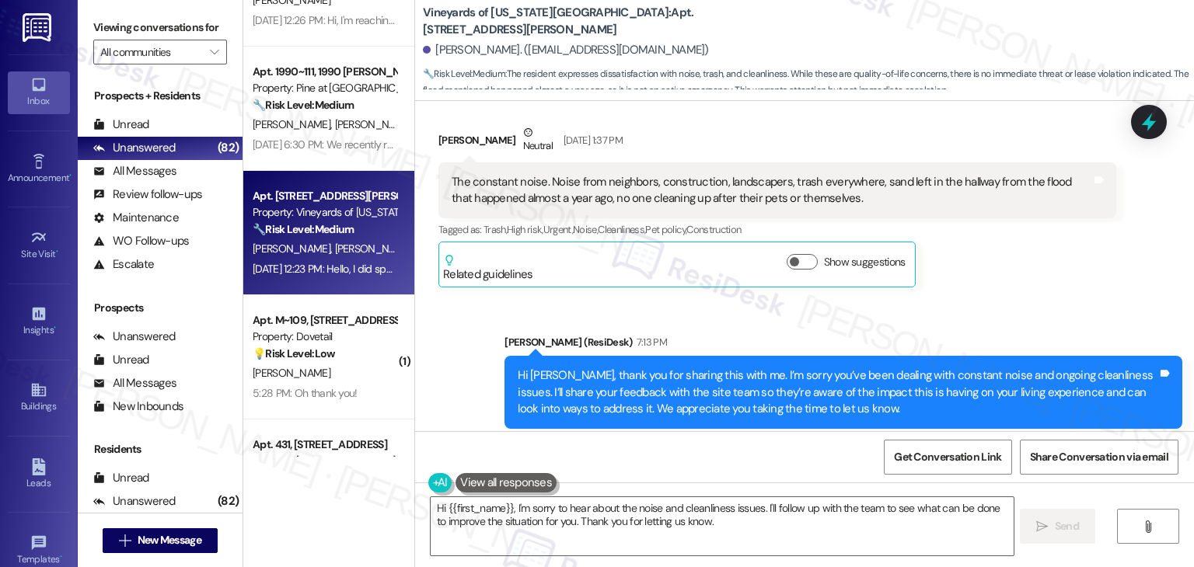
click at [305, 265] on div "Aug 22, 2025 at 12:23 PM: Hello, I did speak with Amber and she mentioned that …" at bounding box center [655, 269] width 805 height 14
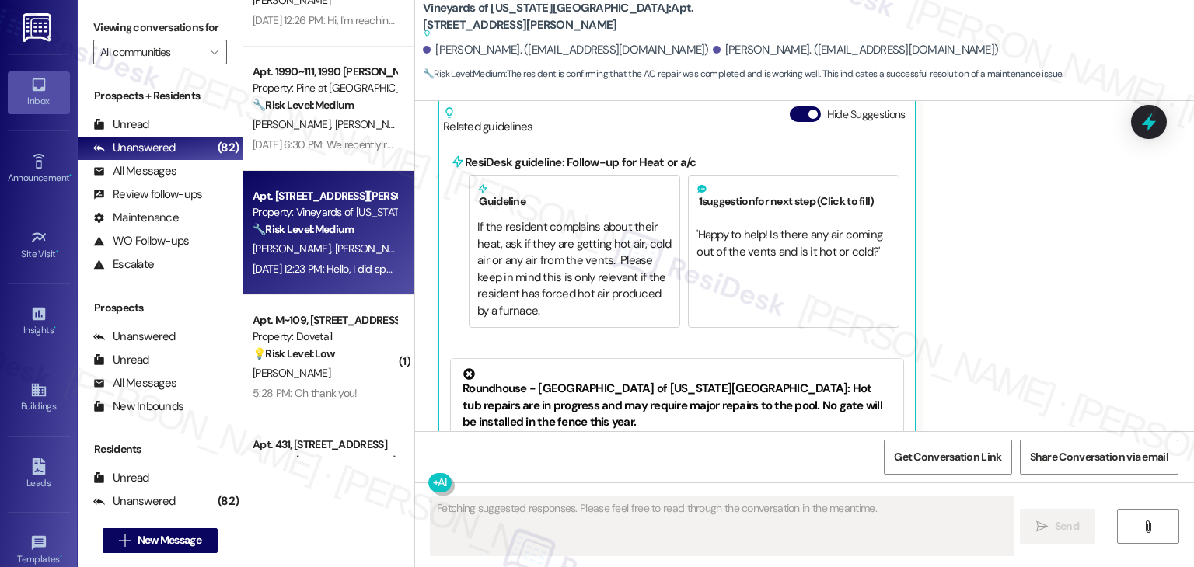
scroll to position [6313, 0]
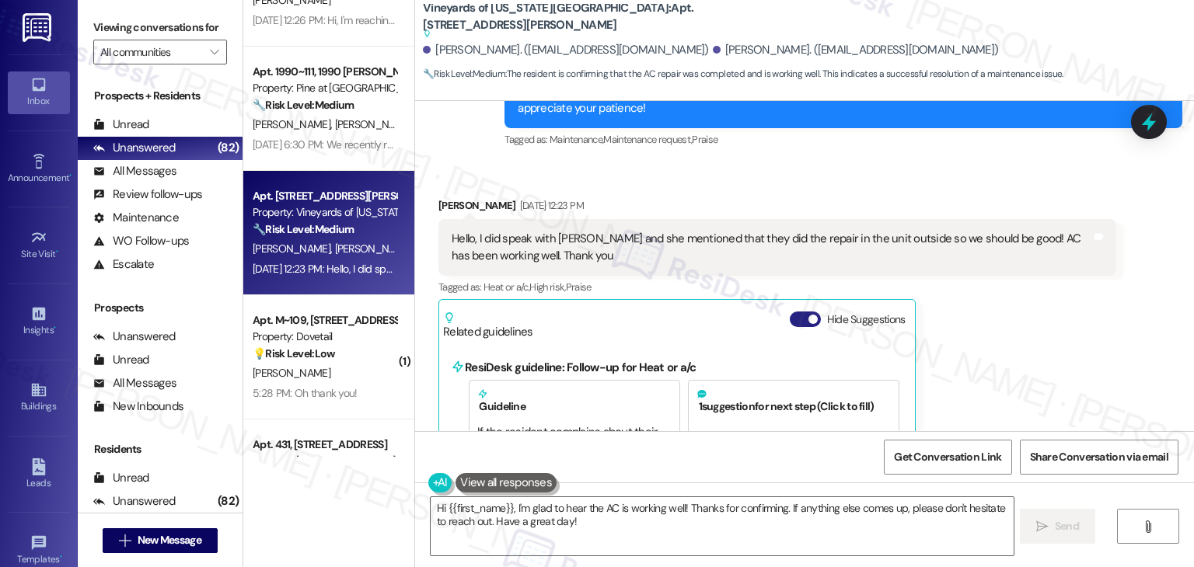
click at [790, 312] on button "Hide Suggestions" at bounding box center [805, 320] width 31 height 16
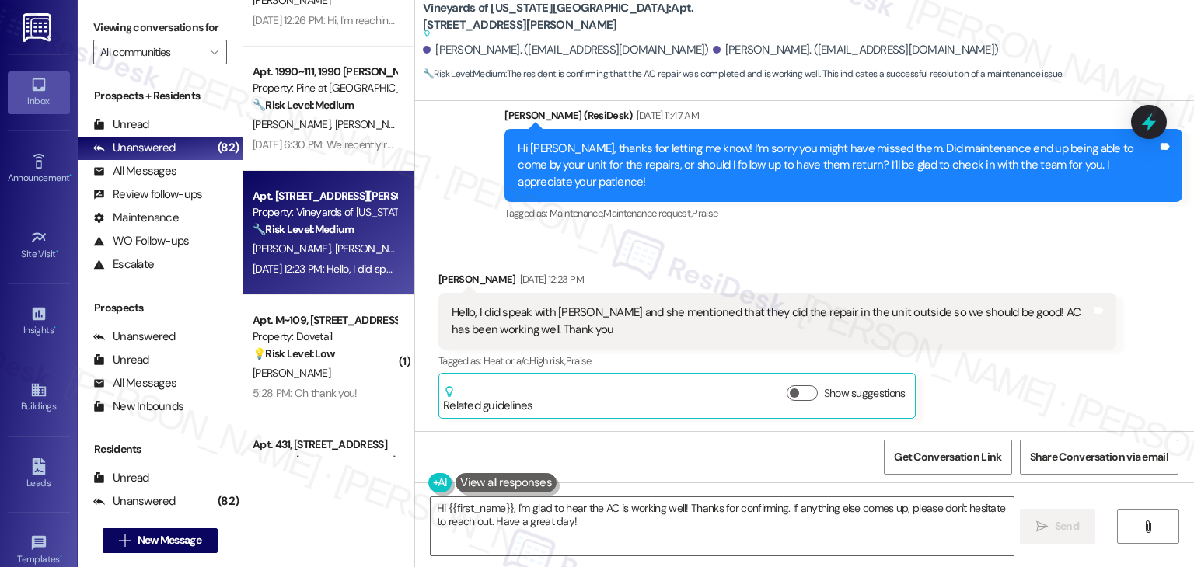
scroll to position [5871, 0]
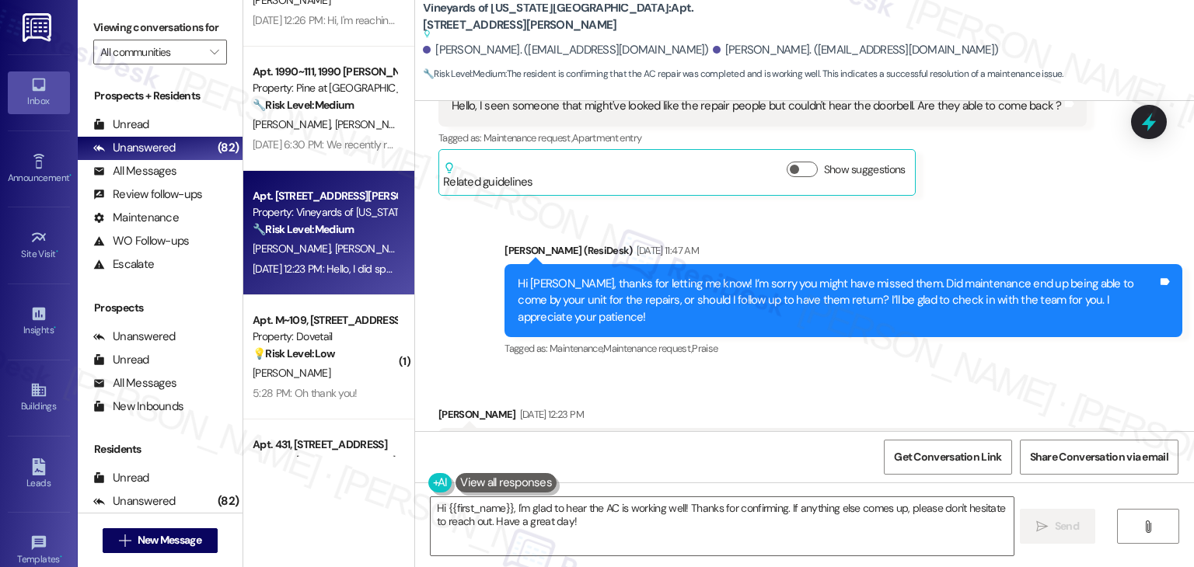
click at [949, 395] on div "Received via SMS Aja Williams Aug 22, 2025 at 12:23 PM Hello, I did speak with …" at bounding box center [777, 480] width 701 height 171
click at [952, 372] on div "Received via SMS Aja Williams Aug 22, 2025 at 12:23 PM Hello, I did speak with …" at bounding box center [804, 469] width 779 height 194
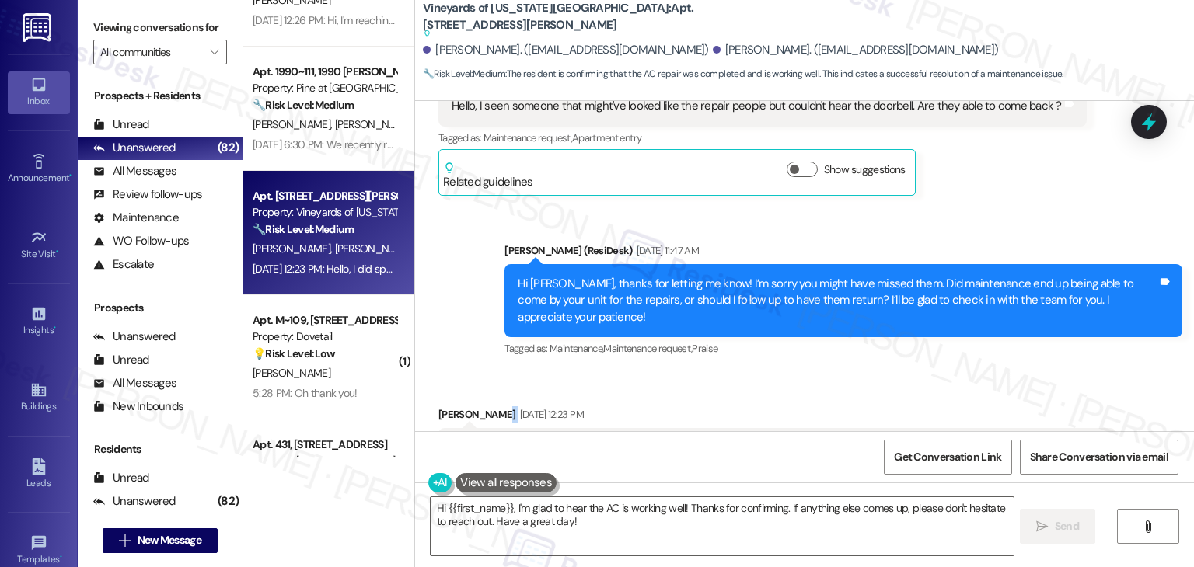
click at [952, 372] on div "Received via SMS Aja Williams Aug 22, 2025 at 12:23 PM Hello, I did speak with …" at bounding box center [804, 469] width 779 height 194
click at [818, 372] on div "Received via SMS Aja Williams Aug 22, 2025 at 12:23 PM Hello, I did speak with …" at bounding box center [804, 469] width 779 height 194
click at [552, 524] on textarea "Hi {{first_name}}, I'm glad to hear the AC is working well! Thanks for confirmi…" at bounding box center [722, 526] width 582 height 58
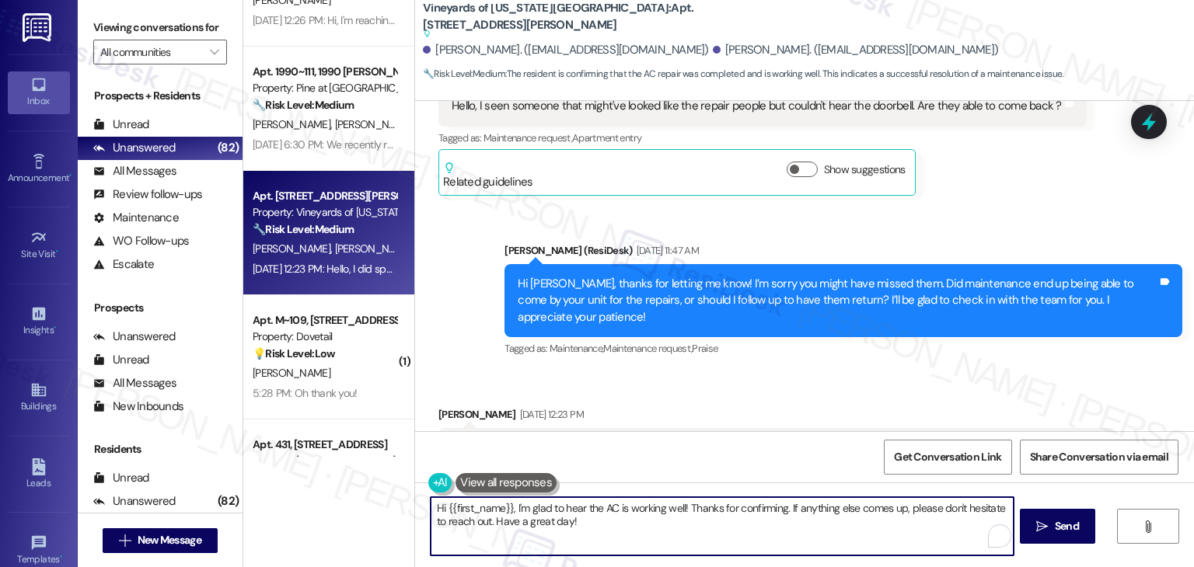
click at [552, 524] on textarea "Hi {{first_name}}, I'm glad to hear the AC is working well! Thanks for confirmi…" at bounding box center [722, 526] width 582 height 58
drag, startPoint x: 504, startPoint y: 505, endPoint x: 440, endPoint y: 501, distance: 63.9
click at [440, 501] on textarea "Hi {{first_name}}, I'm glad to hear the AC is working well! Thanks for confirmi…" at bounding box center [722, 526] width 582 height 58
type textarea "Hi Aja, I'm glad to hear the AC is working well! Thanks for confirming. If anyt…"
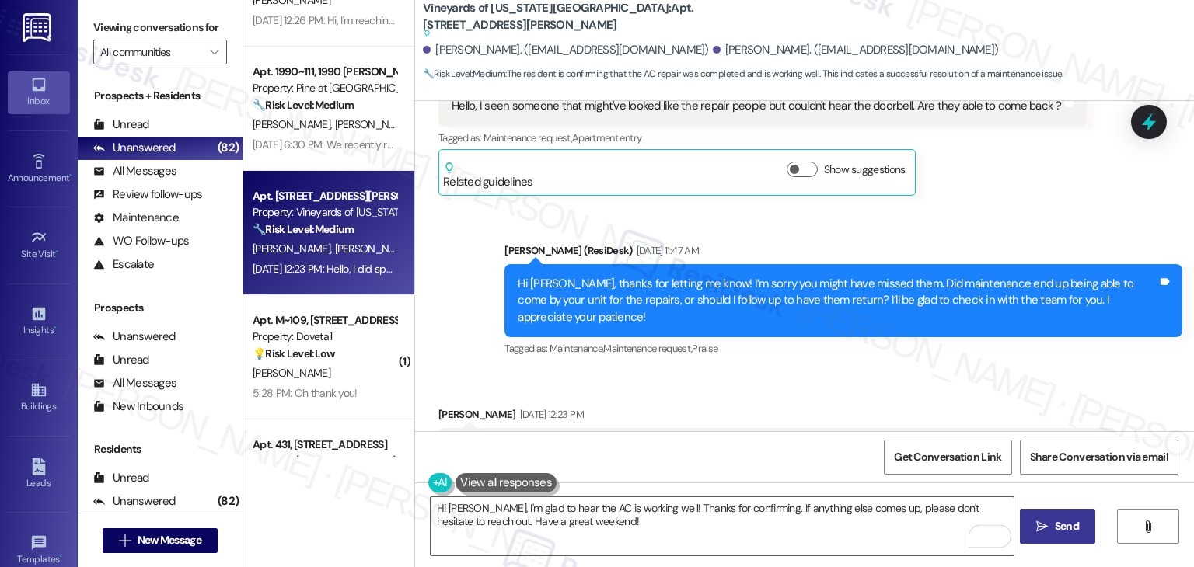
click at [1068, 523] on span "Send" at bounding box center [1067, 526] width 24 height 16
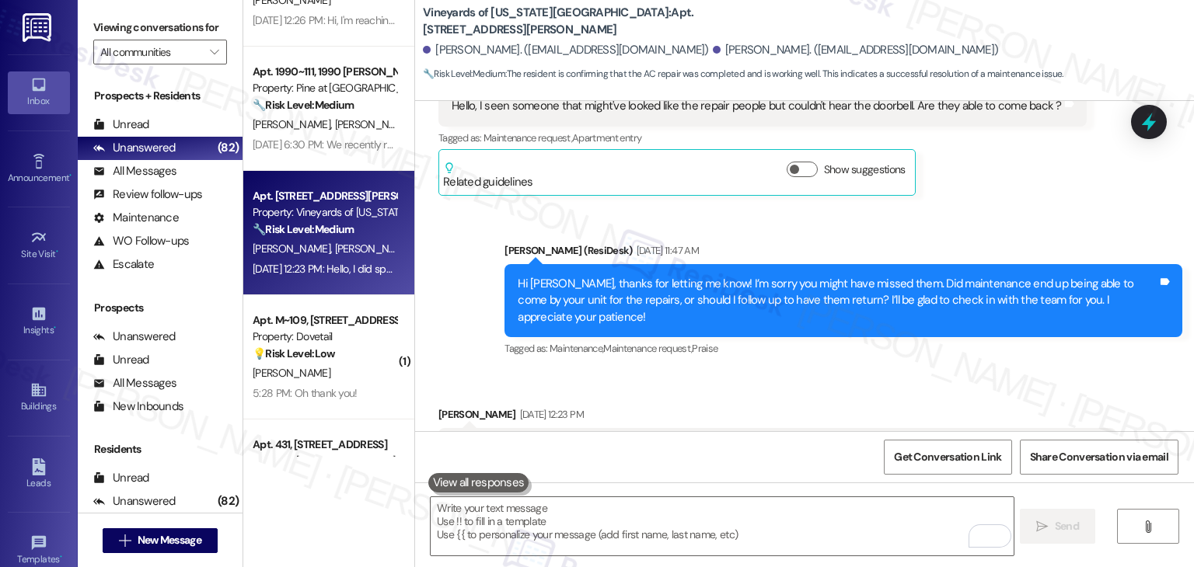
scroll to position [5870, 0]
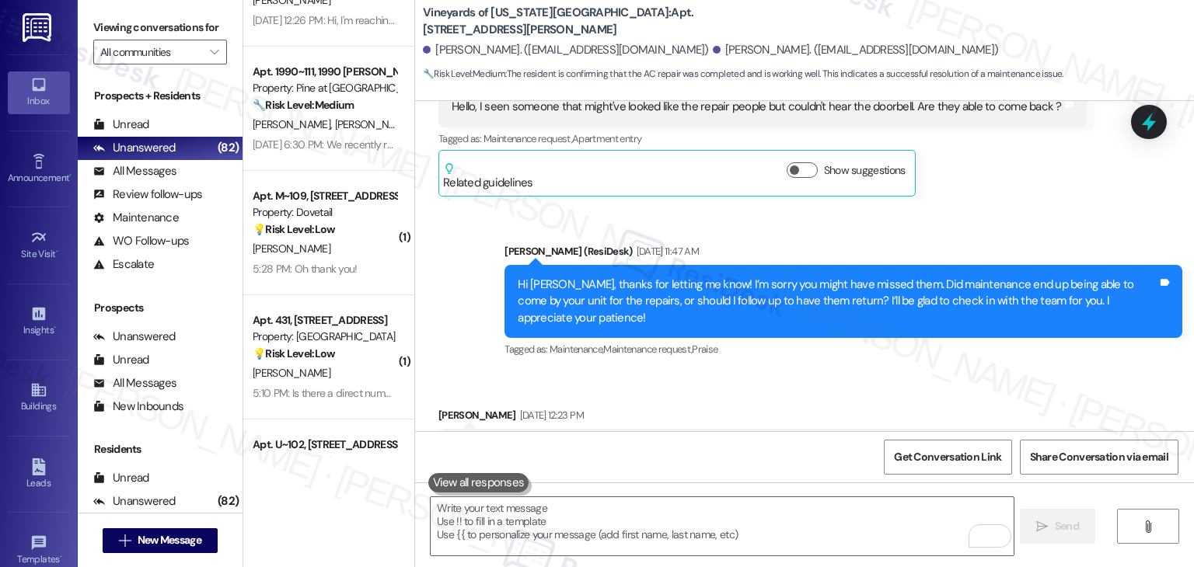
click at [1104, 407] on div "Aja Williams Aug 22, 2025 at 12:23 PM Hello, I did speak with Amber and she men…" at bounding box center [777, 481] width 678 height 148
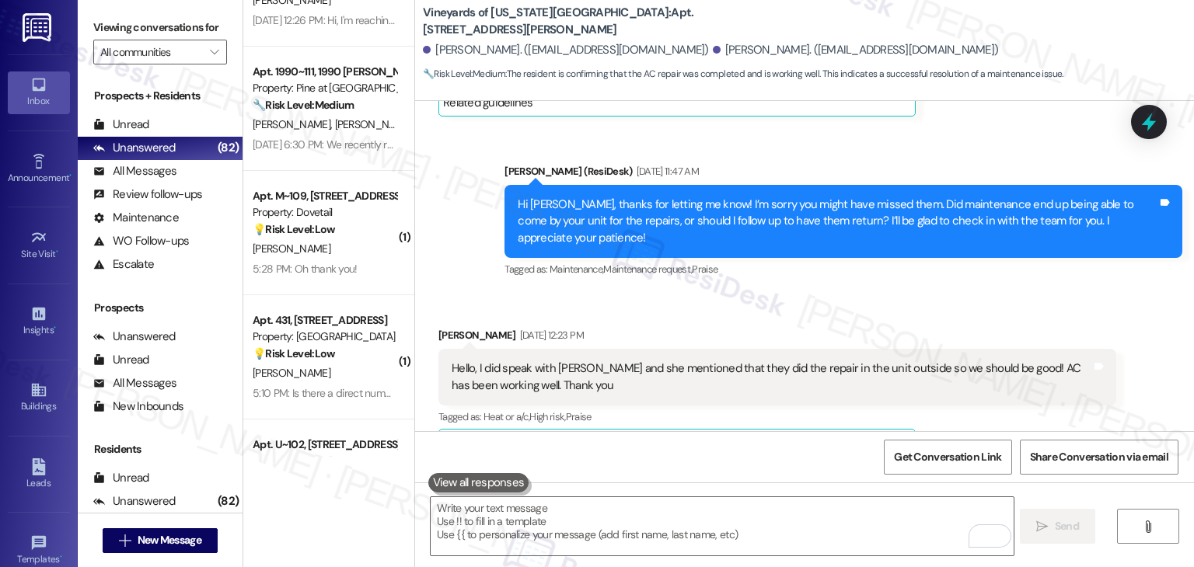
scroll to position [5996, 0]
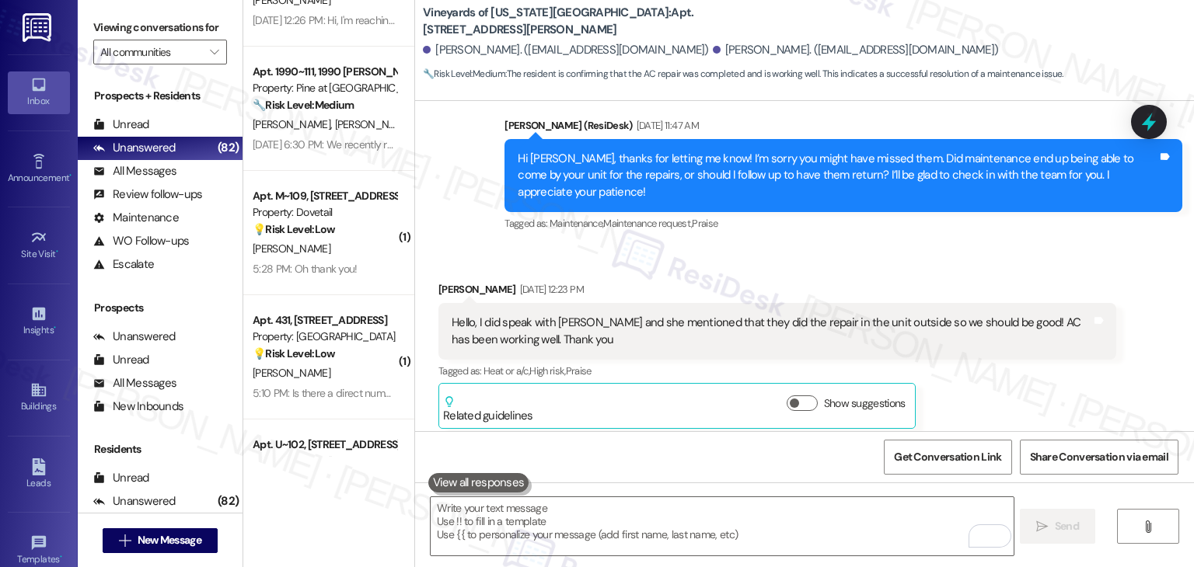
click at [1094, 297] on div "Received via SMS Aja Williams Aug 22, 2025 at 12:23 PM Hello, I did speak with …" at bounding box center [777, 355] width 701 height 171
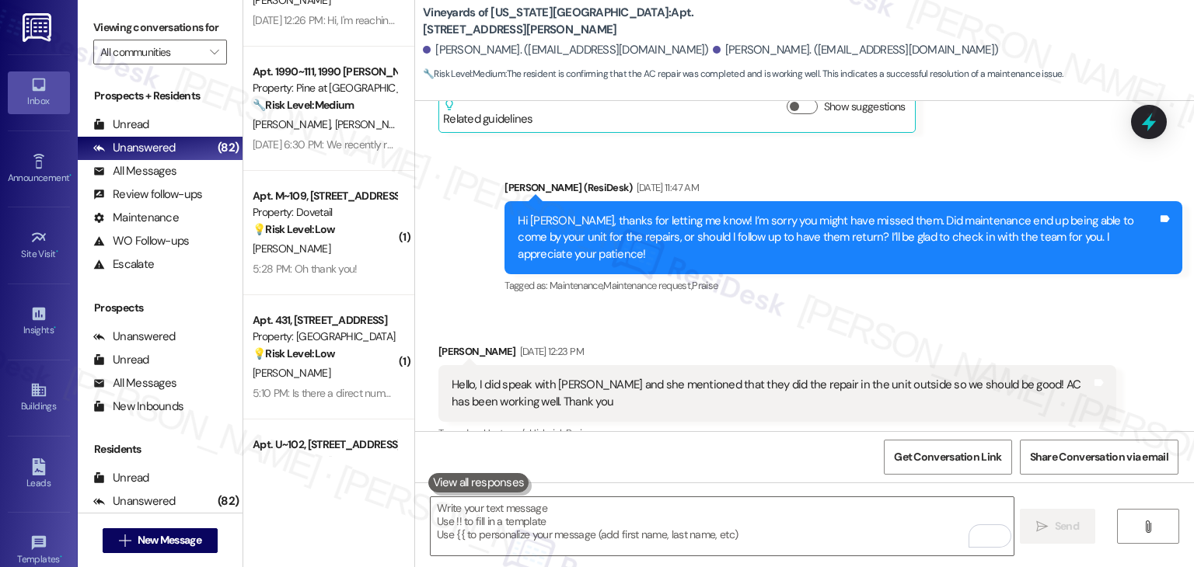
scroll to position [5919, 0]
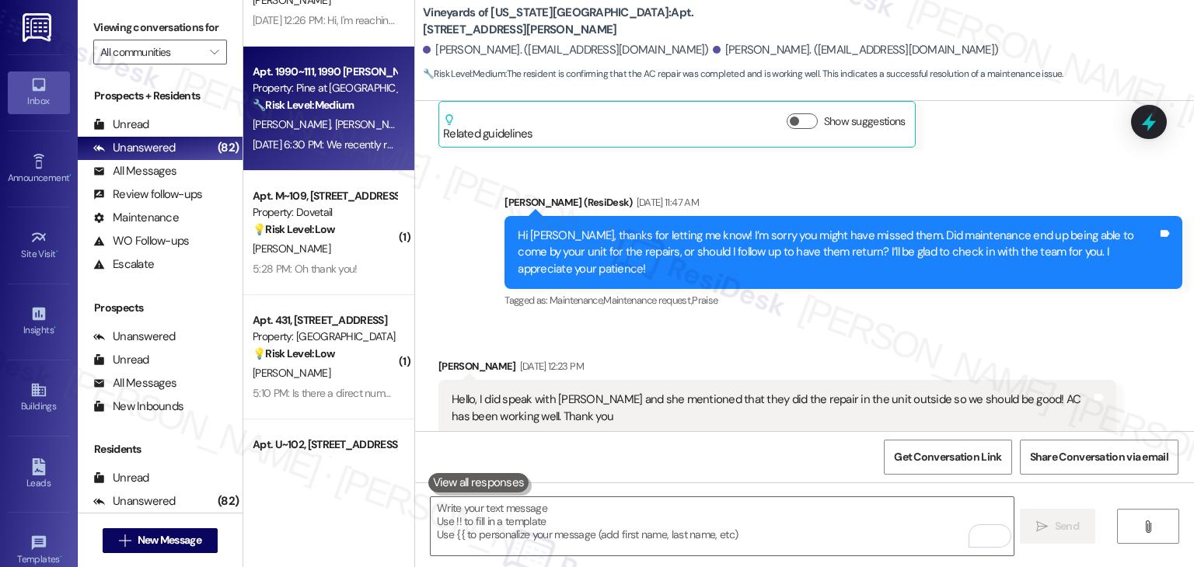
click at [313, 100] on strong "🔧 Risk Level: Medium" at bounding box center [303, 105] width 101 height 14
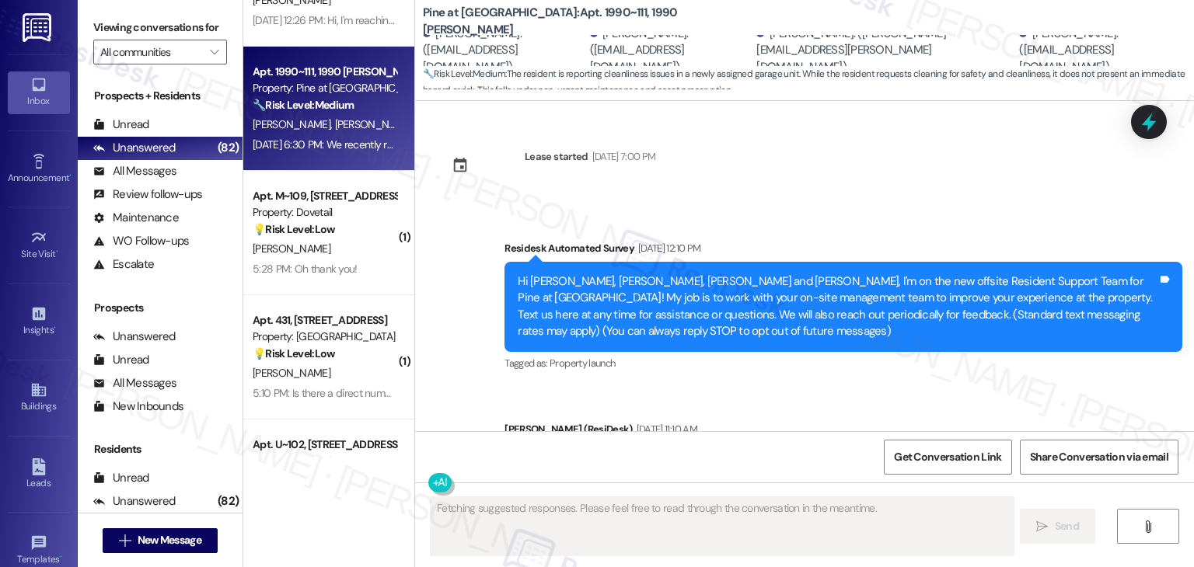
scroll to position [6823, 0]
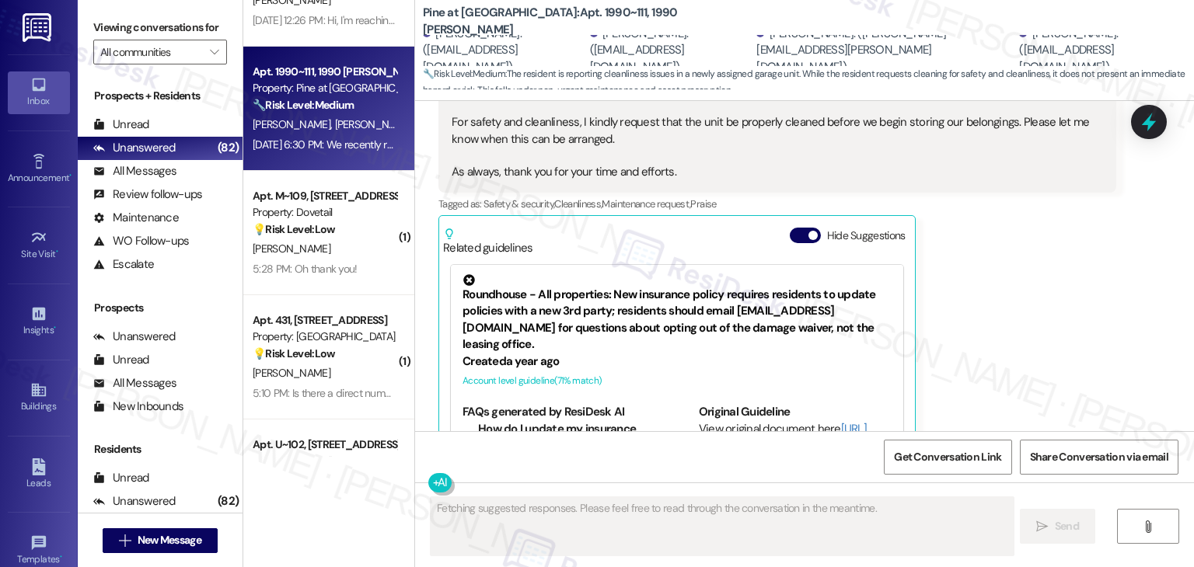
click at [985, 195] on div "Daniel Banks Question Neutral Aug 23, 2025 at 6:30 PM We recently received our …" at bounding box center [777, 243] width 678 height 490
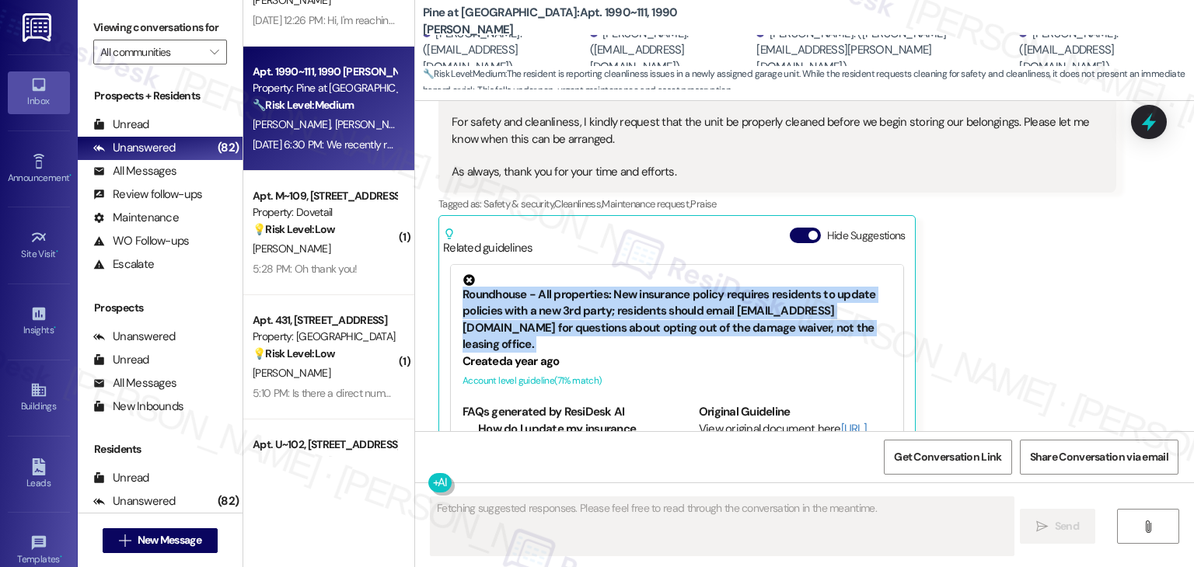
click at [985, 195] on div "Daniel Banks Question Neutral Aug 23, 2025 at 6:30 PM We recently received our …" at bounding box center [777, 243] width 678 height 490
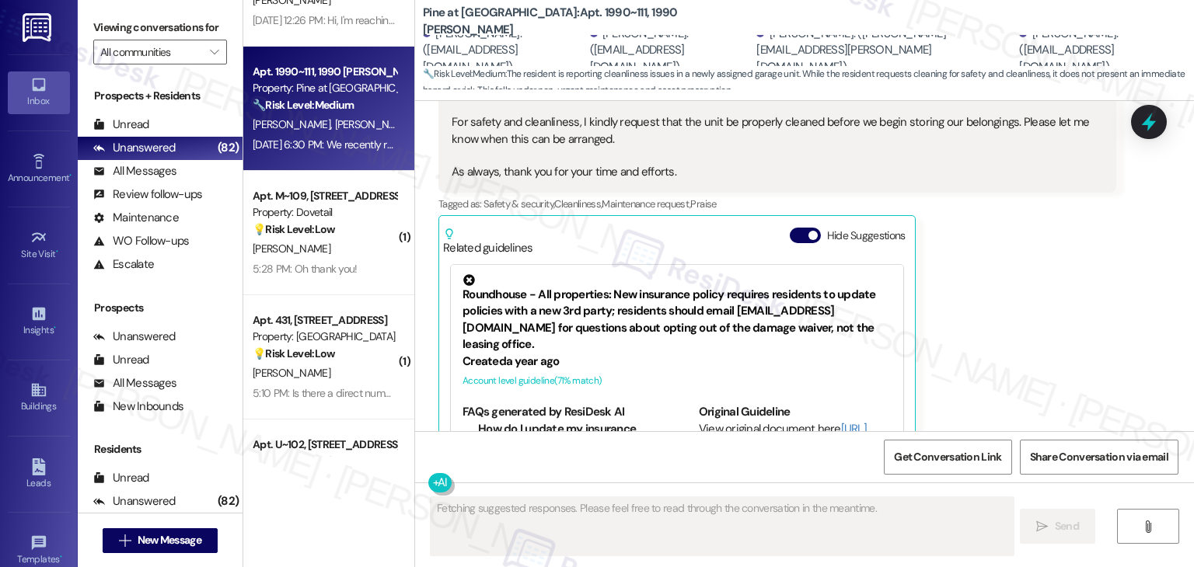
click at [985, 195] on div "Daniel Banks Question Neutral Aug 23, 2025 at 6:30 PM We recently received our …" at bounding box center [777, 243] width 678 height 490
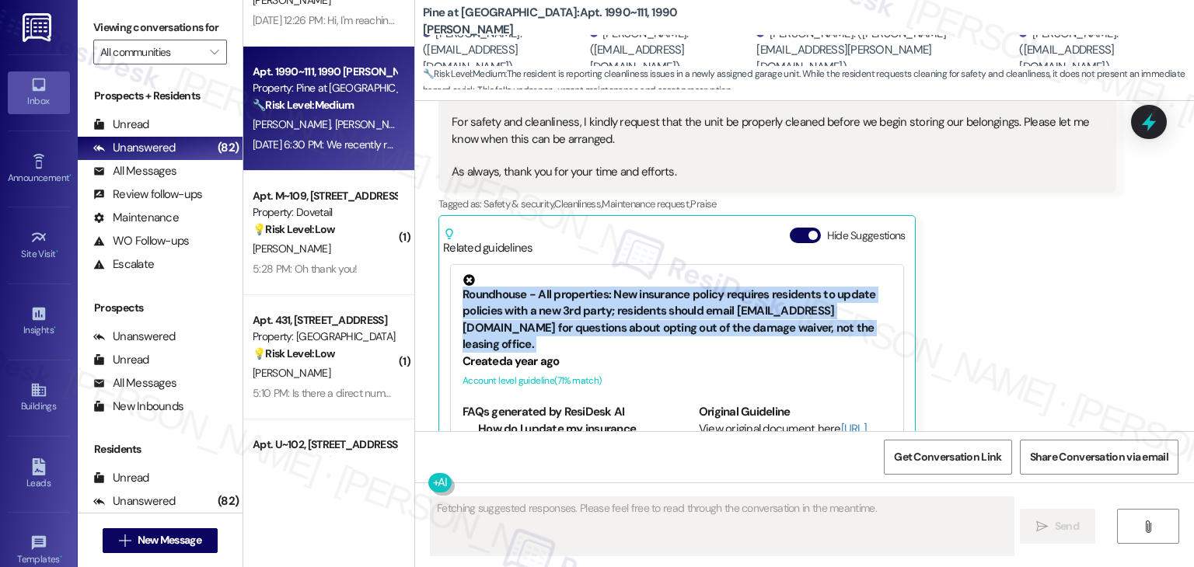
click at [985, 195] on div "Daniel Banks Question Neutral Aug 23, 2025 at 6:30 PM We recently received our …" at bounding box center [777, 243] width 678 height 490
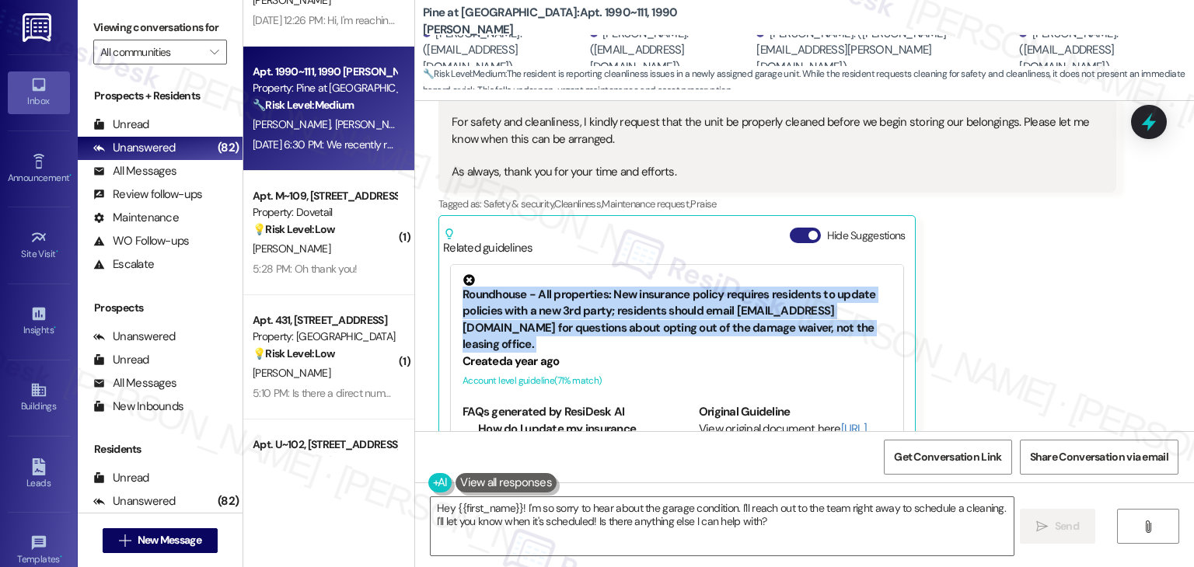
click at [794, 228] on button "Hide Suggestions" at bounding box center [805, 236] width 31 height 16
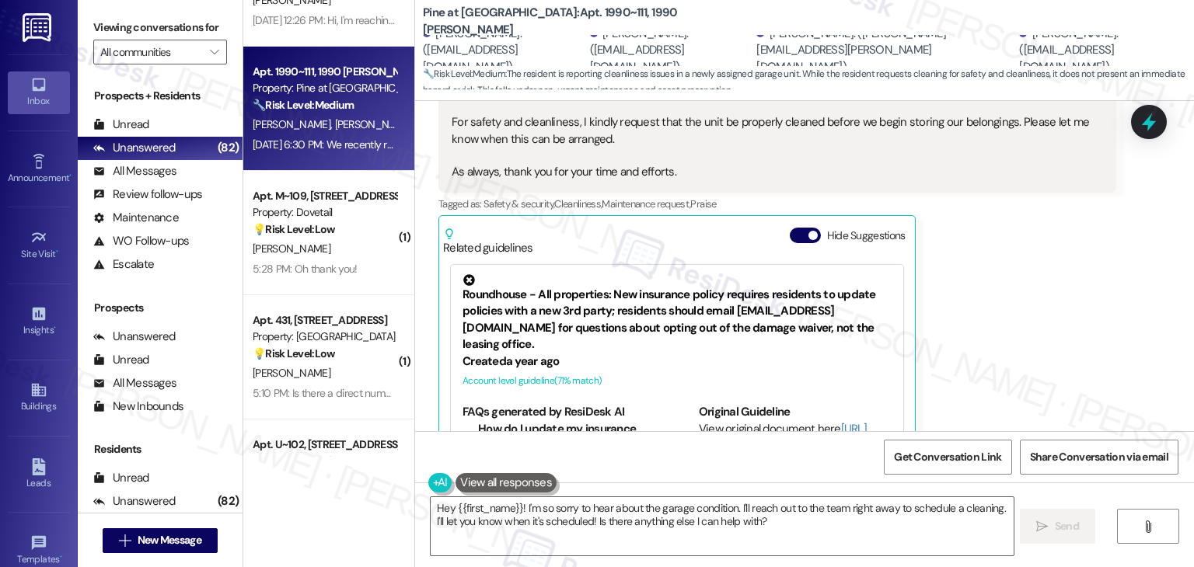
scroll to position [6596, 0]
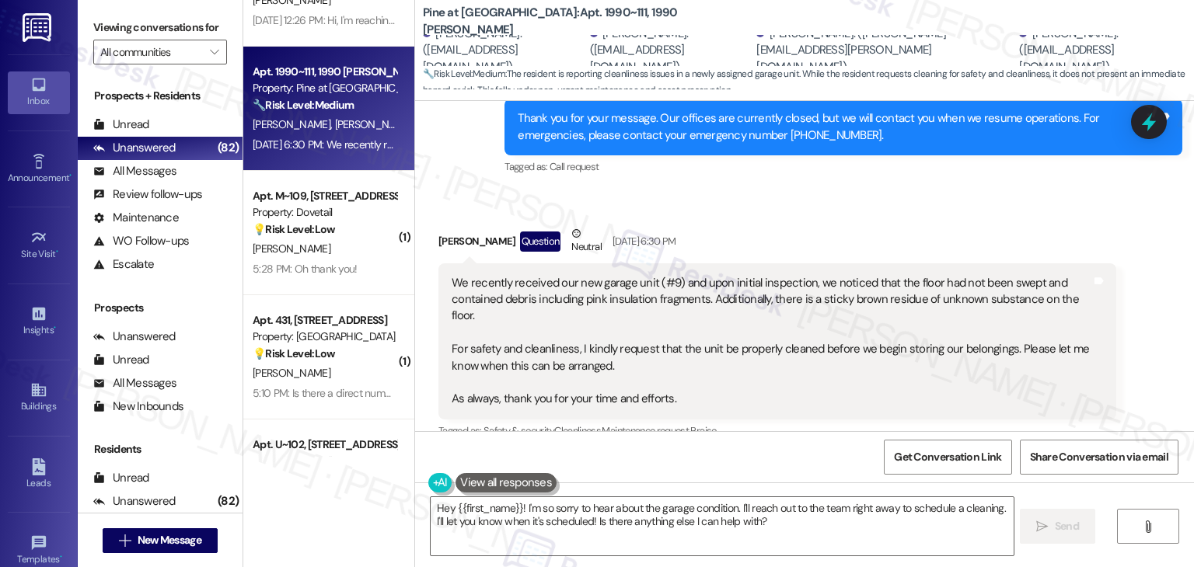
click at [927, 214] on div "Received via SMS Daniel Banks Question Neutral Aug 23, 2025 at 6:30 PM We recen…" at bounding box center [777, 357] width 701 height 287
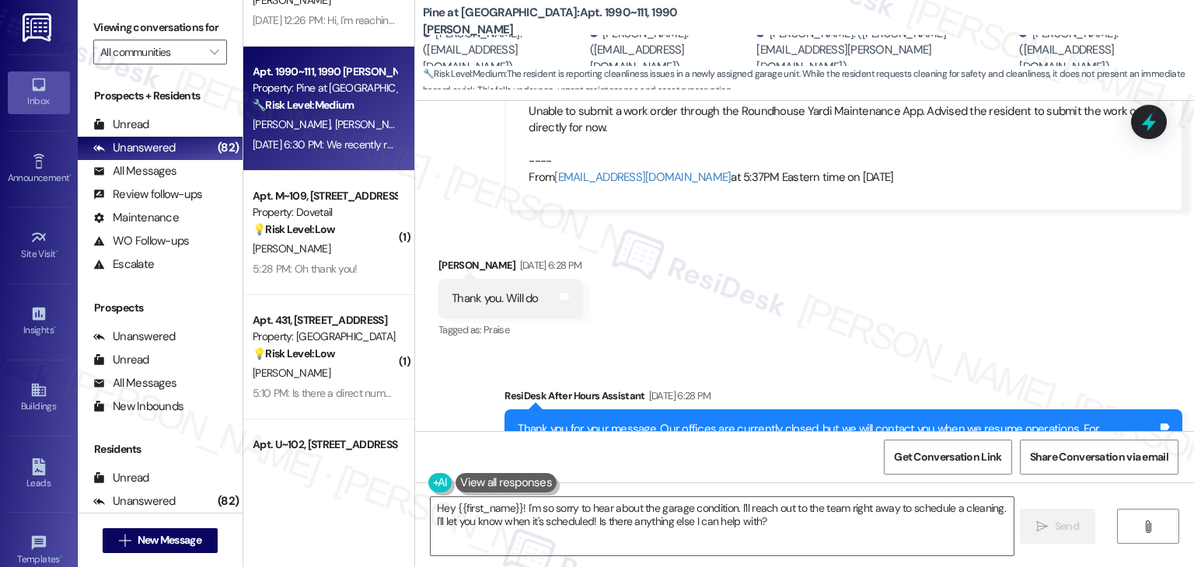
scroll to position [6208, 0]
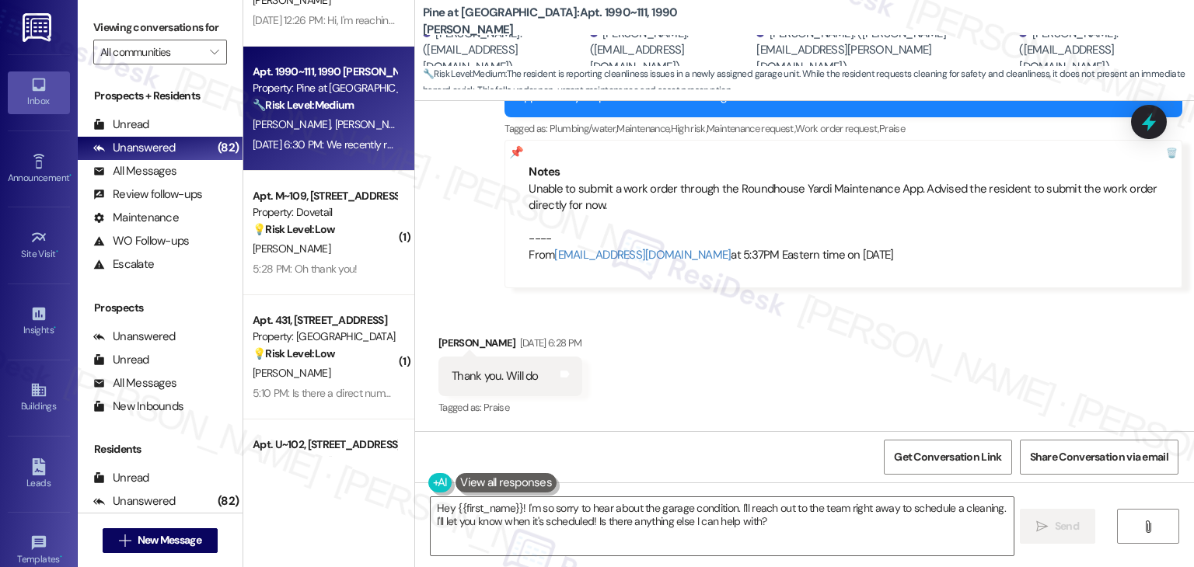
click at [784, 300] on div "Received via SMS Daniel Banks Aug 23, 2025 at 6:28 PM Thank you. Will do Tags a…" at bounding box center [804, 365] width 779 height 131
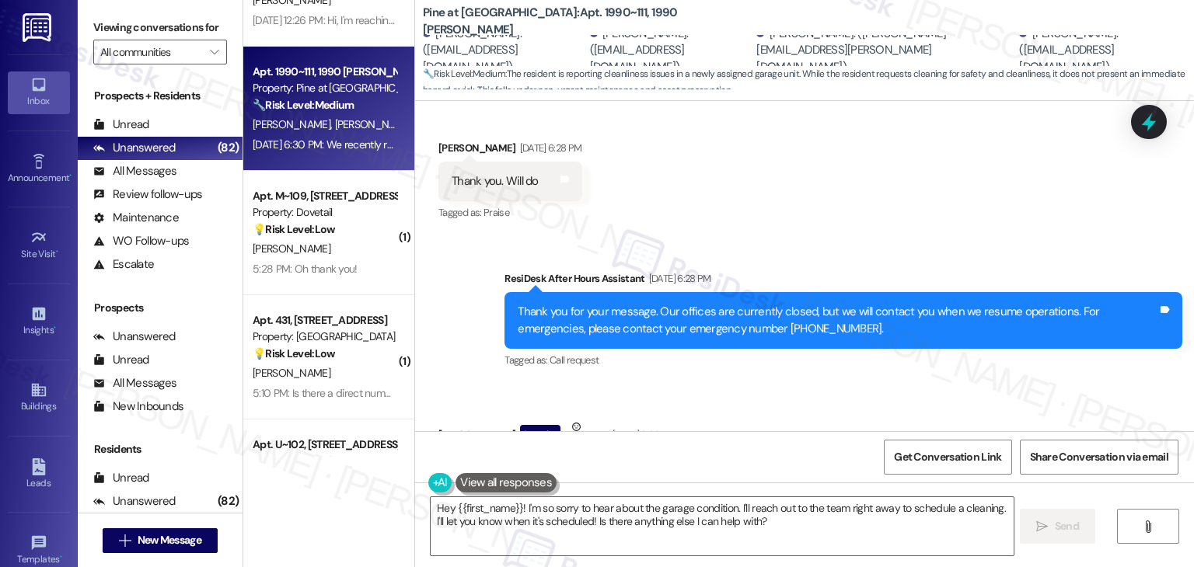
scroll to position [6596, 0]
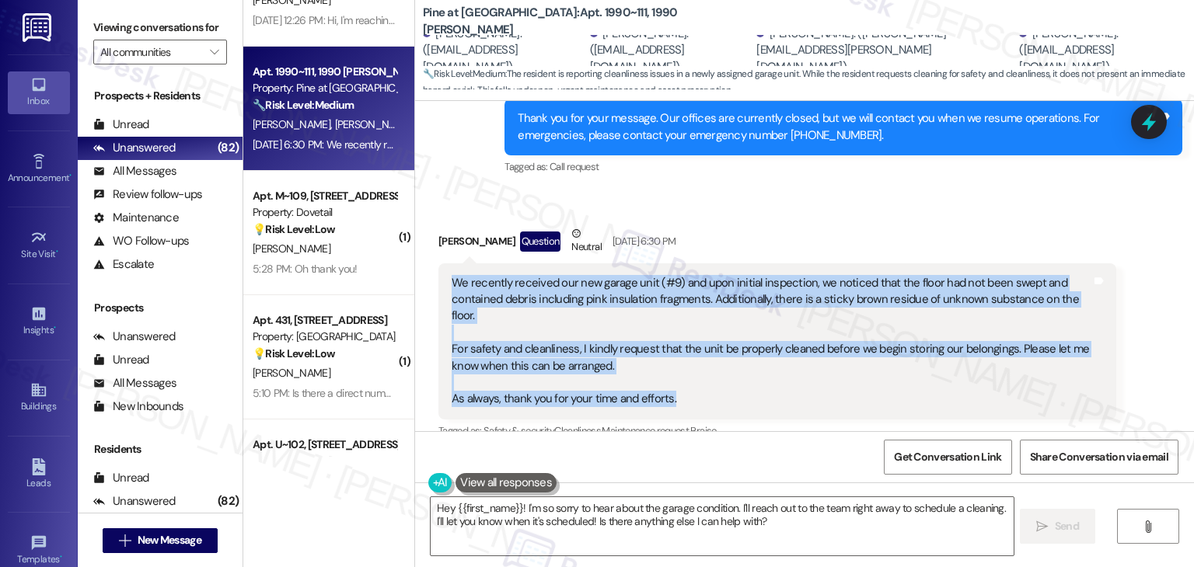
drag, startPoint x: 676, startPoint y: 324, endPoint x: 432, endPoint y: 231, distance: 261.3
click at [438, 264] on div "We recently received our new garage unit (#9) and upon initial inspection, we n…" at bounding box center [777, 342] width 678 height 156
click at [677, 321] on div "We recently received our new garage unit (#9) and upon initial inspection, we n…" at bounding box center [772, 341] width 640 height 133
click at [670, 333] on div "We recently received our new garage unit (#9) and upon initial inspection, we n…" at bounding box center [772, 341] width 640 height 133
drag, startPoint x: 670, startPoint y: 333, endPoint x: 435, endPoint y: 229, distance: 256.8
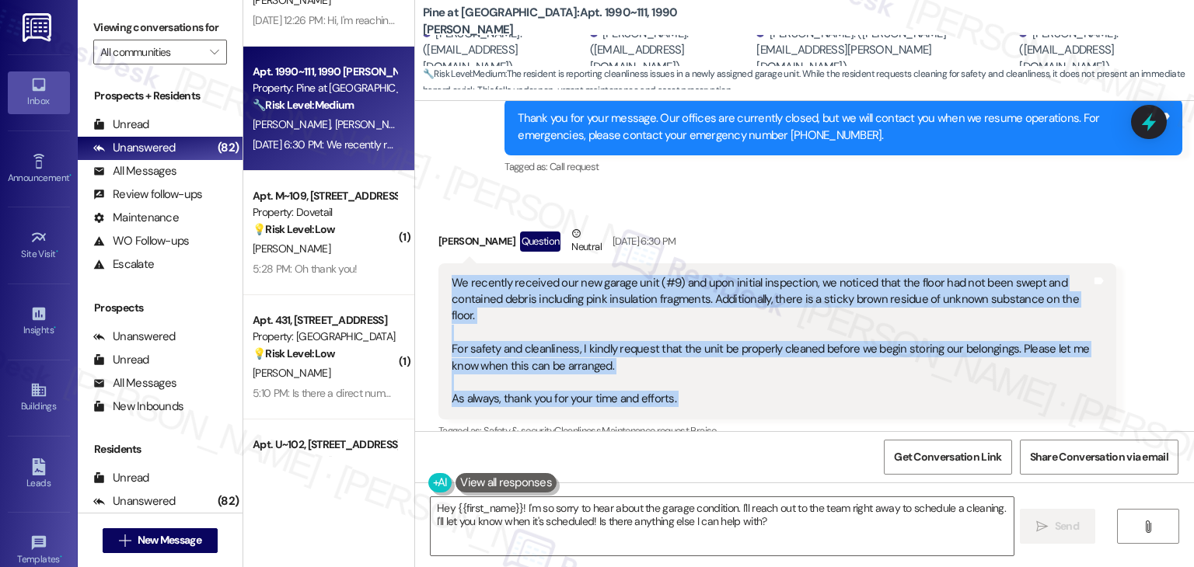
click at [438, 264] on div "We recently received our new garage unit (#9) and upon initial inspection, we n…" at bounding box center [777, 342] width 678 height 156
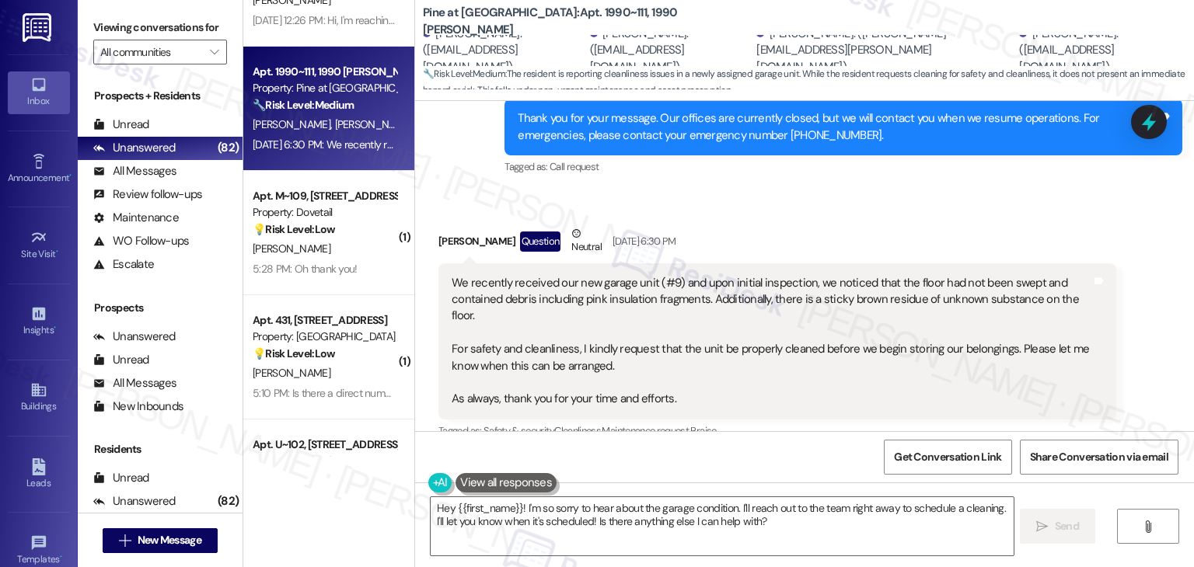
click at [1060, 420] on div "Tagged as: Safety & security , Click to highlight conversations about Safety & …" at bounding box center [777, 431] width 678 height 23
click at [1051, 377] on div "Daniel Banks Question Neutral Aug 23, 2025 at 6:30 PM We recently received our …" at bounding box center [777, 357] width 678 height 264
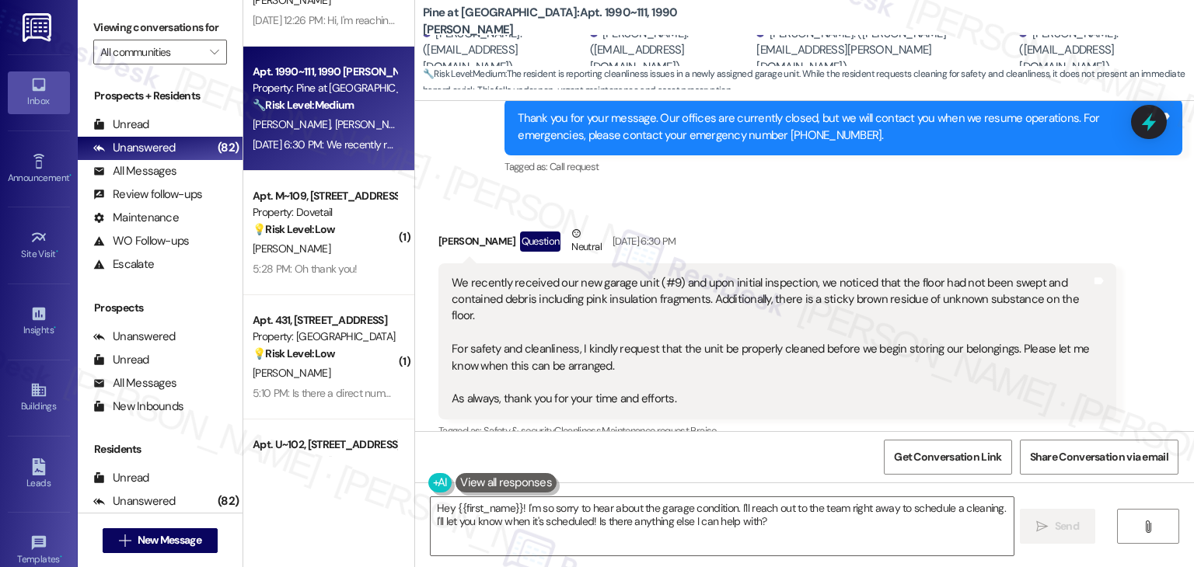
click at [1051, 377] on div "Daniel Banks Question Neutral Aug 23, 2025 at 6:30 PM We recently received our …" at bounding box center [777, 357] width 678 height 264
click at [1051, 378] on div "Daniel Banks Question Neutral Aug 23, 2025 at 6:30 PM We recently received our …" at bounding box center [777, 357] width 678 height 264
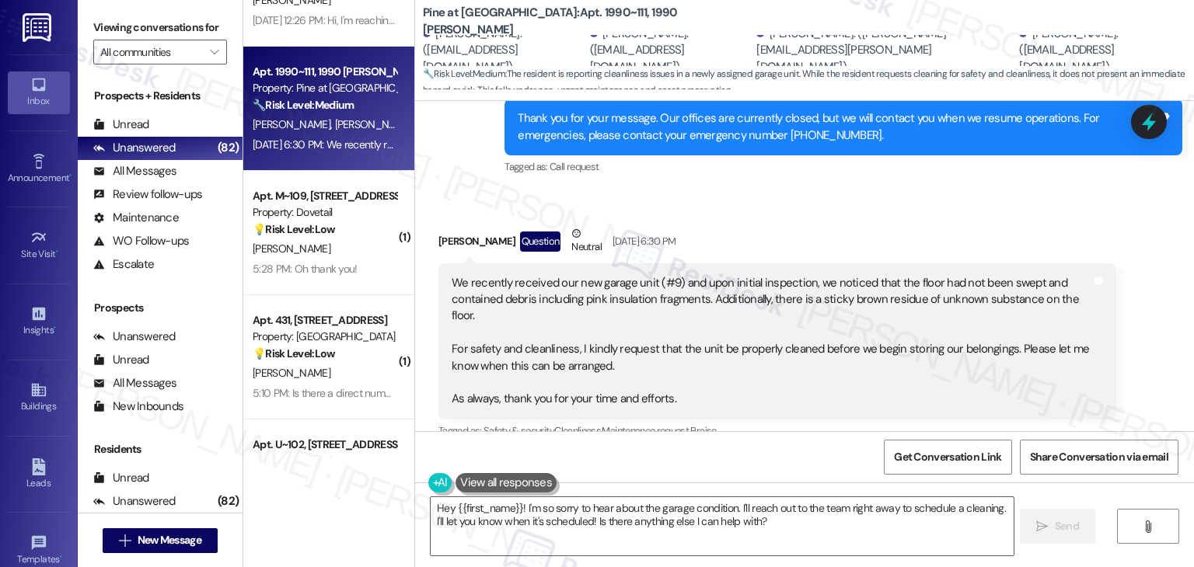
click at [1051, 378] on div "Daniel Banks Question Neutral Aug 23, 2025 at 6:30 PM We recently received our …" at bounding box center [777, 357] width 678 height 264
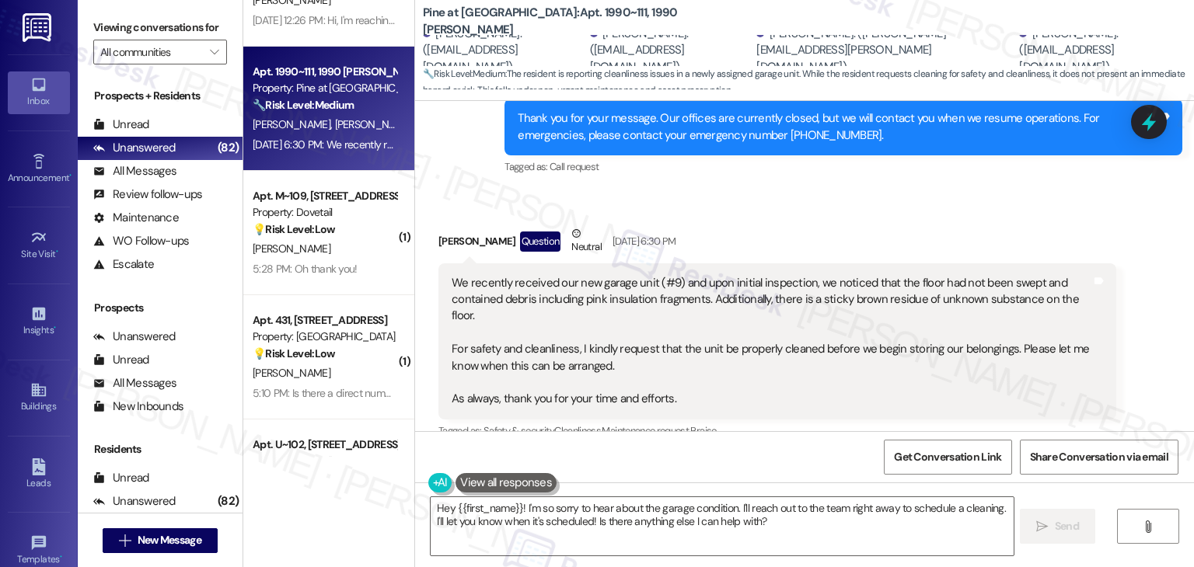
click at [1051, 378] on div "Daniel Banks Question Neutral Aug 23, 2025 at 6:30 PM We recently received our …" at bounding box center [777, 357] width 678 height 264
click at [1051, 380] on div "Daniel Banks Question Neutral Aug 23, 2025 at 6:30 PM We recently received our …" at bounding box center [777, 357] width 678 height 264
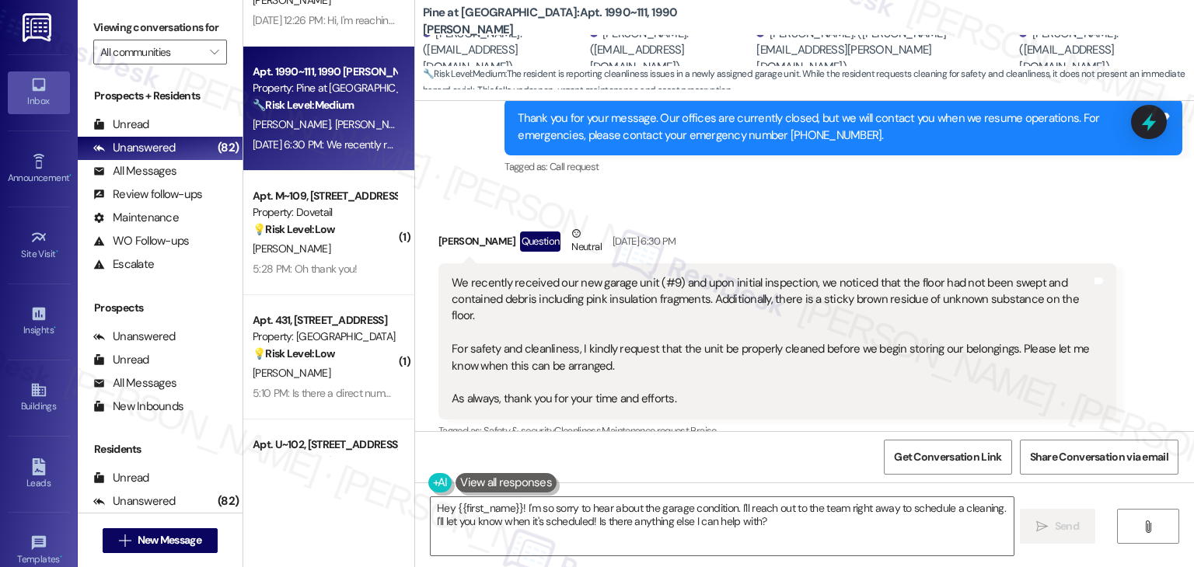
click at [1028, 386] on div "Daniel Banks Question Neutral Aug 23, 2025 at 6:30 PM We recently received our …" at bounding box center [777, 357] width 678 height 264
click at [592, 515] on textarea "Hey {{first_name}}! I'm so sorry to hear about the garage condition. I'll reach…" at bounding box center [722, 526] width 582 height 58
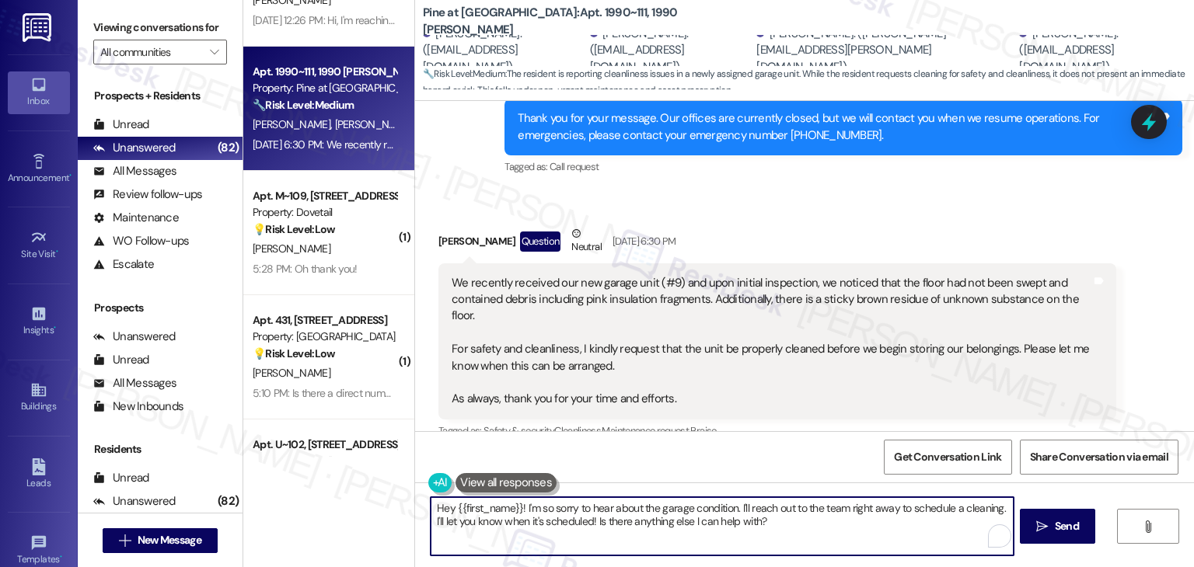
paste textarea "i Daniel, thank you for letting us know about the condition of garage unit #9. …"
type textarea "Hi [PERSON_NAME], thank you for letting us know about the condition of garage u…"
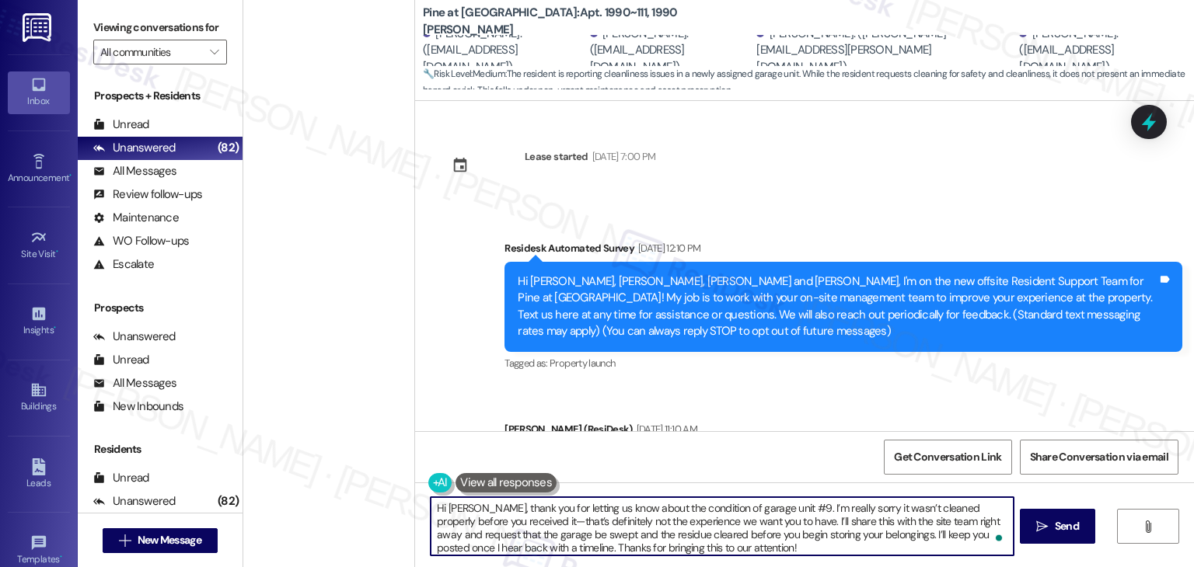
scroll to position [6596, 0]
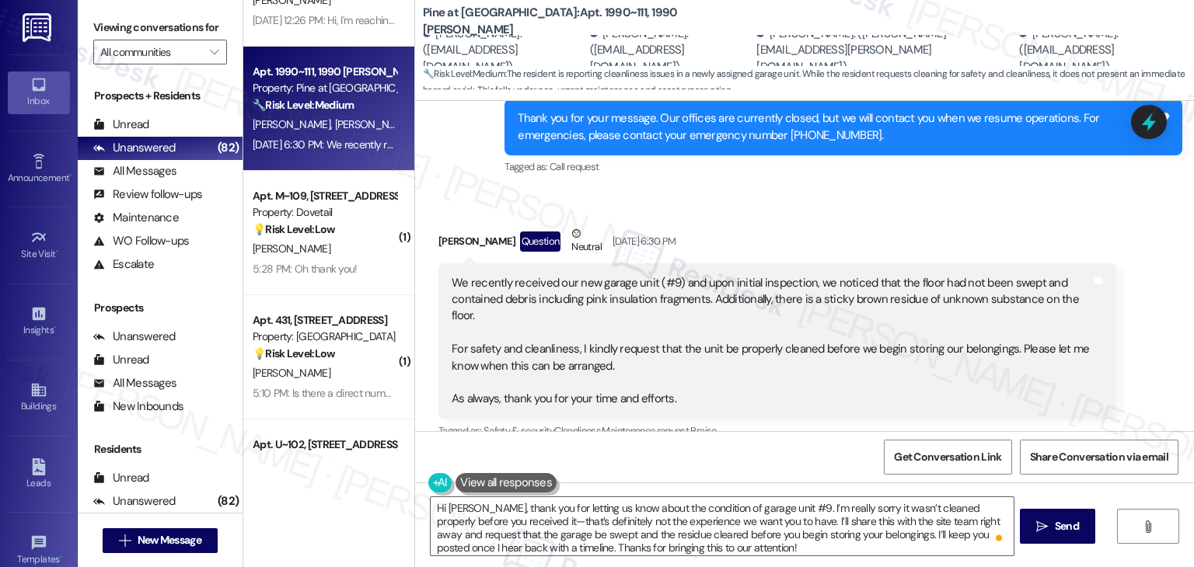
click at [738, 438] on div "Get Conversation Link Share Conversation via email" at bounding box center [804, 456] width 779 height 51
click at [718, 449] on div "Get Conversation Link Share Conversation via email" at bounding box center [804, 456] width 779 height 51
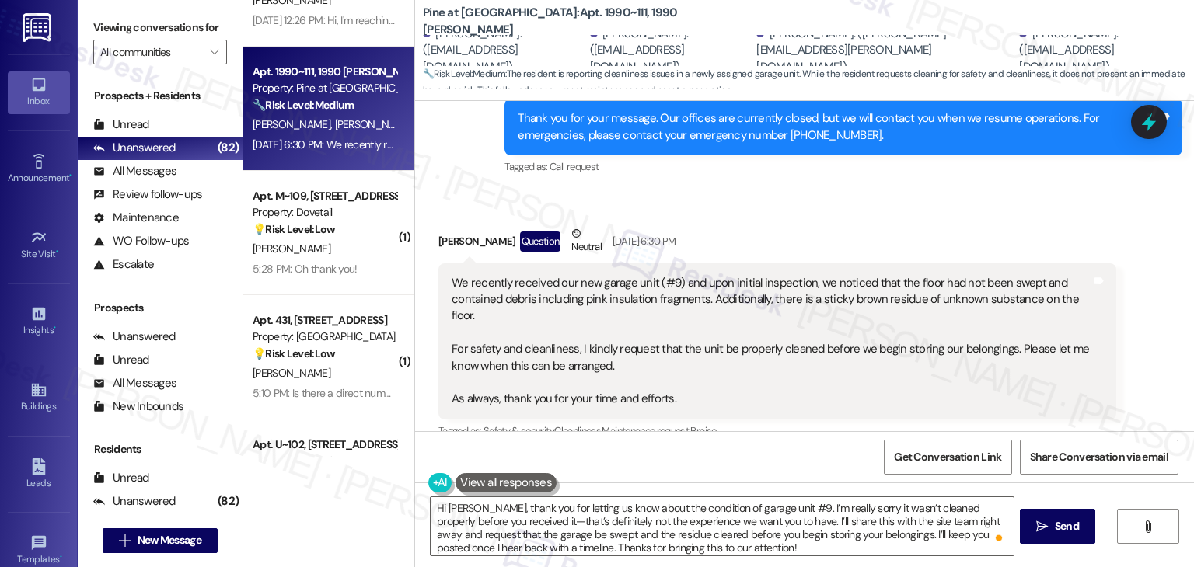
click at [724, 455] on div "Get Conversation Link Share Conversation via email" at bounding box center [804, 456] width 779 height 51
click at [799, 510] on textarea "Hi [PERSON_NAME], thank you for letting us know about the condition of garage u…" at bounding box center [722, 526] width 582 height 58
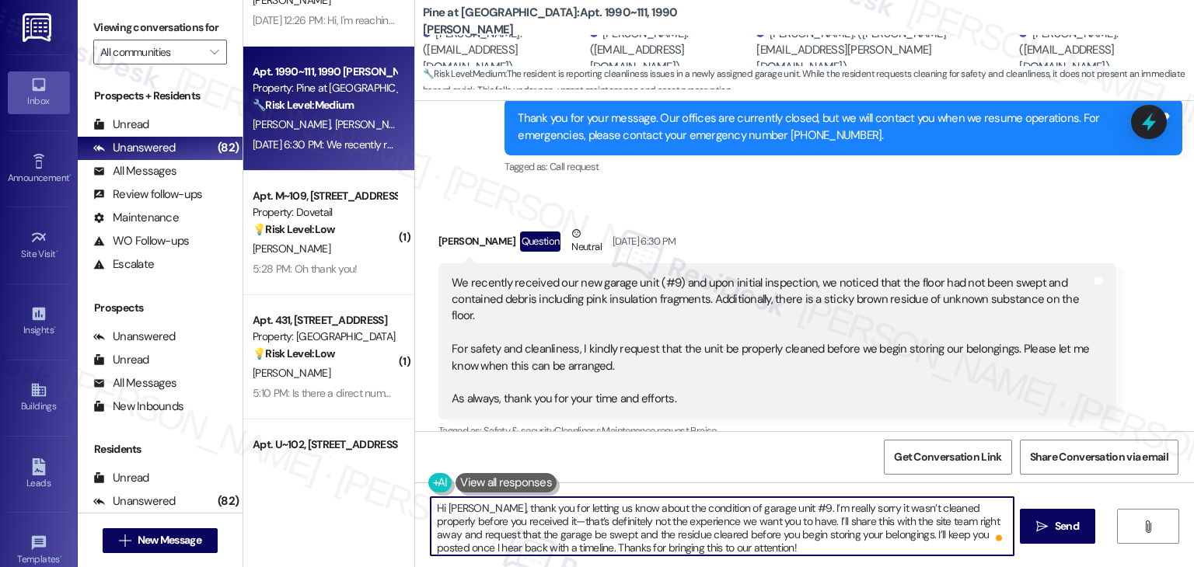
click at [799, 510] on textarea "Hi [PERSON_NAME], thank you for letting us know about the condition of garage u…" at bounding box center [722, 526] width 582 height 58
drag, startPoint x: 734, startPoint y: 520, endPoint x: 511, endPoint y: 518, distance: 222.3
click at [511, 518] on textarea "Hi [PERSON_NAME], thank you for letting us know about the condition of garage u…" at bounding box center [722, 526] width 582 height 58
drag, startPoint x: 664, startPoint y: 523, endPoint x: 634, endPoint y: 518, distance: 29.9
click at [634, 518] on textarea "Hi [PERSON_NAME], thank you for letting us know about the condition of garage u…" at bounding box center [722, 526] width 582 height 58
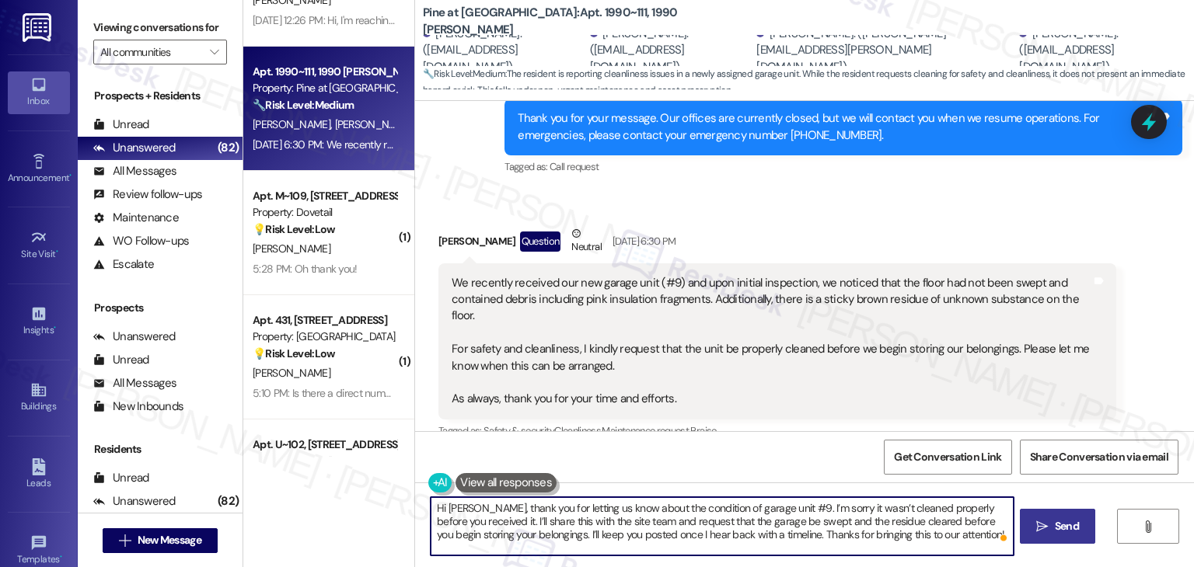
type textarea "Hi [PERSON_NAME], thank you for letting us know about the condition of garage u…"
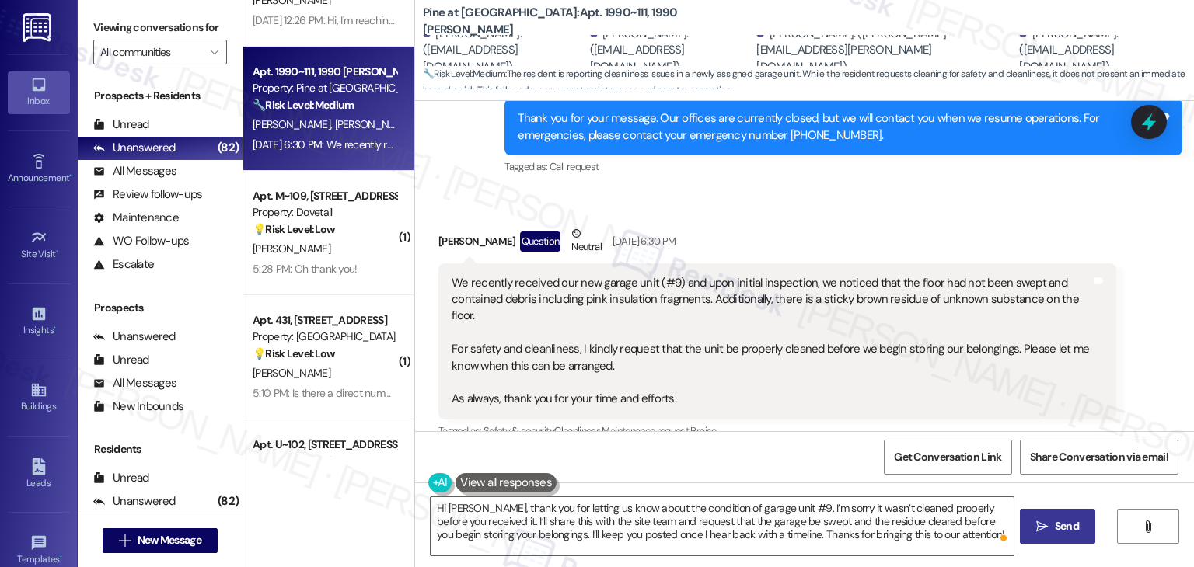
click at [1056, 529] on span "Send" at bounding box center [1067, 526] width 24 height 16
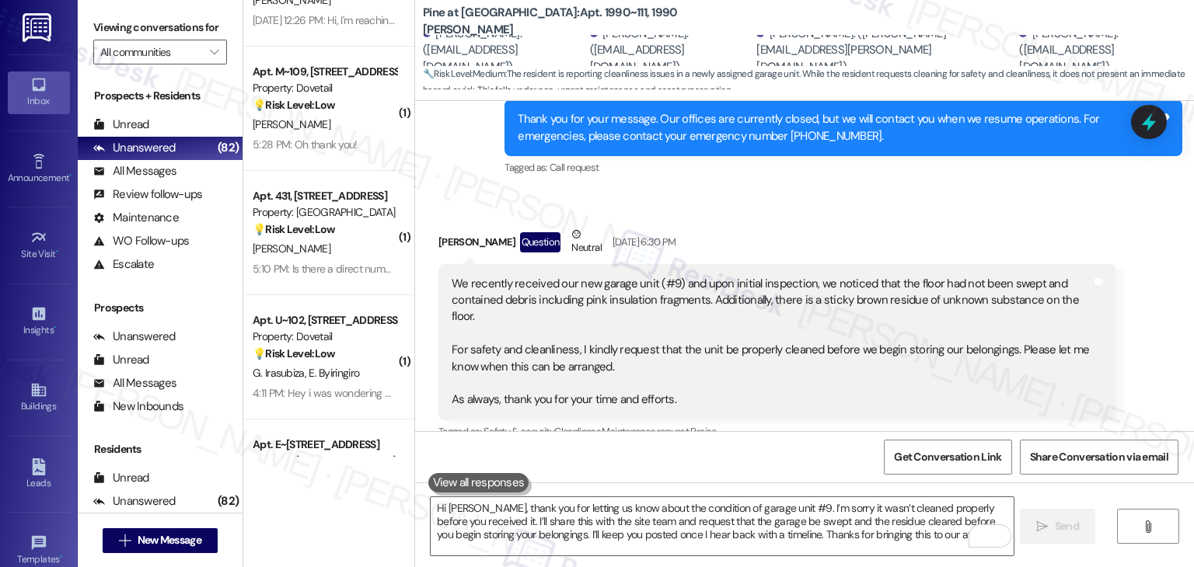
scroll to position [6738, 0]
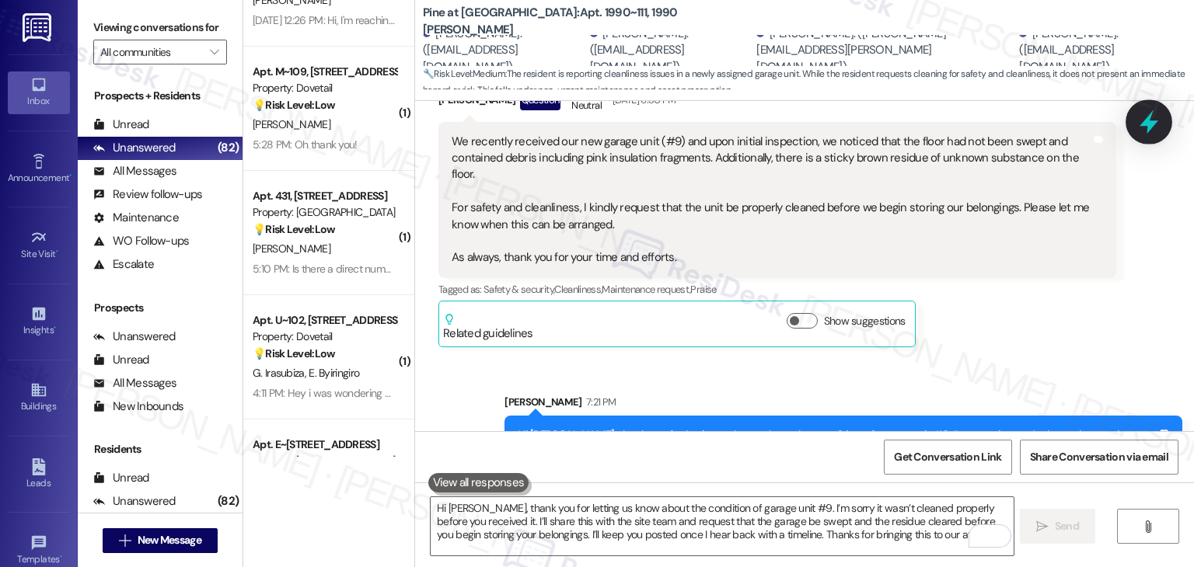
click at [1154, 128] on icon at bounding box center [1149, 122] width 26 height 26
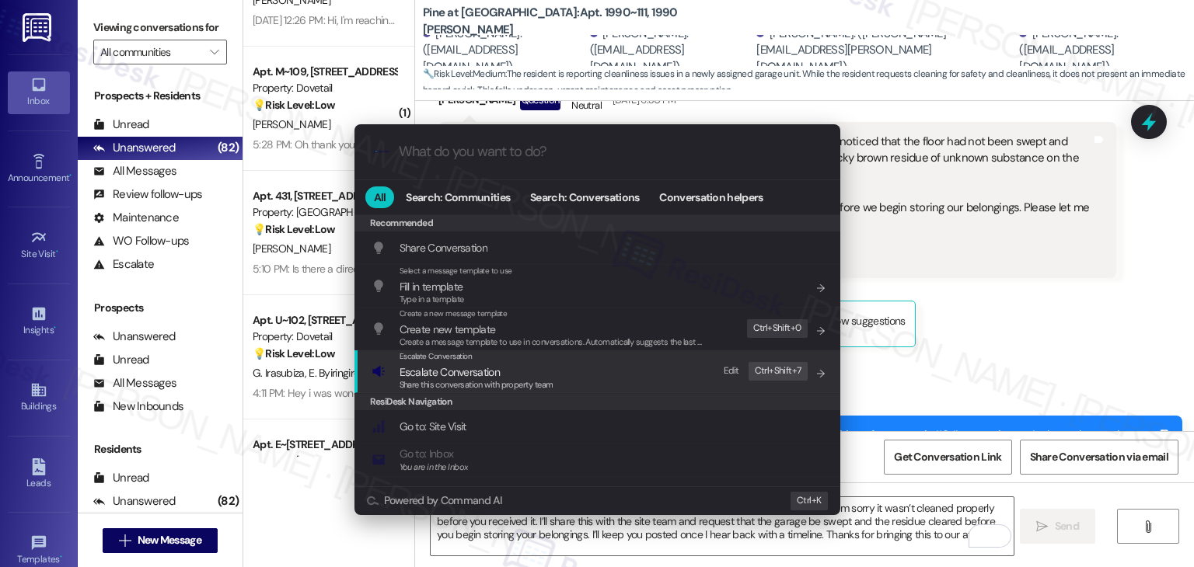
click at [497, 376] on span "Escalate Conversation" at bounding box center [450, 372] width 100 height 14
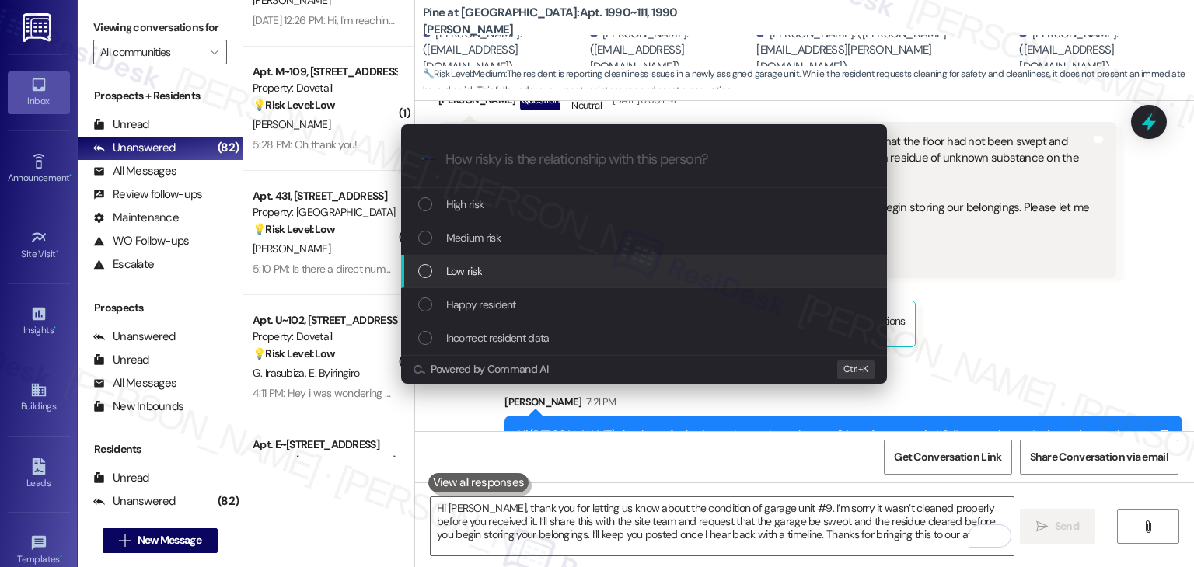
click at [426, 271] on div "List of options" at bounding box center [425, 271] width 14 height 14
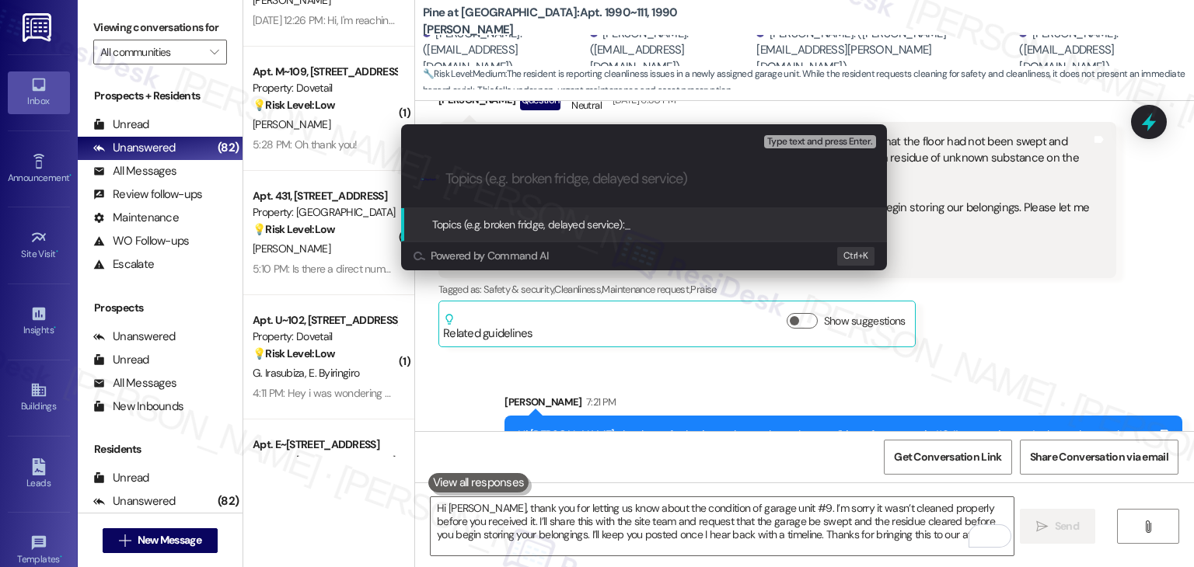
paste input "Cleaning Request – Garage Unit #9"
type input "Cleaning Request – Garage Unit #9"
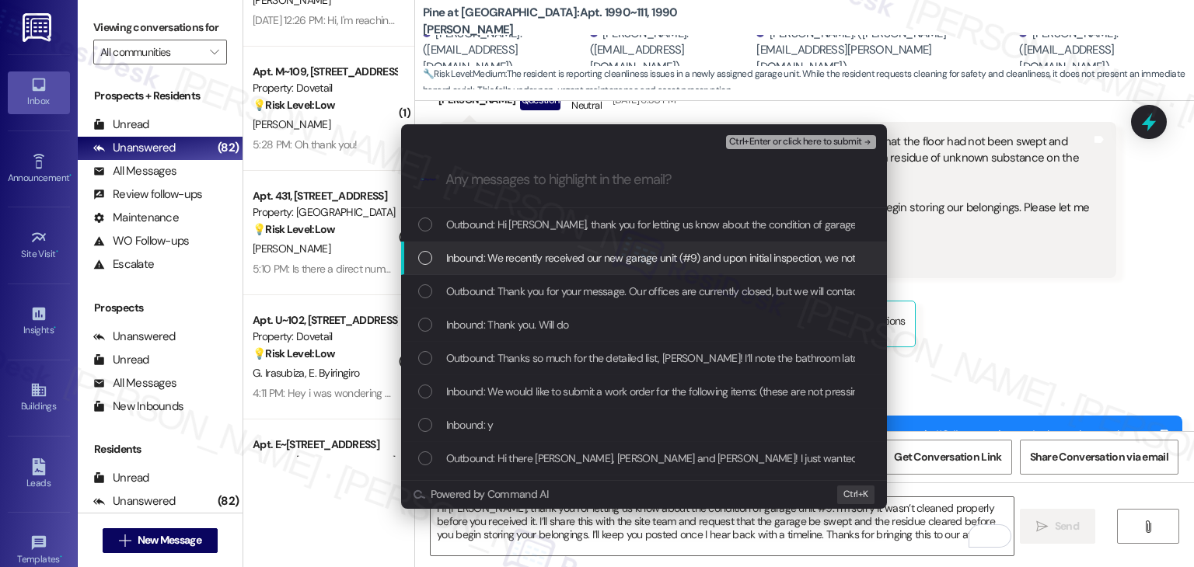
click at [423, 260] on div "List of options" at bounding box center [425, 258] width 14 height 14
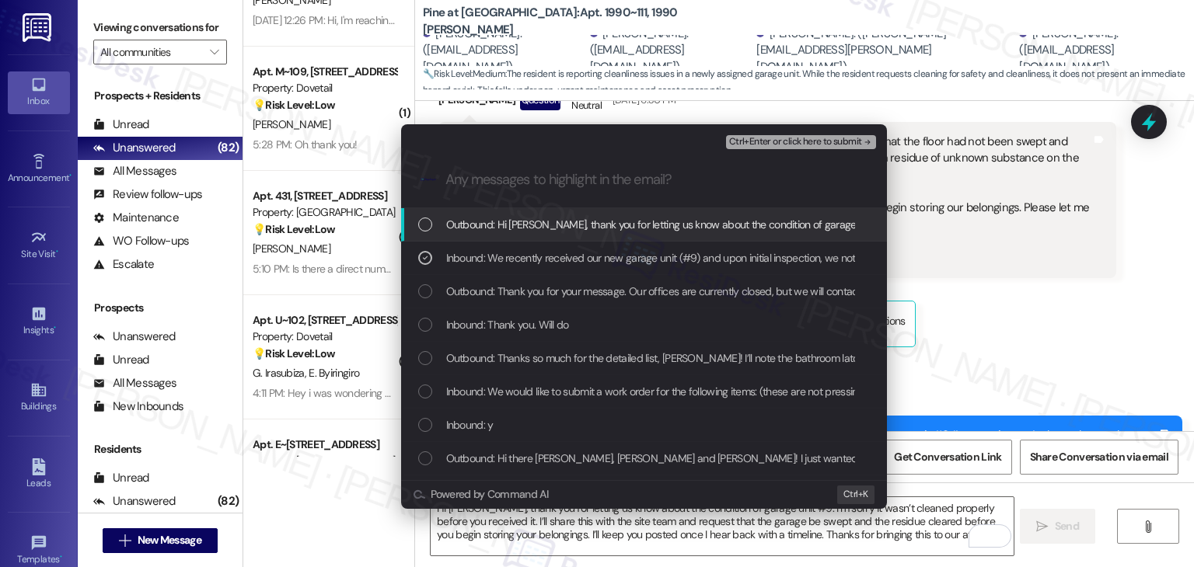
click at [791, 148] on button "Ctrl+Enter or click here to submit" at bounding box center [801, 142] width 150 height 14
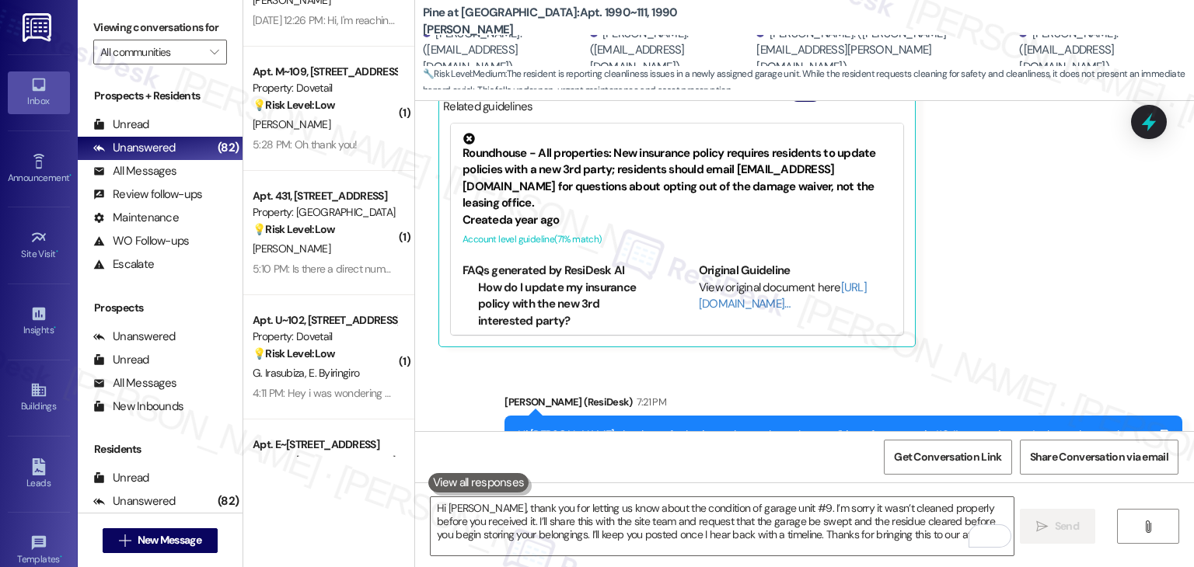
scroll to position [6822, 0]
